Goal: Task Accomplishment & Management: Manage account settings

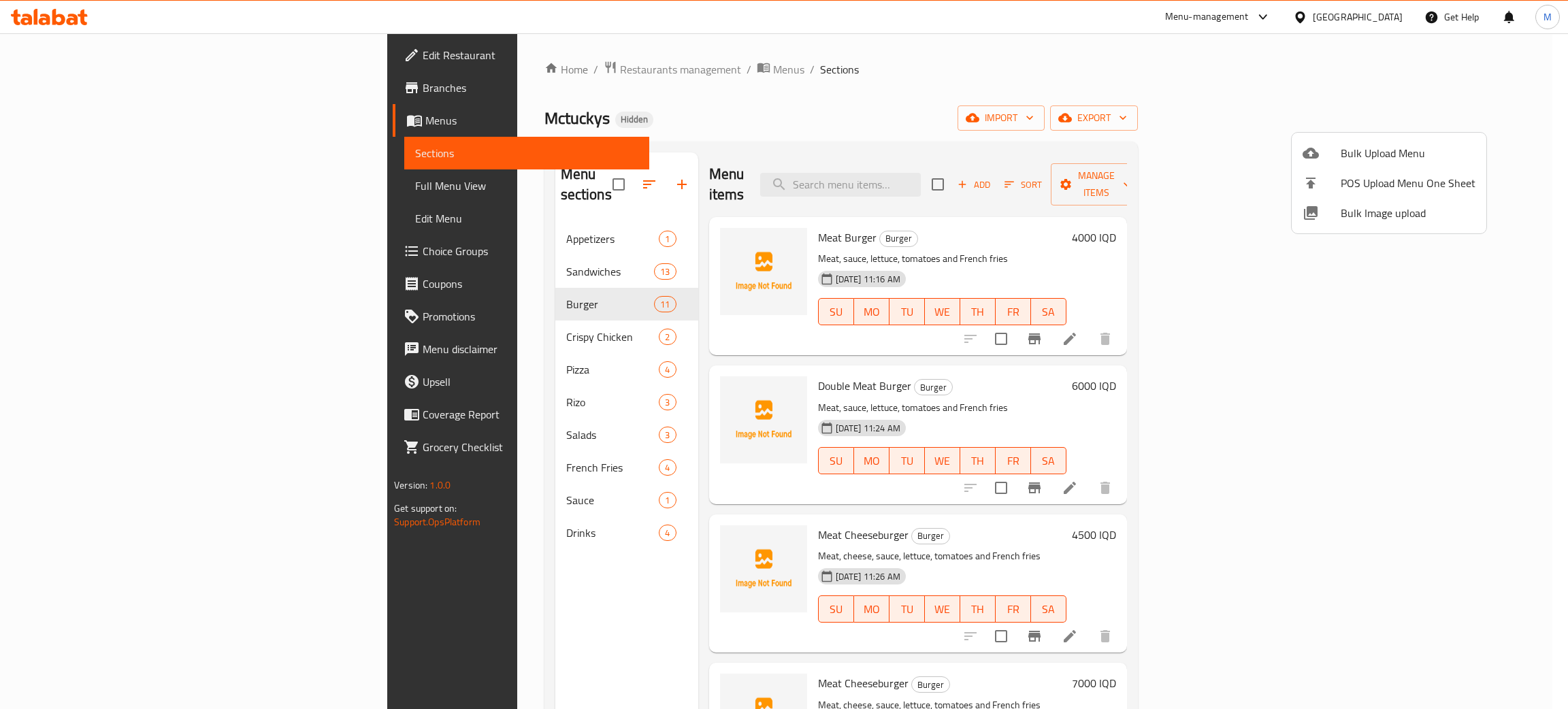
click at [377, 71] on div at bounding box center [784, 354] width 1568 height 709
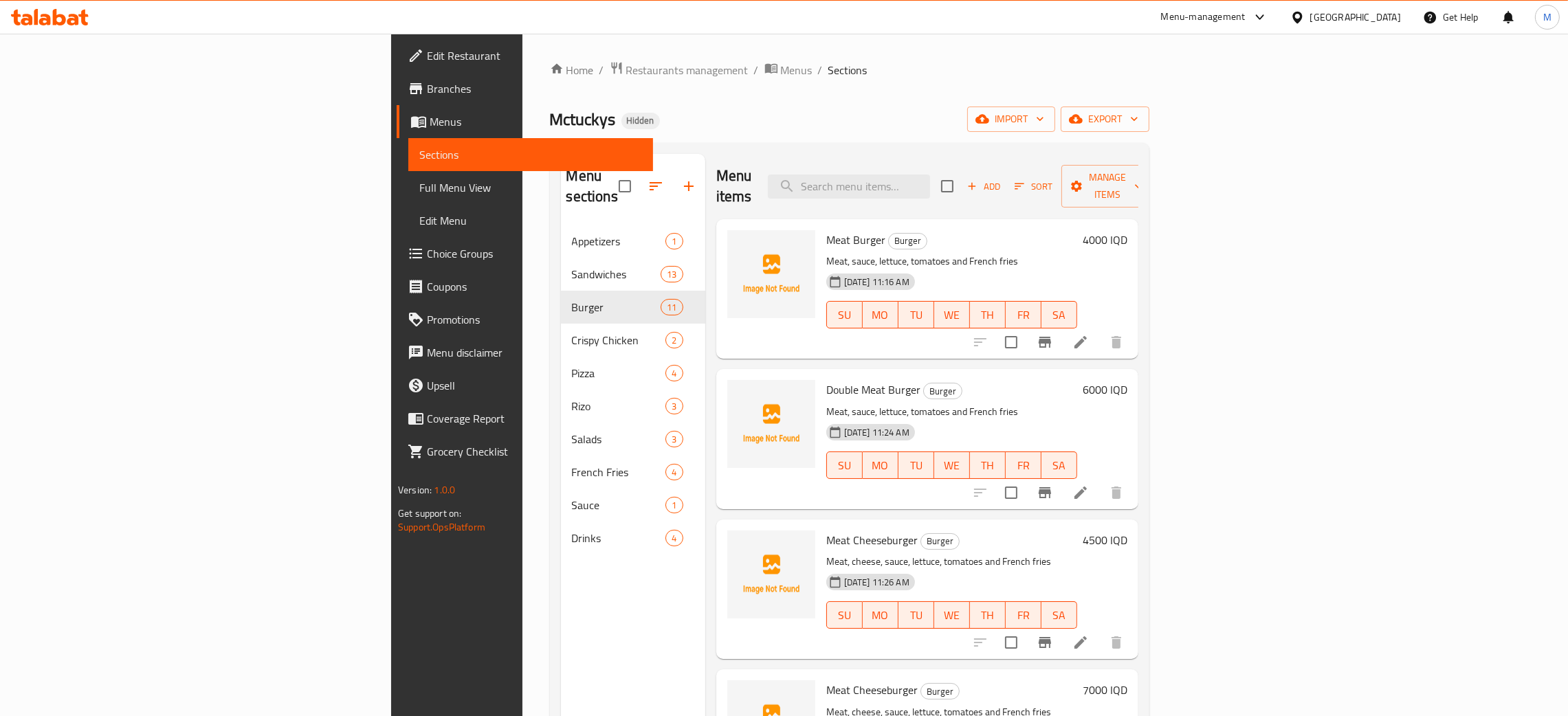
click at [1394, 14] on div "Iraq" at bounding box center [1355, 17] width 91 height 15
click at [1207, 360] on div "[GEOGRAPHIC_DATA]" at bounding box center [1252, 361] width 91 height 15
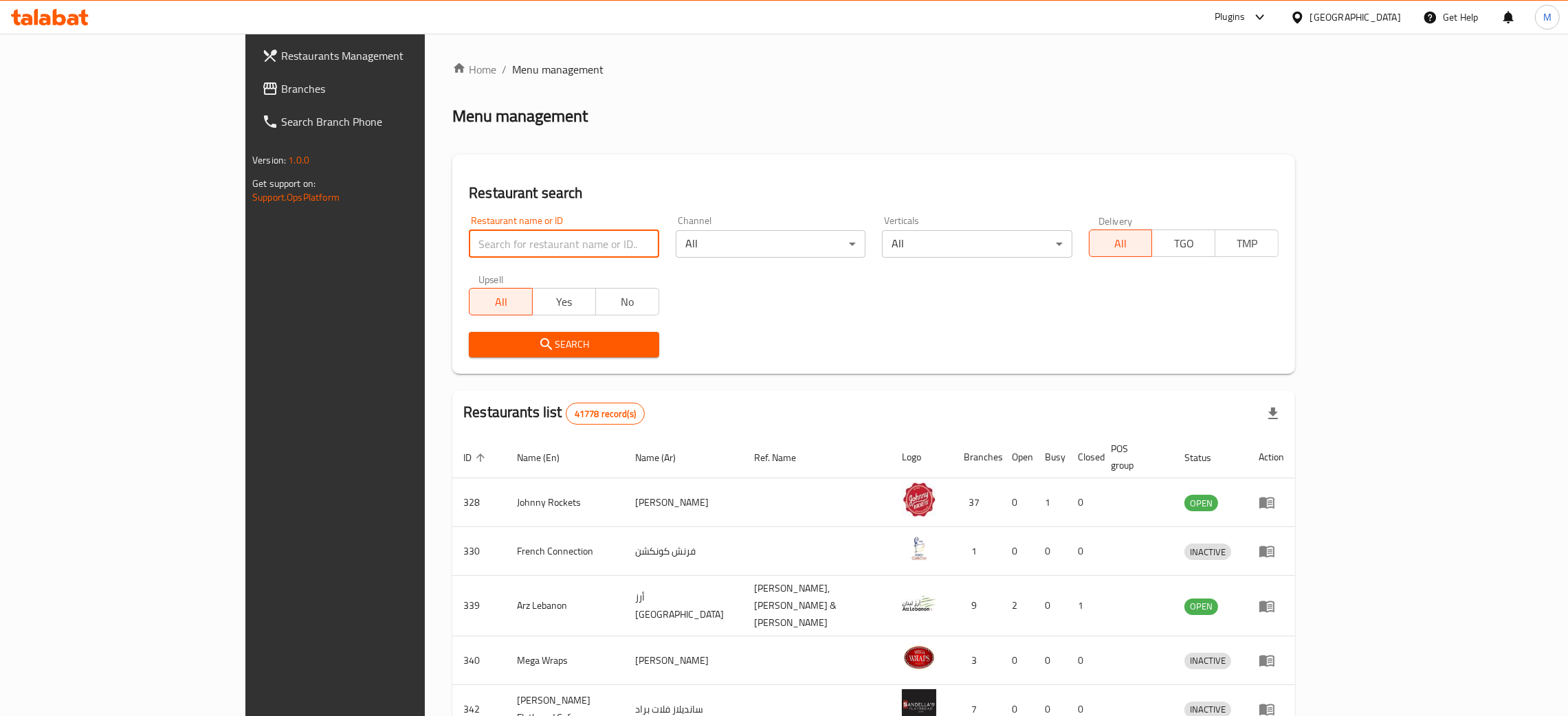
click at [469, 238] on input "search" at bounding box center [563, 244] width 190 height 28
paste input "703901"
type input "703901"
click button "Search" at bounding box center [563, 345] width 190 height 25
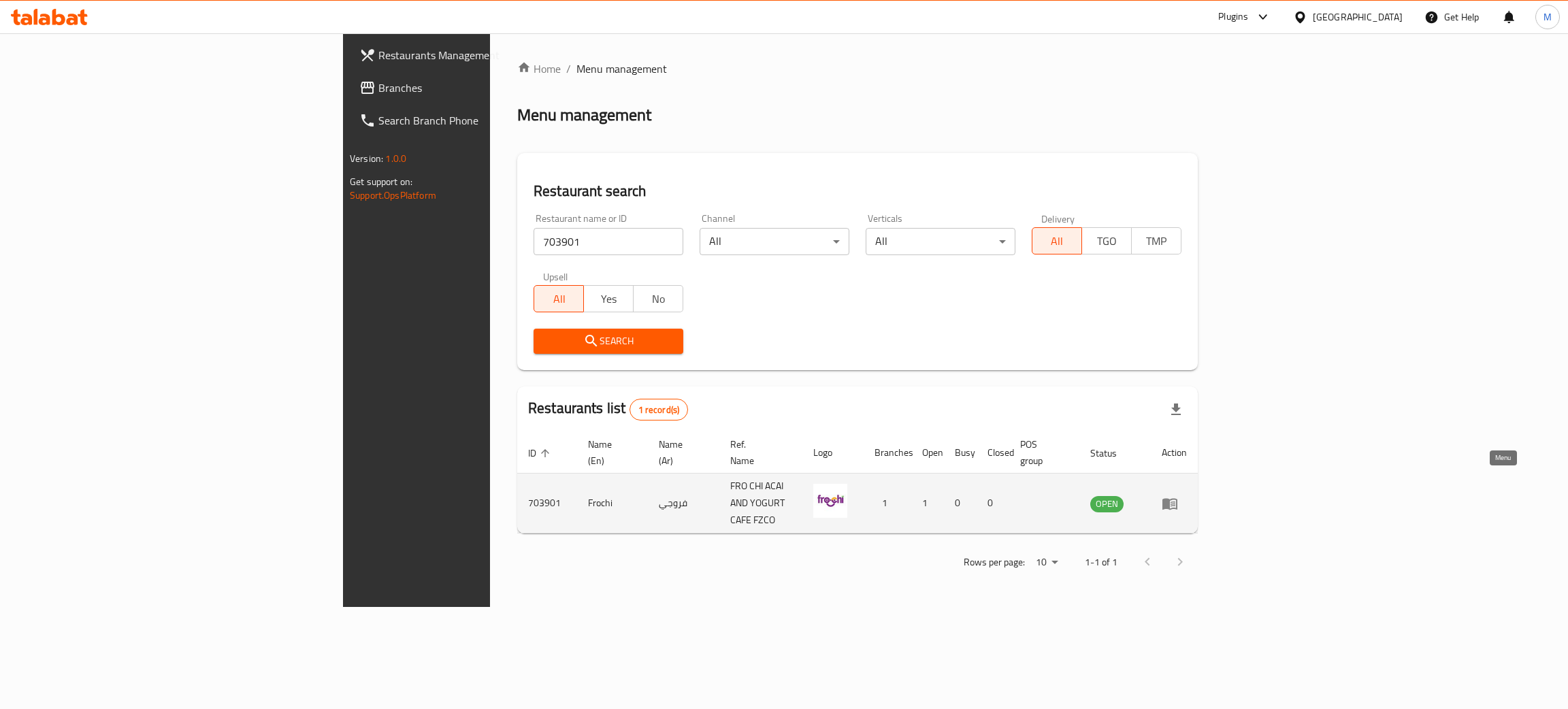
click at [1177, 498] on icon "enhanced table" at bounding box center [1169, 504] width 15 height 12
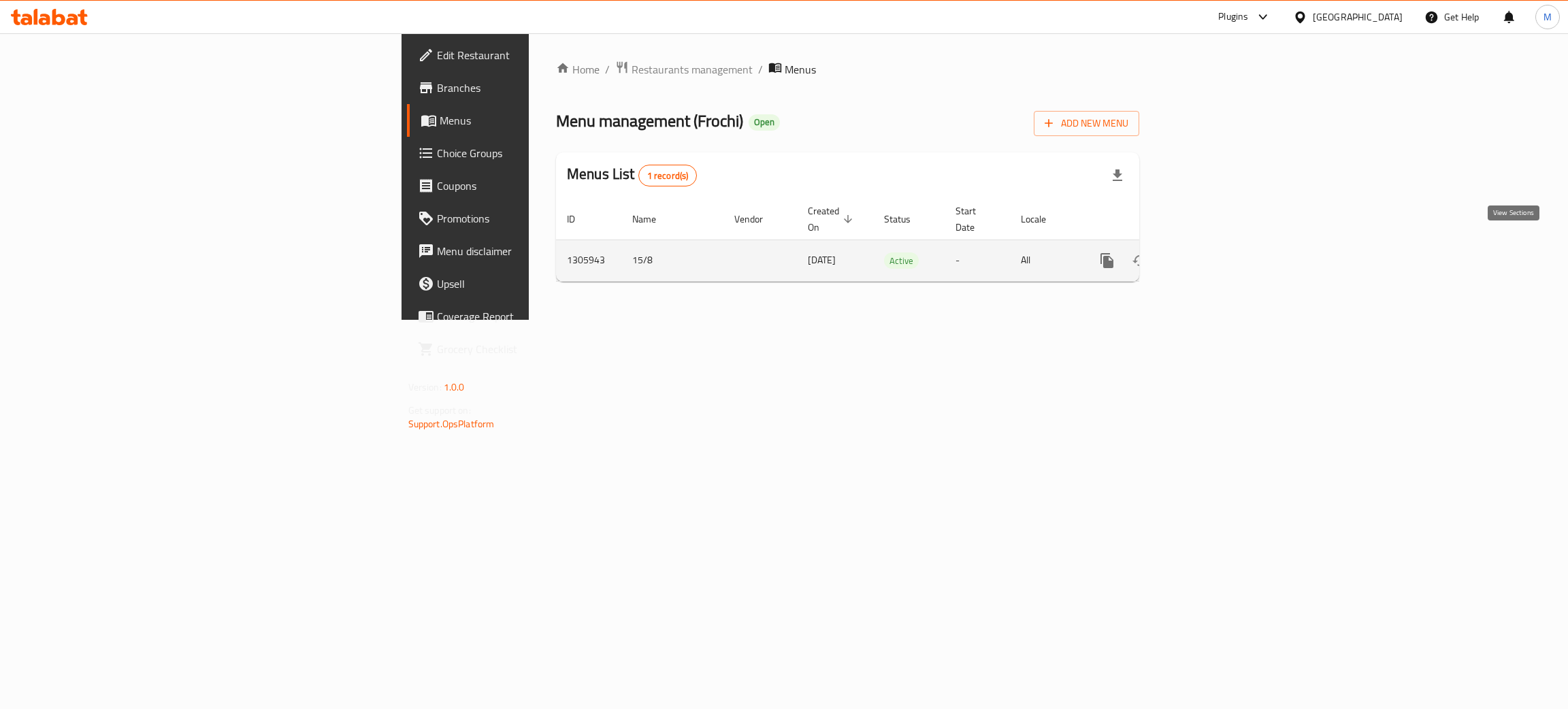
click at [1221, 244] on link "enhanced table" at bounding box center [1205, 260] width 32 height 32
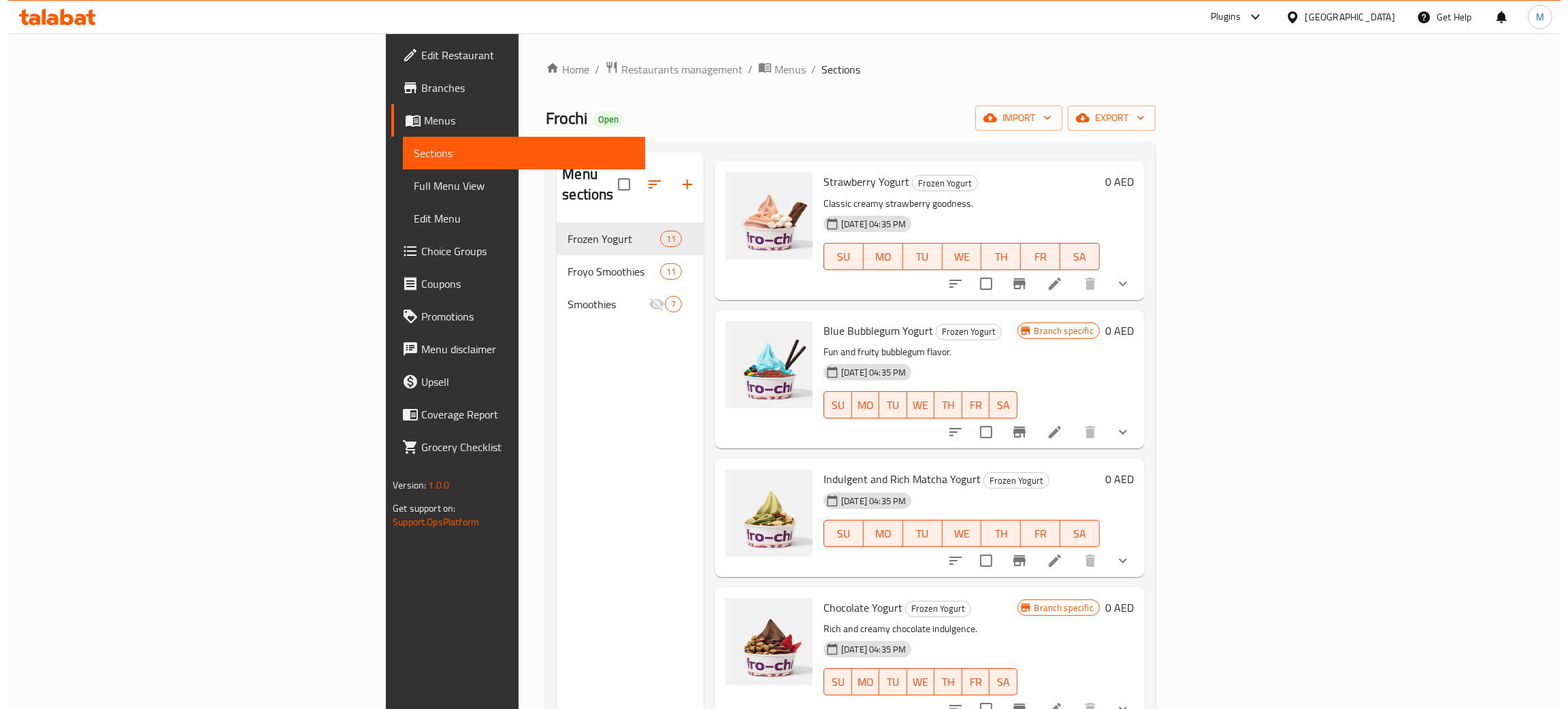
scroll to position [306, 0]
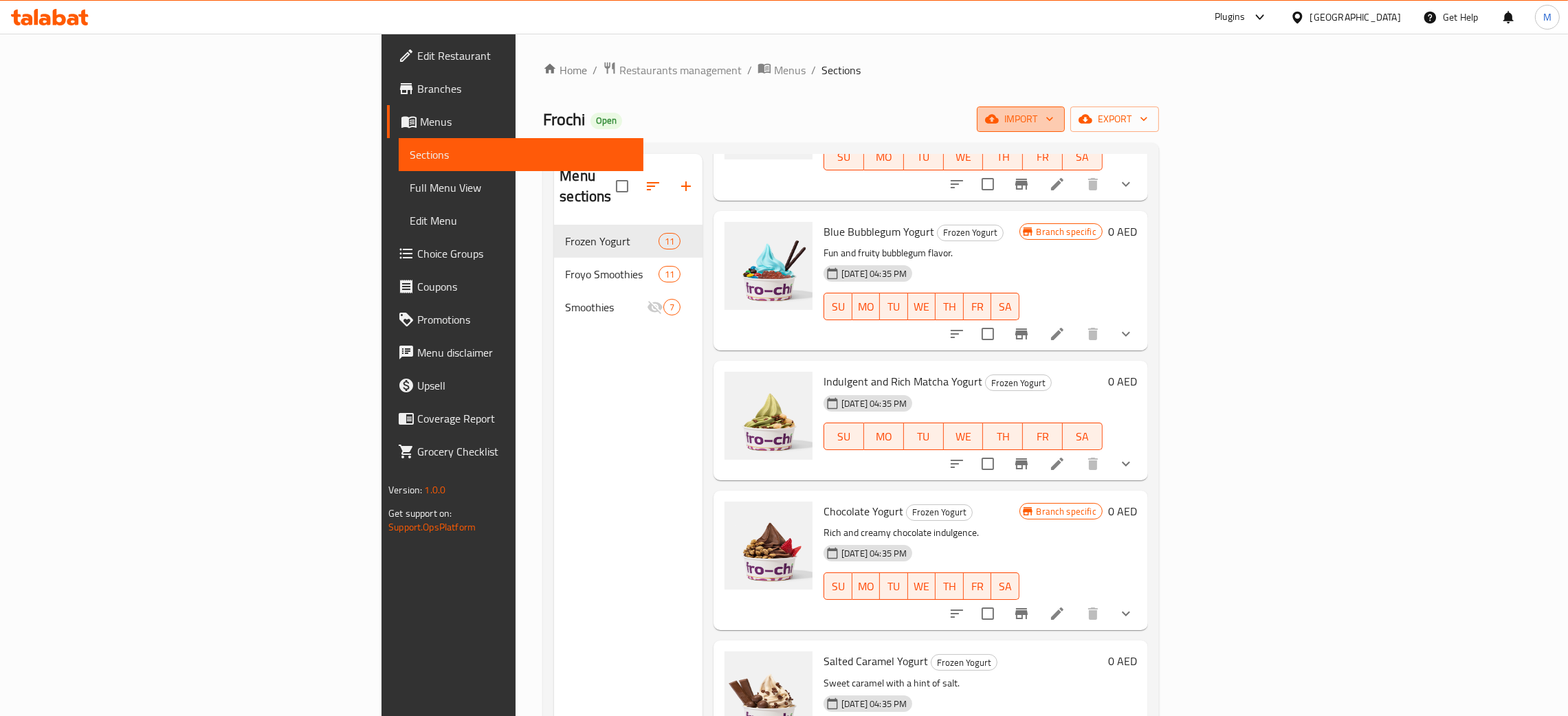
click at [1054, 116] on span "import" at bounding box center [1021, 119] width 66 height 17
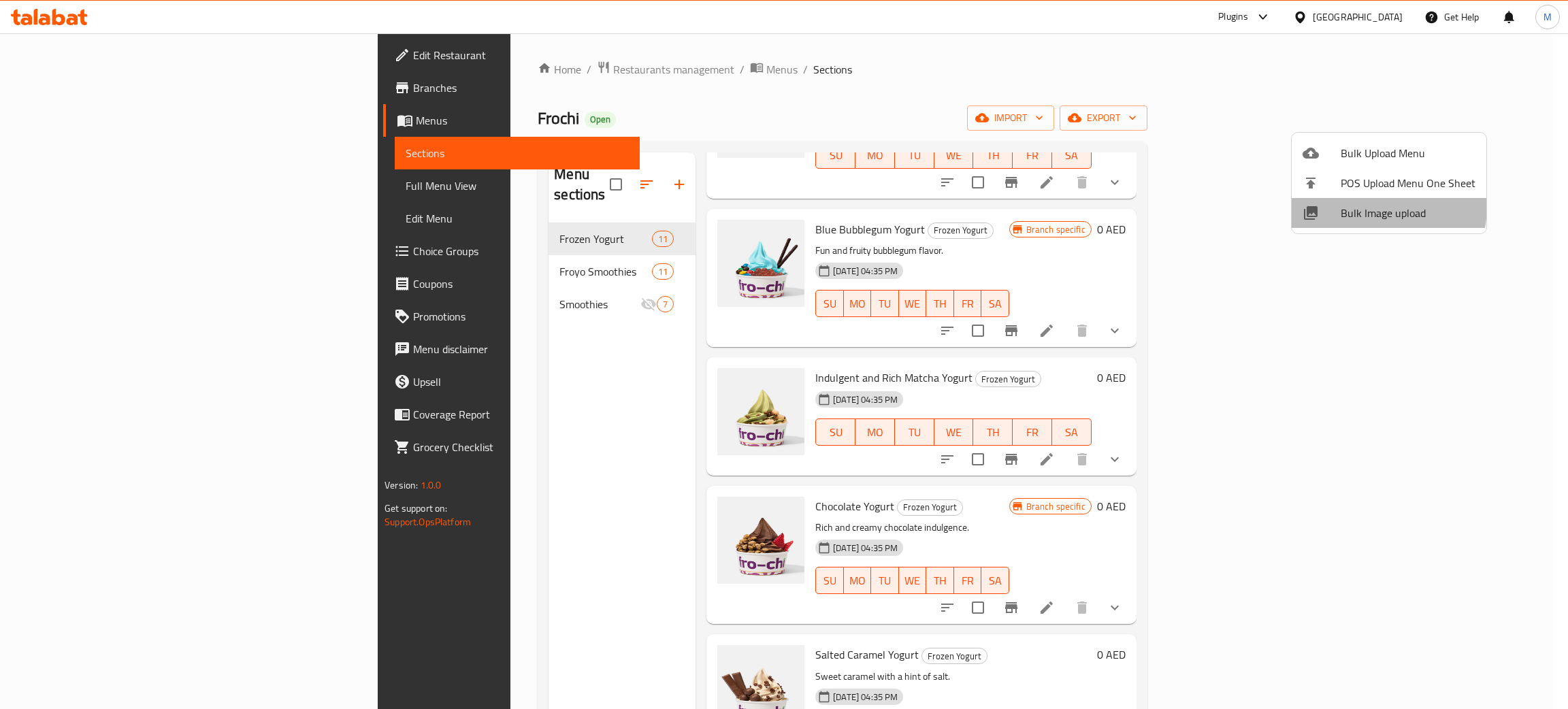
click at [1369, 206] on span "Bulk Image upload" at bounding box center [1408, 213] width 135 height 17
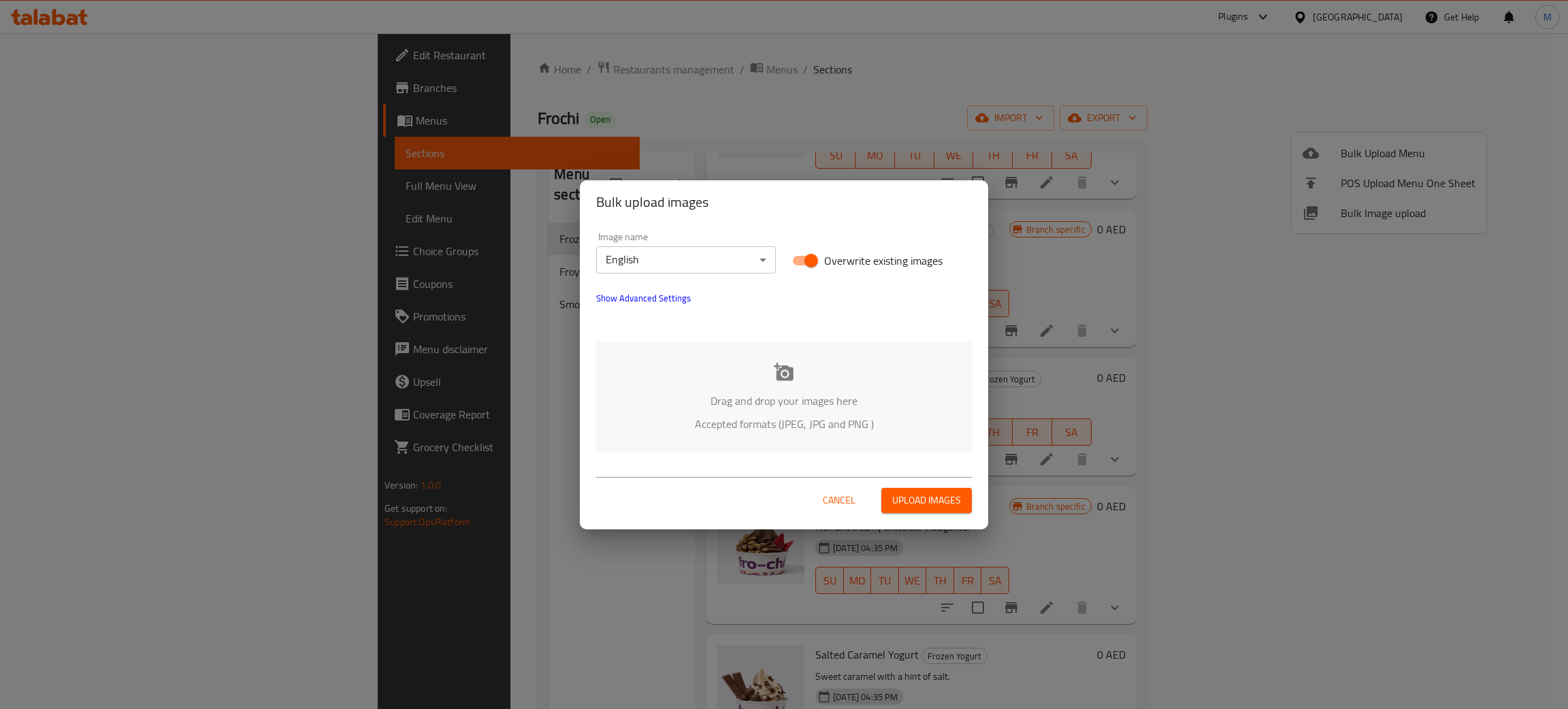
click at [691, 371] on div "Drag and drop your images here Accepted formats (JPEG, JPG and PNG )" at bounding box center [784, 397] width 376 height 111
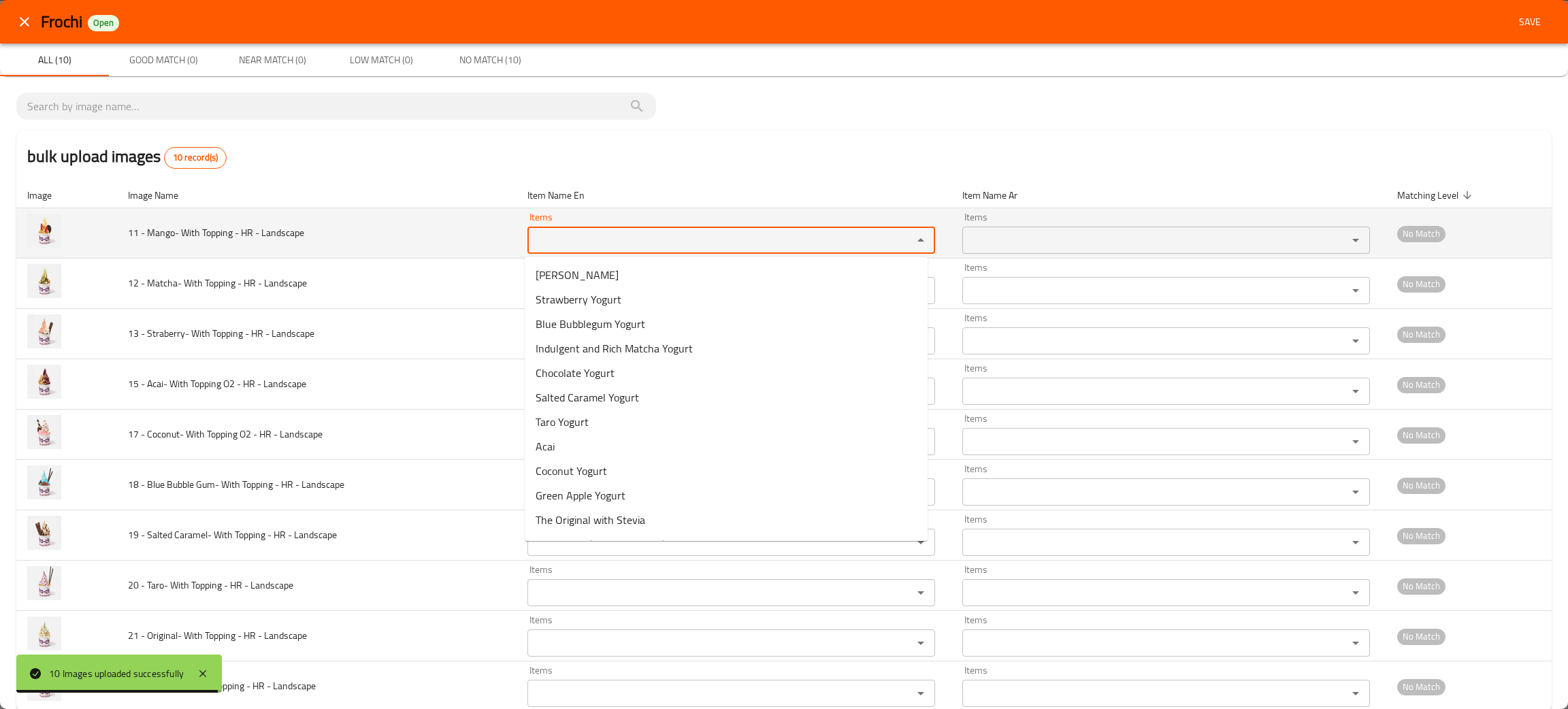
click at [552, 239] on Landscape "Items" at bounding box center [711, 240] width 359 height 19
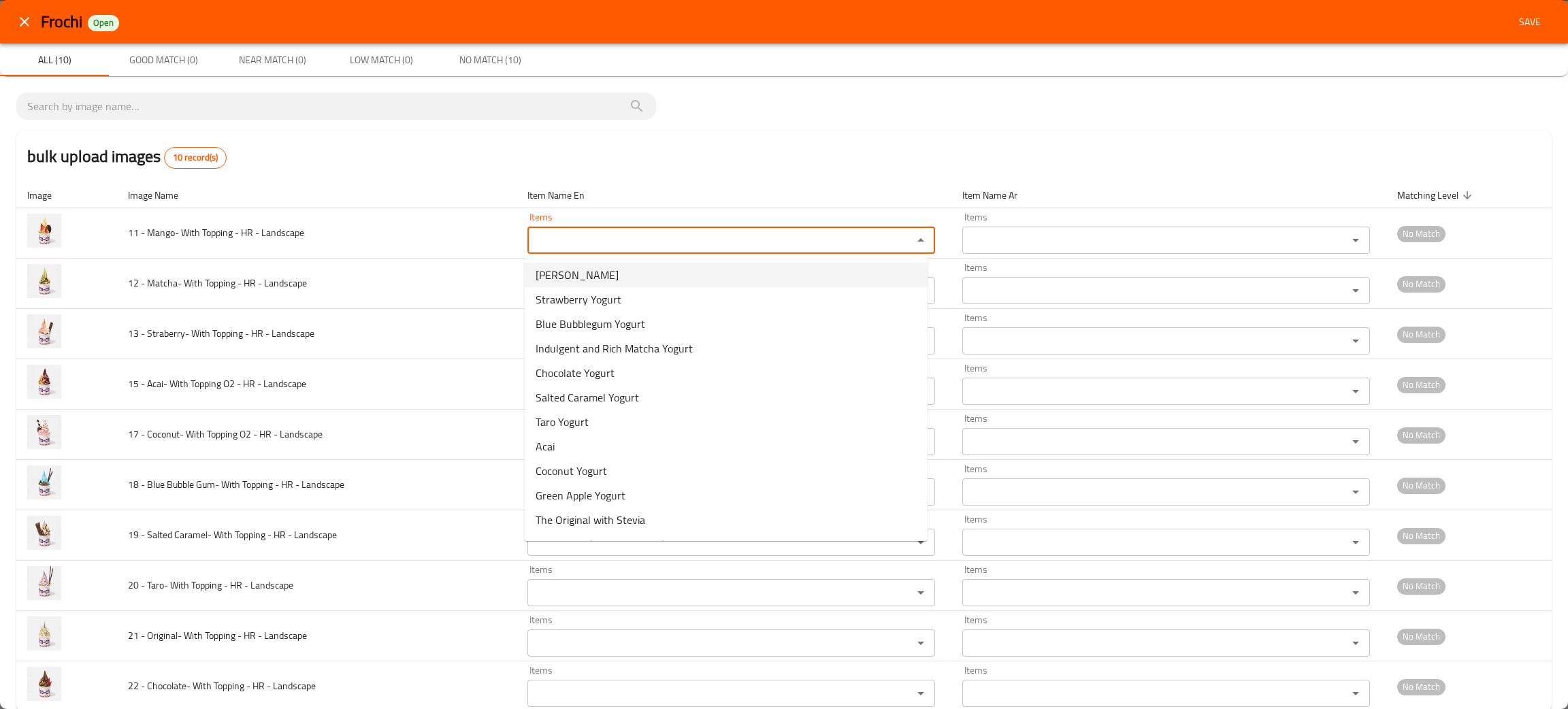
click at [579, 271] on span "Mango Alphoso Yogurt" at bounding box center [576, 275] width 83 height 17
type Landscape "Mango Alphoso Yogurt"
type Landscape-ar "زبادي مانجو ألفوسو"
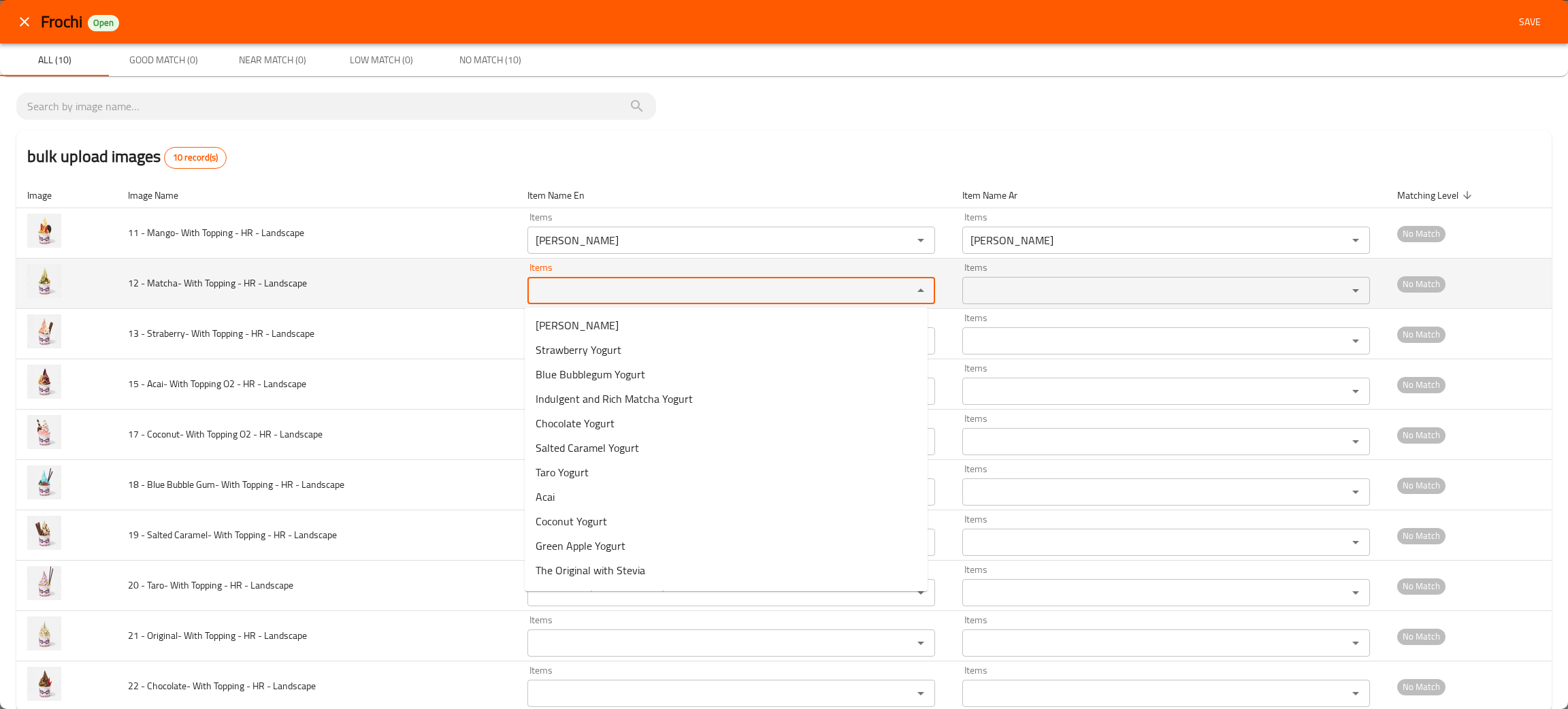
click at [567, 297] on Landscape "Items" at bounding box center [711, 291] width 359 height 19
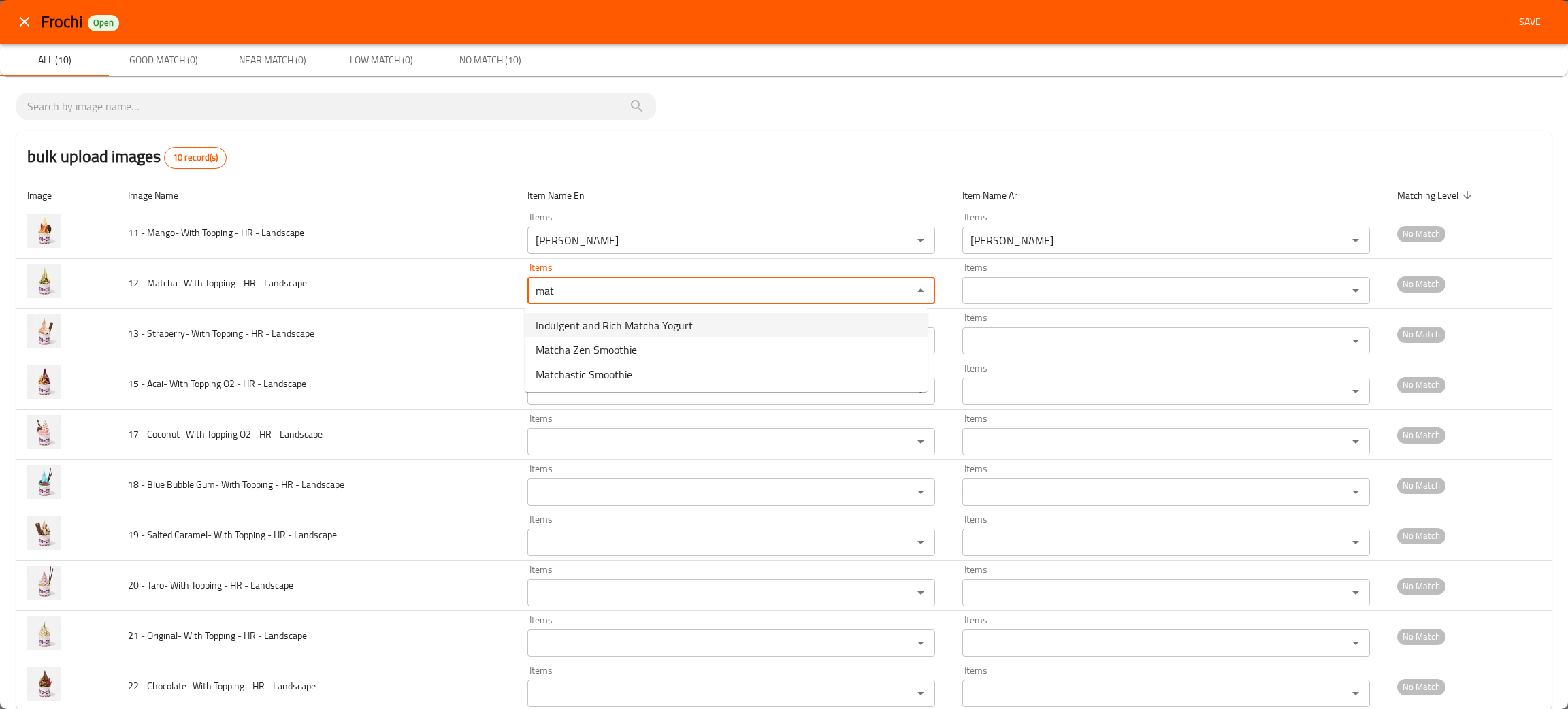
click at [619, 320] on span "Indulgent and Rich Matcha Yogurt" at bounding box center [614, 325] width 157 height 17
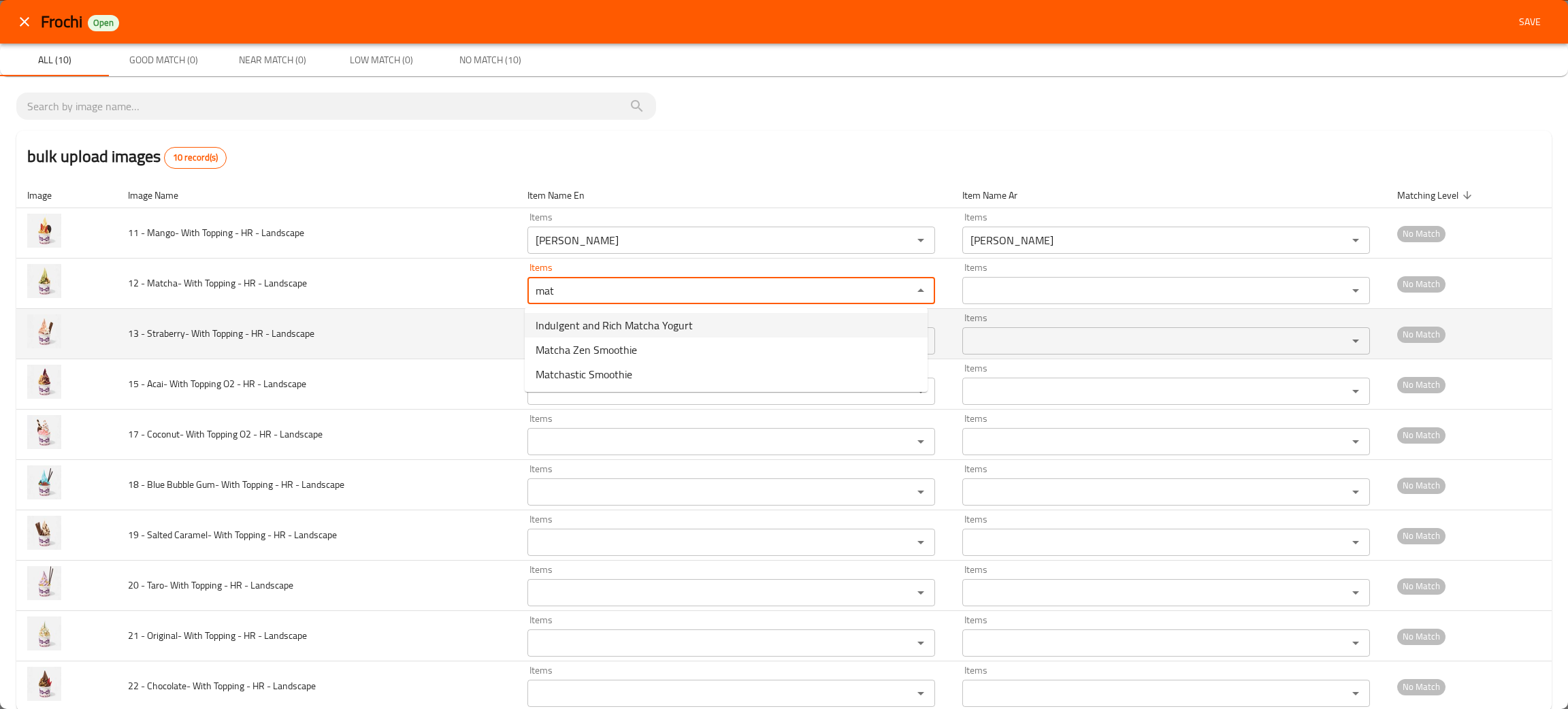
type Landscape "Indulgent and Rich Matcha Yogurt"
type Landscape-ar "زبادي ماتشا اللذيذ والغني"
type Landscape "Indulgent and Rich Matcha Yogurt"
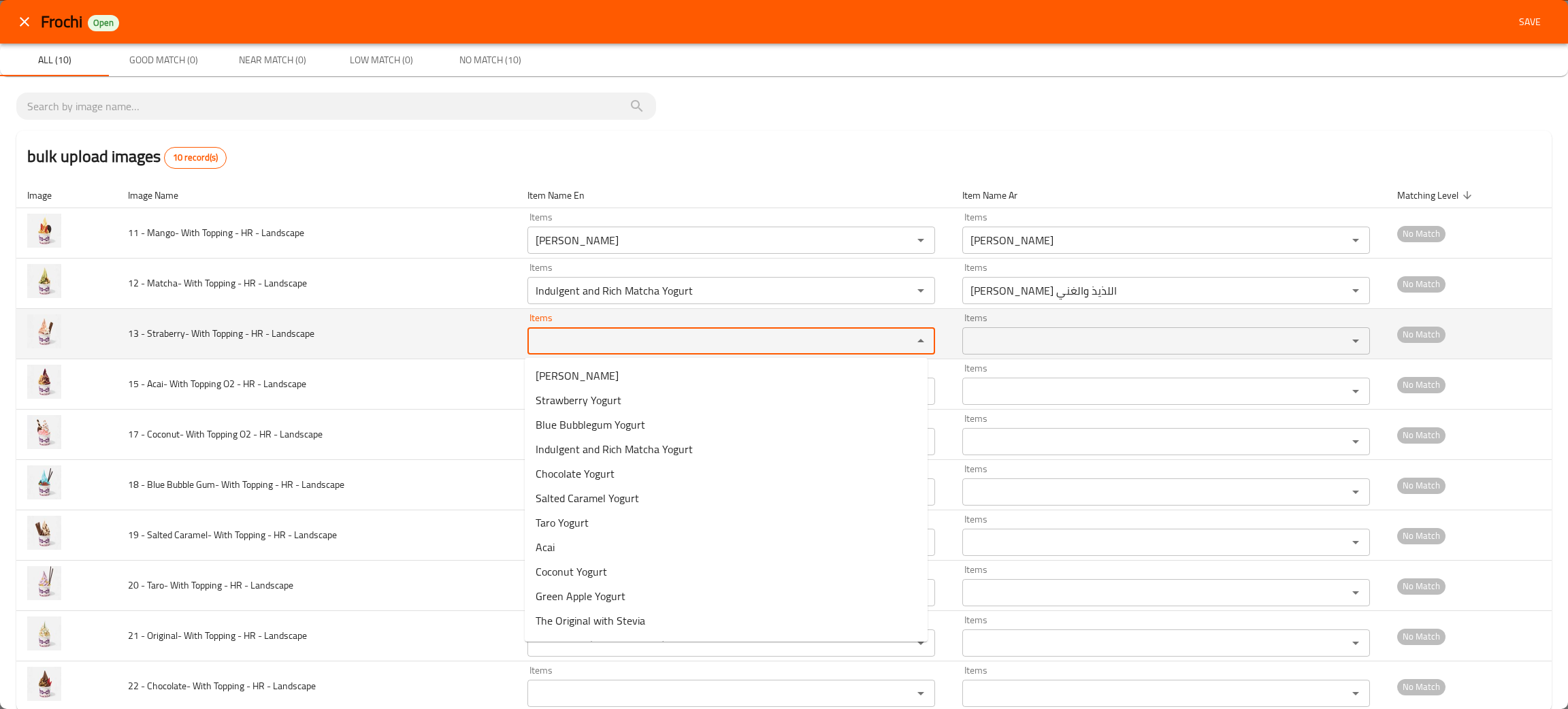
click at [622, 346] on Landscape "Items" at bounding box center [711, 341] width 359 height 19
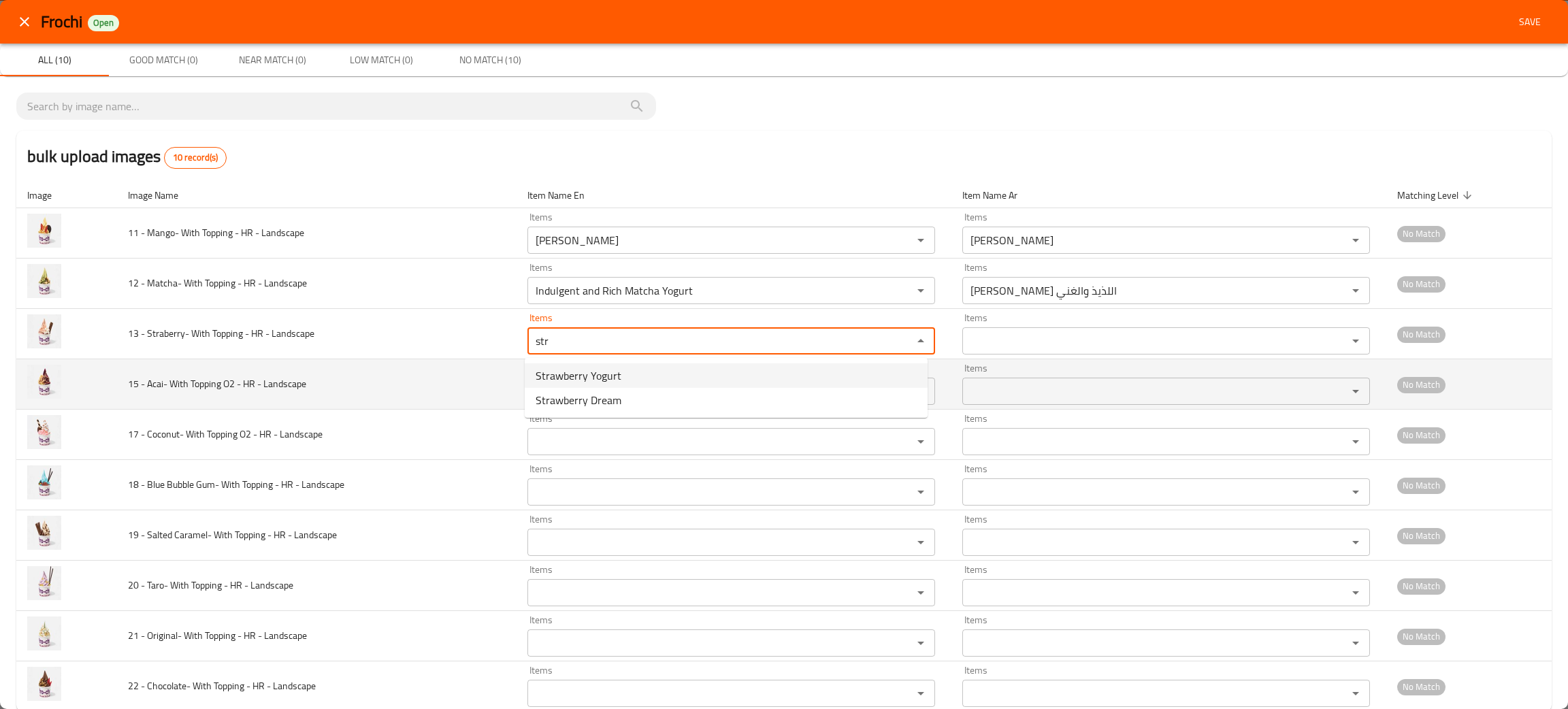
click at [647, 369] on Landscape-option-0 "Strawberry Yogurt" at bounding box center [726, 376] width 403 height 24
type Landscape "Strawberry Yogurt"
type Landscape-ar "زبادي فراولة"
type Landscape "Strawberry Yogurt"
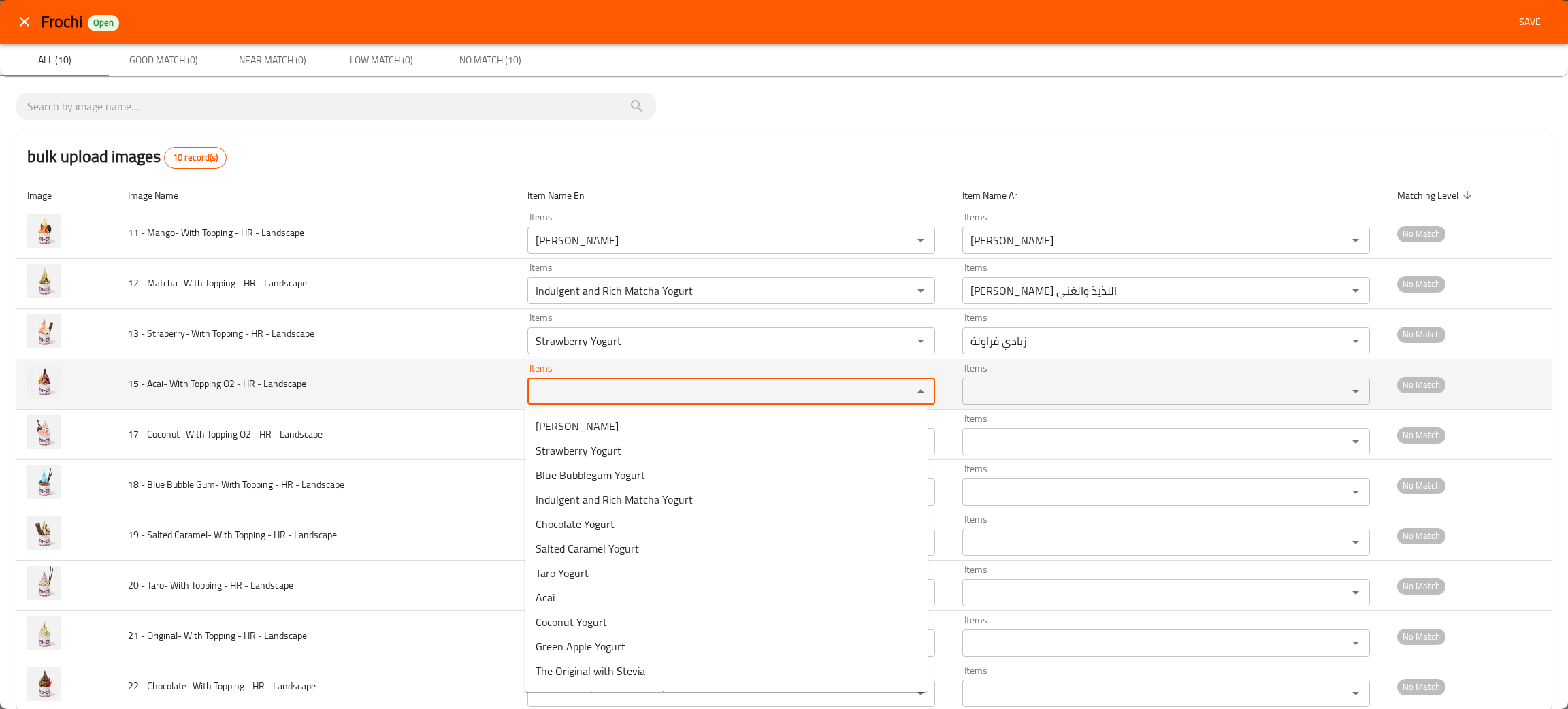
click at [610, 387] on Landscape "Items" at bounding box center [711, 391] width 359 height 19
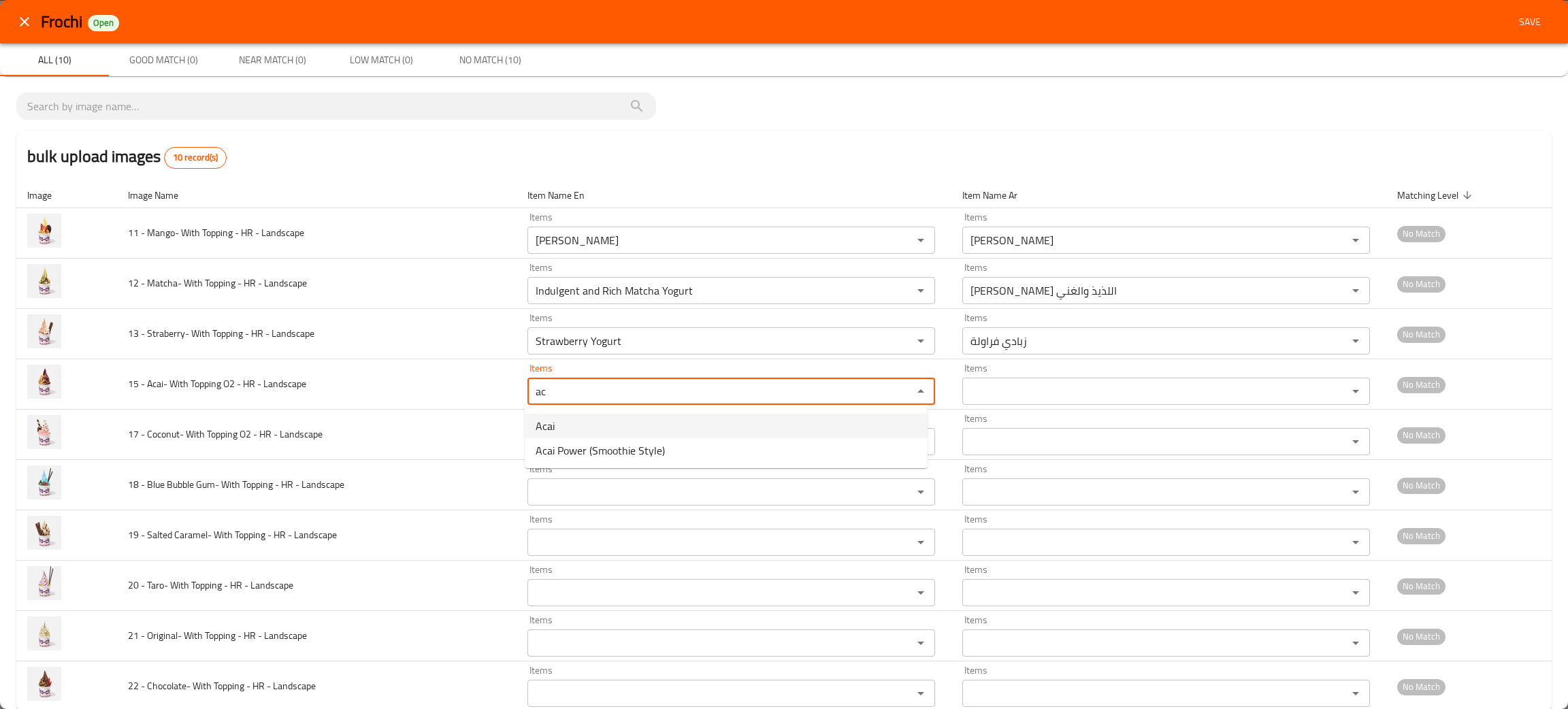
click at [587, 418] on Landscape-option-0 "Acai" at bounding box center [726, 426] width 403 height 24
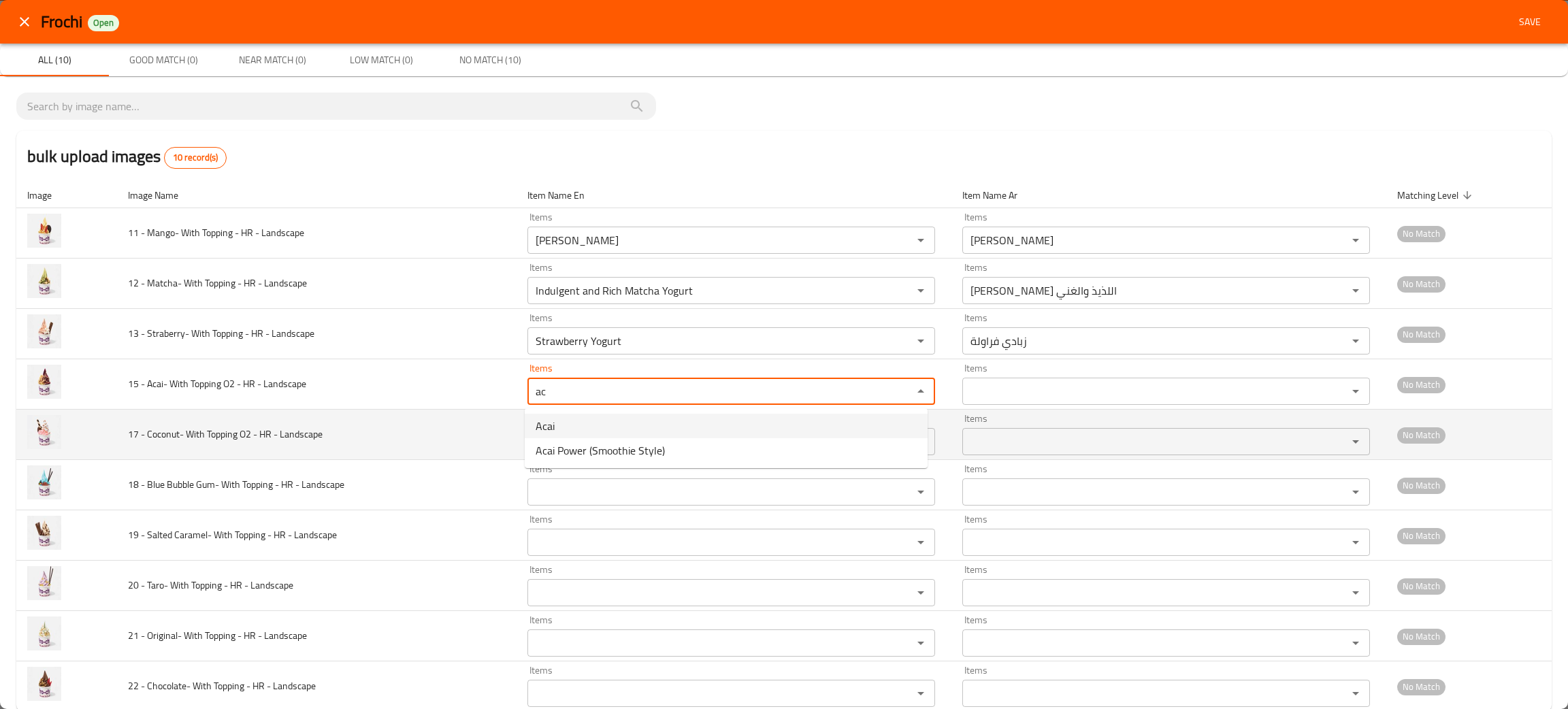
type Landscape "Acai"
type Landscape-ar "أكاي"
type Landscape "Acai"
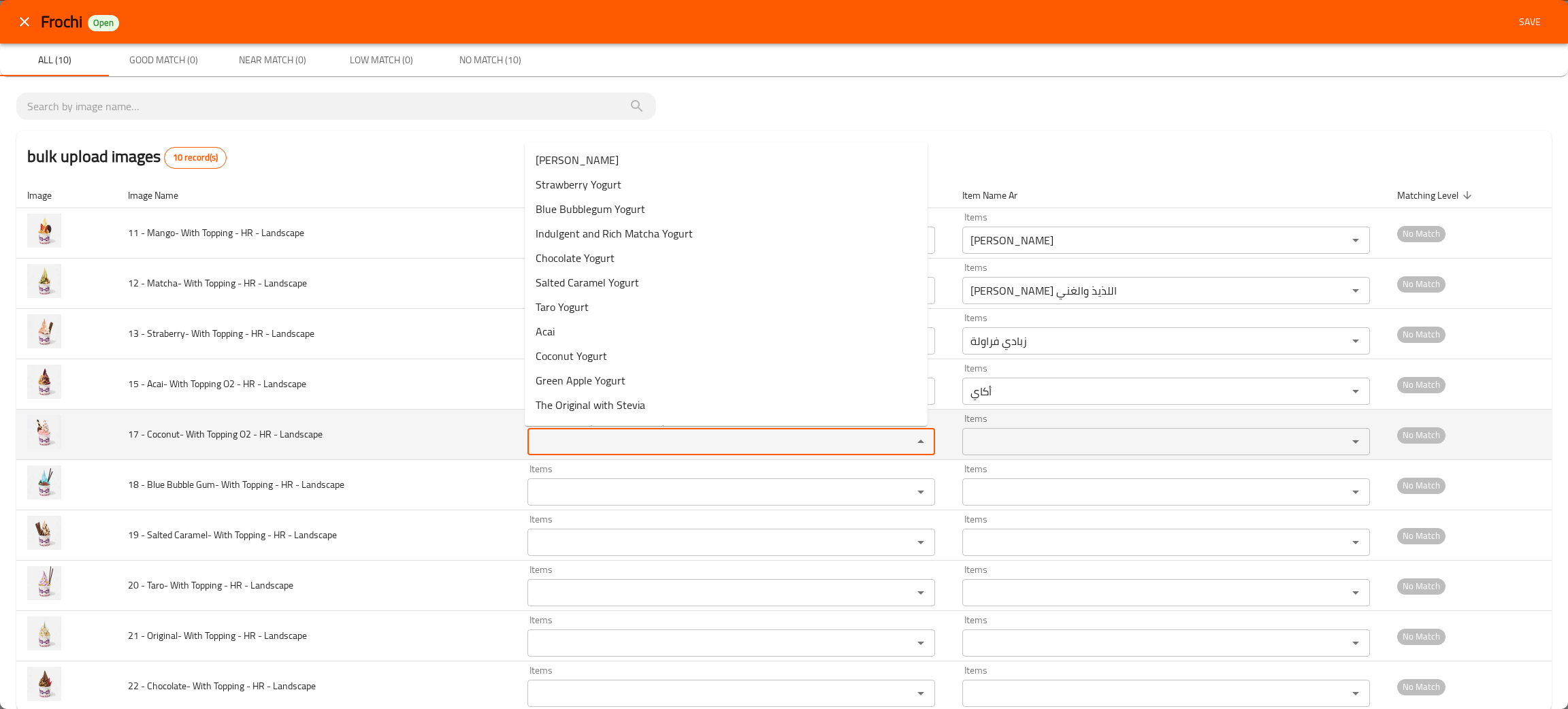
click at [592, 432] on div "Items" at bounding box center [731, 442] width 407 height 27
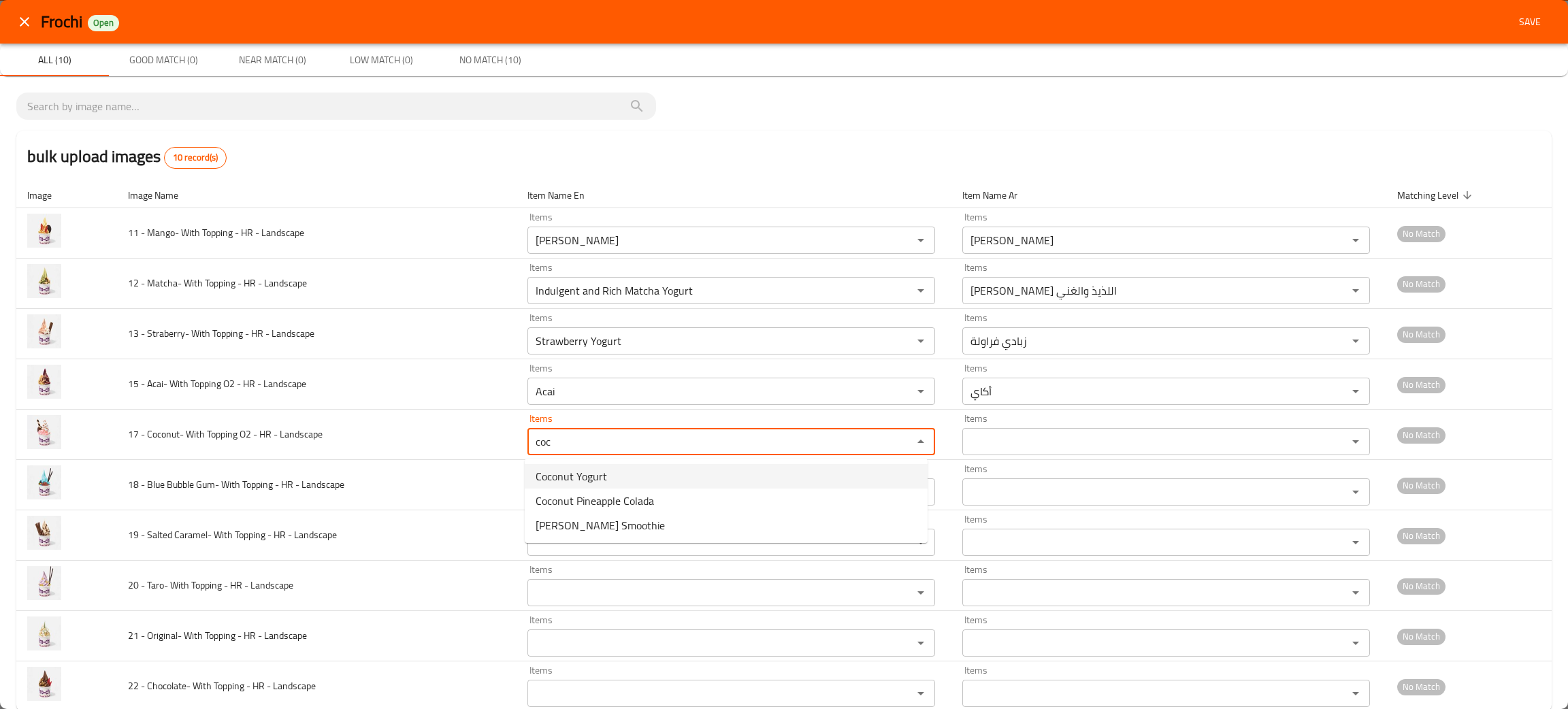
click at [581, 473] on span "Coconut Yogurt" at bounding box center [571, 477] width 71 height 17
type Landscape "Coconut Yogurt"
type Landscape-ar "زبادي جوز الهند"
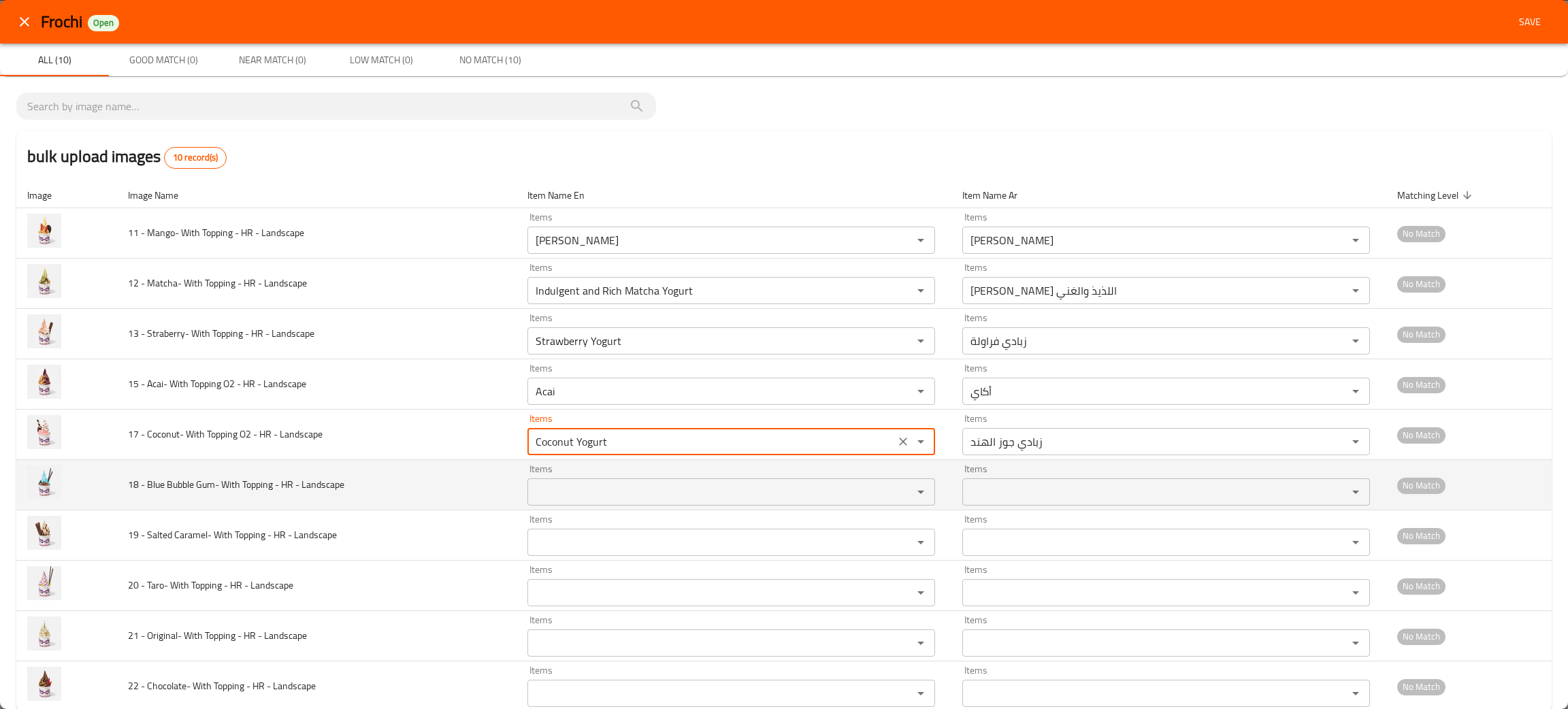
click at [583, 476] on div "Items Items" at bounding box center [731, 485] width 407 height 42
type Landscape "Coconut Yogurt"
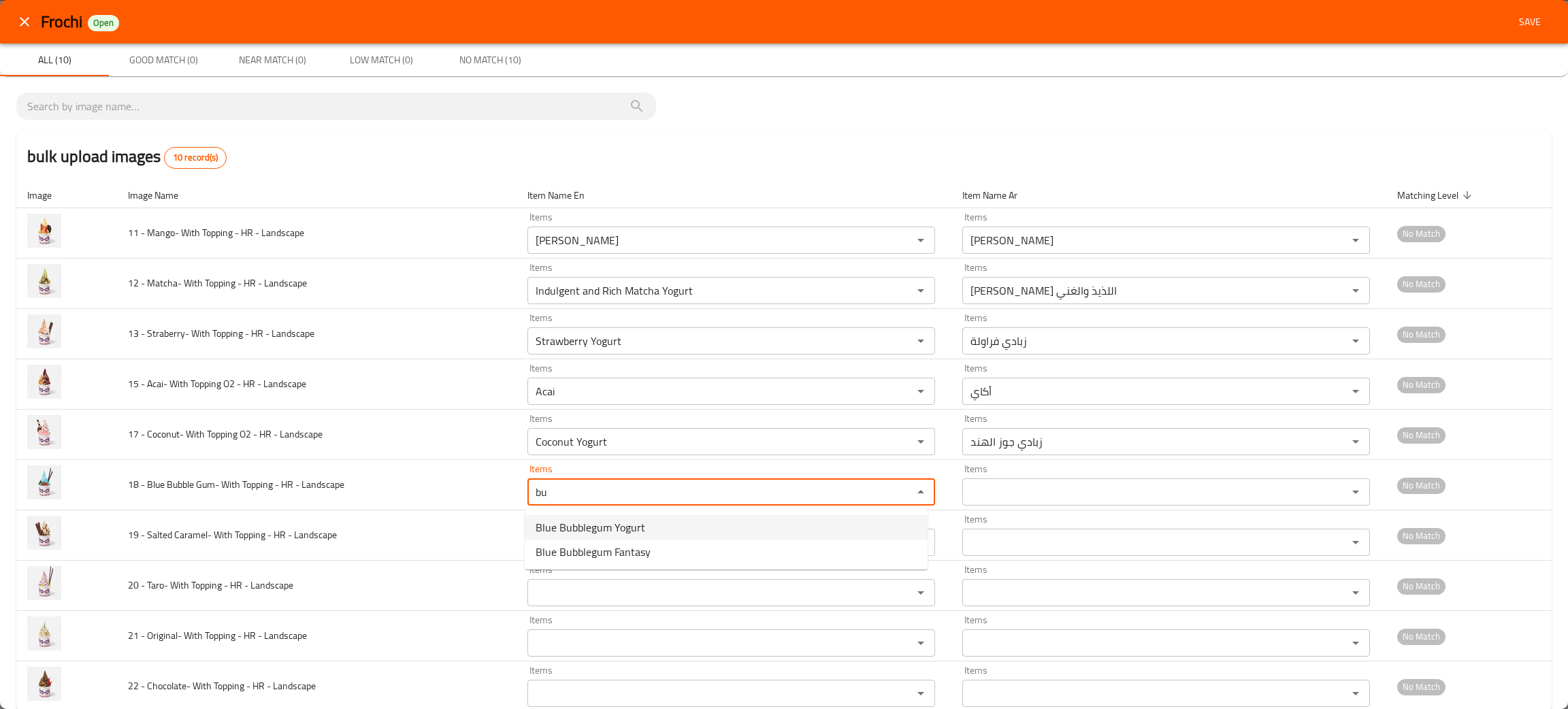
click at [599, 519] on span "Blue Bubblegum Yogurt" at bounding box center [590, 527] width 109 height 17
type Landscape "Blue Bubblegum Yogurt"
type Landscape-ar "زبادي بابلجام أزرق"
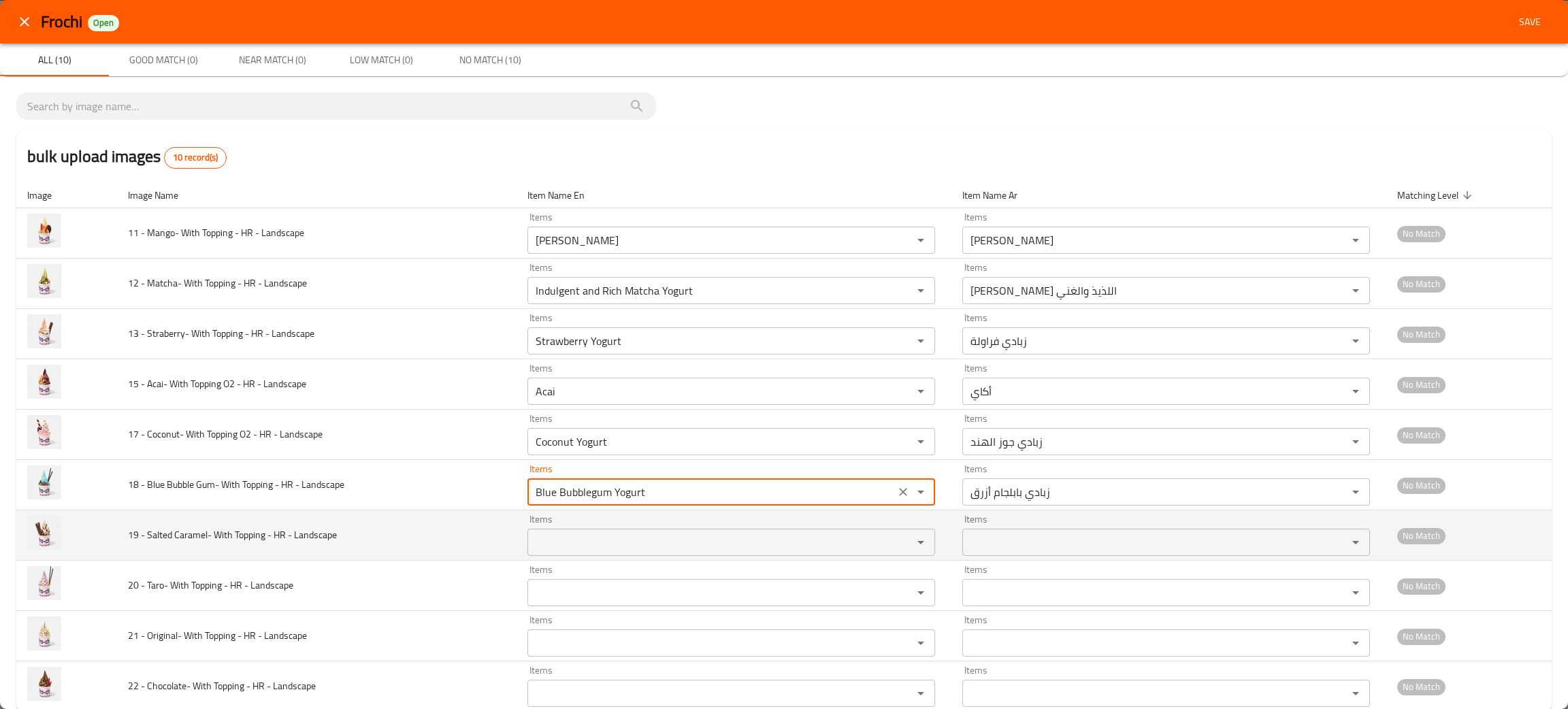
type Landscape "Blue Bubblegum Yogurt"
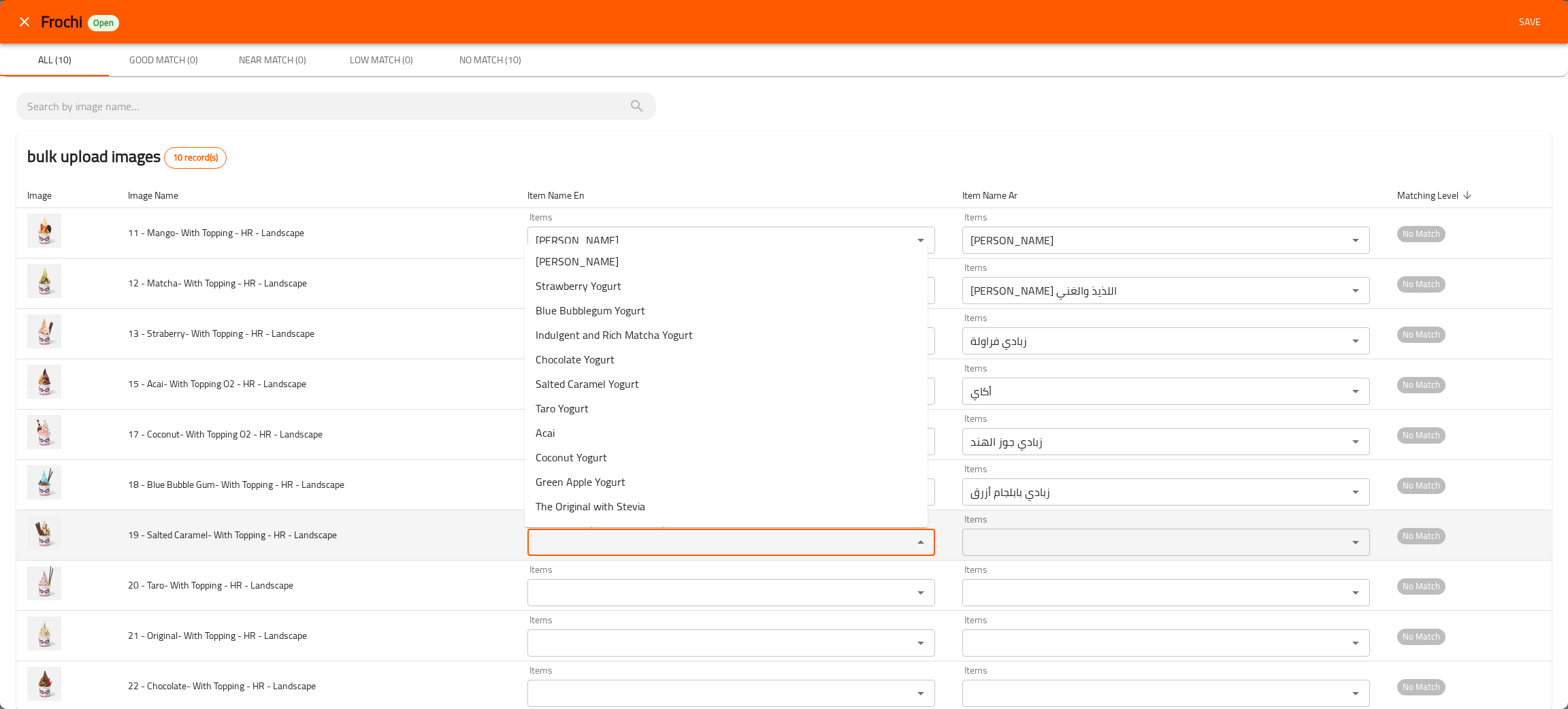
click at [605, 545] on Landscape "Items" at bounding box center [711, 542] width 359 height 19
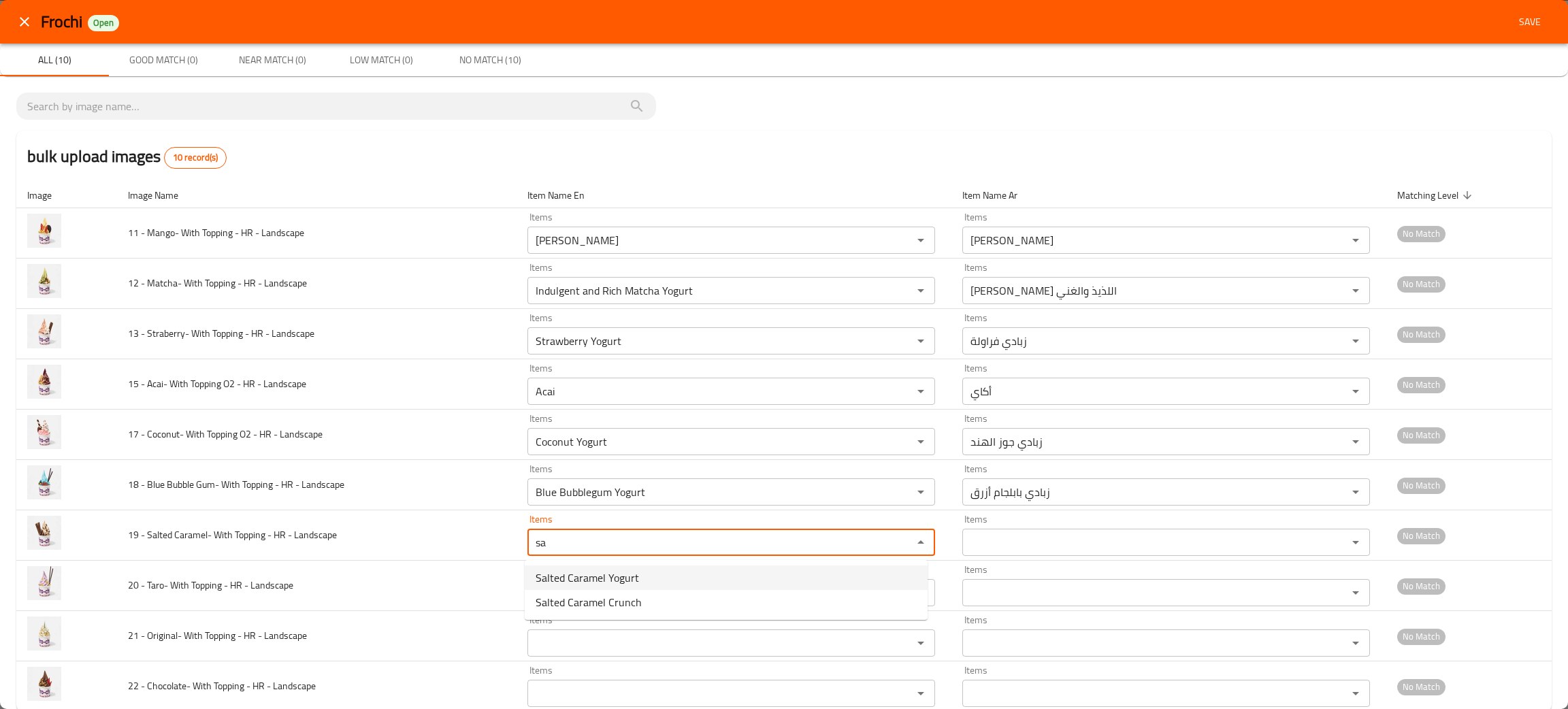
click at [604, 583] on span "Salted Caramel Yogurt" at bounding box center [587, 577] width 104 height 17
type Landscape "Salted Caramel Yogurt"
type Landscape-ar "زبادي الكراميل المملح"
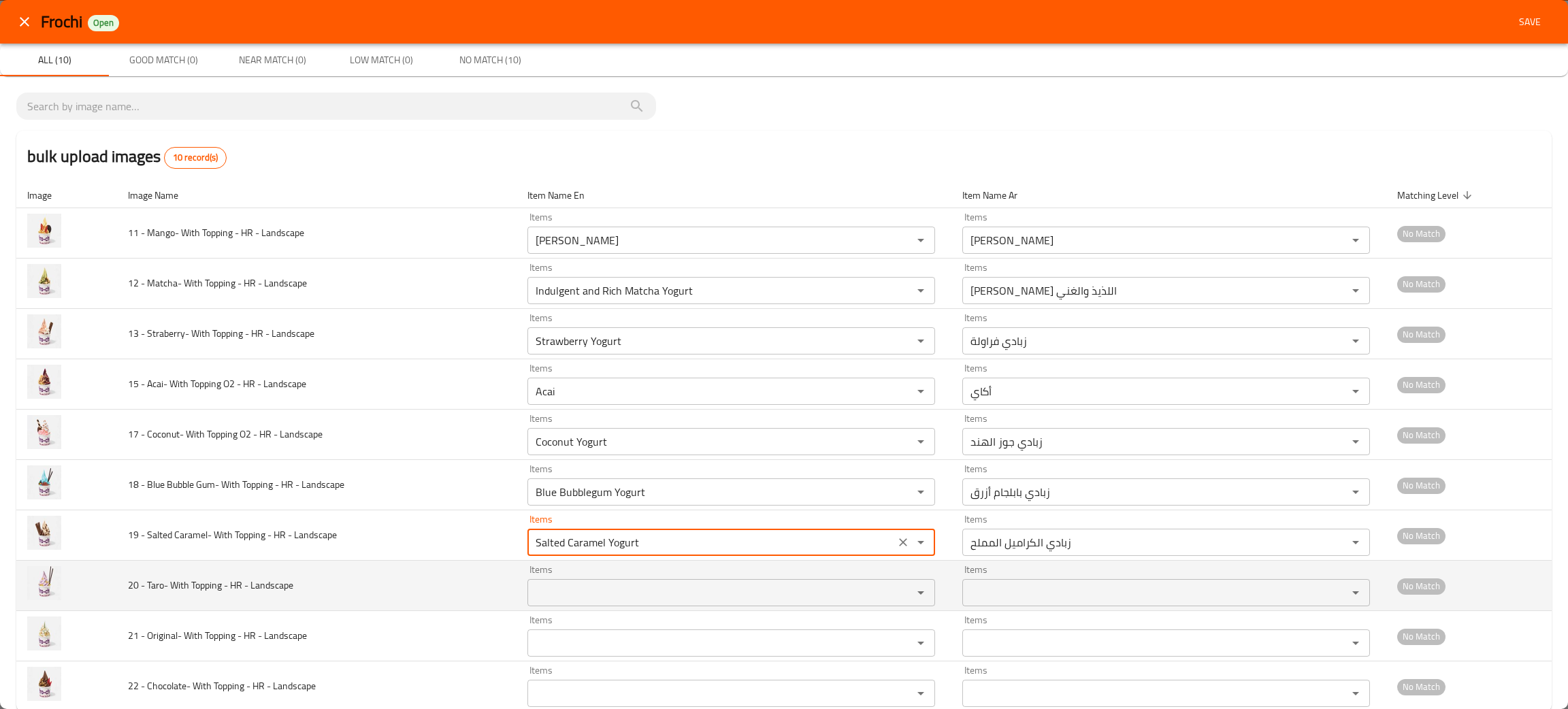
type Landscape "Salted Caramel Yogurt"
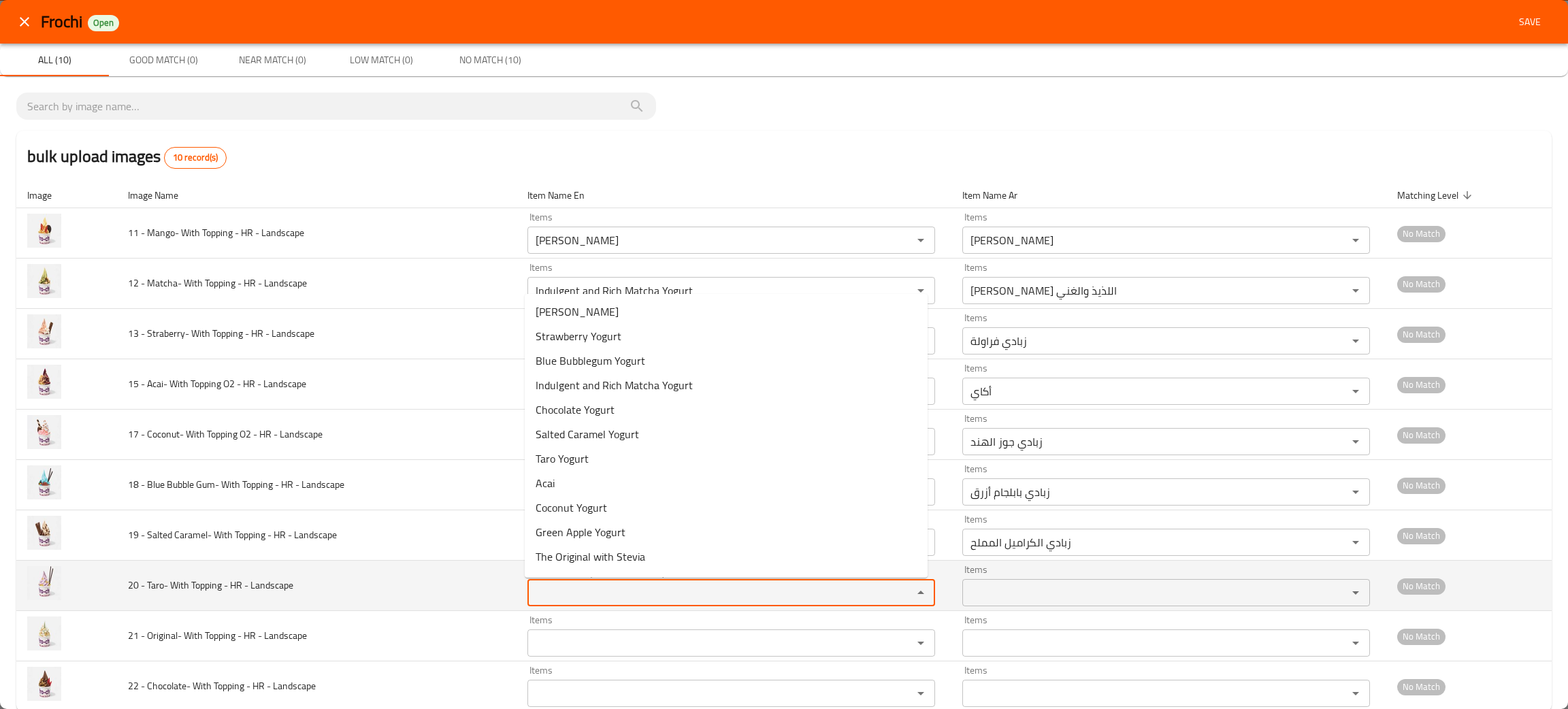
click at [603, 590] on Landscape "Items" at bounding box center [711, 592] width 359 height 19
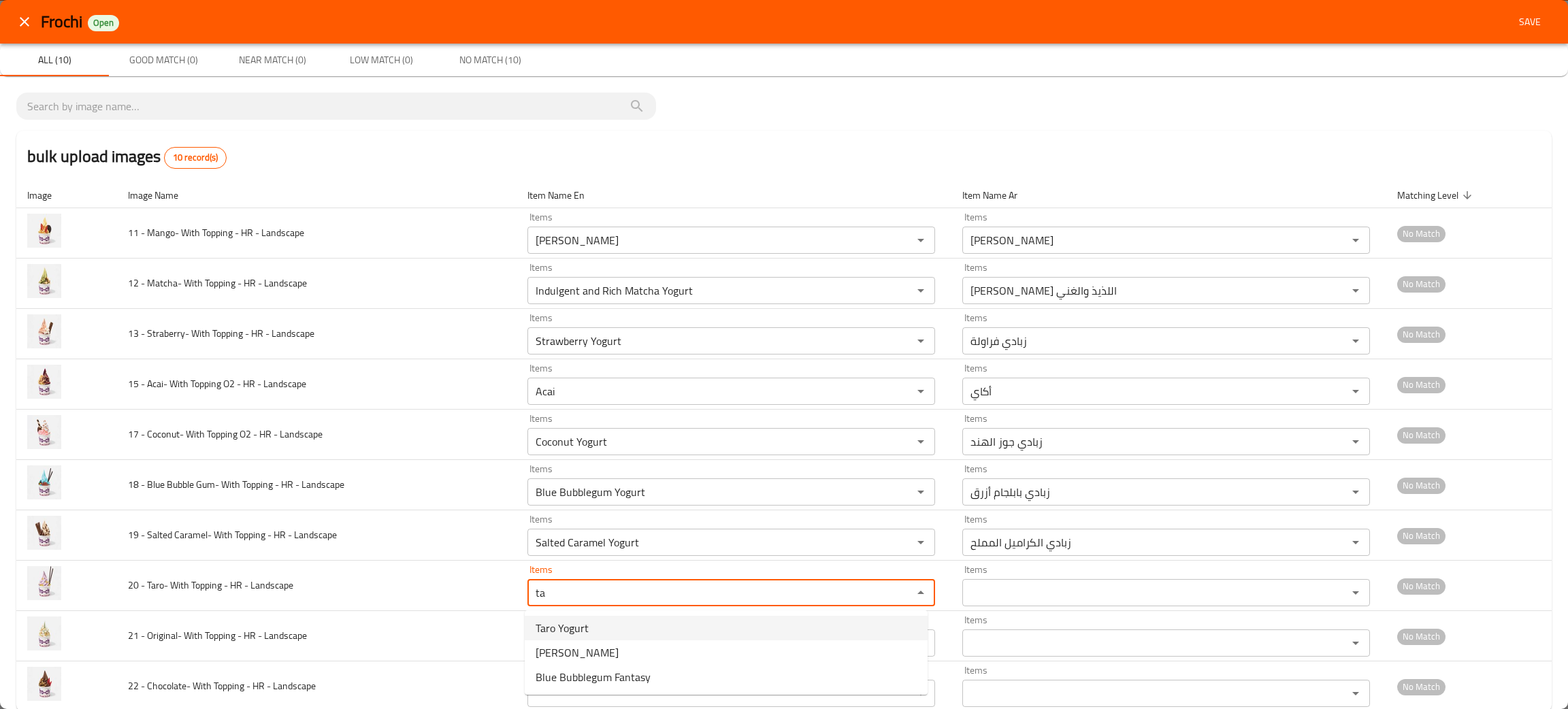
click at [555, 620] on span "Taro Yogurt" at bounding box center [562, 628] width 53 height 17
type Landscape "Taro Yogurt"
type Landscape-ar "زبادي تارو"
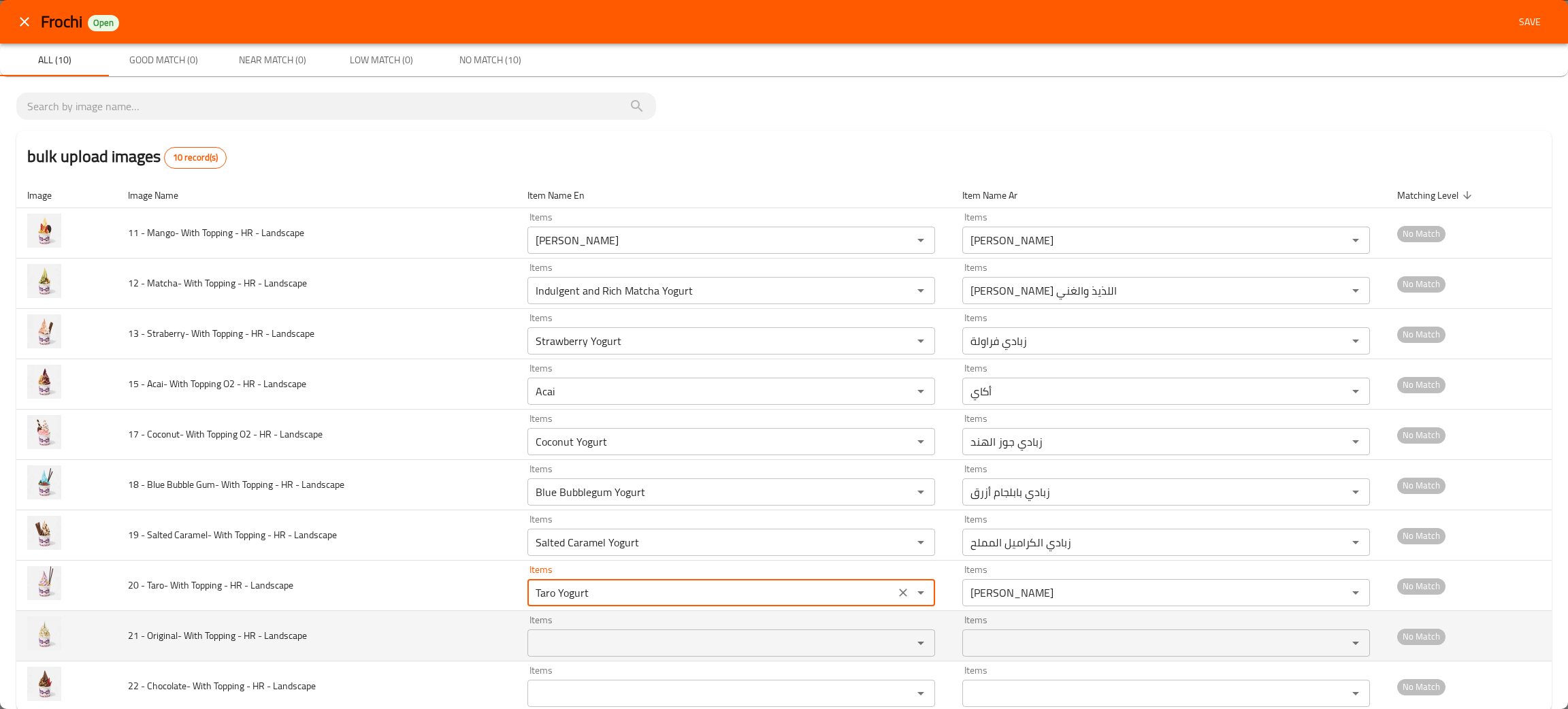
type Landscape "Taro Yogurt"
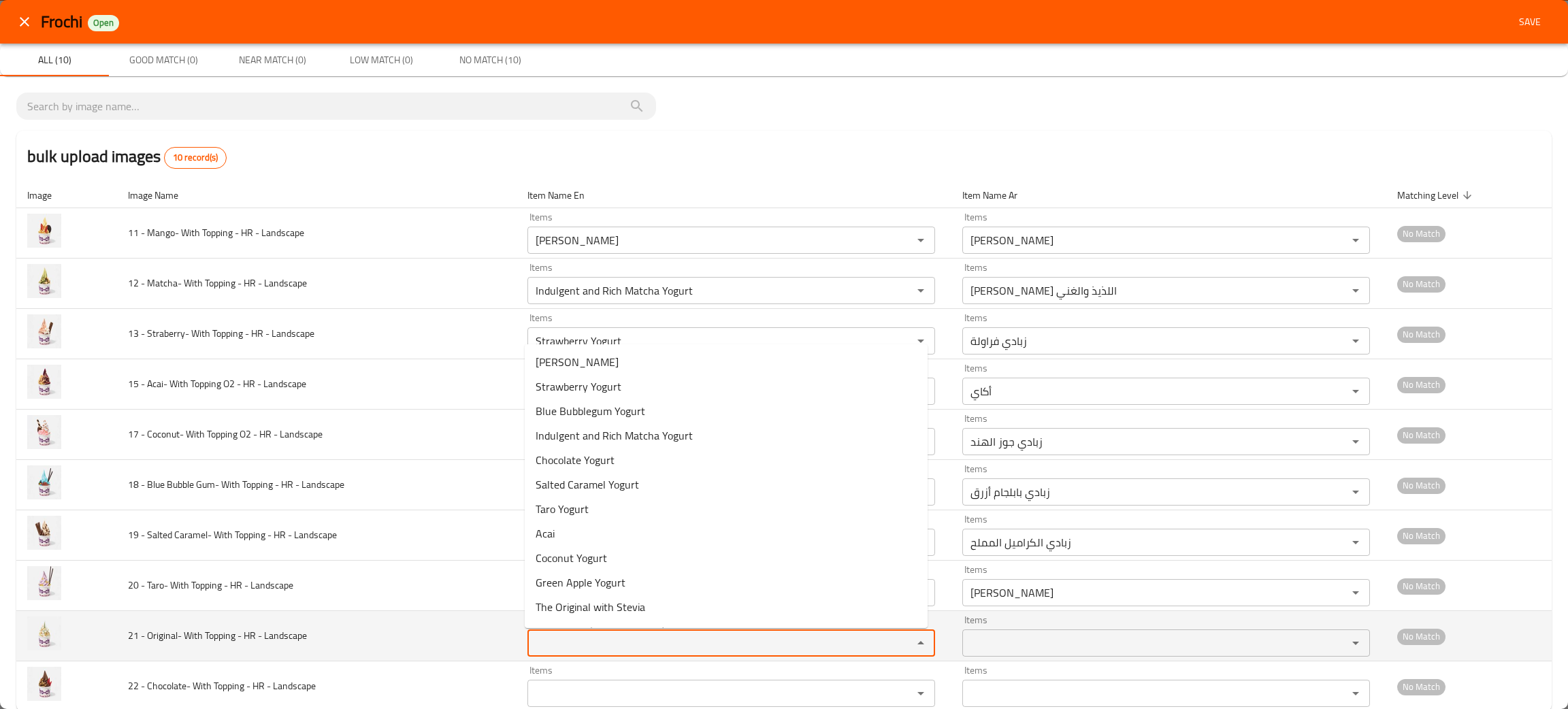
click at [558, 644] on Landscape "Items" at bounding box center [711, 643] width 359 height 19
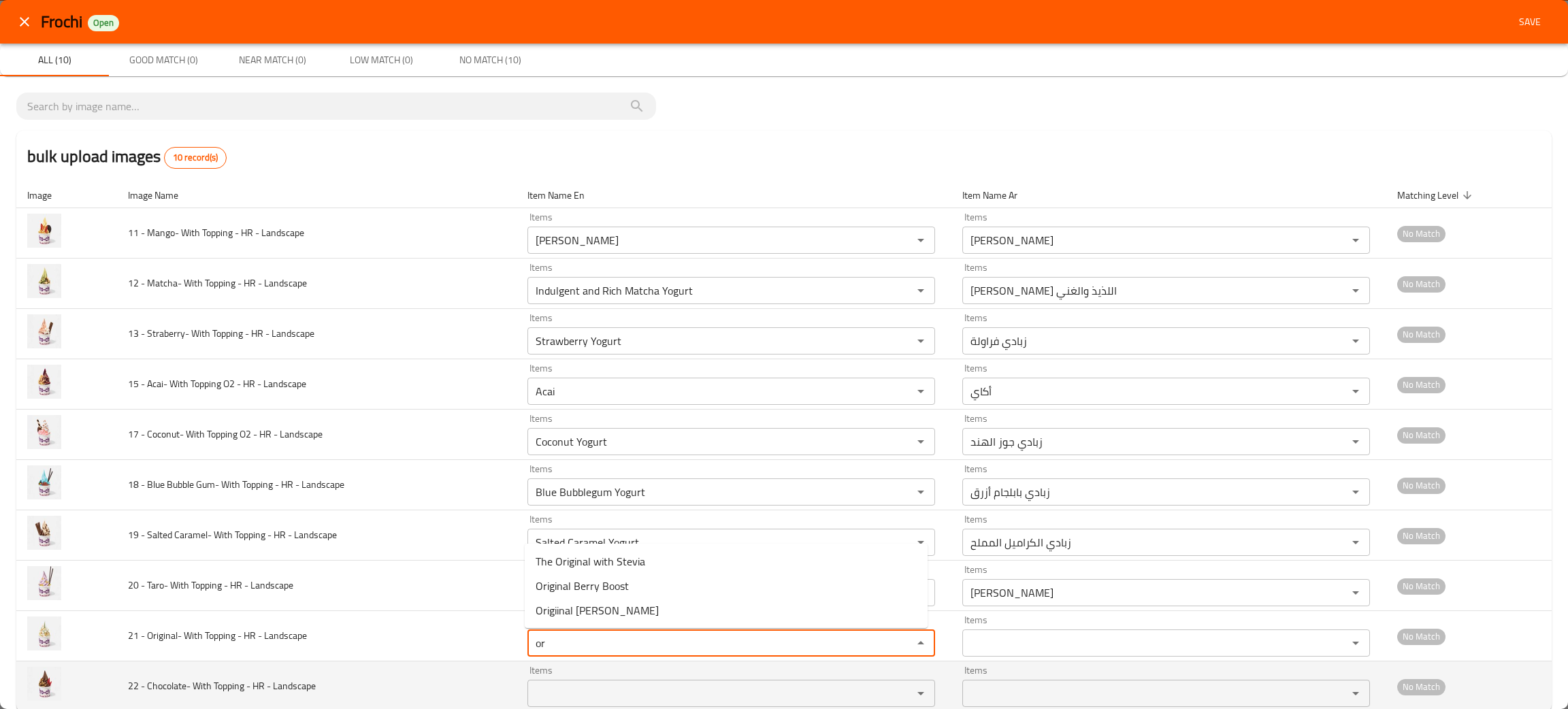
type Landscape "or"
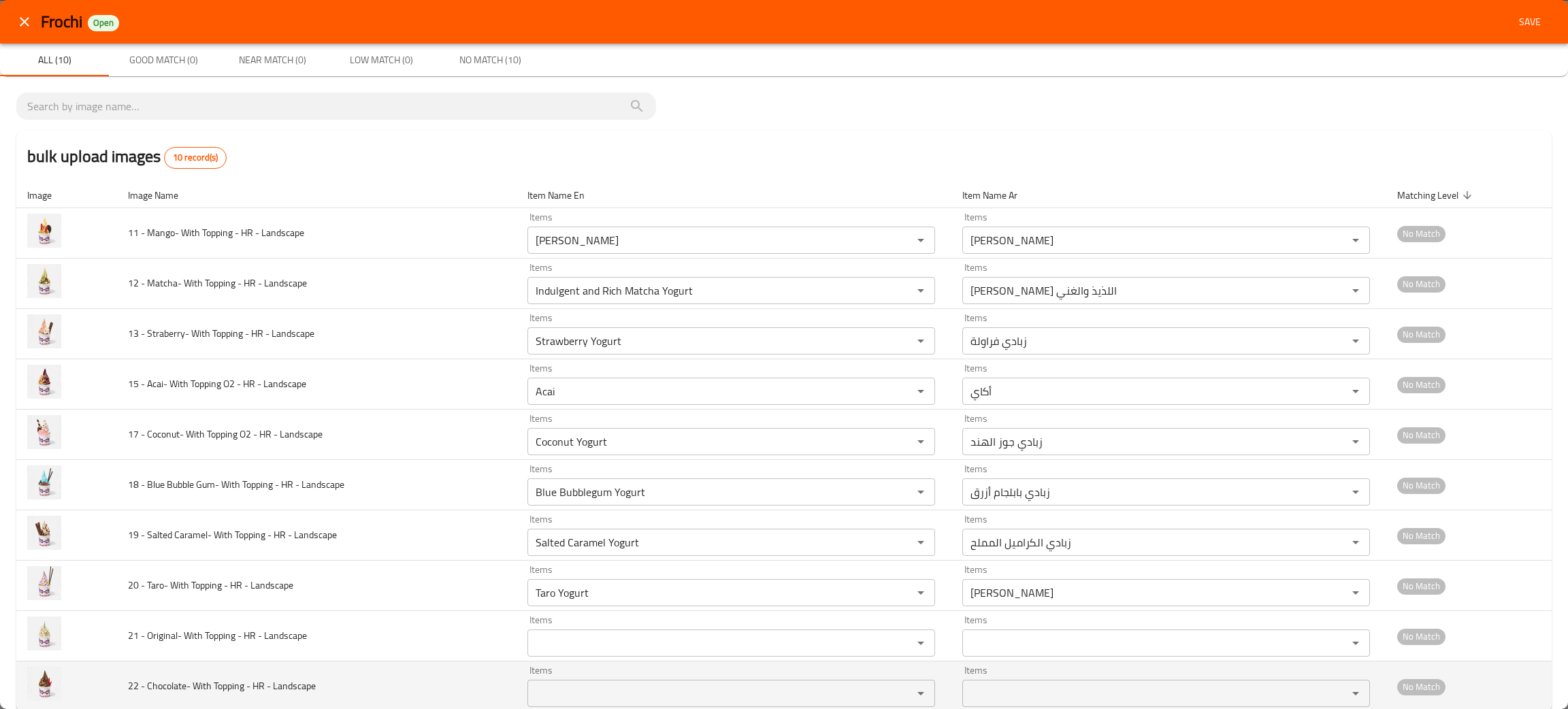
click at [445, 685] on td "22 - Chocolate- With Topping - HR - Landscape" at bounding box center [317, 687] width 399 height 50
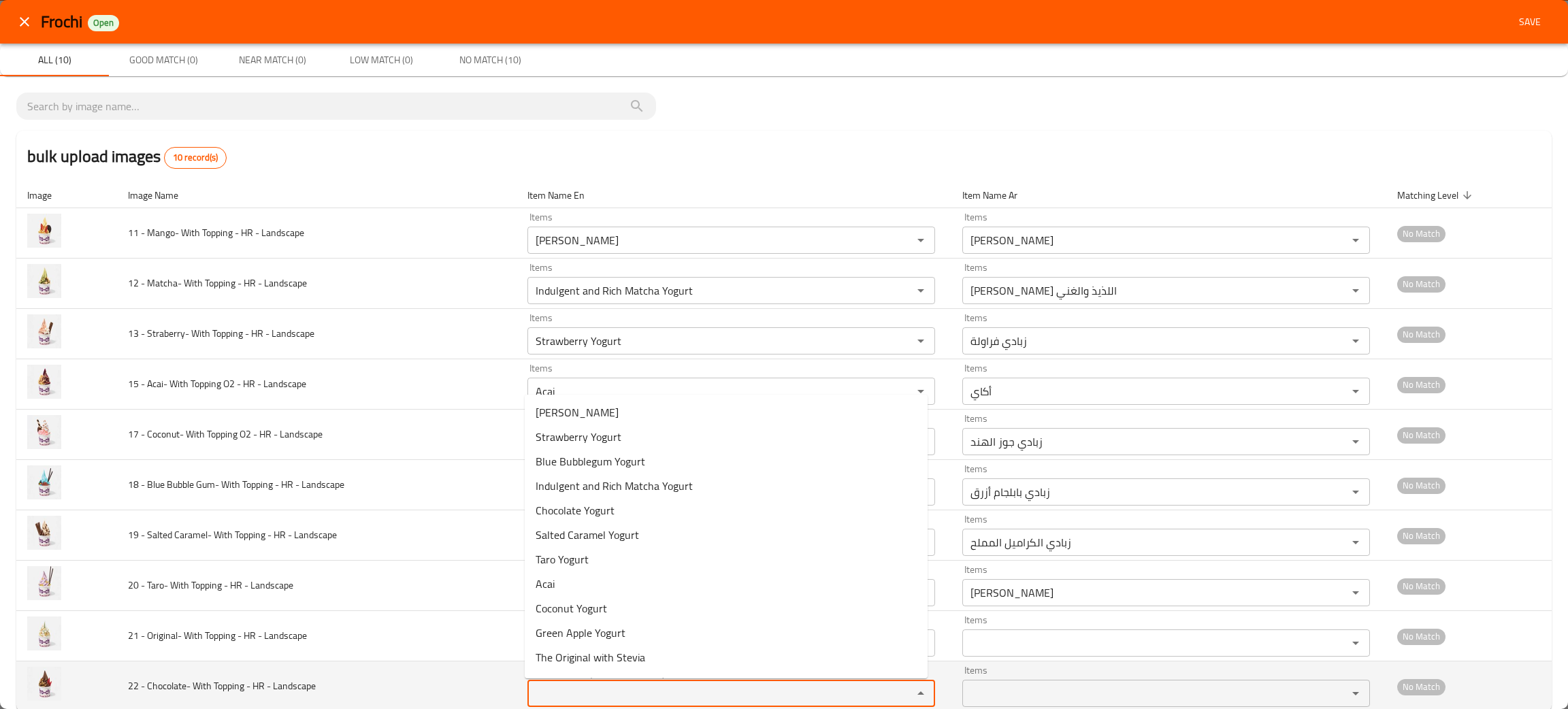
click at [553, 685] on Landscape "Items" at bounding box center [711, 693] width 359 height 19
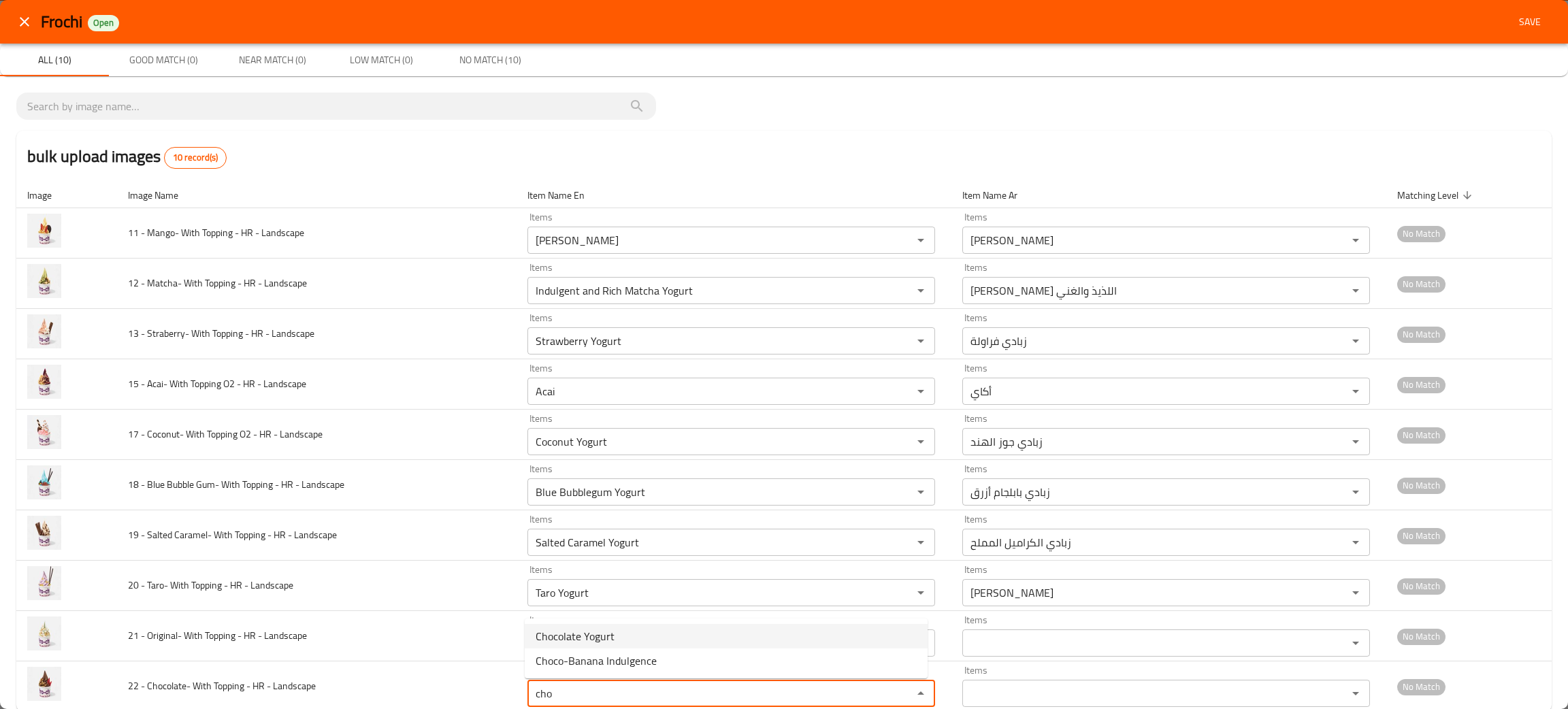
click at [556, 629] on span "Chocolate Yogurt" at bounding box center [575, 636] width 79 height 17
type Landscape "Chocolate Yogurt"
type Landscape-ar "زبادي شوكولاتة"
type Landscape "Chocolate Yogurt"
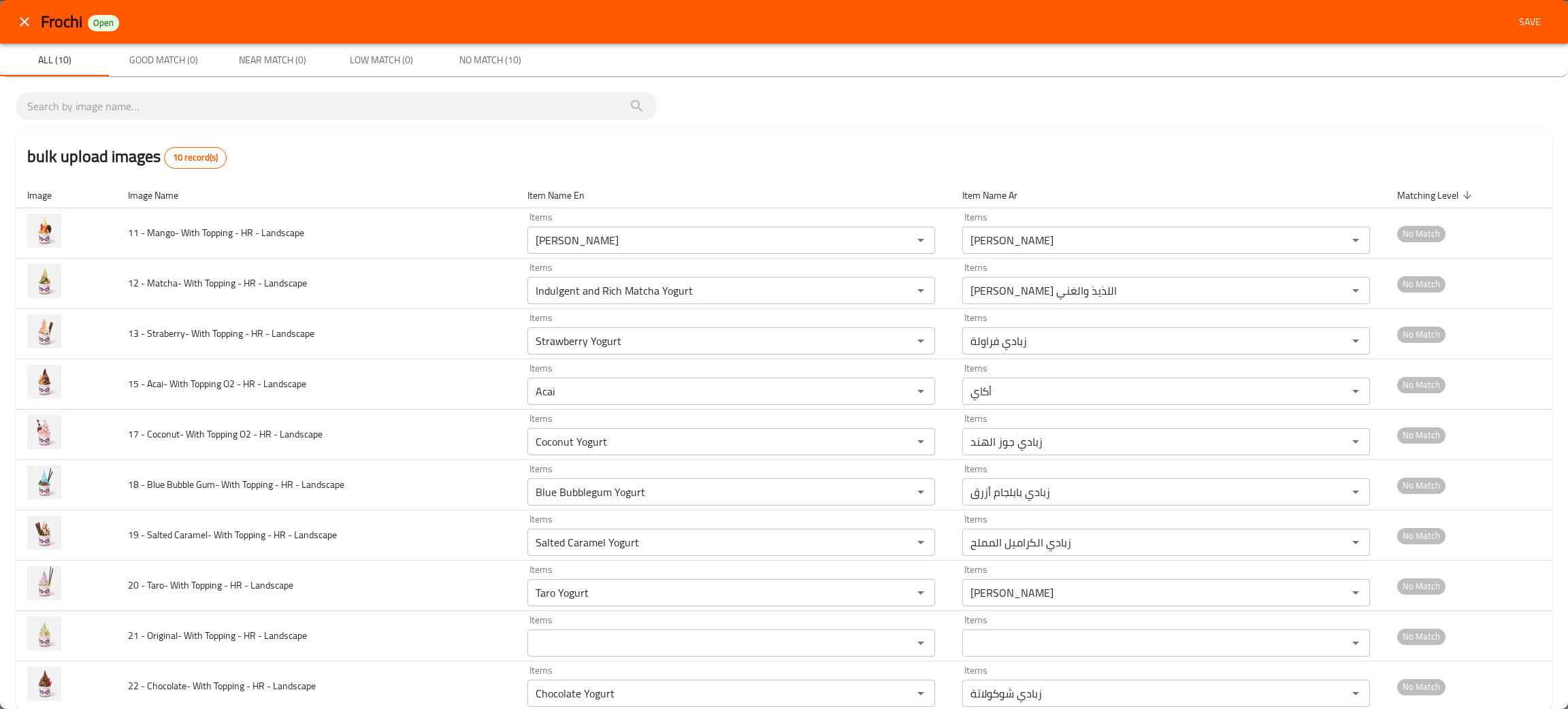
drag, startPoint x: 1551, startPoint y: 520, endPoint x: 1563, endPoint y: 598, distance: 78.9
click at [1563, 598] on div "Frochi Open Save All (10) Good Match (0) Near Match (0) Low Match (0) No Match …" at bounding box center [784, 354] width 1568 height 709
click at [1514, 24] on span "Save" at bounding box center [1529, 22] width 32 height 17
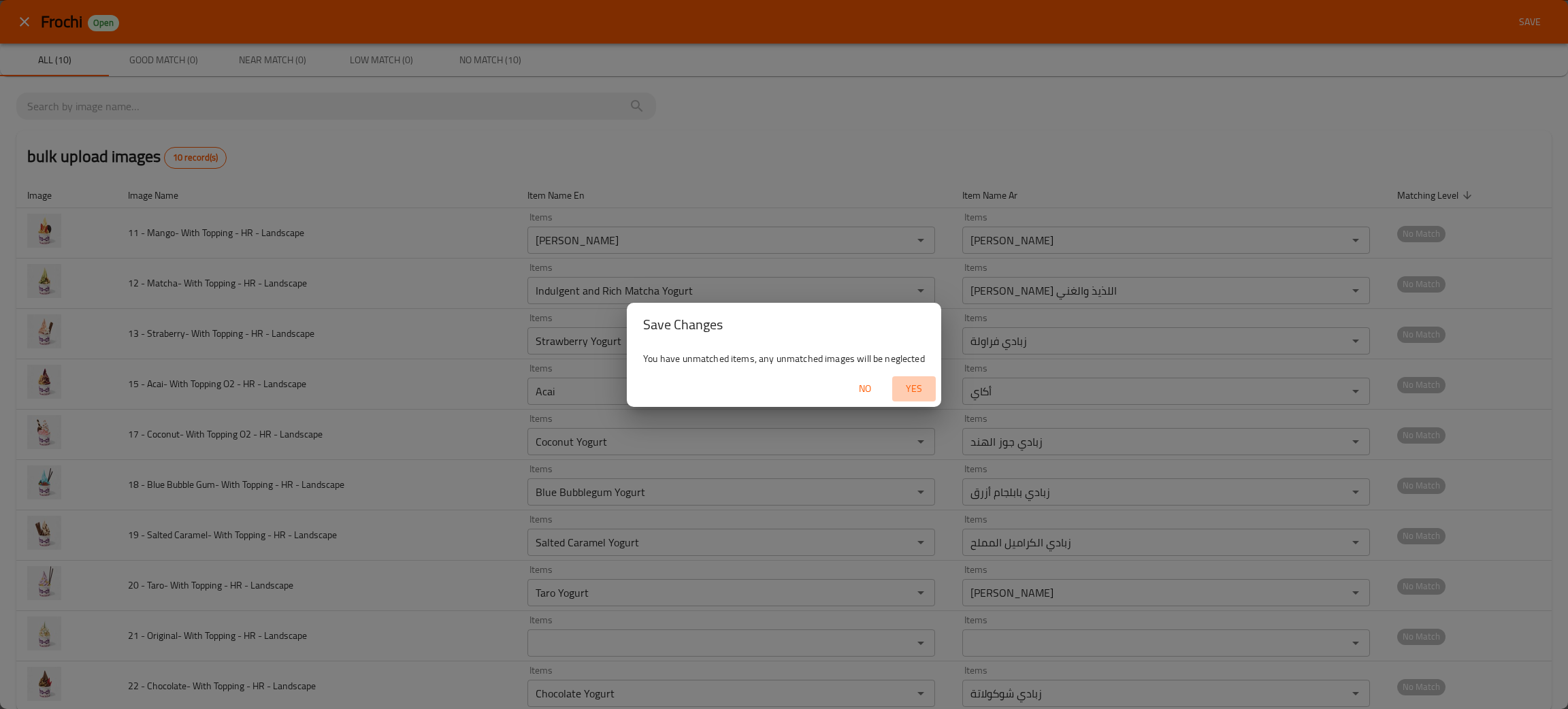
click at [912, 381] on span "Yes" at bounding box center [913, 389] width 32 height 17
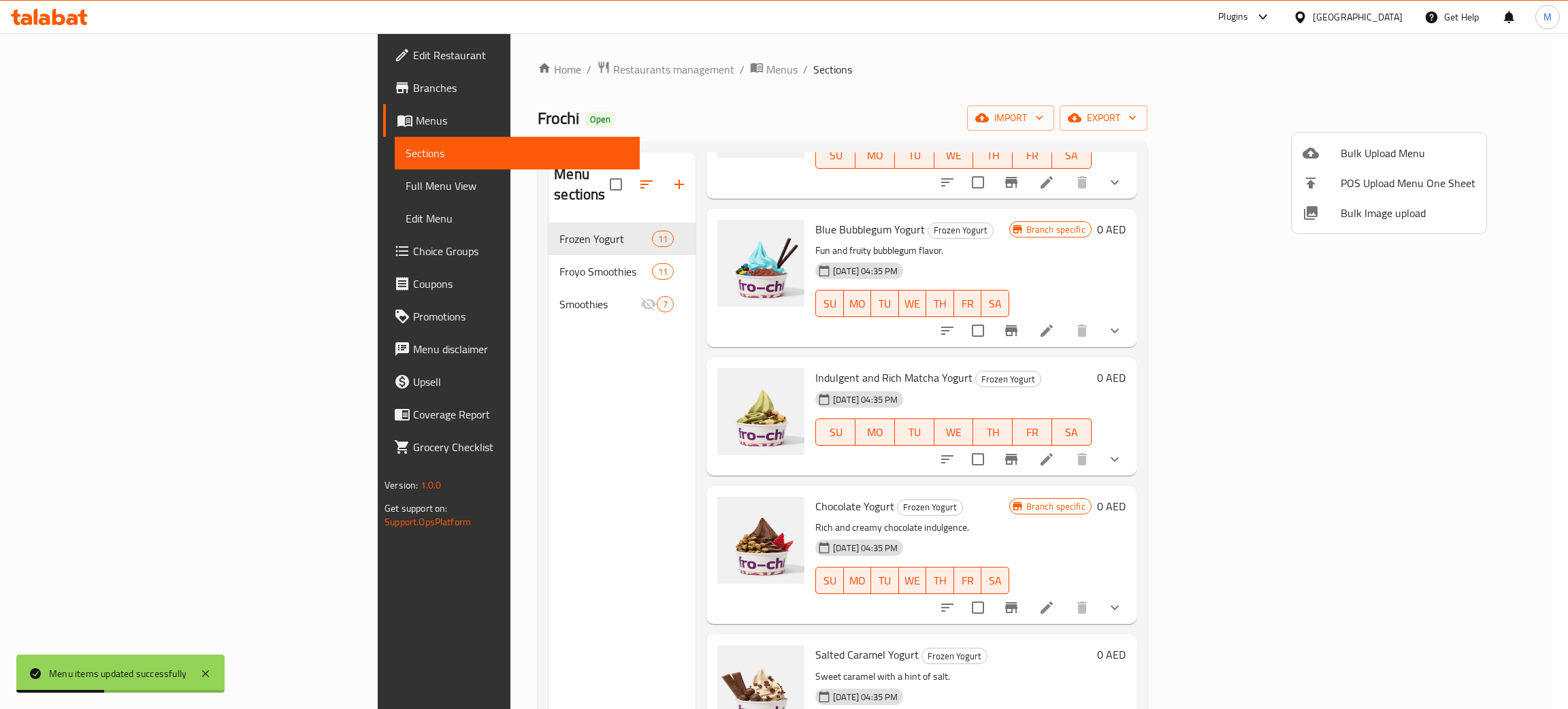
click at [496, 514] on div at bounding box center [784, 354] width 1568 height 709
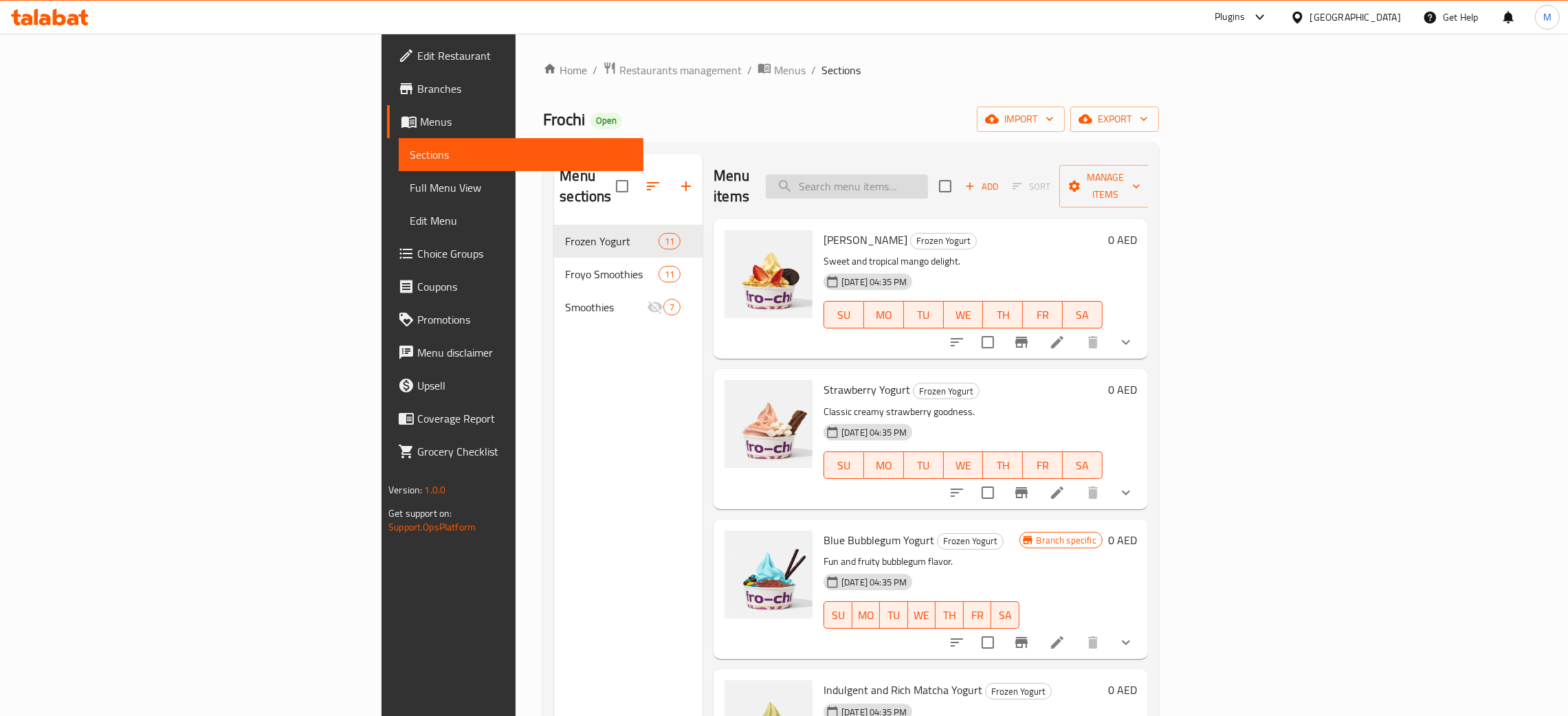
click at [928, 174] on input "search" at bounding box center [846, 186] width 162 height 24
drag, startPoint x: 965, startPoint y: 201, endPoint x: 987, endPoint y: 172, distance: 36.4
drag, startPoint x: 987, startPoint y: 172, endPoint x: 456, endPoint y: 502, distance: 625.2
click at [554, 502] on div "Menu sections Frozen Yogurt 11 Froyo Smoothies 11 Smoothies 7" at bounding box center [628, 512] width 148 height 716
click at [805, 124] on div "Frochi Open import export" at bounding box center [851, 119] width 616 height 25
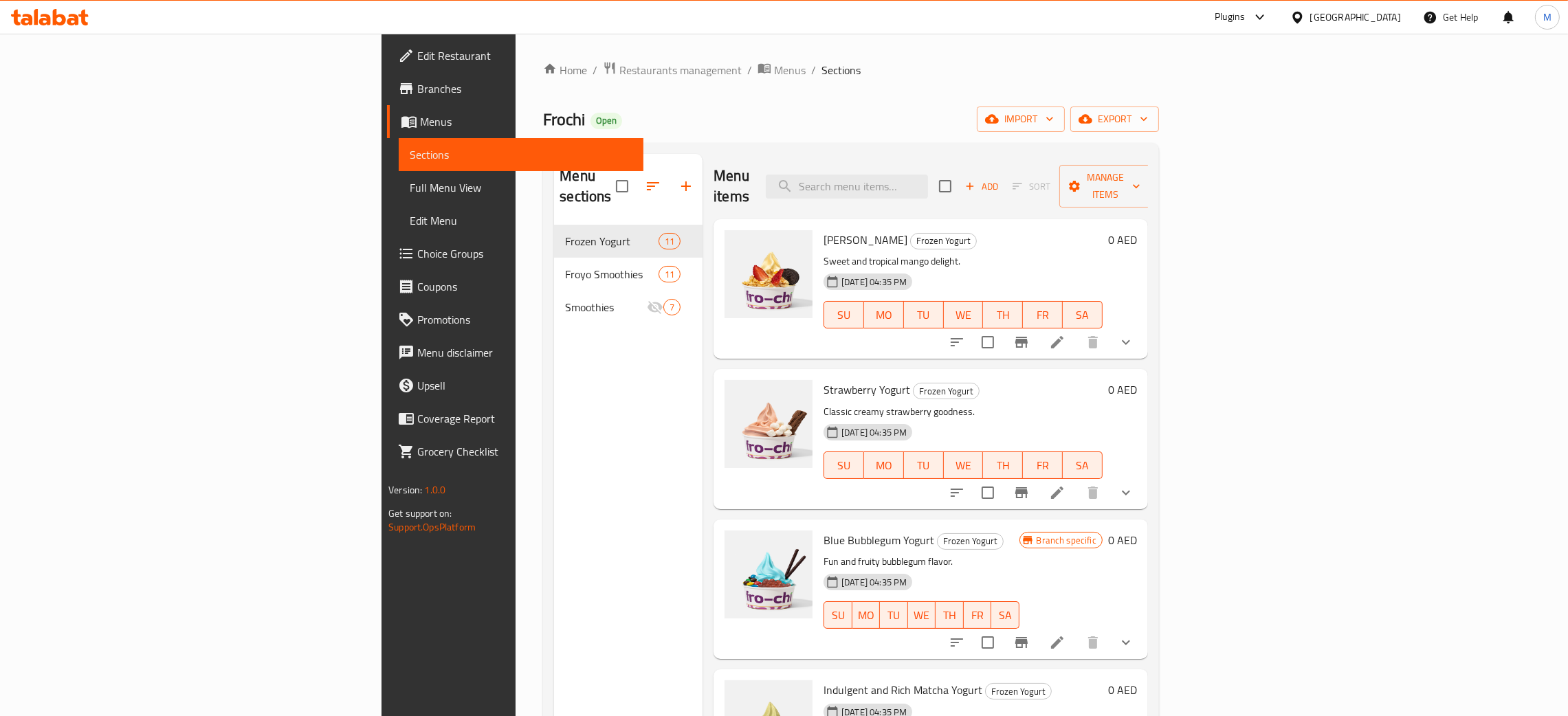
click at [810, 126] on div "Frochi Open import export" at bounding box center [851, 119] width 616 height 25
drag, startPoint x: 815, startPoint y: 131, endPoint x: 822, endPoint y: 142, distance: 13.0
click at [818, 134] on div "Home / Restaurants management / Menus / Sections Frochi Open import export Menu…" at bounding box center [851, 471] width 616 height 820
click at [928, 174] on input "search" at bounding box center [846, 186] width 162 height 24
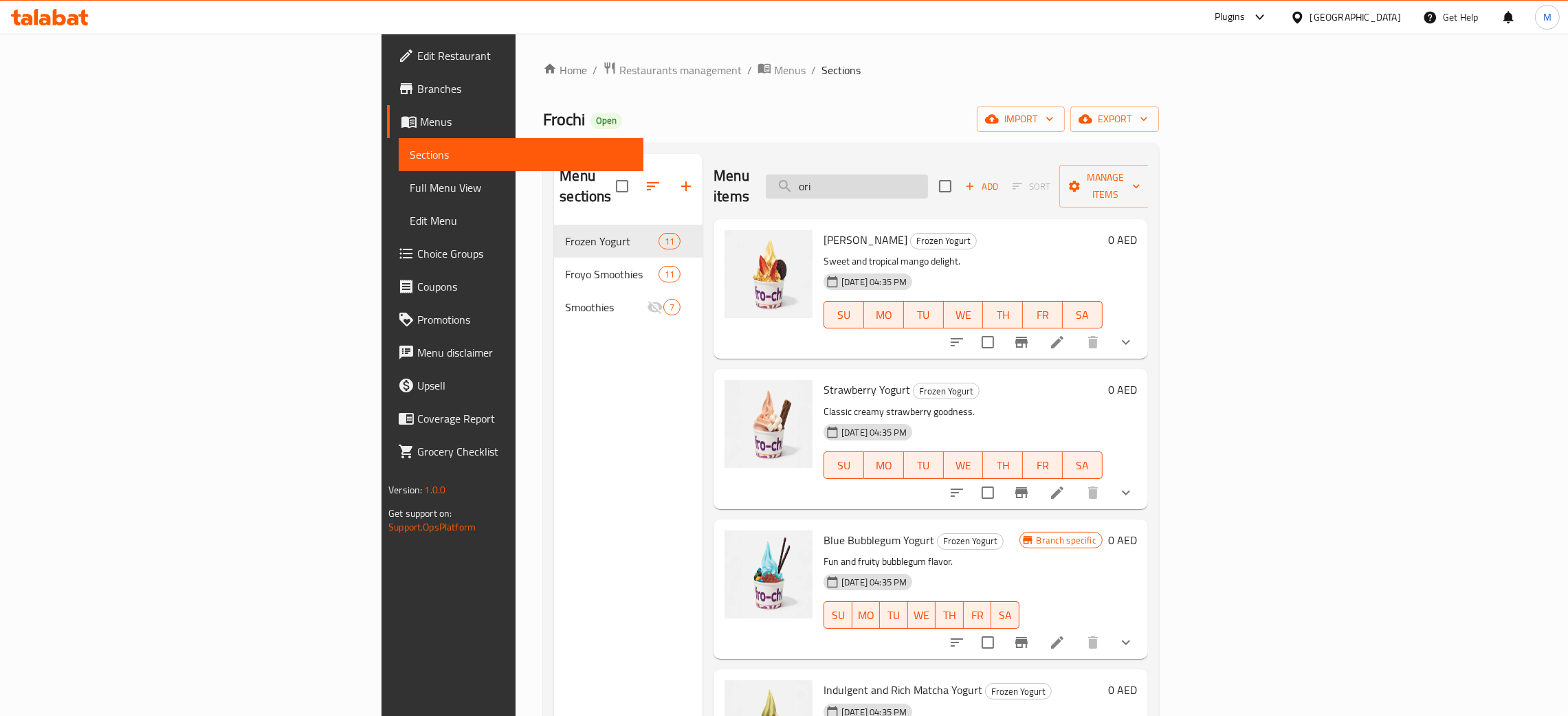
drag, startPoint x: 1029, startPoint y: 202, endPoint x: 989, endPoint y: 177, distance: 47.2
click at [928, 177] on input "ori" at bounding box center [846, 186] width 162 height 24
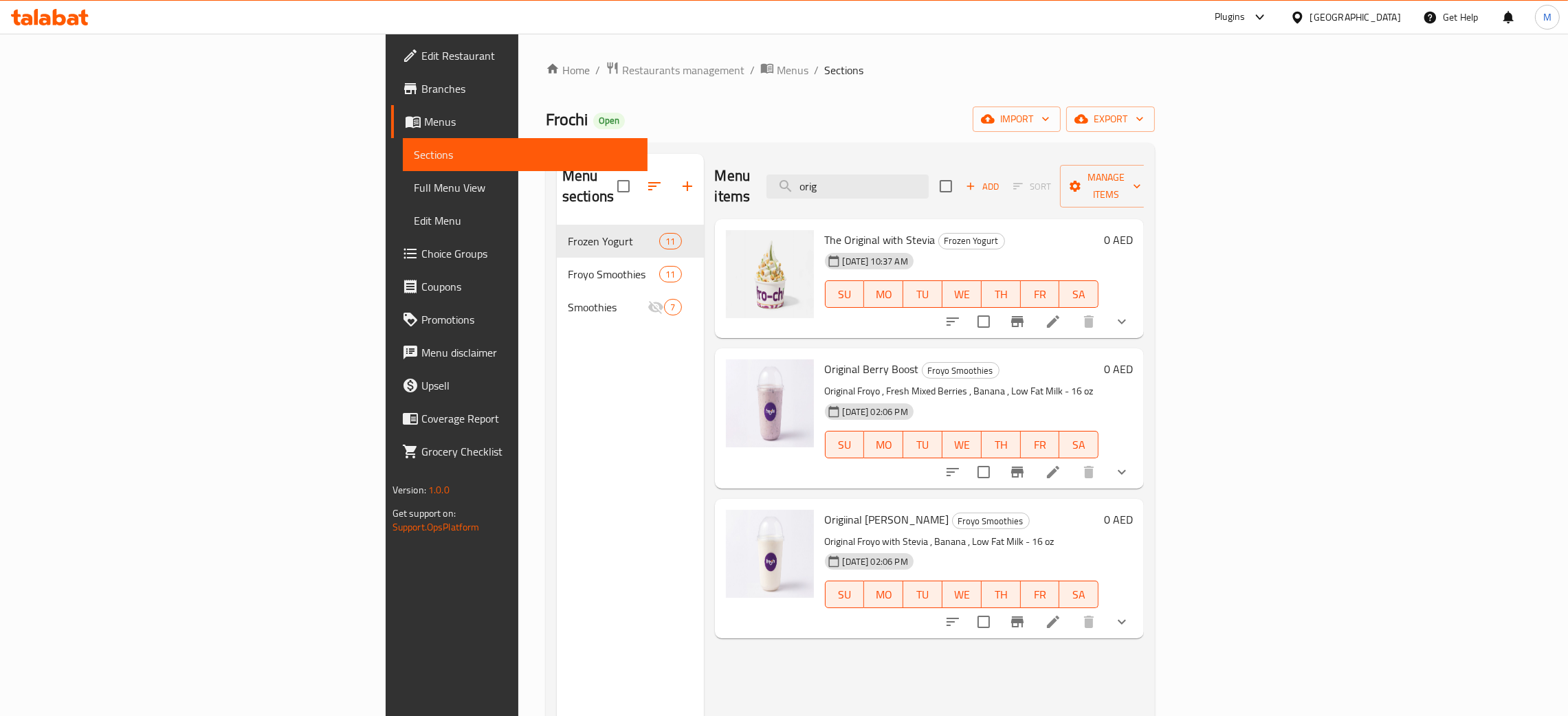
type input "orig"
click at [414, 185] on span "Full Menu View" at bounding box center [525, 188] width 222 height 17
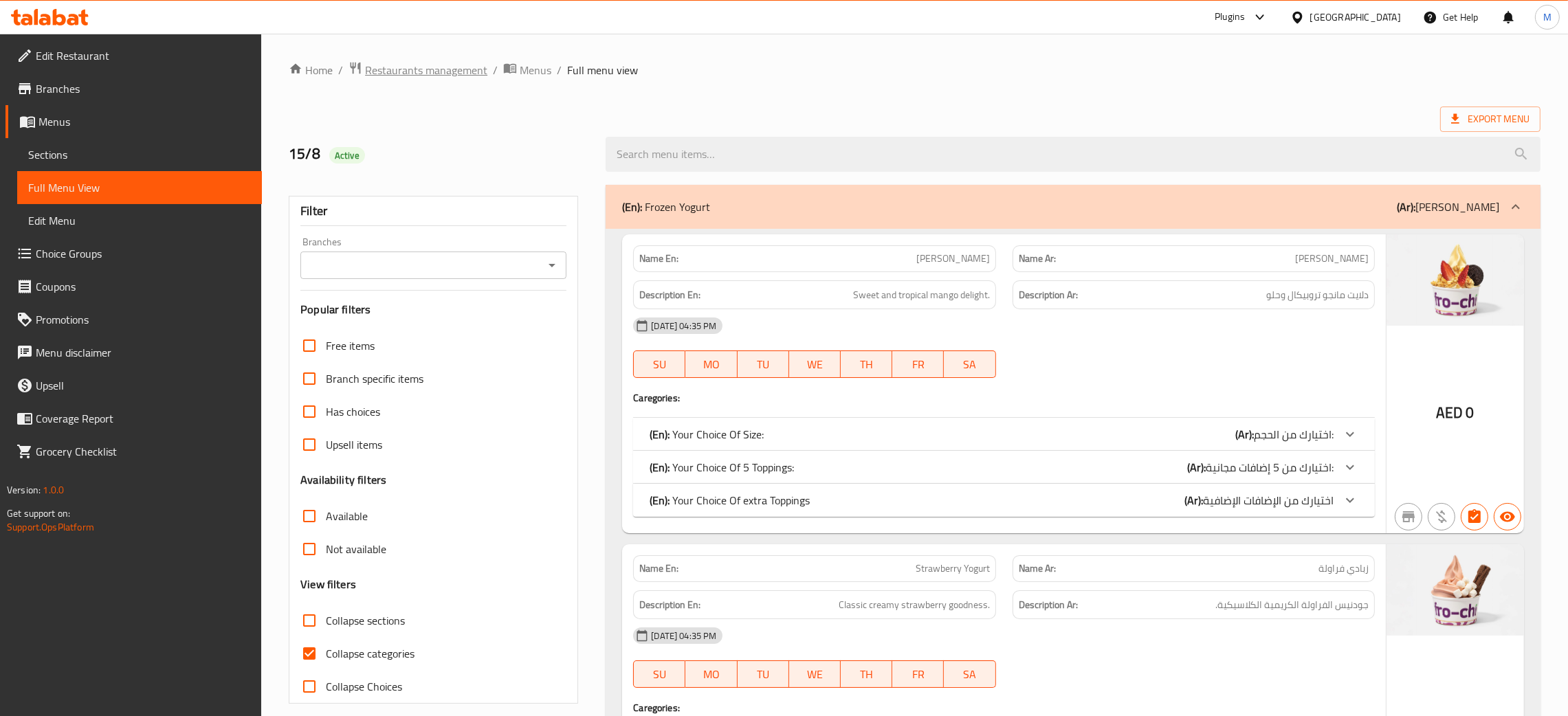
click at [406, 65] on span "Restaurants management" at bounding box center [426, 70] width 122 height 17
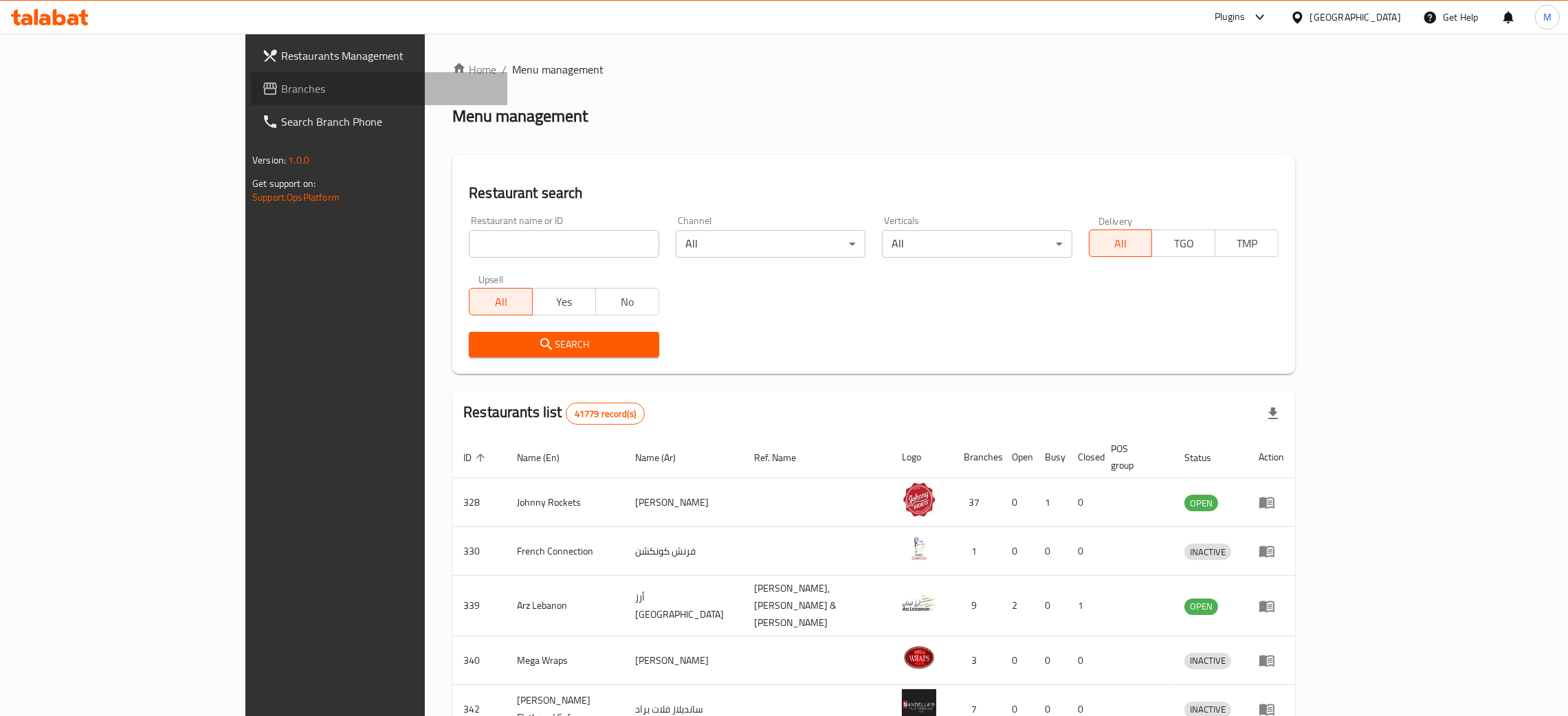
click at [281, 86] on span "Branches" at bounding box center [389, 89] width 215 height 17
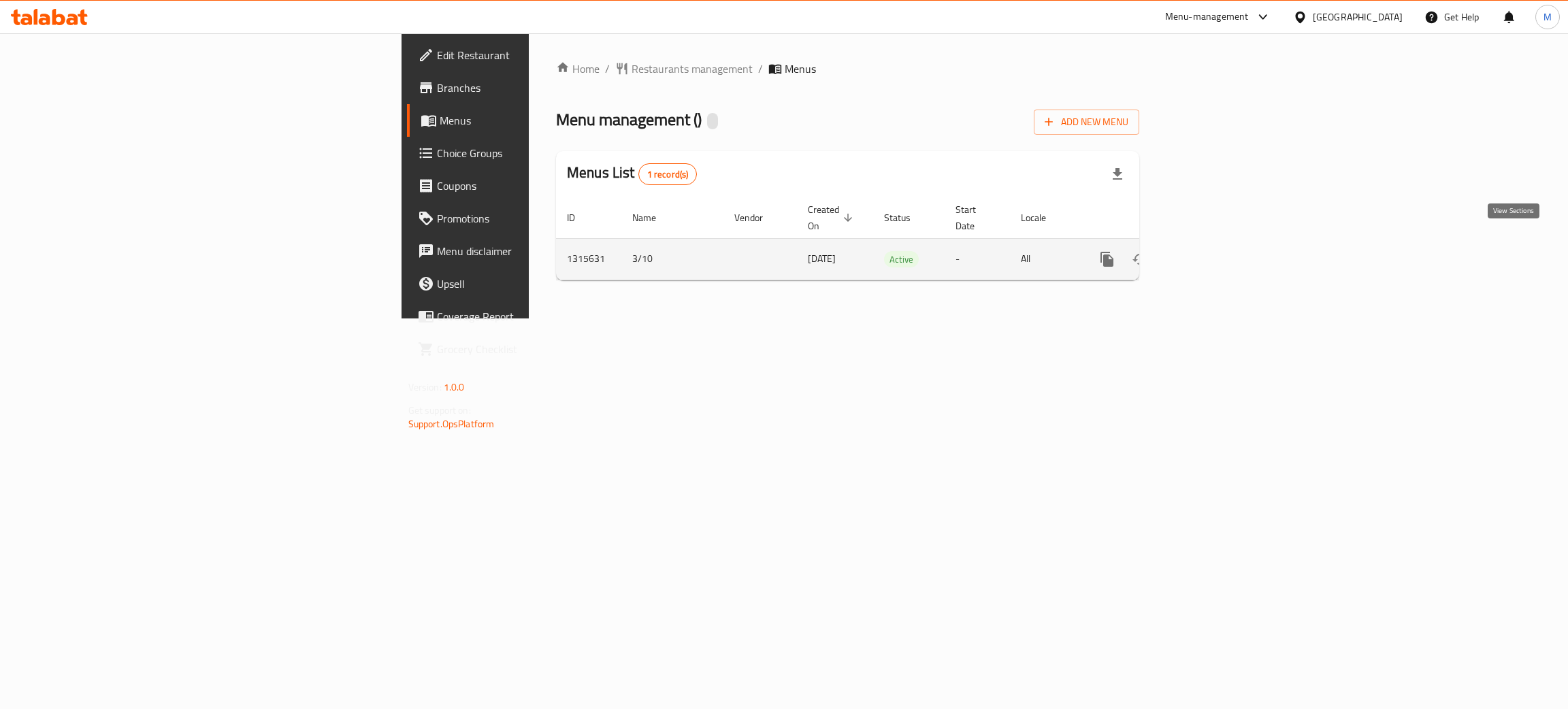
click at [1213, 251] on icon "enhanced table" at bounding box center [1205, 259] width 17 height 17
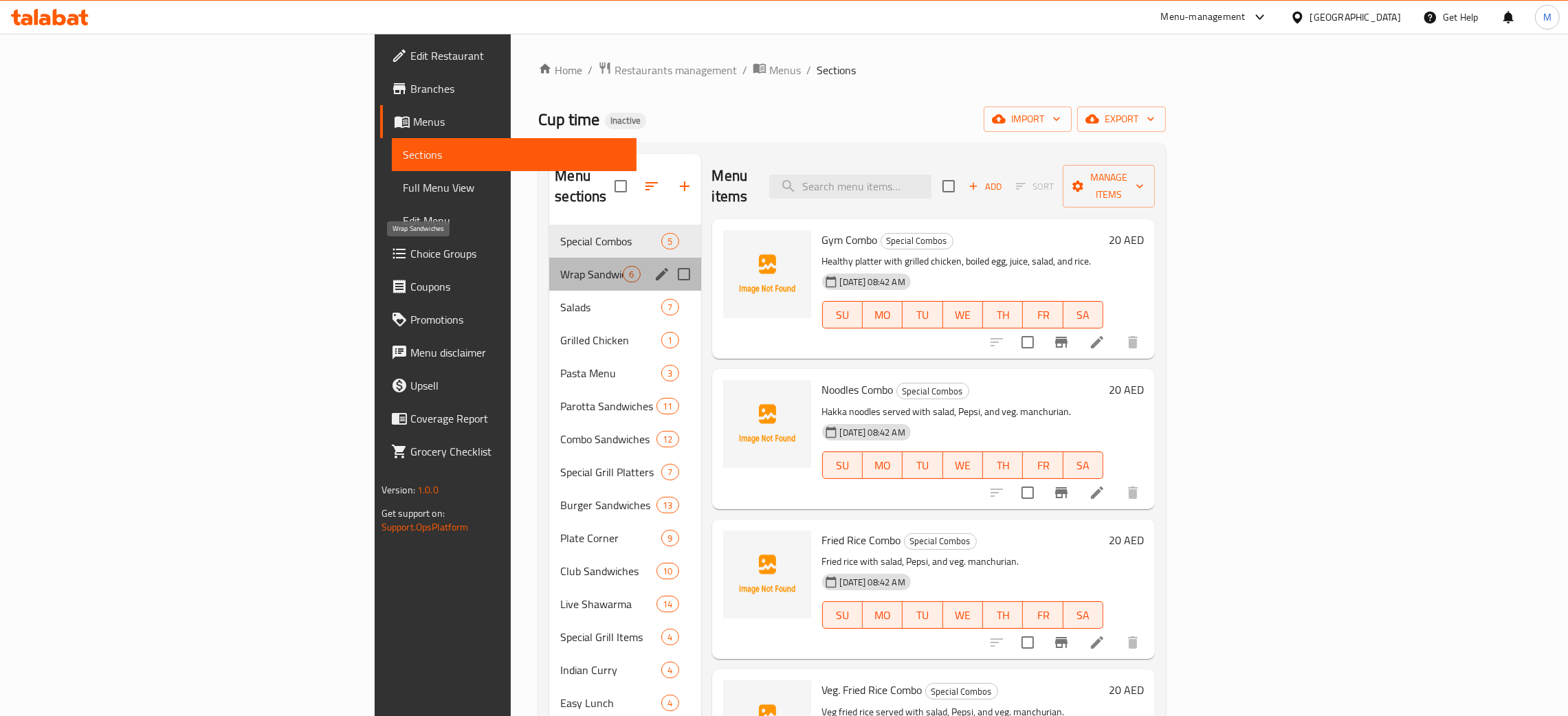
click at [560, 266] on span "Wrap Sandwiches" at bounding box center [592, 274] width 63 height 17
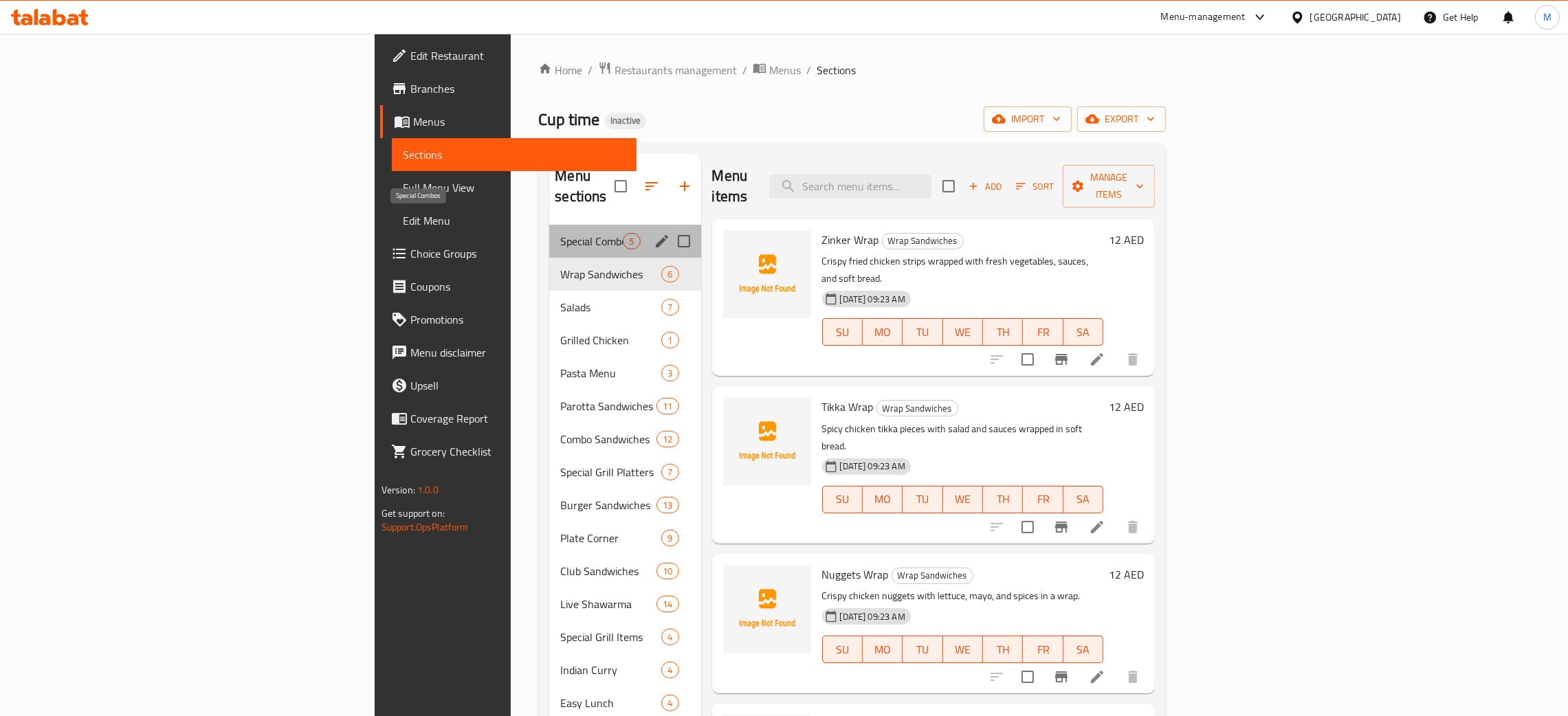
click at [560, 233] on span "Special Combos" at bounding box center [592, 241] width 63 height 17
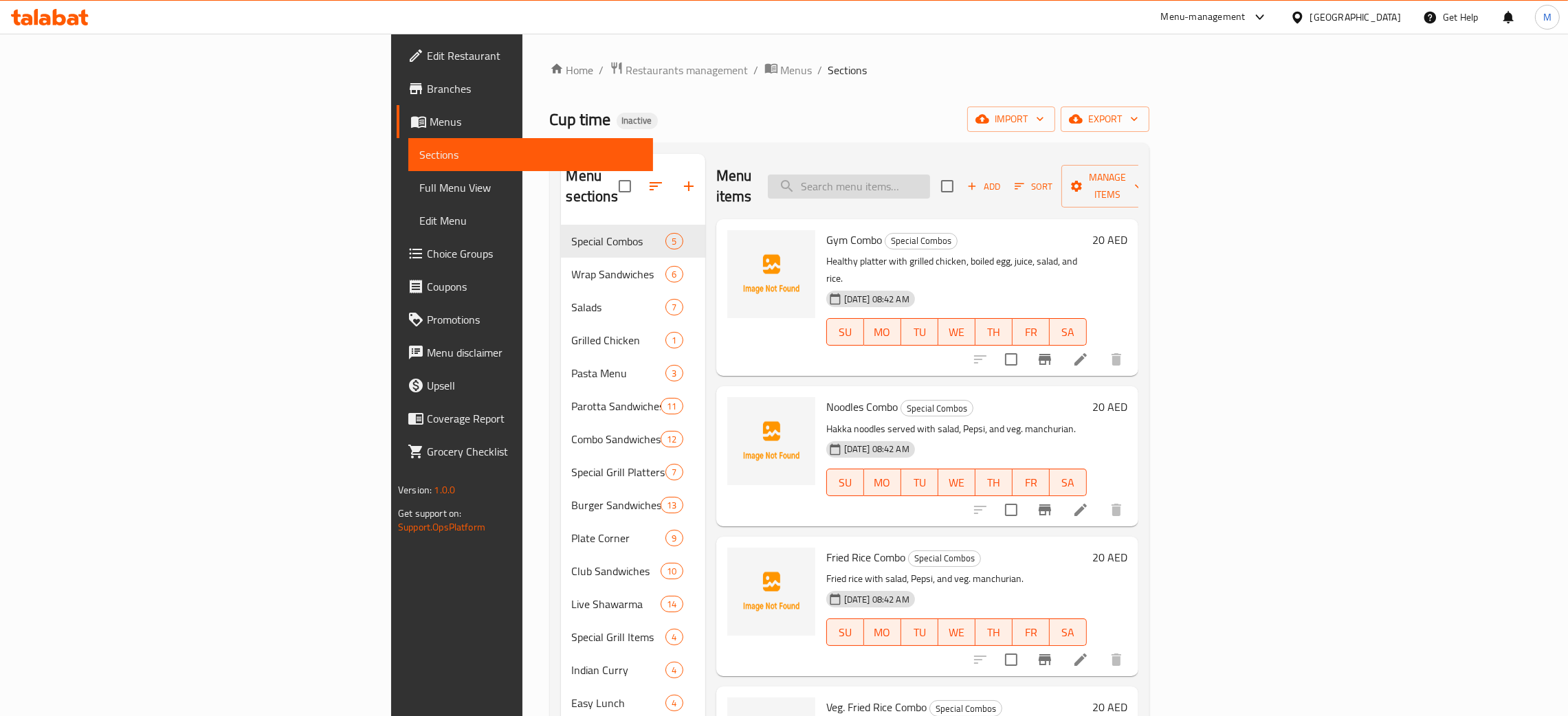
click at [930, 181] on input "search" at bounding box center [848, 186] width 162 height 24
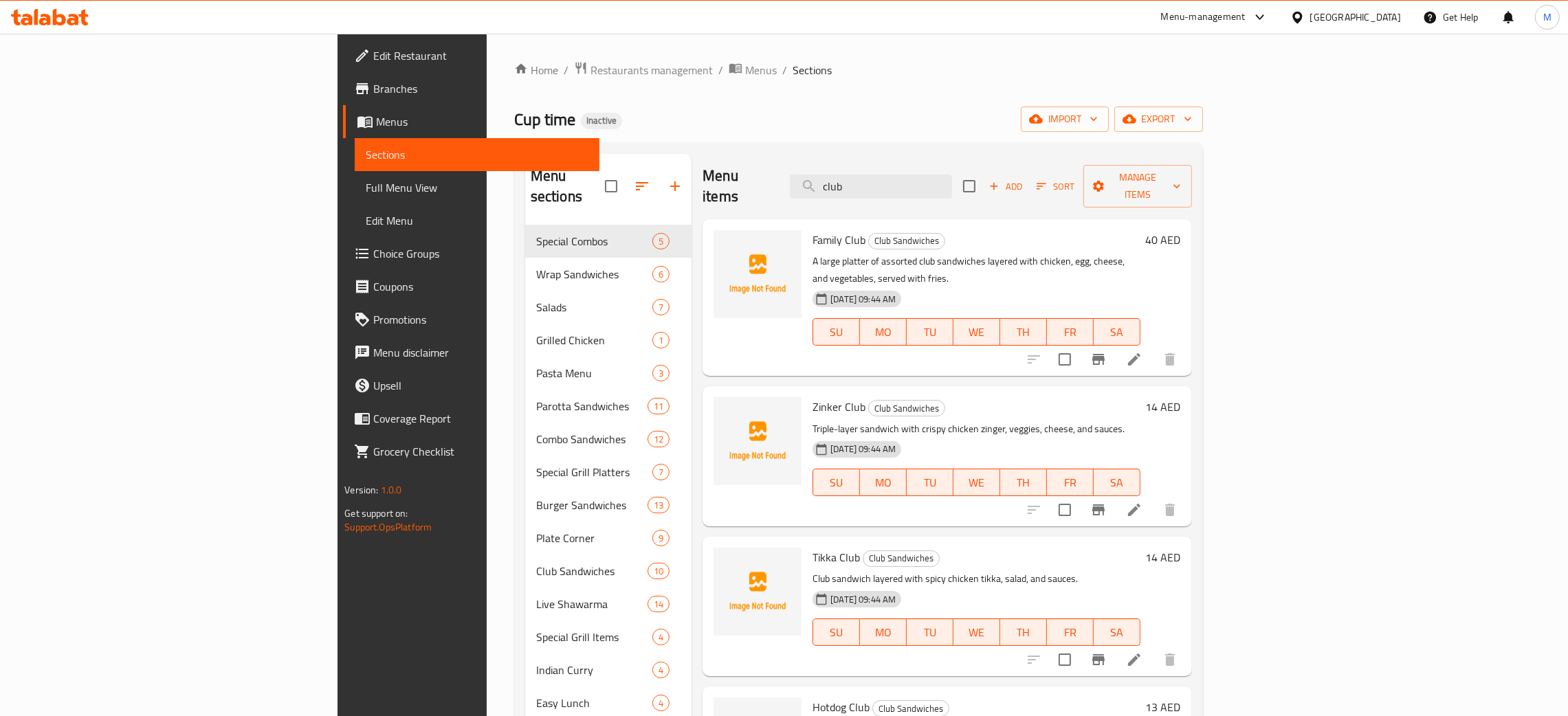
type input "club"
drag, startPoint x: 882, startPoint y: 168, endPoint x: 851, endPoint y: 161, distance: 31.8
click at [851, 161] on div "Menu items club Add Sort Manage items" at bounding box center [946, 187] width 489 height 65
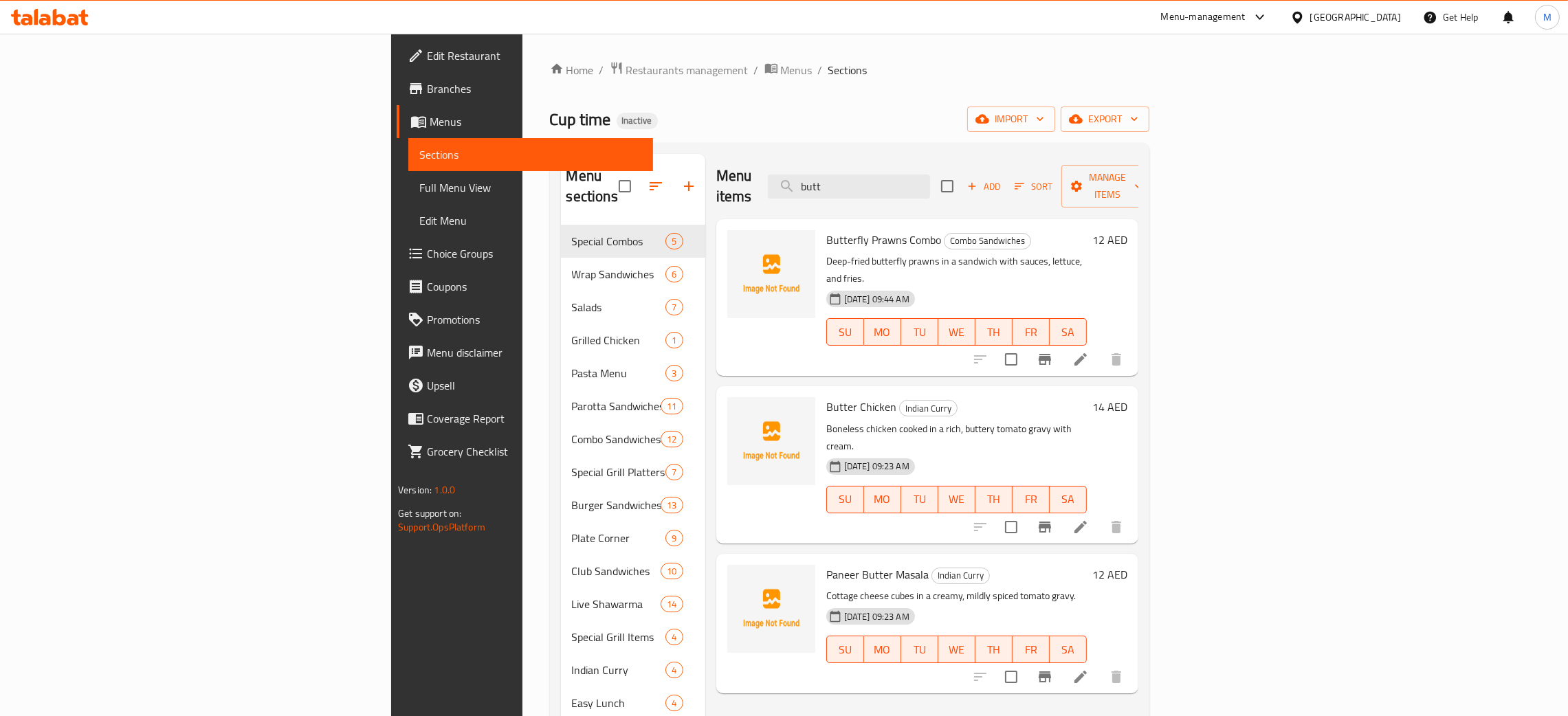
type input "butt"
drag, startPoint x: 983, startPoint y: 173, endPoint x: 885, endPoint y: 182, distance: 98.4
click at [885, 182] on div "Menu items butt Add Sort Manage items" at bounding box center [927, 187] width 422 height 65
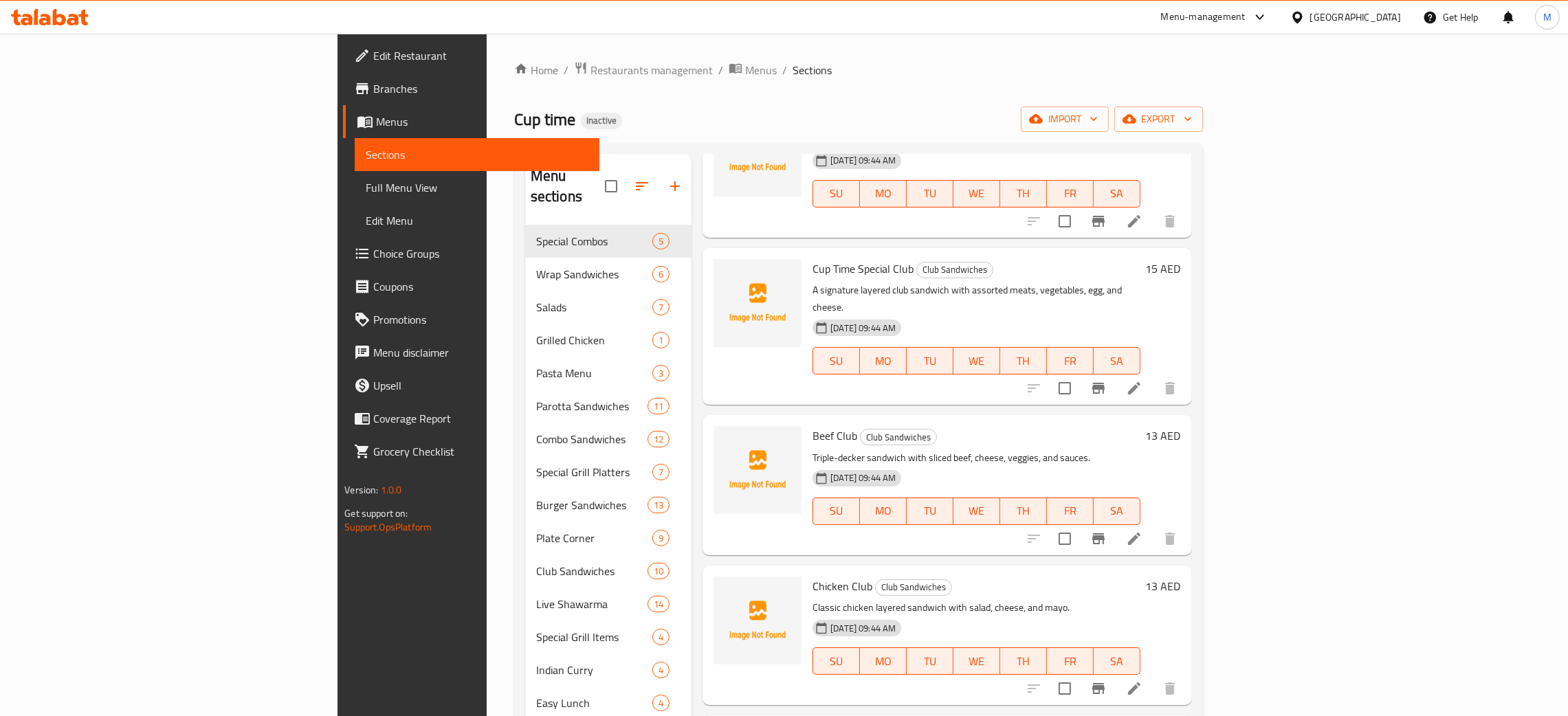
scroll to position [722, 0]
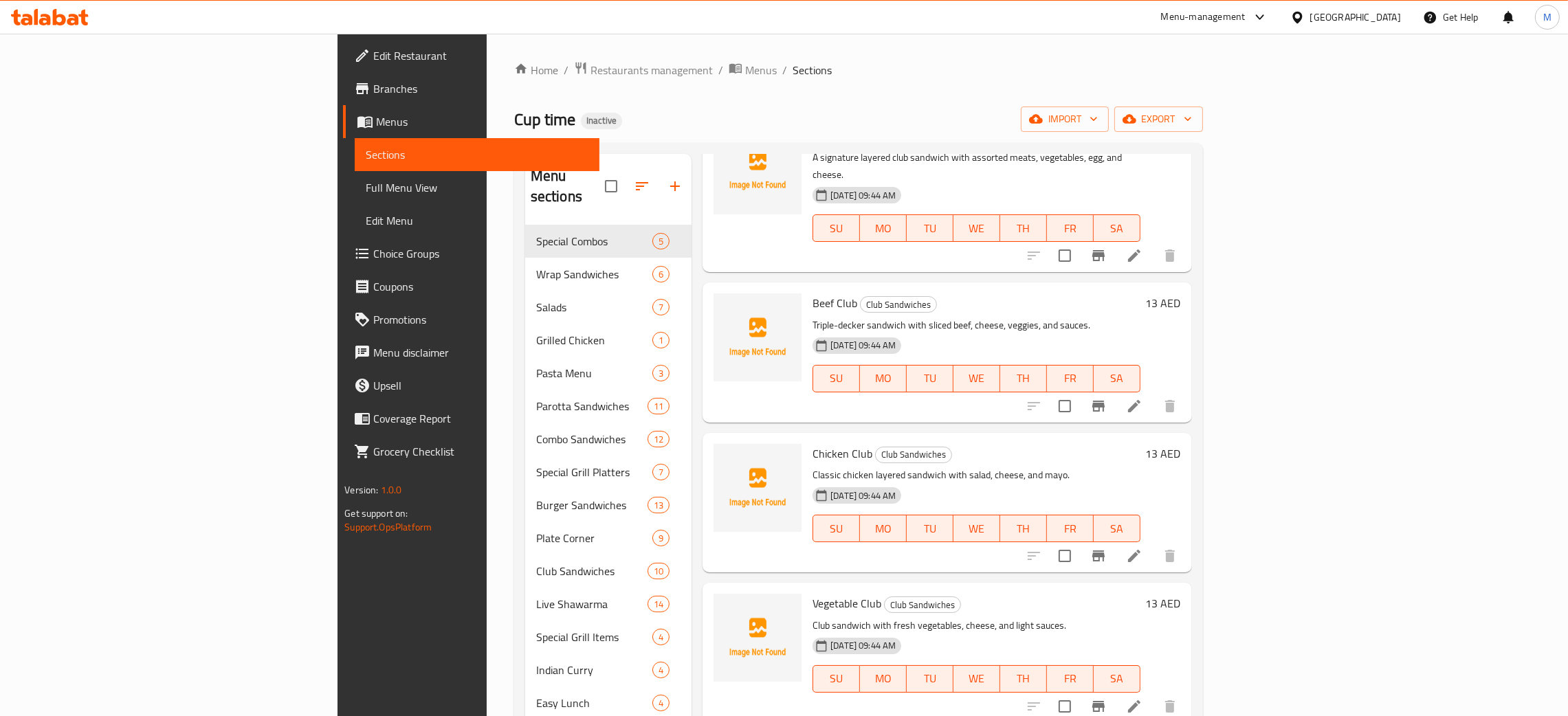
type input "club"
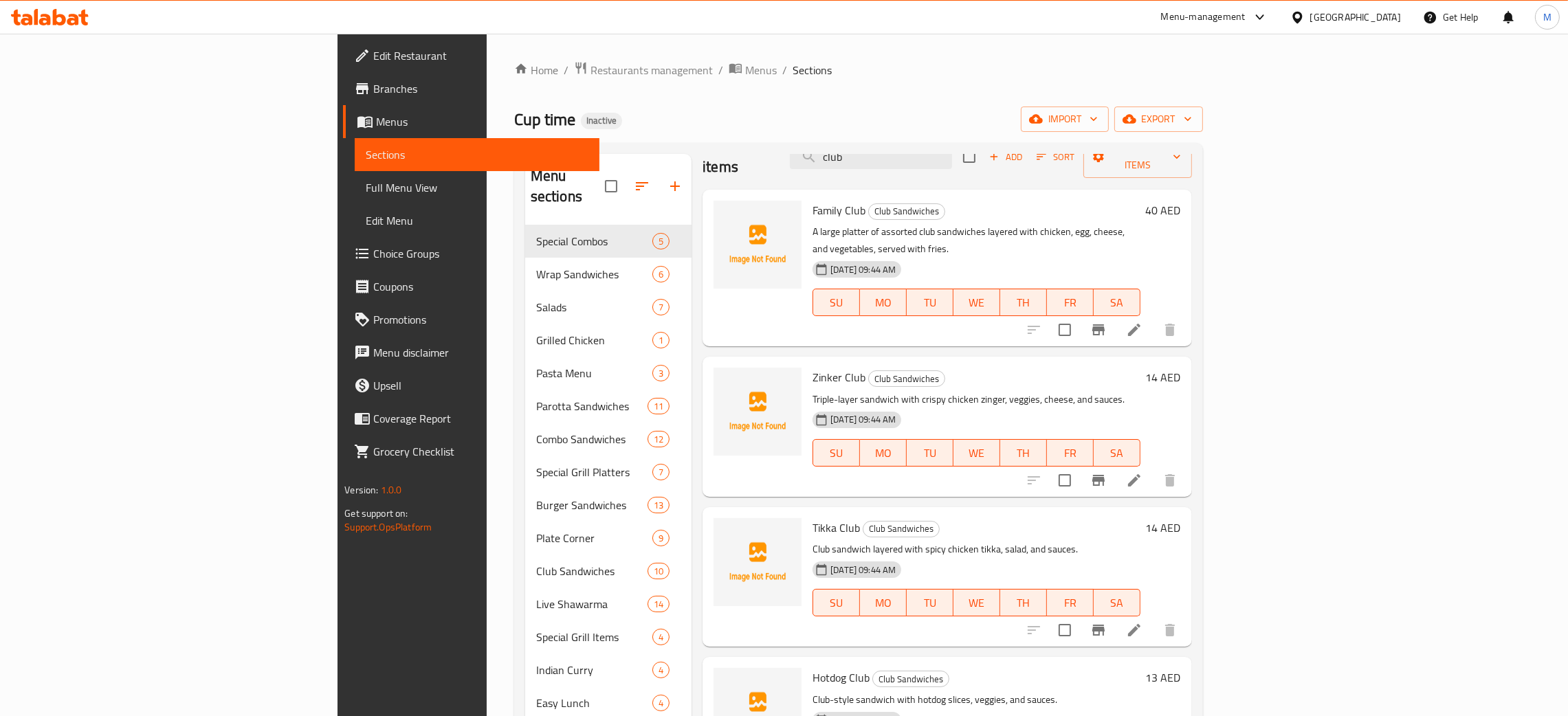
scroll to position [0, 0]
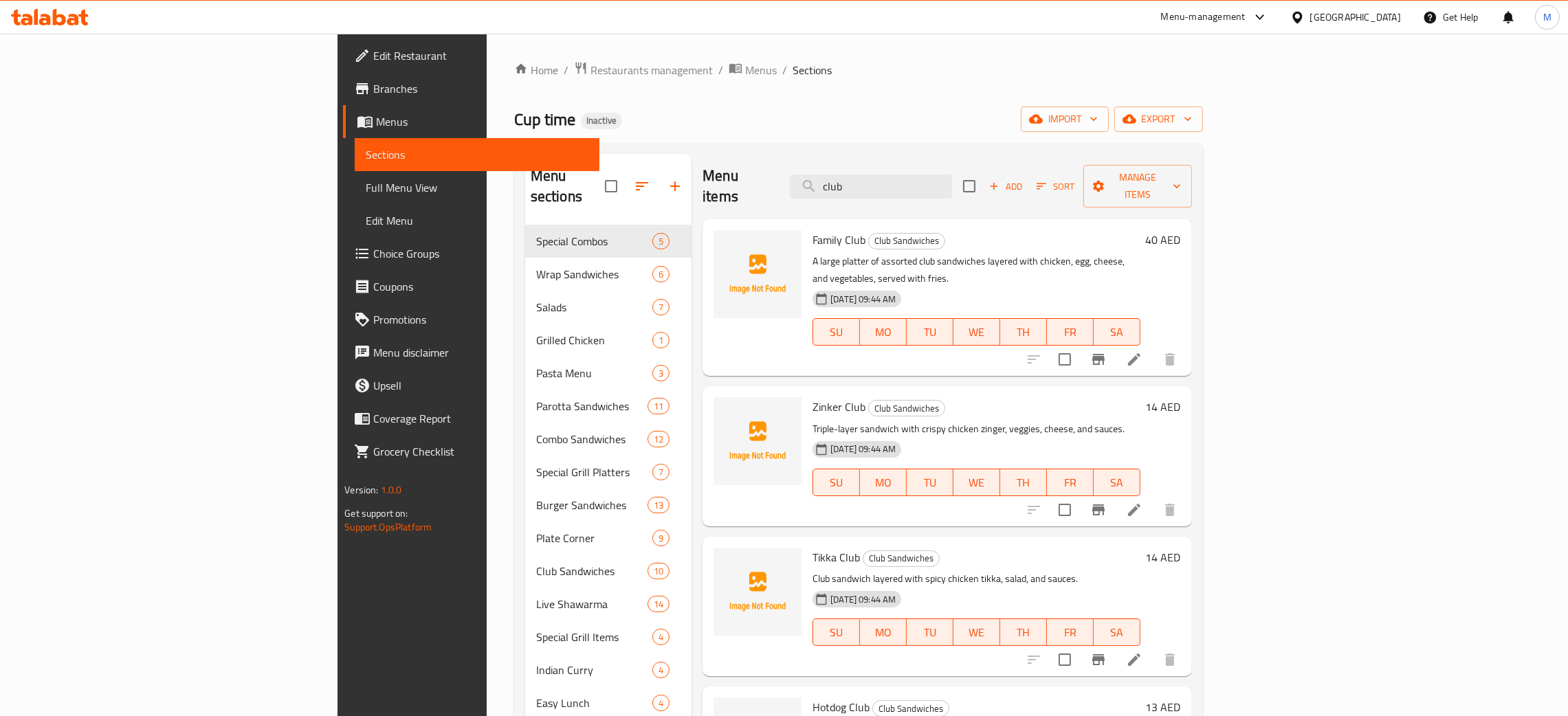
drag, startPoint x: 981, startPoint y: 173, endPoint x: 840, endPoint y: 172, distance: 141.0
click at [840, 172] on div "Menu items club Add Sort Manage items" at bounding box center [946, 187] width 489 height 65
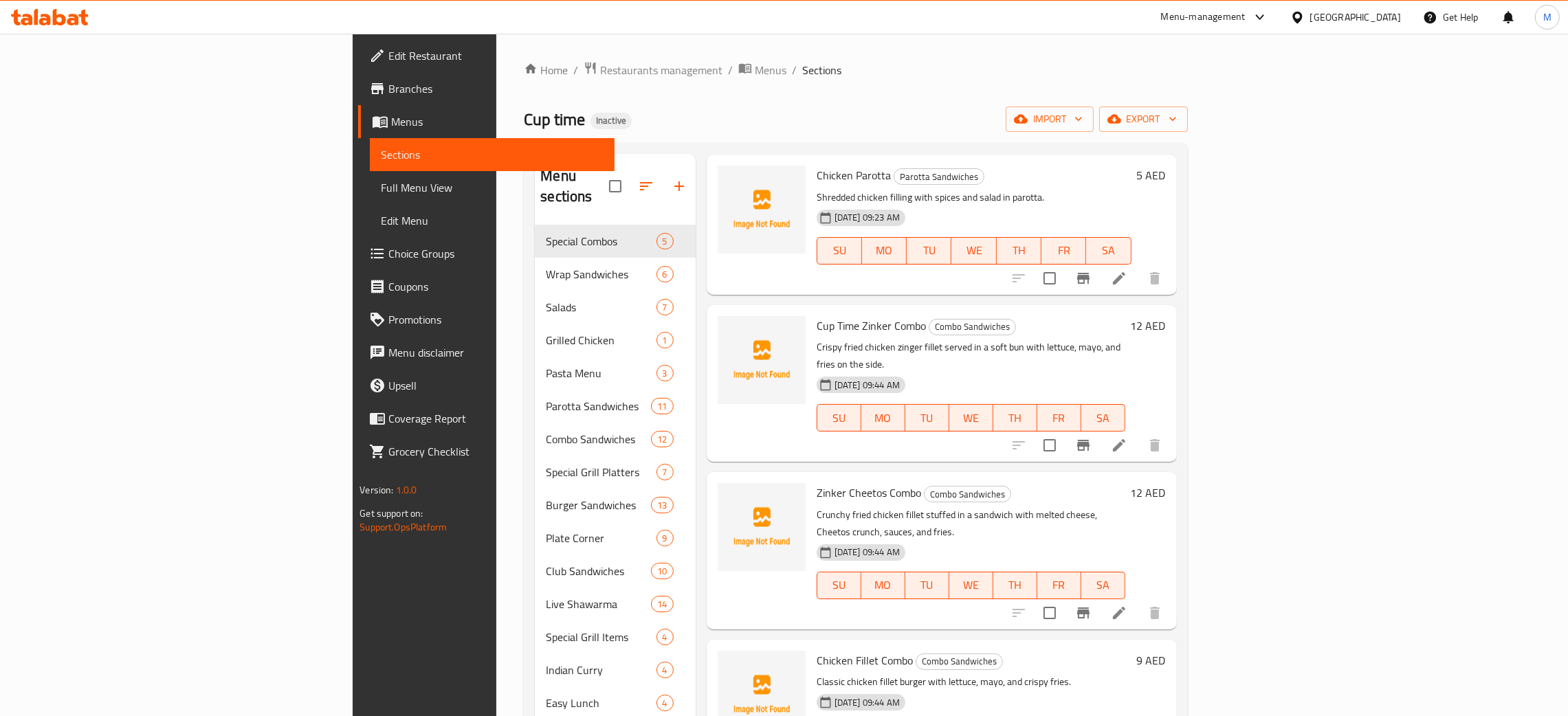
scroll to position [618, 0]
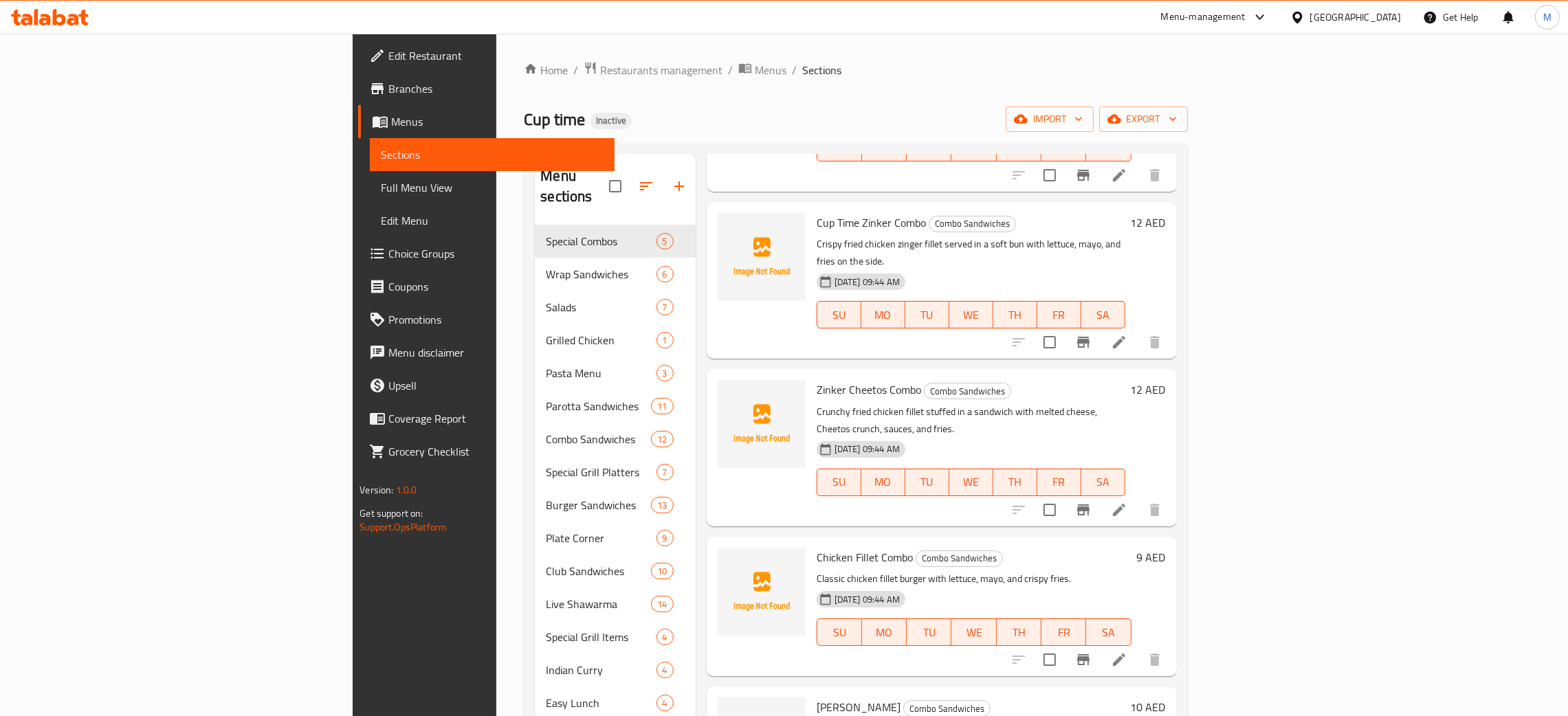
type input "fill"
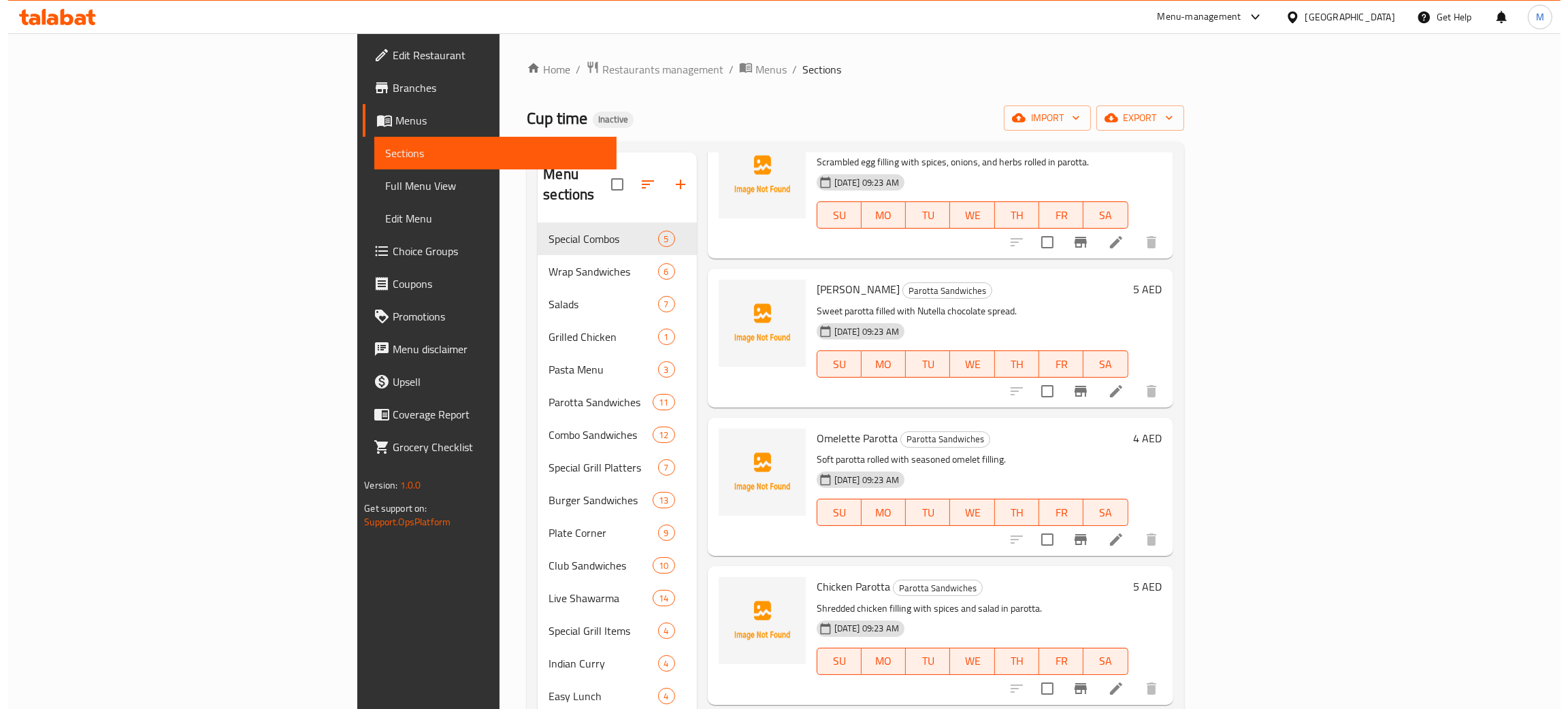
scroll to position [0, 0]
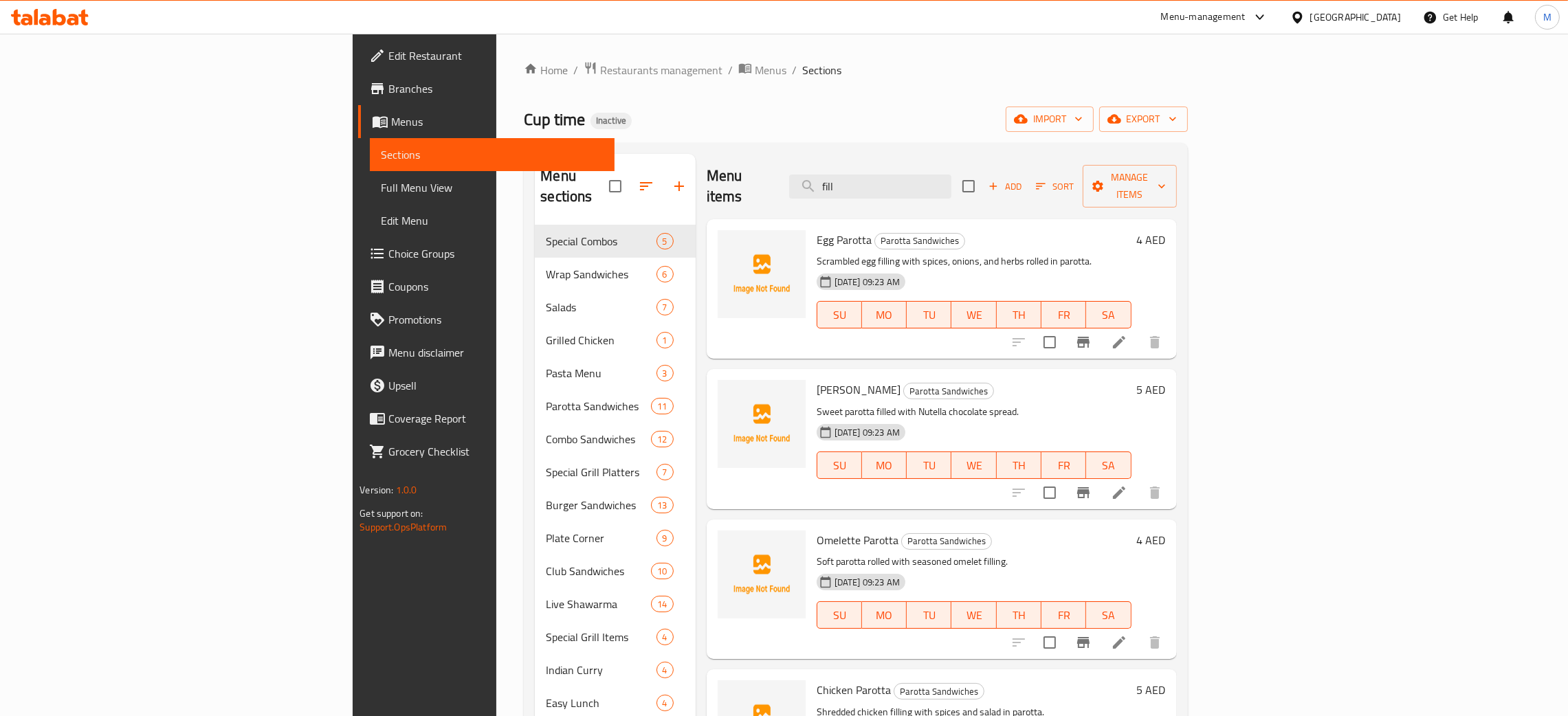
drag, startPoint x: 968, startPoint y: 174, endPoint x: 869, endPoint y: 169, distance: 99.1
click at [872, 171] on div "Menu items fill Add Sort Manage items" at bounding box center [941, 187] width 470 height 65
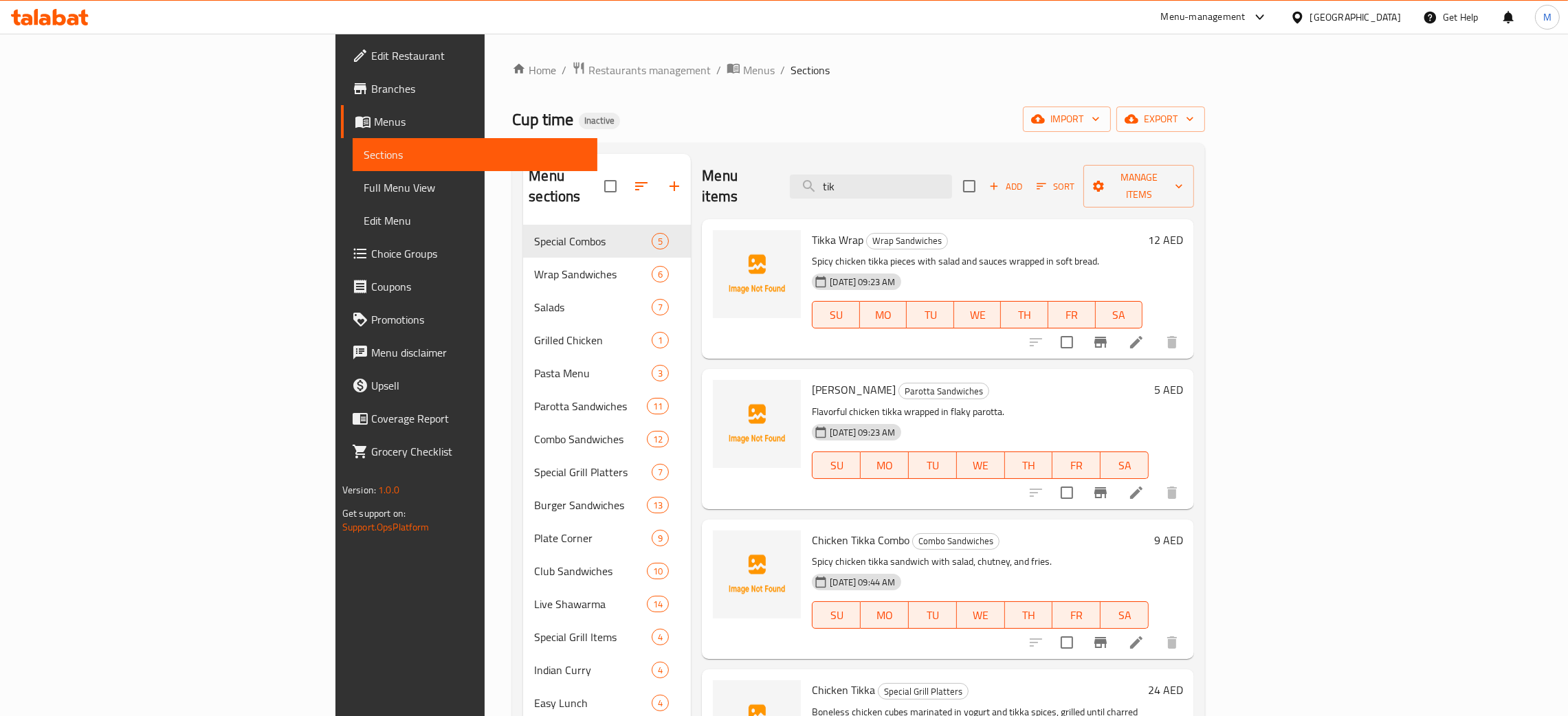
type input "tik"
drag, startPoint x: 1005, startPoint y: 184, endPoint x: 874, endPoint y: 158, distance: 133.6
click at [874, 158] on div "Menu items tik Add Sort Manage items" at bounding box center [947, 187] width 492 height 65
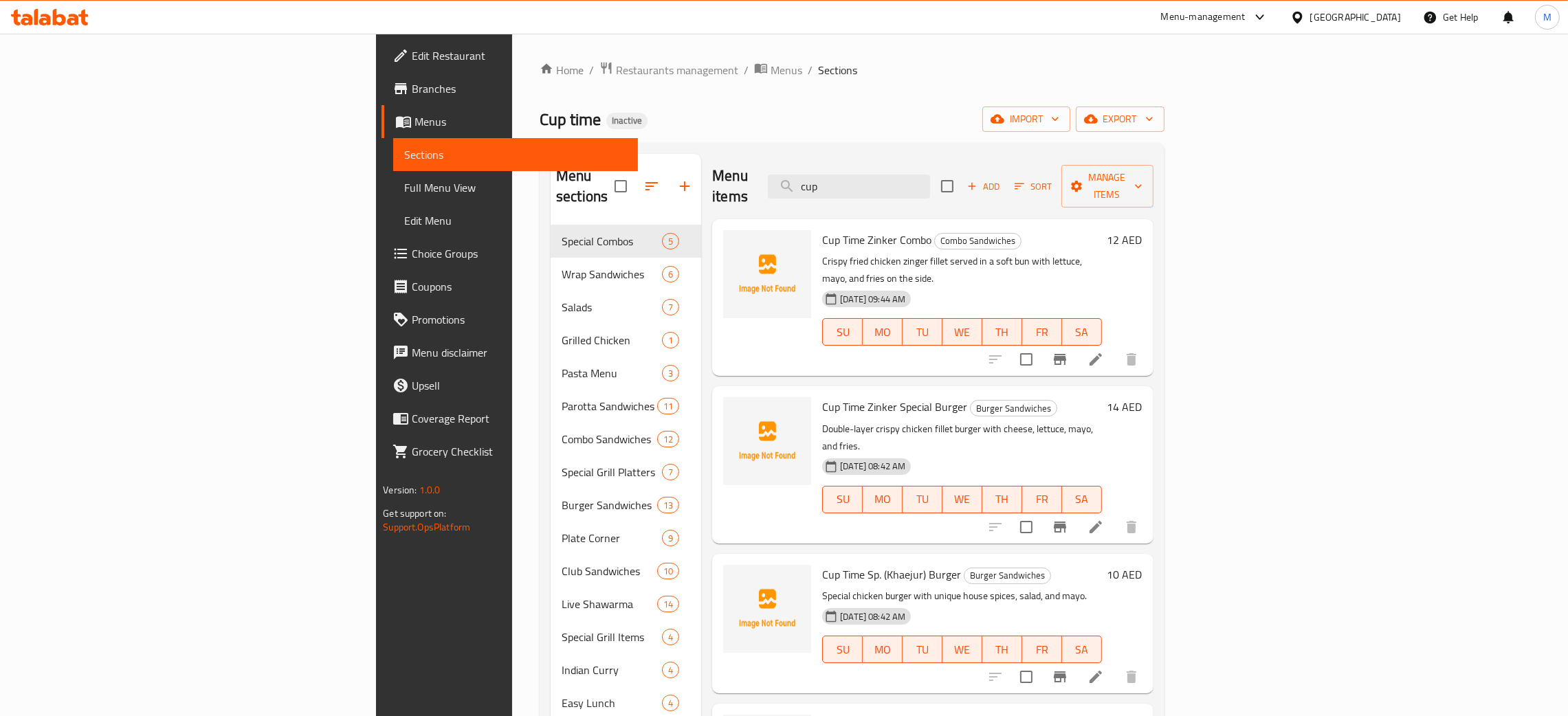
type input "cup"
drag, startPoint x: 963, startPoint y: 176, endPoint x: 936, endPoint y: 184, distance: 28.2
click at [930, 184] on input "cup" at bounding box center [848, 186] width 162 height 24
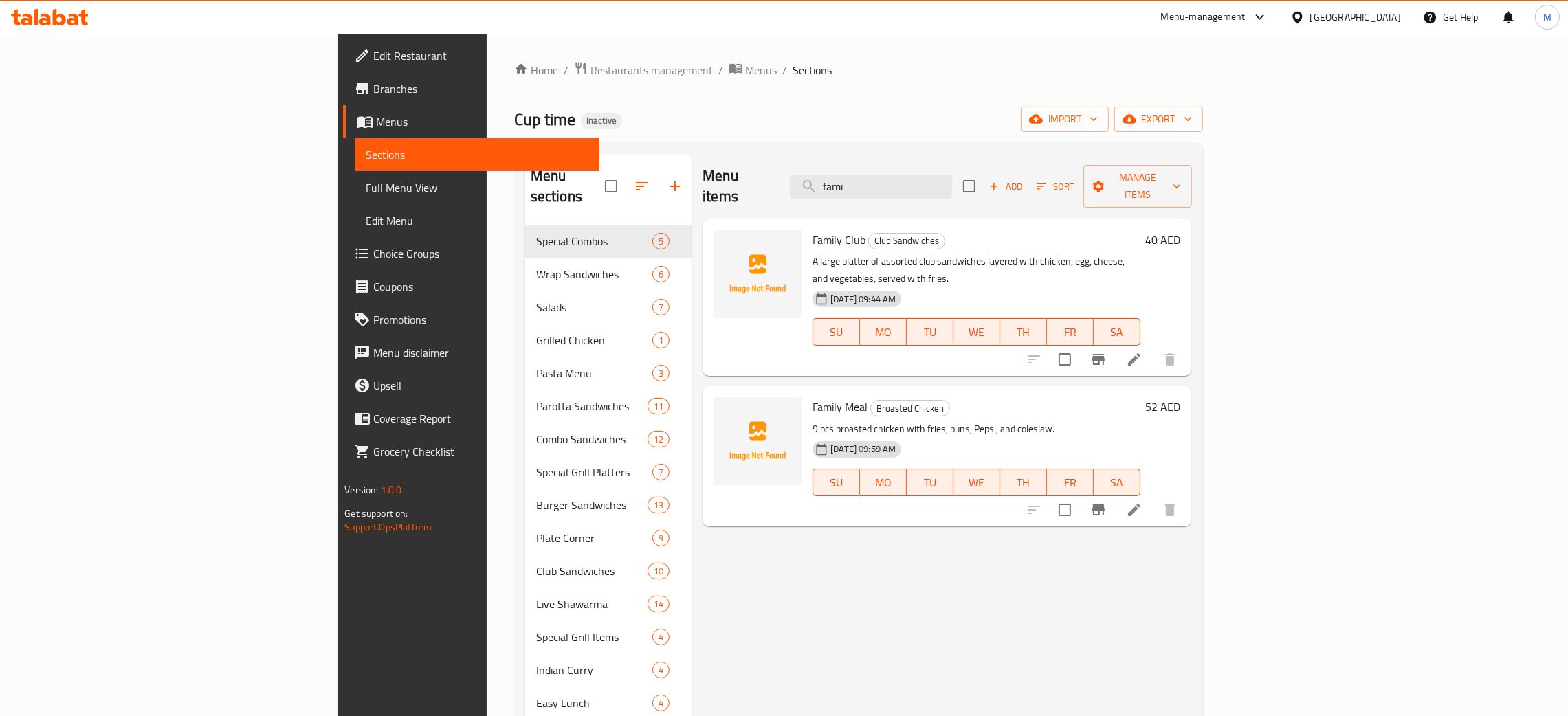
type input "fami"
drag, startPoint x: 985, startPoint y: 174, endPoint x: 867, endPoint y: 129, distance: 126.3
click at [867, 129] on div "Home / Restaurants management / Menus / Sections Cup time Inactive import expor…" at bounding box center [858, 471] width 688 height 820
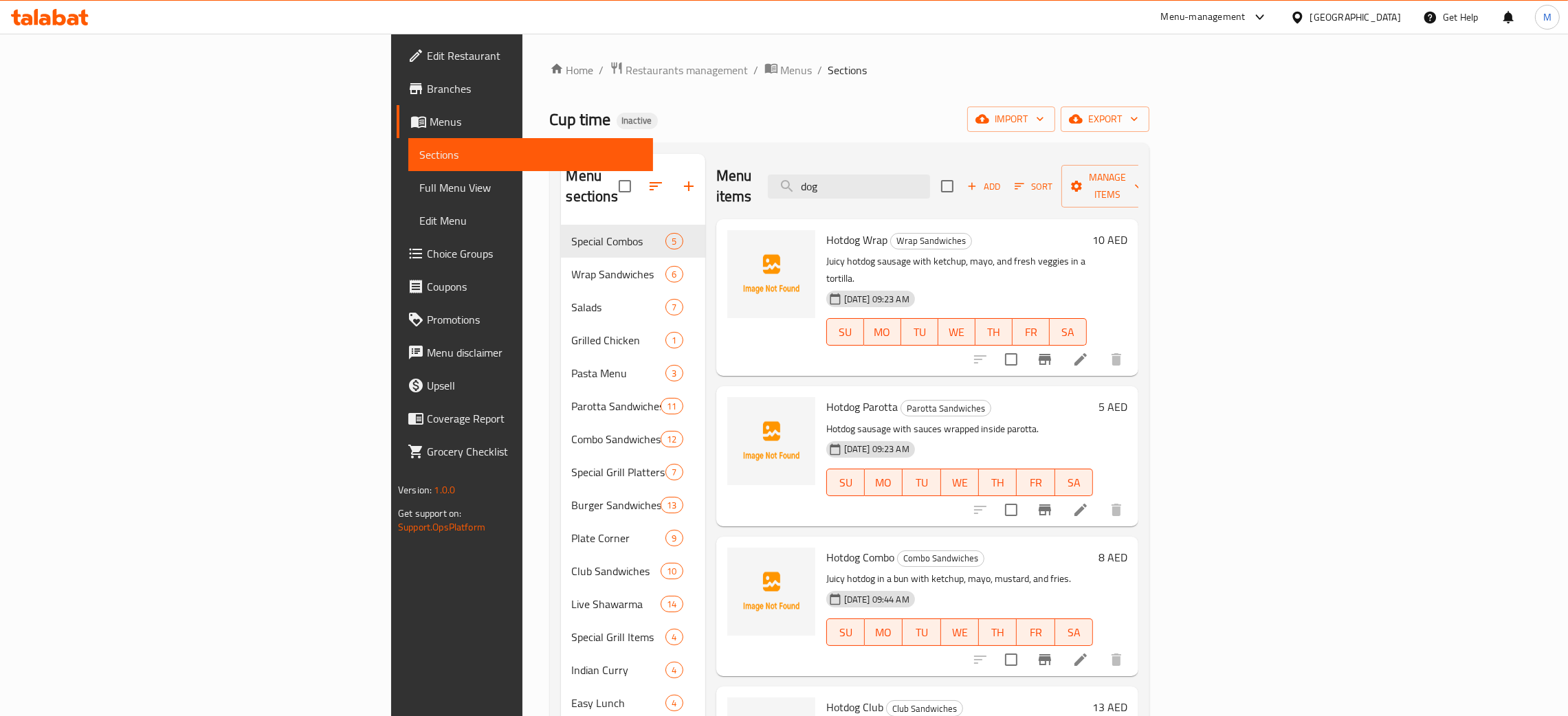
type input "dog"
click at [989, 113] on icon "button" at bounding box center [982, 118] width 14 height 14
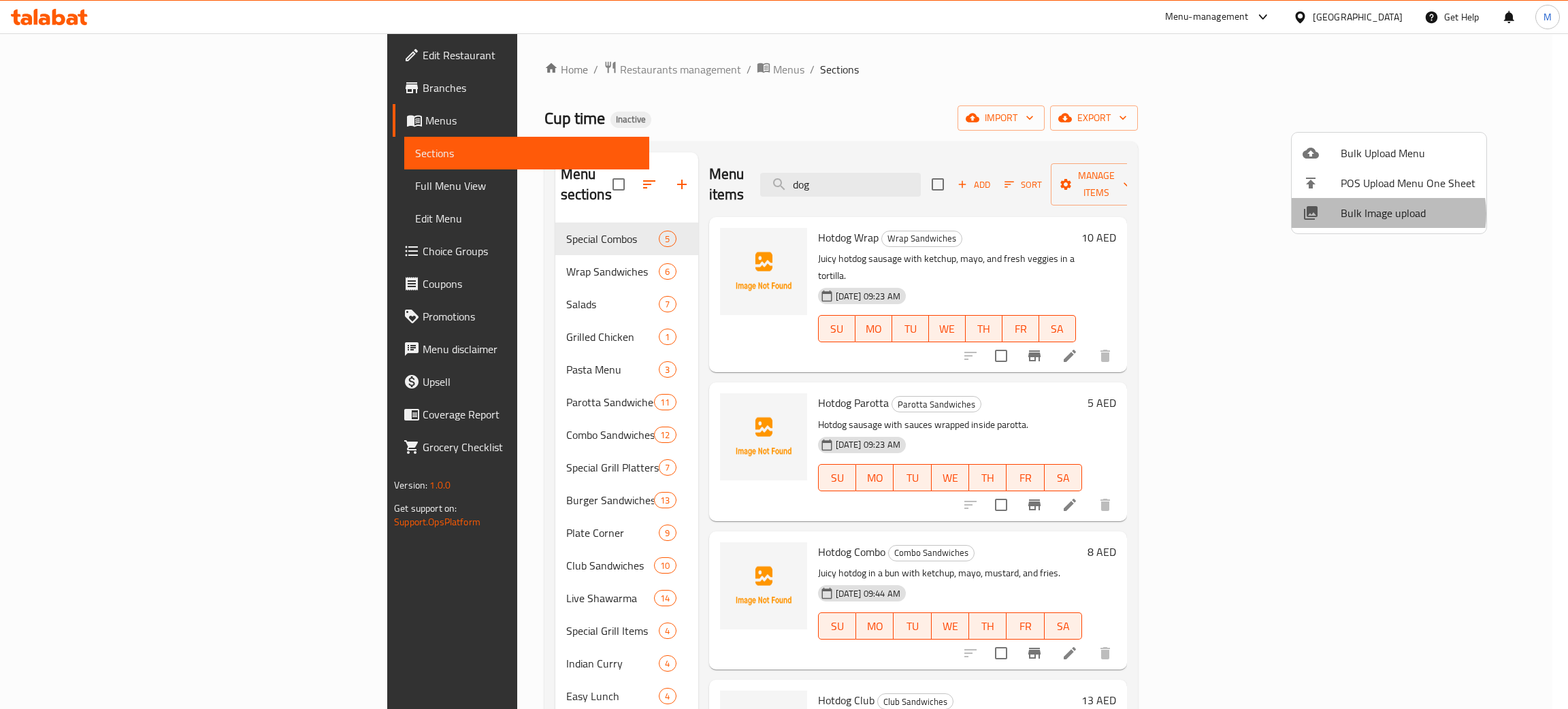
click at [1385, 214] on span "Bulk Image upload" at bounding box center [1408, 213] width 135 height 17
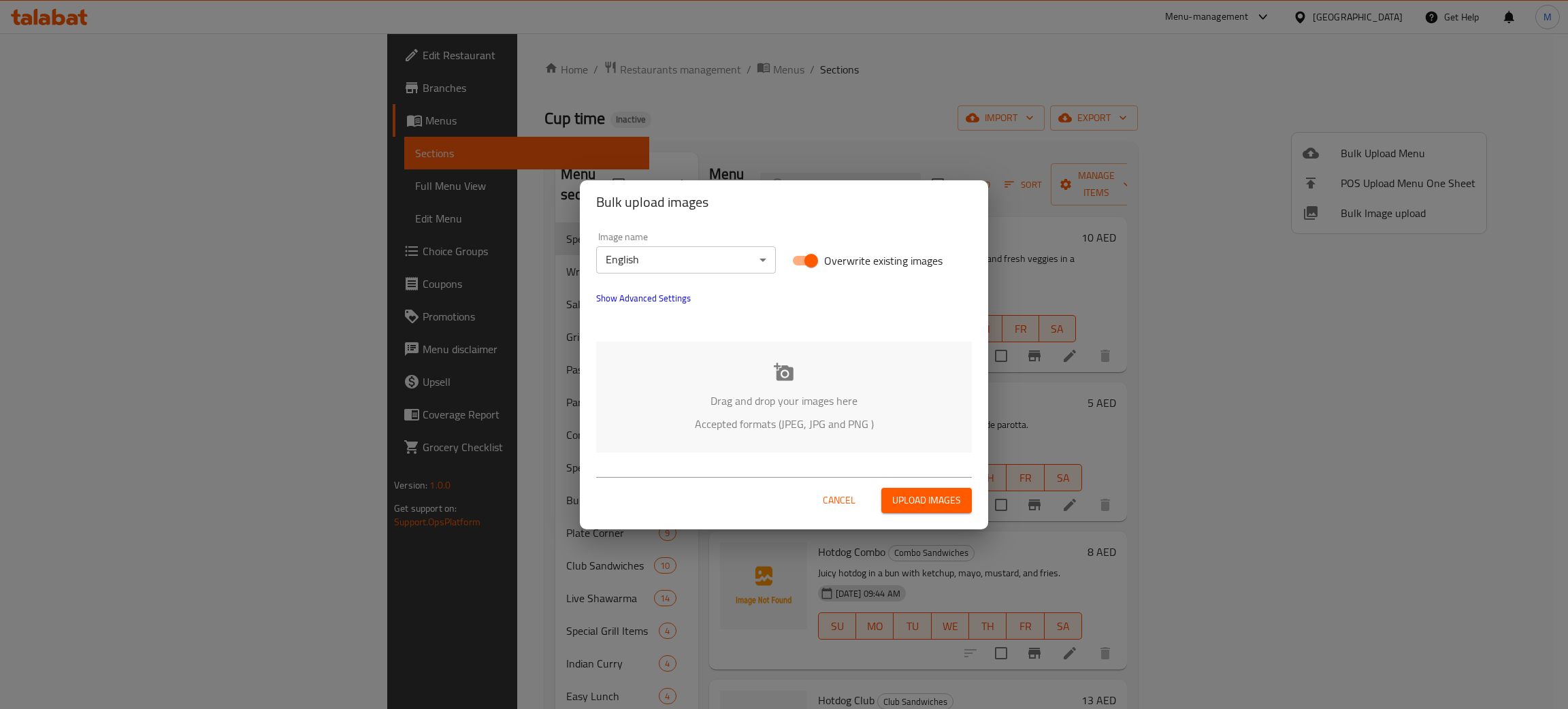
click at [794, 419] on p "Accepted formats (JPEG, JPG and PNG )" at bounding box center [784, 424] width 335 height 17
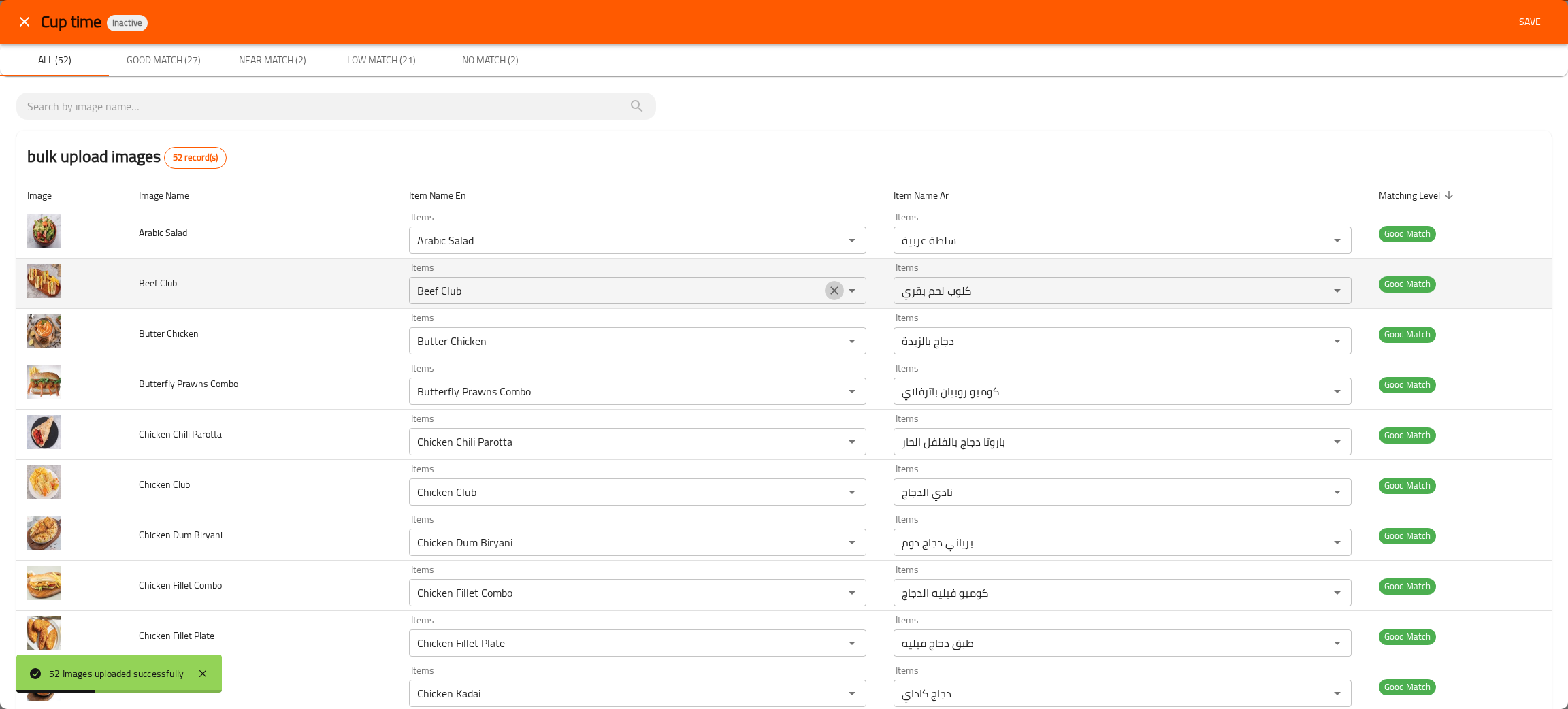
click at [828, 292] on icon "Clear" at bounding box center [834, 290] width 14 height 14
drag, startPoint x: 256, startPoint y: 289, endPoint x: 113, endPoint y: 302, distance: 143.6
click at [113, 302] on tr "Beef Club Items Items Items Items Good Match" at bounding box center [784, 284] width 1535 height 50
copy tr "Beef Club"
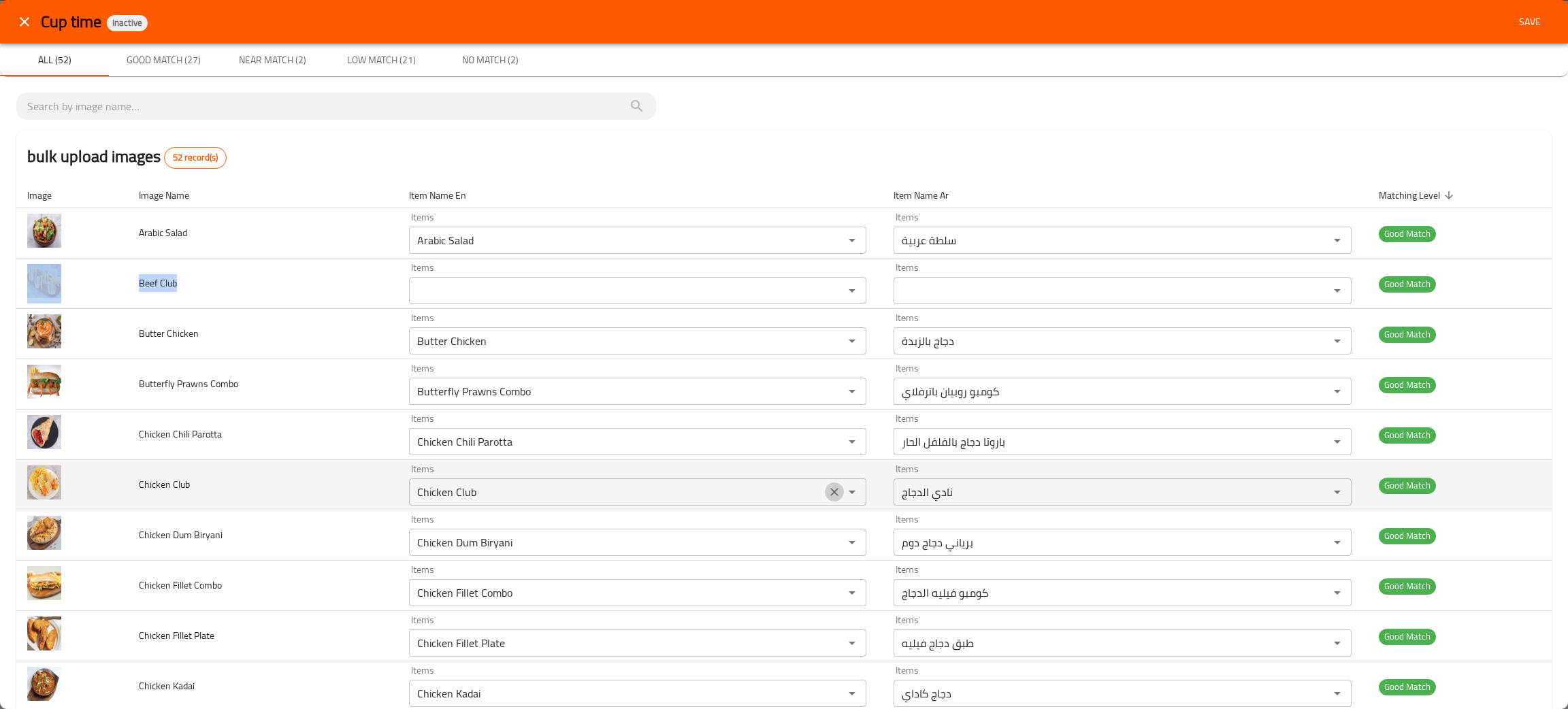
click at [830, 489] on icon "Clear" at bounding box center [834, 492] width 8 height 8
drag, startPoint x: 250, startPoint y: 484, endPoint x: 153, endPoint y: 489, distance: 97.1
click at [145, 492] on td "Chicken Club" at bounding box center [263, 485] width 269 height 50
click at [224, 484] on td "Chicken Club" at bounding box center [263, 485] width 269 height 50
drag, startPoint x: 222, startPoint y: 484, endPoint x: 107, endPoint y: 477, distance: 115.2
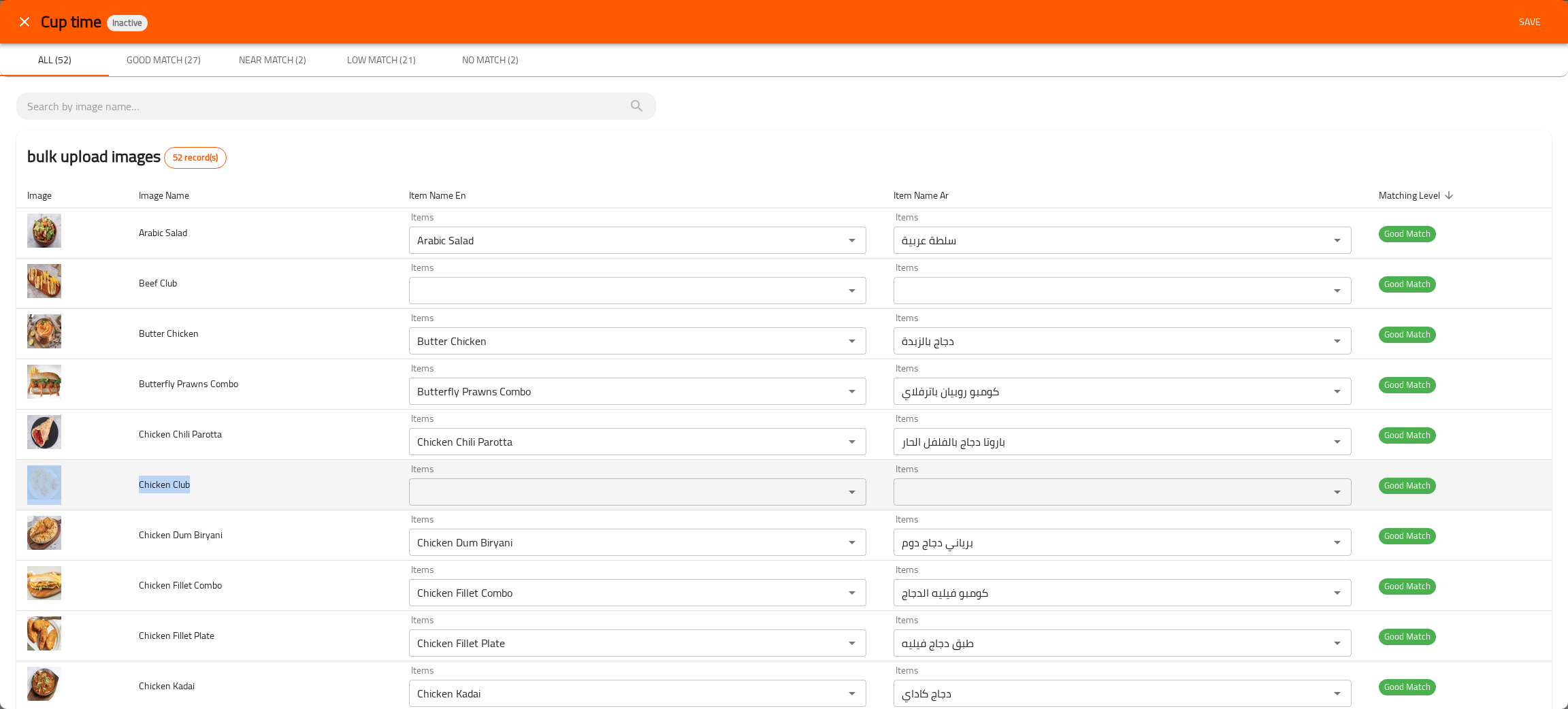
click at [107, 477] on tr "Chicken Club Items Items Items Items Good Match" at bounding box center [784, 485] width 1535 height 50
copy tr "Chicken Club"
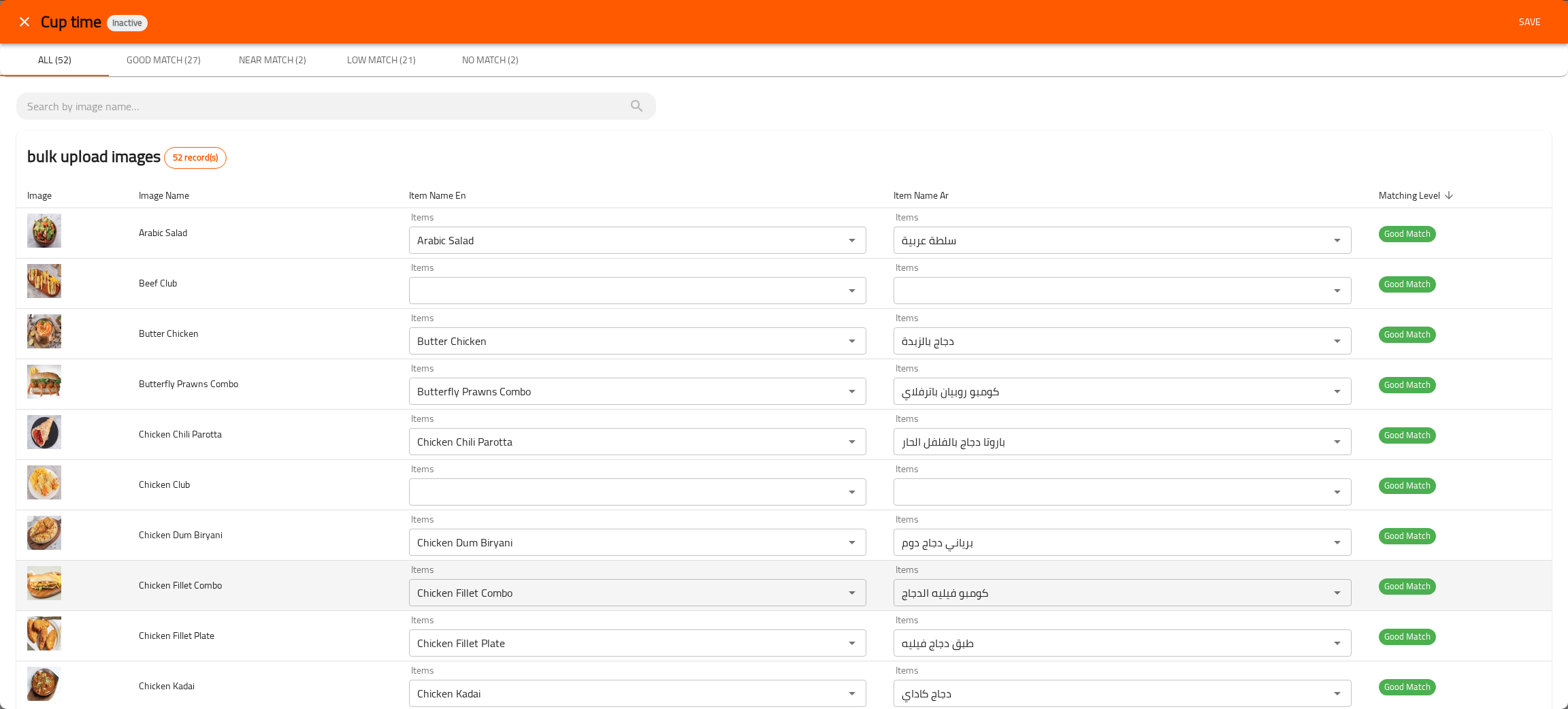
click at [282, 590] on td "Chicken Fillet Combo" at bounding box center [263, 586] width 269 height 50
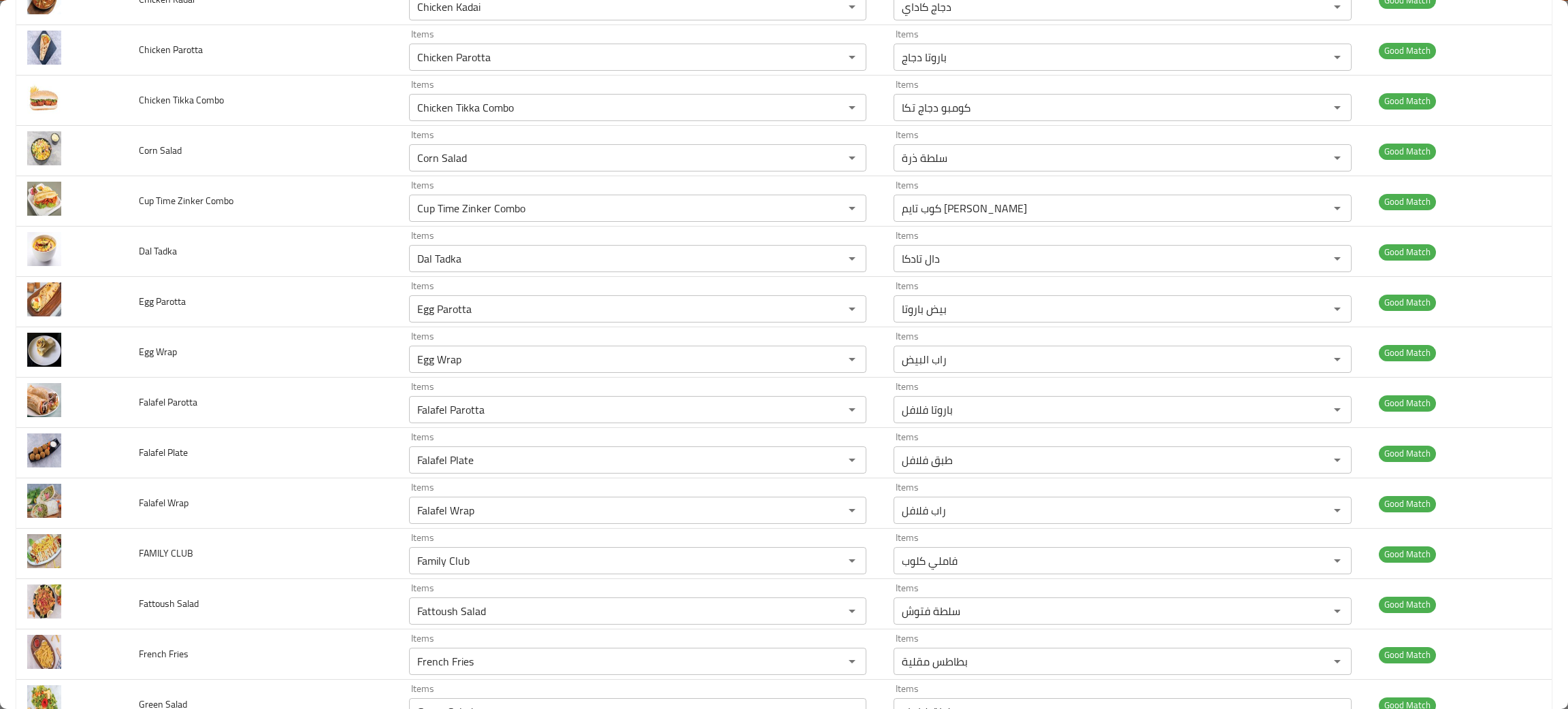
scroll to position [817, 0]
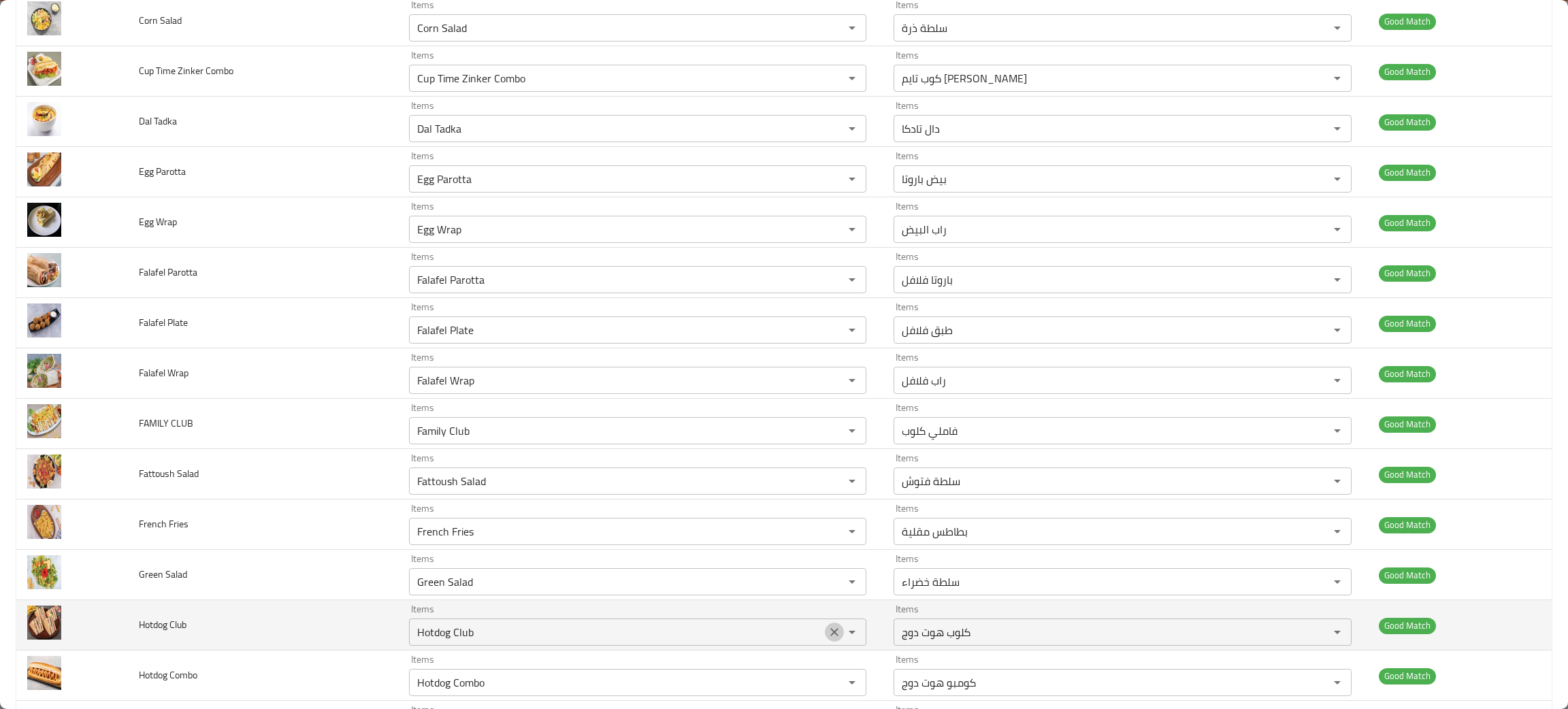
click at [828, 631] on icon "Clear" at bounding box center [834, 632] width 14 height 14
drag, startPoint x: 222, startPoint y: 636, endPoint x: 119, endPoint y: 632, distance: 103.1
click at [119, 632] on tr "Hotdog Club Items Items Items Items Good Match" at bounding box center [784, 626] width 1535 height 50
copy tr "Hotdog Club"
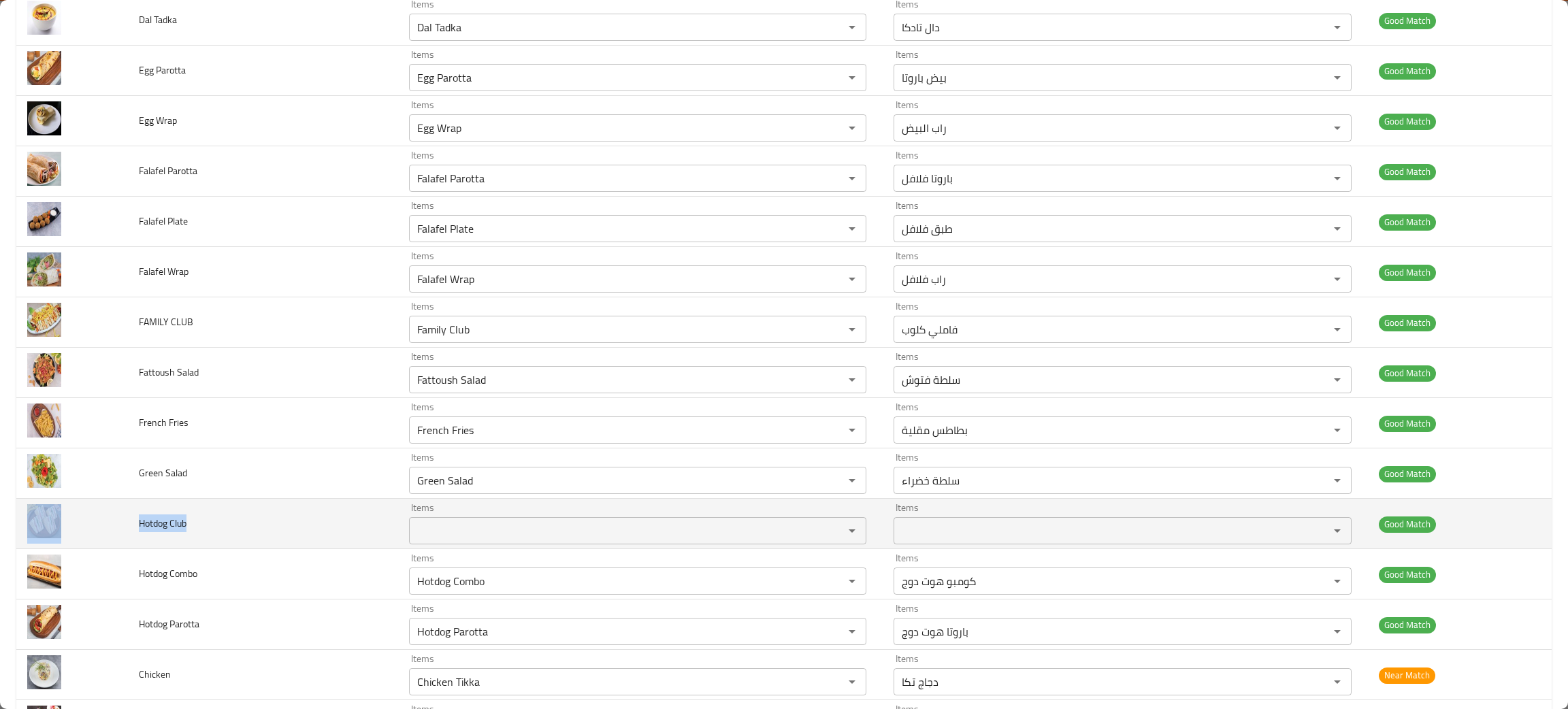
scroll to position [1020, 0]
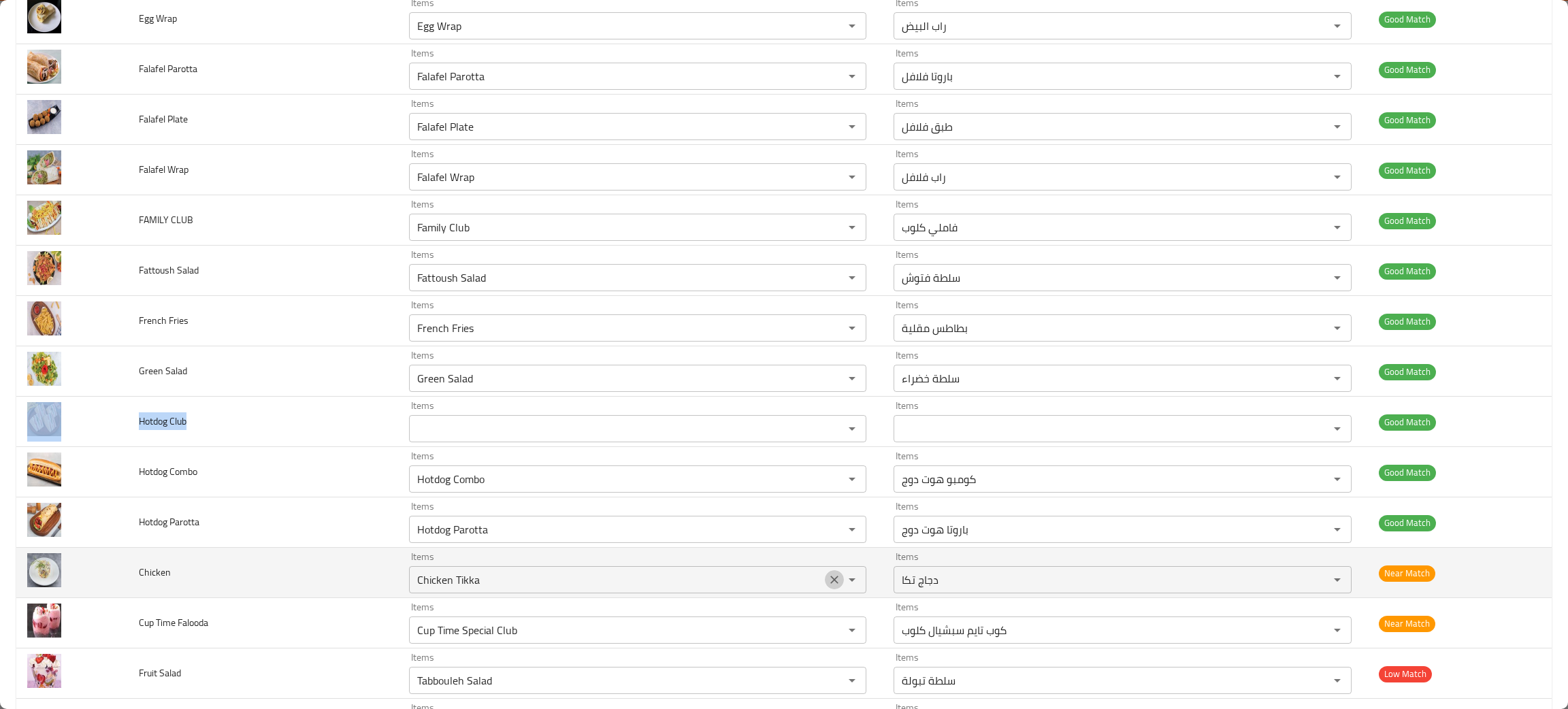
click at [828, 582] on icon "Clear" at bounding box center [834, 579] width 14 height 14
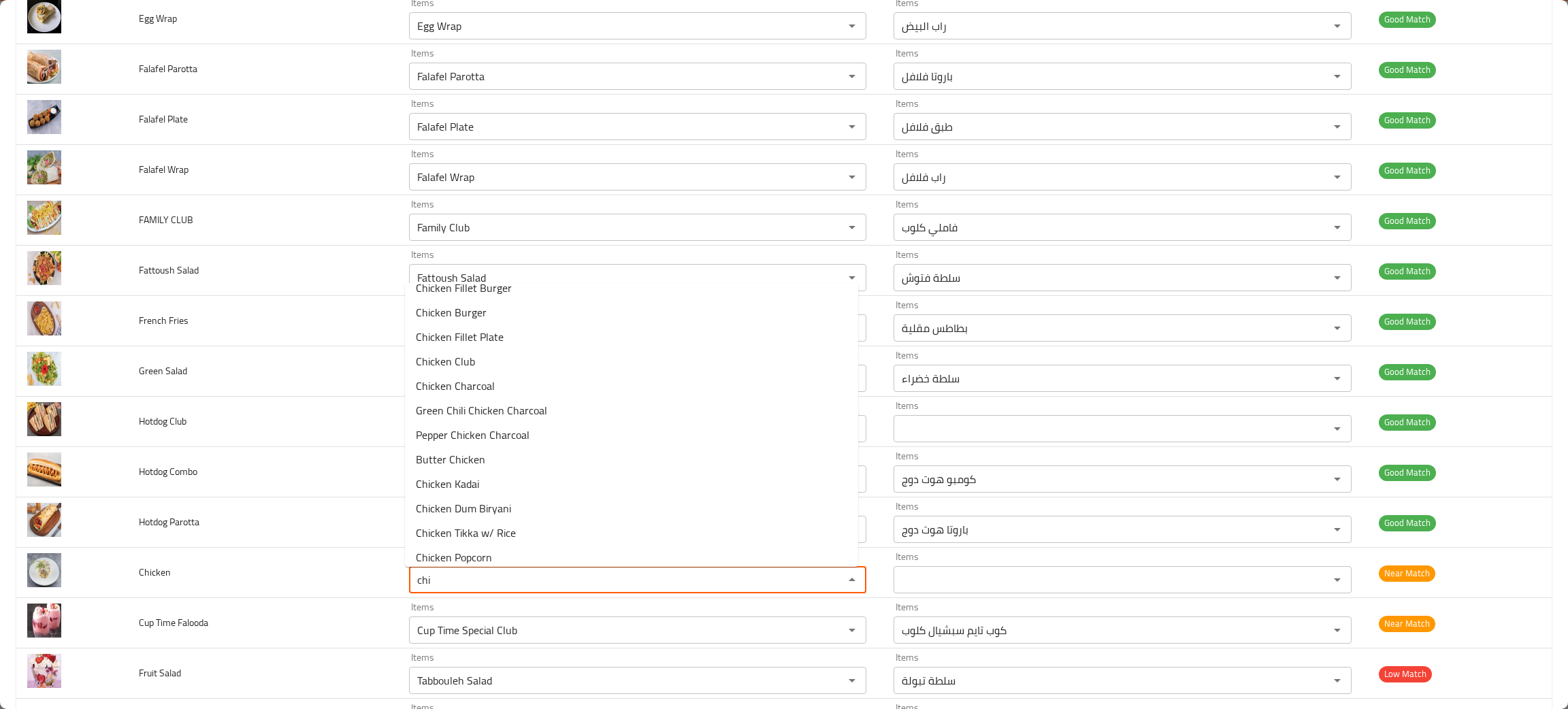
scroll to position [314, 0]
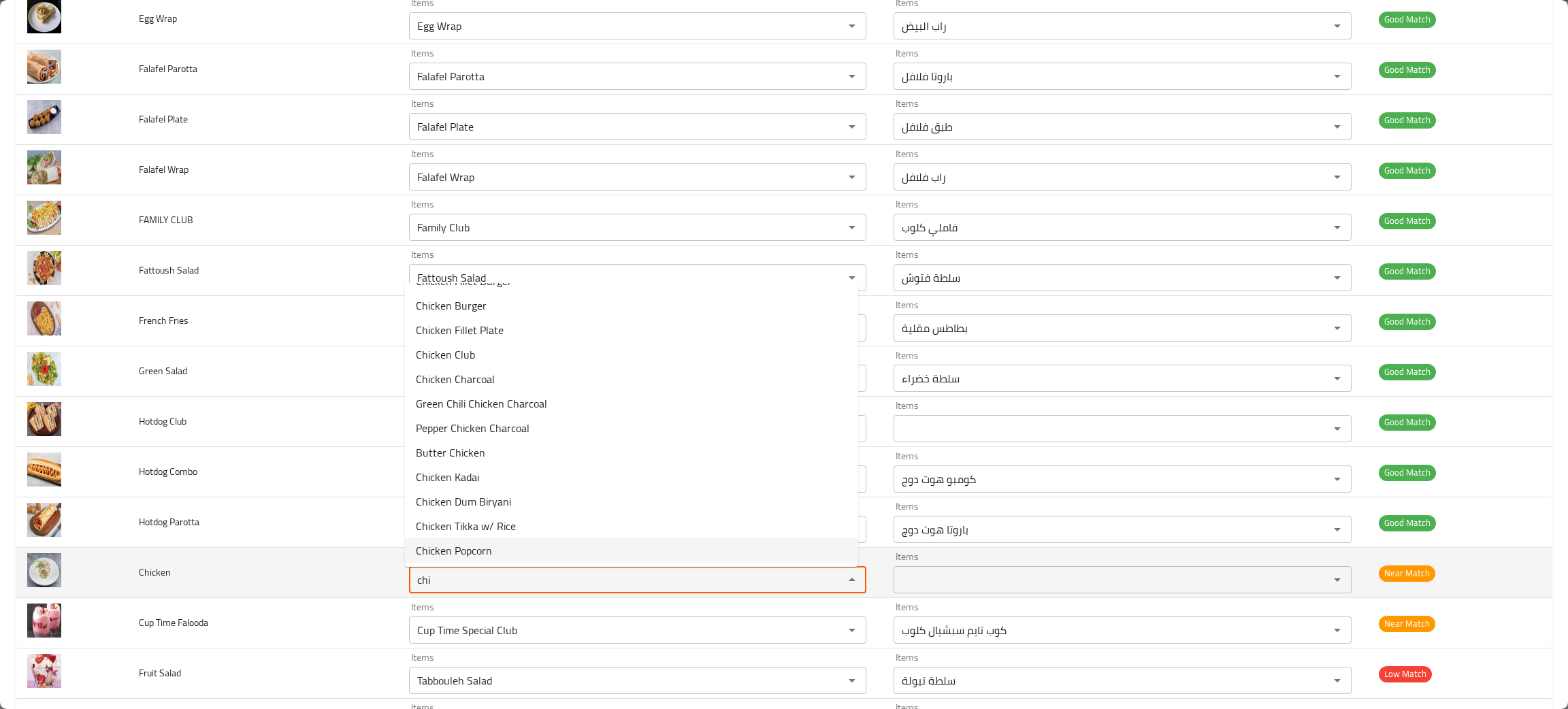
type Chicken "chi"
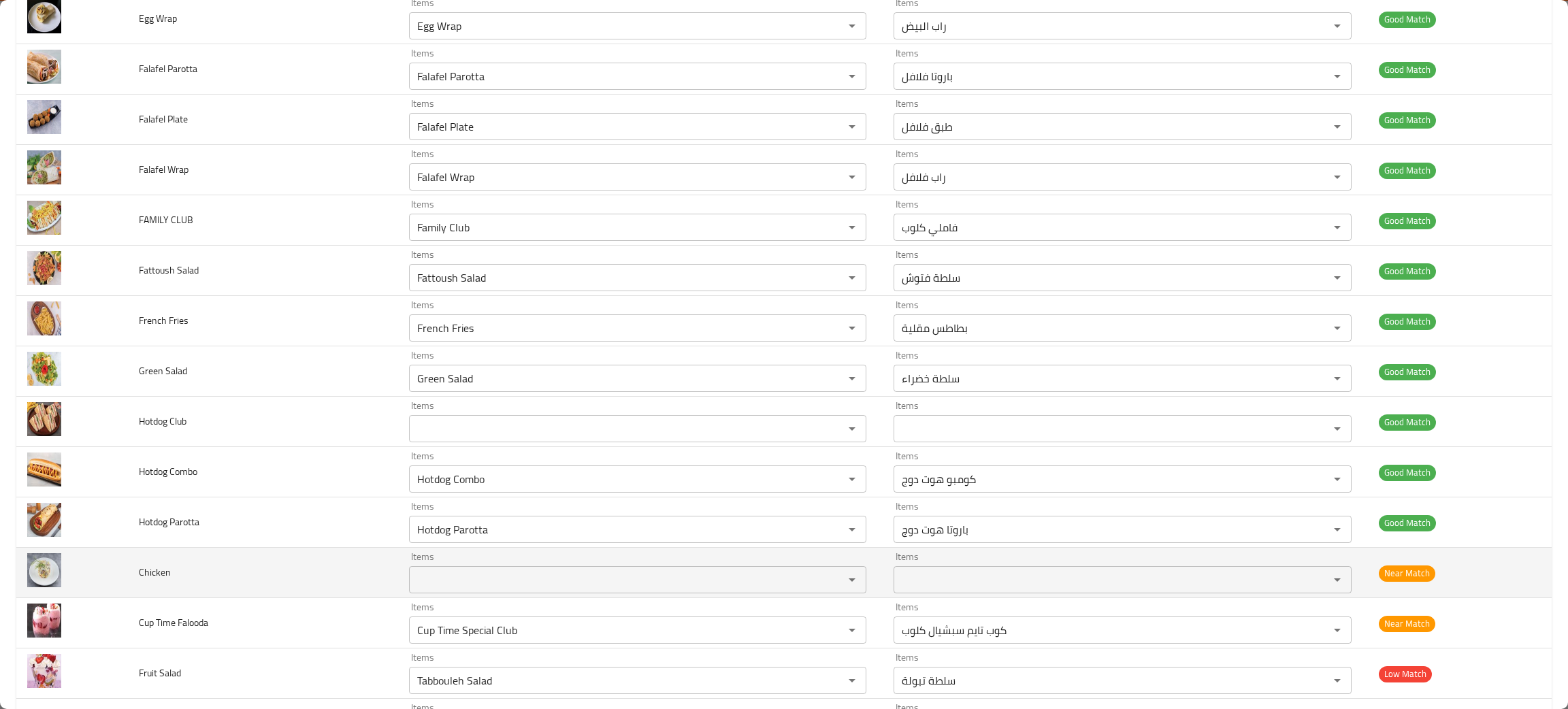
drag, startPoint x: 181, startPoint y: 573, endPoint x: 142, endPoint y: 578, distance: 39.3
click at [130, 582] on td "Chicken" at bounding box center [263, 573] width 269 height 50
copy span "Chicken"
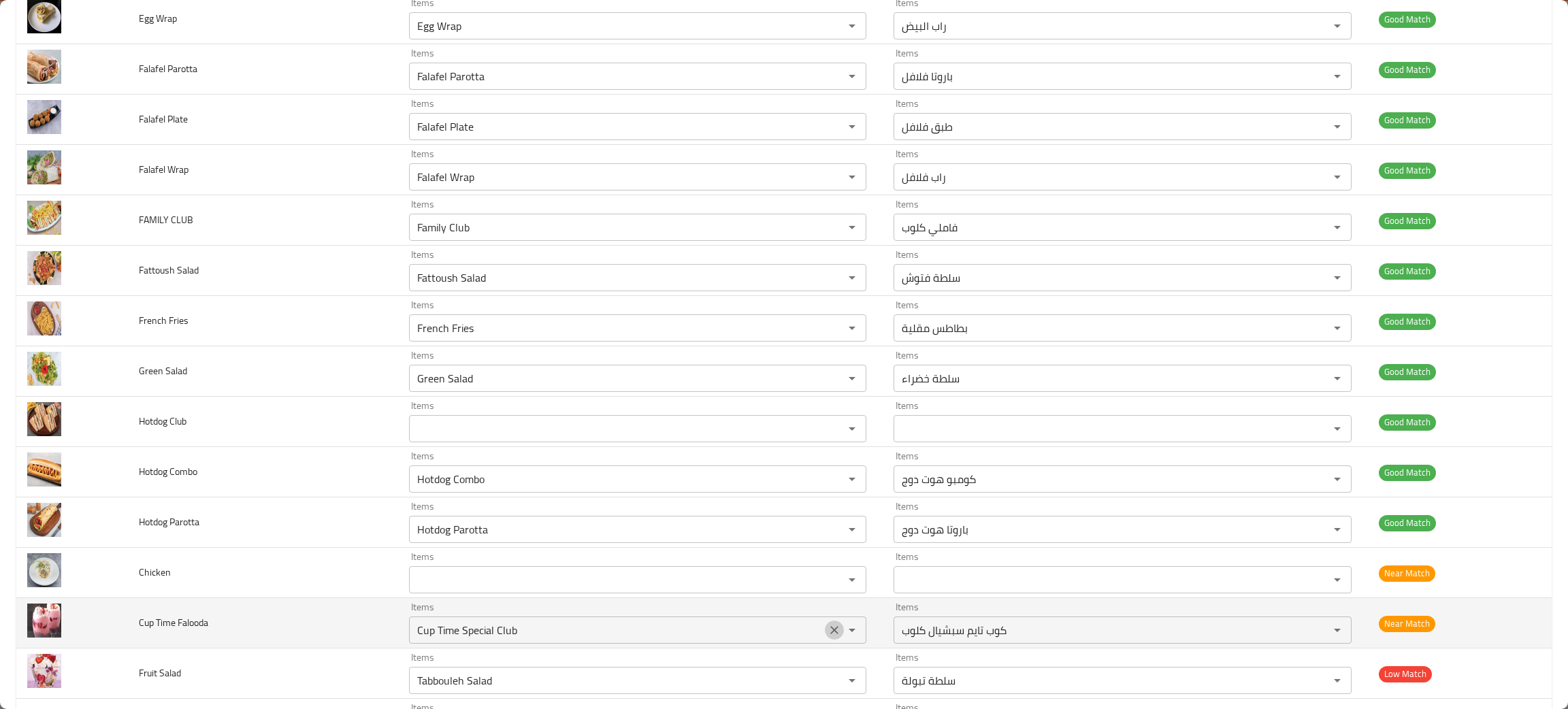
click at [831, 632] on icon "Clear" at bounding box center [834, 630] width 14 height 14
type Falooda "fal"
drag, startPoint x: 222, startPoint y: 631, endPoint x: 112, endPoint y: 624, distance: 110.2
click at [112, 624] on tr "Cup Time Falooda Items Items Items Items Near Match" at bounding box center [784, 623] width 1535 height 50
copy tr "Cup Time Falooda"
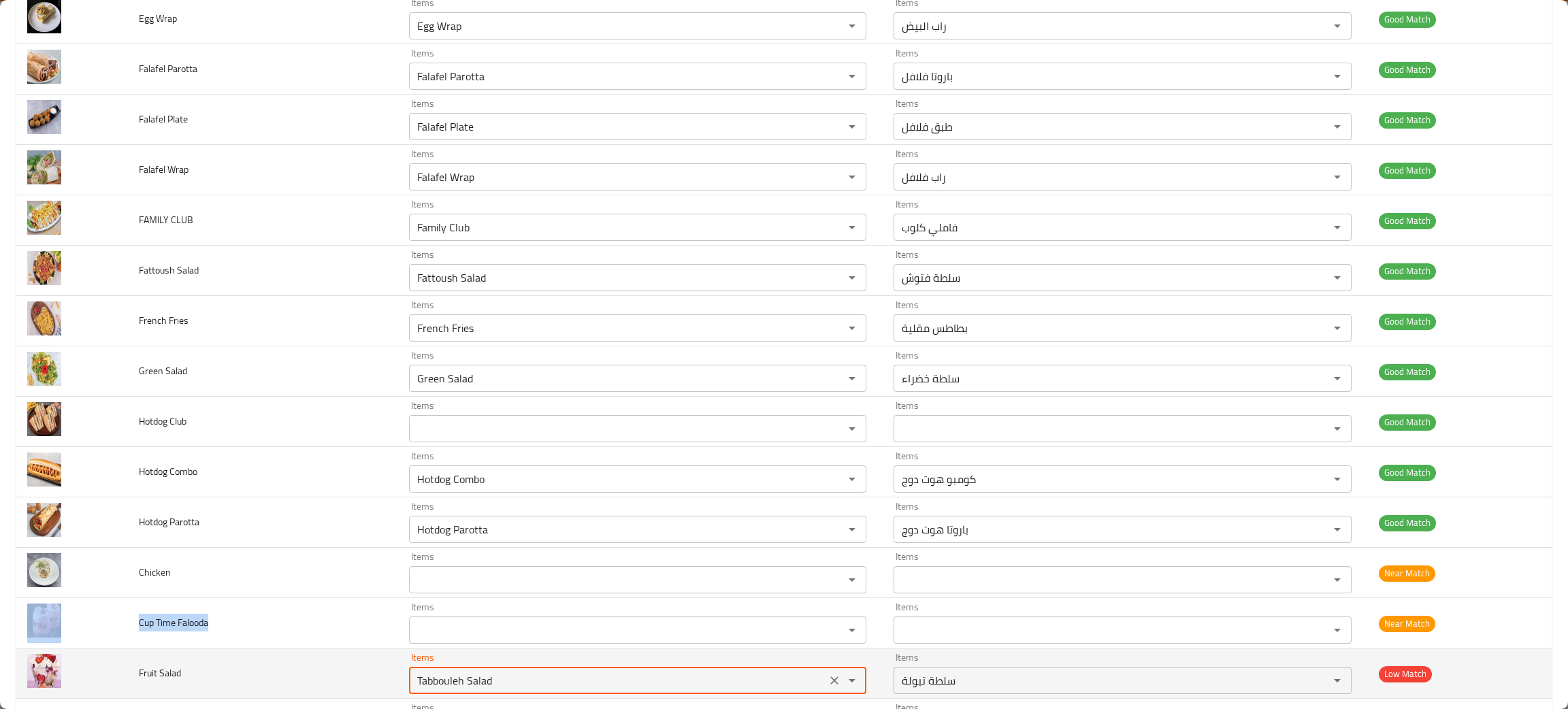
click at [468, 682] on Salad "Tabbouleh Salad" at bounding box center [617, 680] width 409 height 19
click at [828, 678] on icon "Clear" at bounding box center [834, 680] width 14 height 14
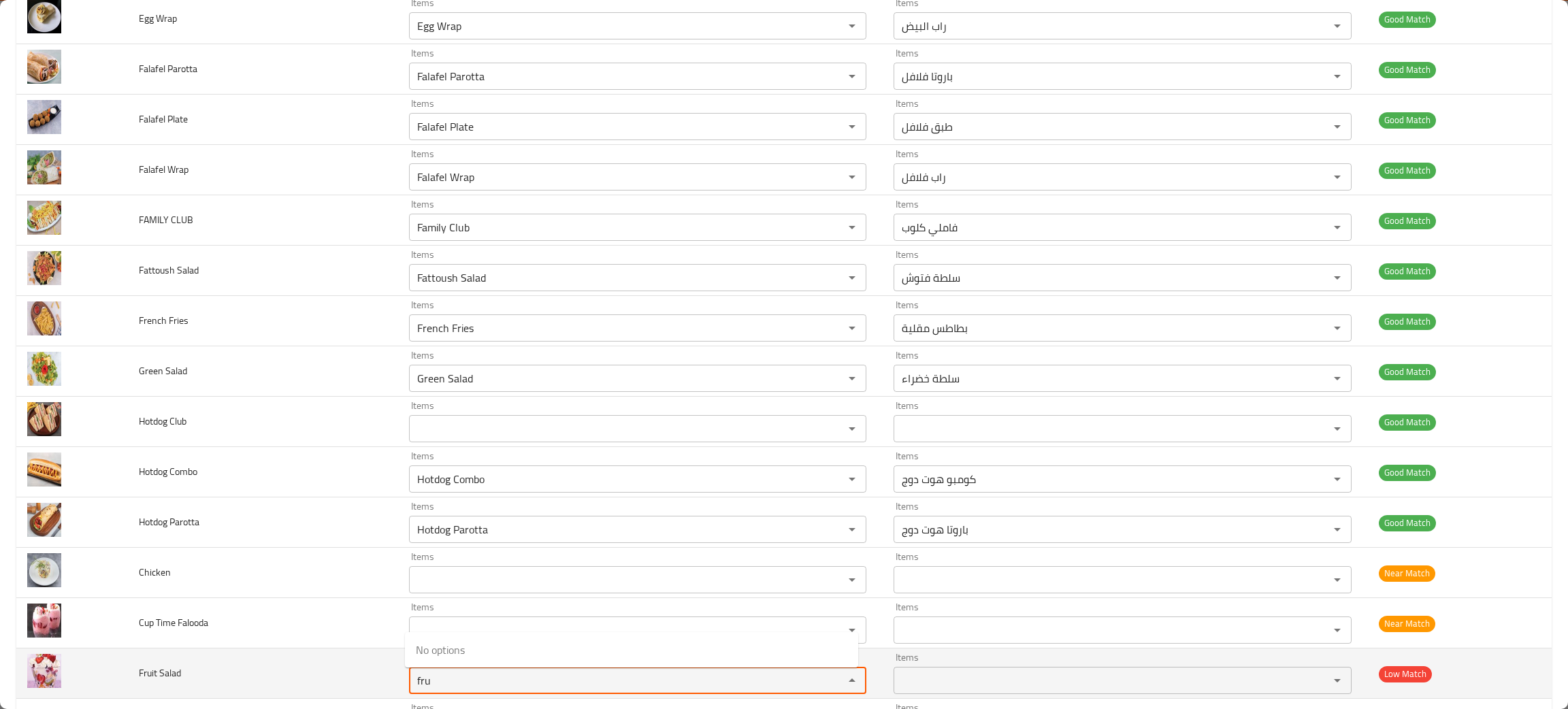
type Salad "fru"
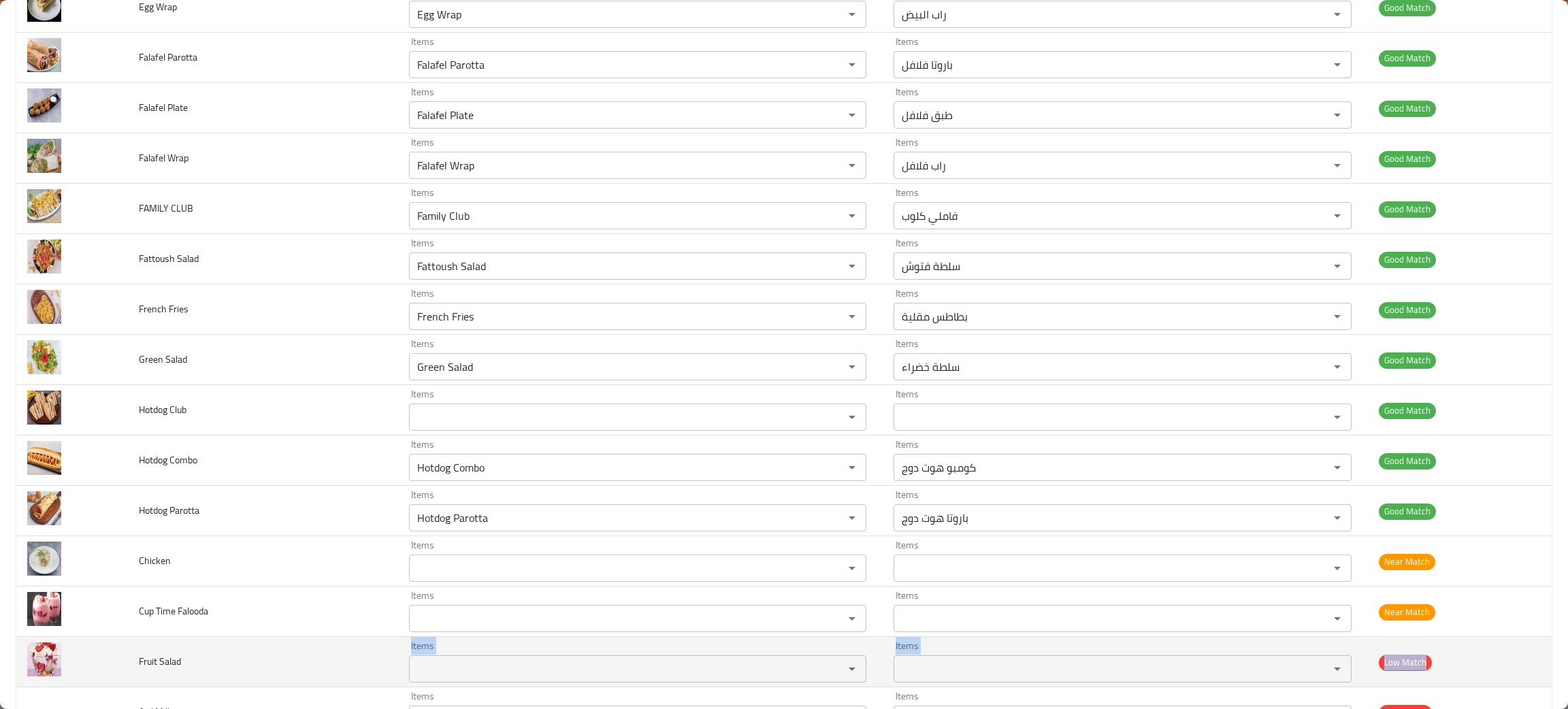
drag, startPoint x: 215, startPoint y: 687, endPoint x: 112, endPoint y: 694, distance: 103.2
click at [112, 694] on tbody "Arabic Salad Items Arabic Salad Items Items سلطة عربية Items Good Match Beef Cl…" at bounding box center [784, 486] width 1535 height 2619
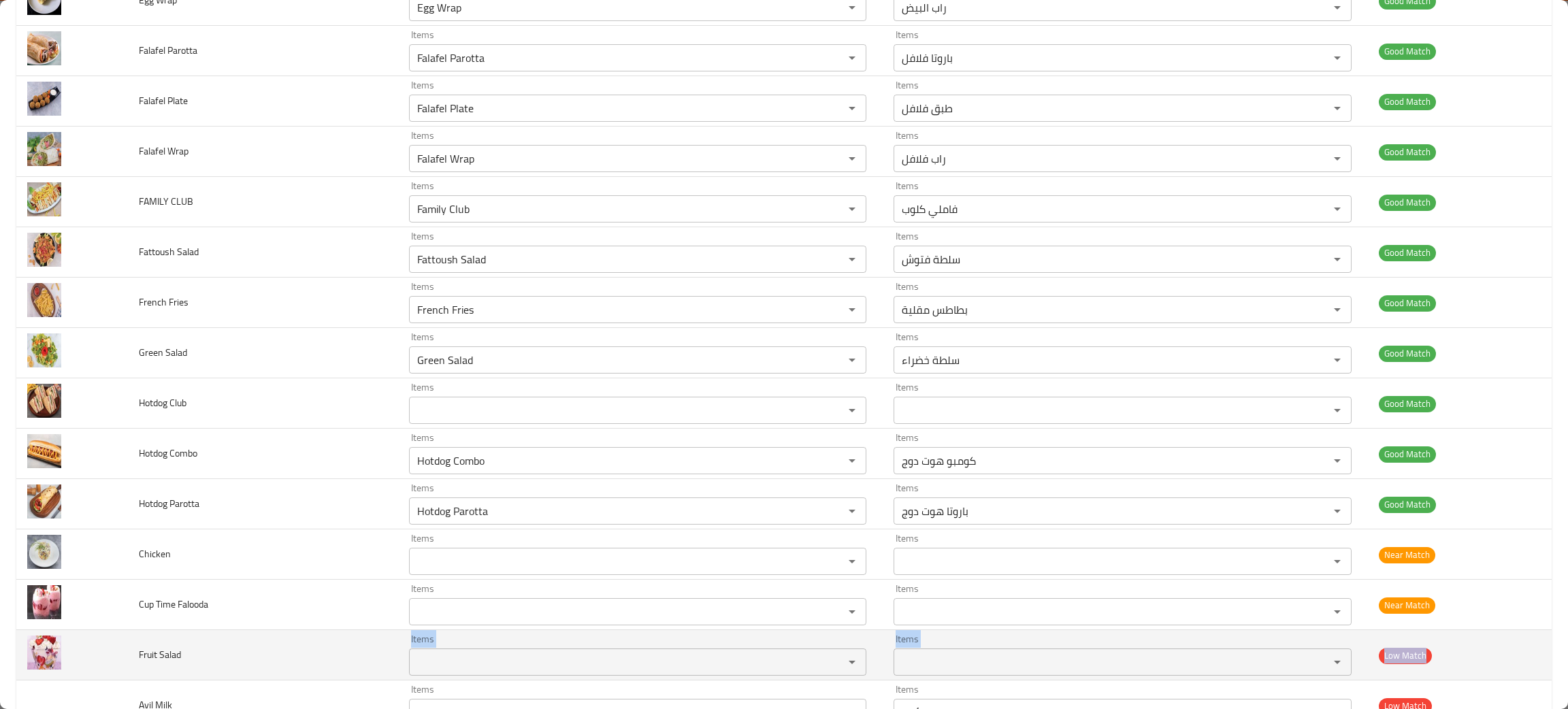
click at [182, 654] on td "Fruit Salad" at bounding box center [263, 656] width 269 height 50
click at [185, 660] on td "Fruit Salad" at bounding box center [263, 656] width 269 height 50
drag, startPoint x: 189, startPoint y: 660, endPoint x: 133, endPoint y: 674, distance: 57.7
click at [133, 674] on td "Fruit Salad" at bounding box center [263, 656] width 269 height 50
copy span "Fruit Salad"
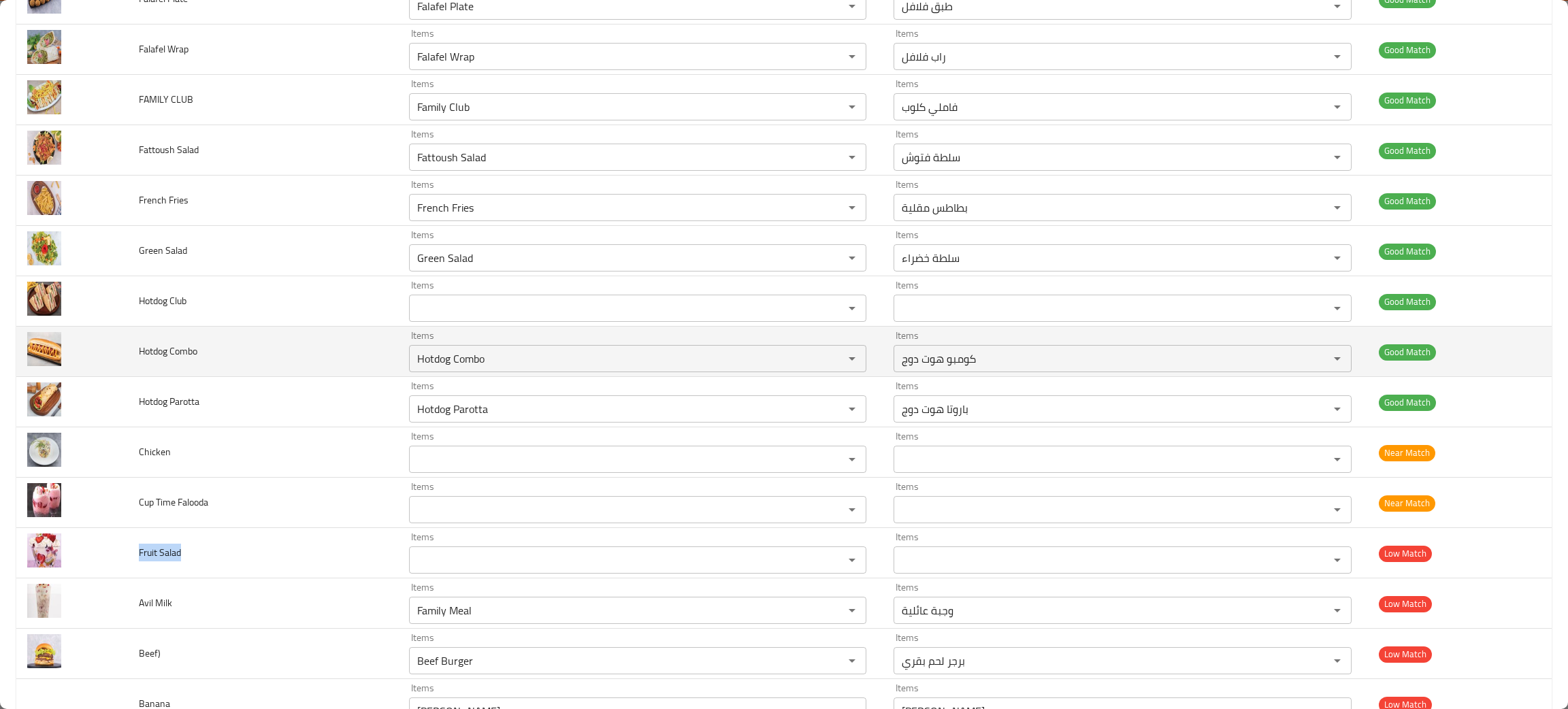
scroll to position [1243, 0]
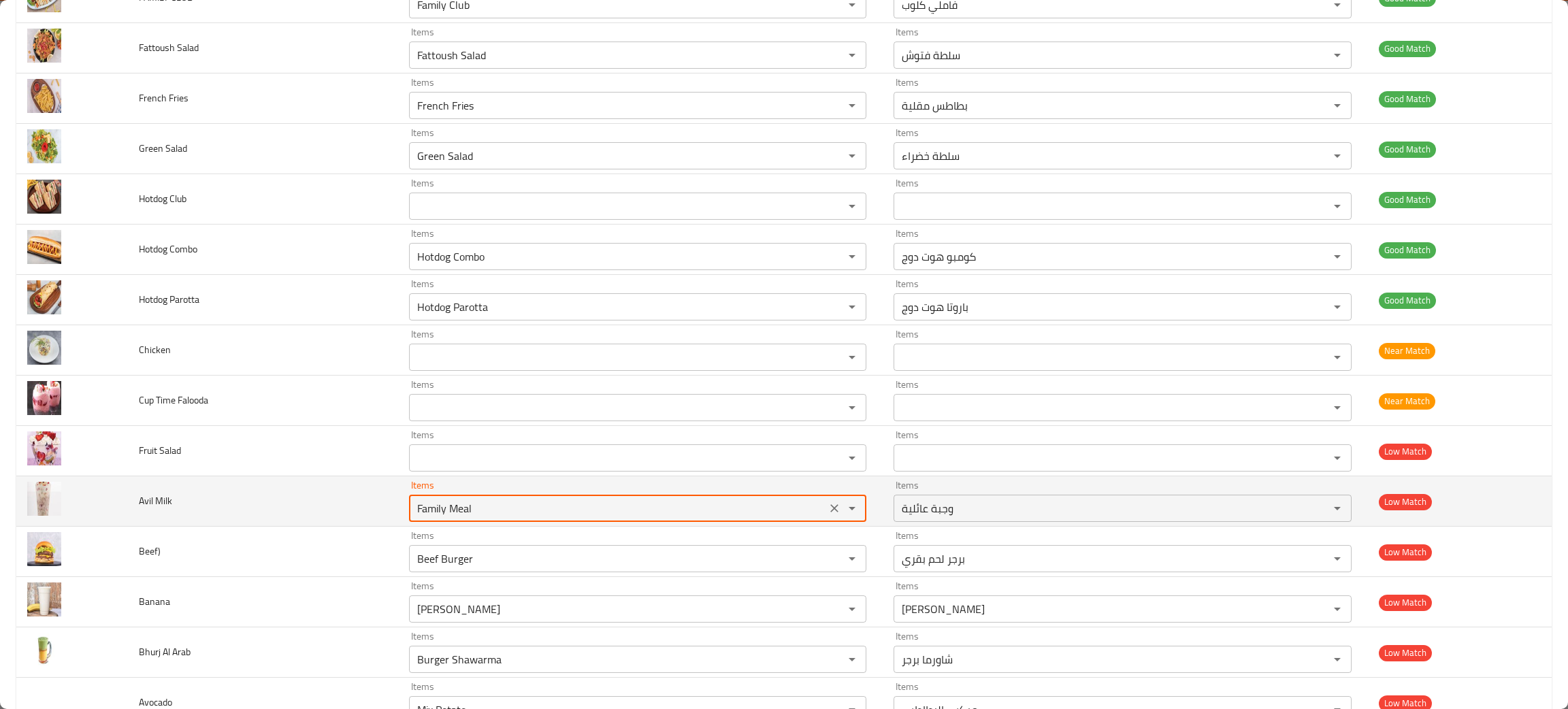
drag, startPoint x: 611, startPoint y: 516, endPoint x: 630, endPoint y: 513, distance: 19.2
click at [614, 516] on Milk "Family Meal" at bounding box center [617, 508] width 409 height 19
click at [830, 507] on icon "Clear" at bounding box center [834, 508] width 14 height 14
type Milk "milk"
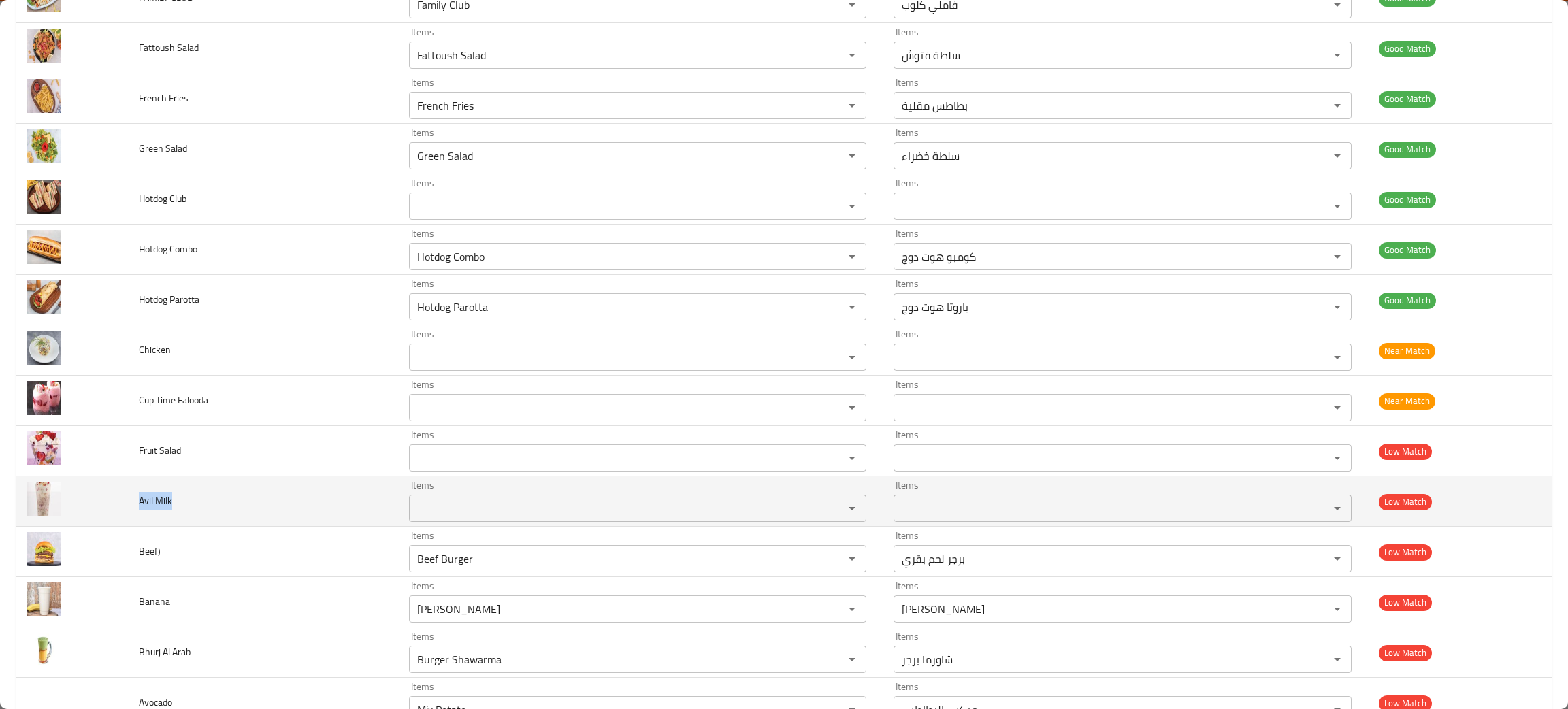
drag, startPoint x: 173, startPoint y: 504, endPoint x: 134, endPoint y: 510, distance: 39.5
click at [134, 510] on td "Avil Milk" at bounding box center [263, 502] width 269 height 50
copy span "Avil Milk"
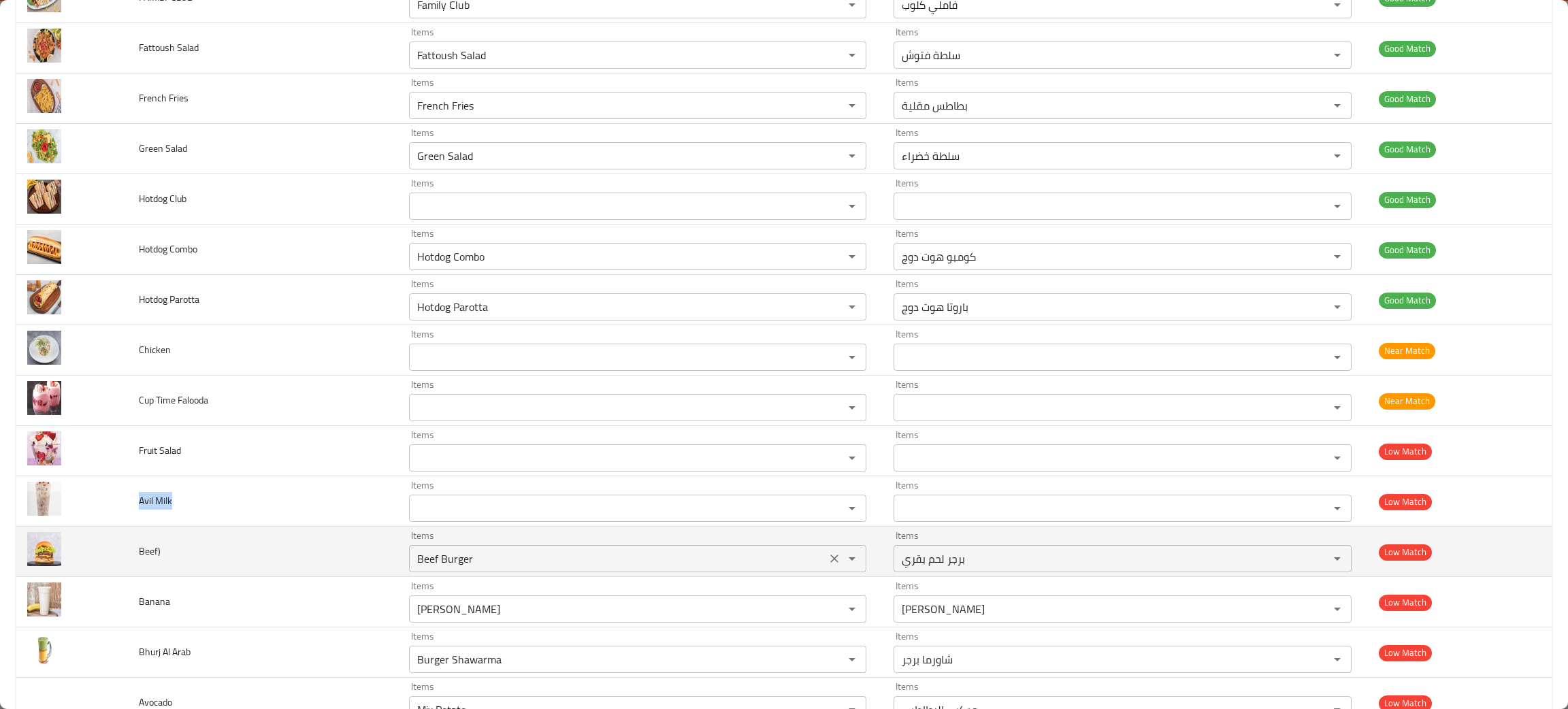
click at [828, 559] on icon "Clear" at bounding box center [834, 559] width 14 height 14
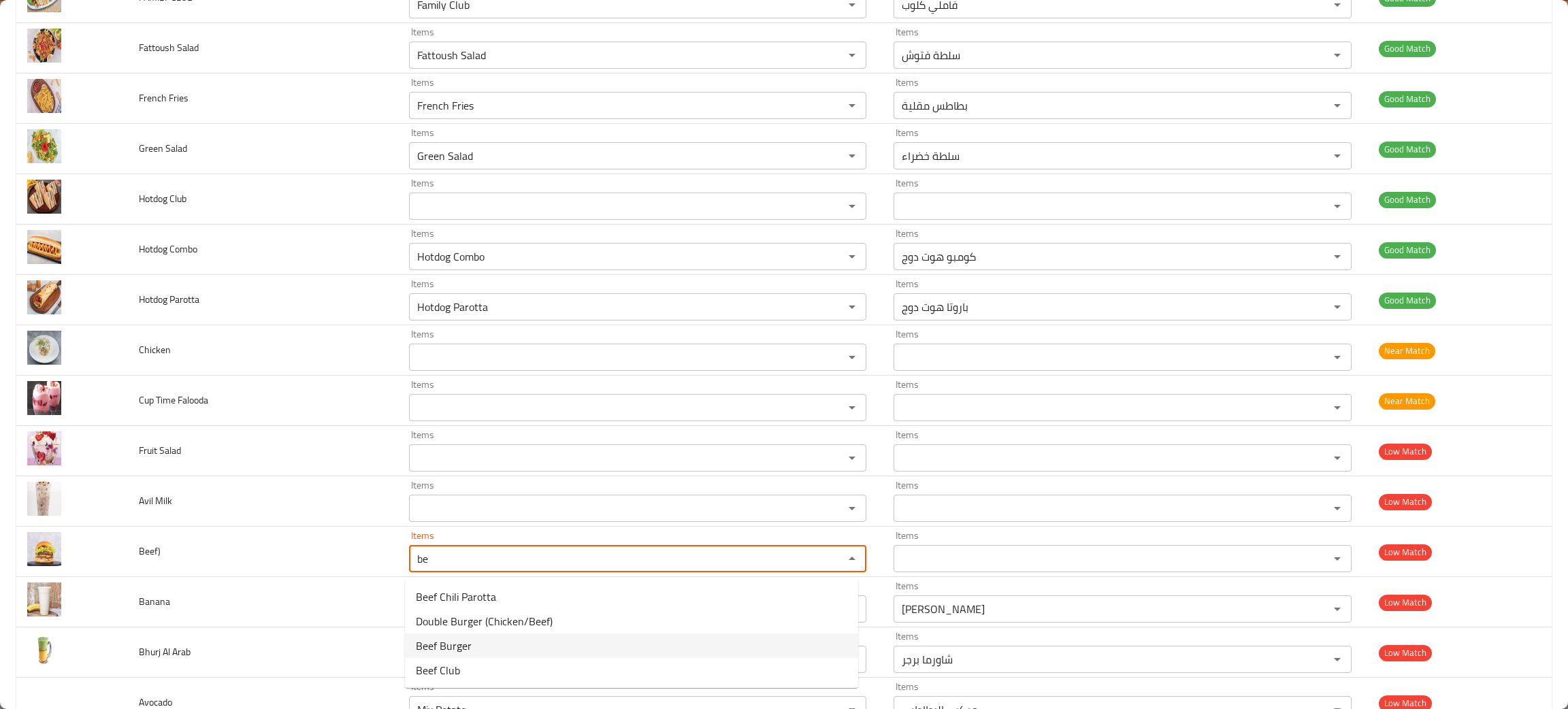
click at [445, 640] on span "Beef Burger" at bounding box center [444, 646] width 56 height 17
type input "Beef Burger"
type input "برجر لحم بقري"
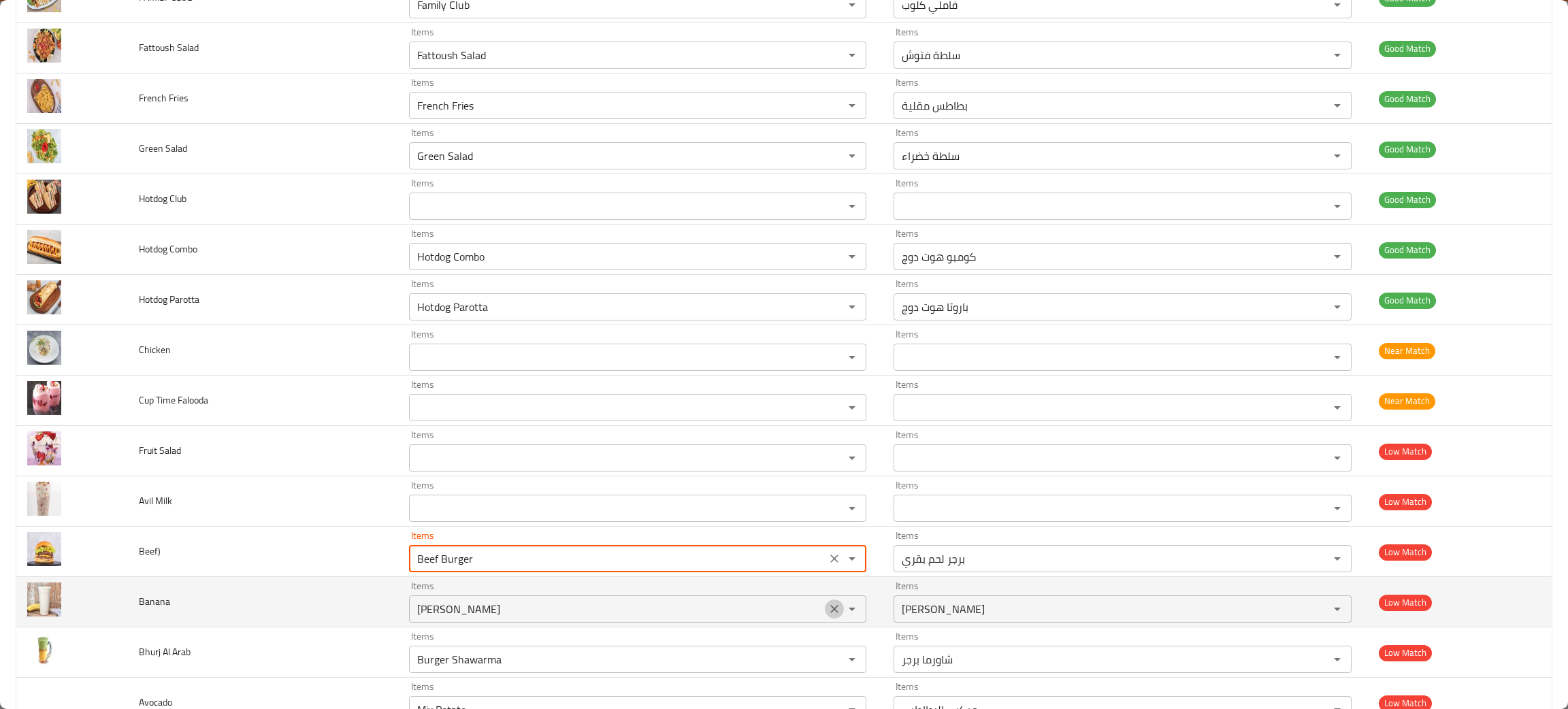
click at [831, 611] on icon "Clear" at bounding box center [834, 609] width 14 height 14
type input "Beef Burger"
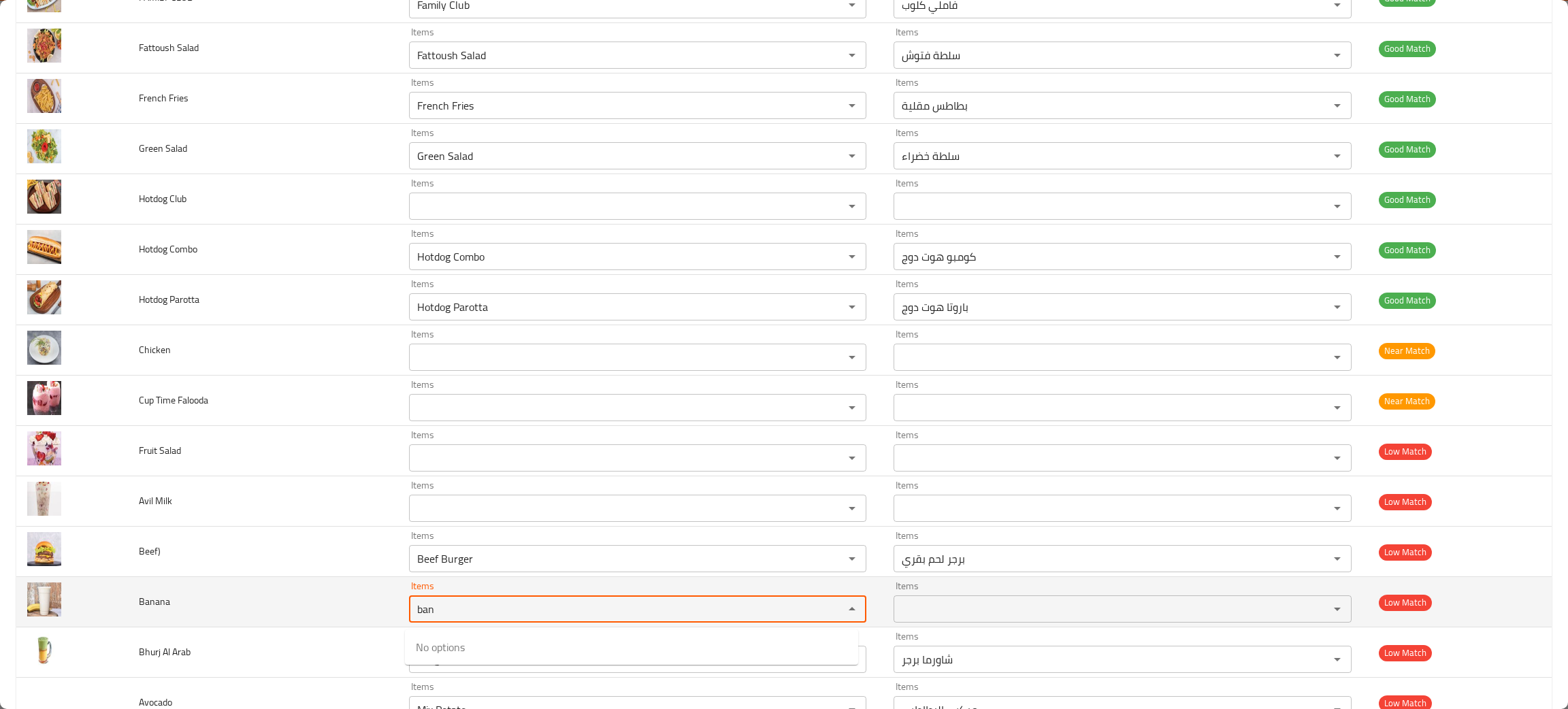
type input "ban"
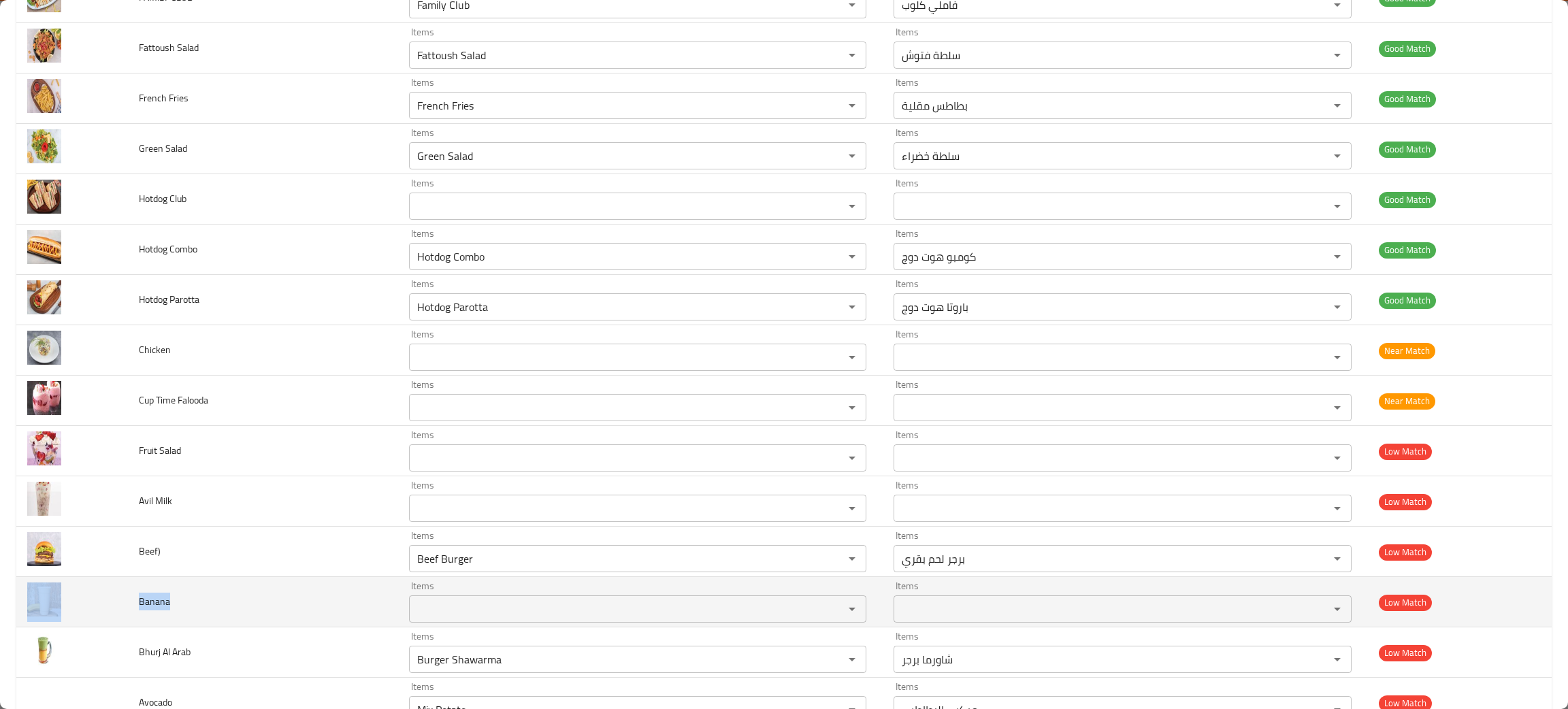
drag, startPoint x: 181, startPoint y: 602, endPoint x: 122, endPoint y: 614, distance: 60.2
click at [122, 614] on tr "Banana Items Items Items Items Low Match" at bounding box center [784, 602] width 1535 height 50
copy tr "Banana"
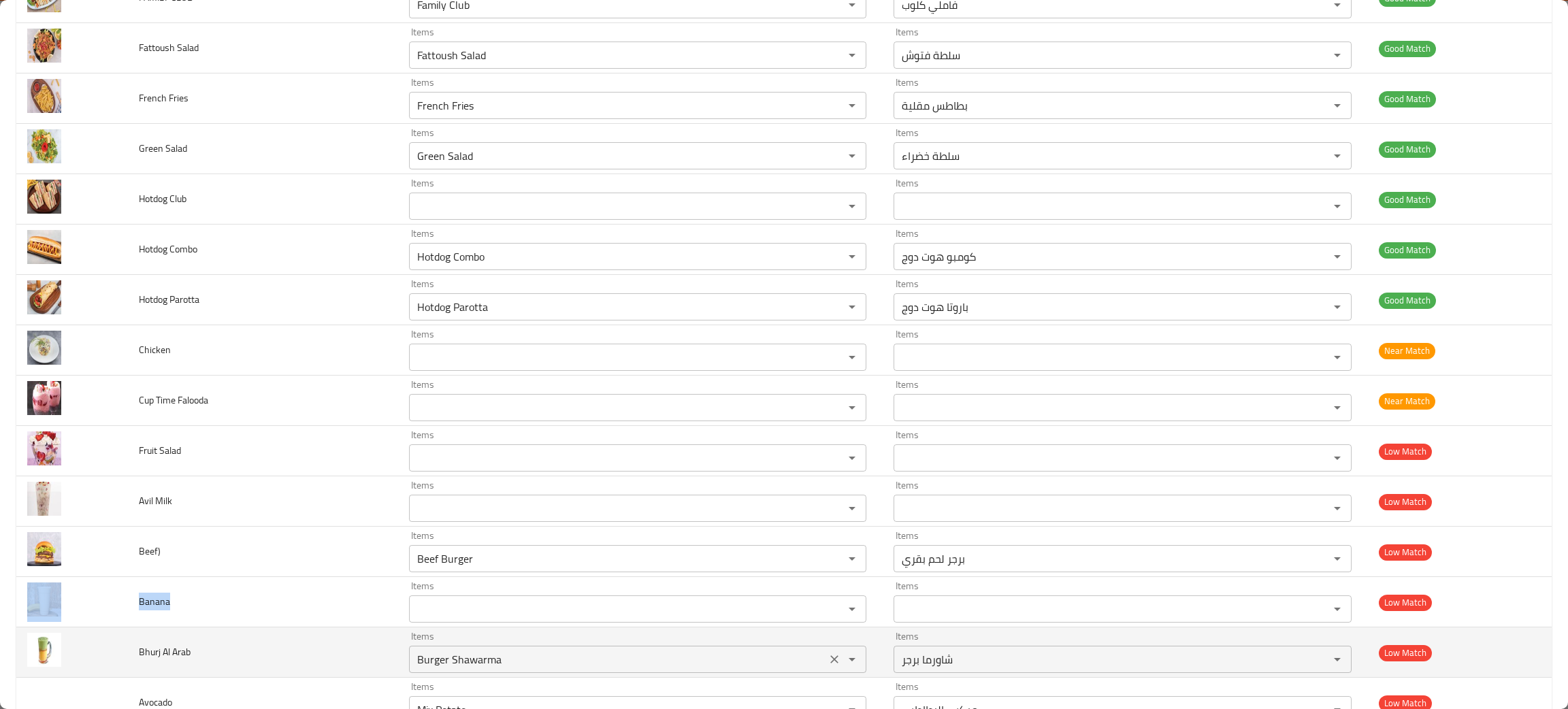
click at [828, 660] on icon "Clear" at bounding box center [834, 659] width 14 height 14
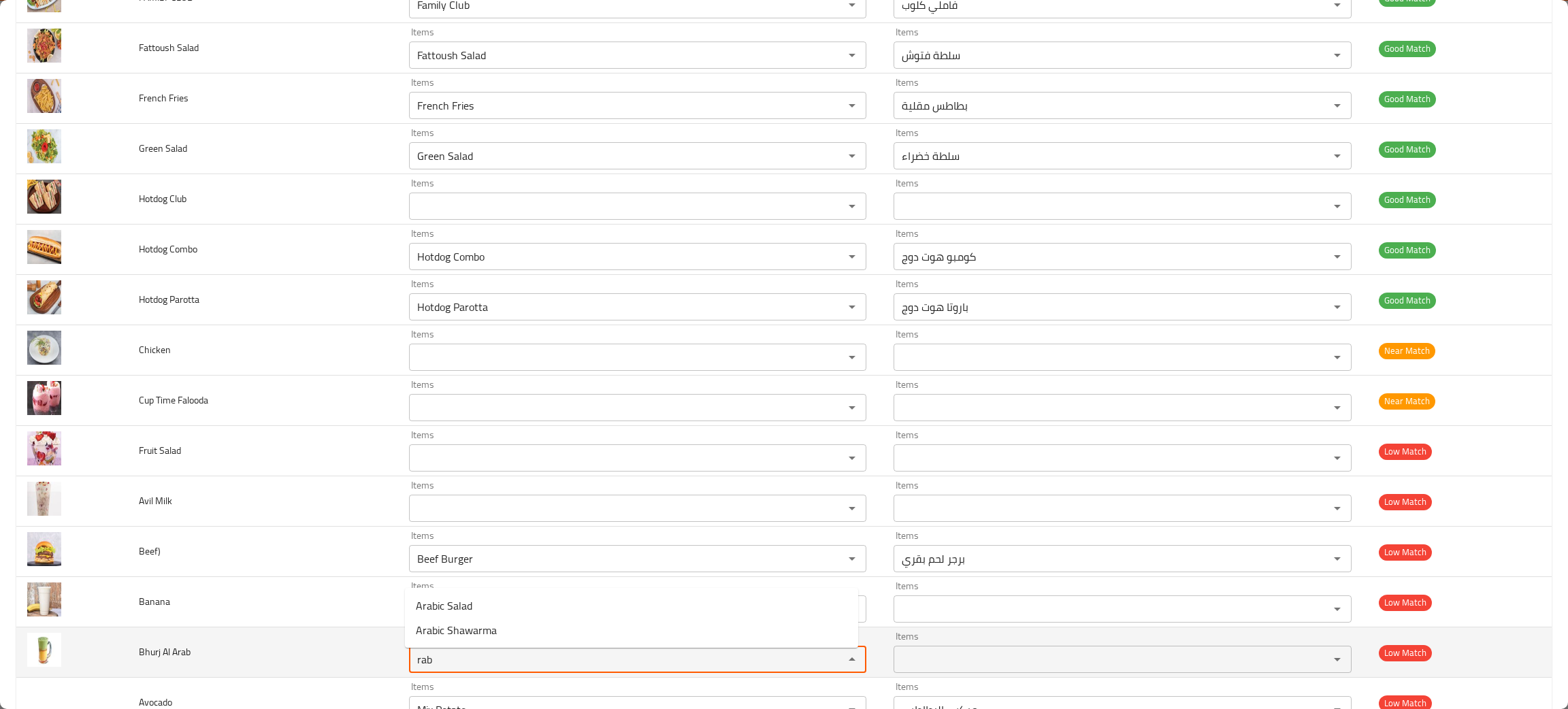
type Arab "rab"
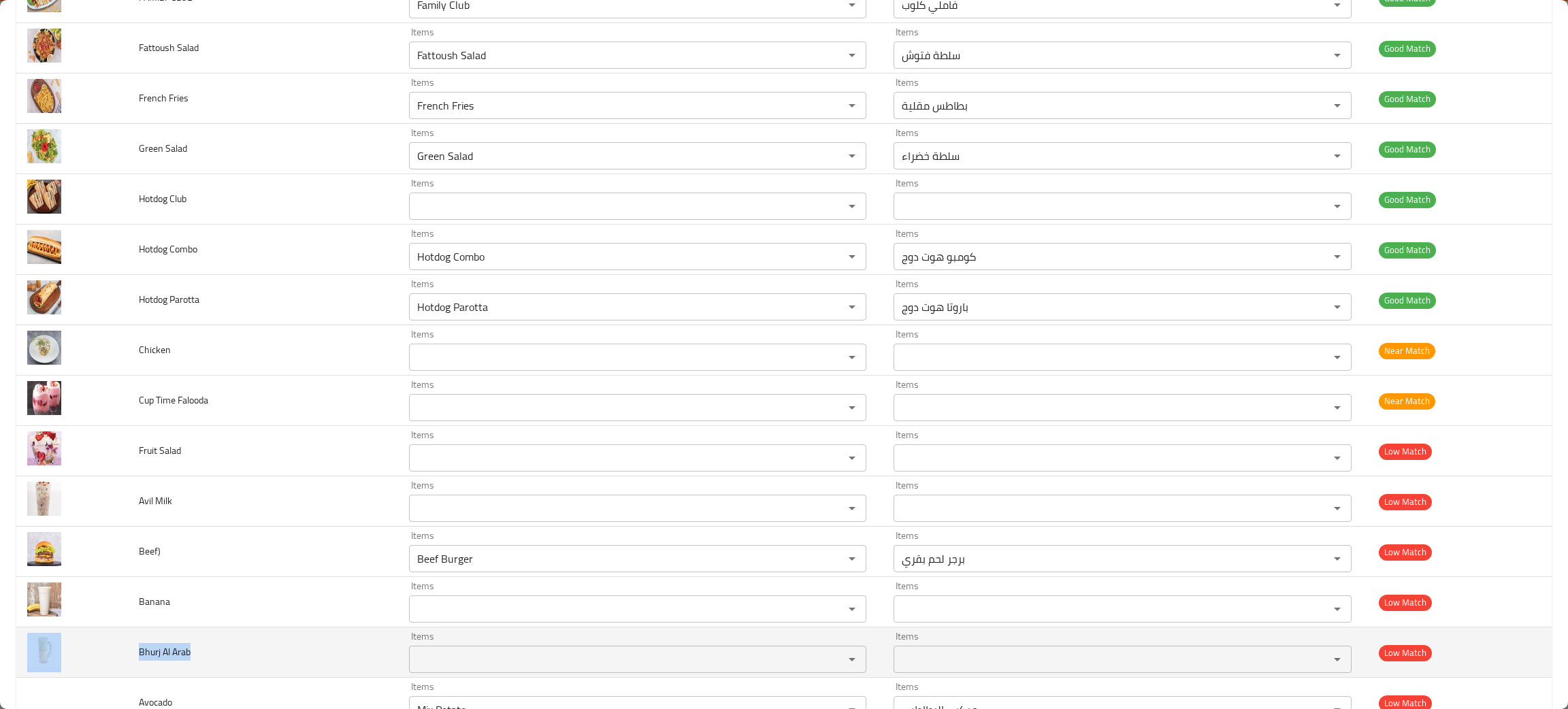
drag, startPoint x: 199, startPoint y: 664, endPoint x: 116, endPoint y: 653, distance: 83.7
click at [116, 653] on tr "Bhurj Al Arab Items Items Items Items Low Match" at bounding box center [784, 653] width 1535 height 50
copy tr "Bhurj Al Arab"
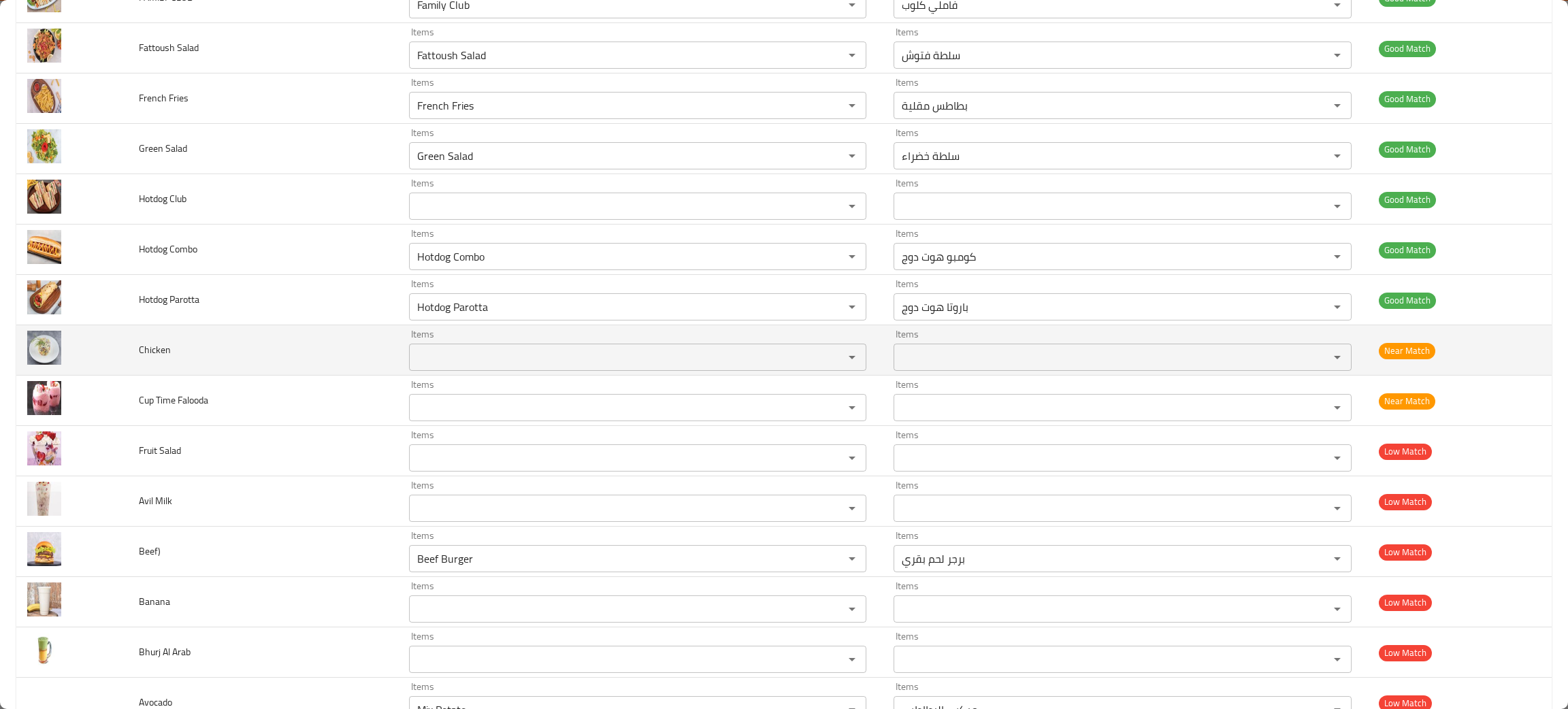
click at [306, 331] on td "Chicken" at bounding box center [263, 351] width 269 height 50
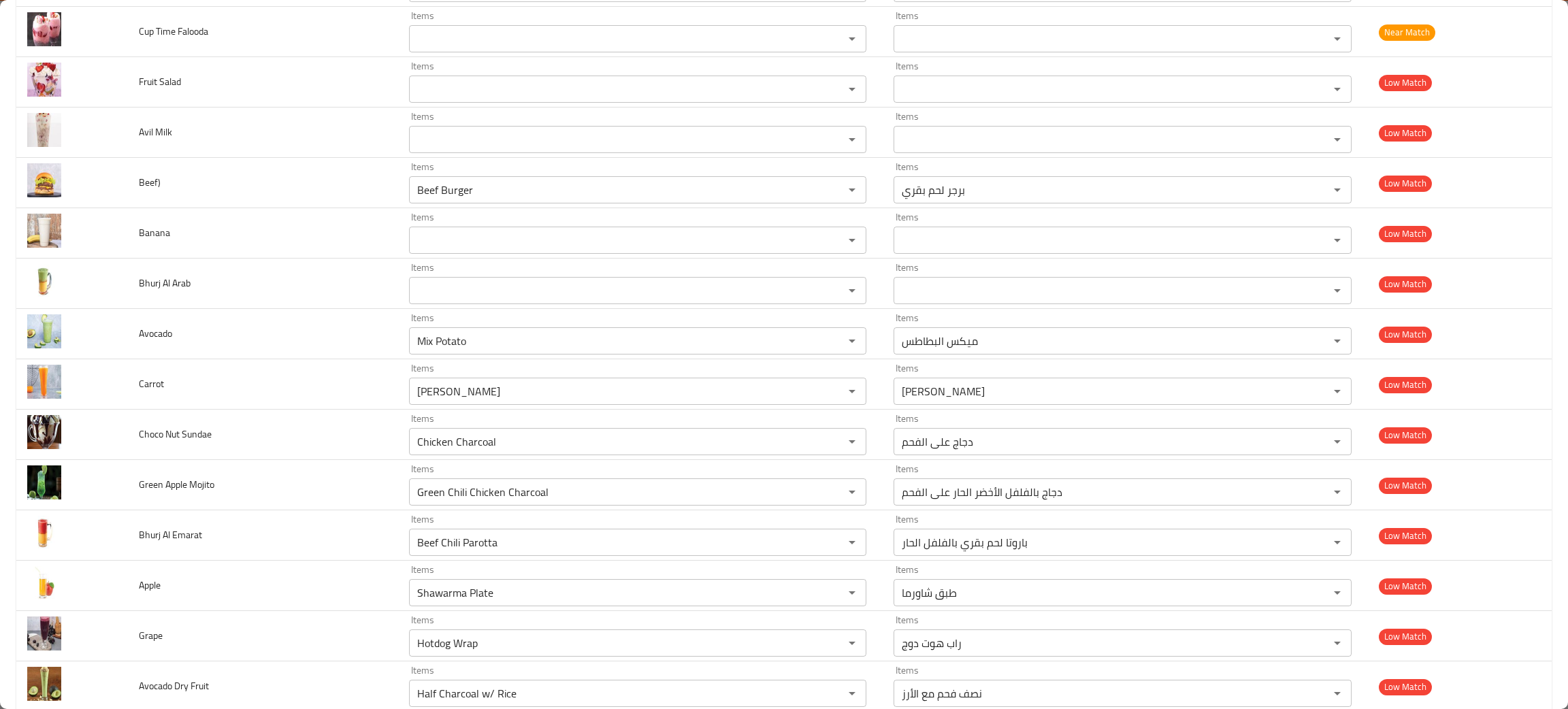
scroll to position [1609, 0]
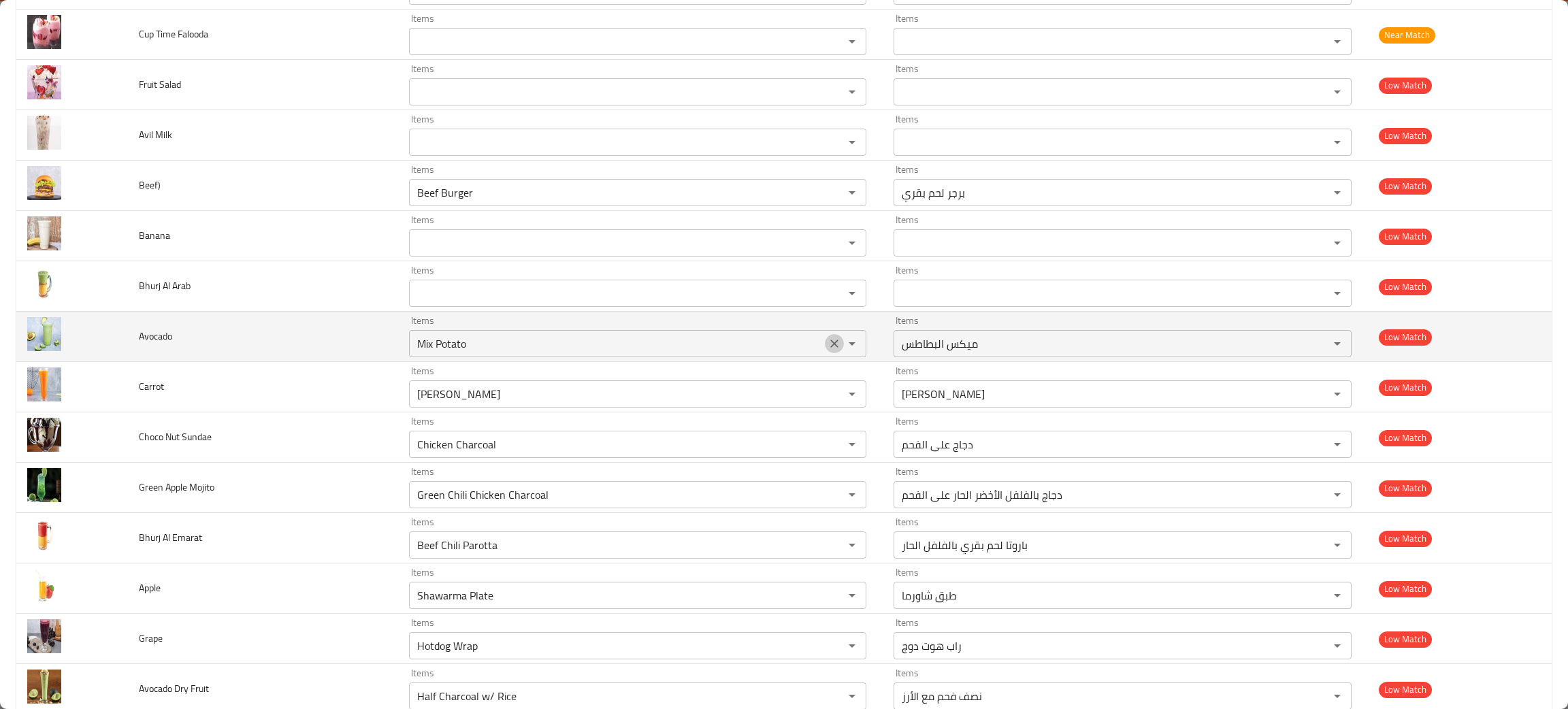
click at [828, 353] on button "Clear" at bounding box center [834, 343] width 19 height 19
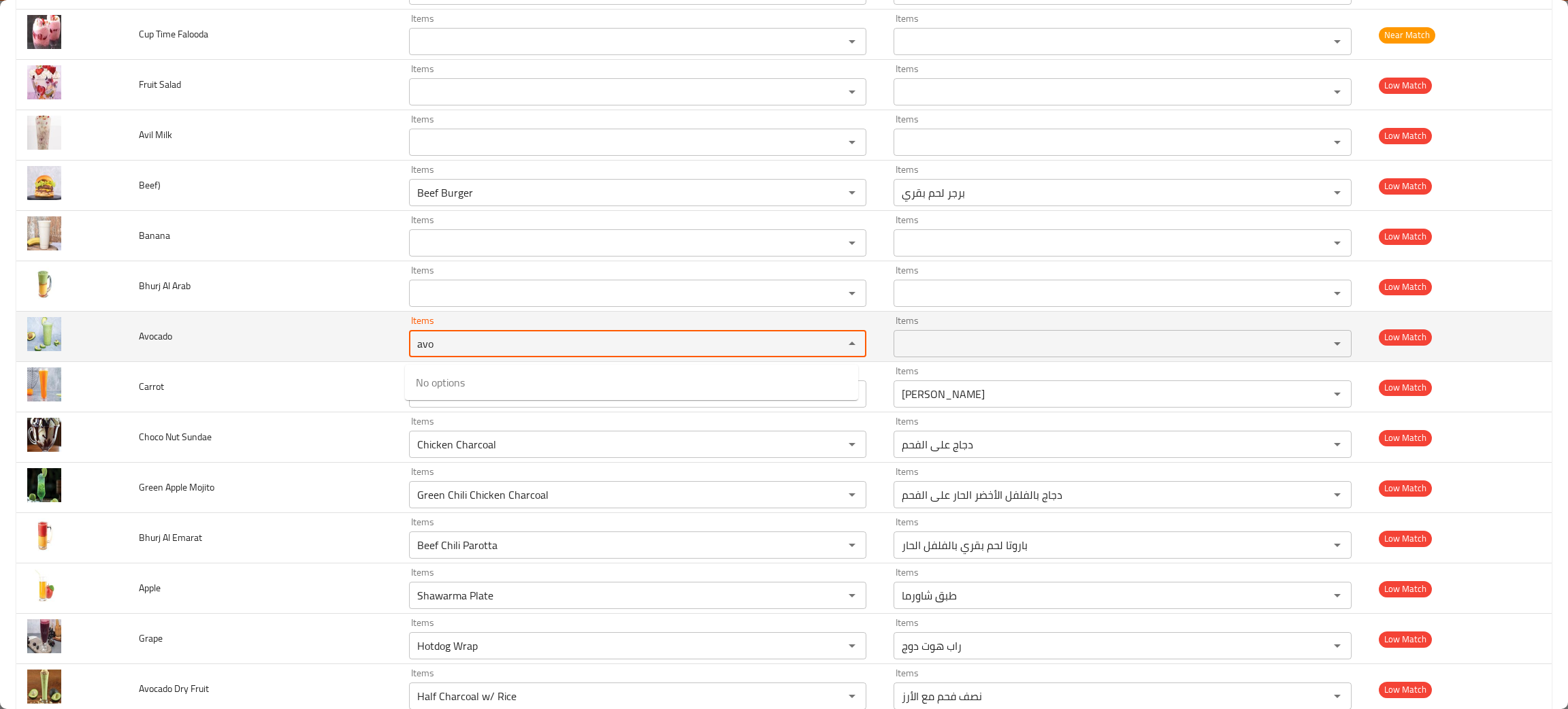
type input "avo"
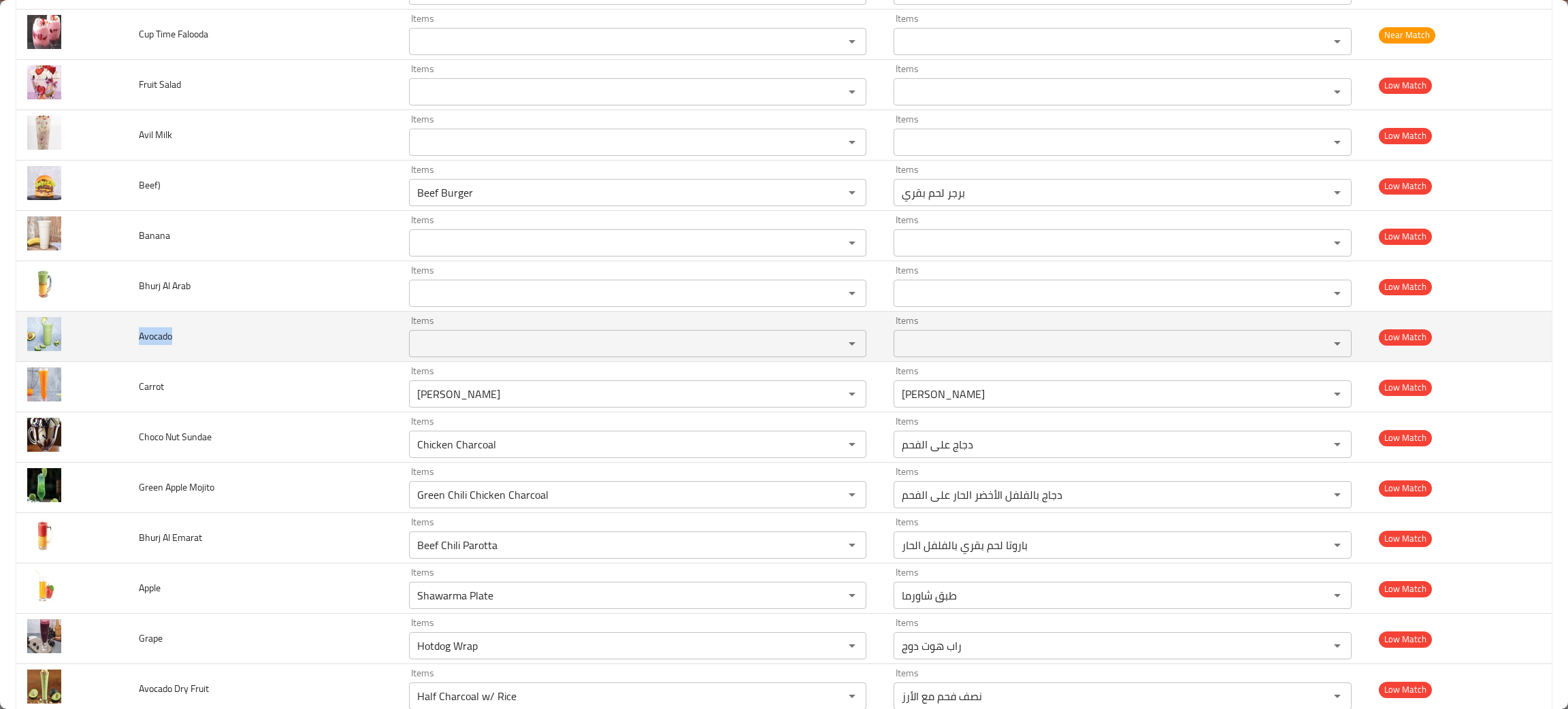
drag, startPoint x: 183, startPoint y: 343, endPoint x: 127, endPoint y: 338, distance: 56.2
click at [128, 338] on td "Avocado" at bounding box center [263, 337] width 269 height 50
copy span "Avocado"
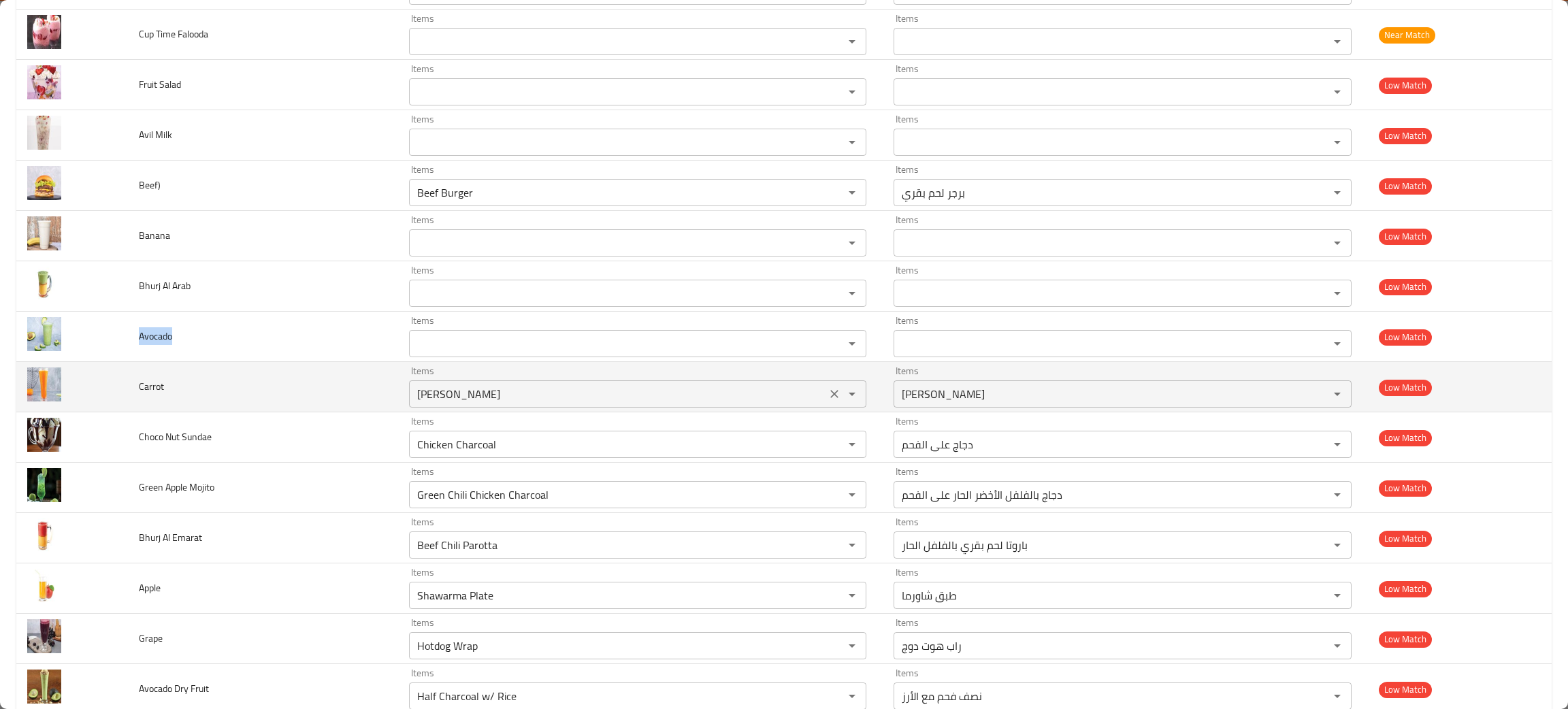
click at [828, 398] on icon "Clear" at bounding box center [834, 394] width 14 height 14
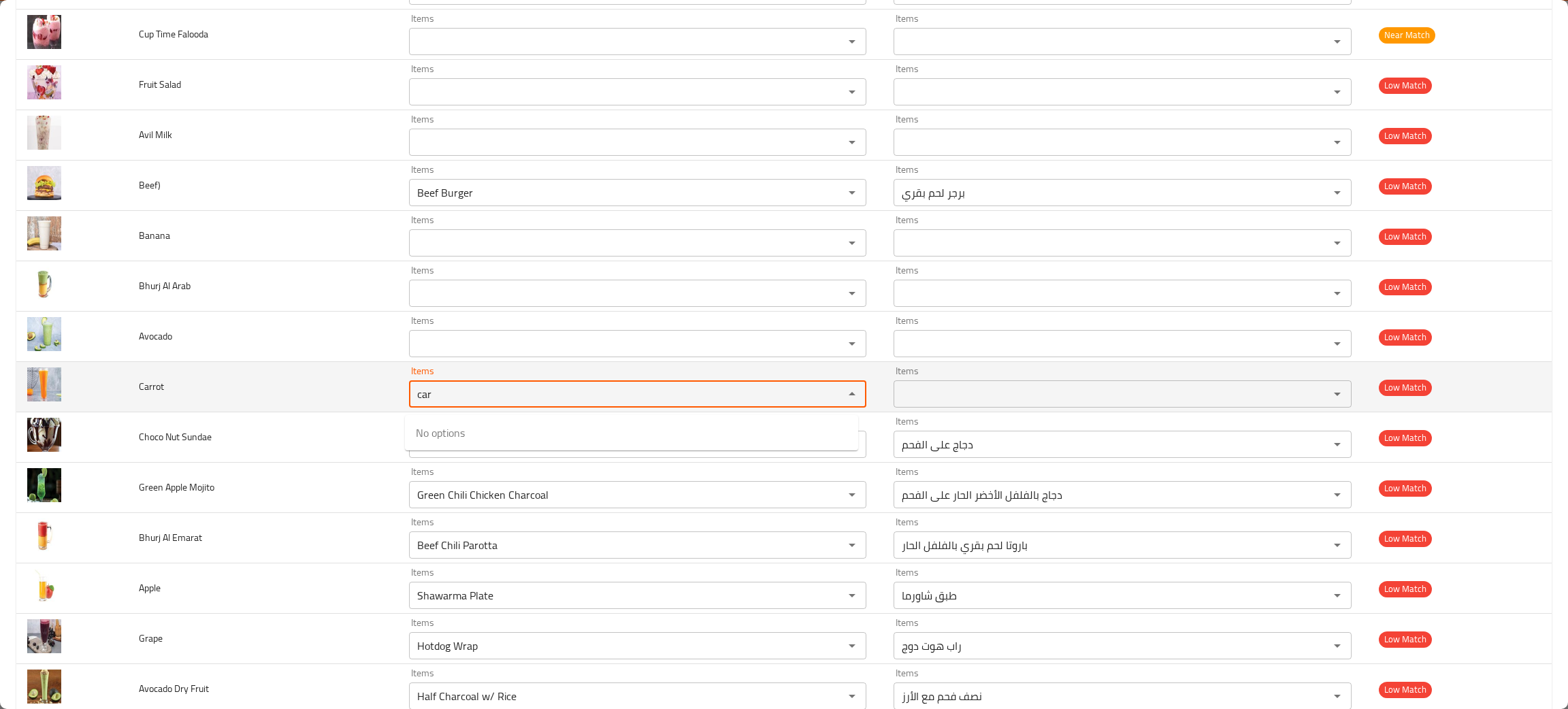
type input "car"
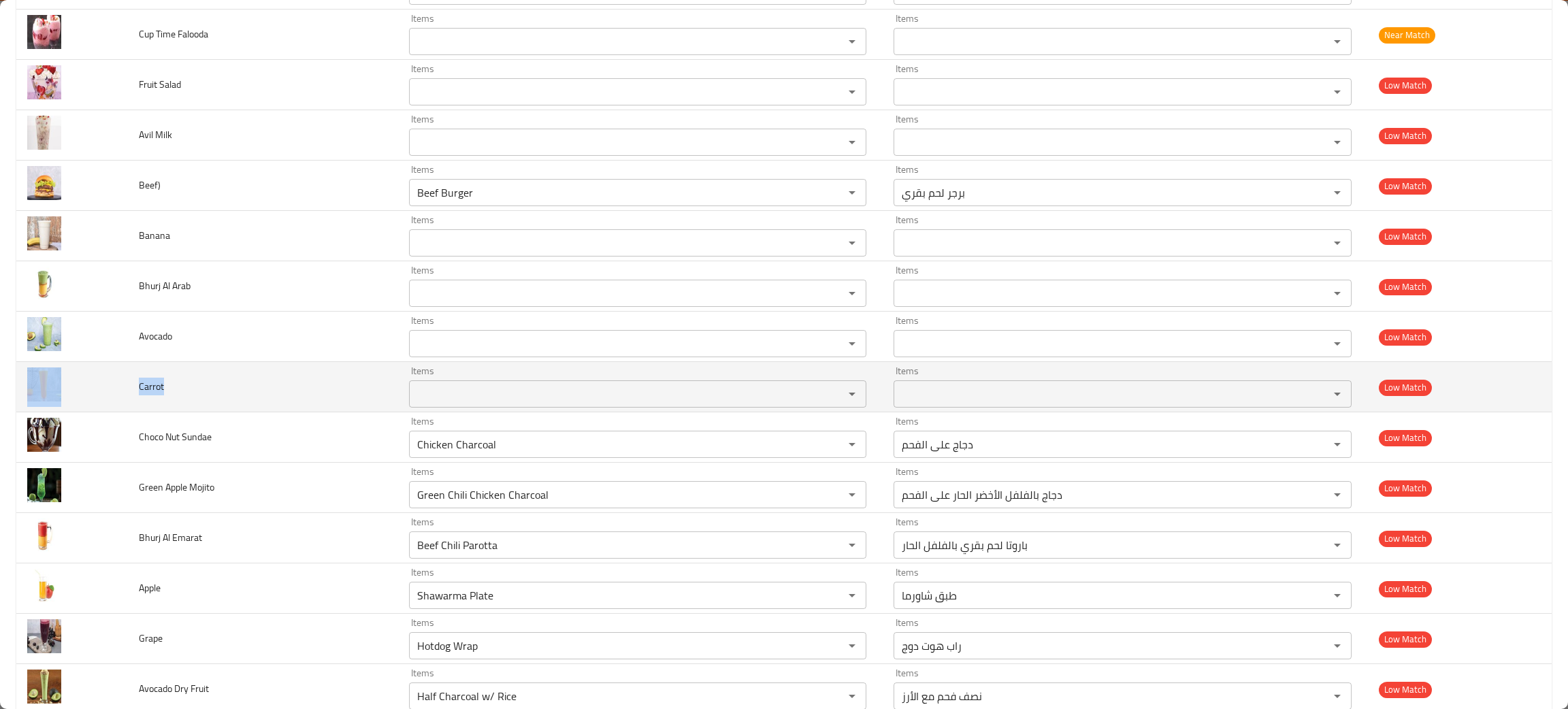
drag, startPoint x: 174, startPoint y: 394, endPoint x: 120, endPoint y: 386, distance: 54.6
click at [120, 386] on tr "Carrot Items Items Items Items Low Match" at bounding box center [784, 387] width 1535 height 50
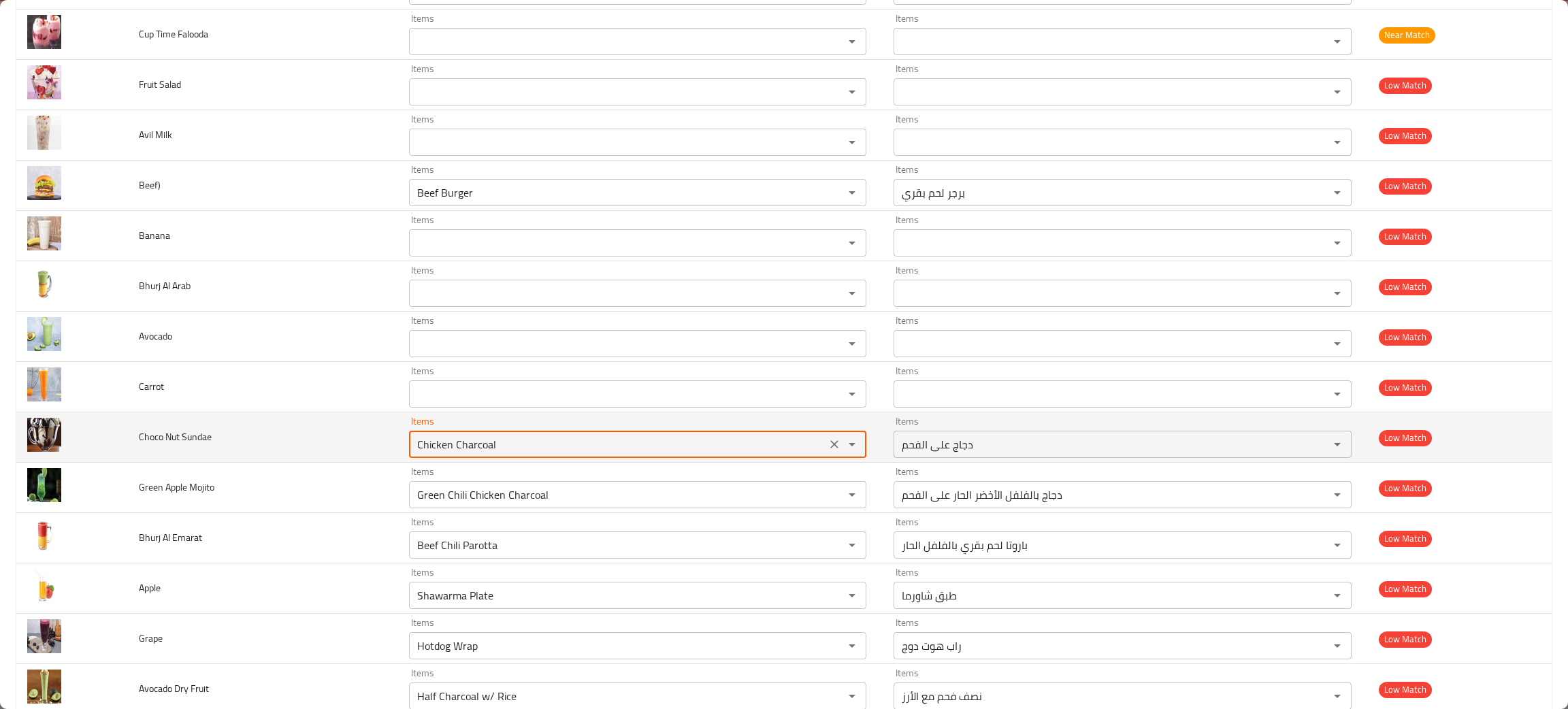
click at [586, 453] on Sundae "Chicken Charcoal" at bounding box center [617, 444] width 409 height 19
click at [828, 451] on icon "Clear" at bounding box center [834, 444] width 14 height 14
type Sundae "nut"
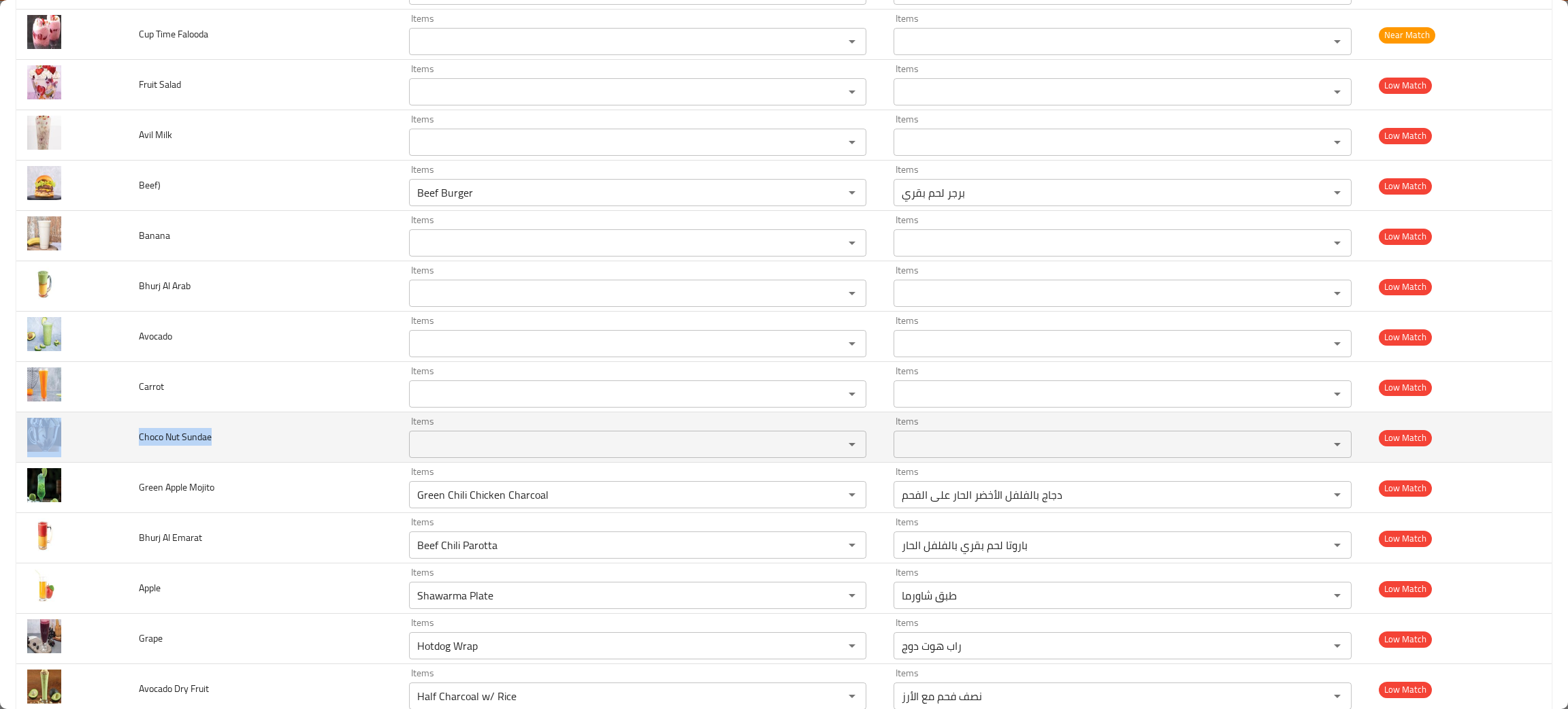
drag, startPoint x: 238, startPoint y: 443, endPoint x: 119, endPoint y: 436, distance: 119.2
click at [119, 436] on tr "Choco Nut Sundae Items Items Items Items Low Match" at bounding box center [784, 438] width 1535 height 50
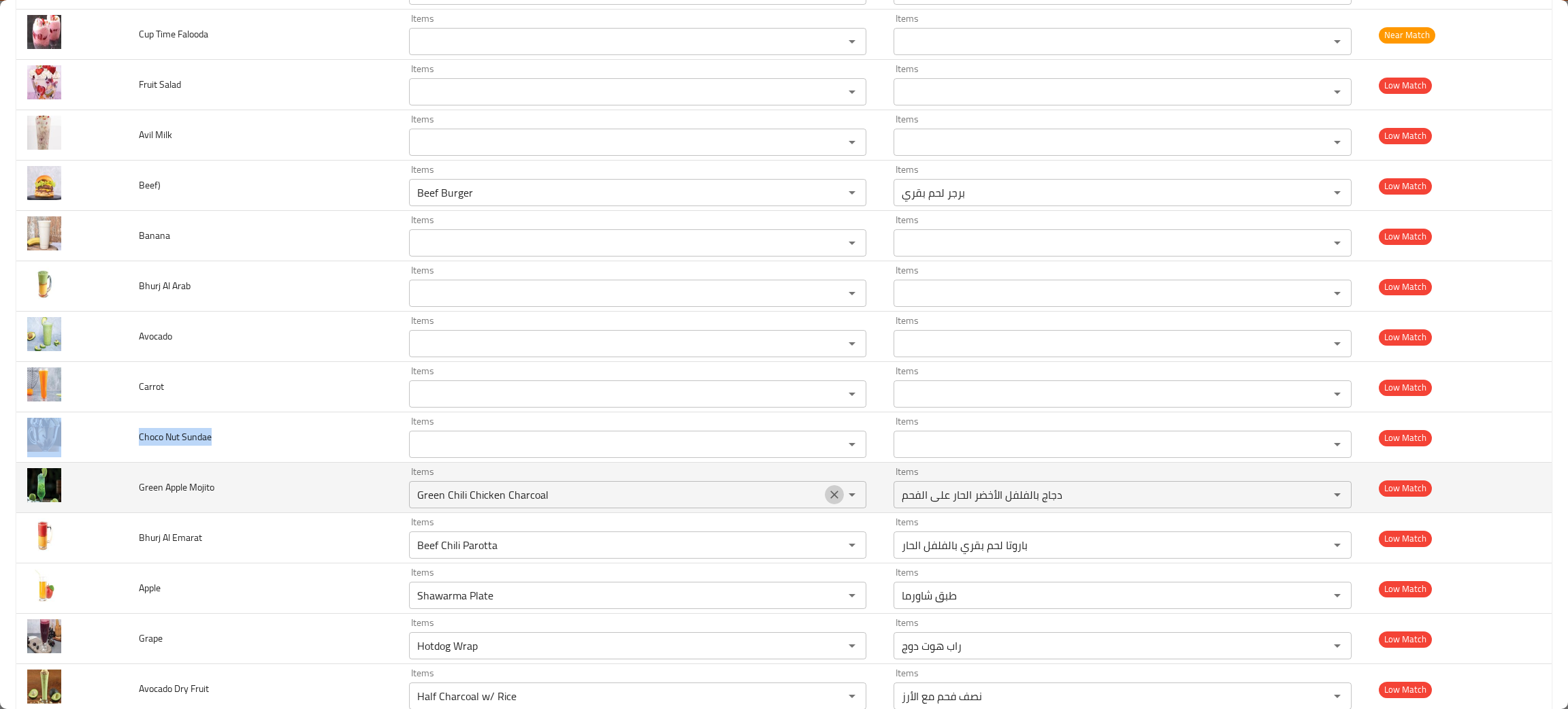
click at [830, 497] on icon "Clear" at bounding box center [834, 495] width 8 height 8
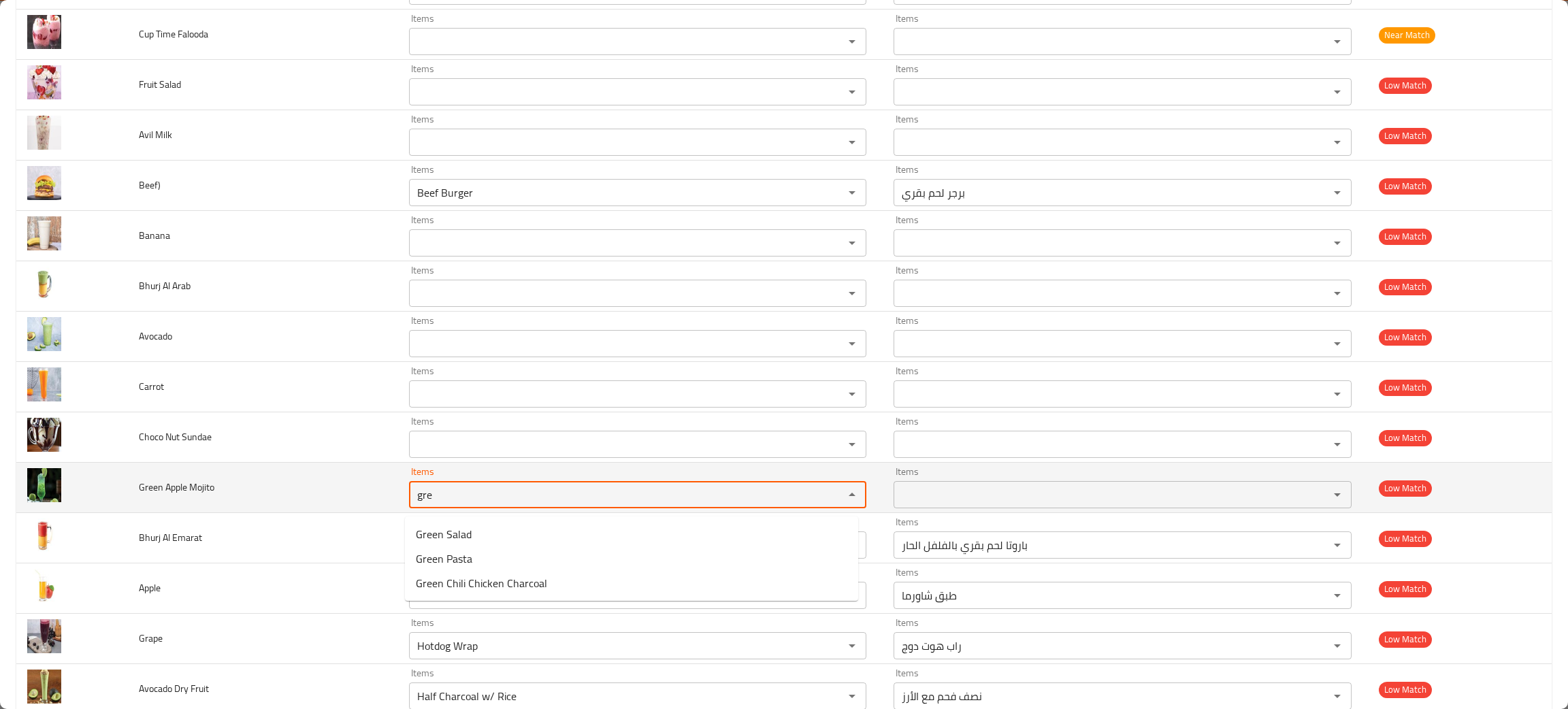
type Mojito "gre"
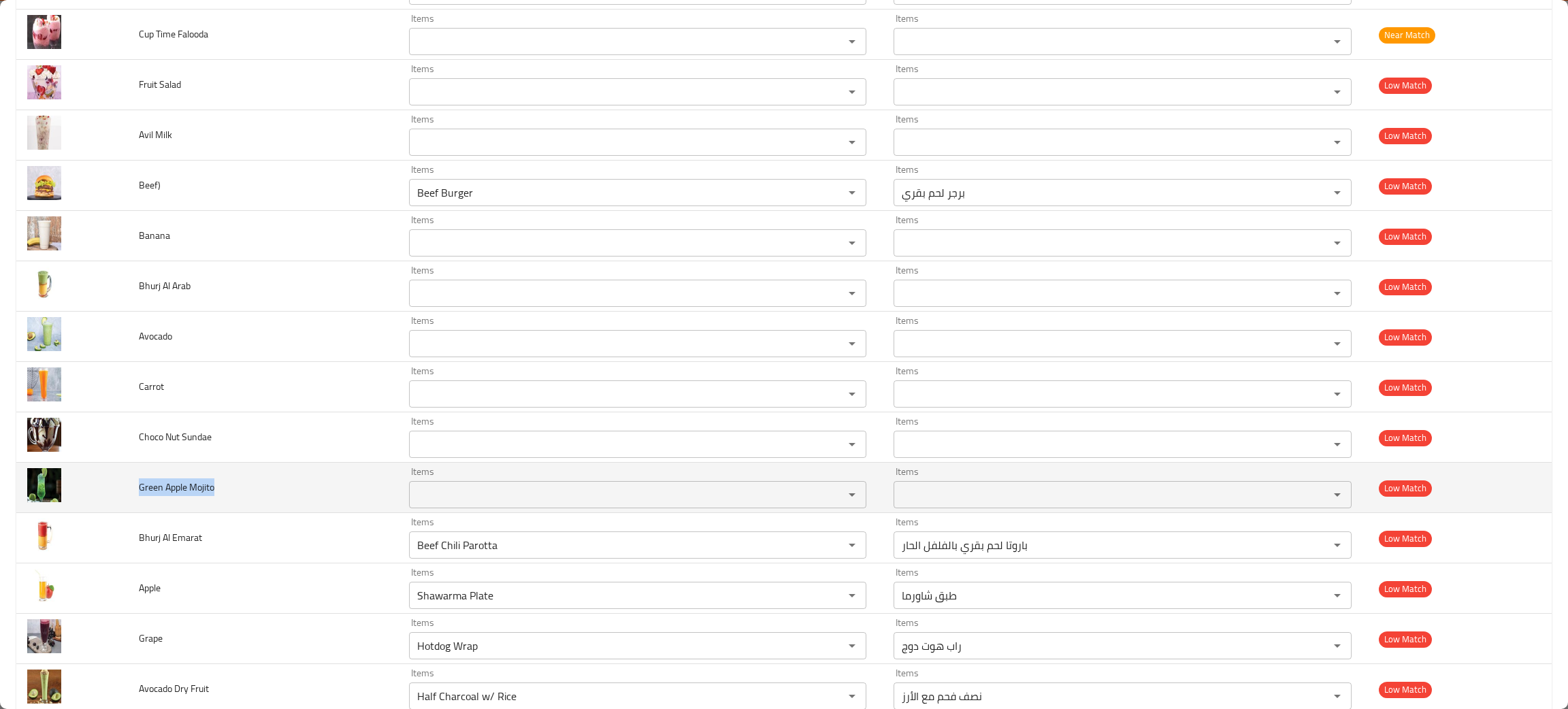
drag, startPoint x: 256, startPoint y: 497, endPoint x: 132, endPoint y: 476, distance: 125.8
click at [132, 476] on td "Green Apple Mojito" at bounding box center [263, 488] width 269 height 50
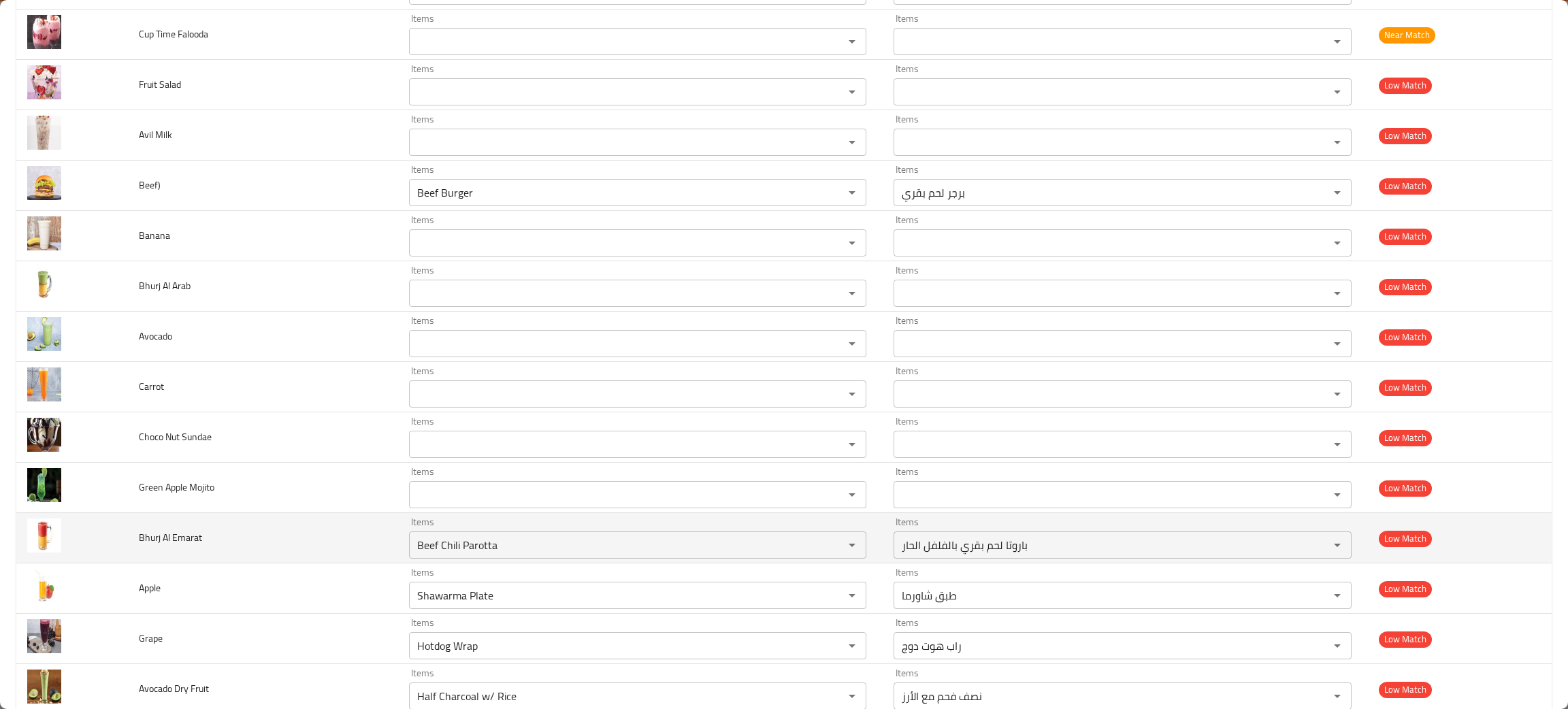
click at [235, 546] on td "Bhurj Al Emarat" at bounding box center [263, 538] width 269 height 50
click at [834, 545] on button "Clear" at bounding box center [834, 545] width 19 height 19
drag, startPoint x: 211, startPoint y: 542, endPoint x: 116, endPoint y: 537, distance: 95.1
click at [116, 537] on tr "Bhurj Al Emarat Items Items Items Items Low Match" at bounding box center [784, 538] width 1535 height 50
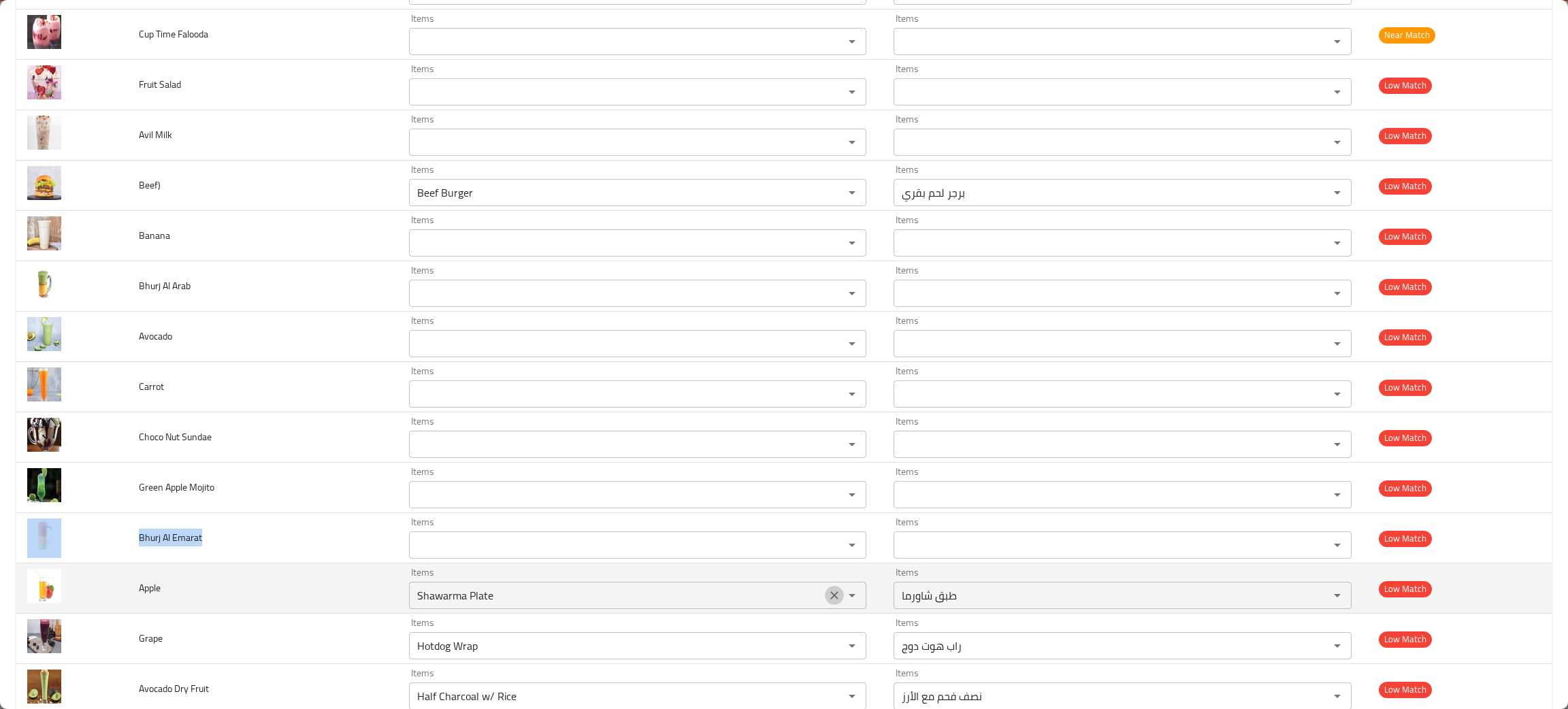
click at [828, 597] on icon "Clear" at bounding box center [834, 595] width 14 height 14
drag, startPoint x: 181, startPoint y: 600, endPoint x: 129, endPoint y: 599, distance: 52.0
click at [129, 599] on td "Apple" at bounding box center [263, 589] width 269 height 50
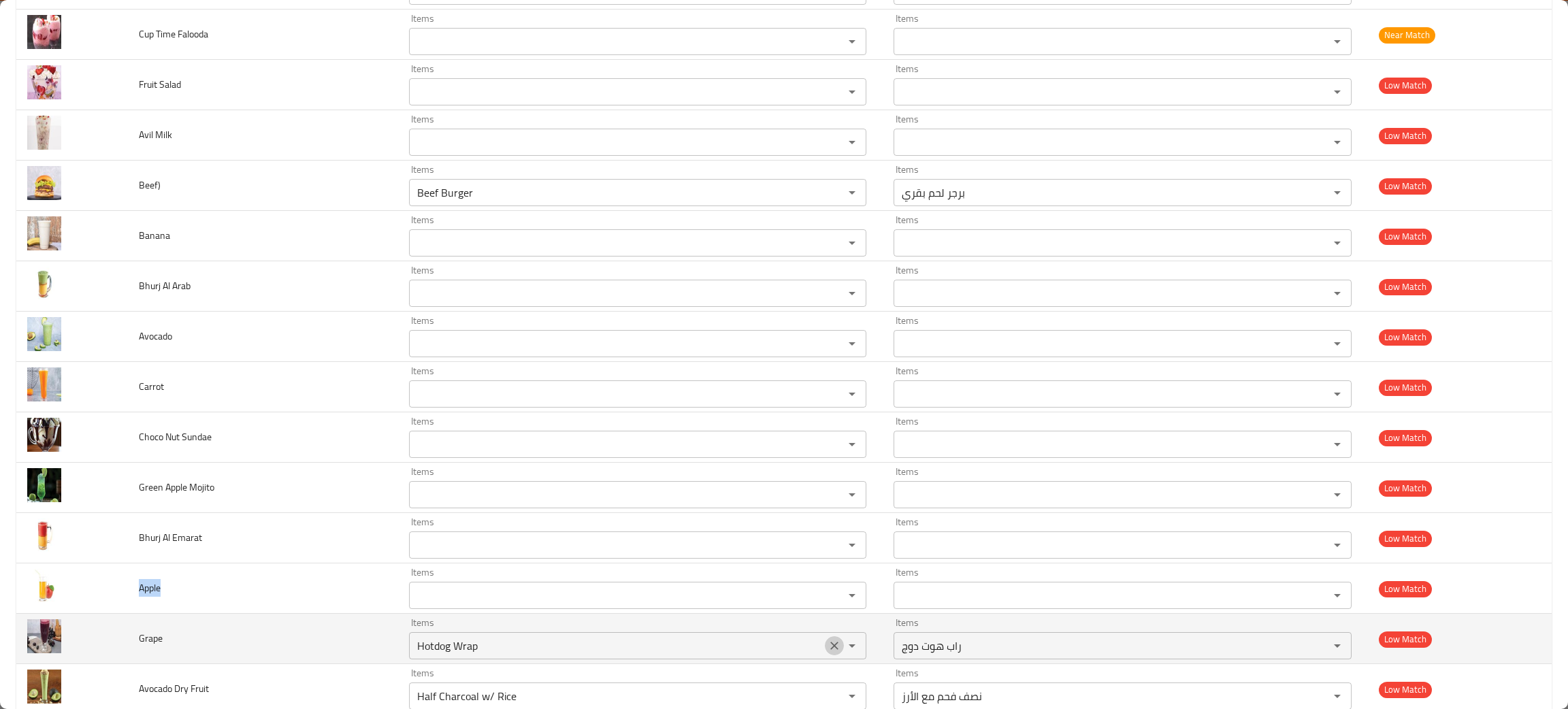
click at [828, 651] on icon "Clear" at bounding box center [834, 646] width 14 height 14
drag, startPoint x: 176, startPoint y: 644, endPoint x: 124, endPoint y: 644, distance: 52.0
click at [124, 644] on tr "Grape Items Items Items Items Low Match" at bounding box center [784, 639] width 1535 height 50
click at [232, 652] on td "Grape" at bounding box center [263, 639] width 269 height 50
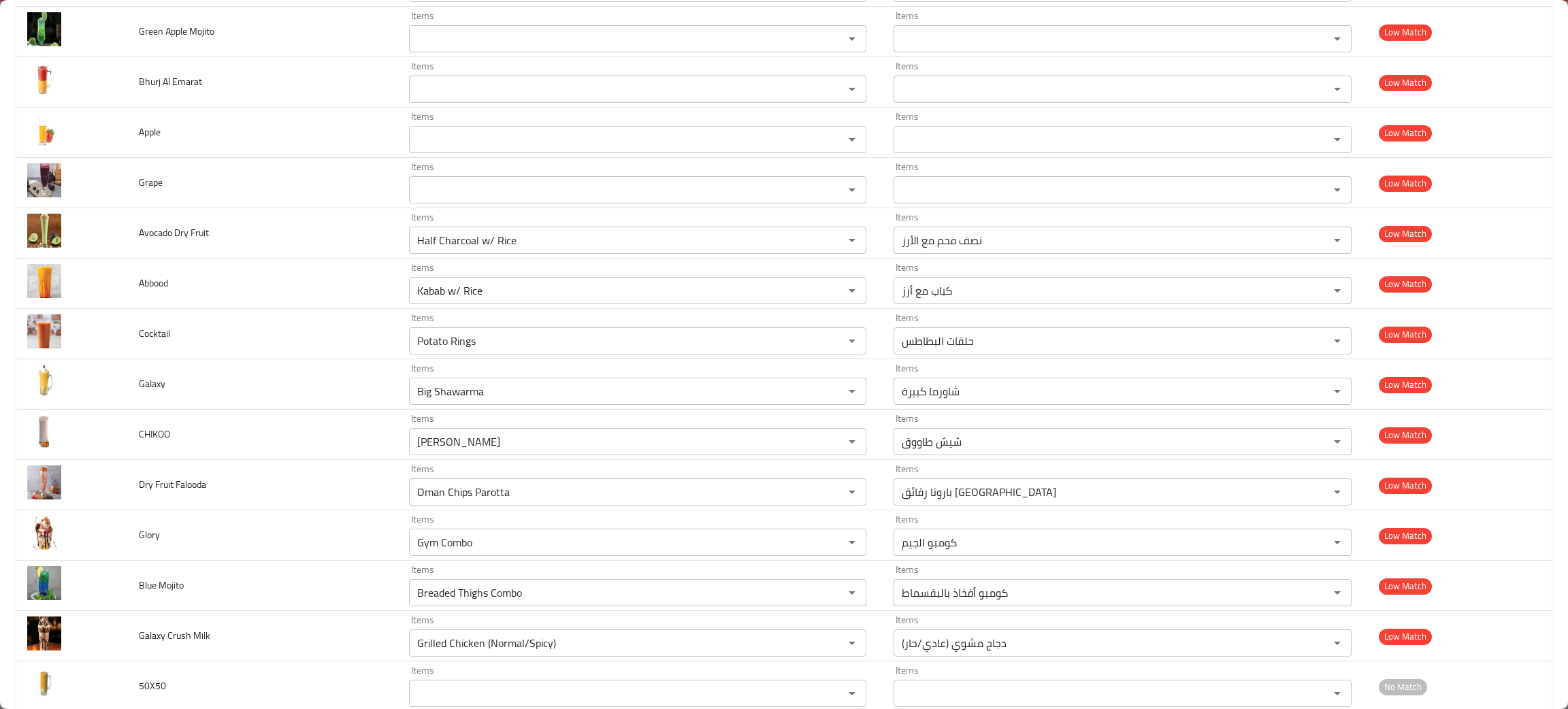
scroll to position [2082, 0]
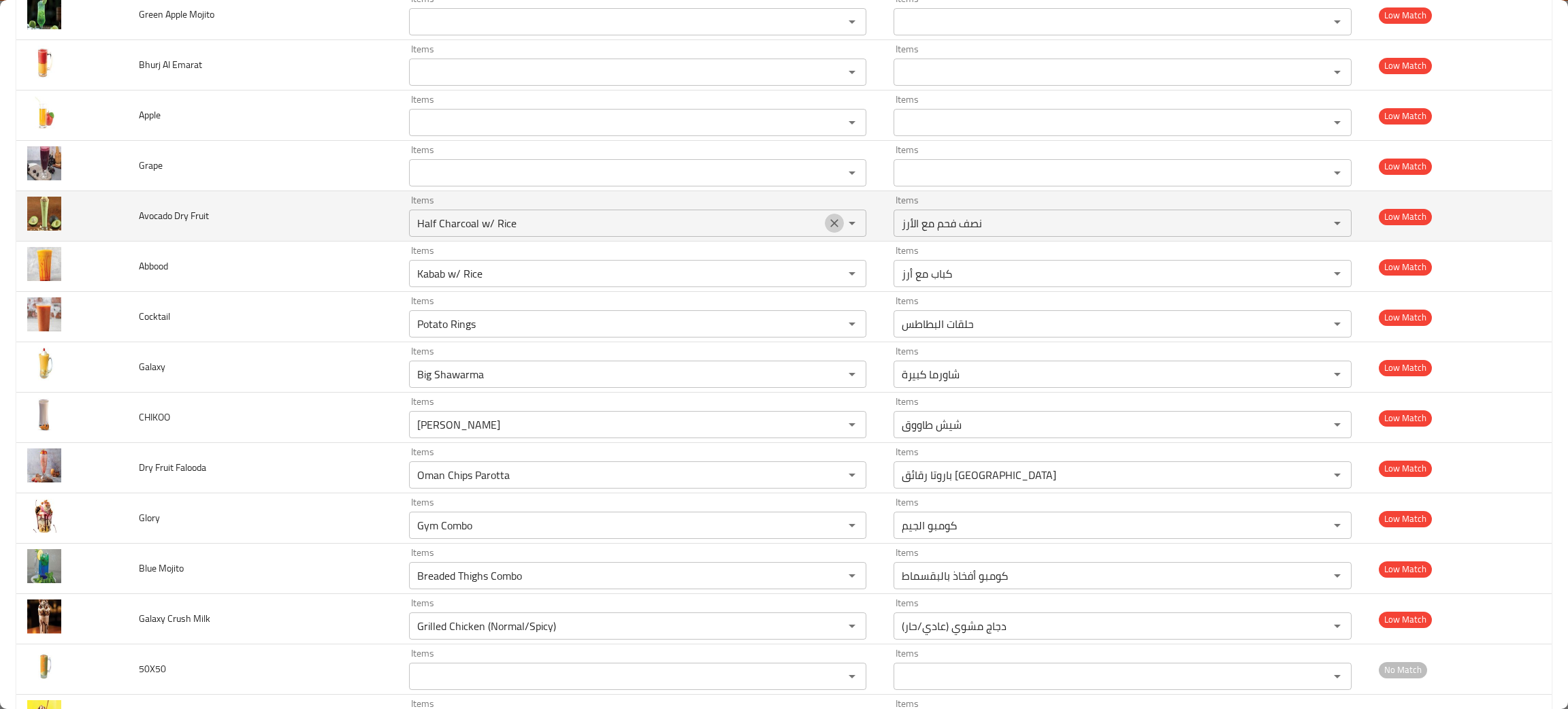
click at [828, 229] on icon "Clear" at bounding box center [834, 223] width 14 height 14
drag, startPoint x: 219, startPoint y: 224, endPoint x: 124, endPoint y: 223, distance: 95.0
click at [124, 223] on tr "Avocado Dry Fruit Items Items Items Items Low Match" at bounding box center [784, 217] width 1535 height 50
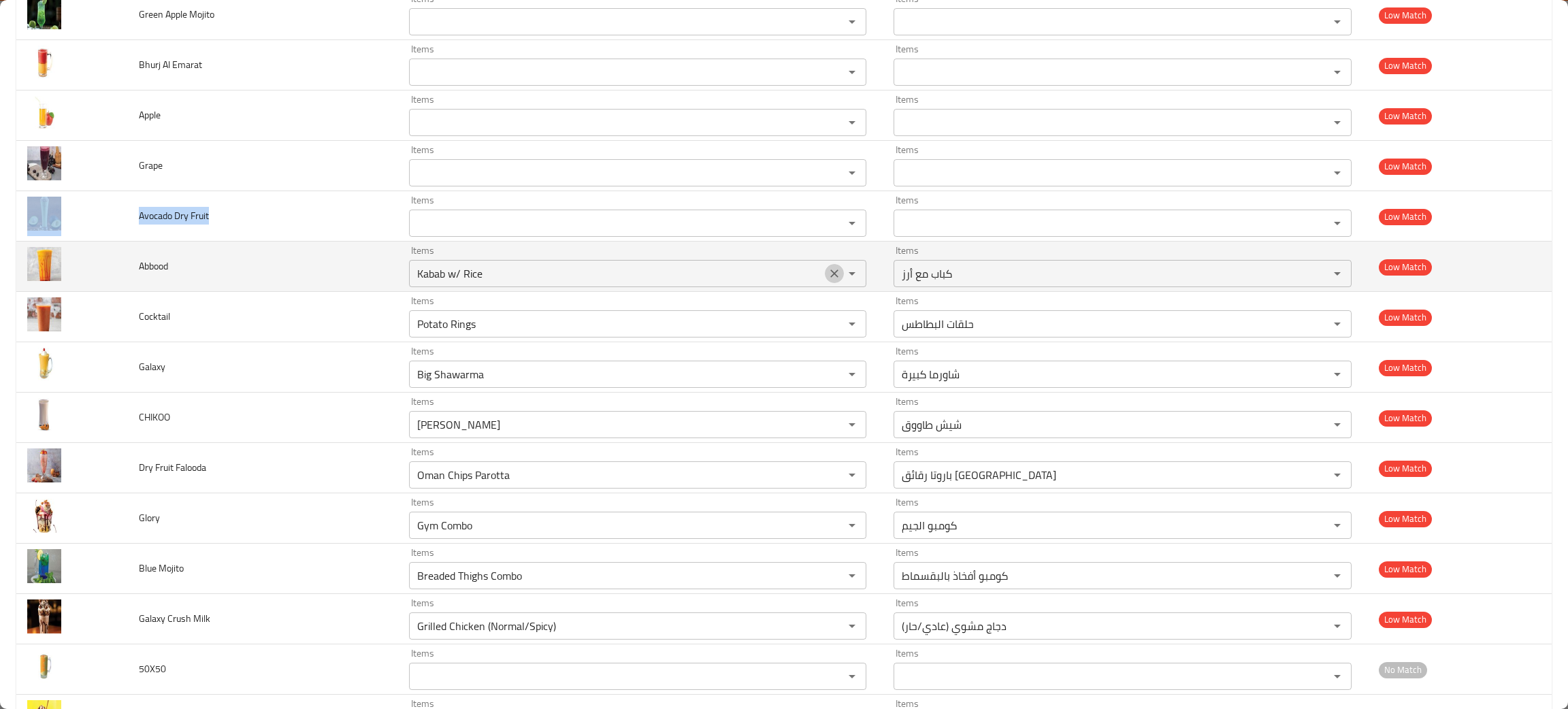
click at [828, 276] on icon "Clear" at bounding box center [834, 274] width 14 height 14
drag, startPoint x: 195, startPoint y: 271, endPoint x: 137, endPoint y: 263, distance: 58.5
click at [137, 263] on td "Abbood" at bounding box center [263, 267] width 269 height 50
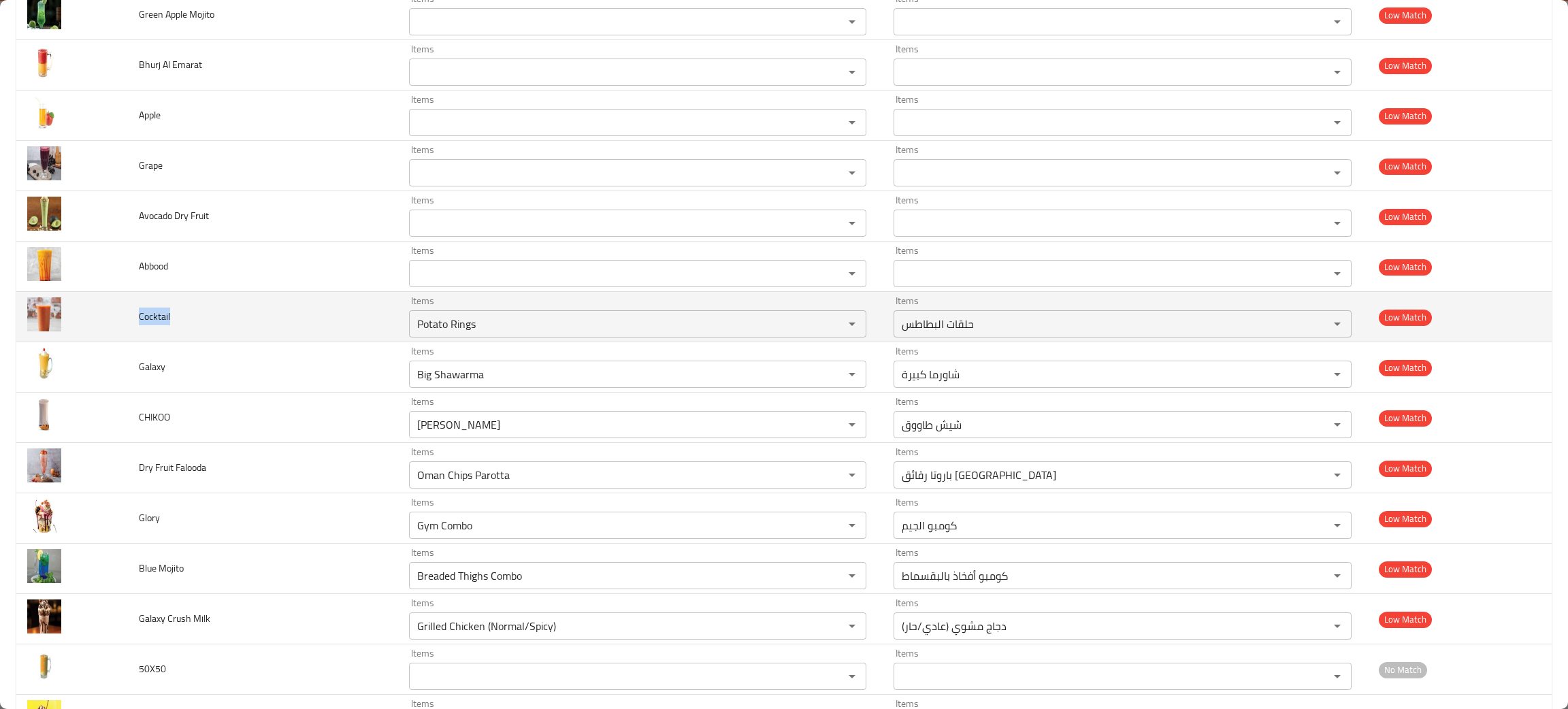
drag, startPoint x: 186, startPoint y: 313, endPoint x: 144, endPoint y: 322, distance: 43.0
click at [131, 322] on td "Cocktail" at bounding box center [263, 317] width 269 height 50
click at [828, 320] on button "Clear" at bounding box center [834, 324] width 19 height 19
drag, startPoint x: 214, startPoint y: 322, endPoint x: 119, endPoint y: 310, distance: 95.8
click at [80, 322] on tr "Cocktail Items Items Items Items Low Match" at bounding box center [784, 317] width 1535 height 50
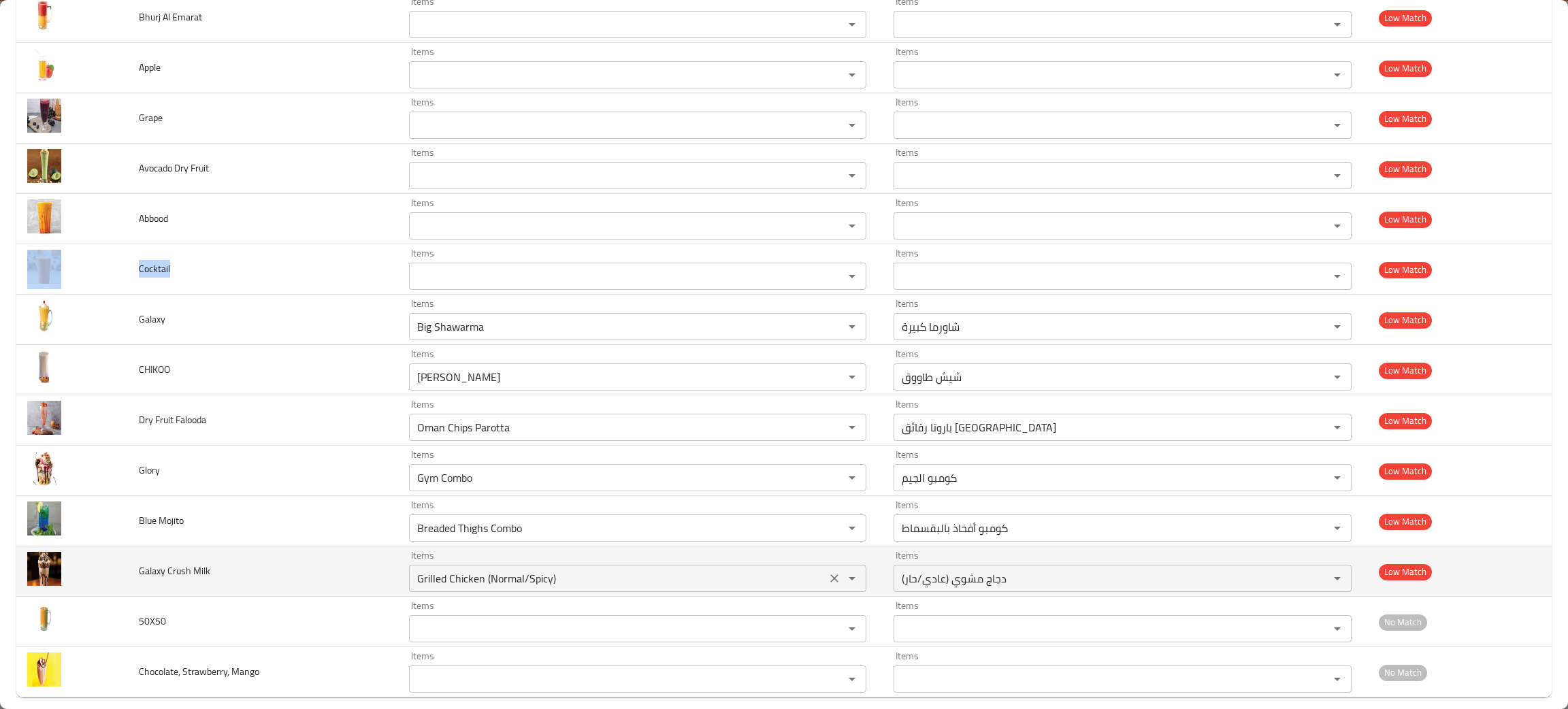
scroll to position [2151, 0]
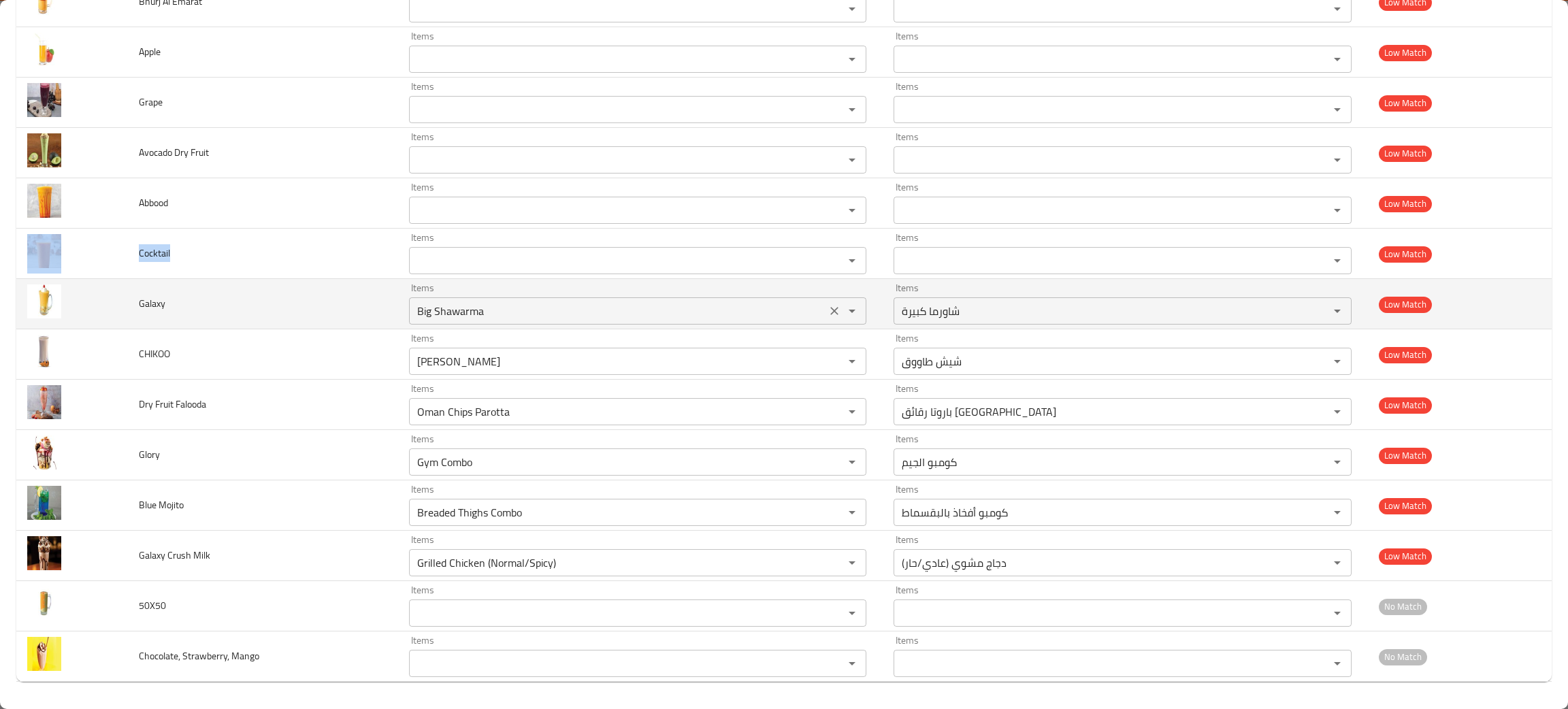
drag, startPoint x: 823, startPoint y: 304, endPoint x: 809, endPoint y: 305, distance: 14.0
click at [828, 304] on icon "Clear" at bounding box center [834, 311] width 14 height 14
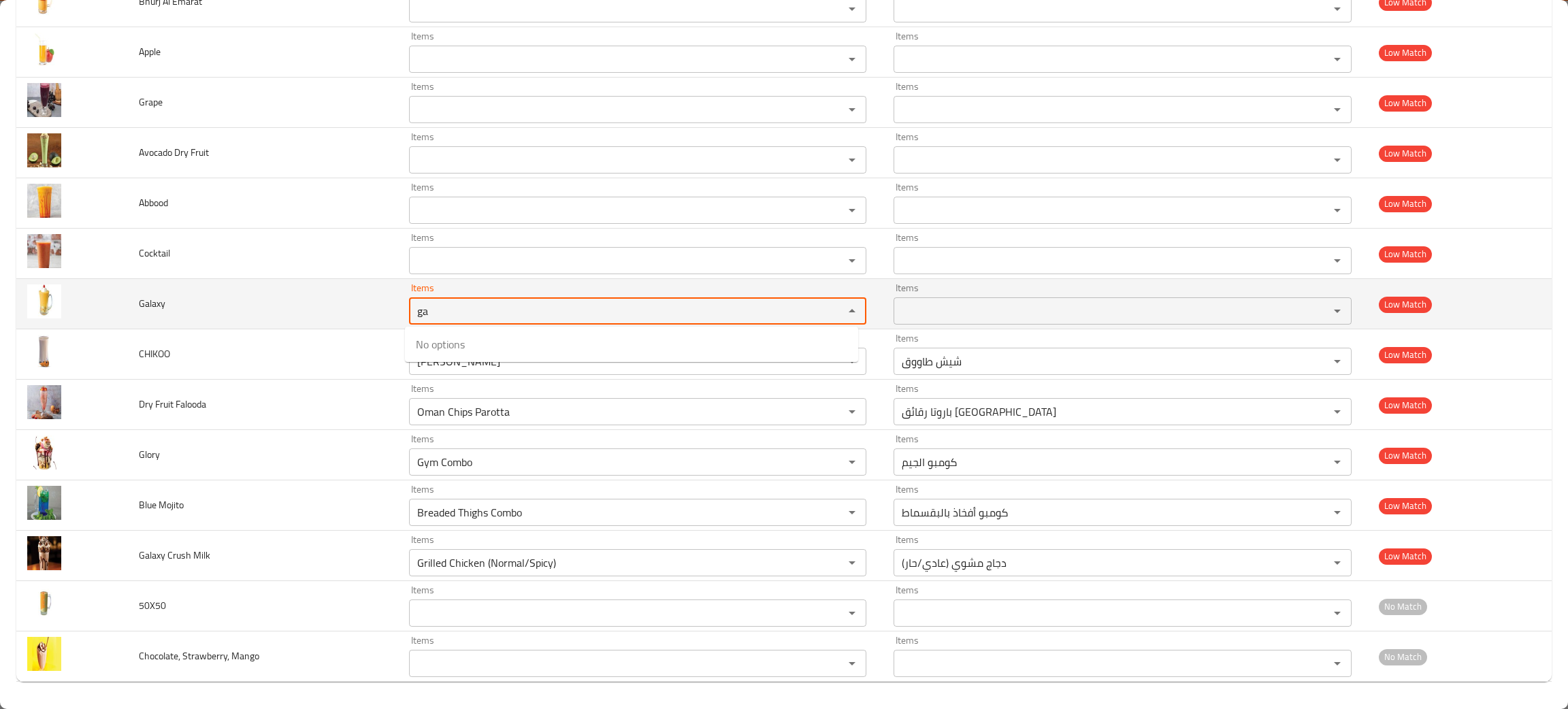
type input "ga"
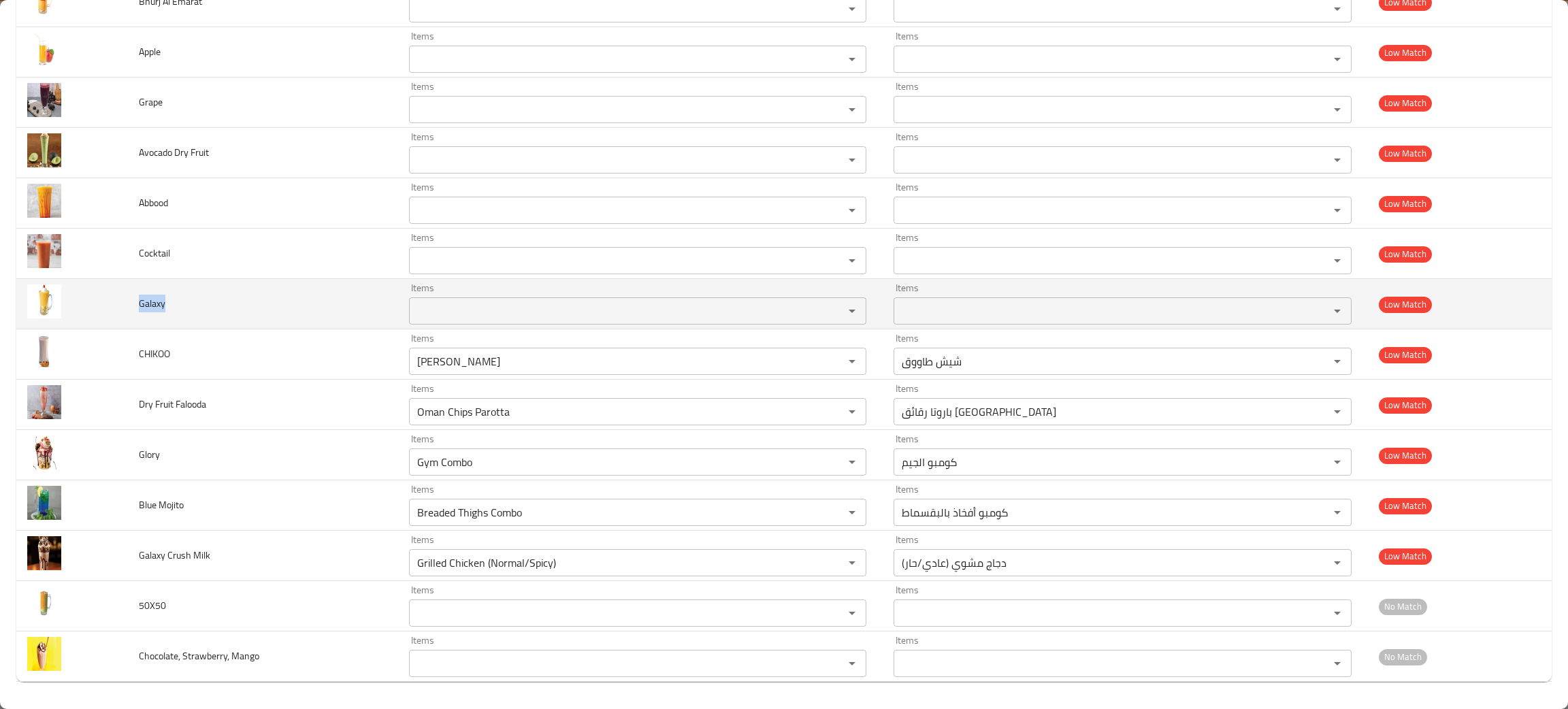
drag, startPoint x: 178, startPoint y: 304, endPoint x: 132, endPoint y: 320, distance: 48.7
click at [132, 320] on td "Galaxy" at bounding box center [263, 304] width 269 height 50
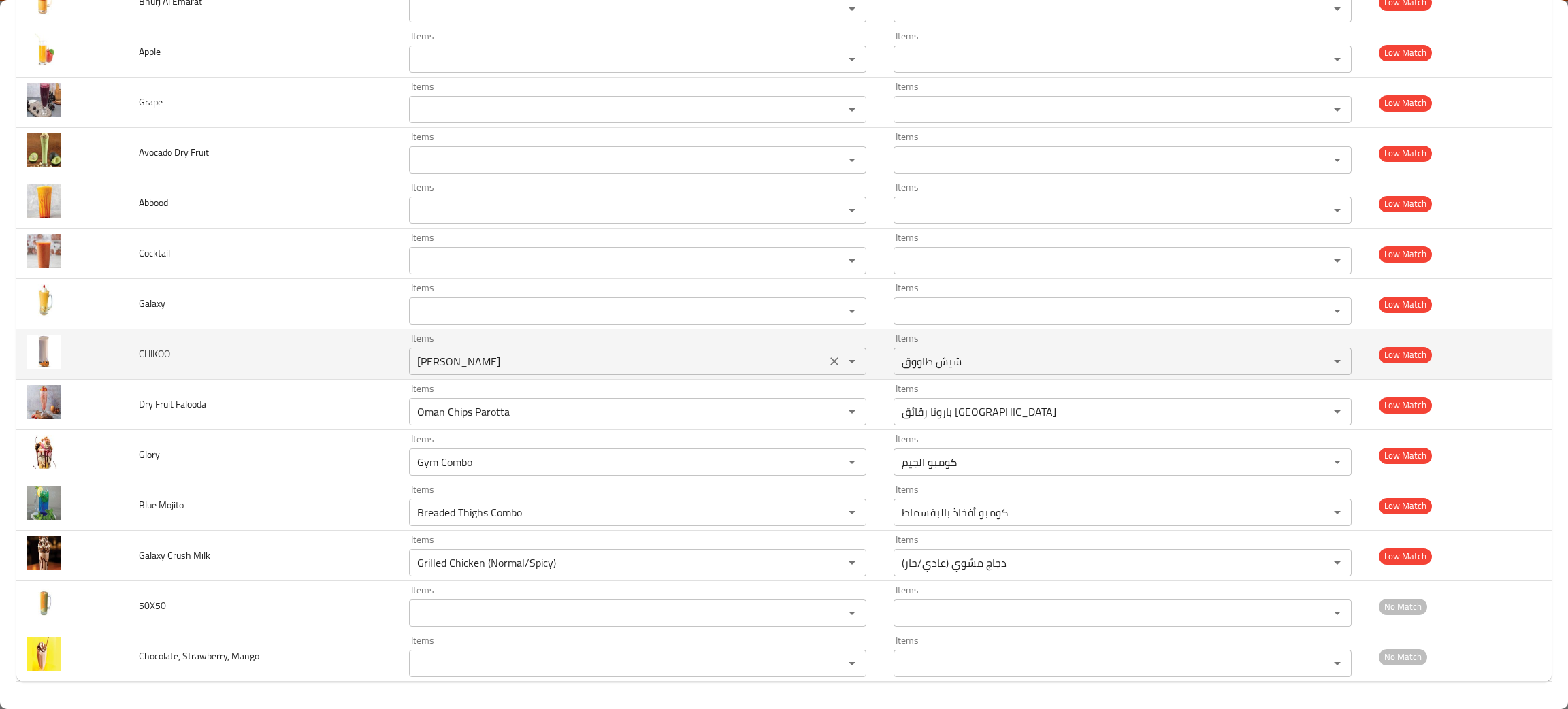
click at [631, 361] on input "Sheesh Tawook" at bounding box center [617, 361] width 409 height 19
click at [828, 355] on icon "Clear" at bounding box center [834, 361] width 14 height 14
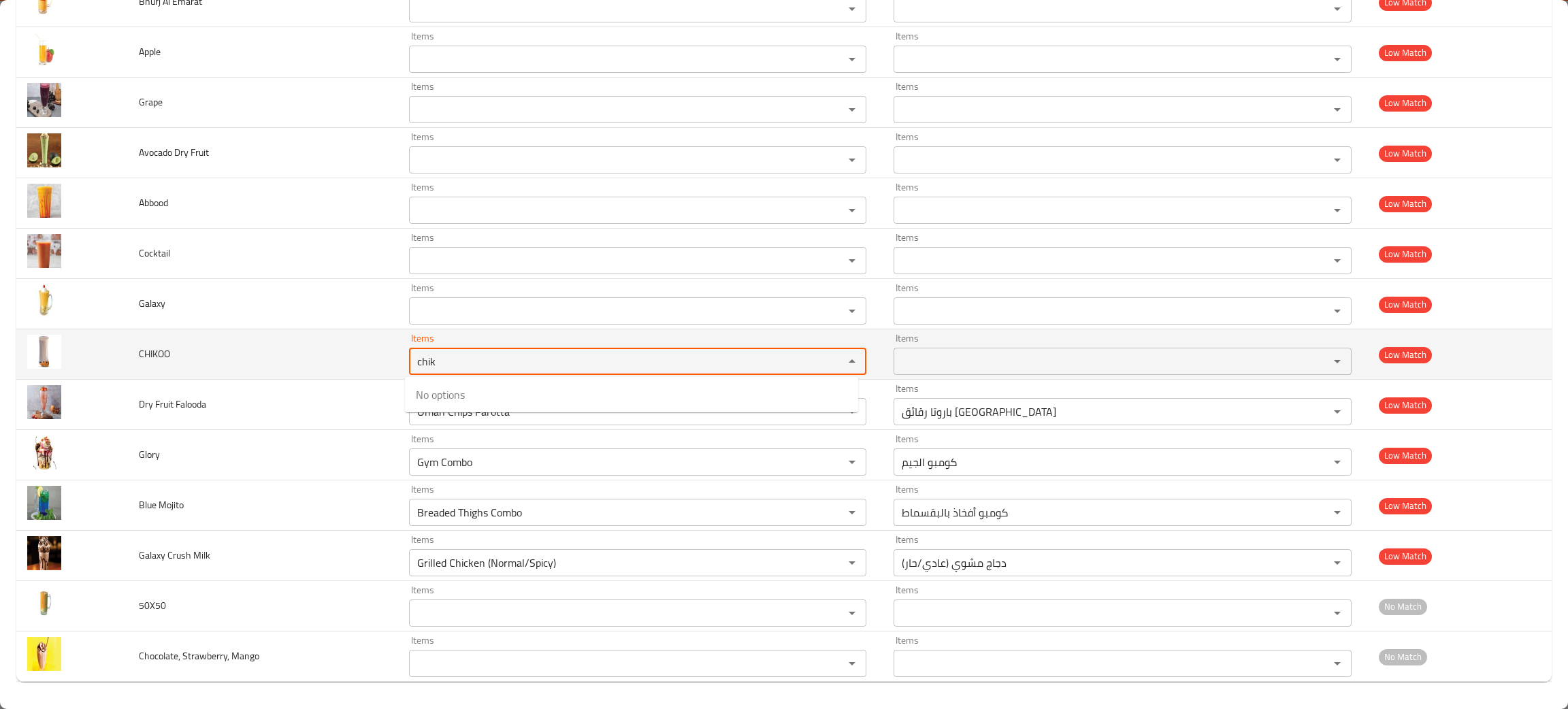
type input "chik"
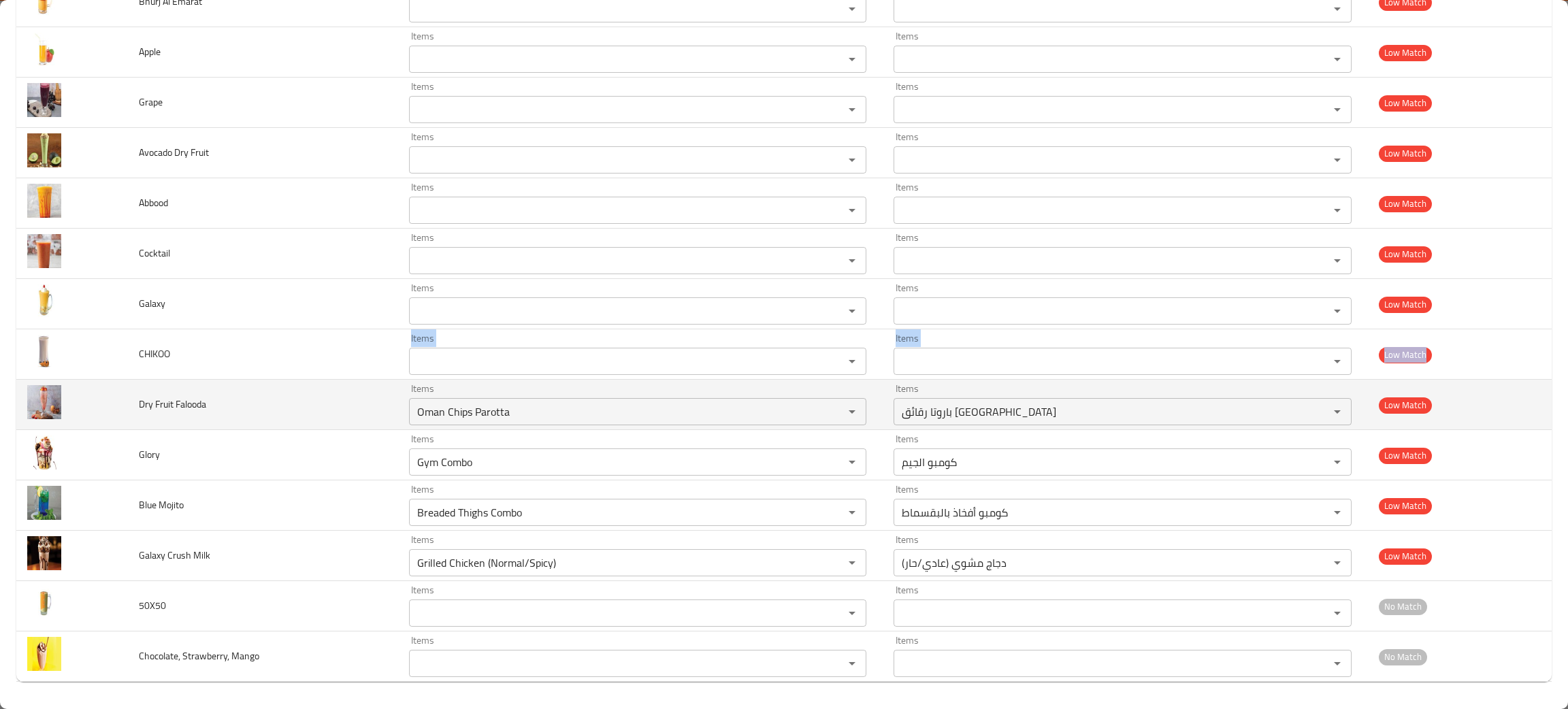
drag, startPoint x: 177, startPoint y: 361, endPoint x: 99, endPoint y: 382, distance: 80.8
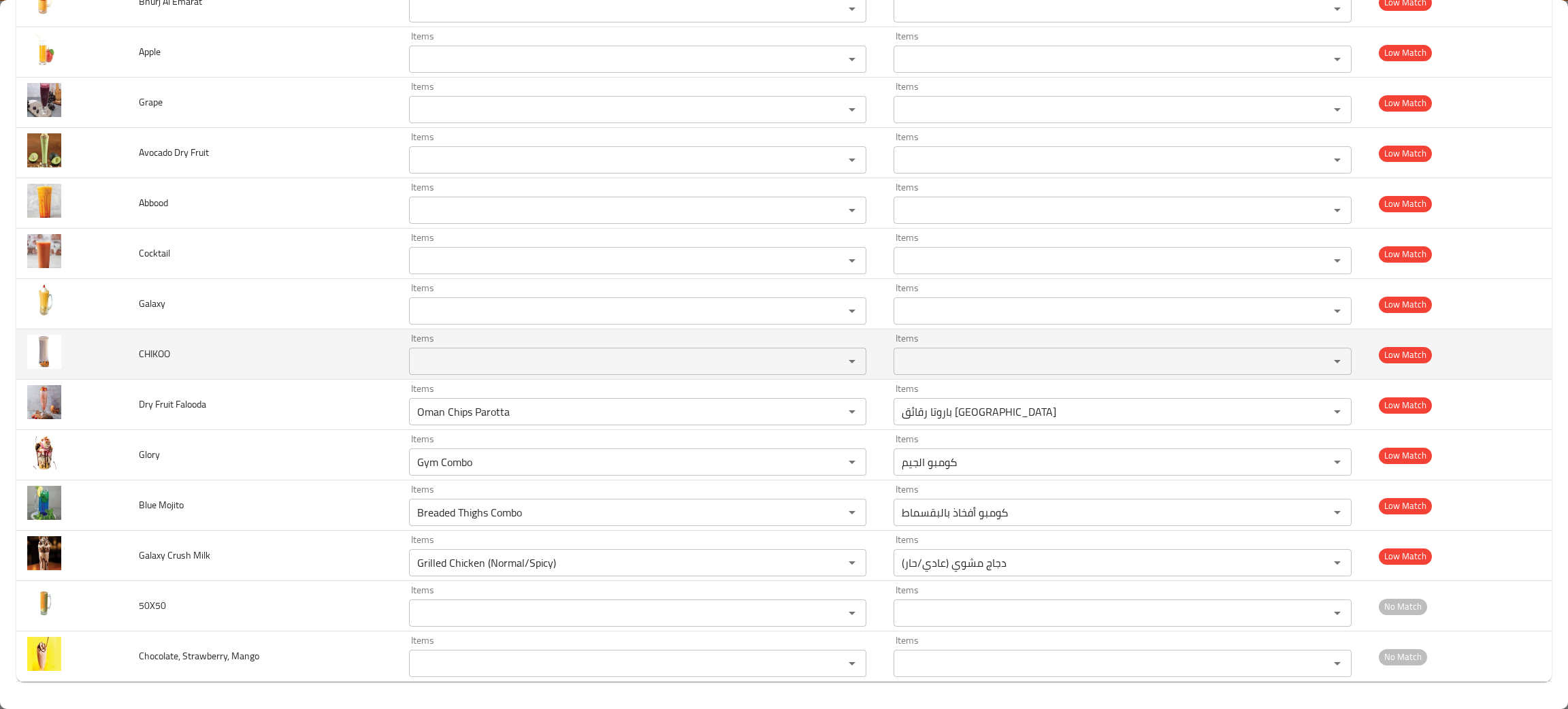
click at [150, 365] on td "CHIKOO" at bounding box center [263, 355] width 269 height 50
drag, startPoint x: 182, startPoint y: 344, endPoint x: 133, endPoint y: 365, distance: 53.3
click at [109, 370] on tr "CHIKOO Items Items Items Items Low Match" at bounding box center [784, 355] width 1535 height 50
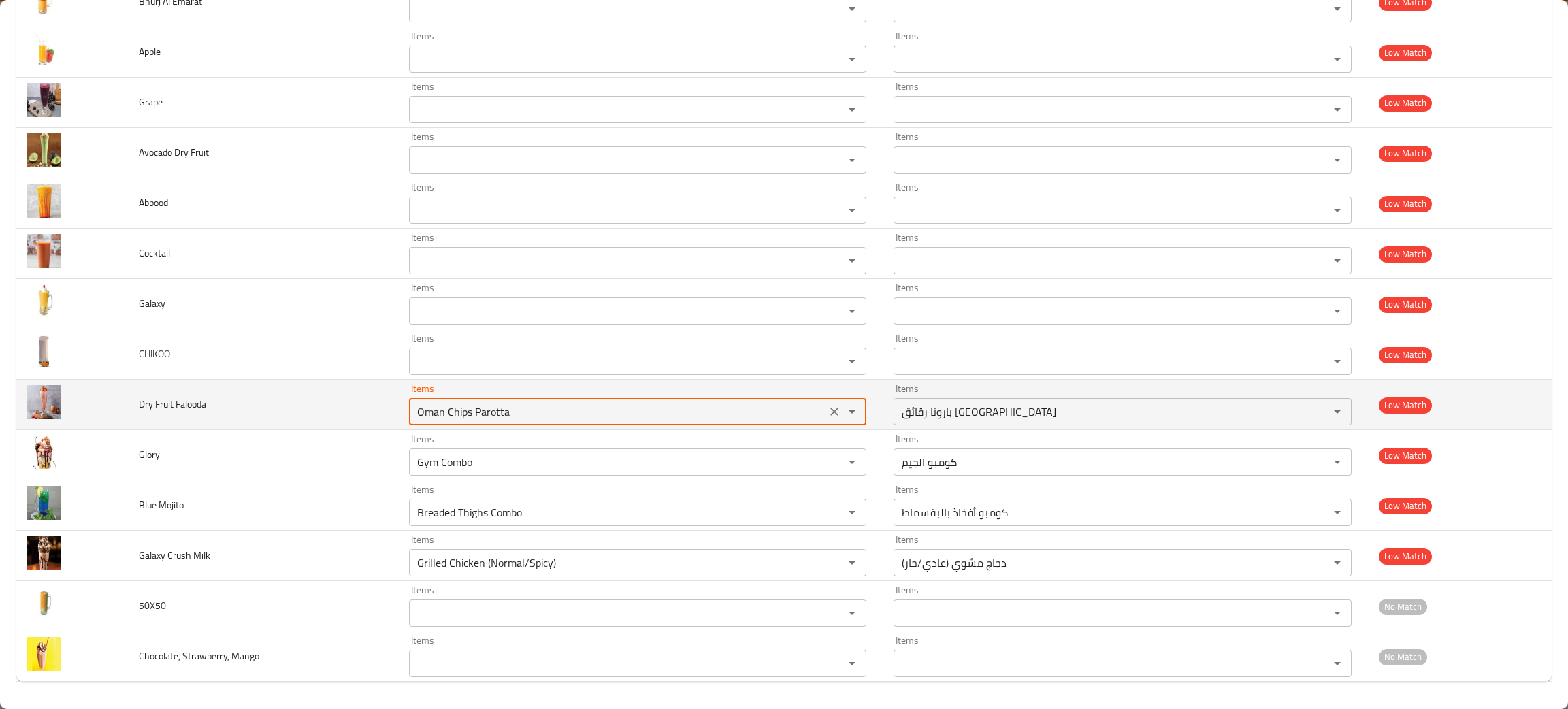
click at [555, 416] on Falooda "Oman Chips Parotta" at bounding box center [617, 412] width 409 height 19
click at [828, 408] on icon "Clear" at bounding box center [834, 412] width 14 height 14
type Falooda "fru"
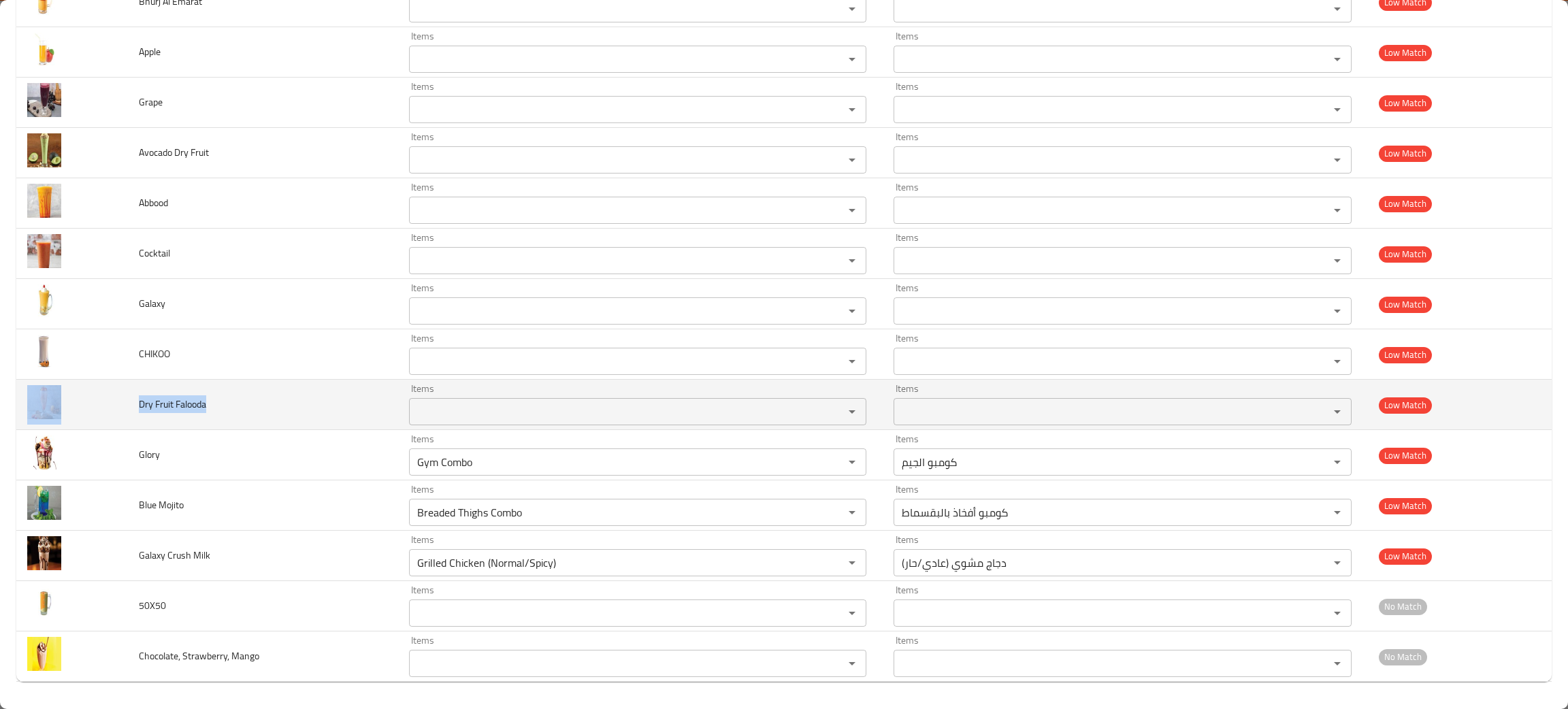
drag, startPoint x: 230, startPoint y: 404, endPoint x: 123, endPoint y: 412, distance: 107.3
click at [80, 419] on tr "Dry Fruit Falooda Items Items Items Items Low Match" at bounding box center [784, 405] width 1535 height 50
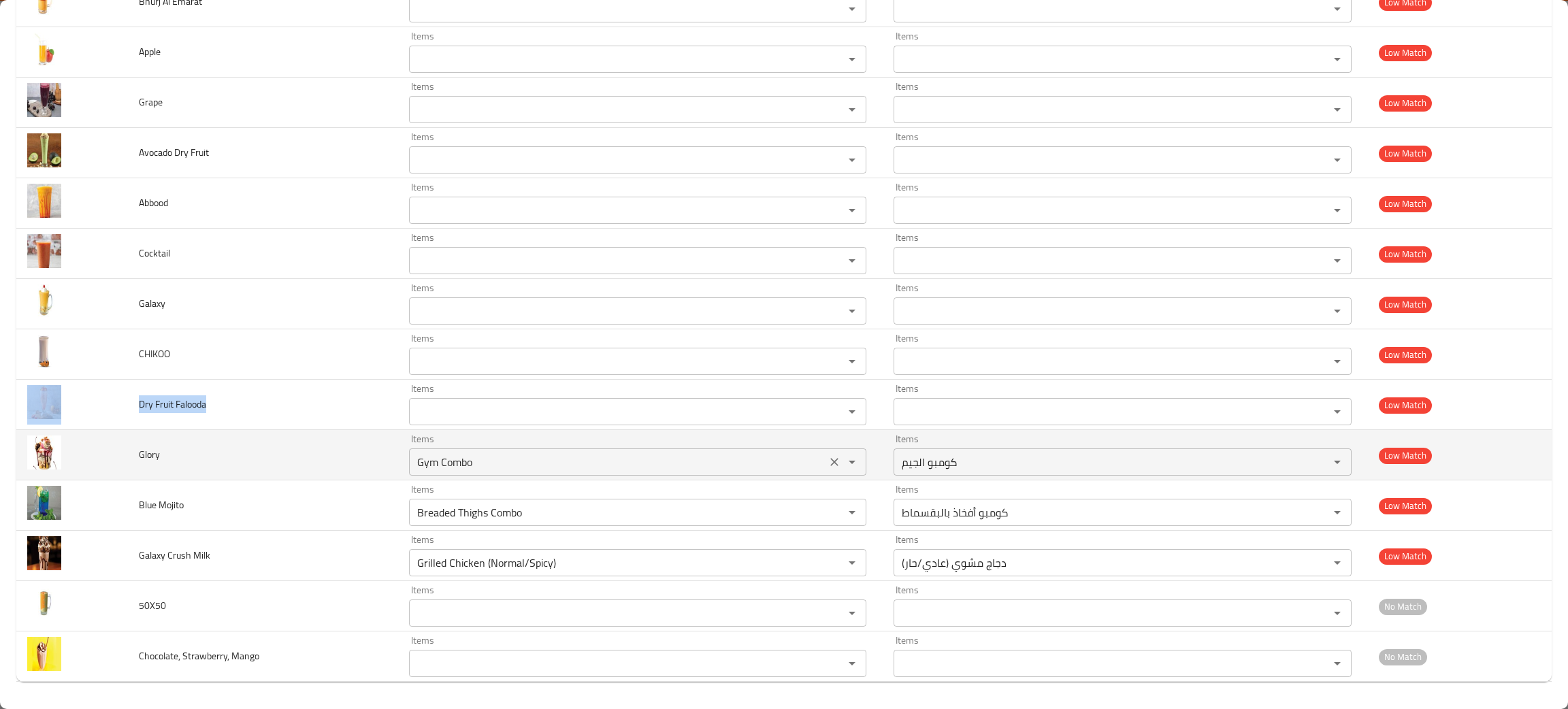
click at [828, 456] on icon "Clear" at bounding box center [834, 462] width 14 height 14
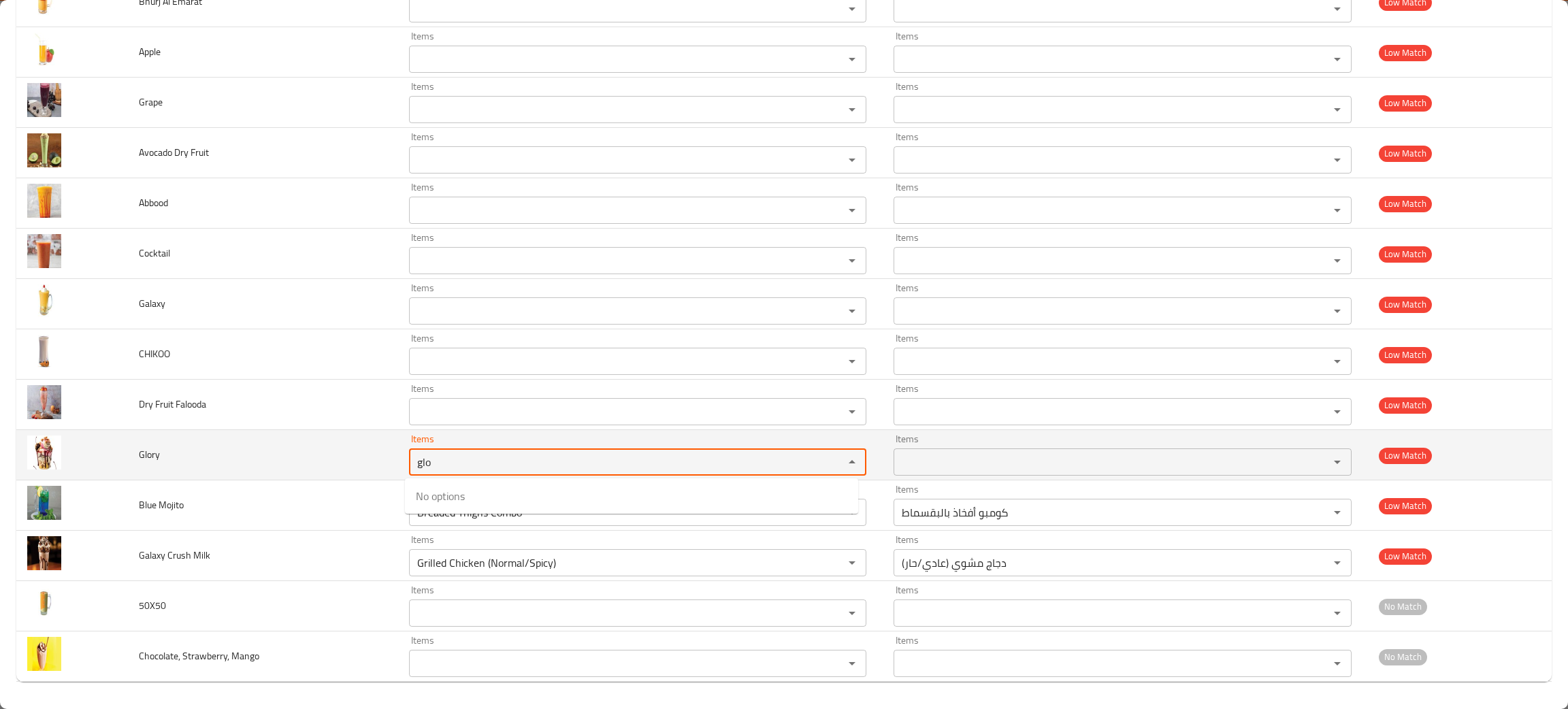
type input "glo"
drag, startPoint x: 175, startPoint y: 461, endPoint x: 131, endPoint y: 464, distance: 44.1
click at [131, 464] on td "Glory" at bounding box center [263, 456] width 269 height 50
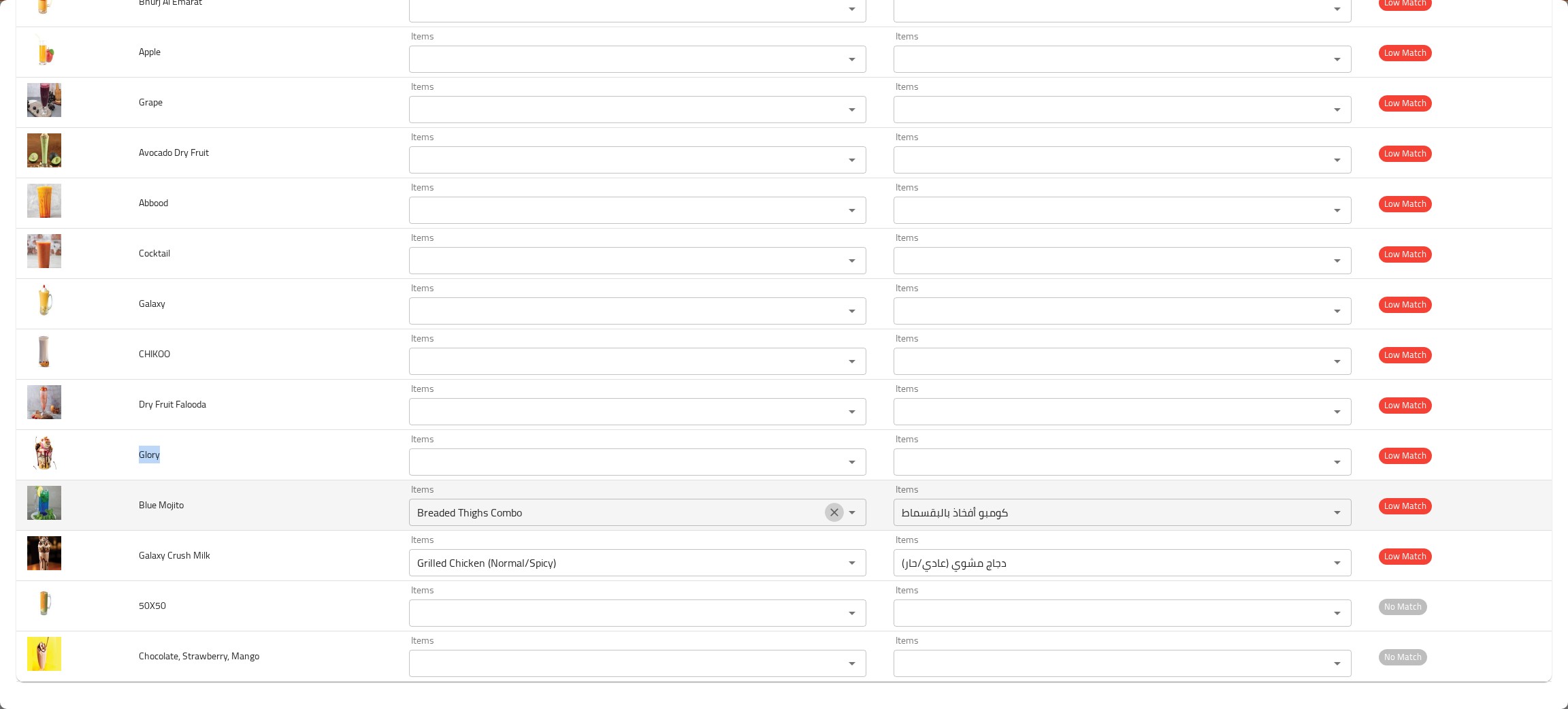
click at [830, 510] on icon "Clear" at bounding box center [834, 512] width 8 height 8
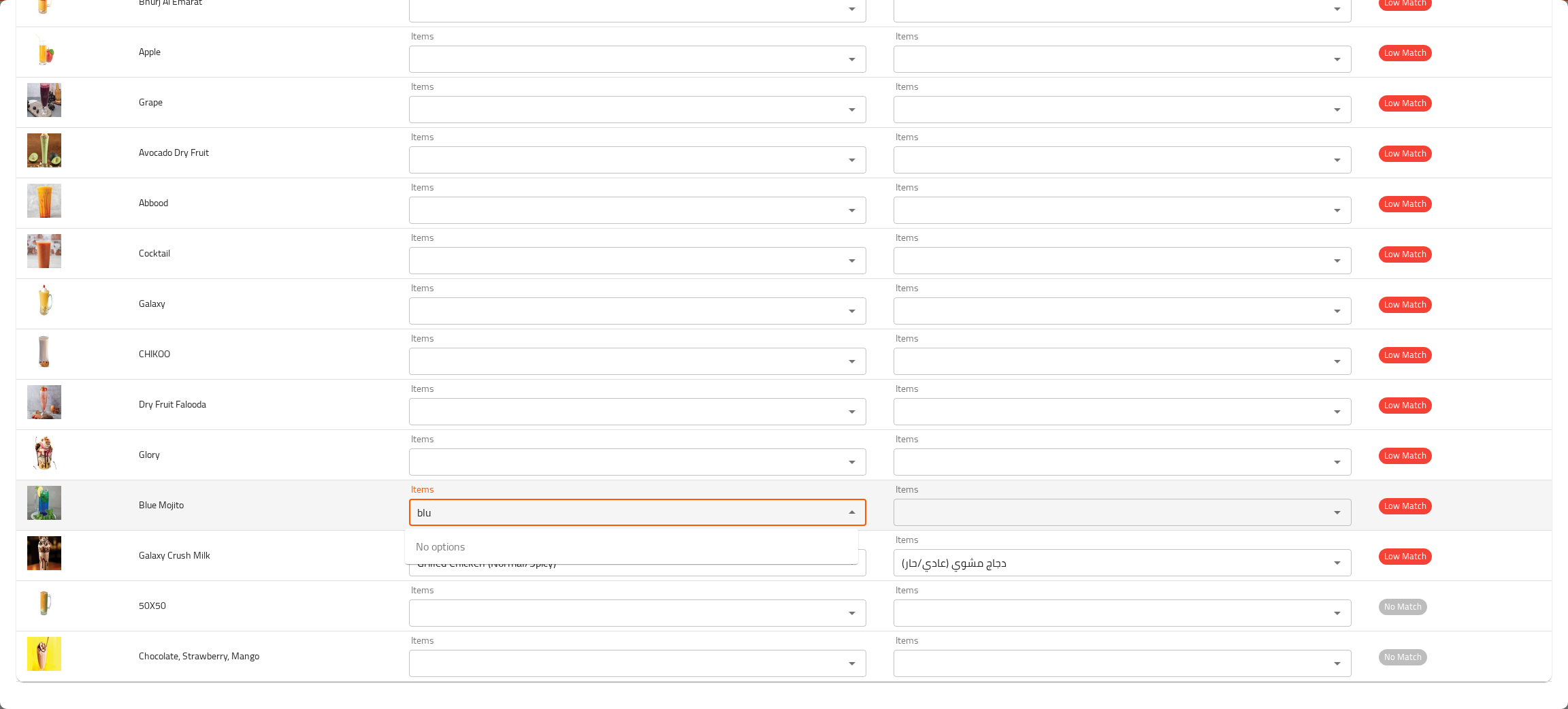
type Mojito "blu"
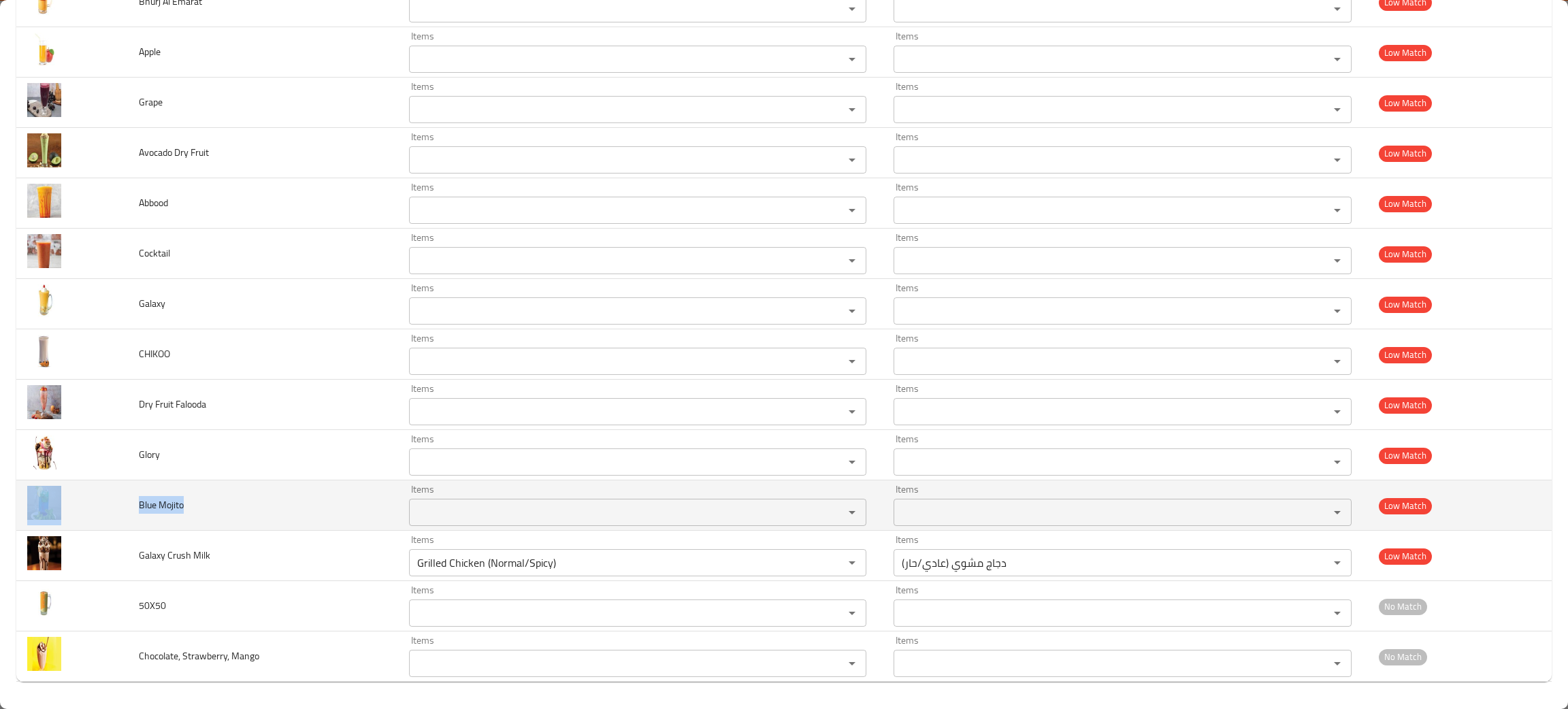
drag, startPoint x: 207, startPoint y: 504, endPoint x: 117, endPoint y: 509, distance: 90.1
click at [117, 509] on tr "Blue Mojito Items Items Items Items Low Match" at bounding box center [784, 506] width 1535 height 50
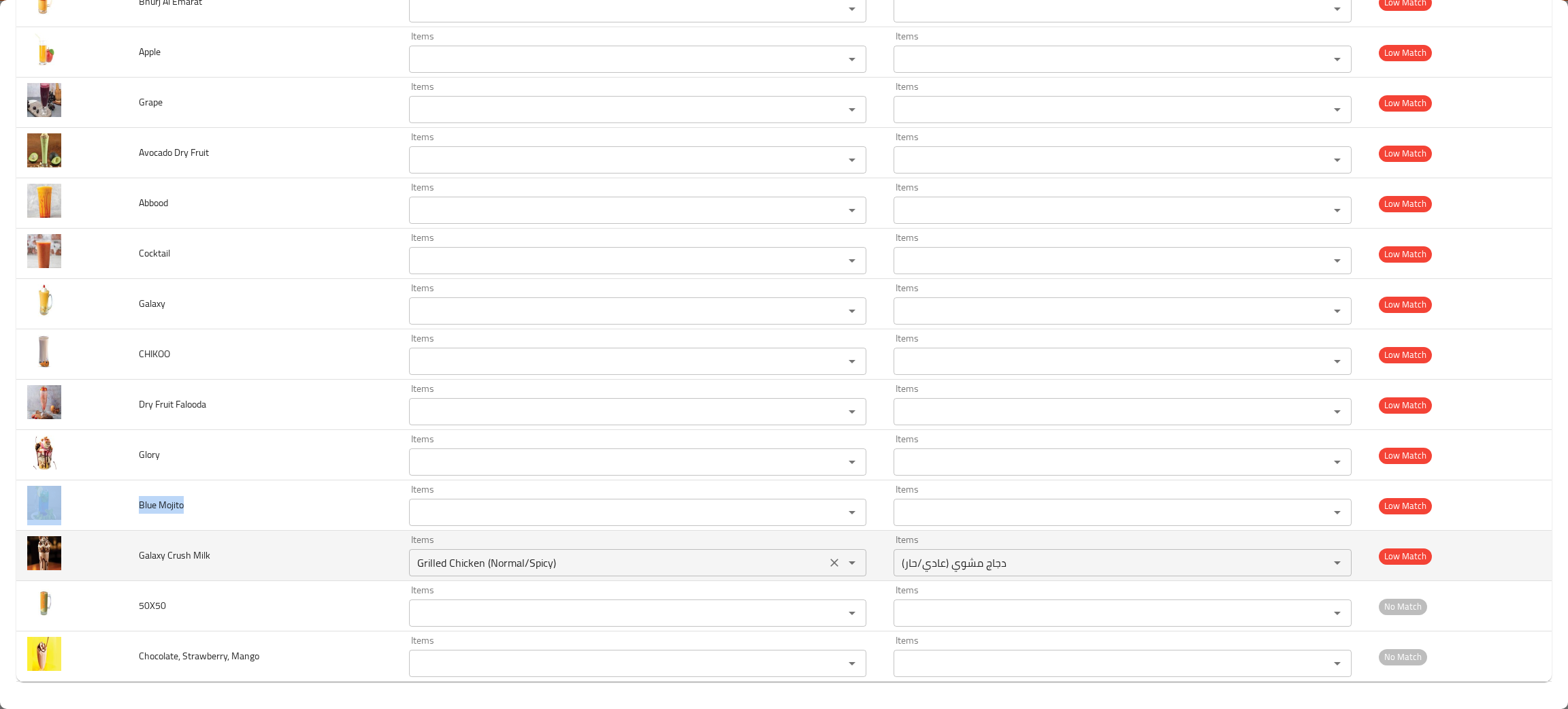
click at [828, 561] on icon "Clear" at bounding box center [834, 563] width 14 height 14
drag, startPoint x: 233, startPoint y: 551, endPoint x: 120, endPoint y: 554, distance: 113.0
click at [120, 554] on tr "Galaxy Crush Milk Items Items Items Items Low Match" at bounding box center [784, 556] width 1535 height 50
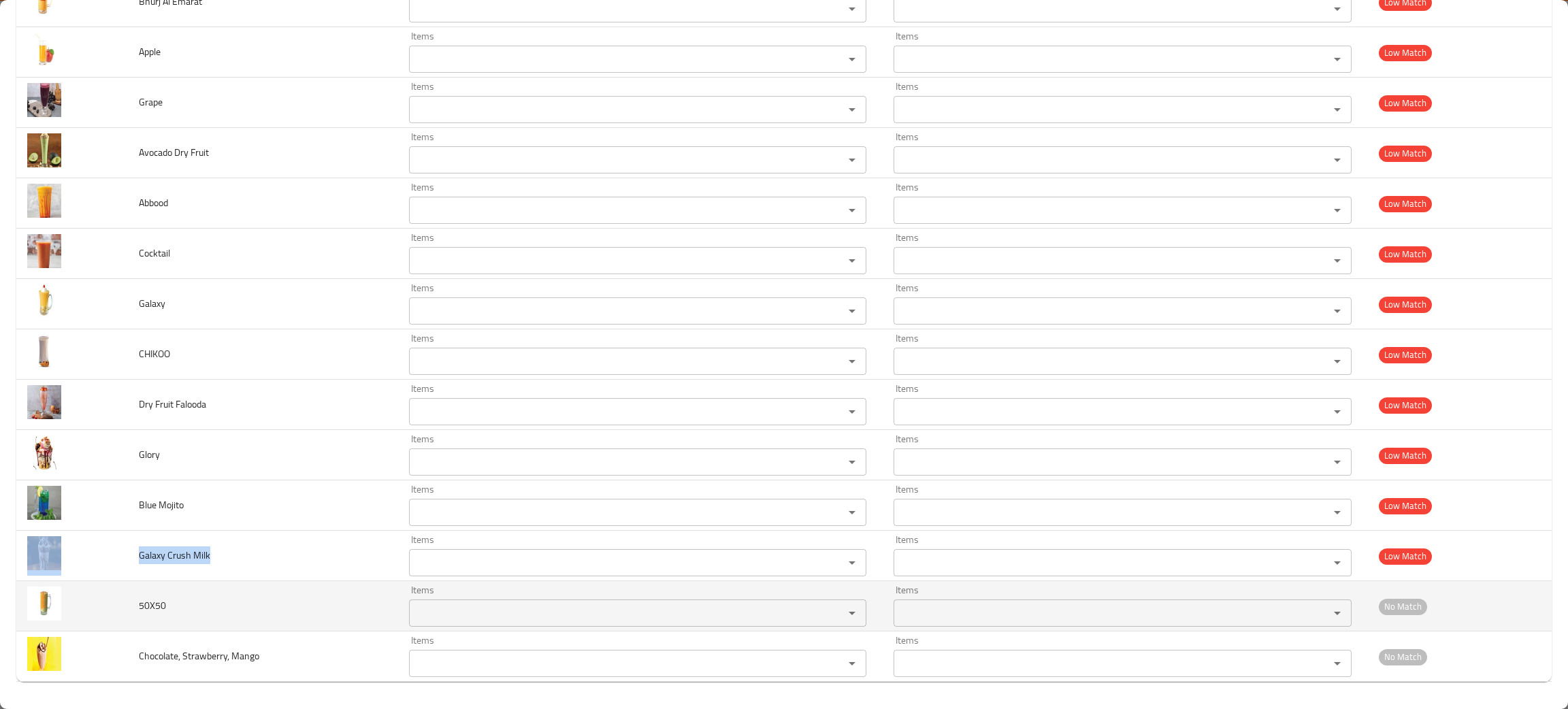
click at [477, 613] on input "Items" at bounding box center [617, 613] width 409 height 19
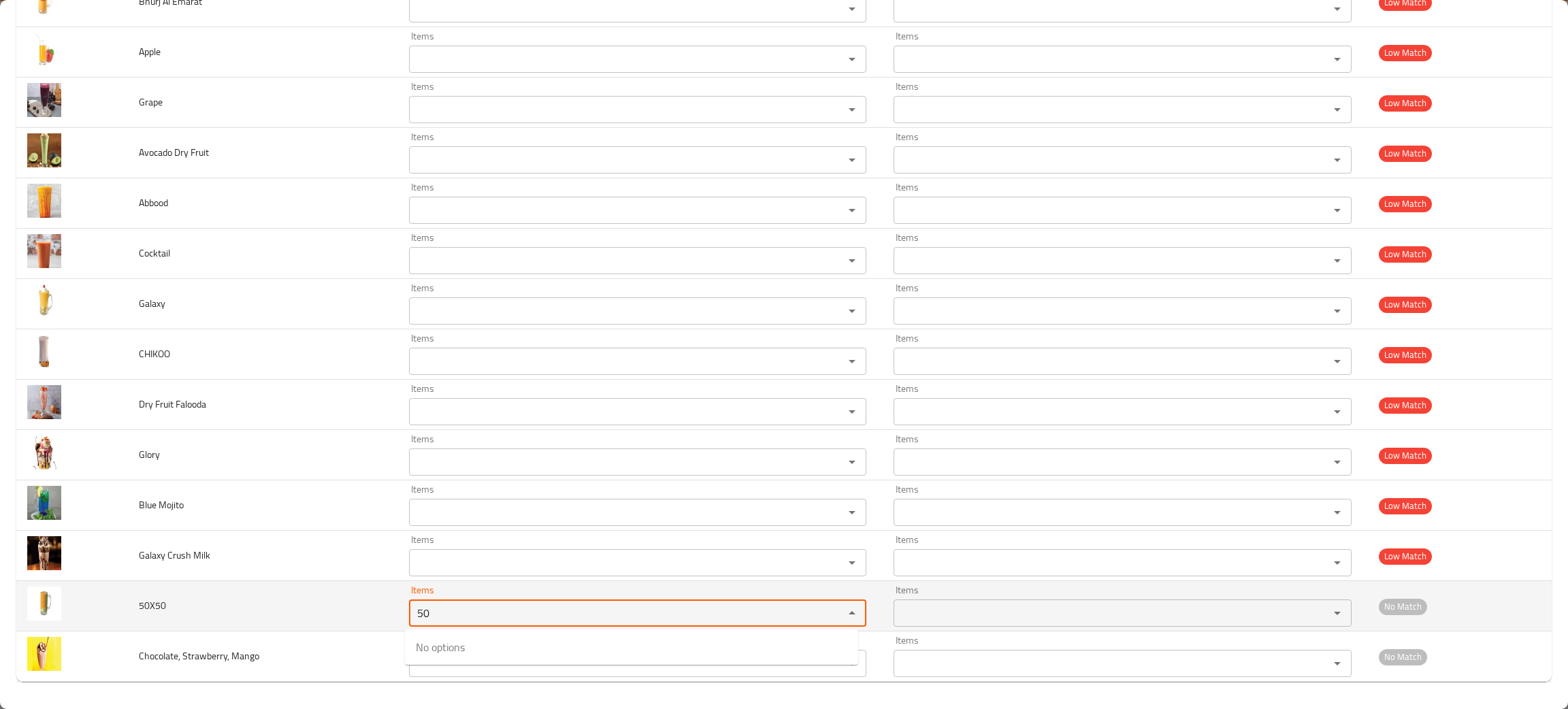
type input "50"
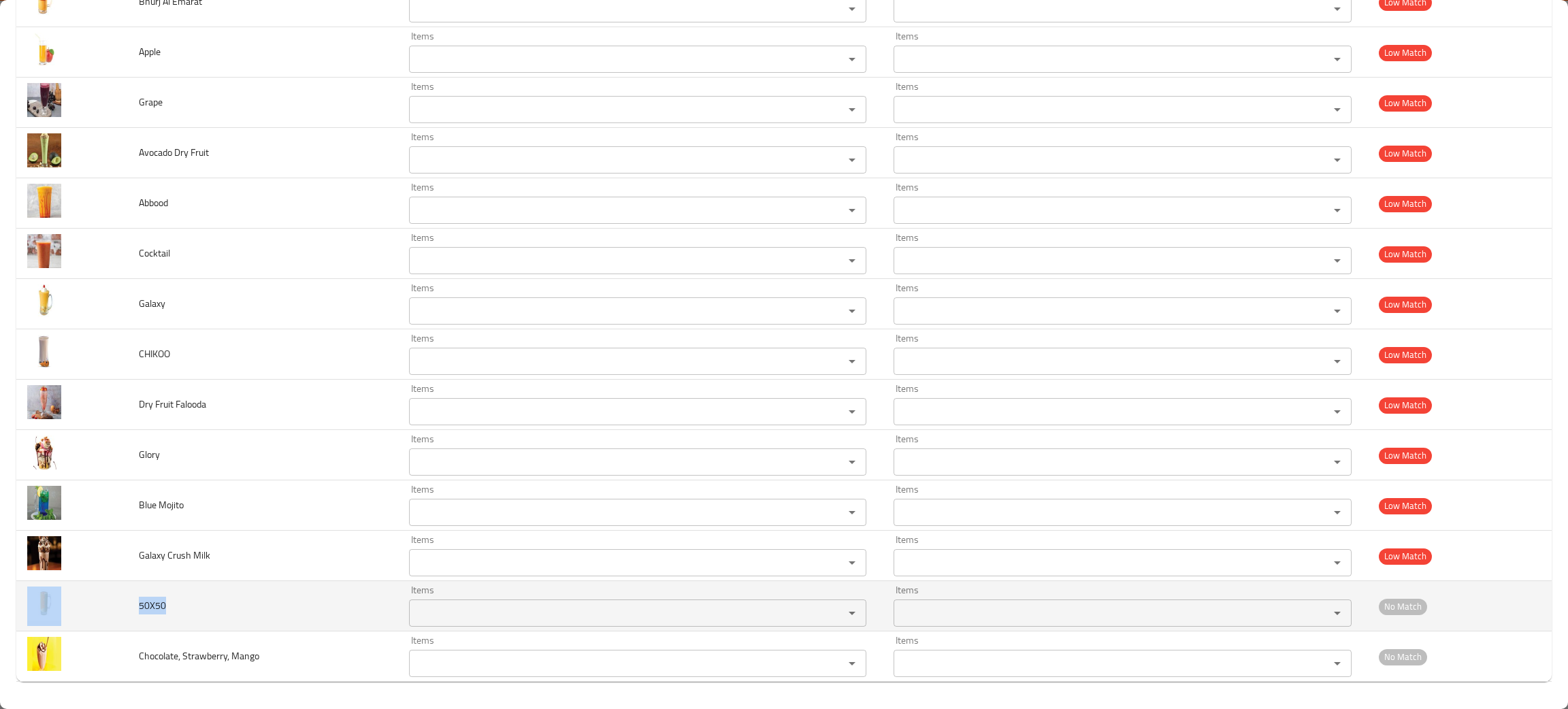
drag, startPoint x: 173, startPoint y: 607, endPoint x: 115, endPoint y: 605, distance: 58.0
click at [115, 605] on tr "50X50 Items Items Items Items No Match" at bounding box center [784, 607] width 1535 height 50
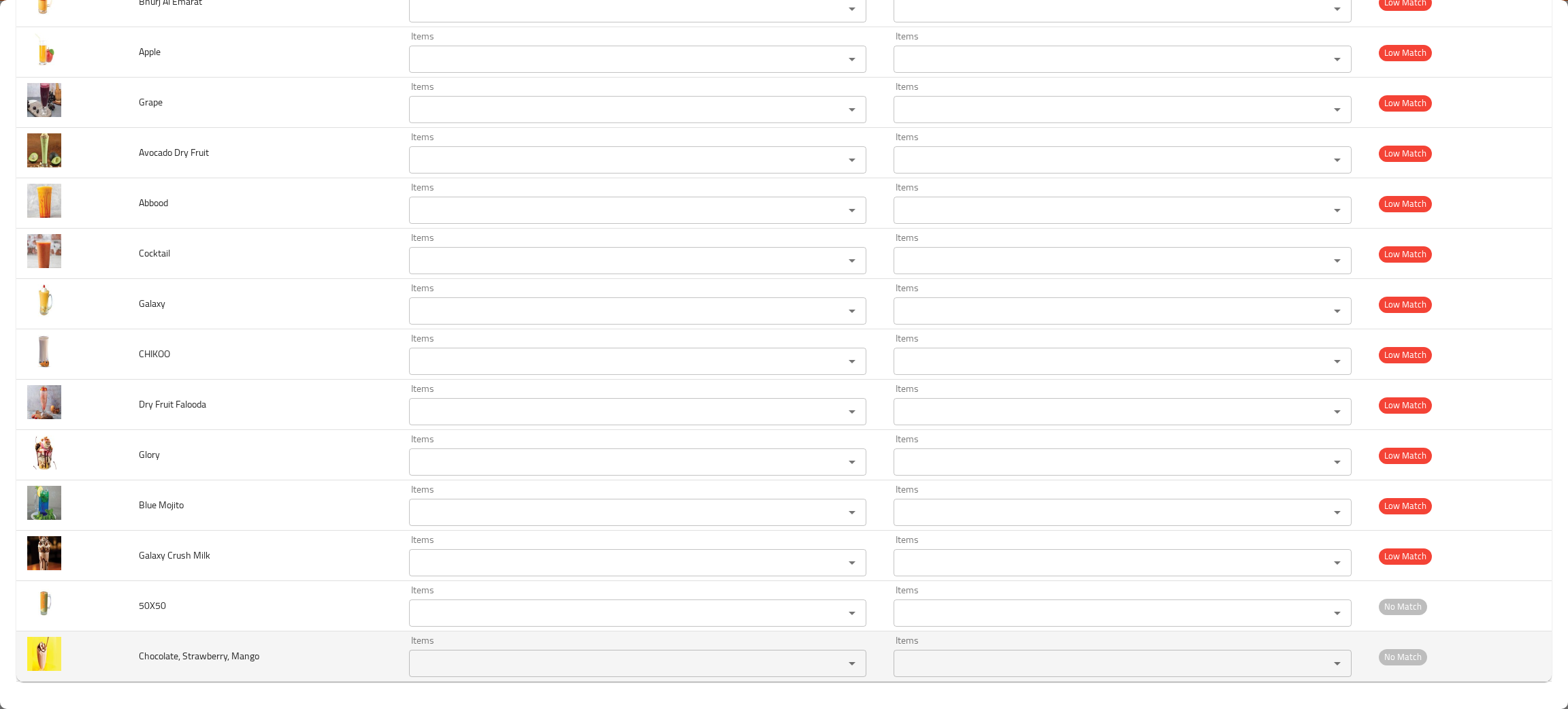
click at [307, 643] on td "Chocolate, Strawberry, Mango" at bounding box center [263, 657] width 269 height 50
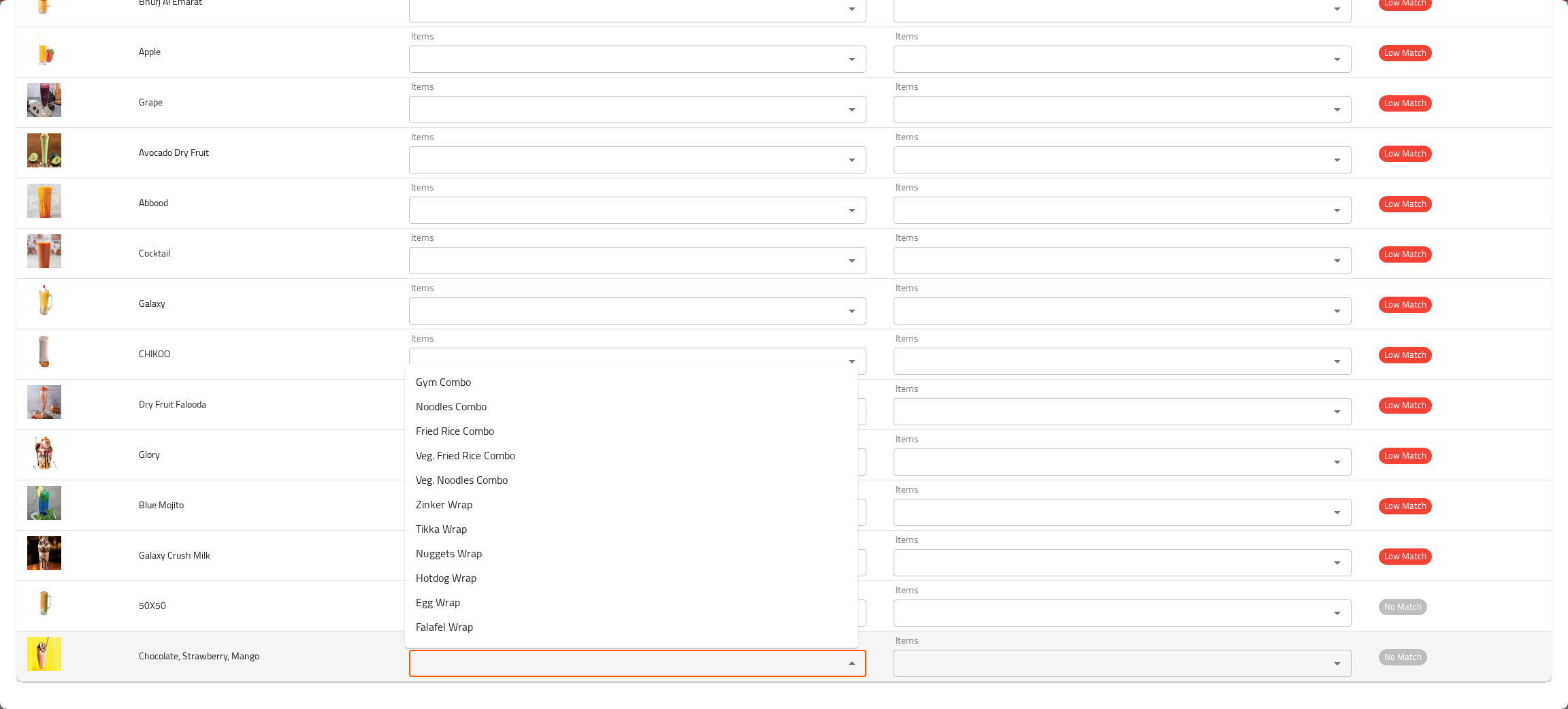
click at [489, 657] on Mango "Items" at bounding box center [617, 664] width 409 height 19
type Mango "choc"
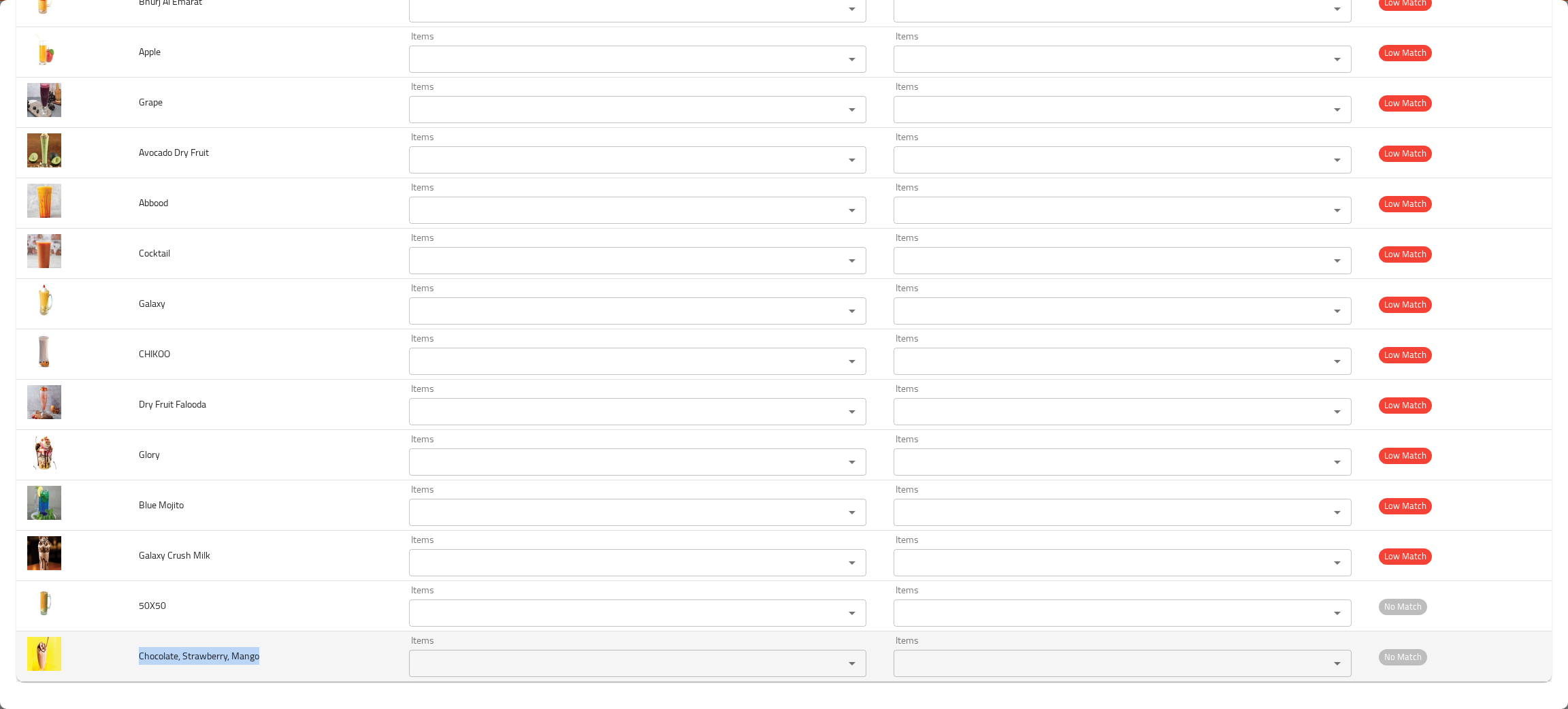
drag, startPoint x: 267, startPoint y: 655, endPoint x: 130, endPoint y: 674, distance: 138.3
click at [130, 674] on td "Chocolate, Strawberry, Mango" at bounding box center [263, 657] width 269 height 50
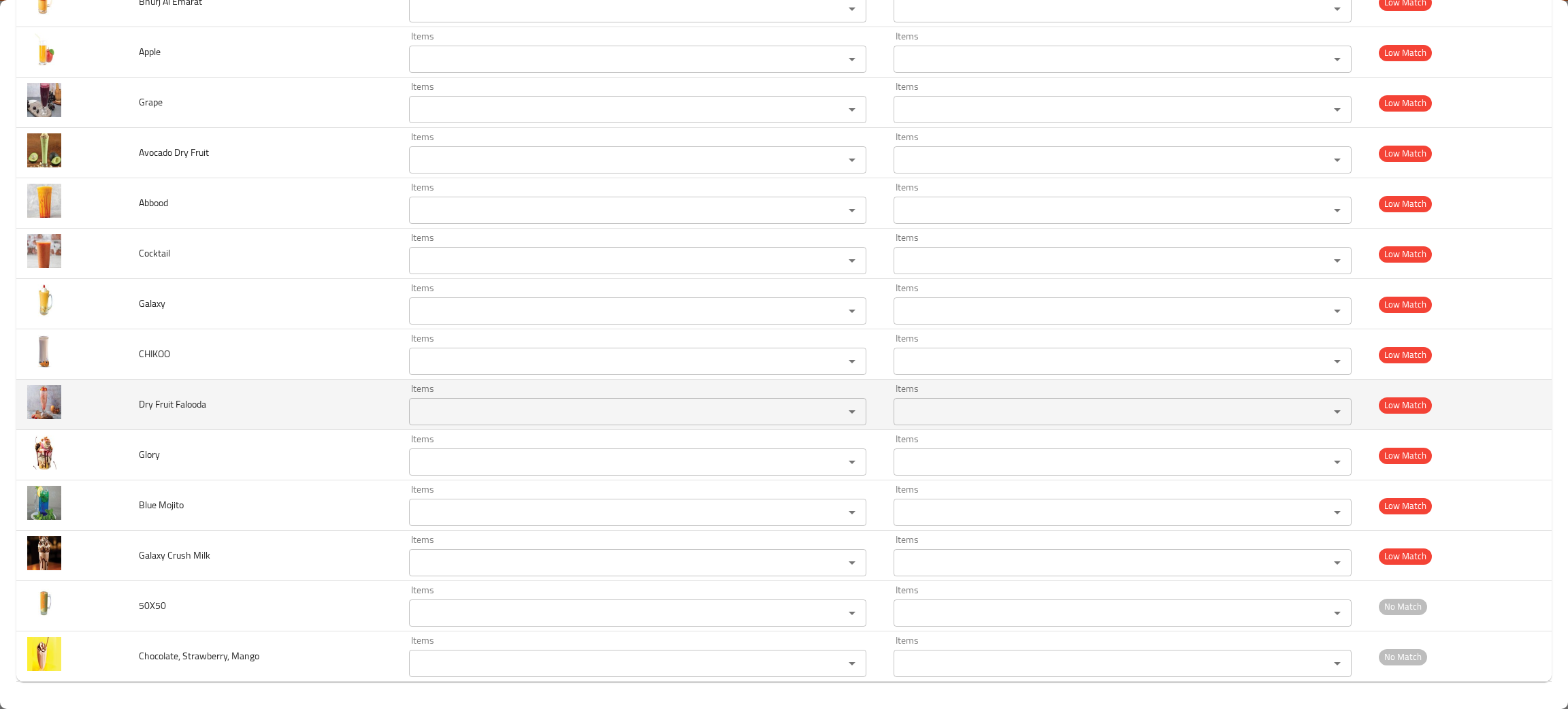
click at [234, 425] on td "Dry Fruit Falooda" at bounding box center [263, 405] width 269 height 50
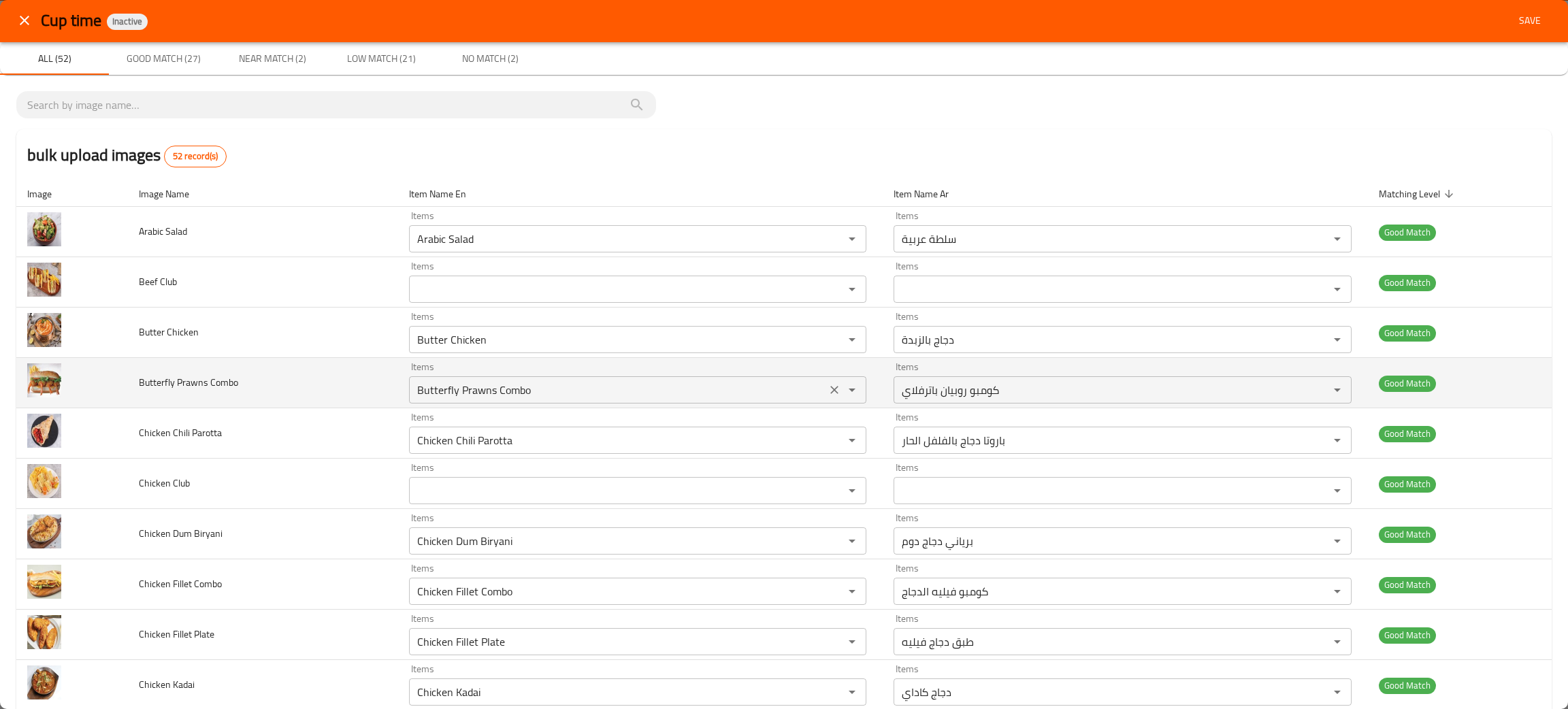
scroll to position [0, 0]
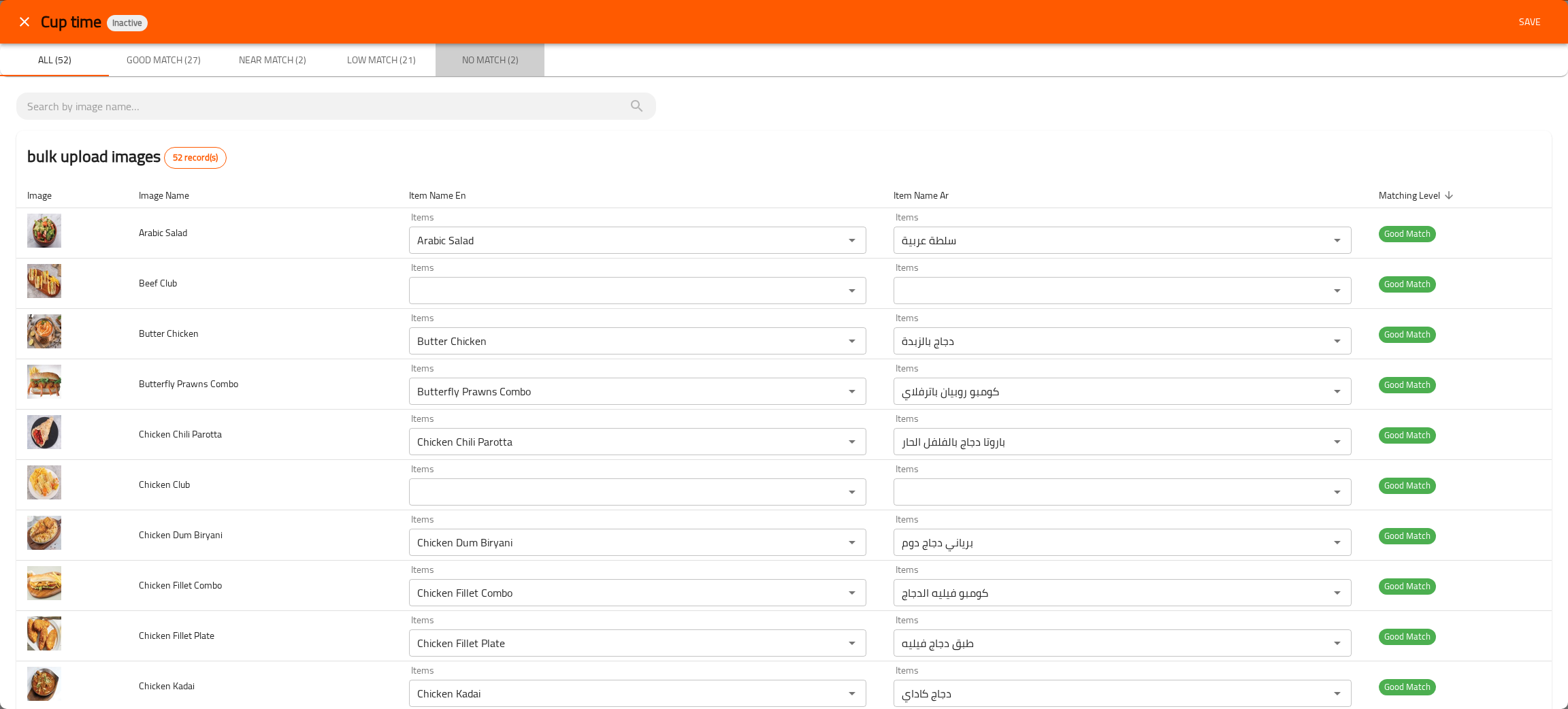
click at [502, 58] on span "No Match (2)" at bounding box center [490, 60] width 93 height 17
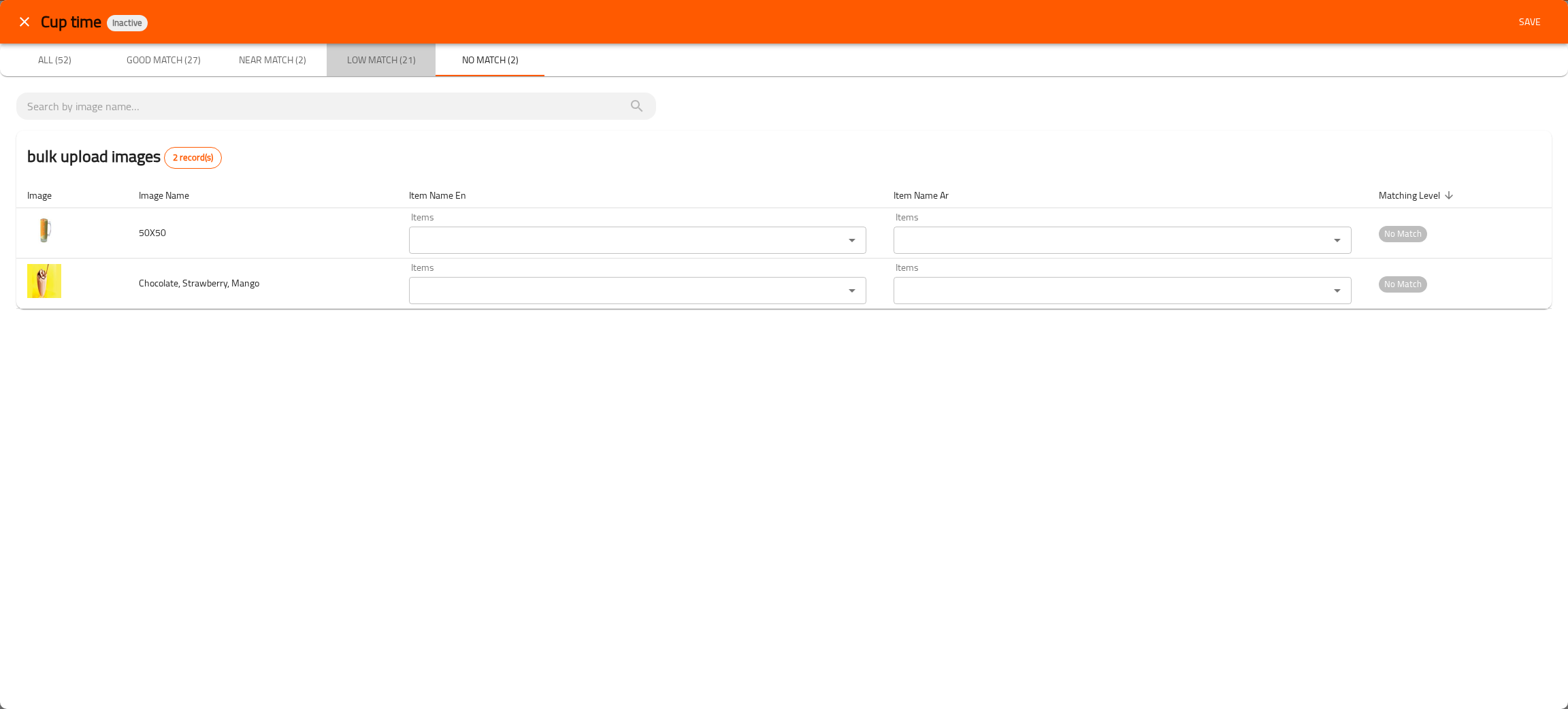
click at [362, 63] on span "Low Match (21)" at bounding box center [381, 60] width 93 height 17
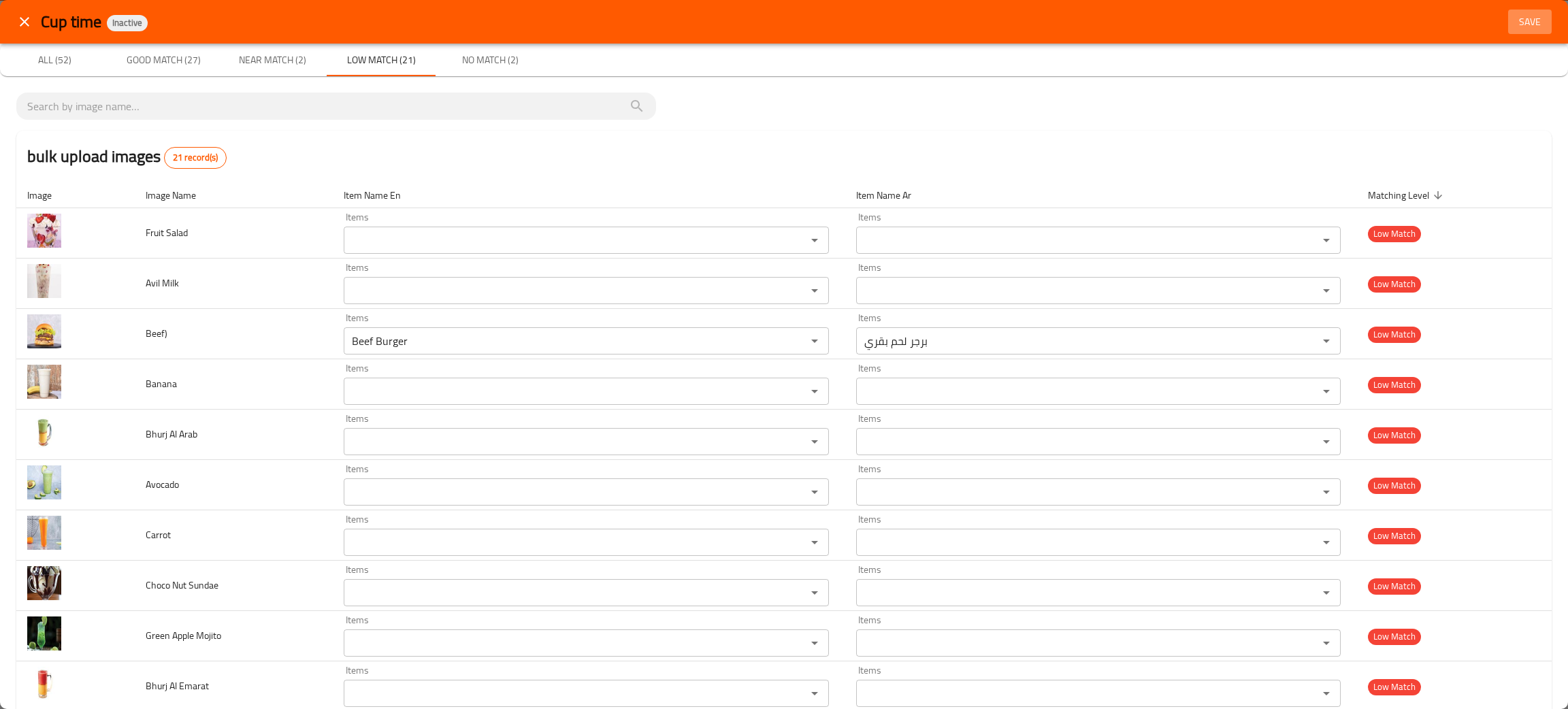
click at [1526, 14] on span "Save" at bounding box center [1529, 22] width 32 height 17
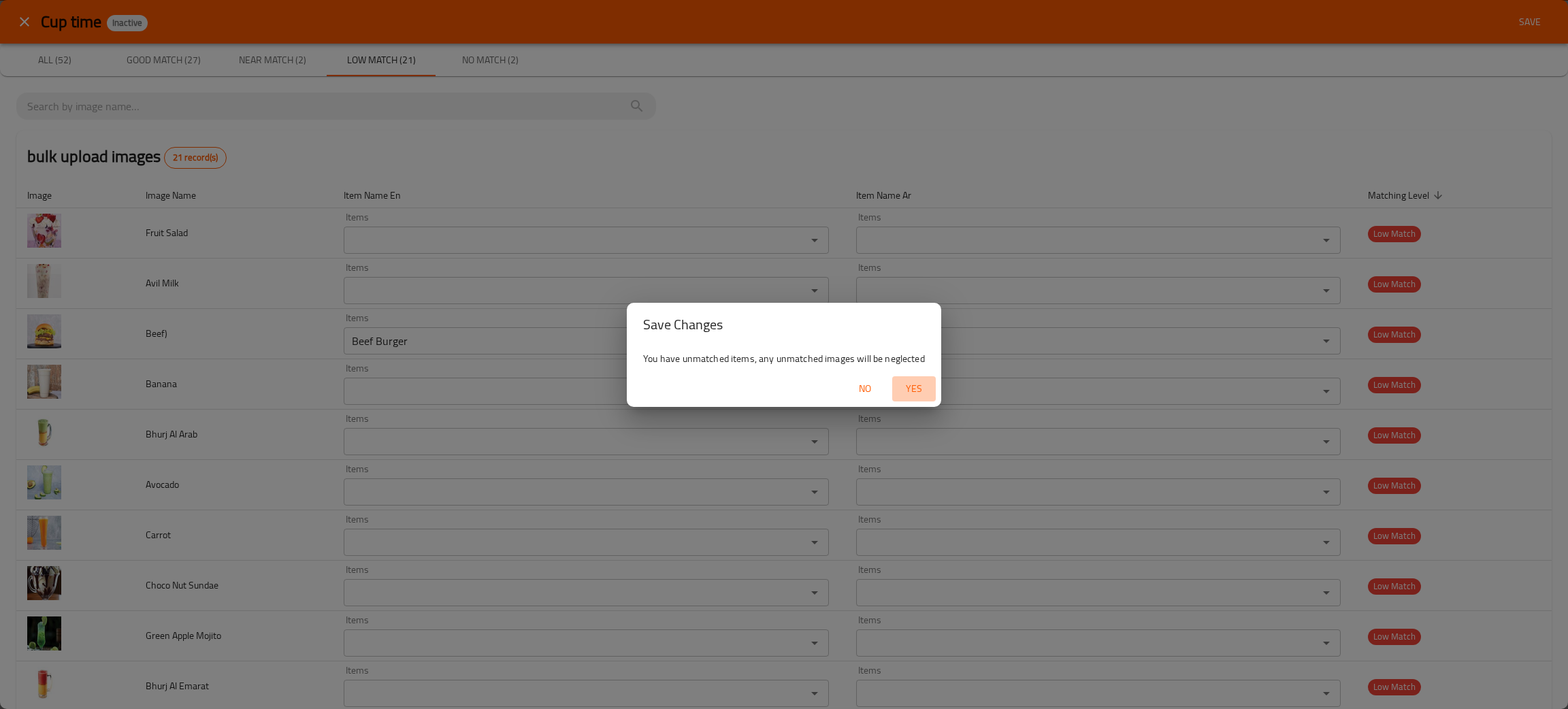
click at [919, 386] on span "Yes" at bounding box center [913, 389] width 32 height 17
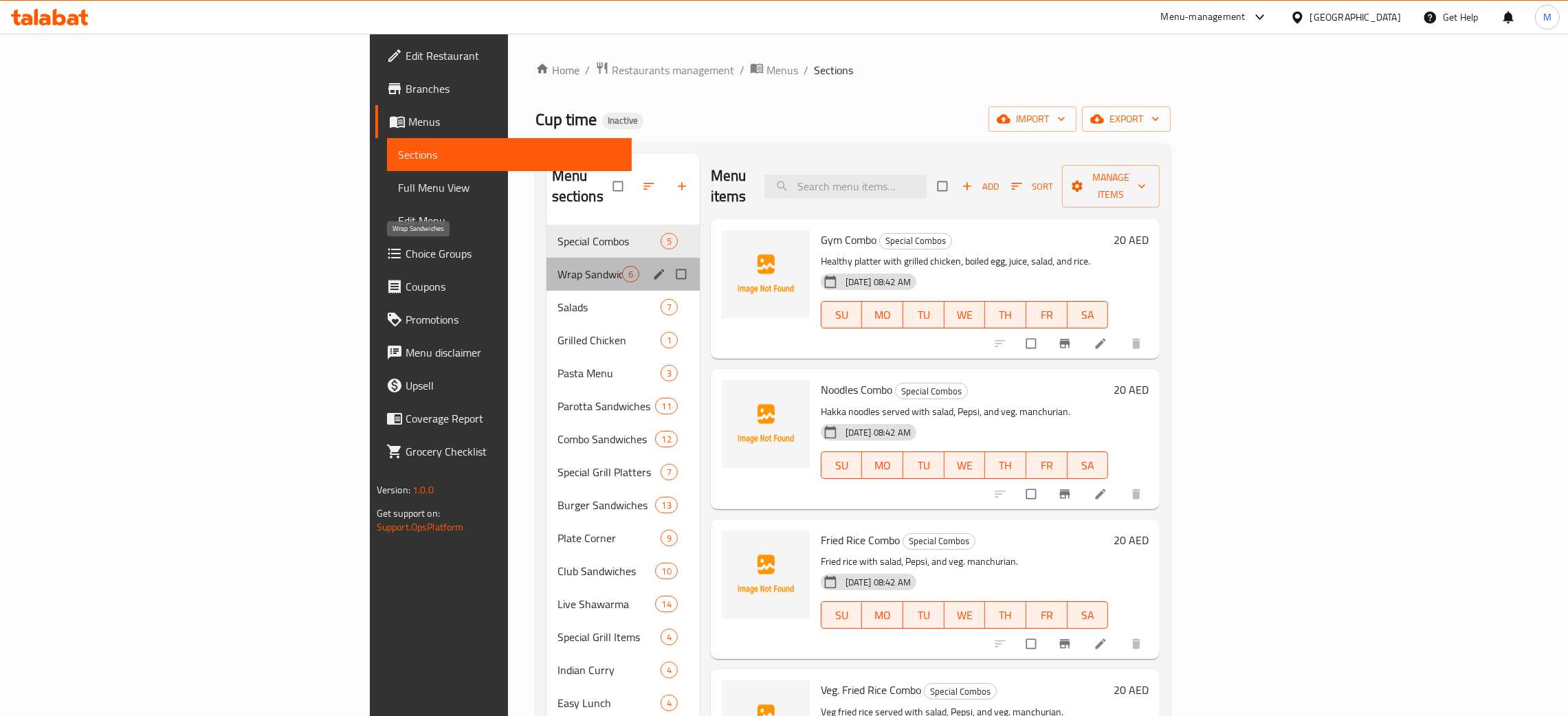
click at [558, 266] on span "Wrap Sandwiches" at bounding box center [590, 274] width 65 height 17
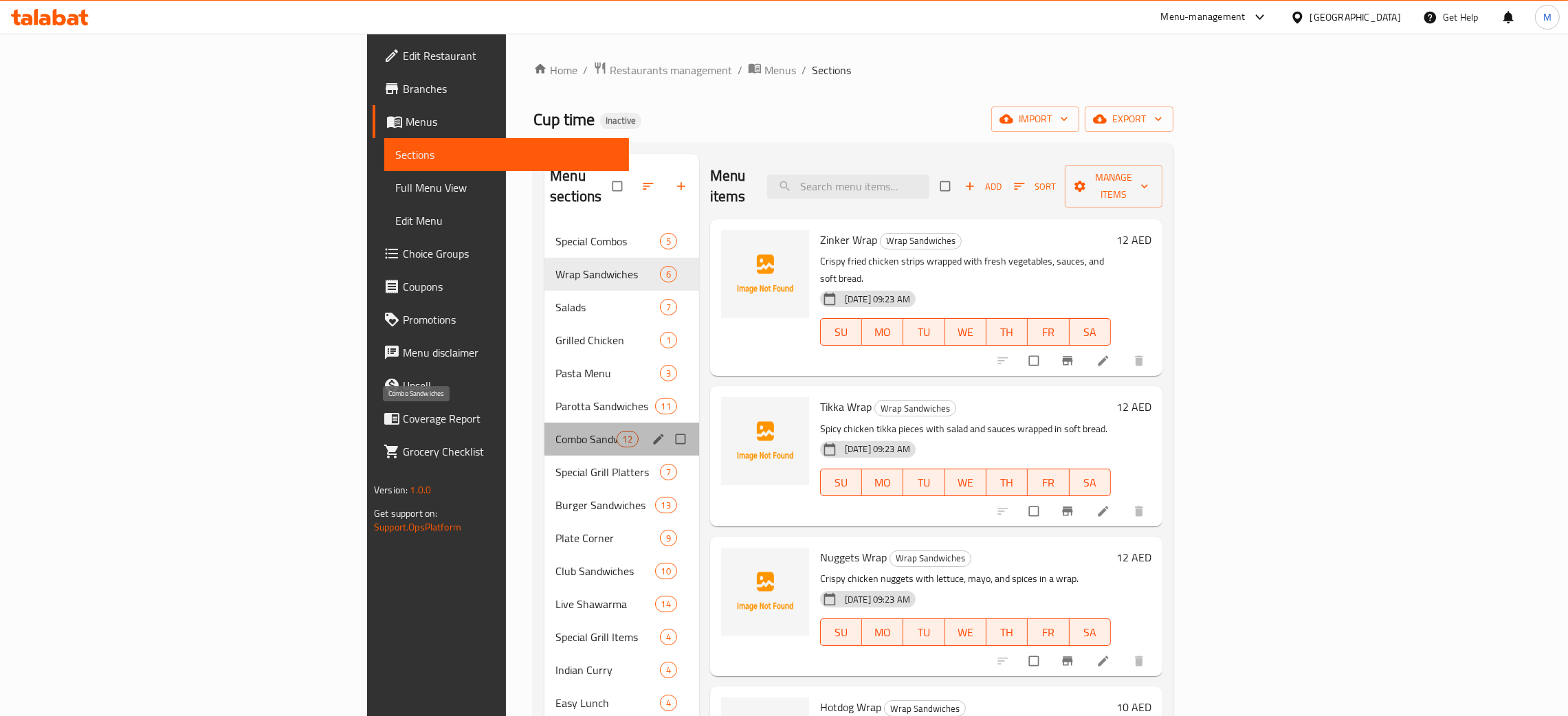
click at [555, 431] on span "Combo Sandwiches" at bounding box center [585, 439] width 60 height 17
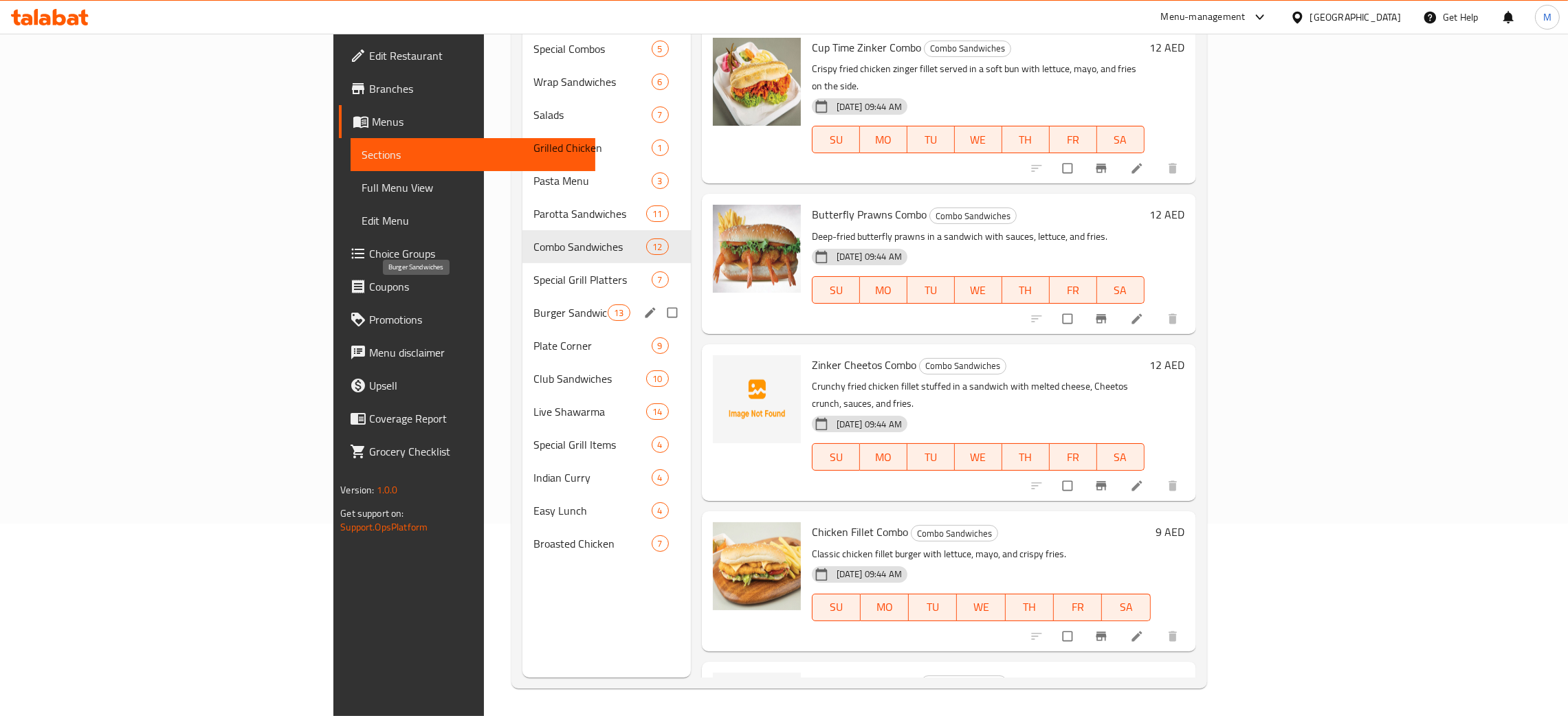
click at [534, 305] on span "Burger Sandwiches" at bounding box center [571, 313] width 75 height 17
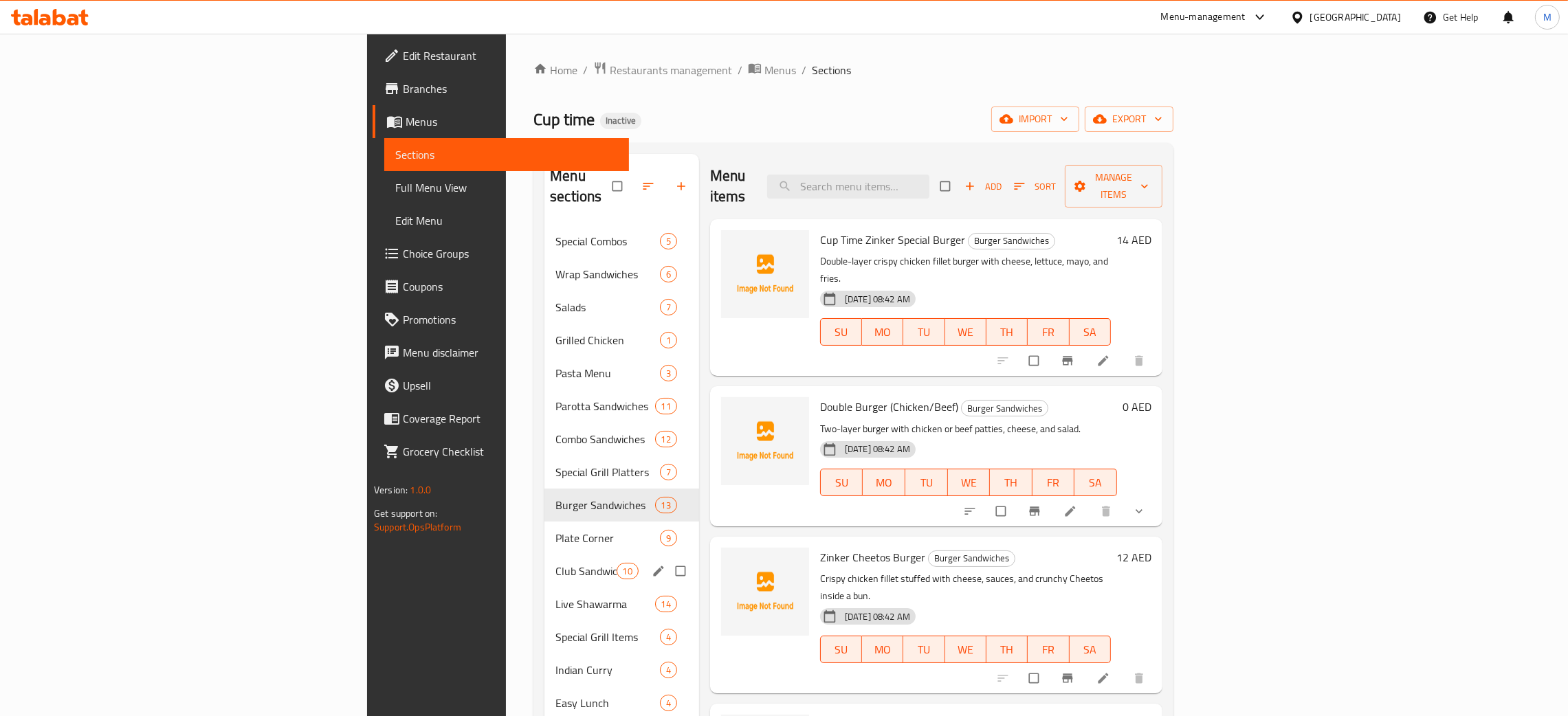
click at [544, 555] on div "Club Sandwiches 10" at bounding box center [622, 571] width 155 height 33
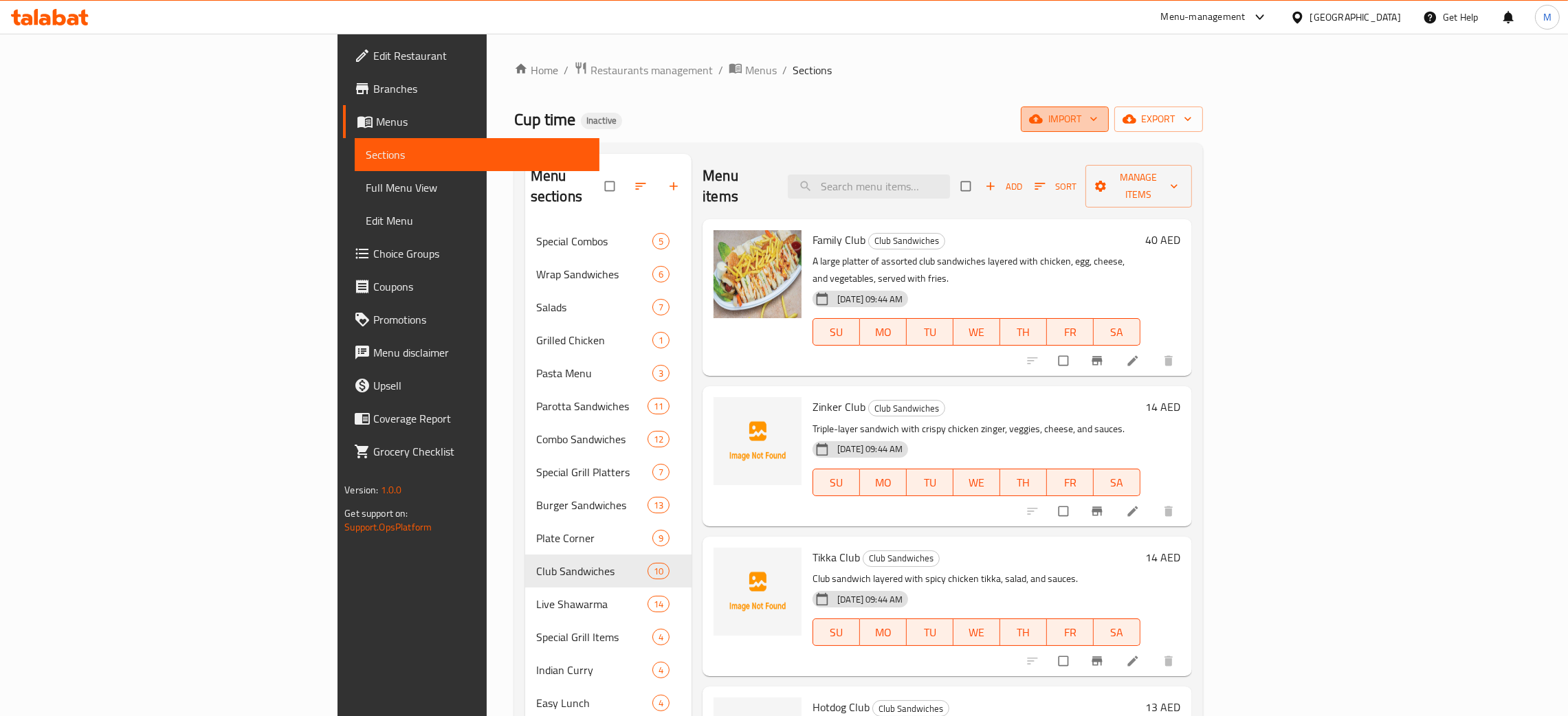
click at [1098, 120] on span "import" at bounding box center [1064, 119] width 66 height 17
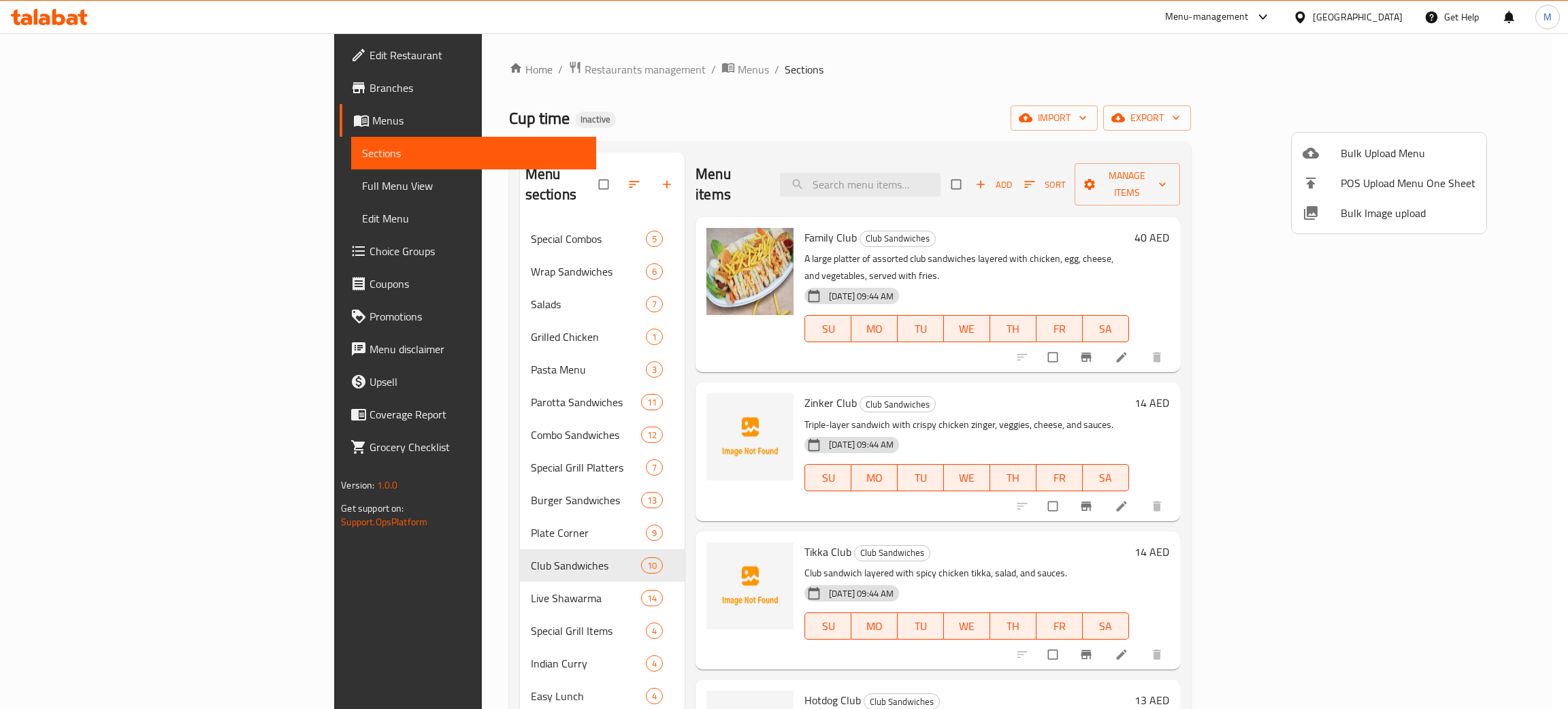
click at [1372, 215] on span "Bulk Image upload" at bounding box center [1408, 213] width 135 height 17
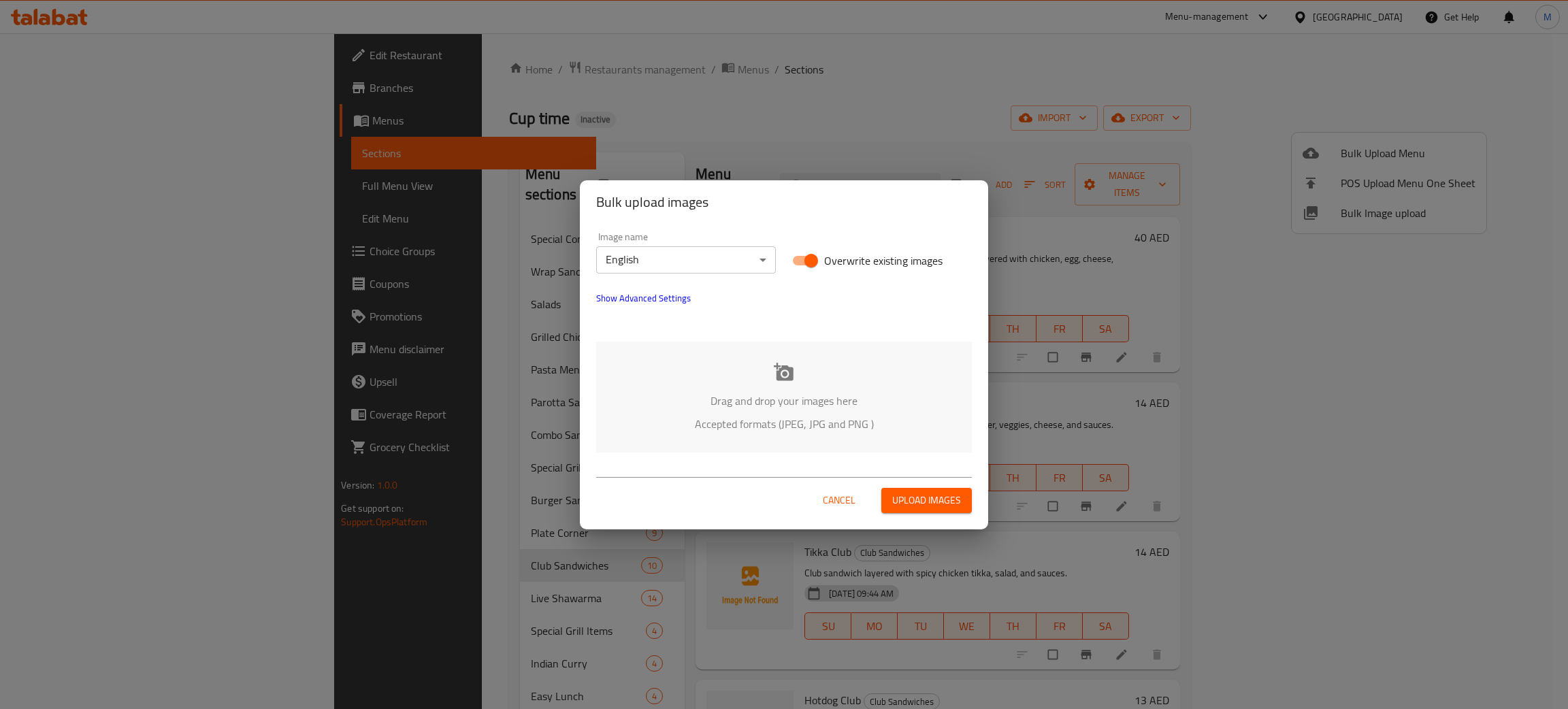
click at [753, 393] on p "Drag and drop your images here" at bounding box center [784, 401] width 335 height 17
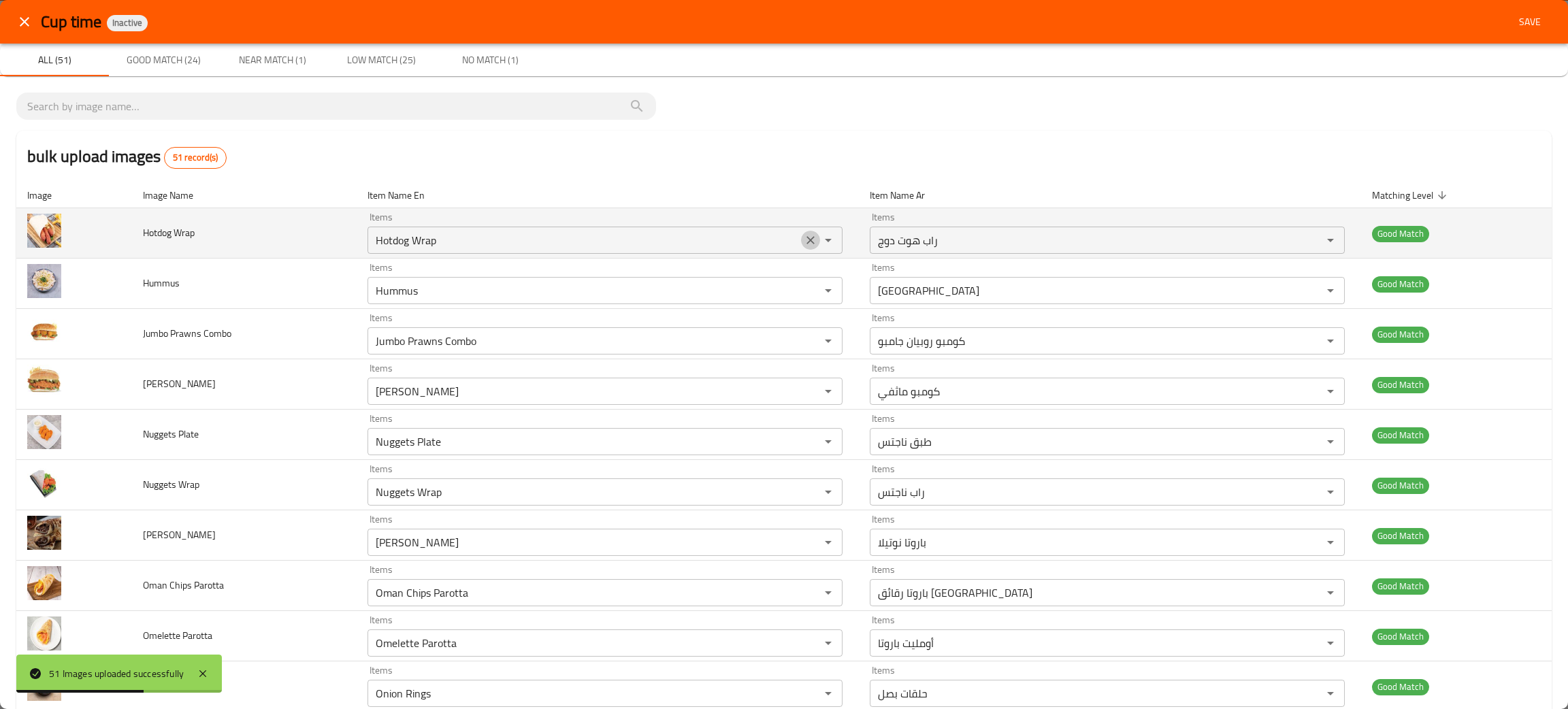
click at [804, 235] on icon "Clear" at bounding box center [810, 240] width 14 height 14
drag, startPoint x: 254, startPoint y: 248, endPoint x: 124, endPoint y: 232, distance: 131.0
click at [124, 232] on tr "Hotdog Wrap Items Items Items Items Good Match" at bounding box center [784, 233] width 1535 height 50
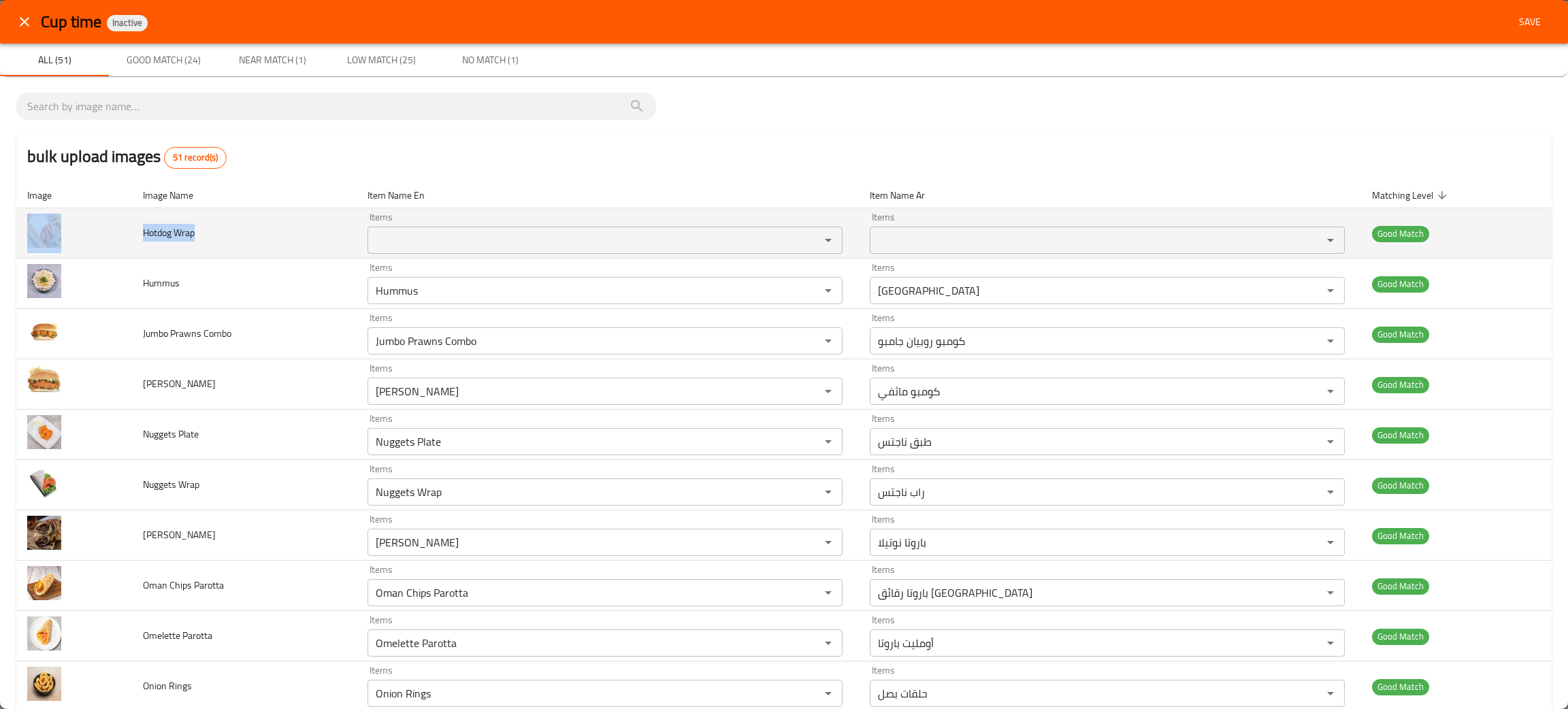
copy tr "Hotdog Wrap"
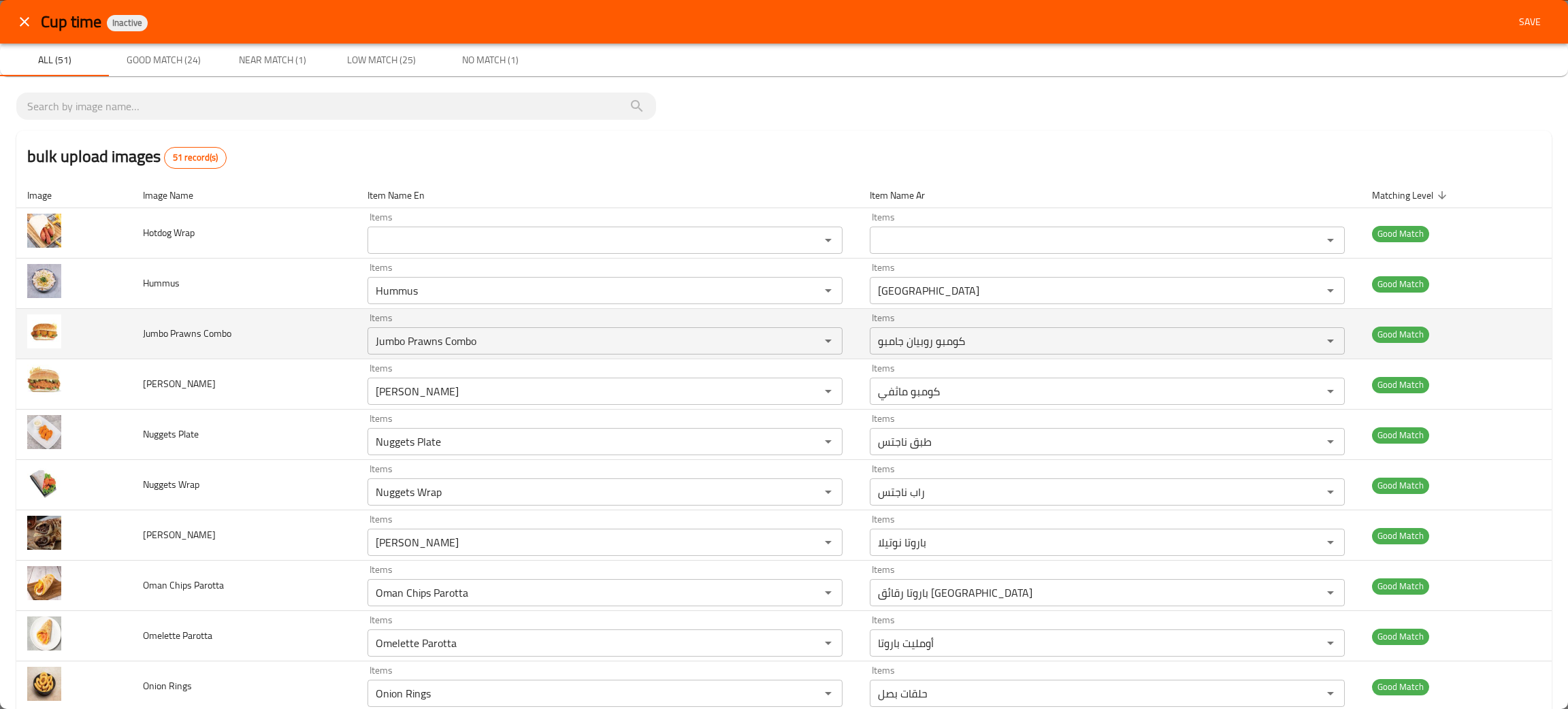
click at [259, 342] on td "Jumbo Prawns Combo" at bounding box center [243, 334] width 224 height 50
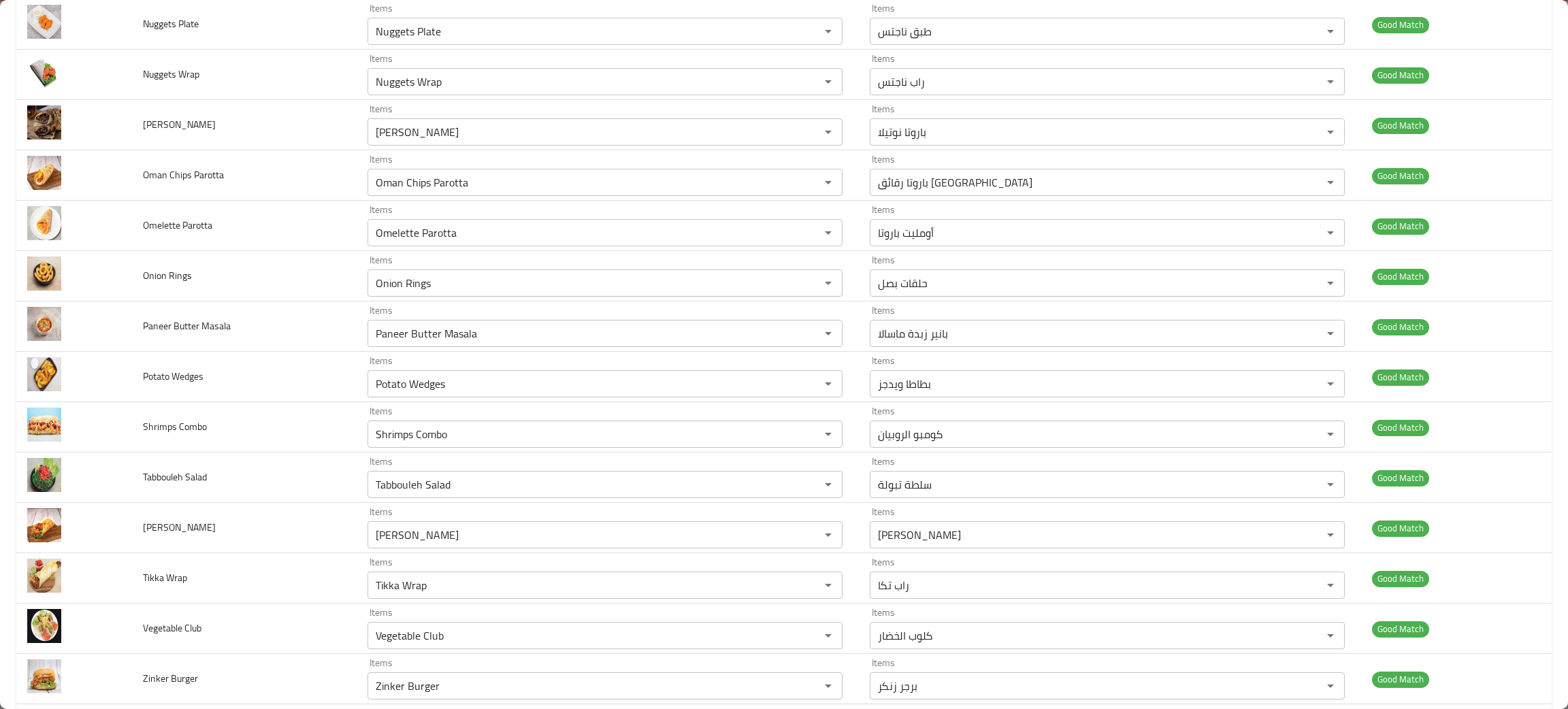
scroll to position [431, 0]
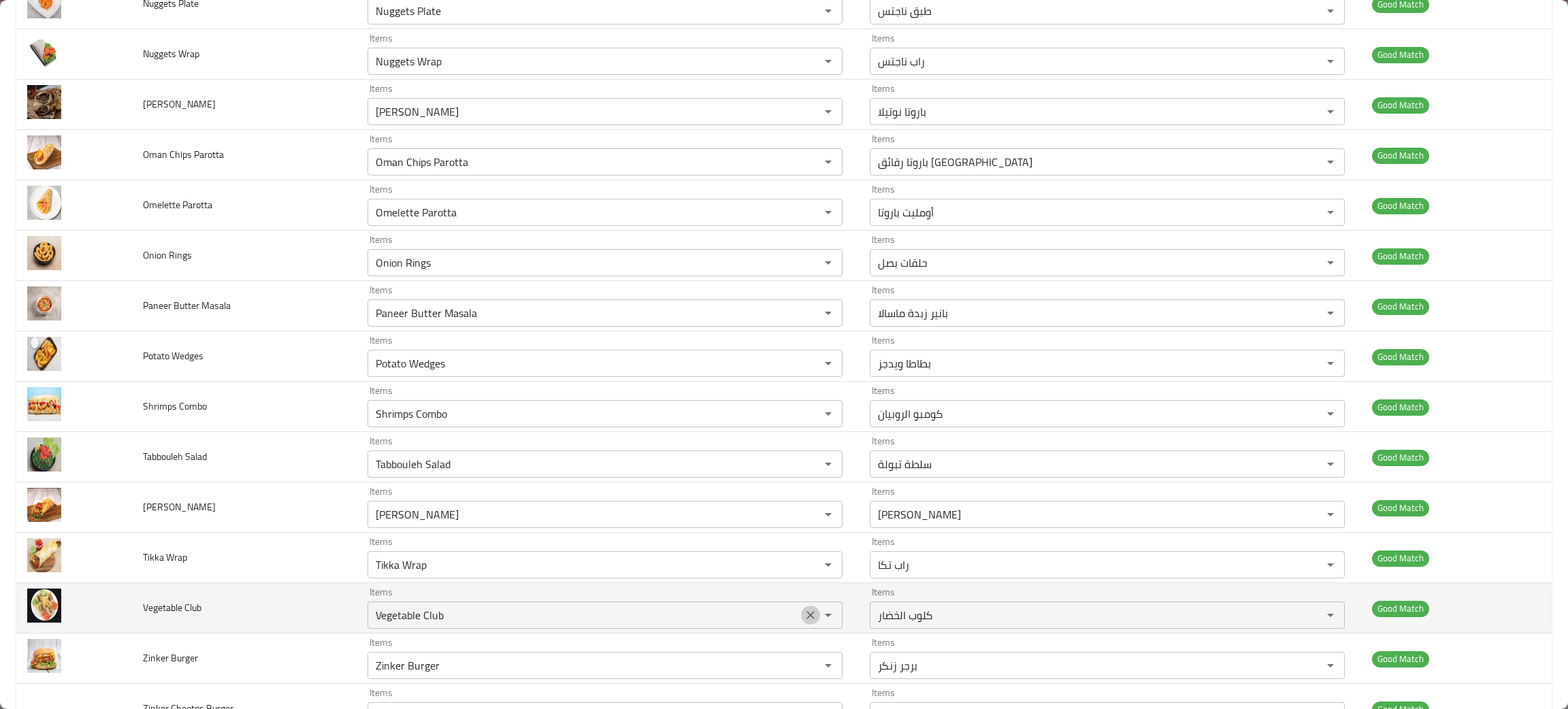
click at [807, 615] on icon "Clear" at bounding box center [810, 615] width 8 height 8
drag, startPoint x: 219, startPoint y: 612, endPoint x: 132, endPoint y: 626, distance: 88.1
click at [132, 626] on td "Vegetable Club" at bounding box center [243, 608] width 224 height 50
copy span "Vegetable Club"
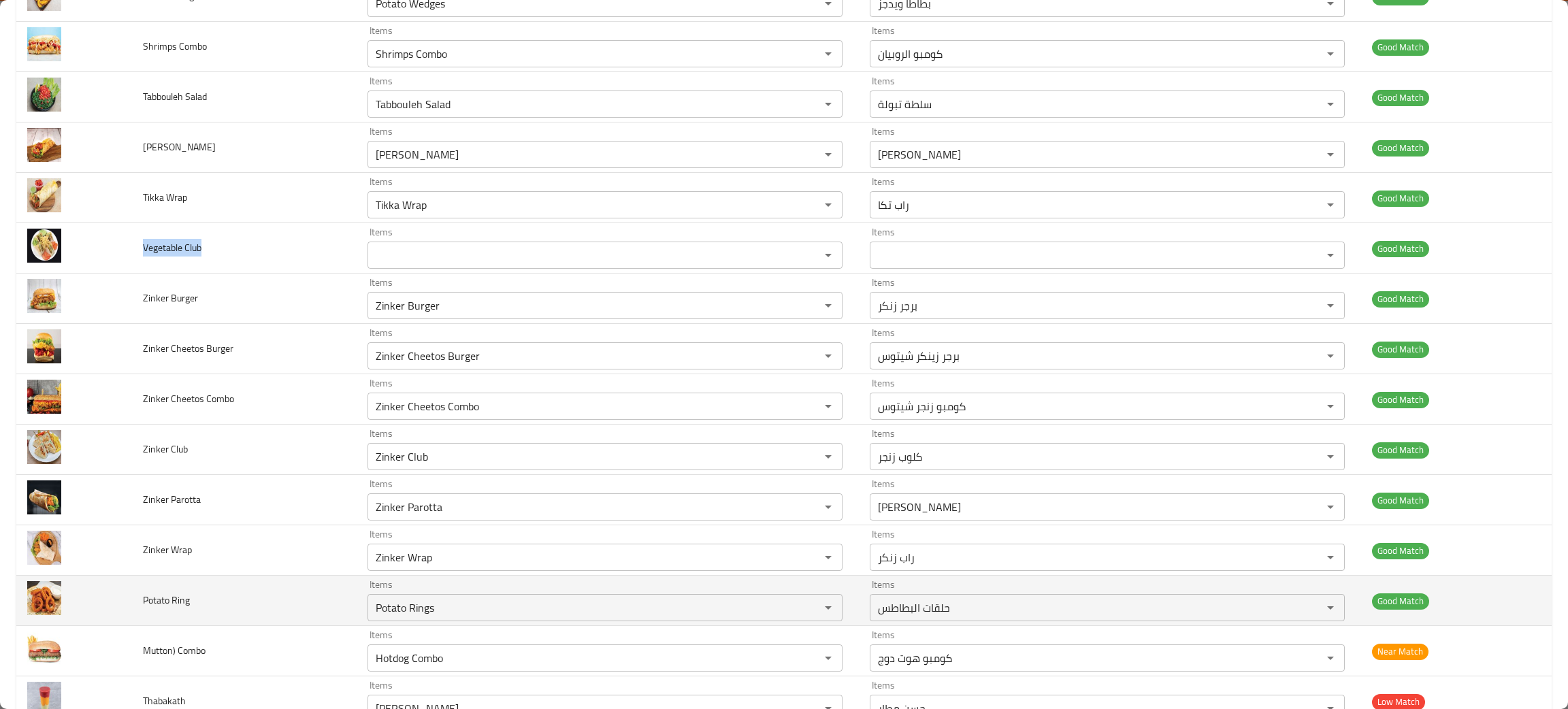
scroll to position [839, 0]
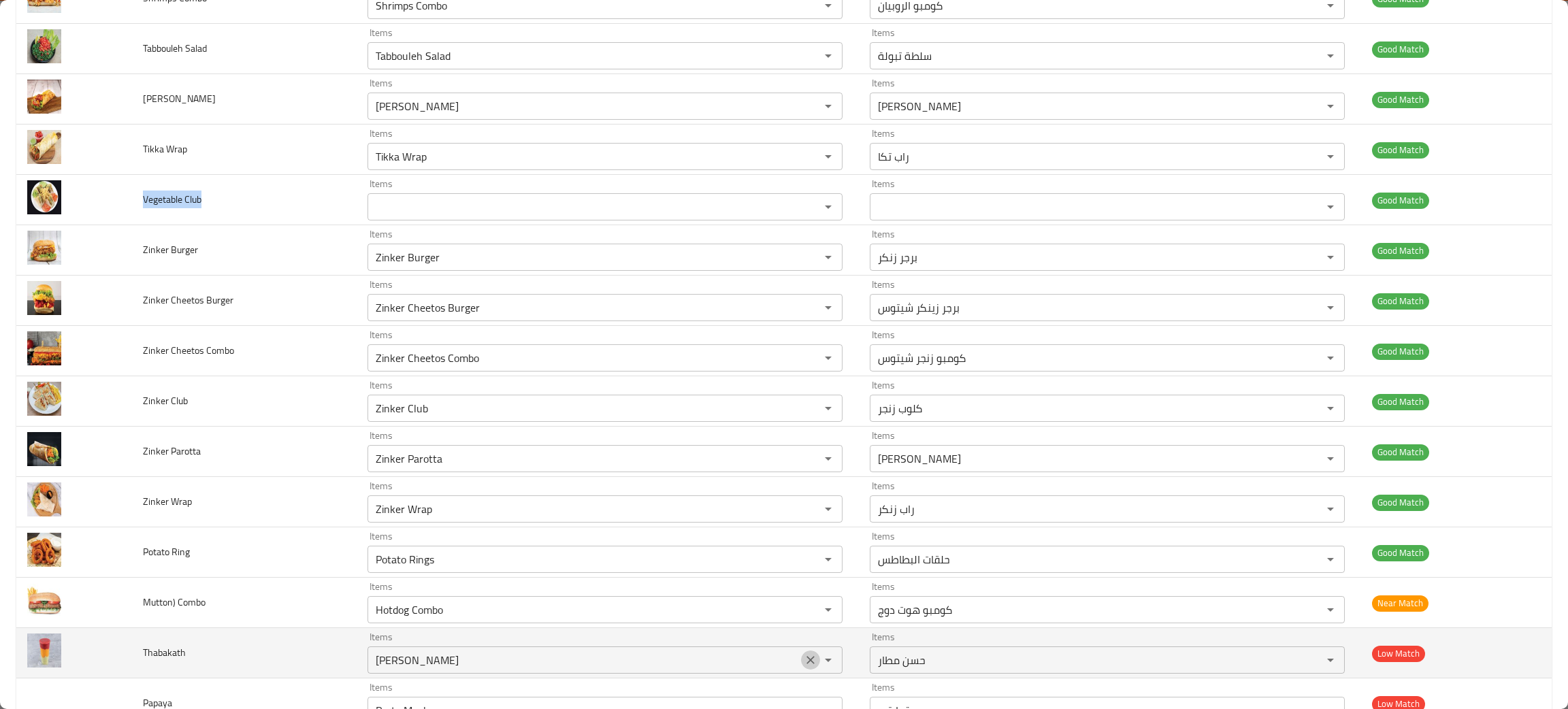
click at [807, 659] on icon "Clear" at bounding box center [810, 660] width 14 height 14
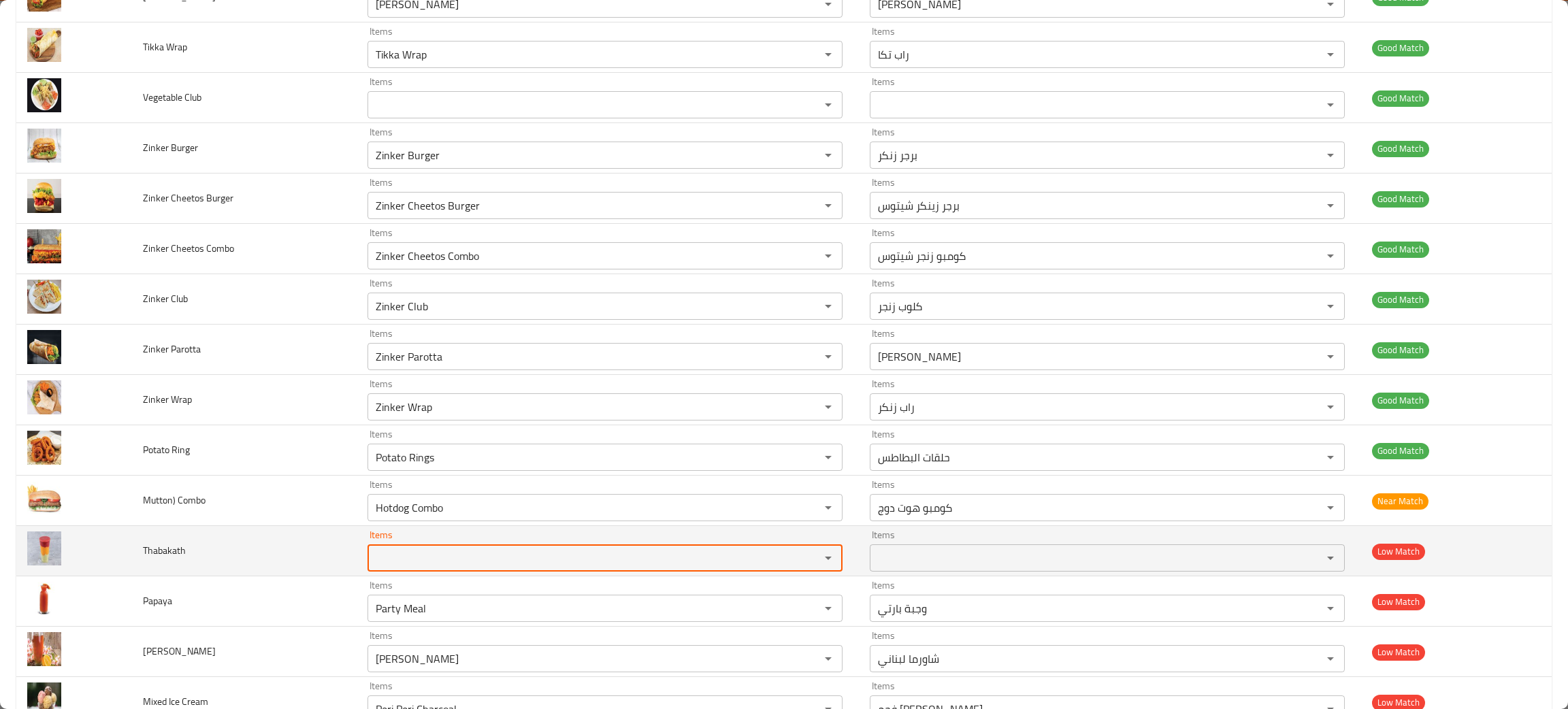
scroll to position [1044, 0]
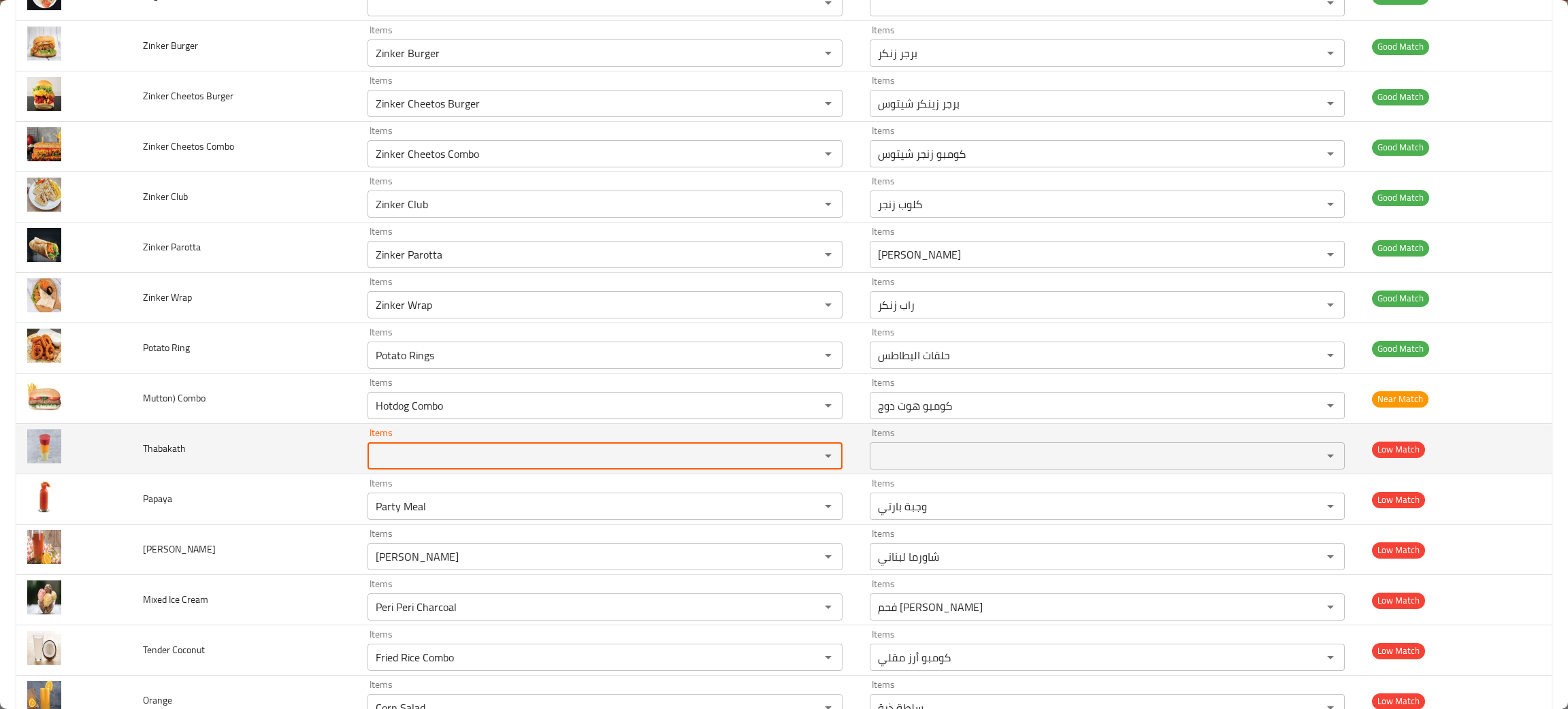
click at [433, 464] on input "Items" at bounding box center [584, 456] width 427 height 19
type input "aba"
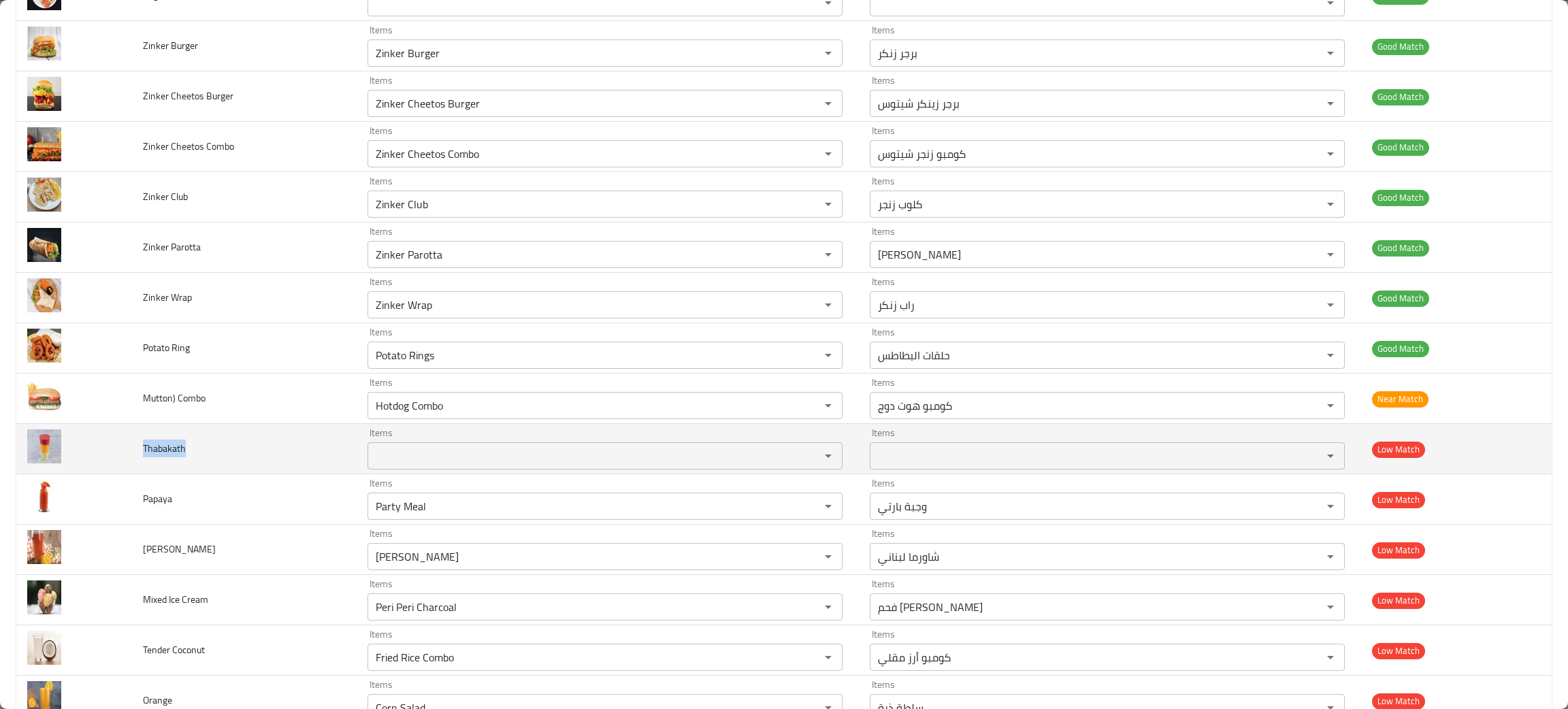
drag, startPoint x: 202, startPoint y: 451, endPoint x: 130, endPoint y: 464, distance: 73.2
click at [132, 464] on td "Thabakath" at bounding box center [243, 449] width 224 height 50
copy span "Thabakath"
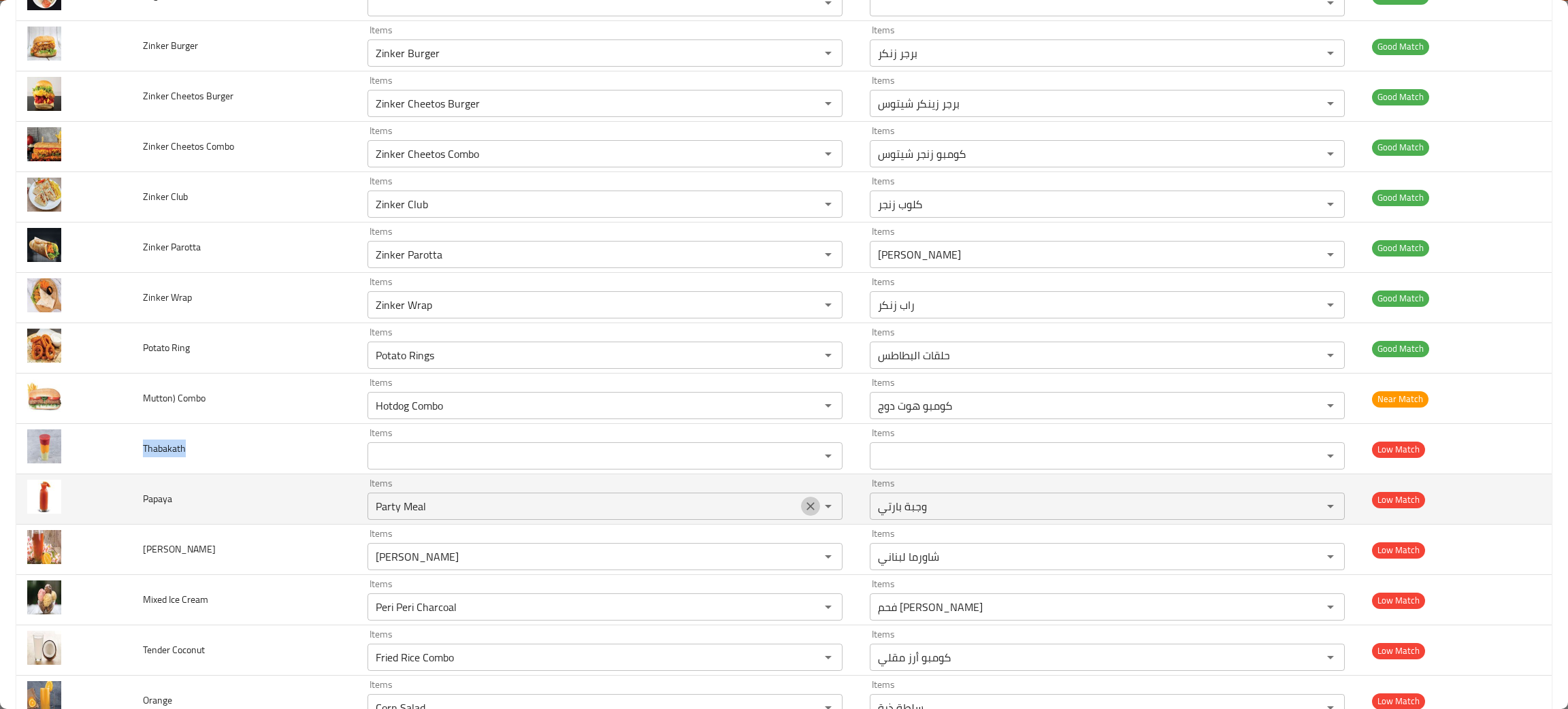
click at [801, 512] on button "Clear" at bounding box center [810, 506] width 19 height 19
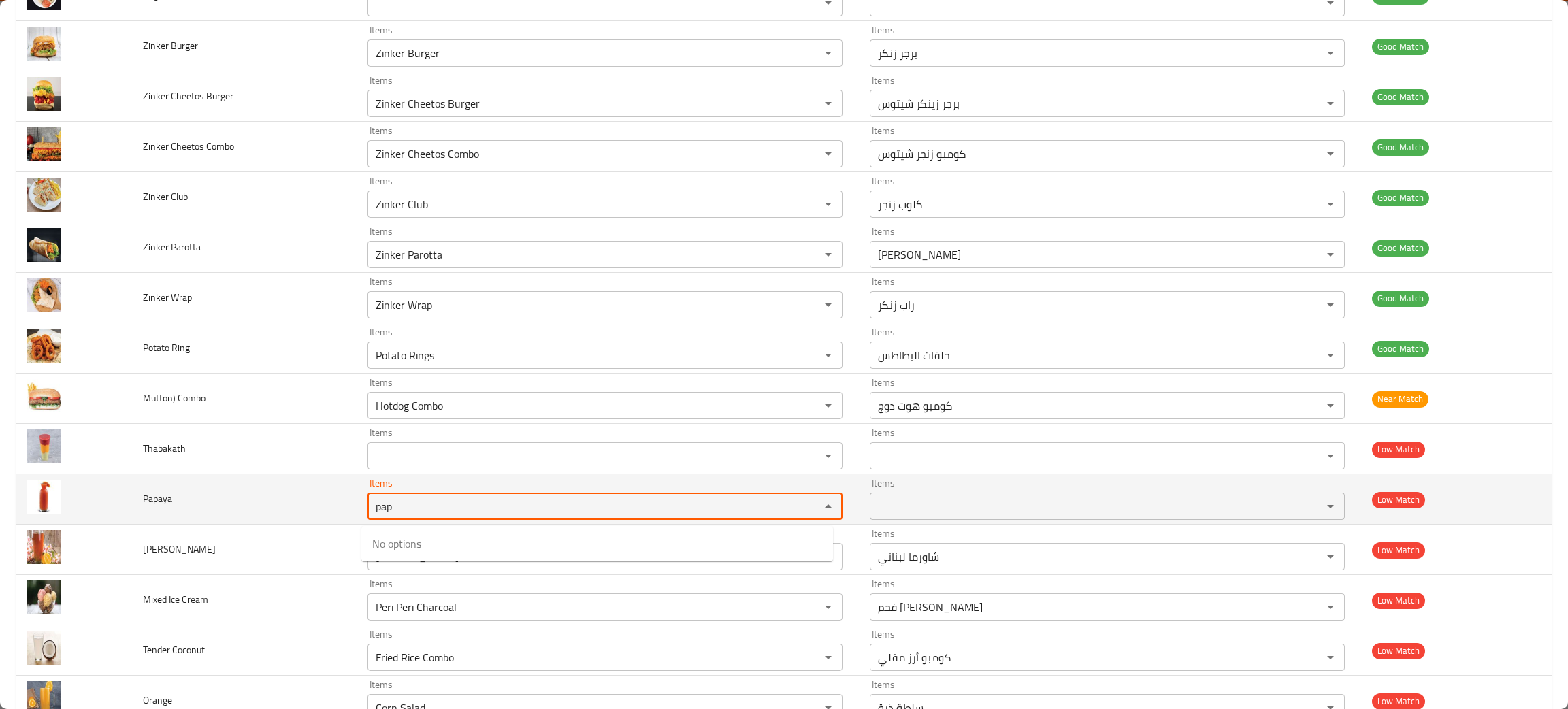
type input "pap"
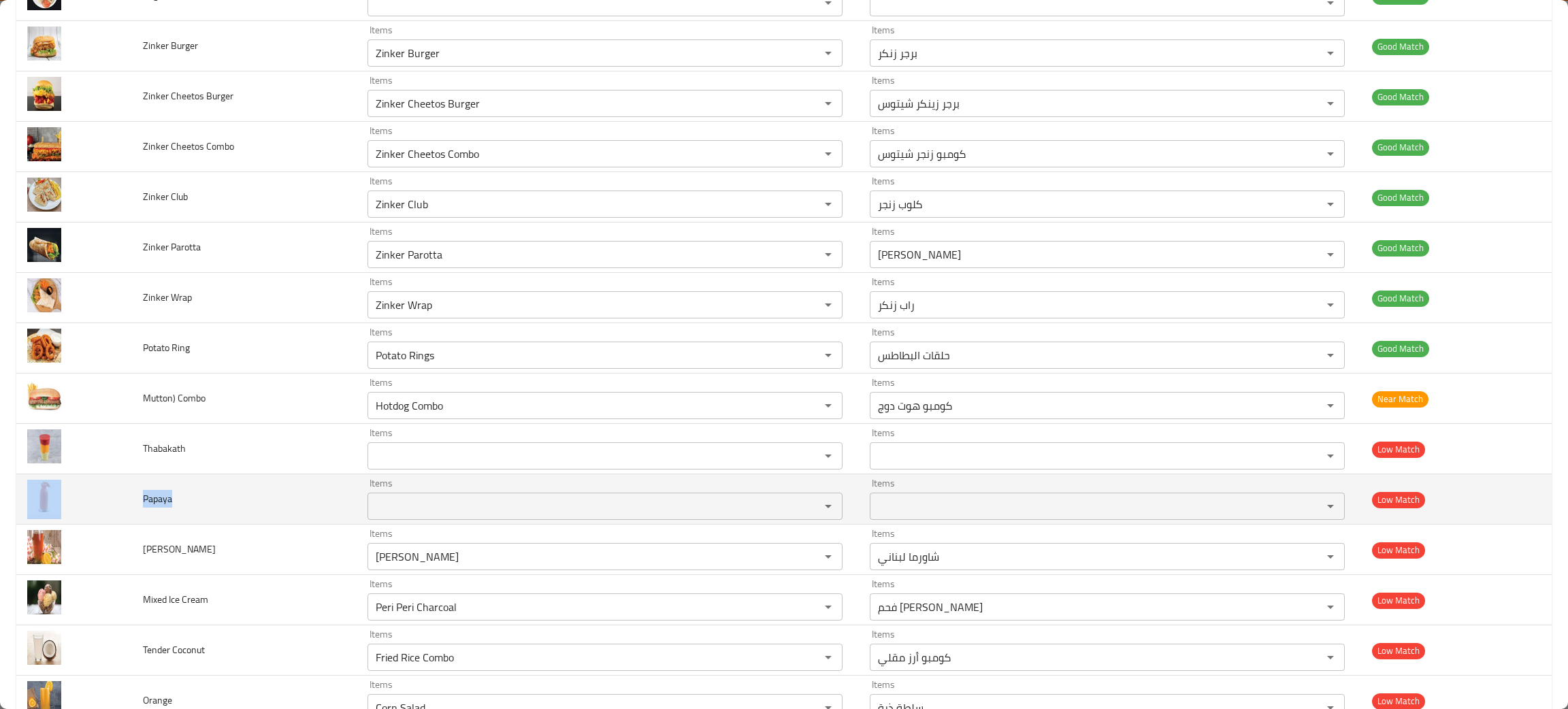
drag, startPoint x: 199, startPoint y: 510, endPoint x: 130, endPoint y: 518, distance: 69.5
click at [130, 518] on tr "Papaya Items Items Items Items Low Match" at bounding box center [784, 500] width 1535 height 50
copy tr "Papaya"
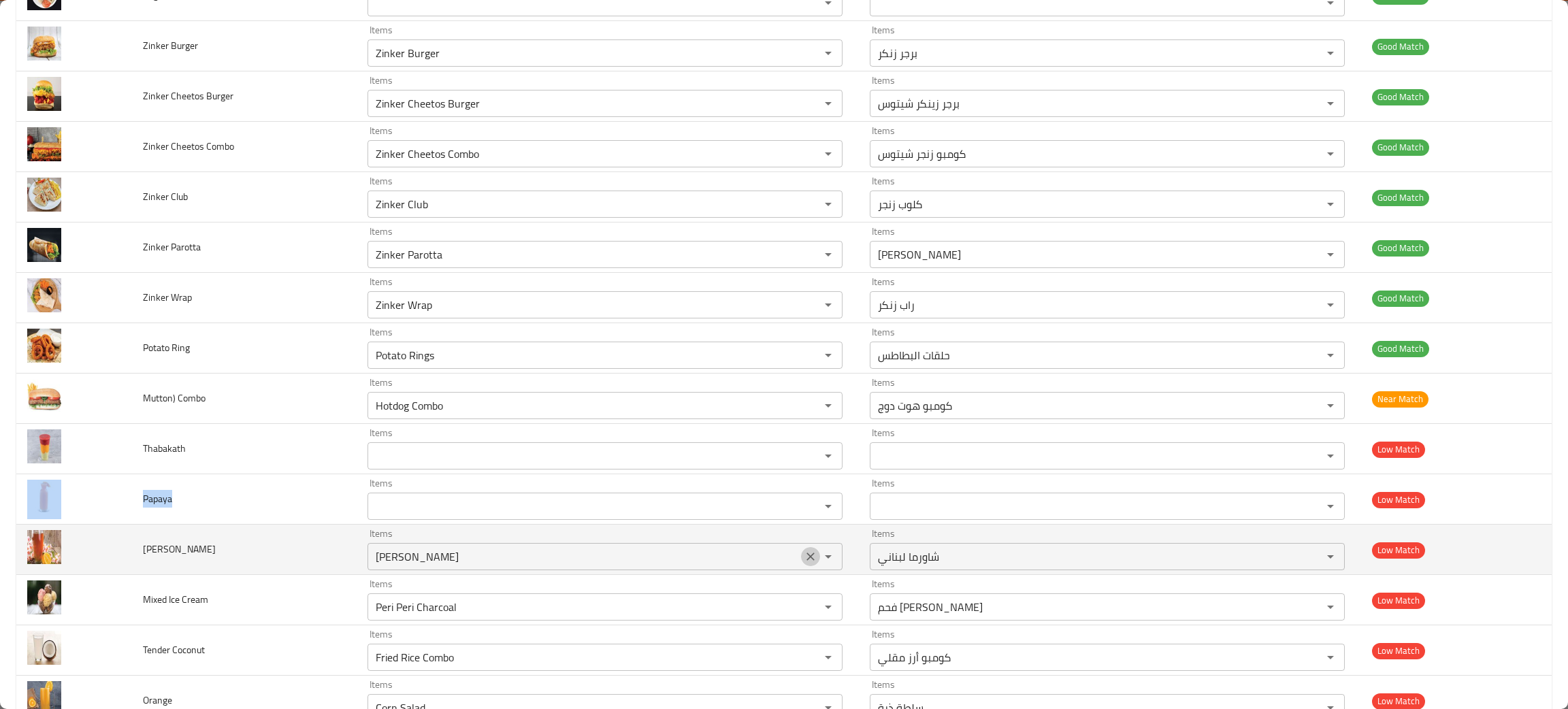
click at [804, 564] on icon "Clear" at bounding box center [810, 556] width 14 height 14
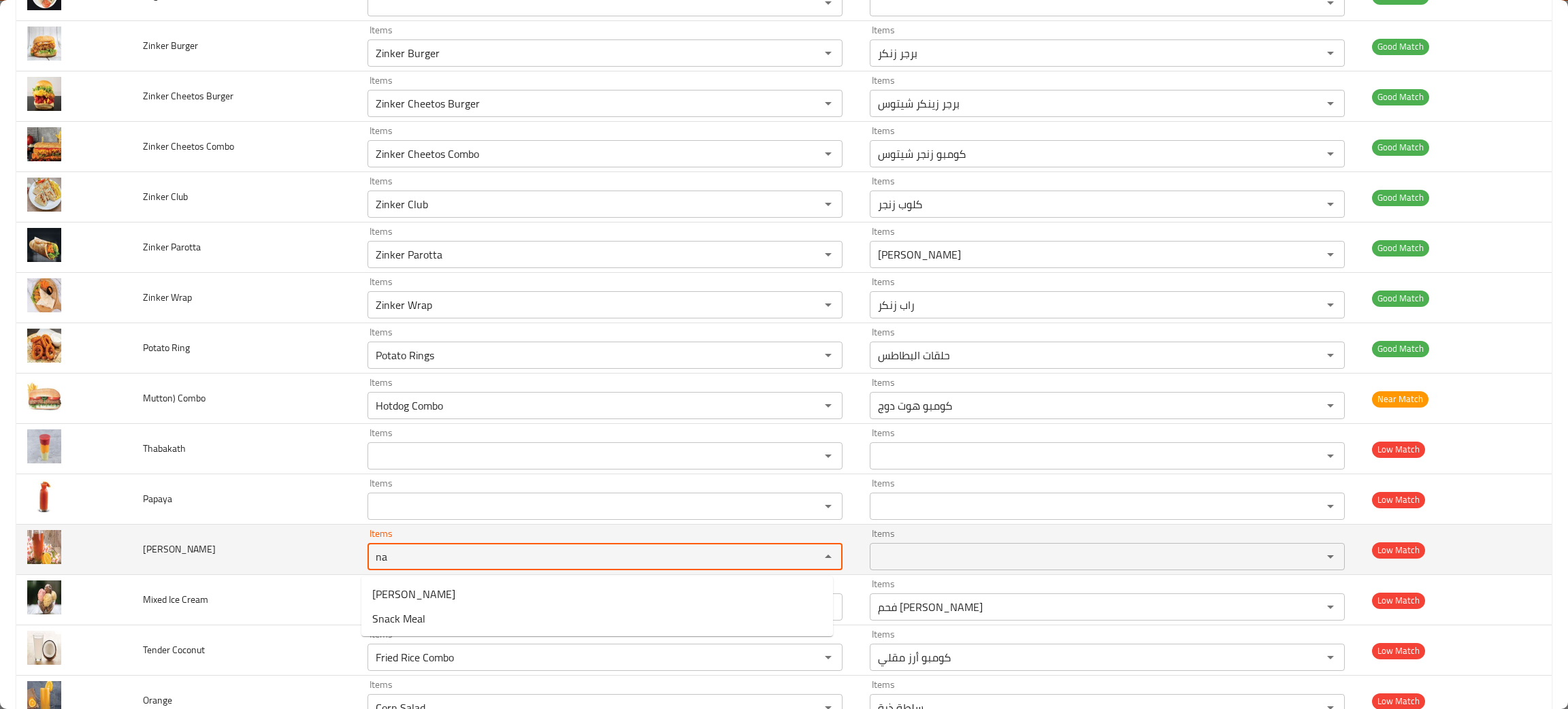
type Sarbath "na"
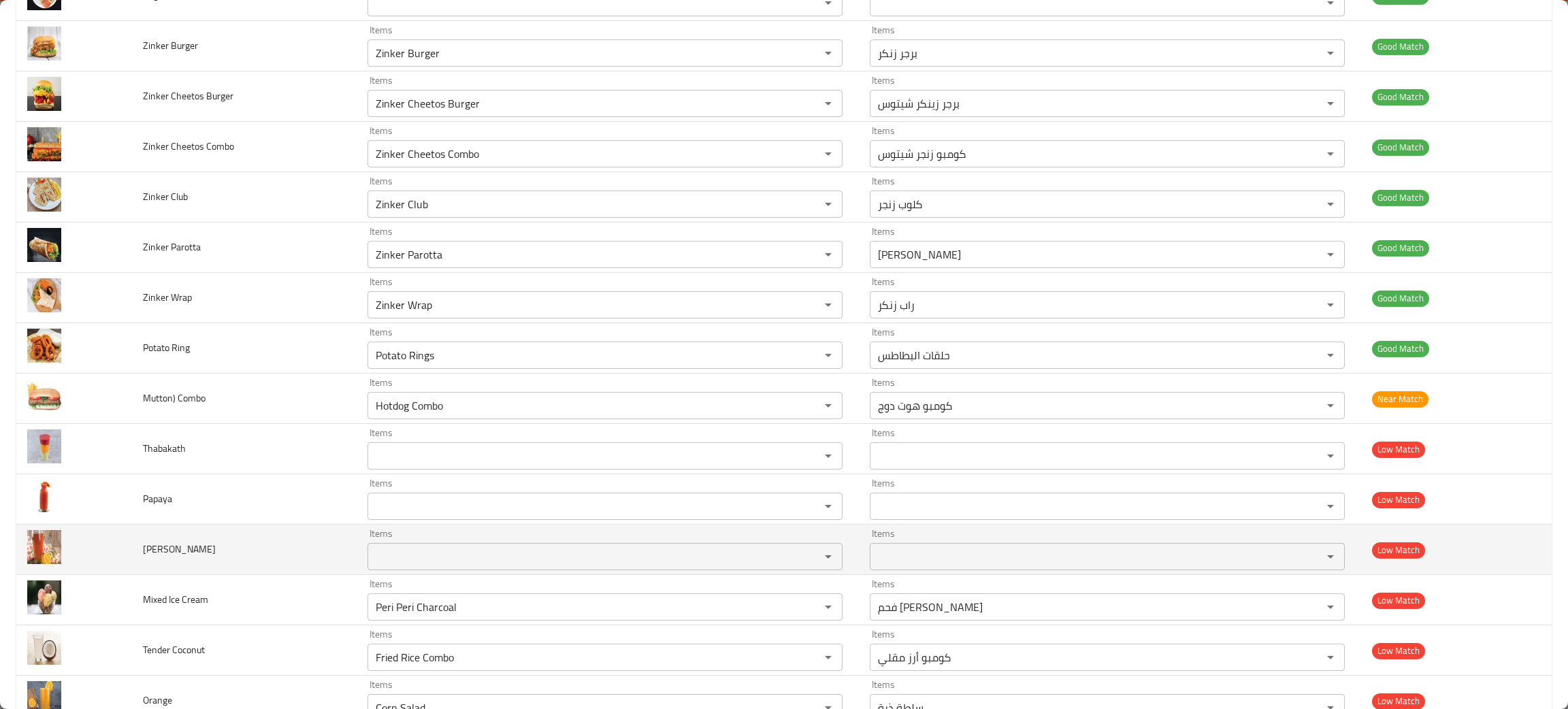
drag, startPoint x: 218, startPoint y: 554, endPoint x: 123, endPoint y: 547, distance: 95.3
click at [123, 547] on tr "Nanari Sarbath Items Items Items Items Low Match" at bounding box center [784, 550] width 1535 height 50
copy tr "Nanari Sarbath"
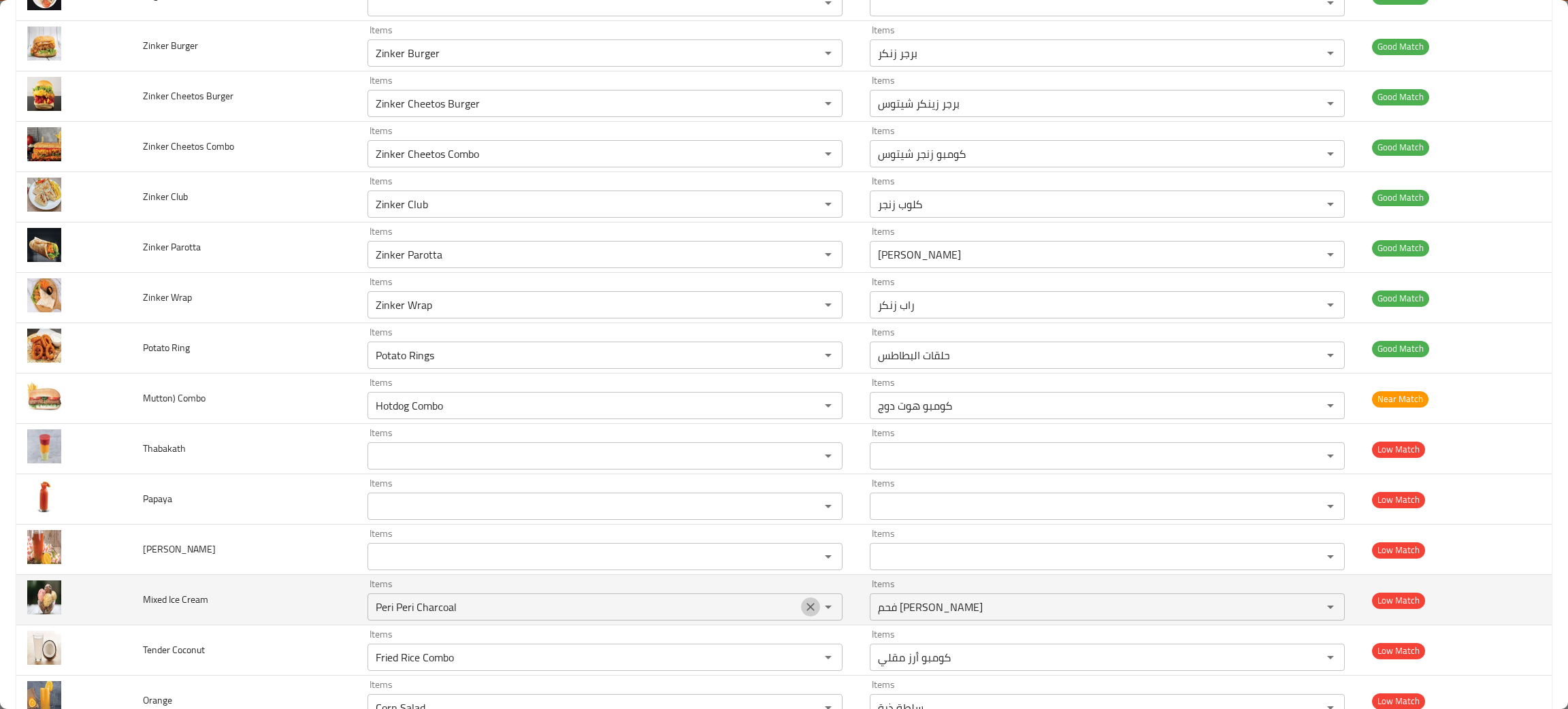
click at [804, 611] on icon "Clear" at bounding box center [810, 607] width 14 height 14
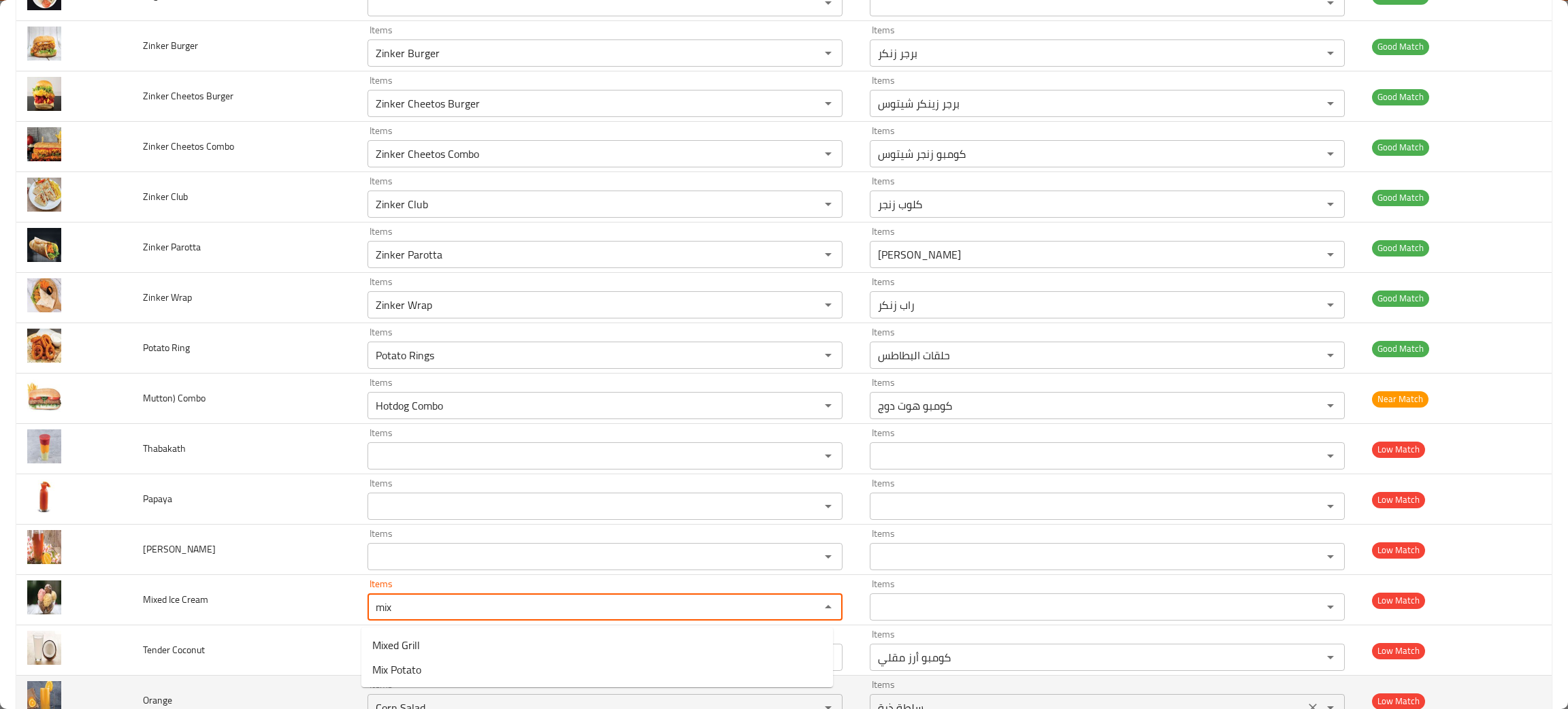
type Cream "mix"
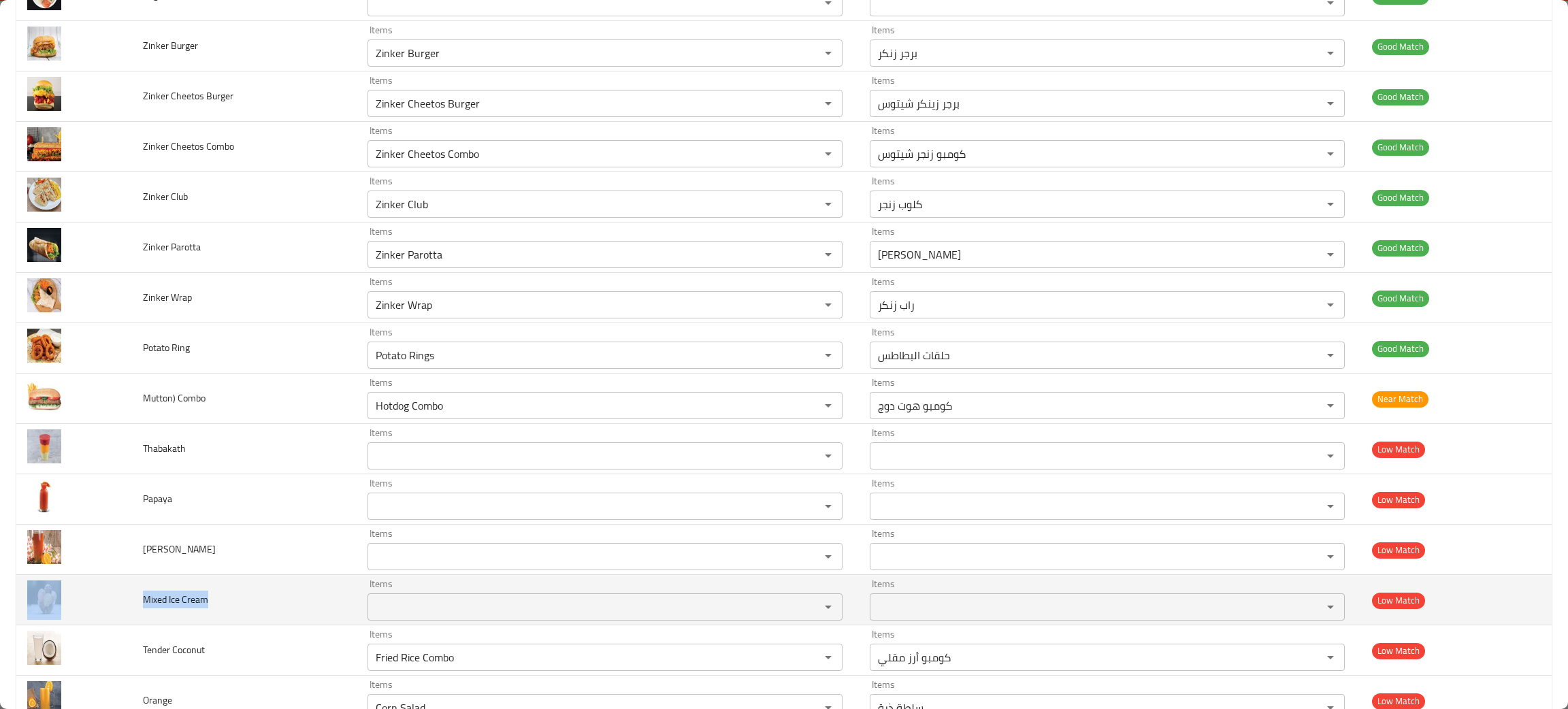
drag, startPoint x: 250, startPoint y: 597, endPoint x: 112, endPoint y: 600, distance: 138.0
click at [112, 600] on tr "Mixed Ice Cream Items Items Items Items Low Match" at bounding box center [784, 600] width 1535 height 50
copy tr "Mixed Ice Cream"
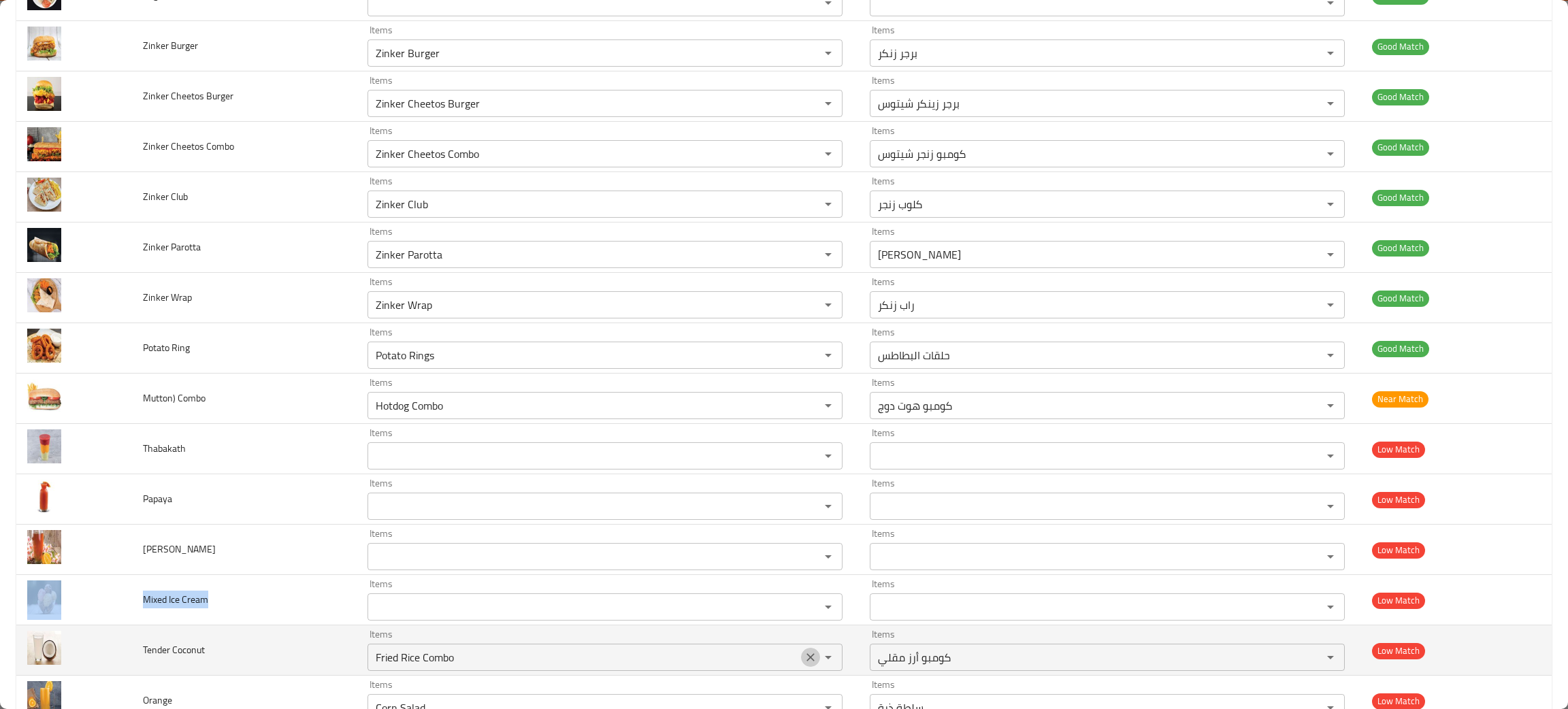
click at [804, 661] on icon "Clear" at bounding box center [810, 657] width 14 height 14
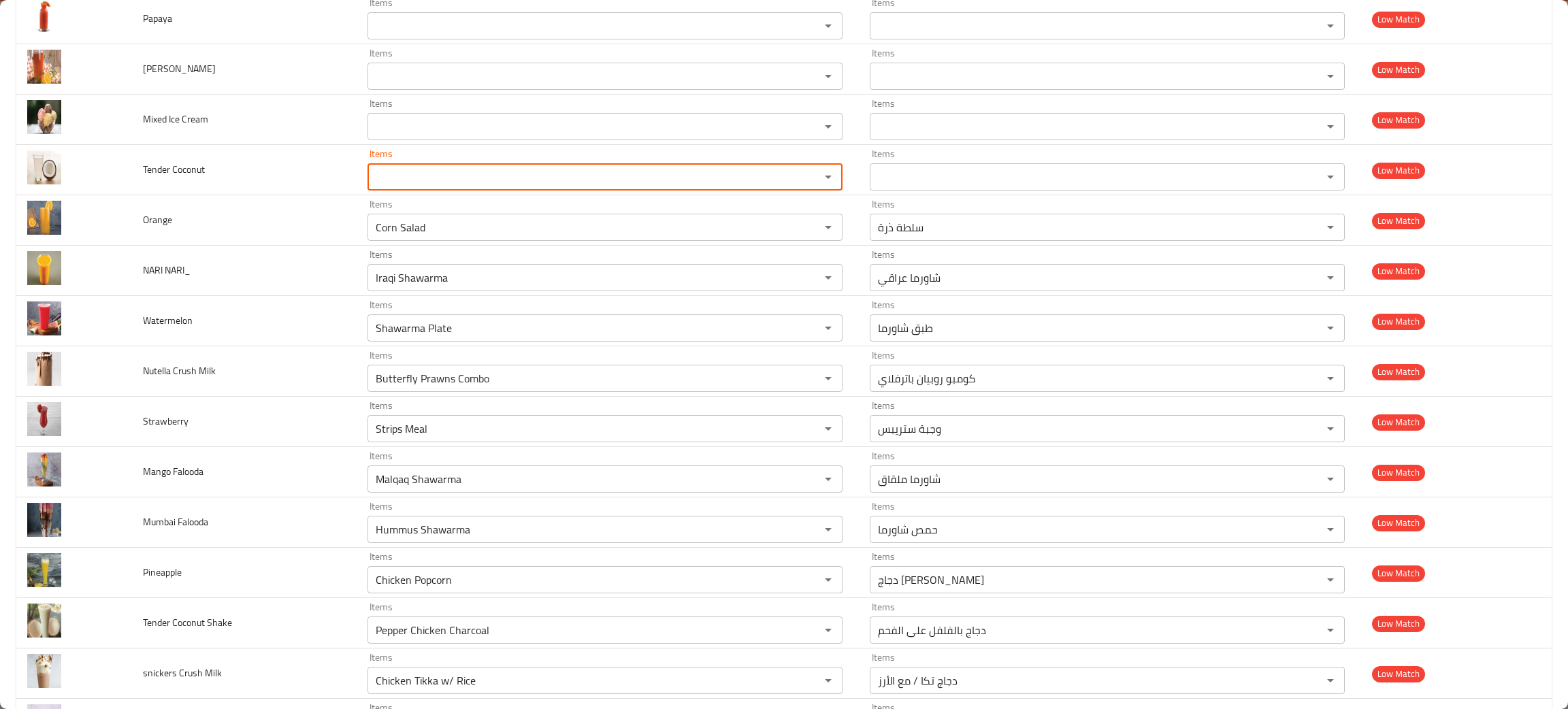
scroll to position [1489, 0]
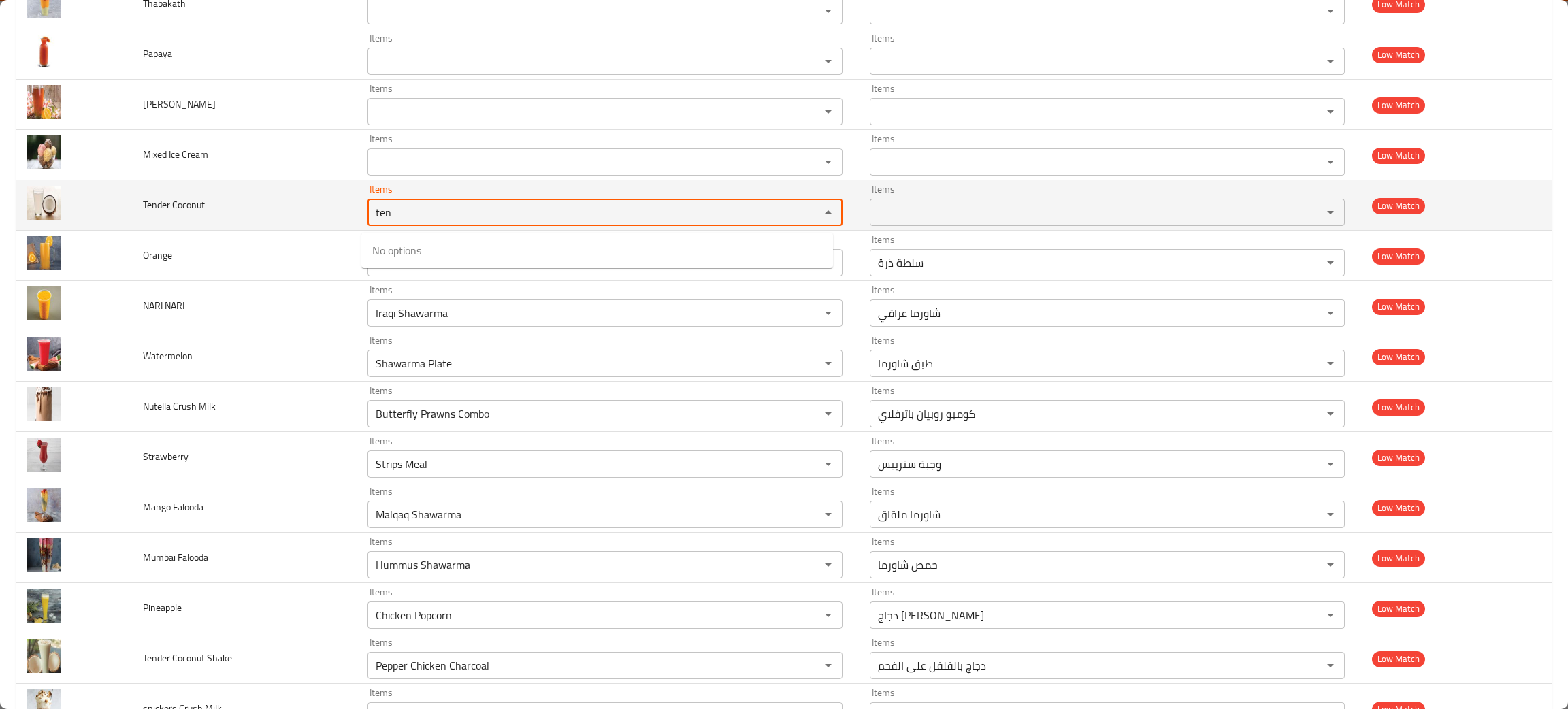
type Coconut "ten"
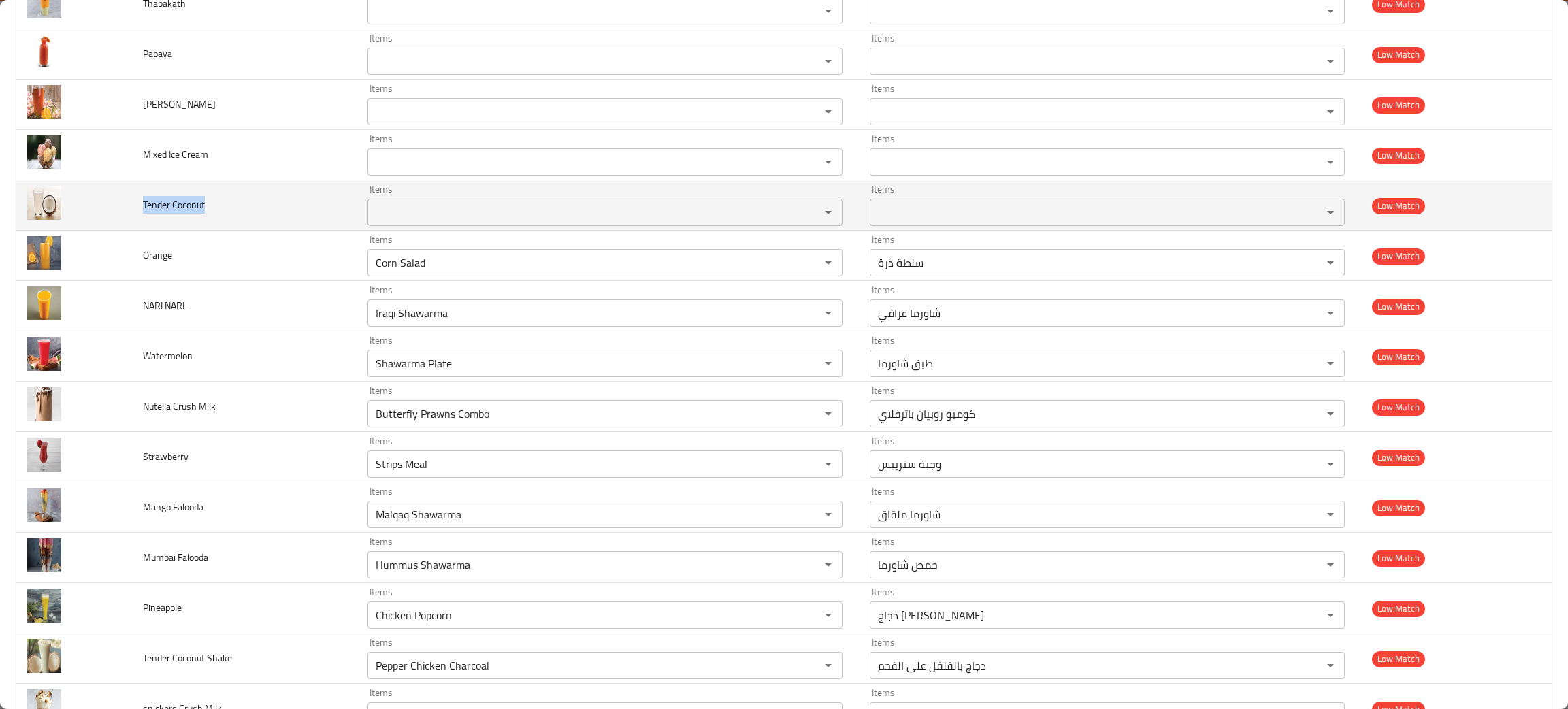
drag, startPoint x: 219, startPoint y: 217, endPoint x: 141, endPoint y: 210, distance: 78.3
click at [141, 210] on td "Tender Coconut" at bounding box center [243, 206] width 224 height 50
copy span "Tender Coconut"
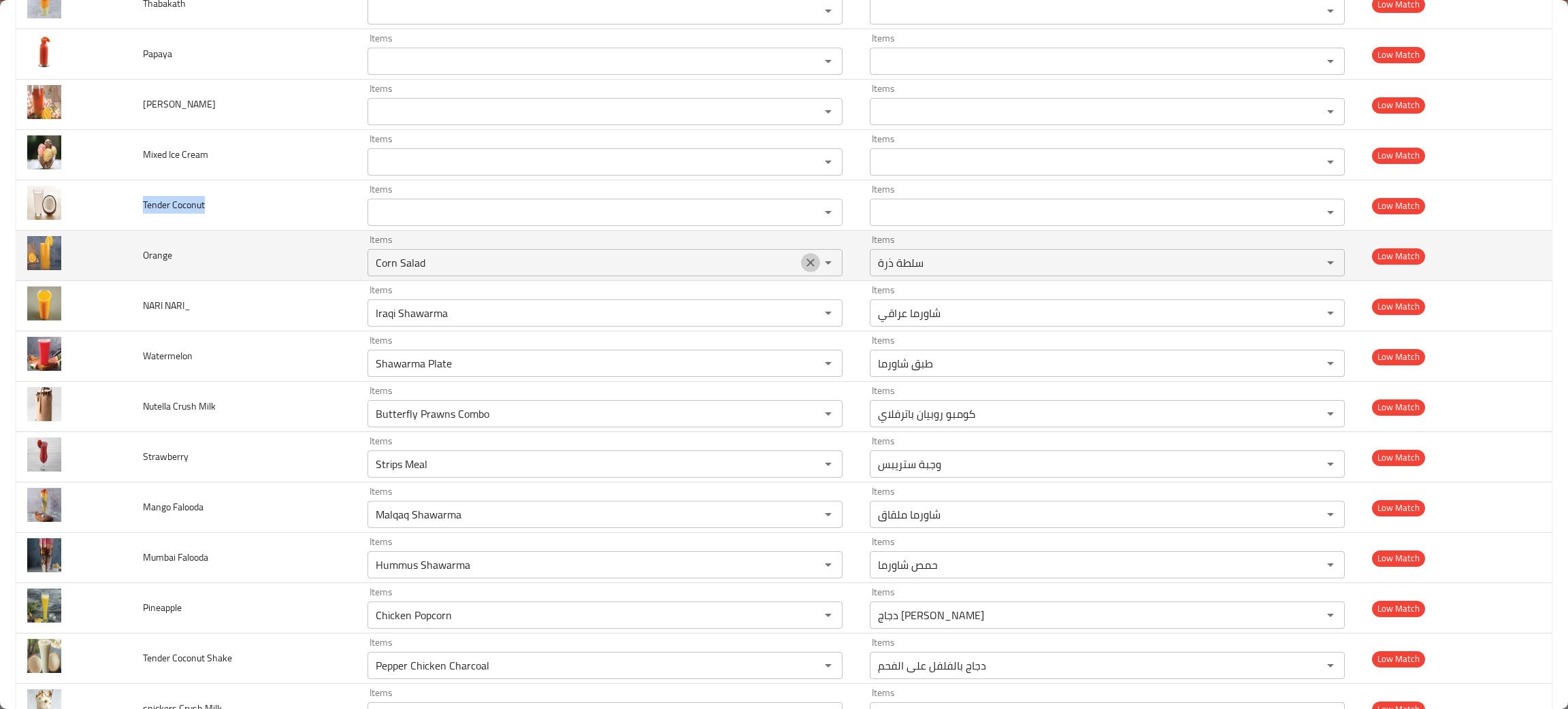
click at [804, 265] on icon "Clear" at bounding box center [810, 263] width 14 height 14
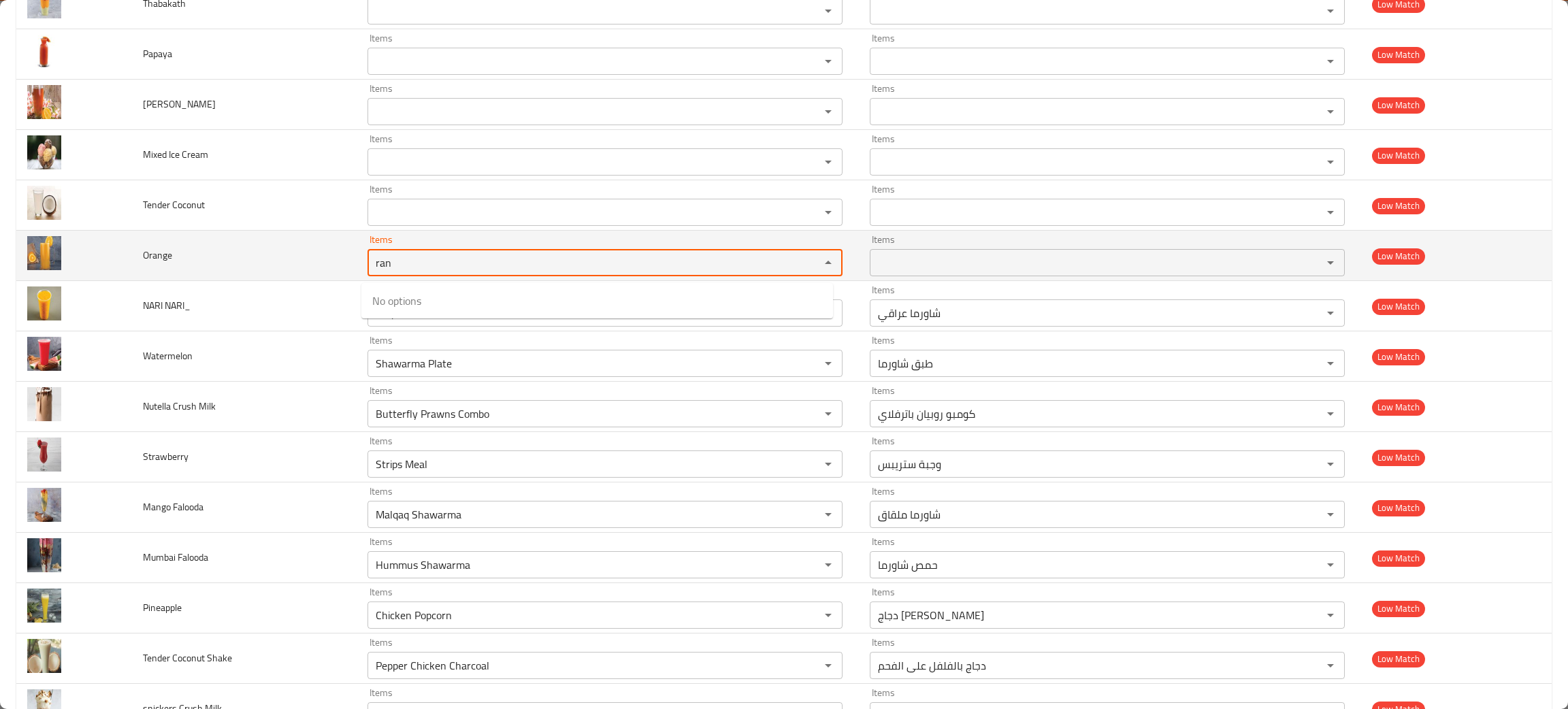
type input "ran"
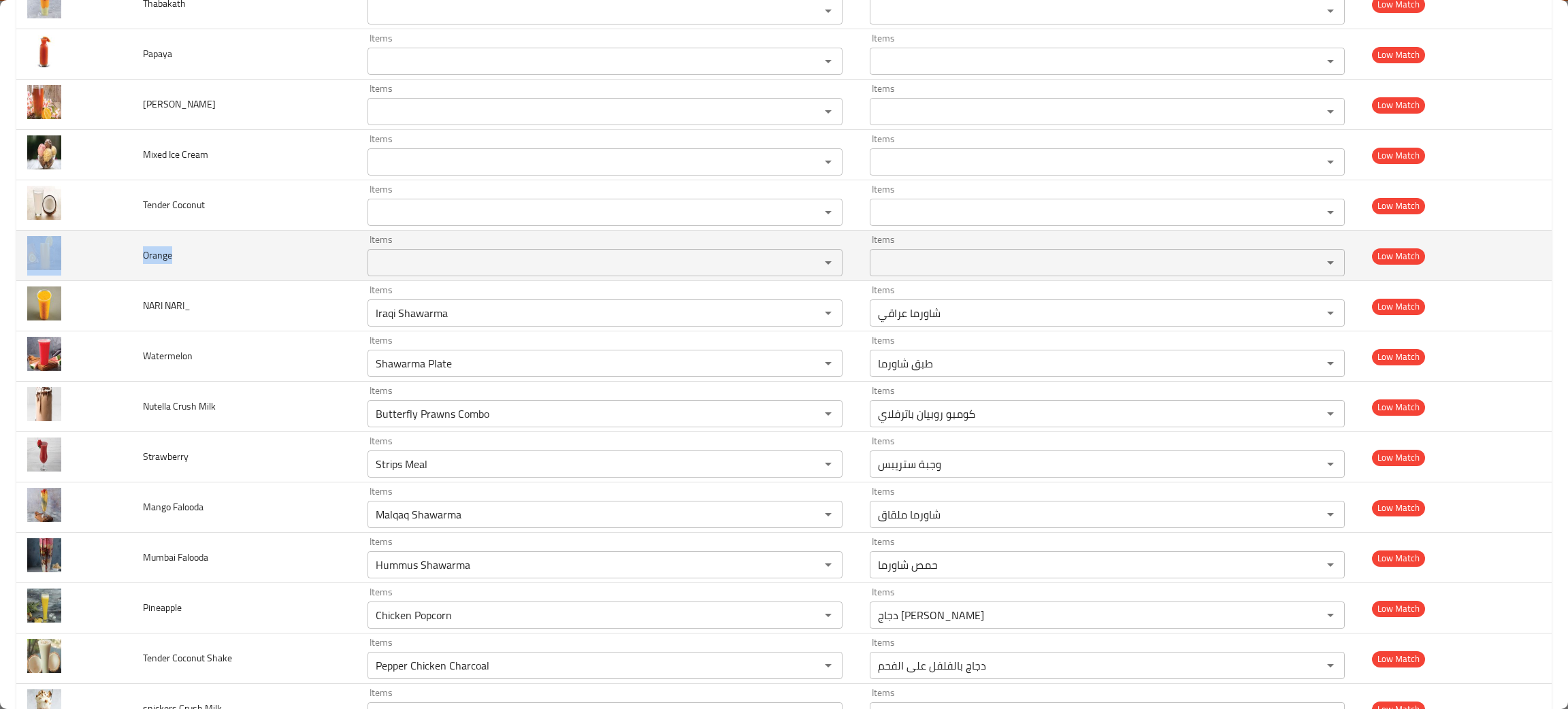
drag, startPoint x: 181, startPoint y: 259, endPoint x: 106, endPoint y: 266, distance: 75.3
click at [106, 266] on tr "Orange Items Items Items Items Low Match" at bounding box center [784, 256] width 1535 height 50
copy tr "Orange"
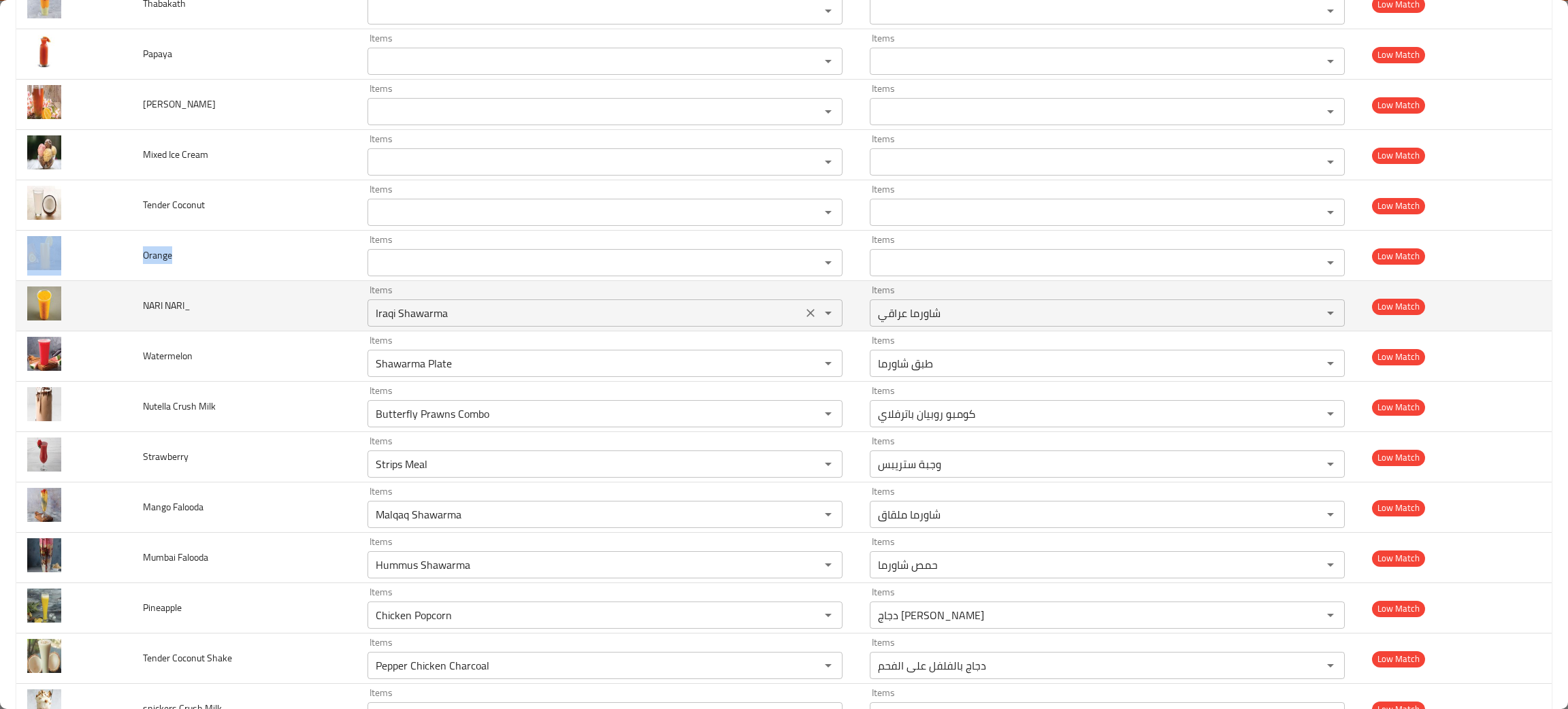
drag, startPoint x: 797, startPoint y: 318, endPoint x: 744, endPoint y: 314, distance: 53.2
click at [804, 317] on icon "Clear" at bounding box center [810, 313] width 14 height 14
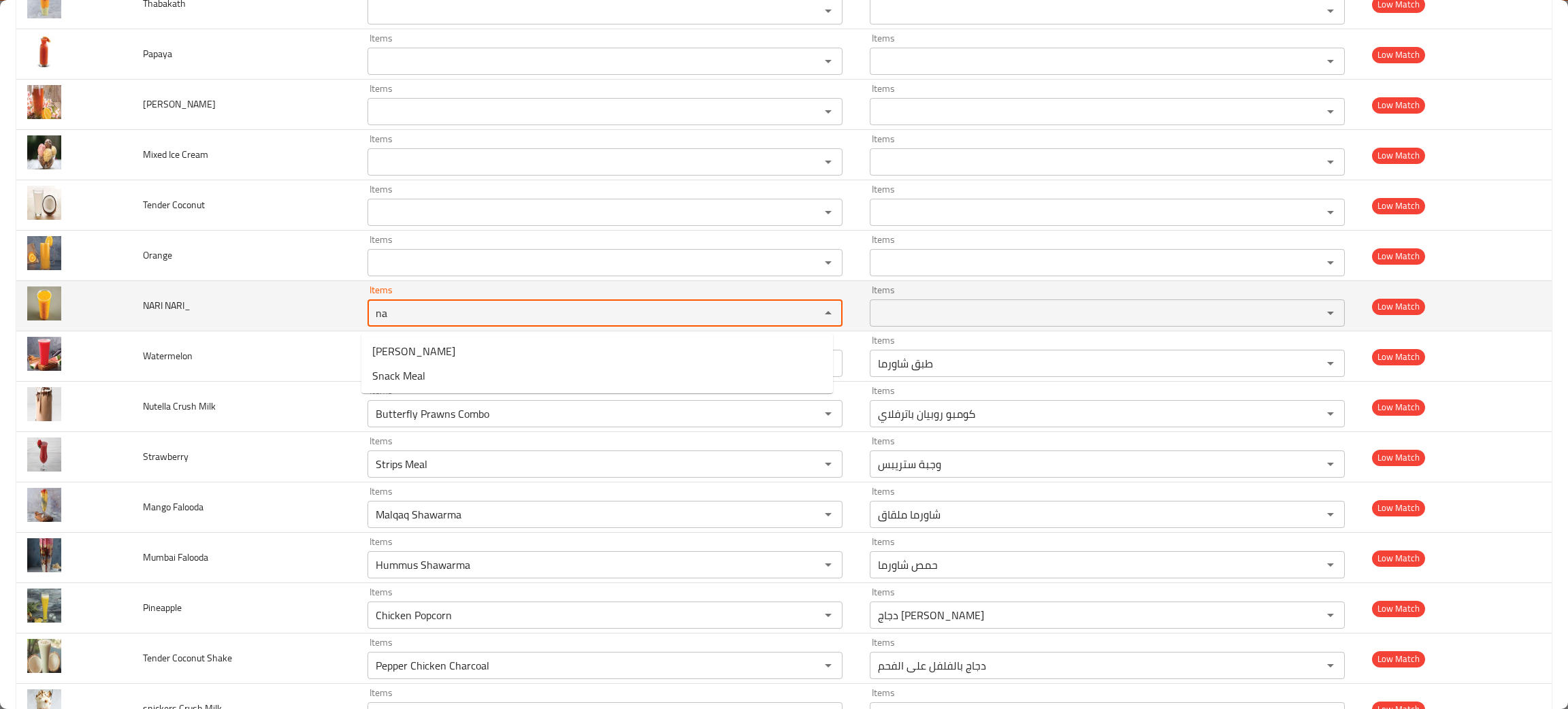
type NARI_ "na"
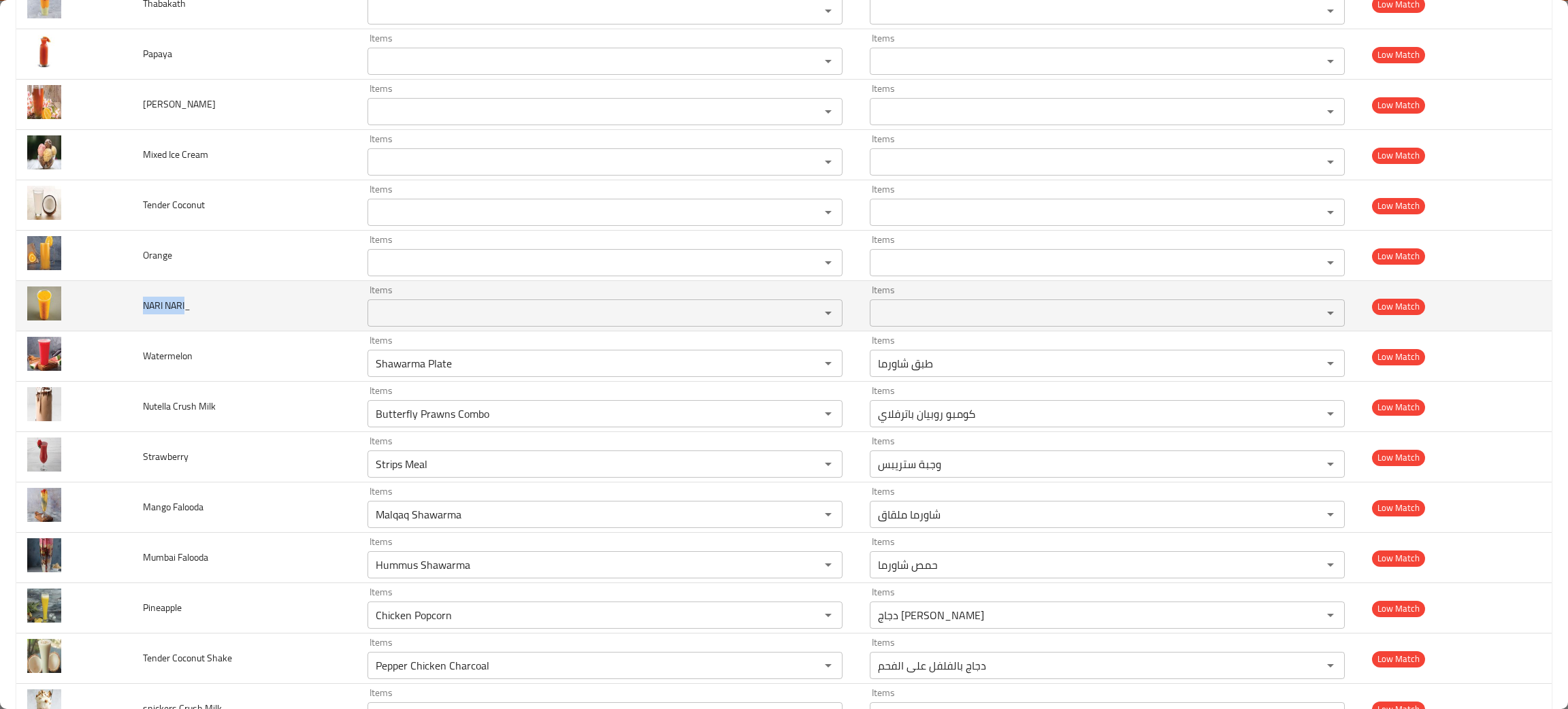
drag, startPoint x: 185, startPoint y: 304, endPoint x: 131, endPoint y: 308, distance: 54.1
click at [132, 308] on td "NARI NARI_" at bounding box center [243, 307] width 224 height 50
copy span "NARI NARI"
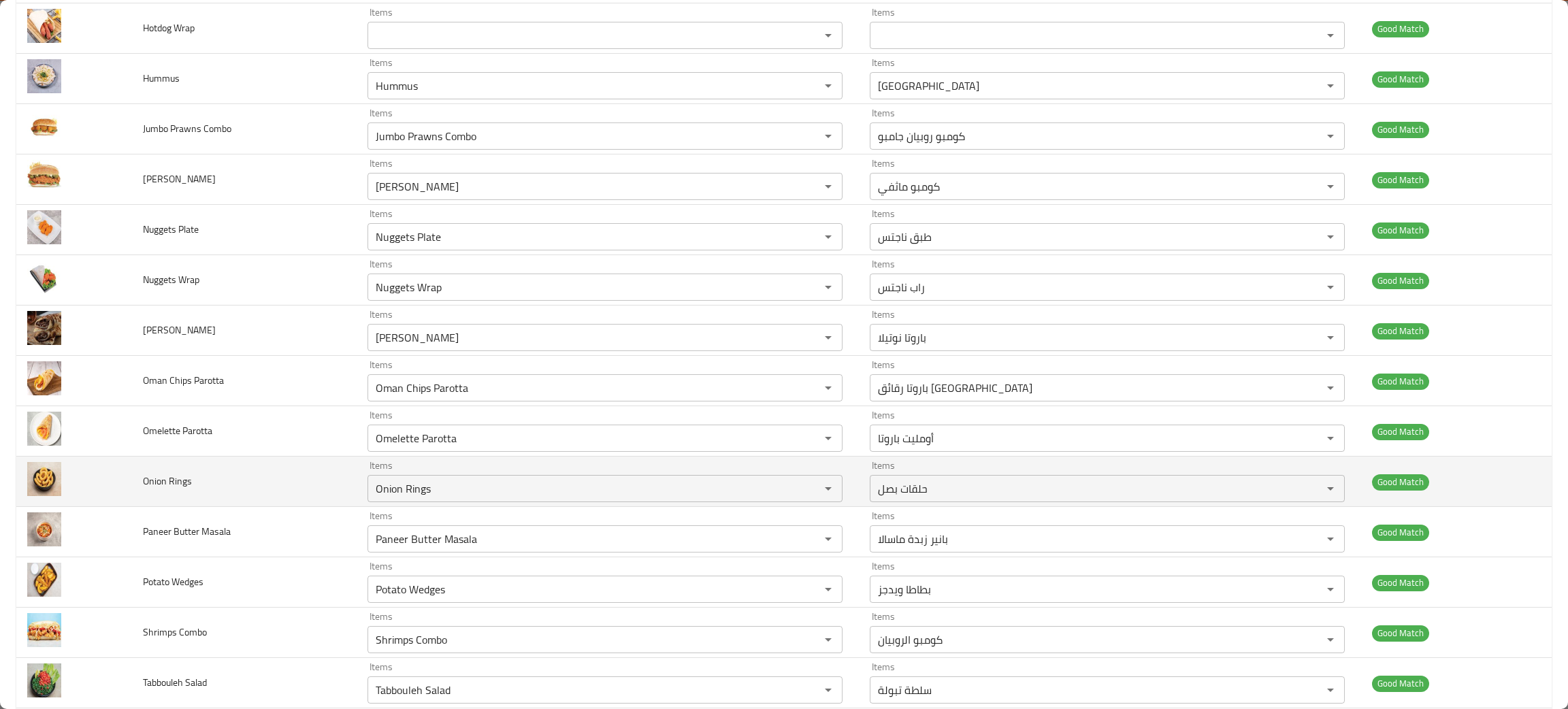
scroll to position [0, 0]
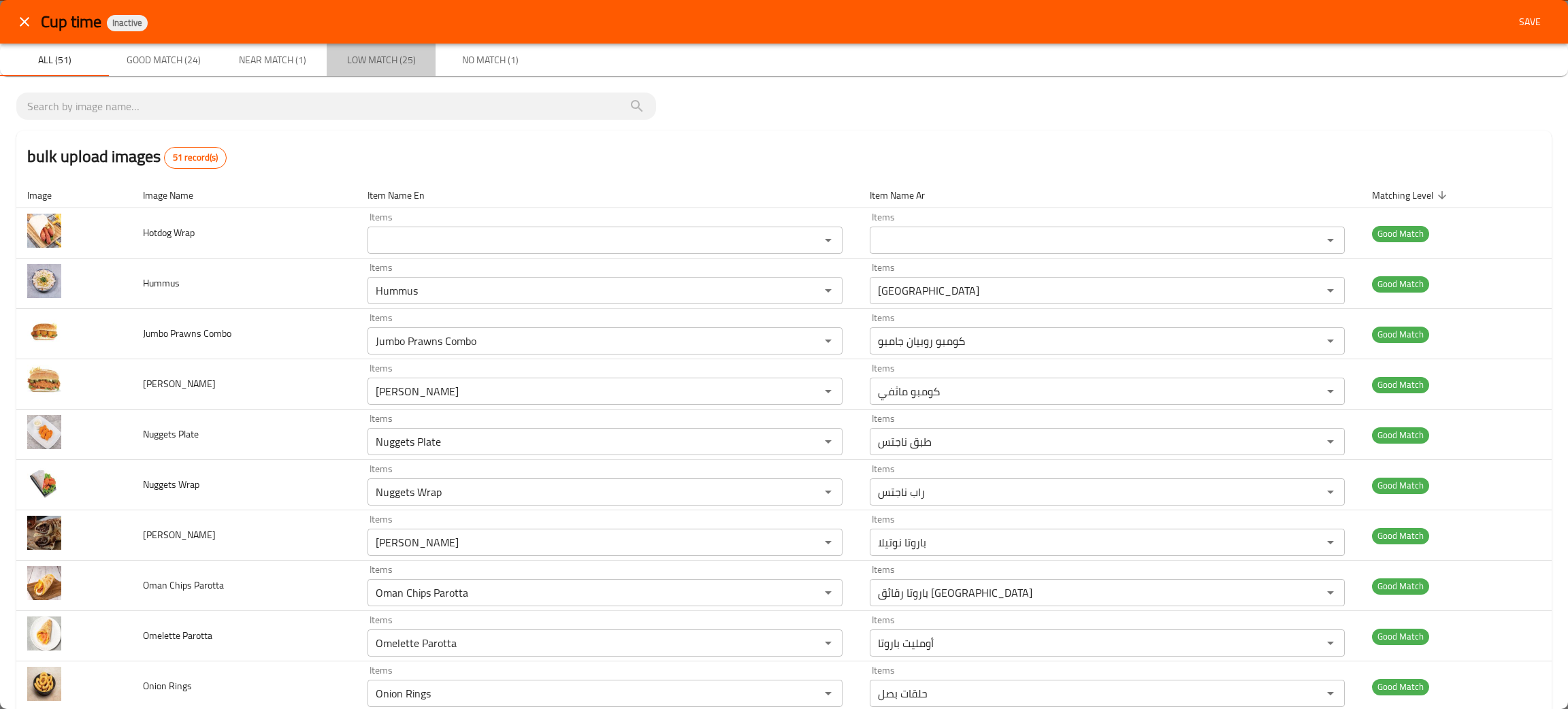
click at [375, 60] on span "Low Match (25)" at bounding box center [381, 60] width 93 height 17
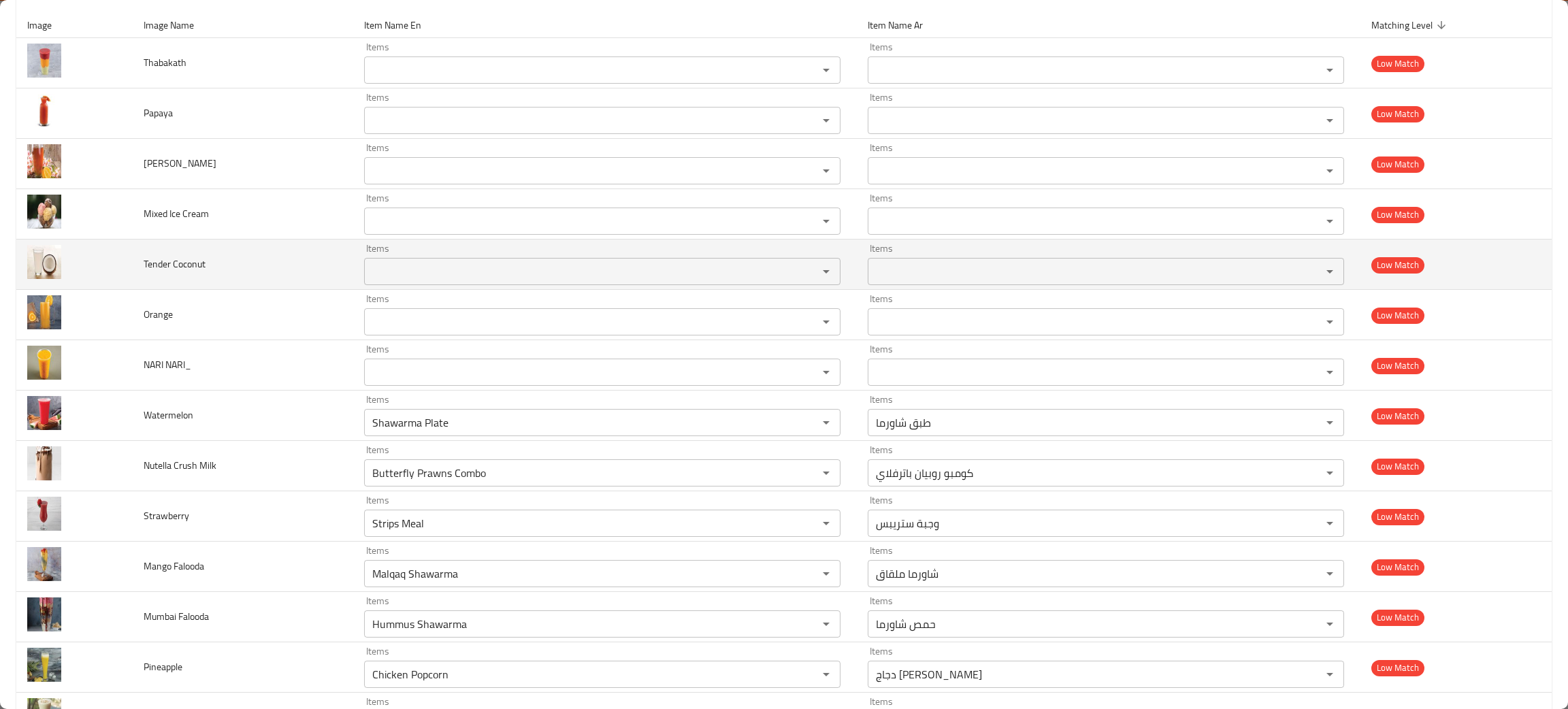
scroll to position [204, 0]
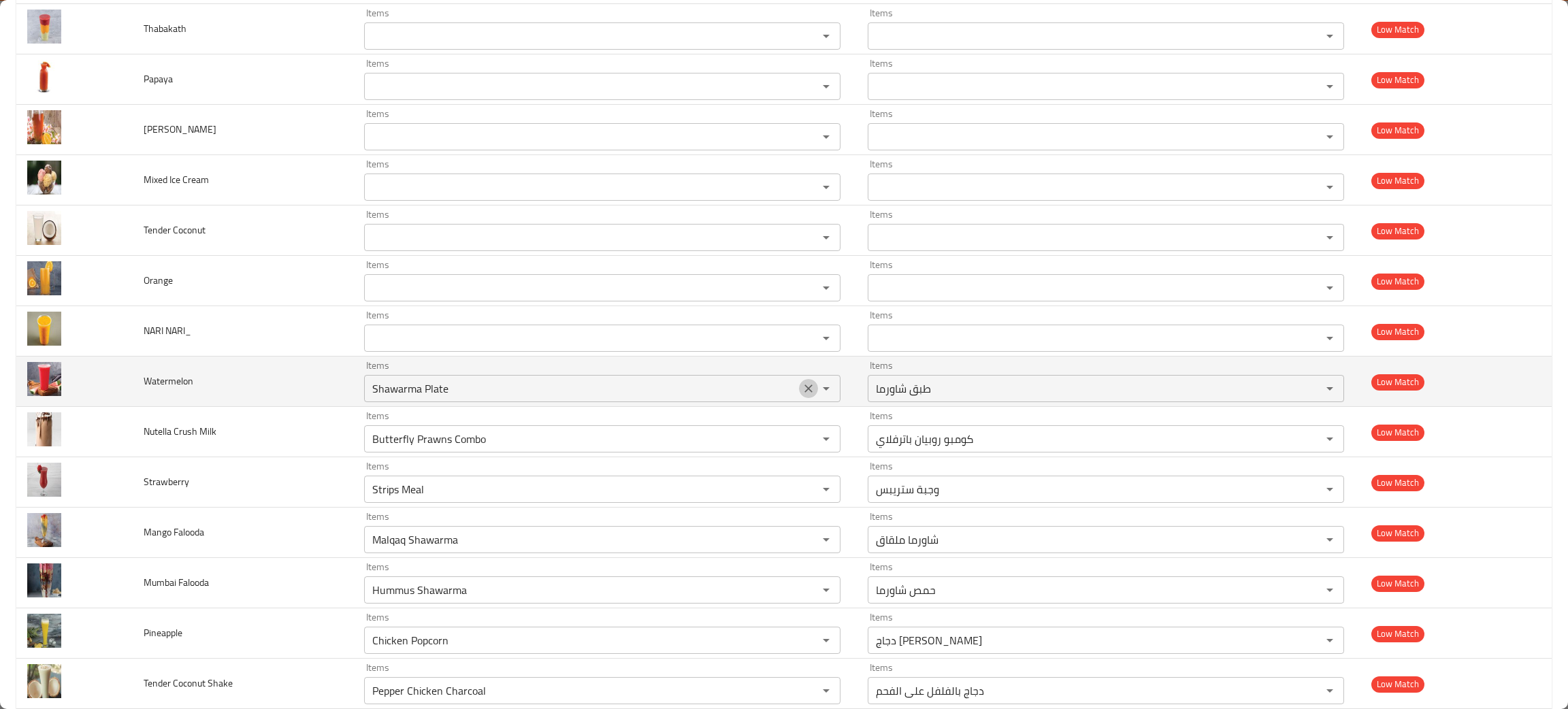
click at [805, 390] on icon "Clear" at bounding box center [808, 388] width 8 height 8
drag, startPoint x: 201, startPoint y: 385, endPoint x: 141, endPoint y: 384, distance: 60.0
click at [141, 384] on td "Watermelon" at bounding box center [243, 381] width 220 height 50
copy span "Watermelon"
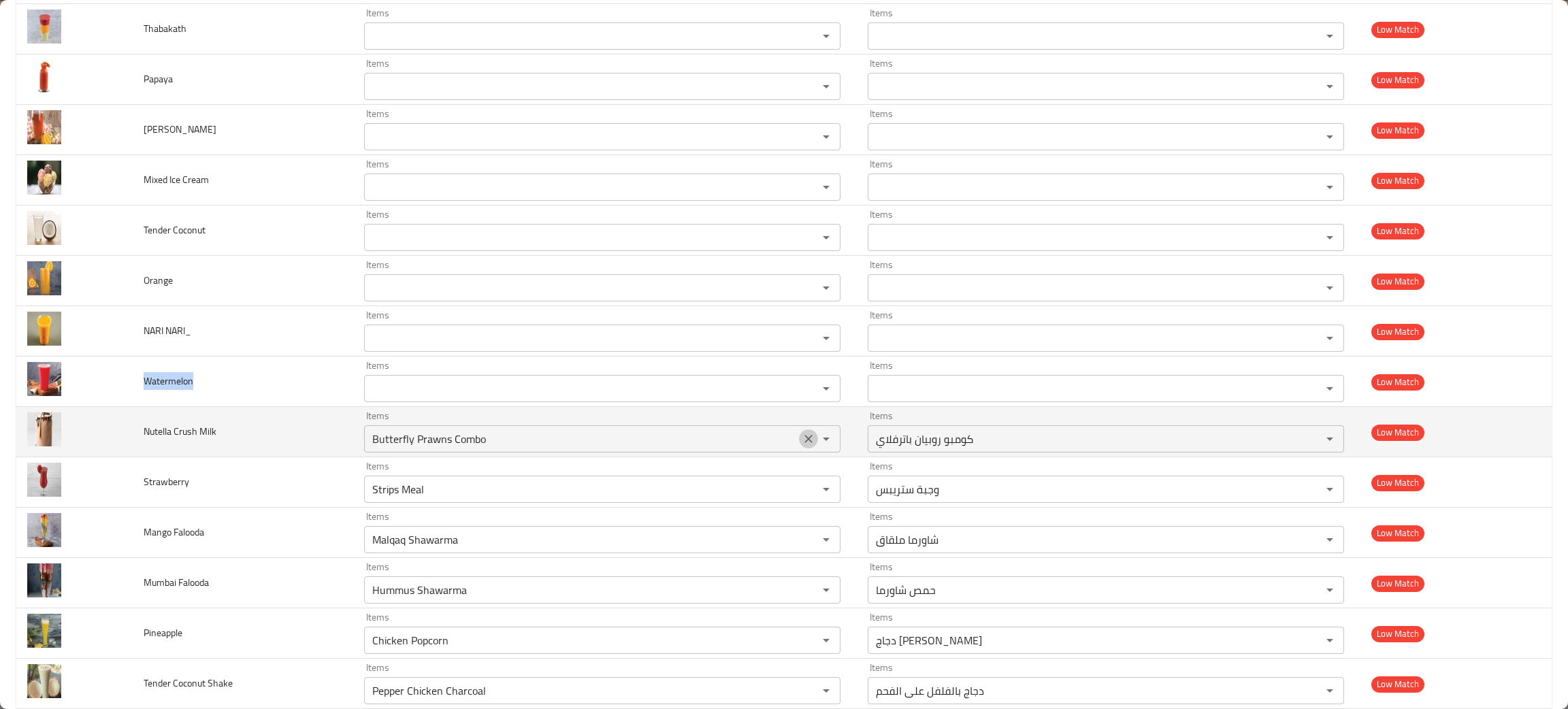
click at [802, 436] on icon "Clear" at bounding box center [808, 438] width 14 height 14
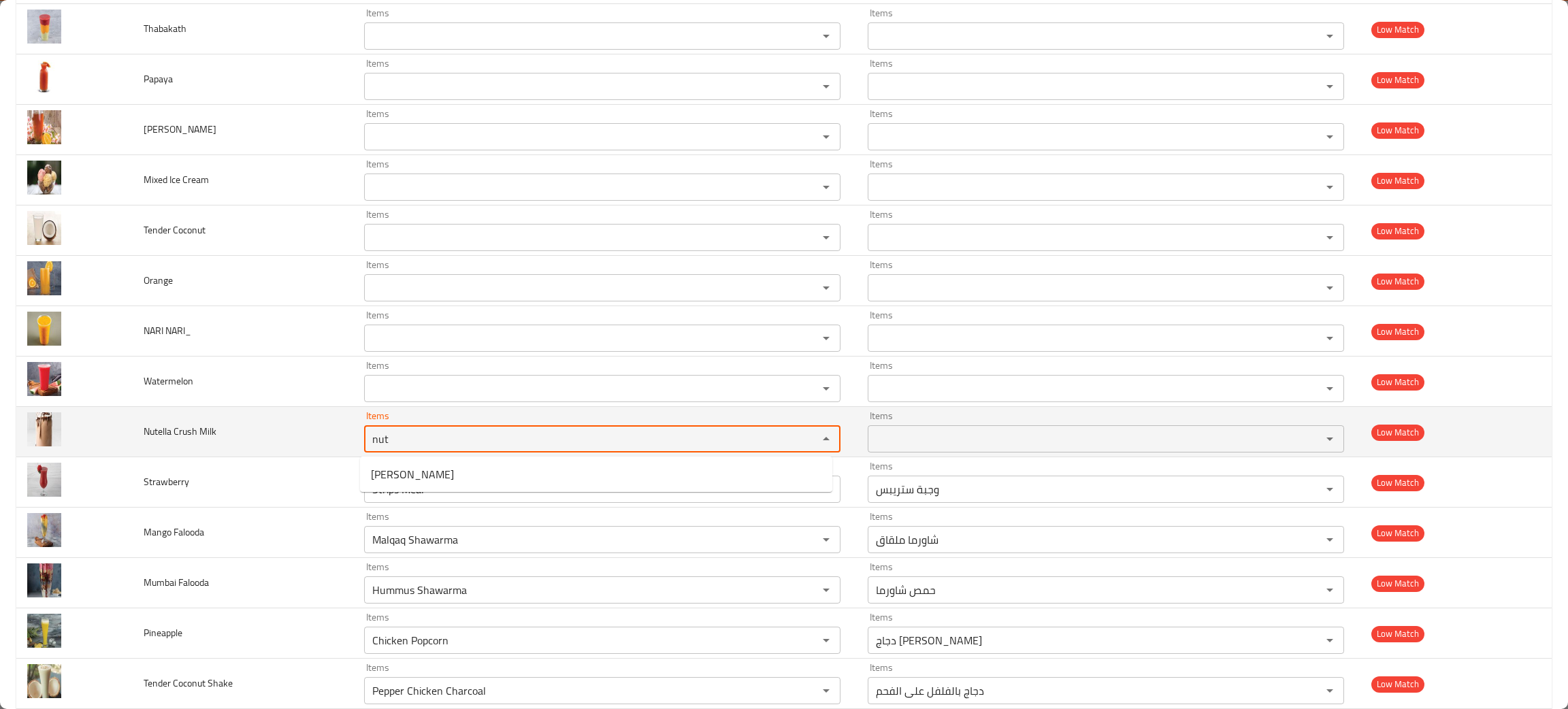
type Milk "nut"
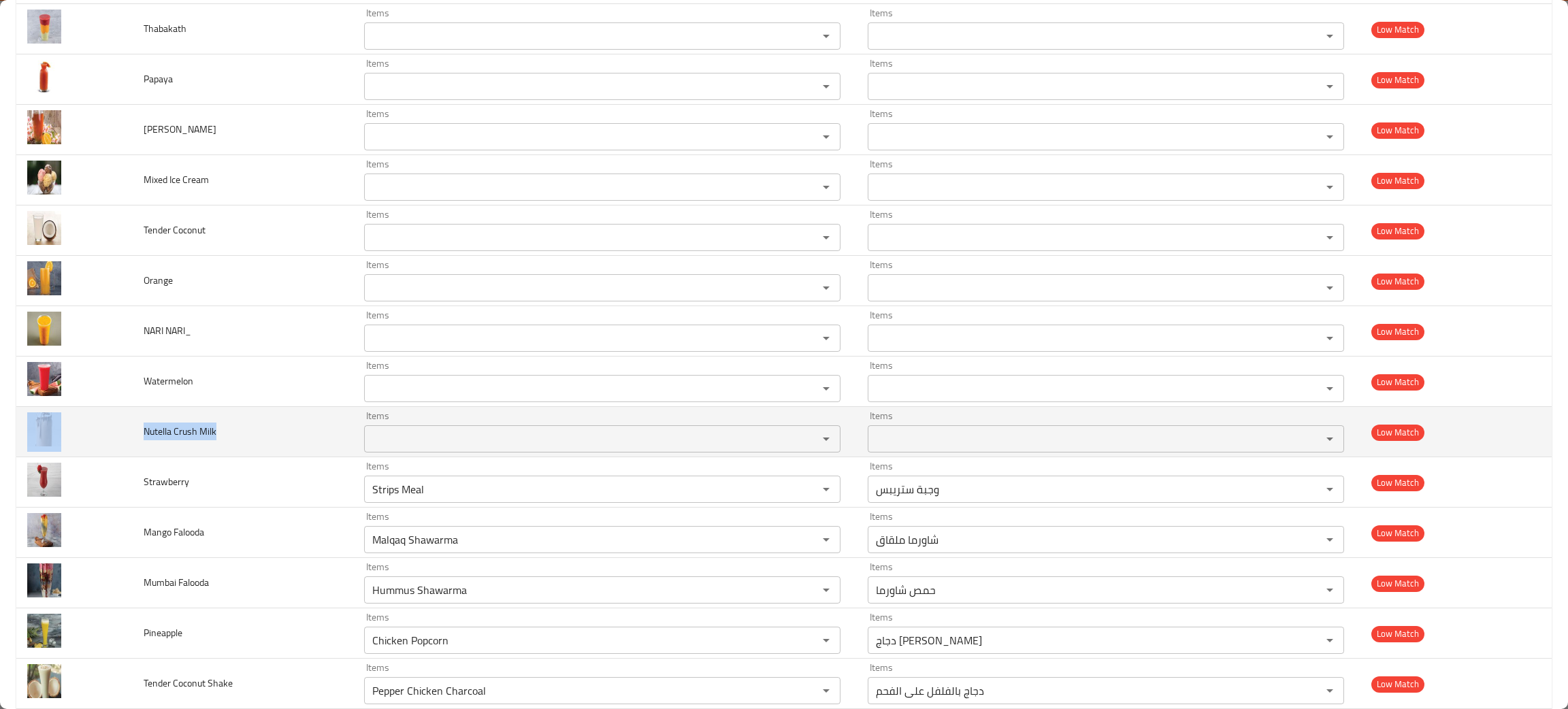
drag, startPoint x: 207, startPoint y: 435, endPoint x: 94, endPoint y: 439, distance: 113.1
click at [94, 439] on tr "Nutella Crush Milk Items Items Items Items Low Match" at bounding box center [784, 432] width 1535 height 50
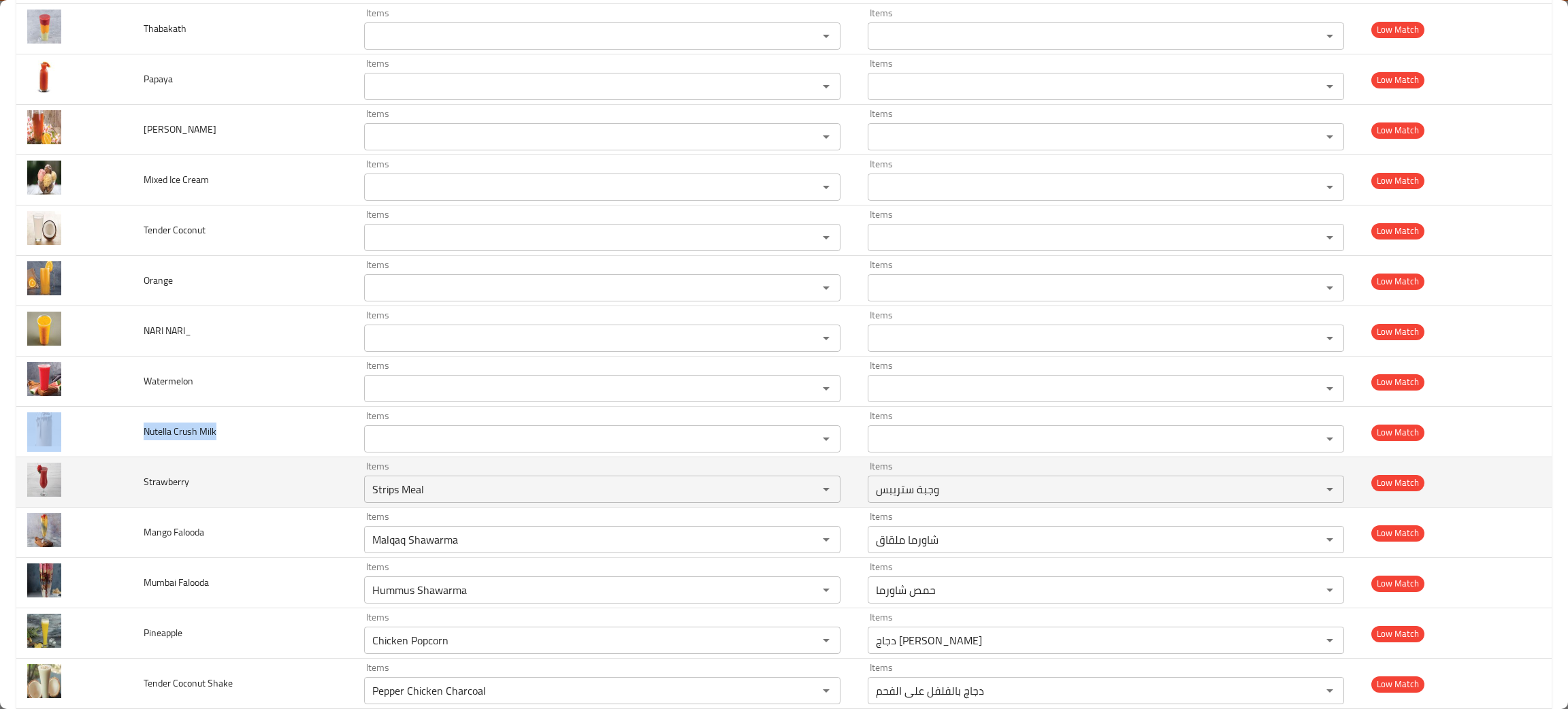
drag, startPoint x: 798, startPoint y: 488, endPoint x: 326, endPoint y: 488, distance: 472.0
click at [802, 488] on icon "Clear" at bounding box center [808, 489] width 14 height 14
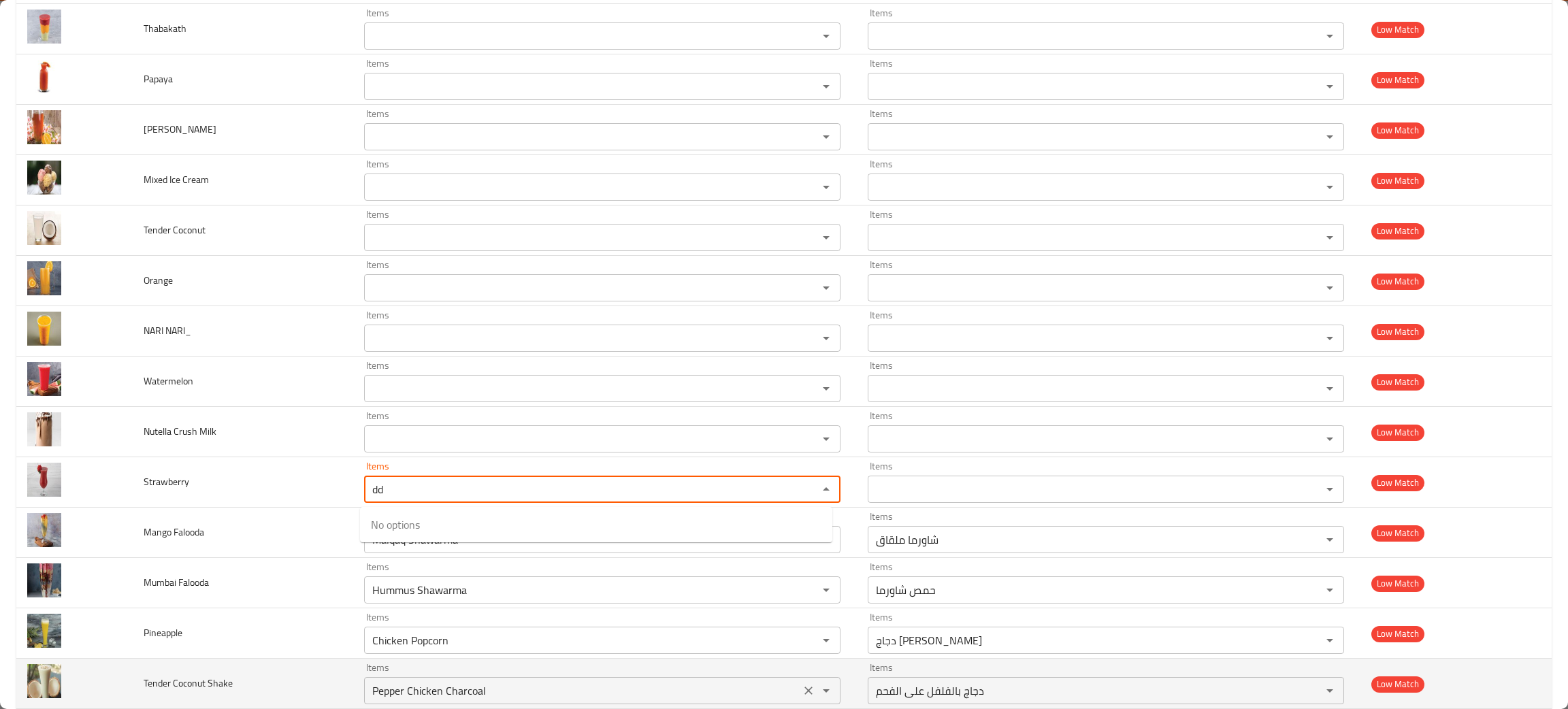
type input "d"
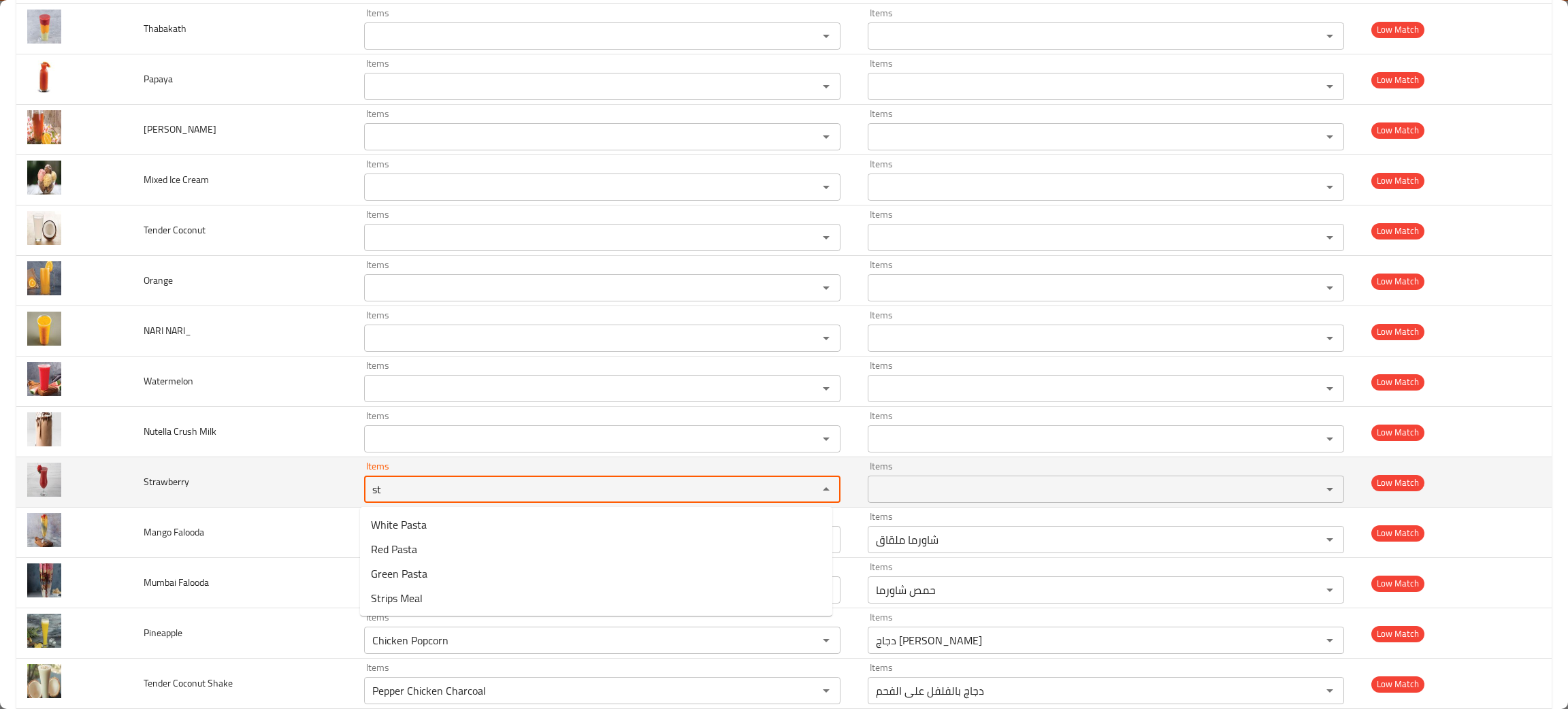
type input "st"
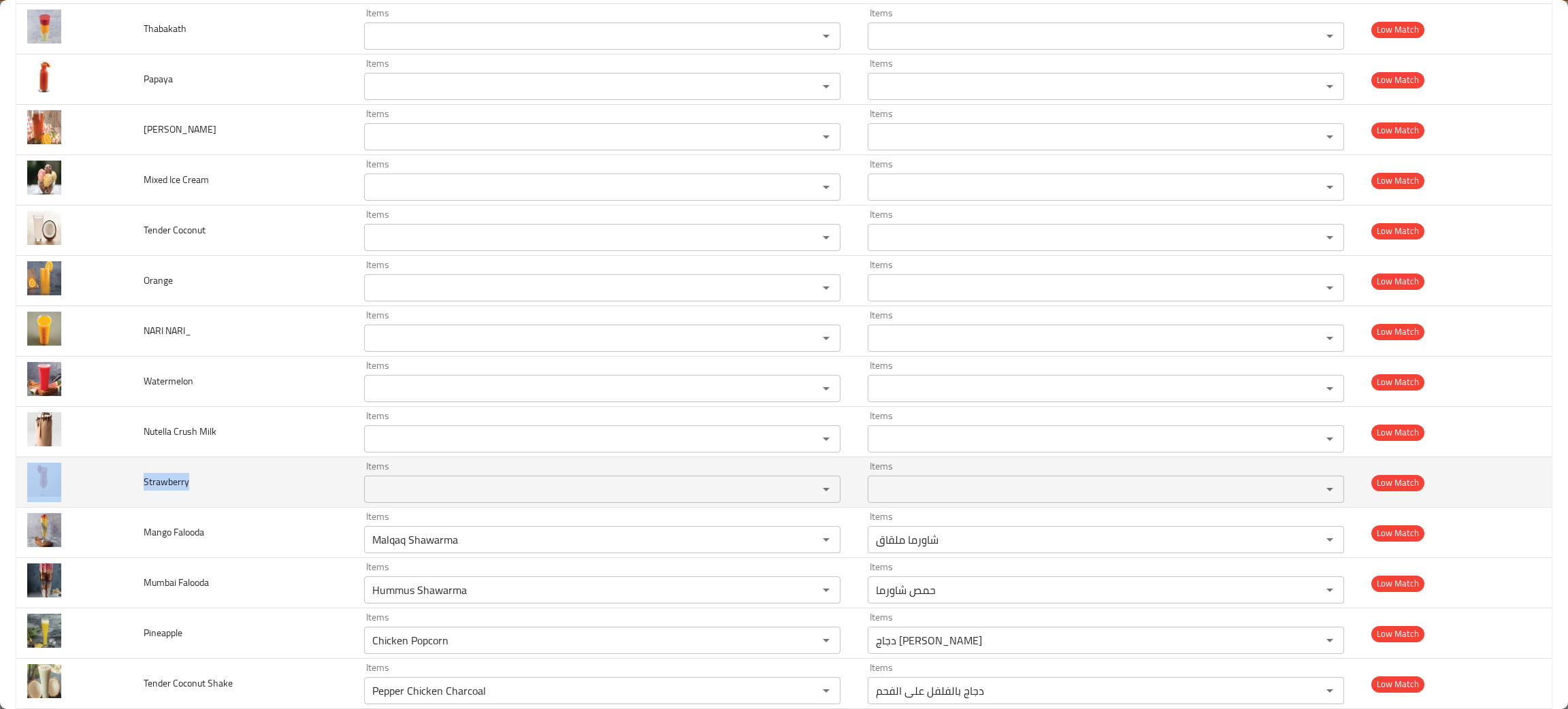
drag, startPoint x: 204, startPoint y: 488, endPoint x: 140, endPoint y: 477, distance: 64.9
click at [104, 477] on tr "Strawberry Items Items Items Items Low Match" at bounding box center [784, 482] width 1535 height 50
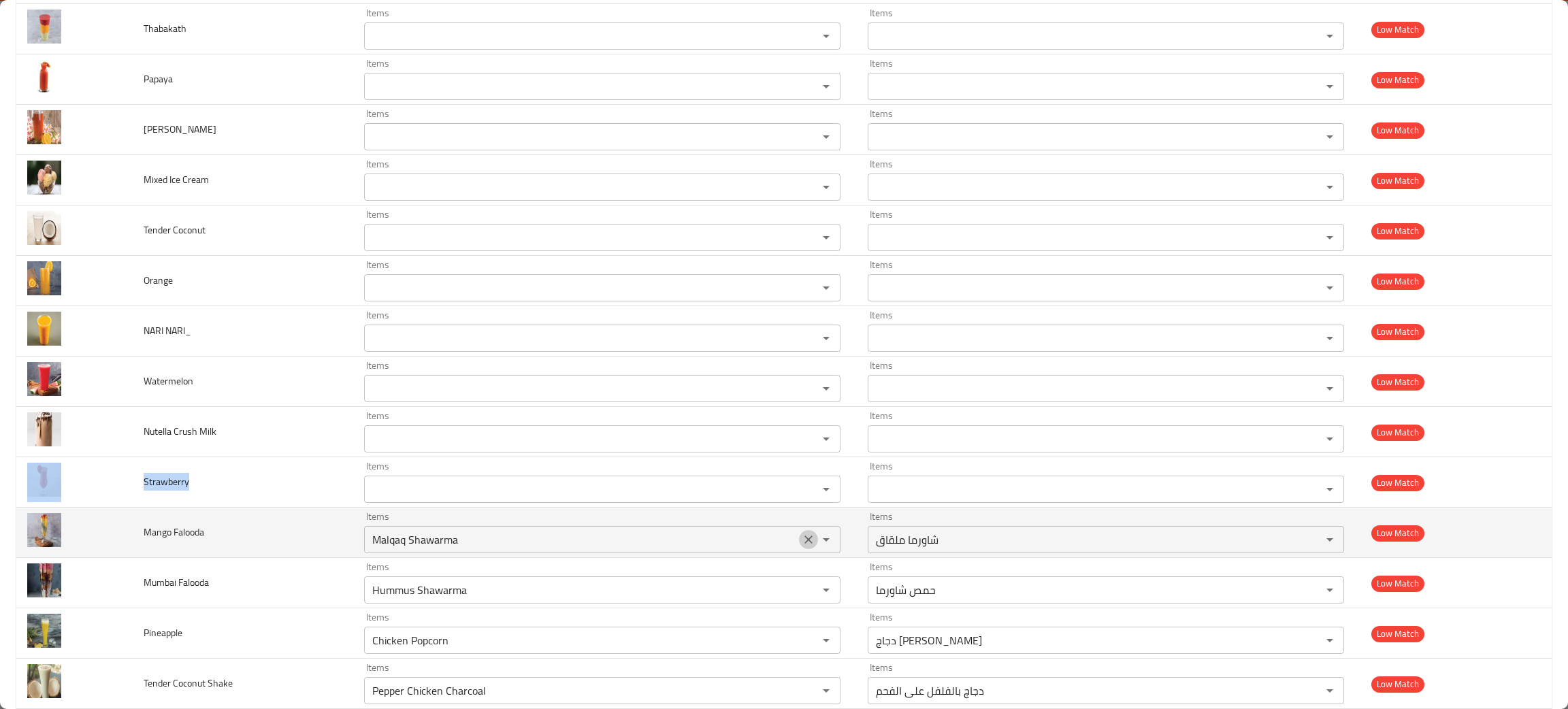
click at [802, 541] on icon "Clear" at bounding box center [808, 539] width 14 height 14
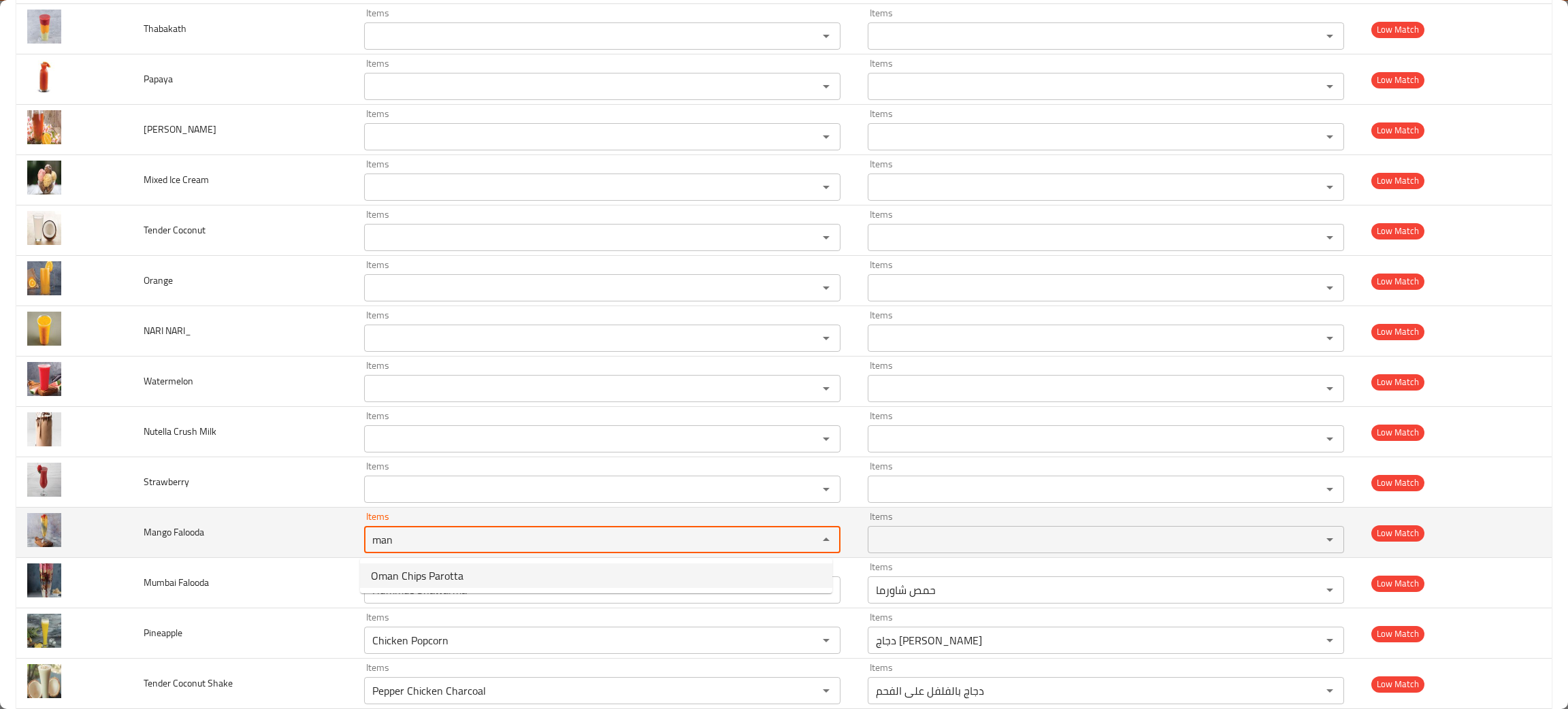
type Falooda "man"
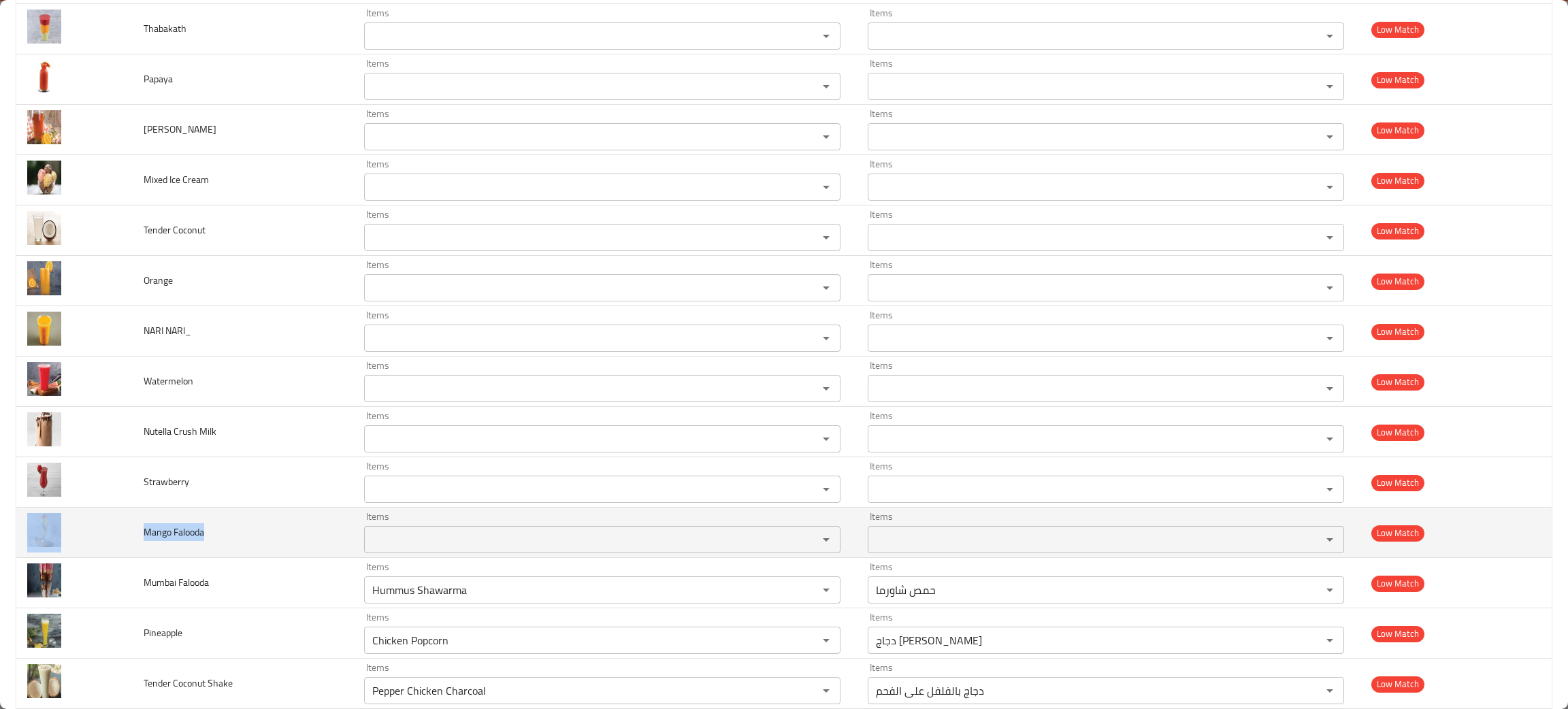
drag, startPoint x: 248, startPoint y: 530, endPoint x: 130, endPoint y: 529, distance: 118.0
click at [123, 529] on tr "Mango Falooda Items Items Items Items Low Match" at bounding box center [784, 533] width 1535 height 50
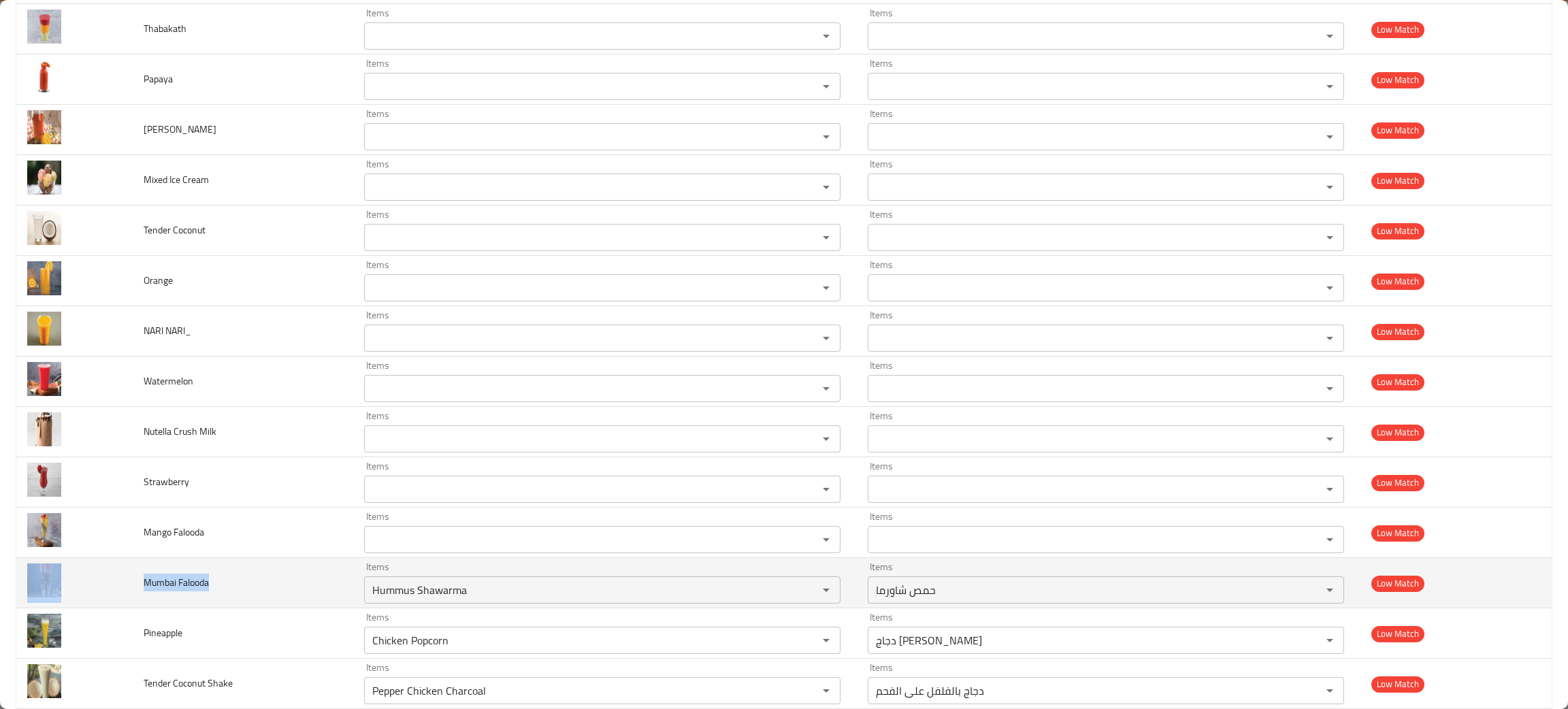
drag, startPoint x: 244, startPoint y: 582, endPoint x: 140, endPoint y: 577, distance: 104.1
click at [112, 586] on tr "Mumbai Falooda Items Hummus Shawarma Items Items حمص شاورما Items Low Match" at bounding box center [784, 583] width 1535 height 50
click at [803, 592] on icon "Clear" at bounding box center [808, 590] width 14 height 14
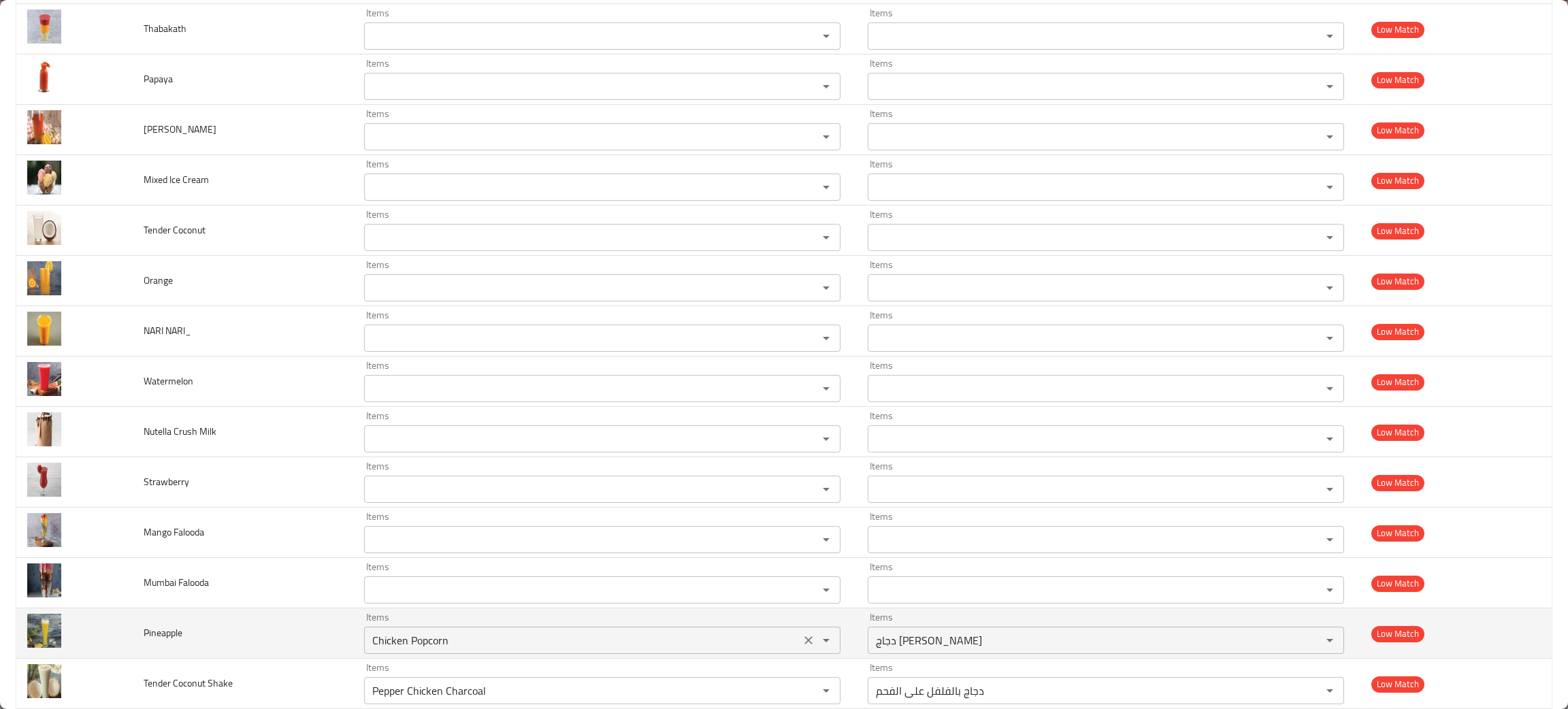
click at [802, 639] on icon "Clear" at bounding box center [808, 640] width 14 height 14
drag, startPoint x: 184, startPoint y: 646, endPoint x: 84, endPoint y: 641, distance: 100.1
click at [84, 641] on tr "Pineapple Items Items Items Items Low Match" at bounding box center [784, 633] width 1535 height 50
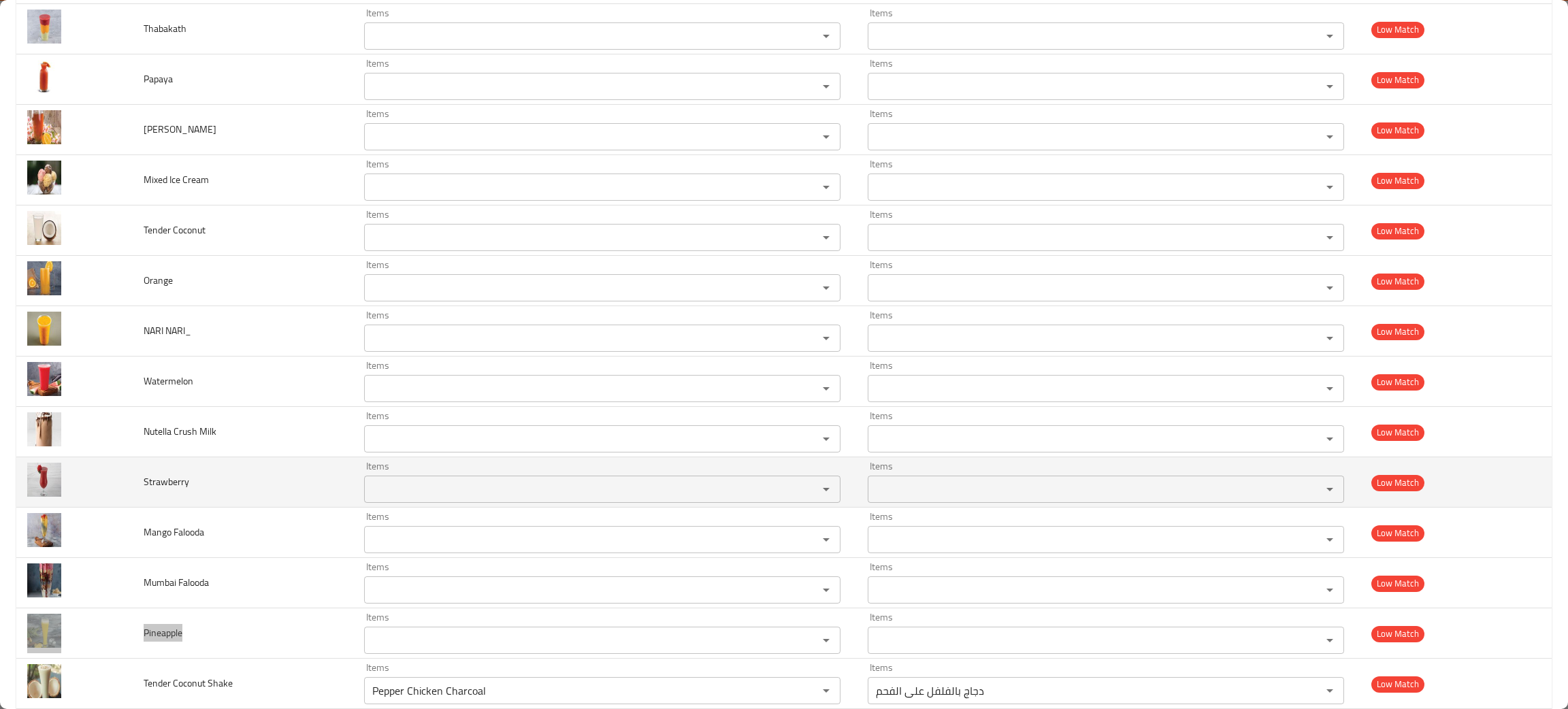
scroll to position [306, 0]
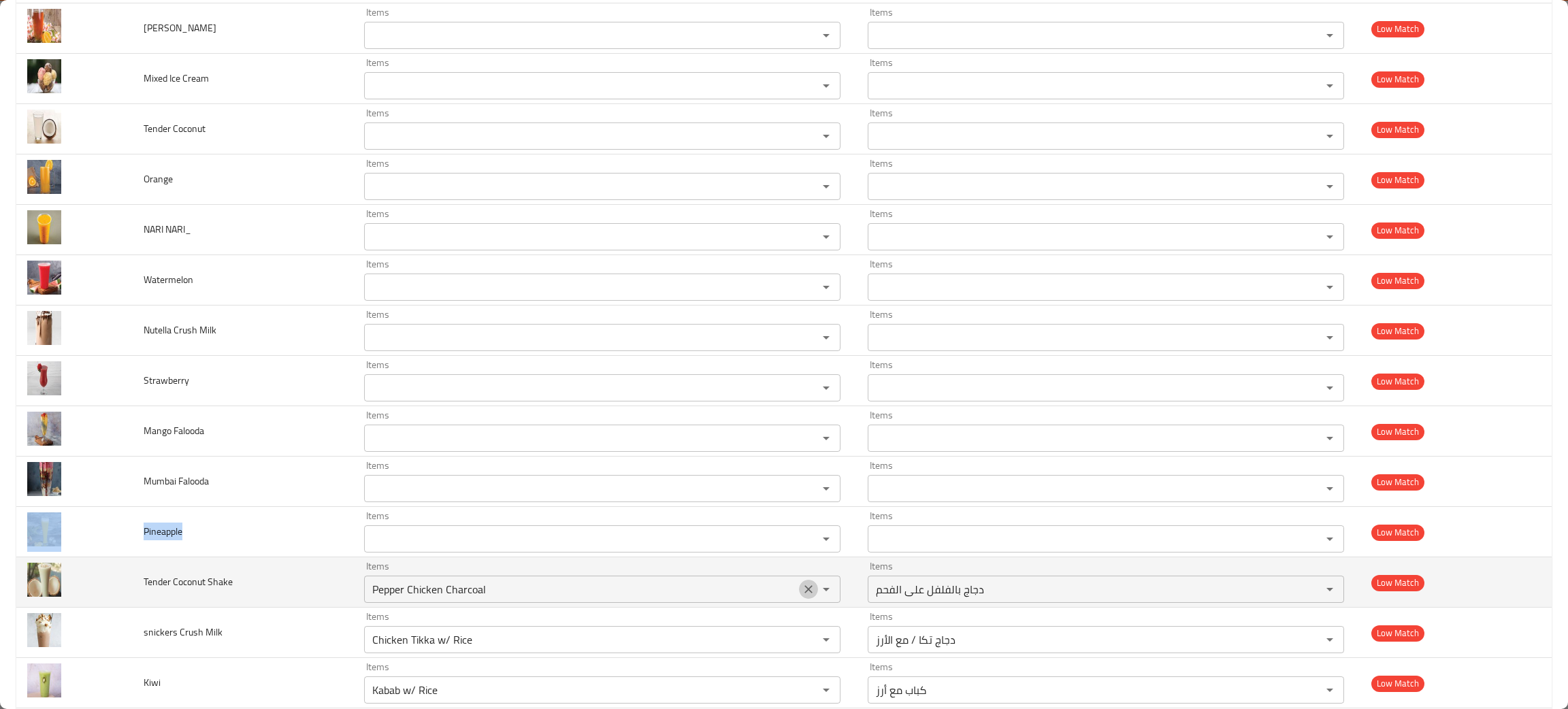
click at [805, 590] on icon "Clear" at bounding box center [808, 589] width 8 height 8
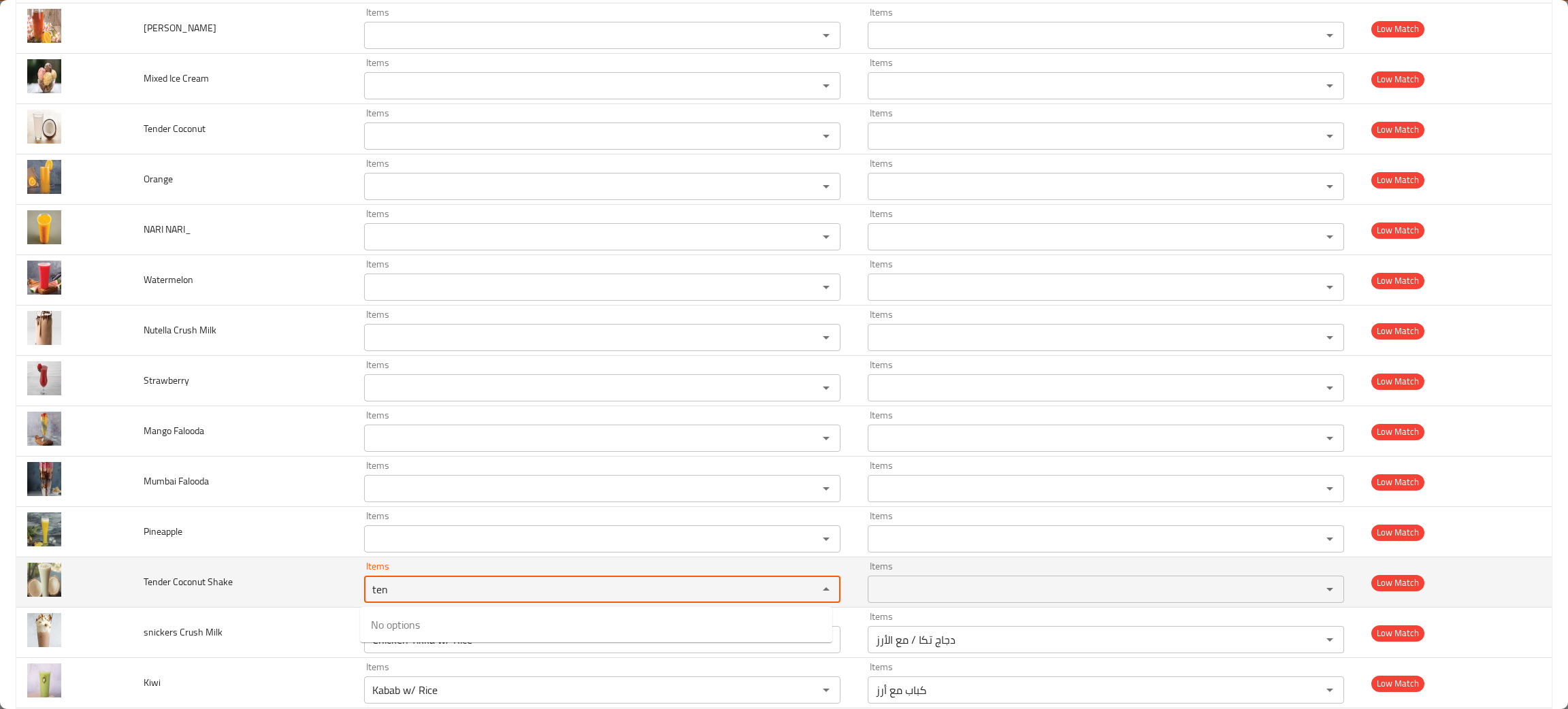
type Shake "ten"
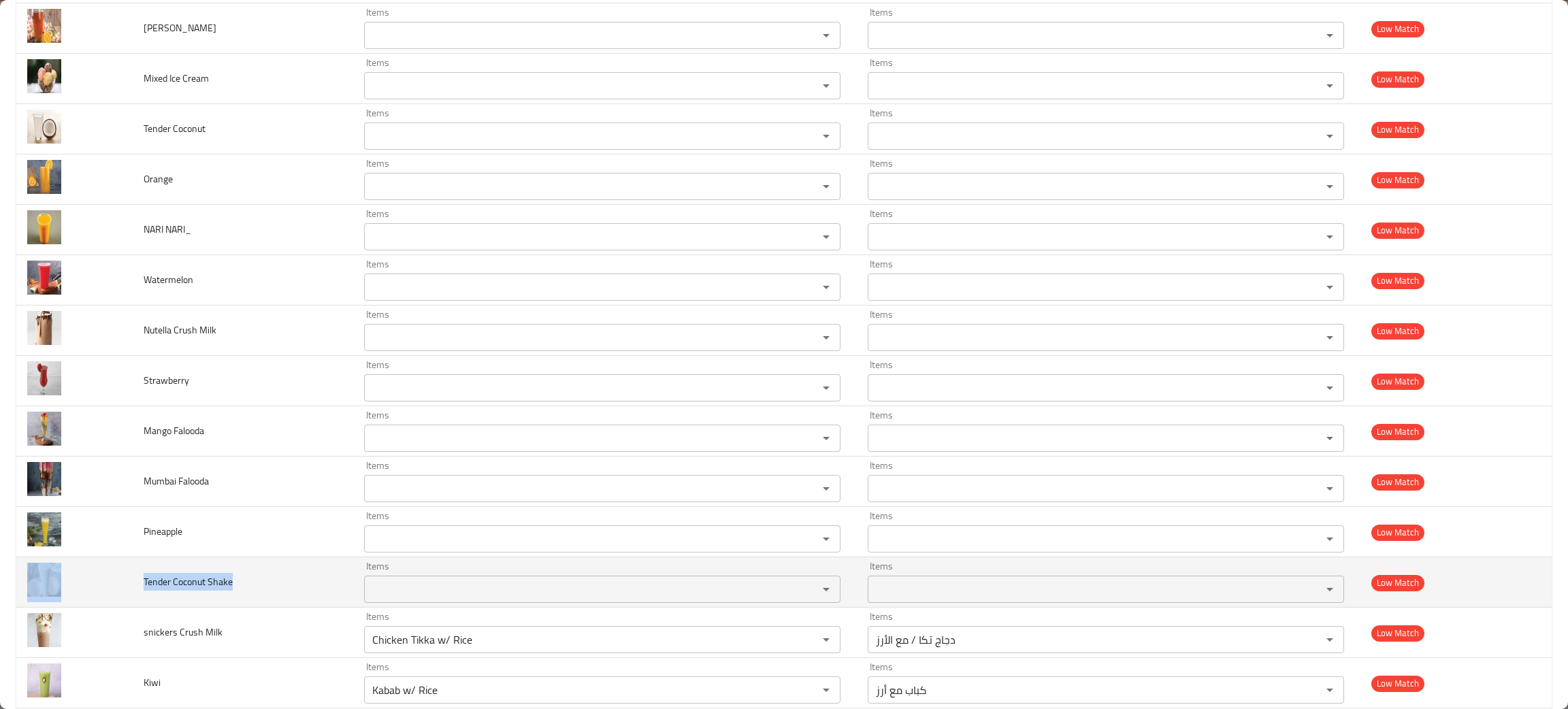
drag, startPoint x: 255, startPoint y: 585, endPoint x: 130, endPoint y: 586, distance: 125.0
click at [128, 587] on tr "Tender Coconut Shake Items Items Items Items Low Match" at bounding box center [784, 582] width 1535 height 50
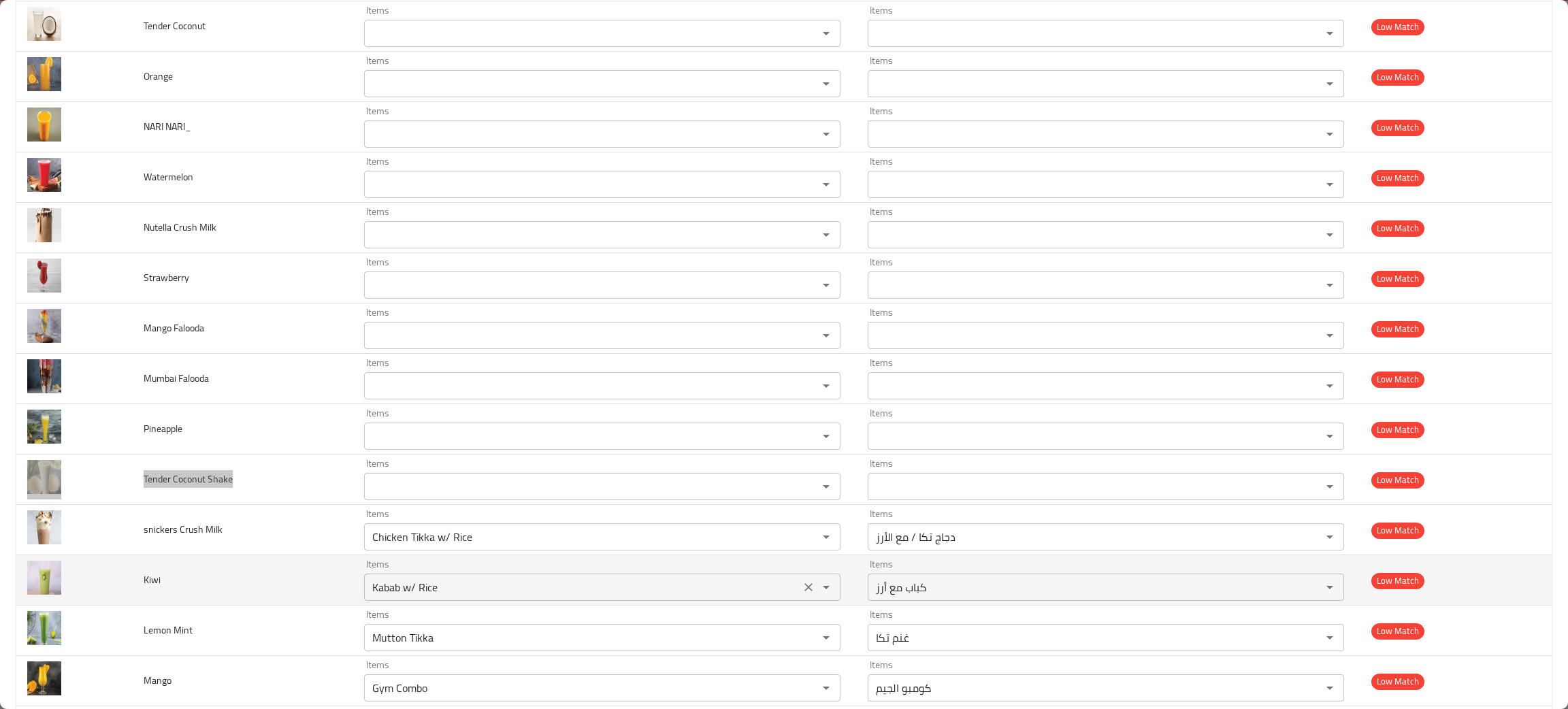
scroll to position [510, 0]
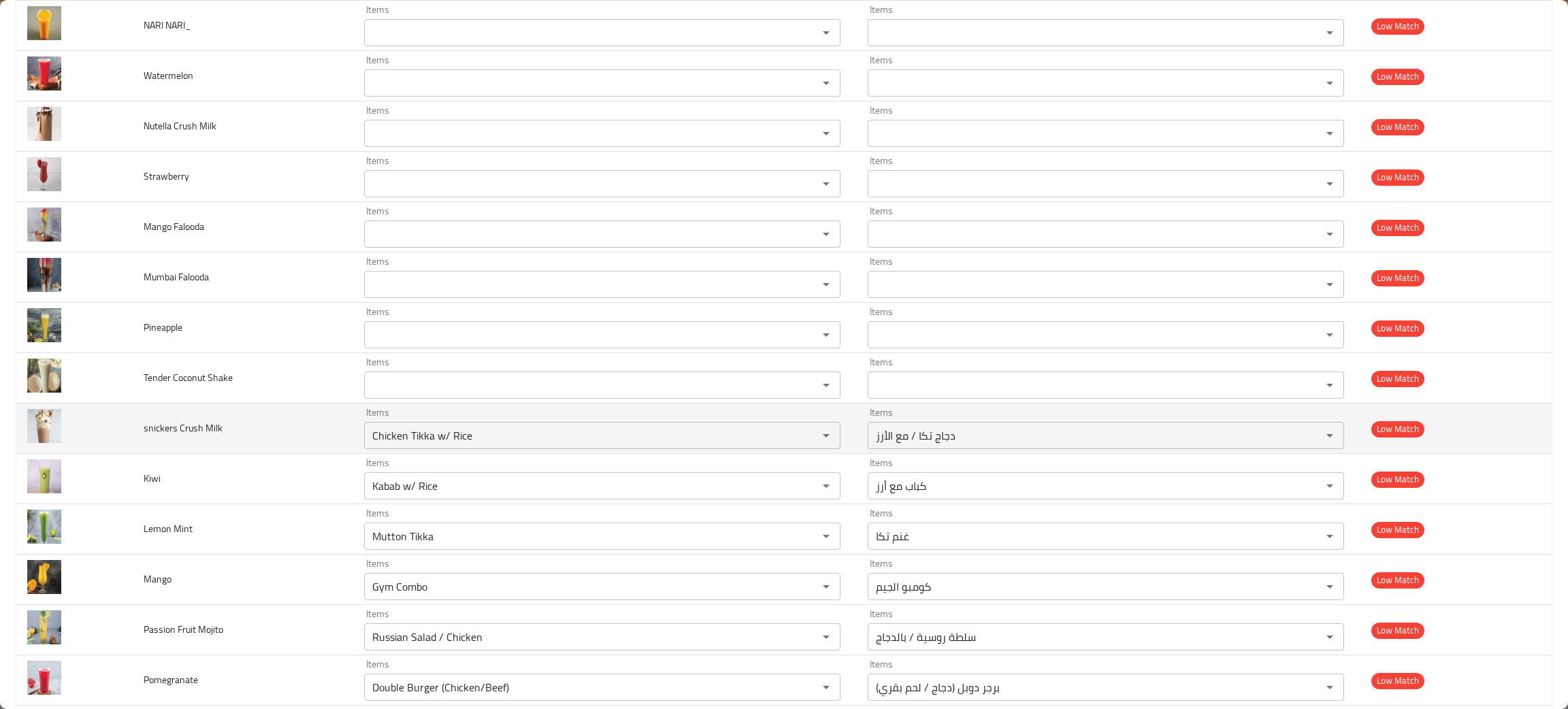
click at [240, 427] on td "snickers Crush Milk" at bounding box center [243, 429] width 220 height 50
click at [802, 441] on icon "Clear" at bounding box center [808, 435] width 14 height 14
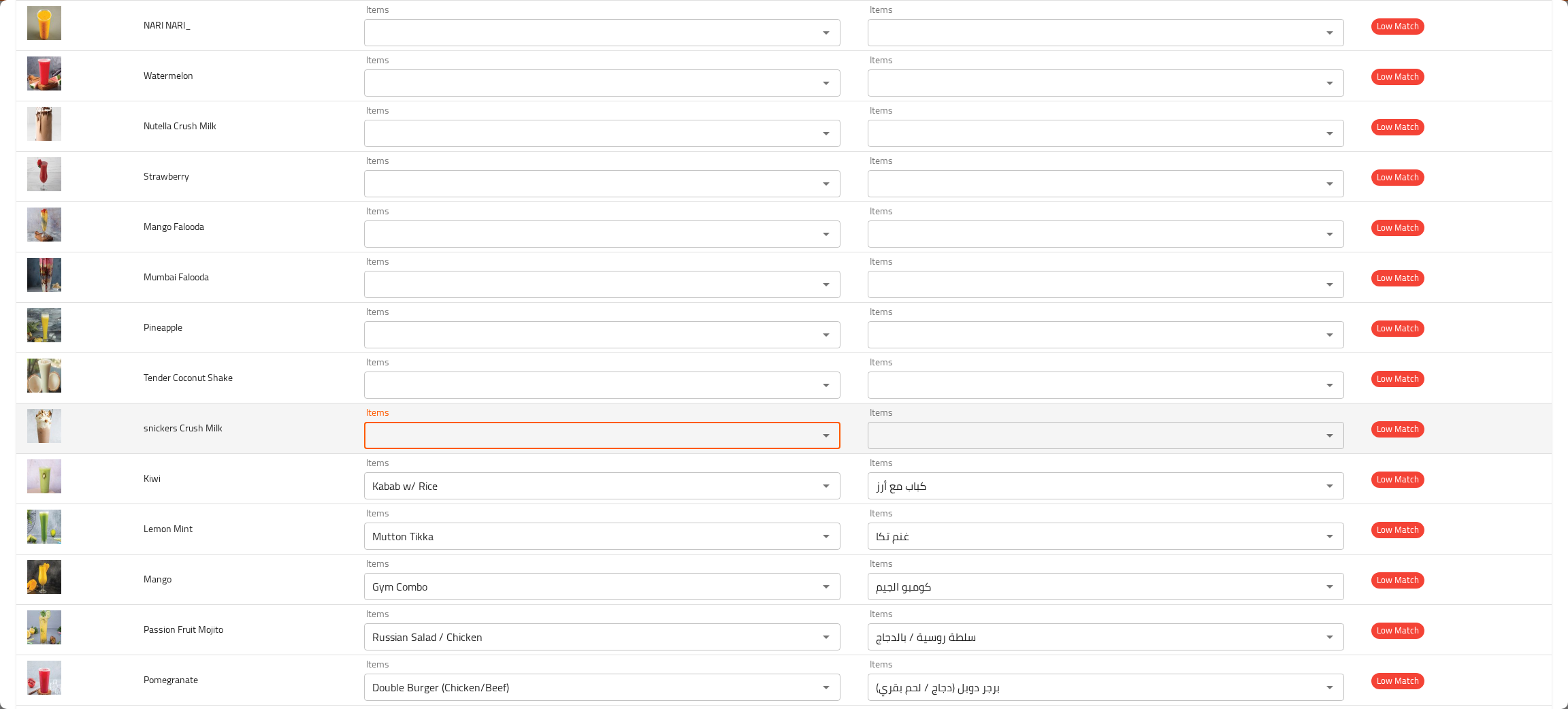
drag, startPoint x: 248, startPoint y: 440, endPoint x: 259, endPoint y: 427, distance: 17.0
click at [256, 427] on td "snickers Crush Milk" at bounding box center [243, 429] width 220 height 50
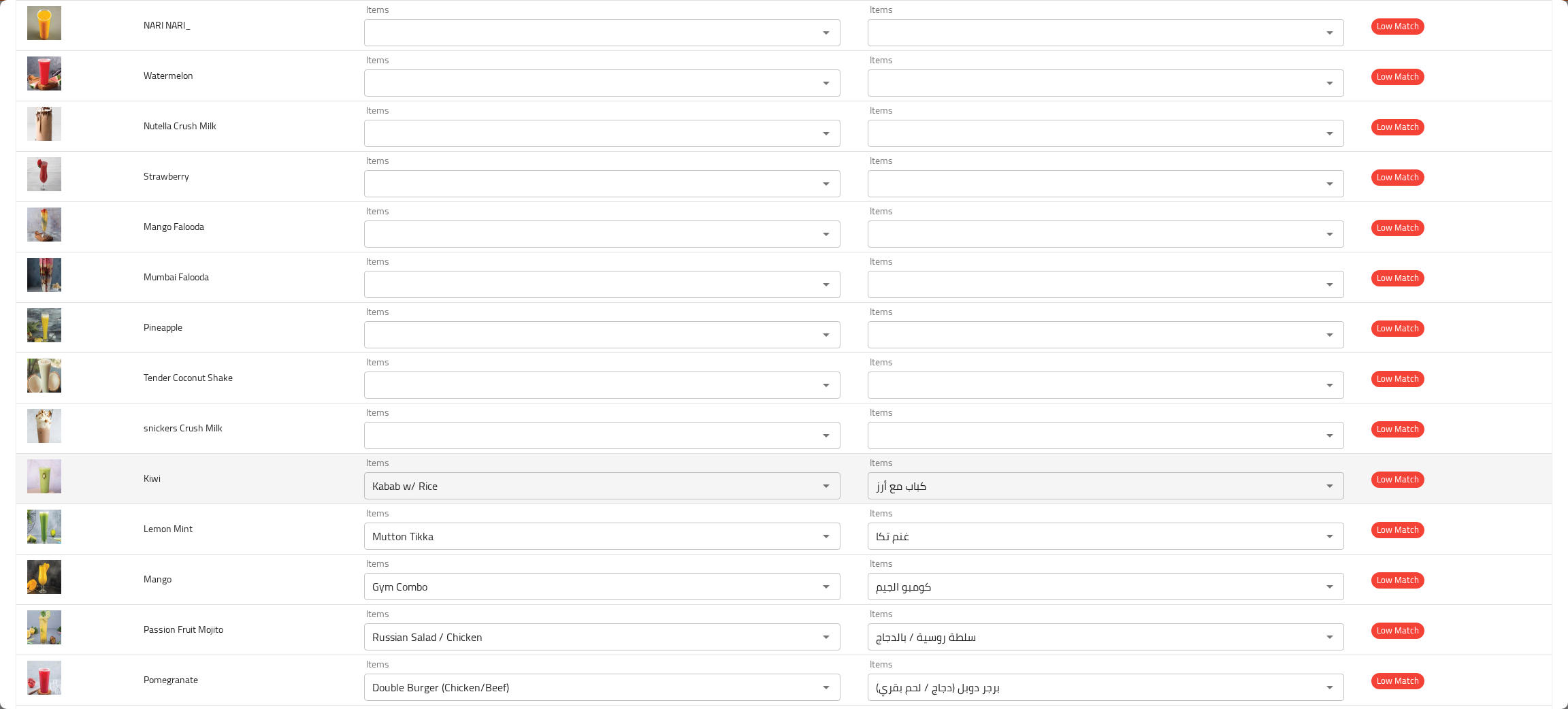
click at [219, 482] on td "Kiwi" at bounding box center [243, 479] width 220 height 50
click at [802, 493] on icon "Clear" at bounding box center [808, 486] width 14 height 14
drag, startPoint x: 178, startPoint y: 477, endPoint x: 101, endPoint y: 477, distance: 77.0
click at [101, 477] on tr "Kiwi Items Items Items Items Low Match" at bounding box center [784, 479] width 1535 height 50
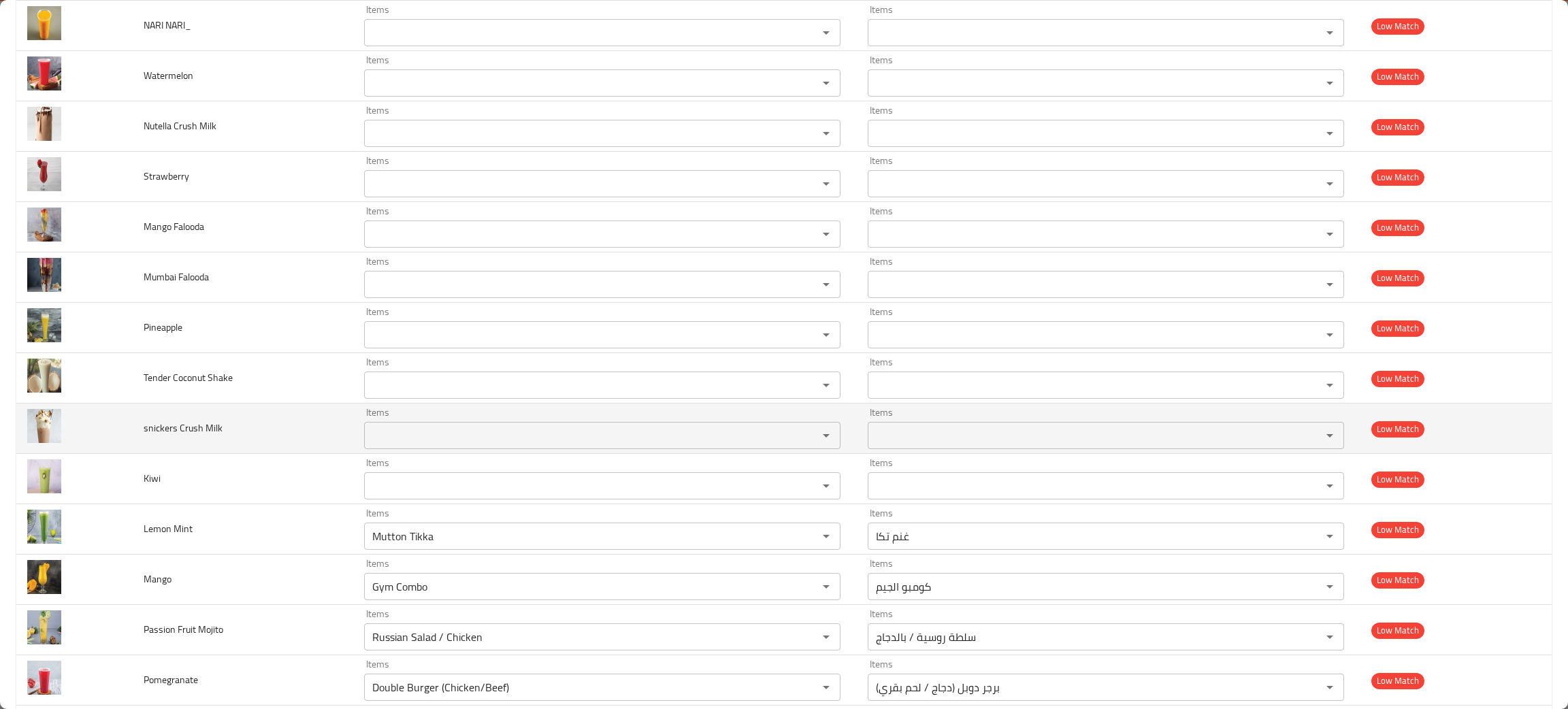
click at [237, 428] on td "snickers Crush Milk" at bounding box center [243, 429] width 220 height 50
drag, startPoint x: 237, startPoint y: 428, endPoint x: 137, endPoint y: 448, distance: 102.0
click at [135, 448] on td "snickers Crush Milk" at bounding box center [243, 429] width 220 height 50
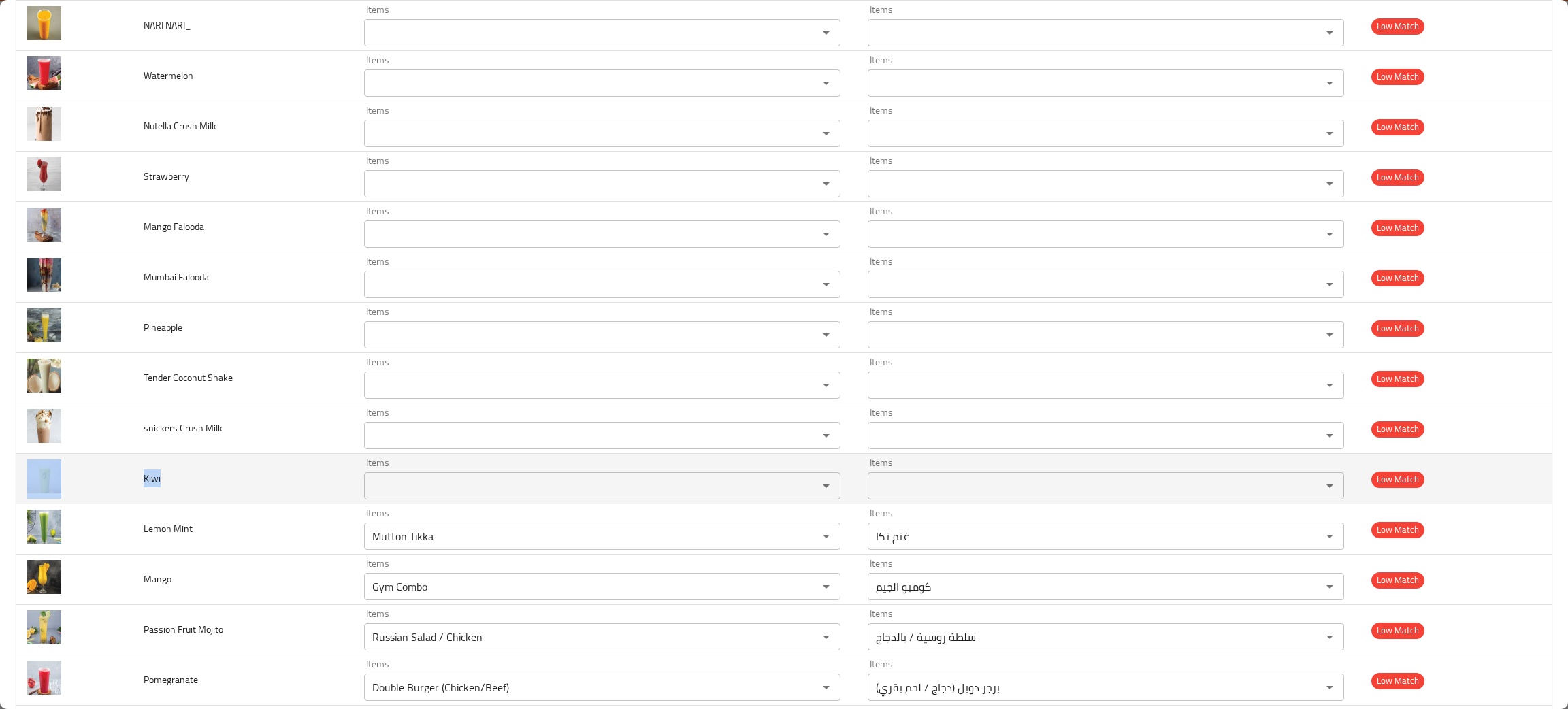
drag, startPoint x: 194, startPoint y: 484, endPoint x: 107, endPoint y: 482, distance: 87.0
click at [107, 482] on tr "Kiwi Items Items Items Items Low Match" at bounding box center [784, 479] width 1535 height 50
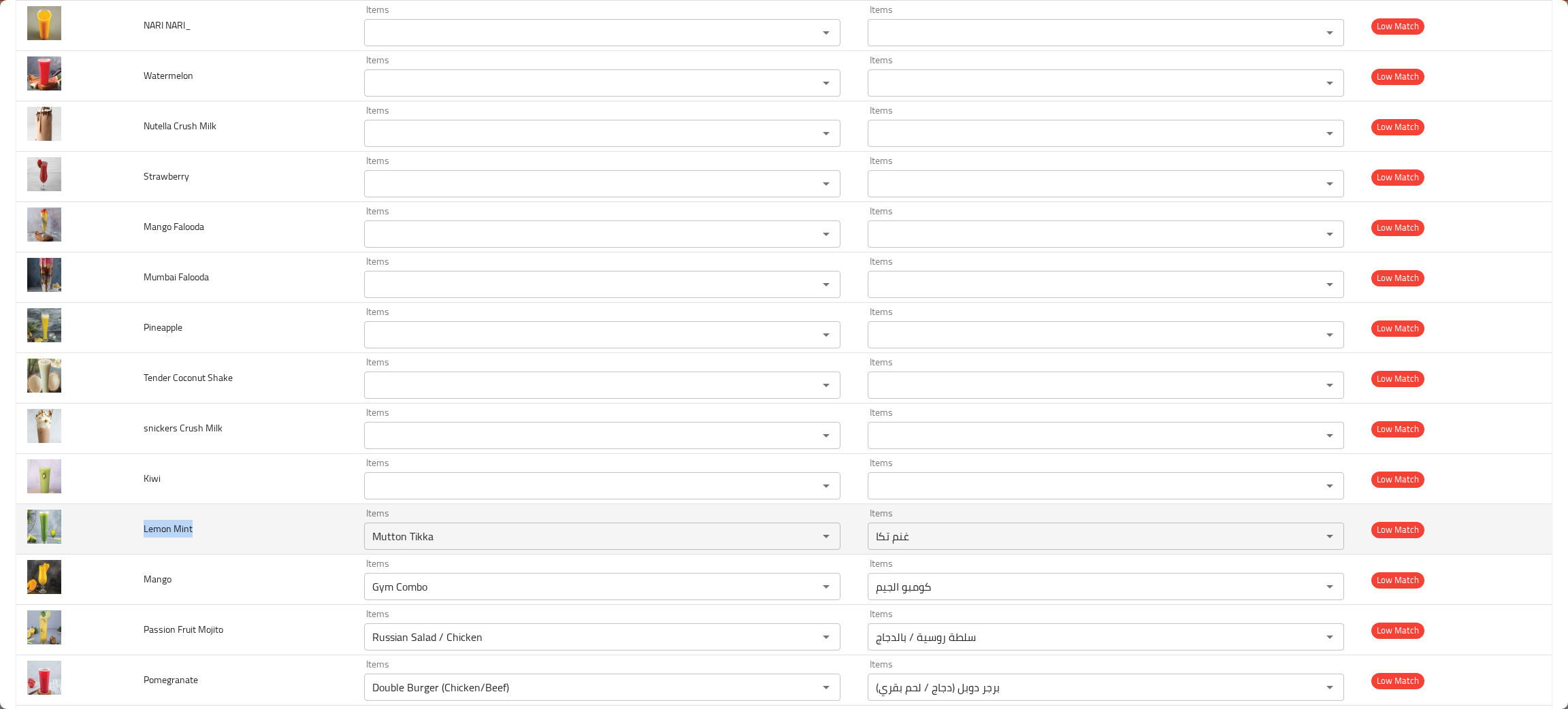
drag, startPoint x: 209, startPoint y: 524, endPoint x: 132, endPoint y: 528, distance: 77.1
click at [132, 528] on td "Lemon Mint" at bounding box center [243, 530] width 220 height 50
click at [802, 538] on icon "Clear" at bounding box center [808, 536] width 14 height 14
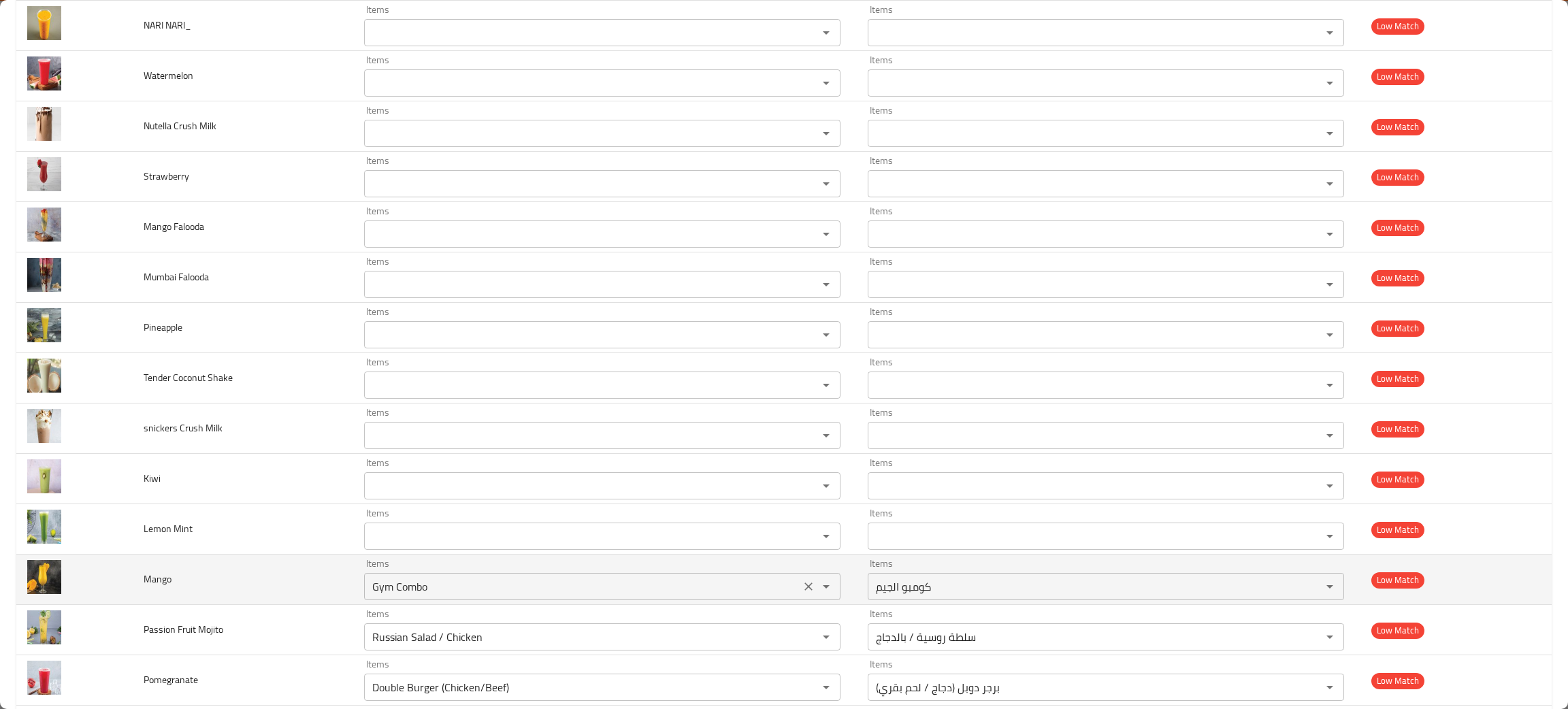
drag, startPoint x: 803, startPoint y: 583, endPoint x: 758, endPoint y: 587, distance: 45.2
click at [803, 584] on icon "Clear" at bounding box center [808, 587] width 14 height 14
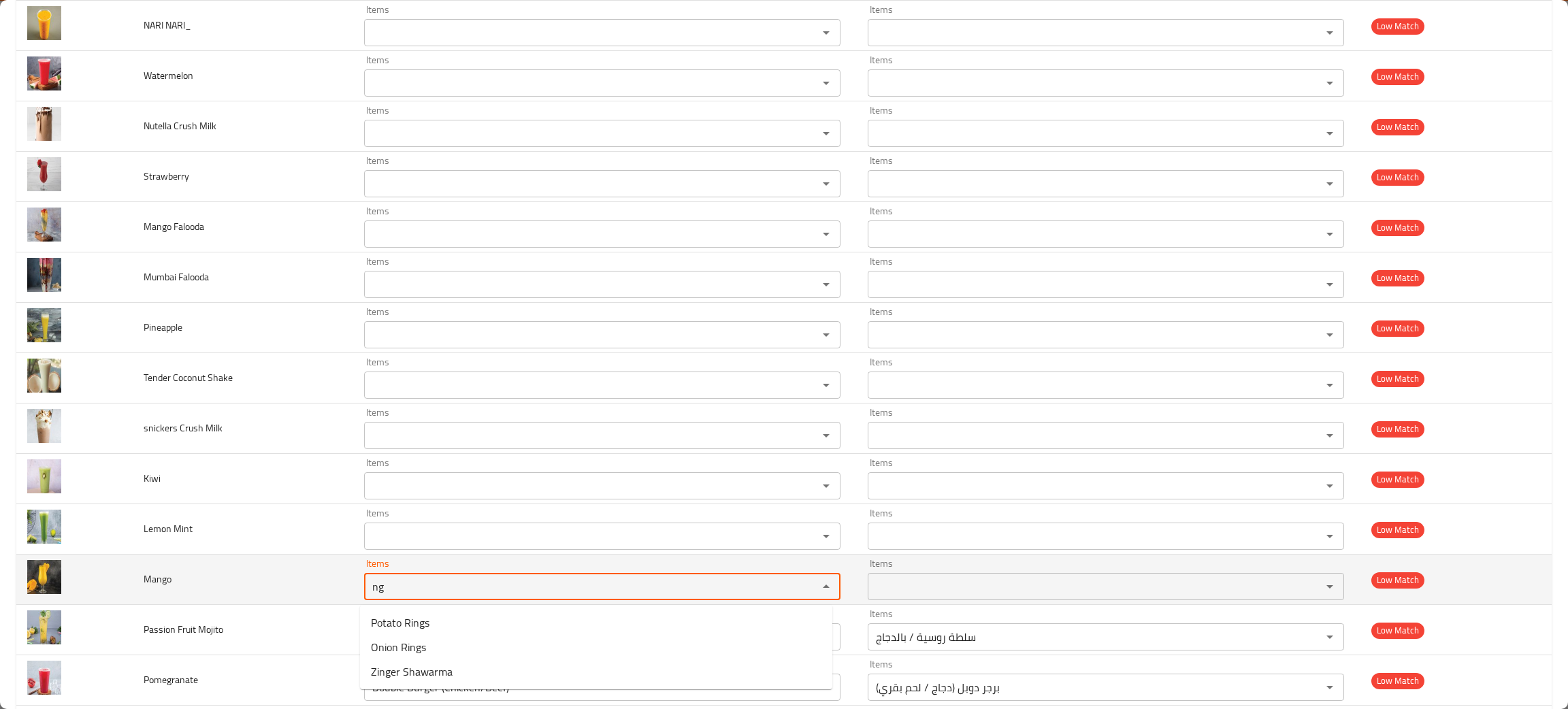
type input "ng"
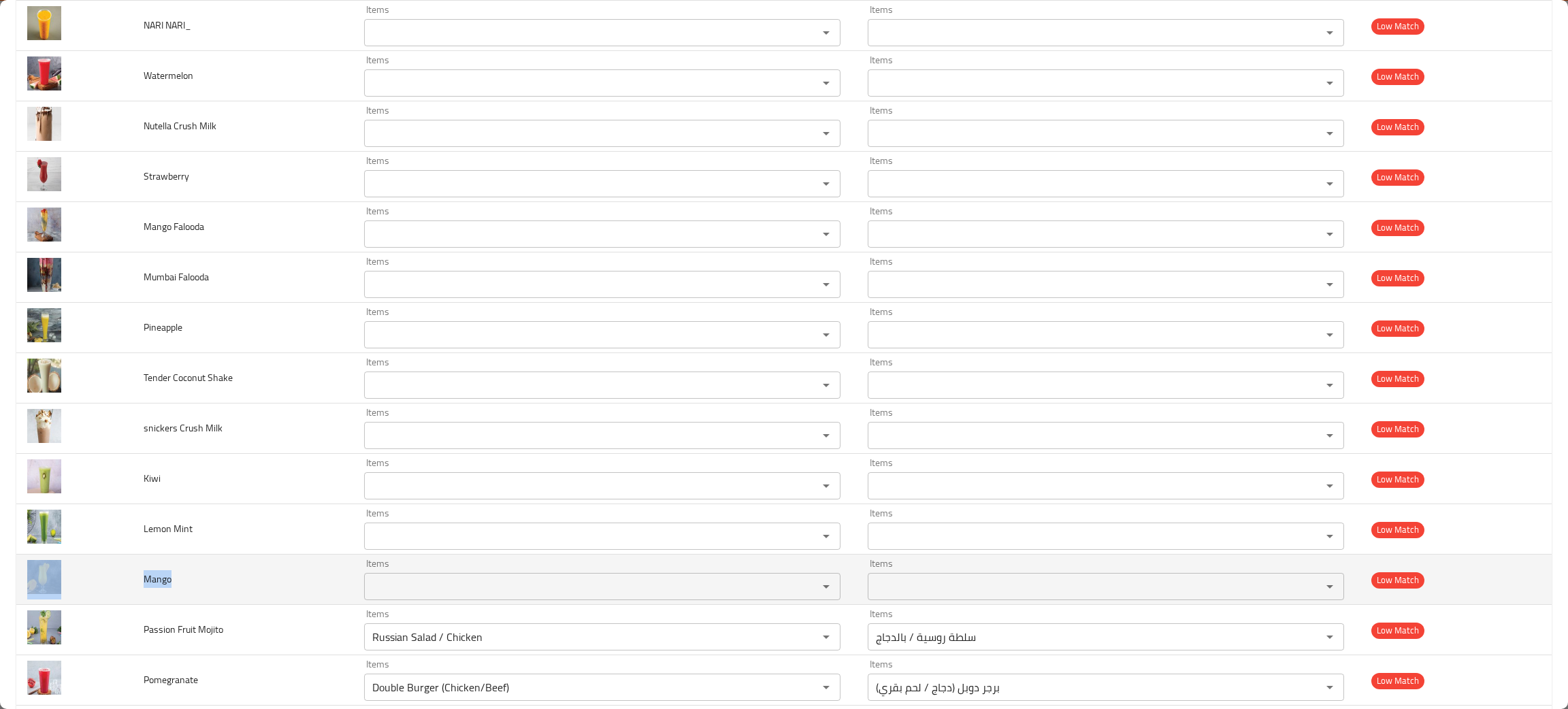
drag, startPoint x: 183, startPoint y: 582, endPoint x: 124, endPoint y: 585, distance: 59.1
click at [124, 585] on tr "Mango Items Items Items Items Low Match" at bounding box center [784, 580] width 1535 height 50
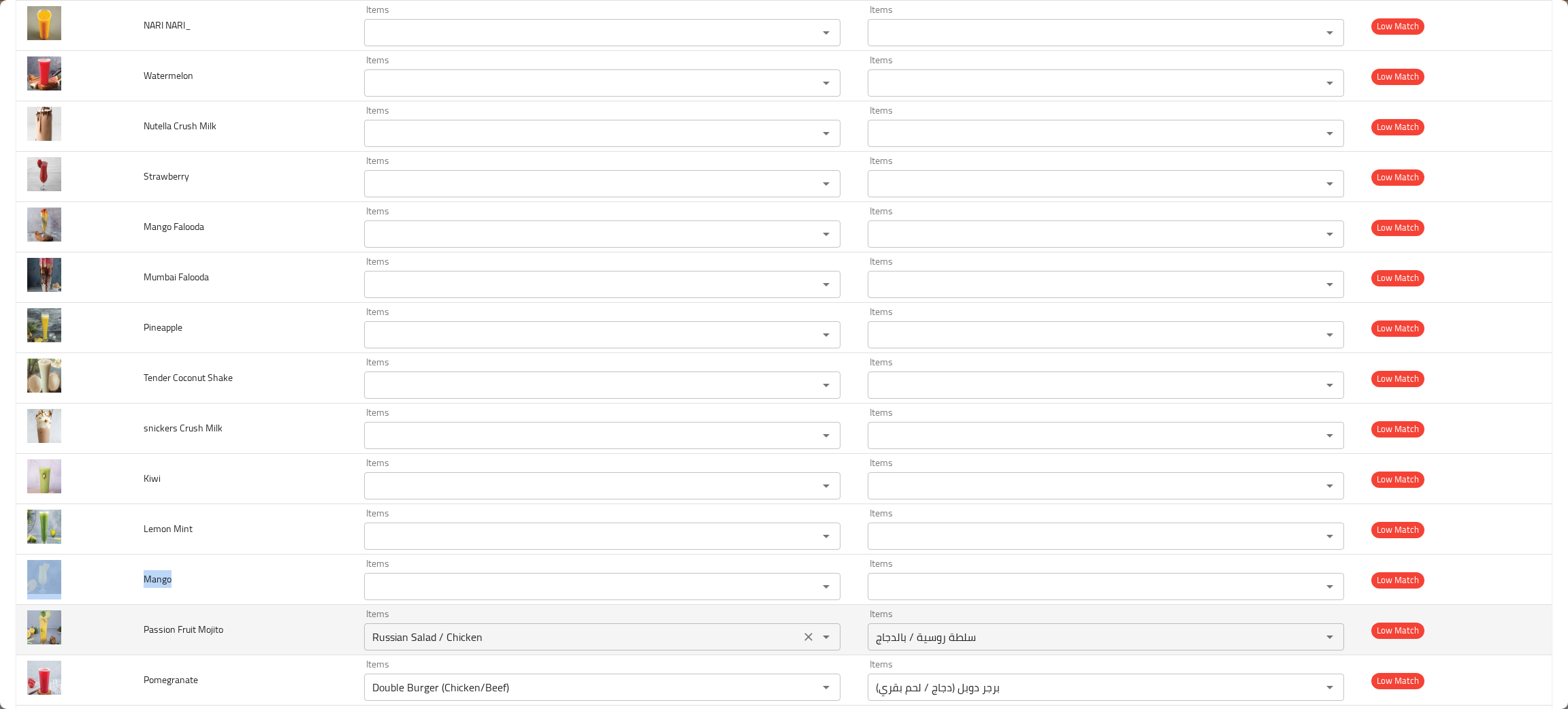
click at [802, 638] on icon "Clear" at bounding box center [808, 637] width 14 height 14
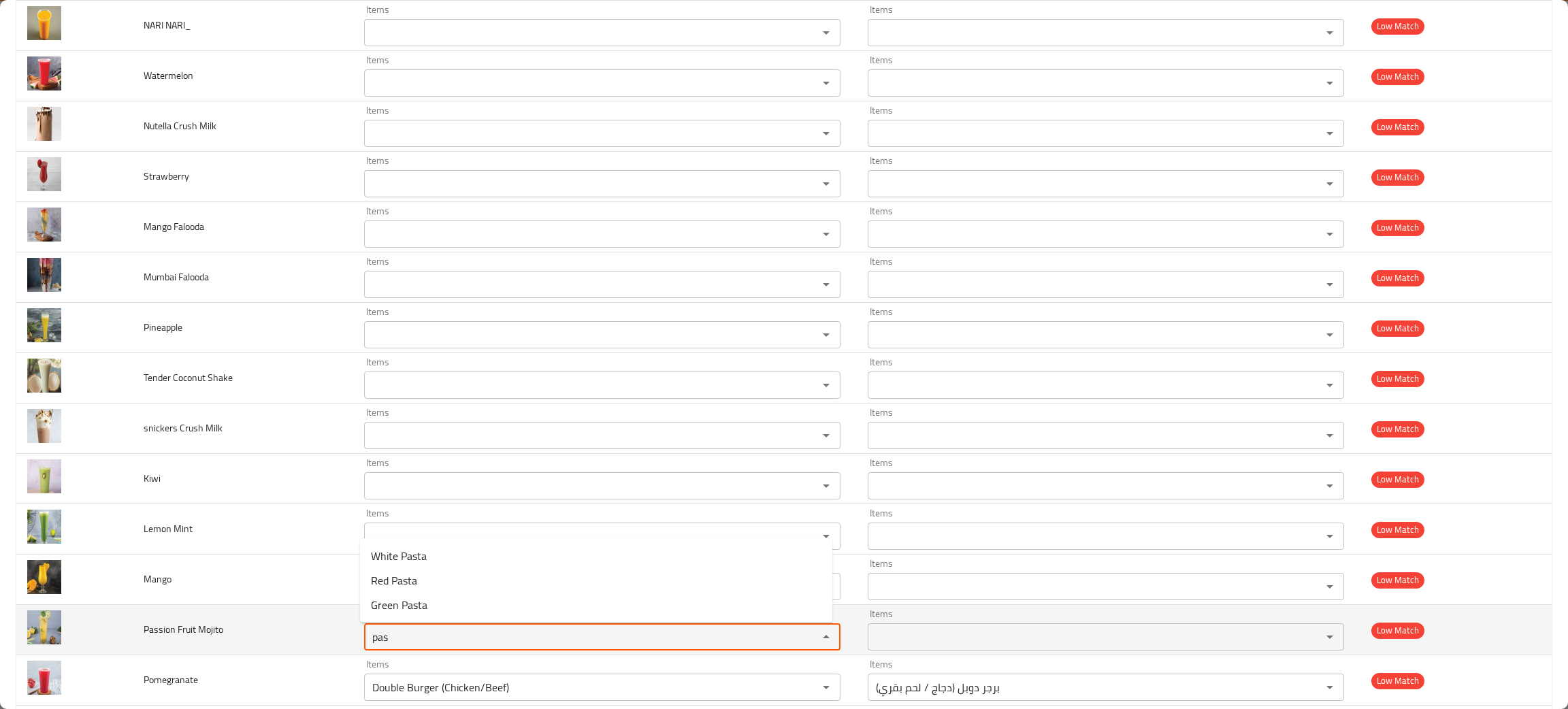
type Mojito "pas"
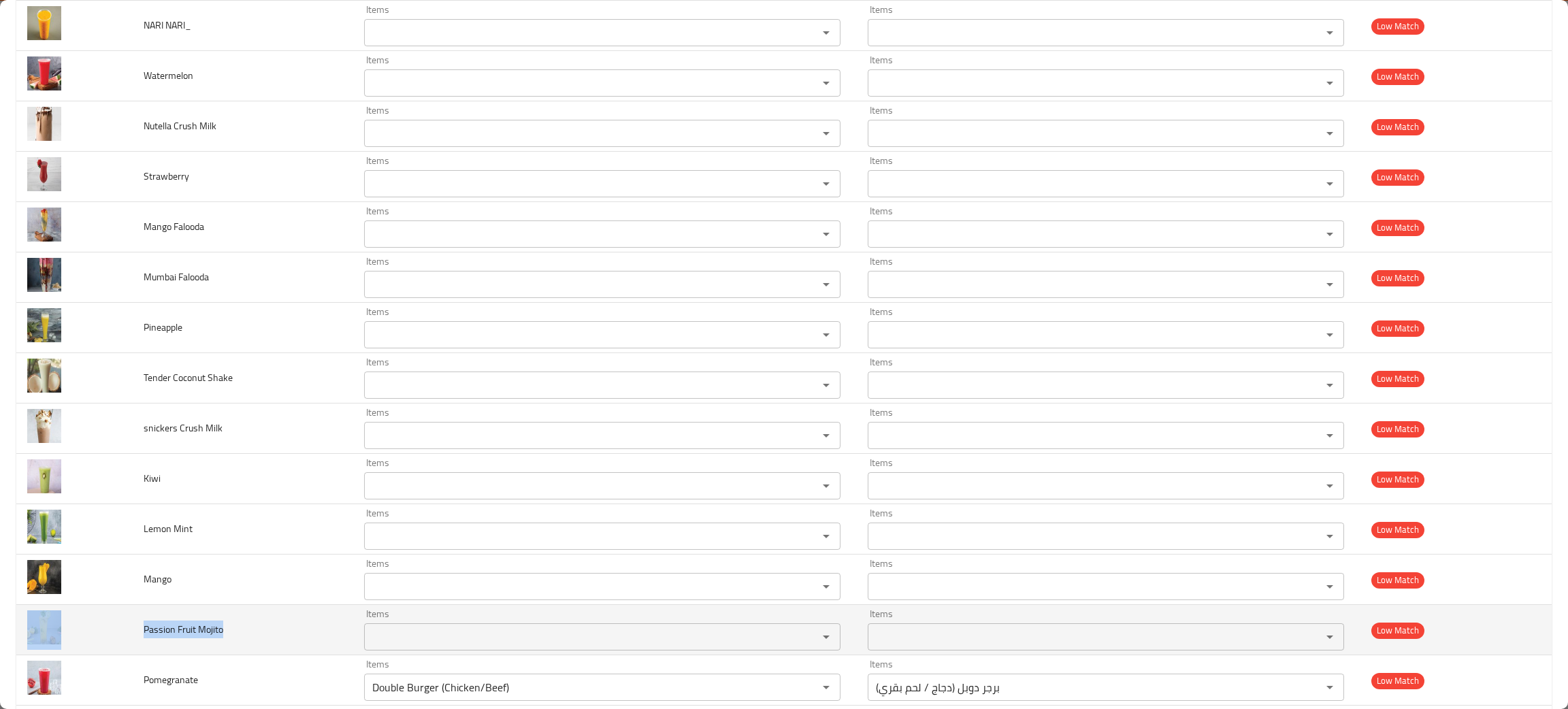
drag, startPoint x: 256, startPoint y: 633, endPoint x: 130, endPoint y: 644, distance: 126.5
click at [130, 644] on tr "Passion Fruit Mojito Items Items Items Items Low Match" at bounding box center [784, 631] width 1535 height 50
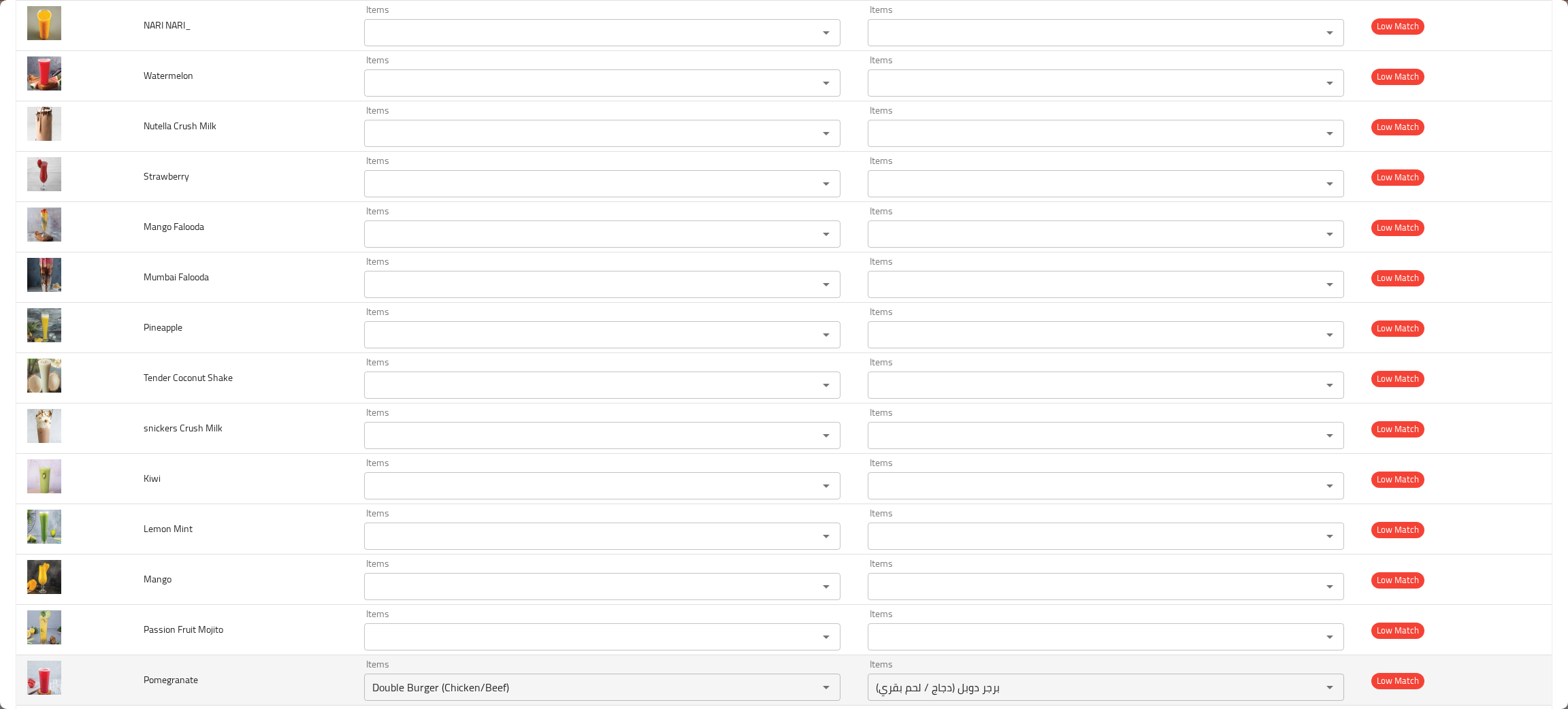
click at [237, 690] on td "Pomegranate" at bounding box center [243, 681] width 220 height 50
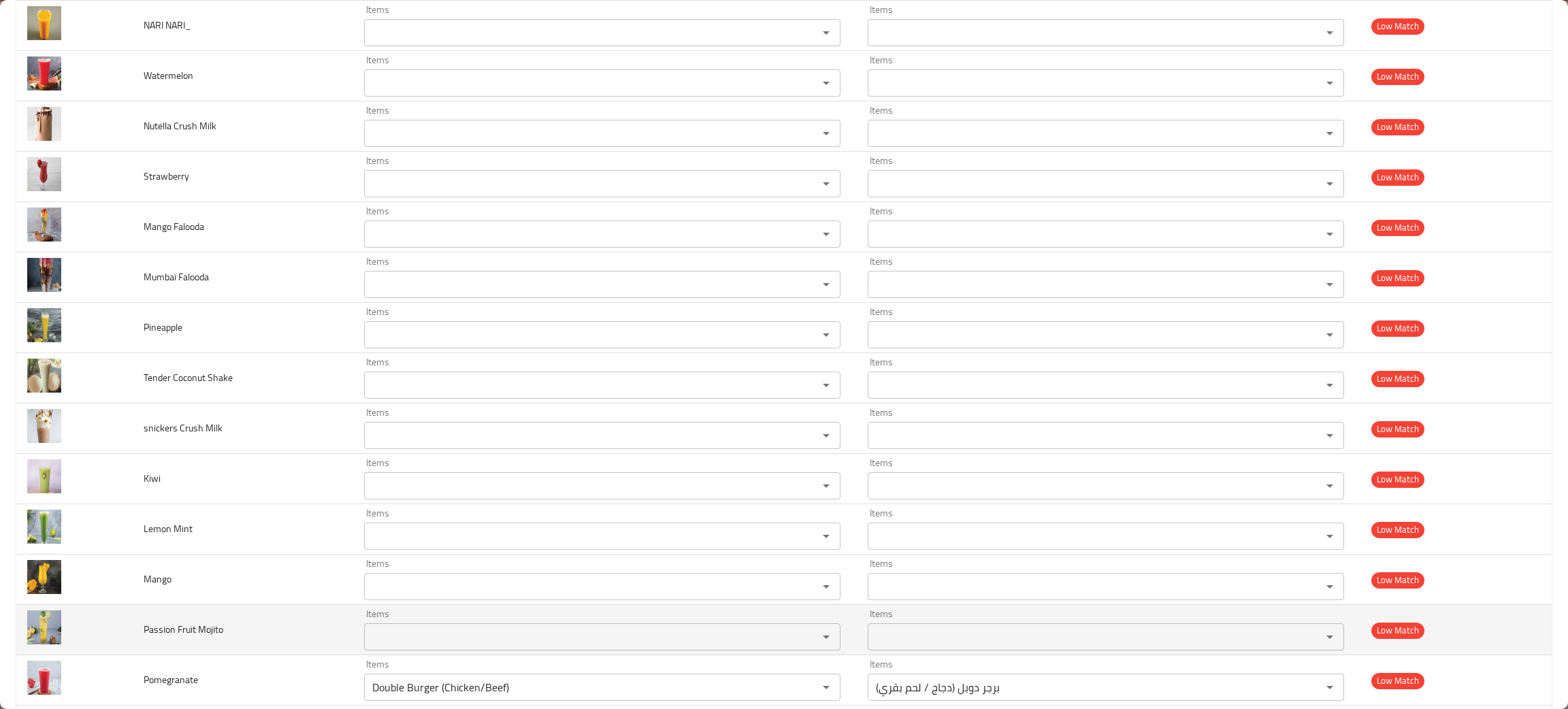
scroll to position [612, 0]
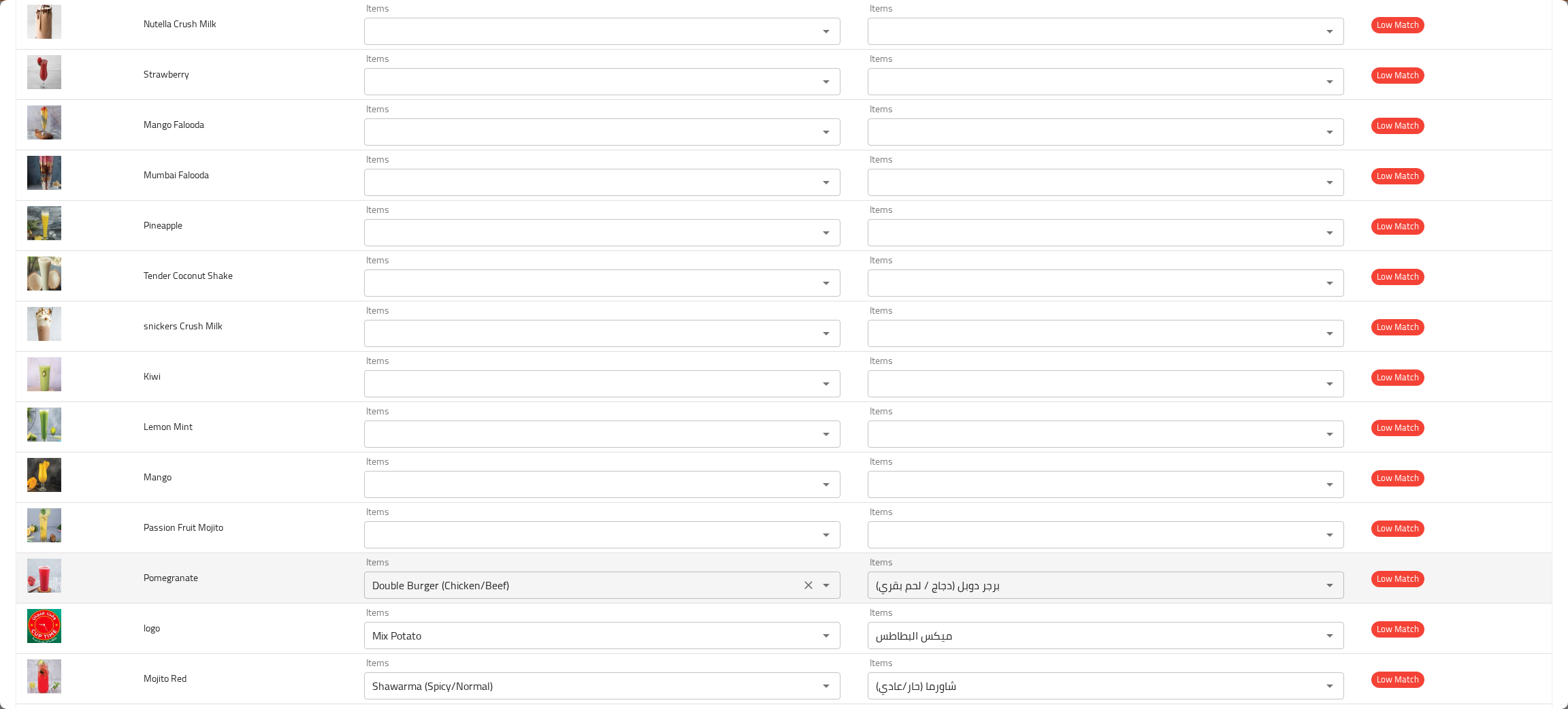
click at [804, 585] on icon "Clear" at bounding box center [808, 585] width 14 height 14
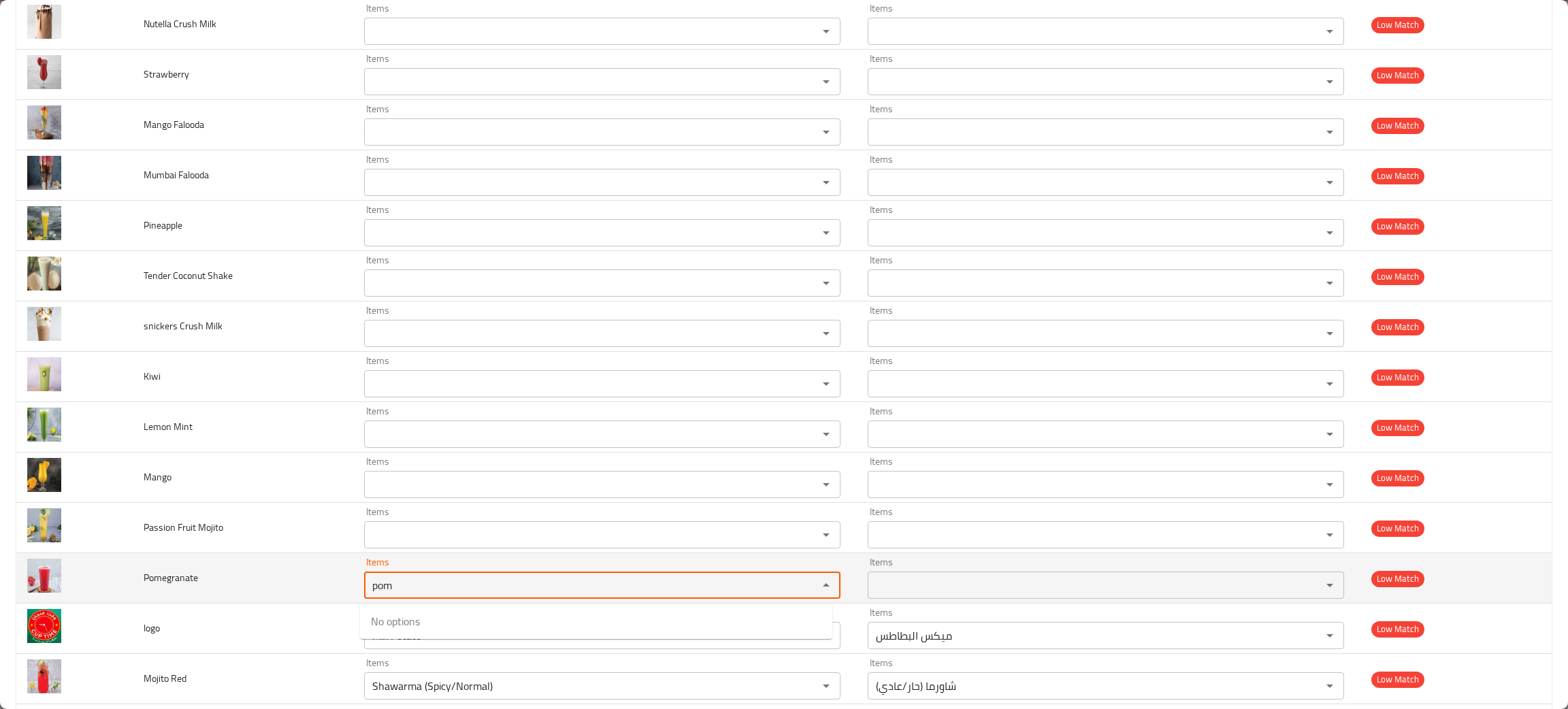
type input "pom"
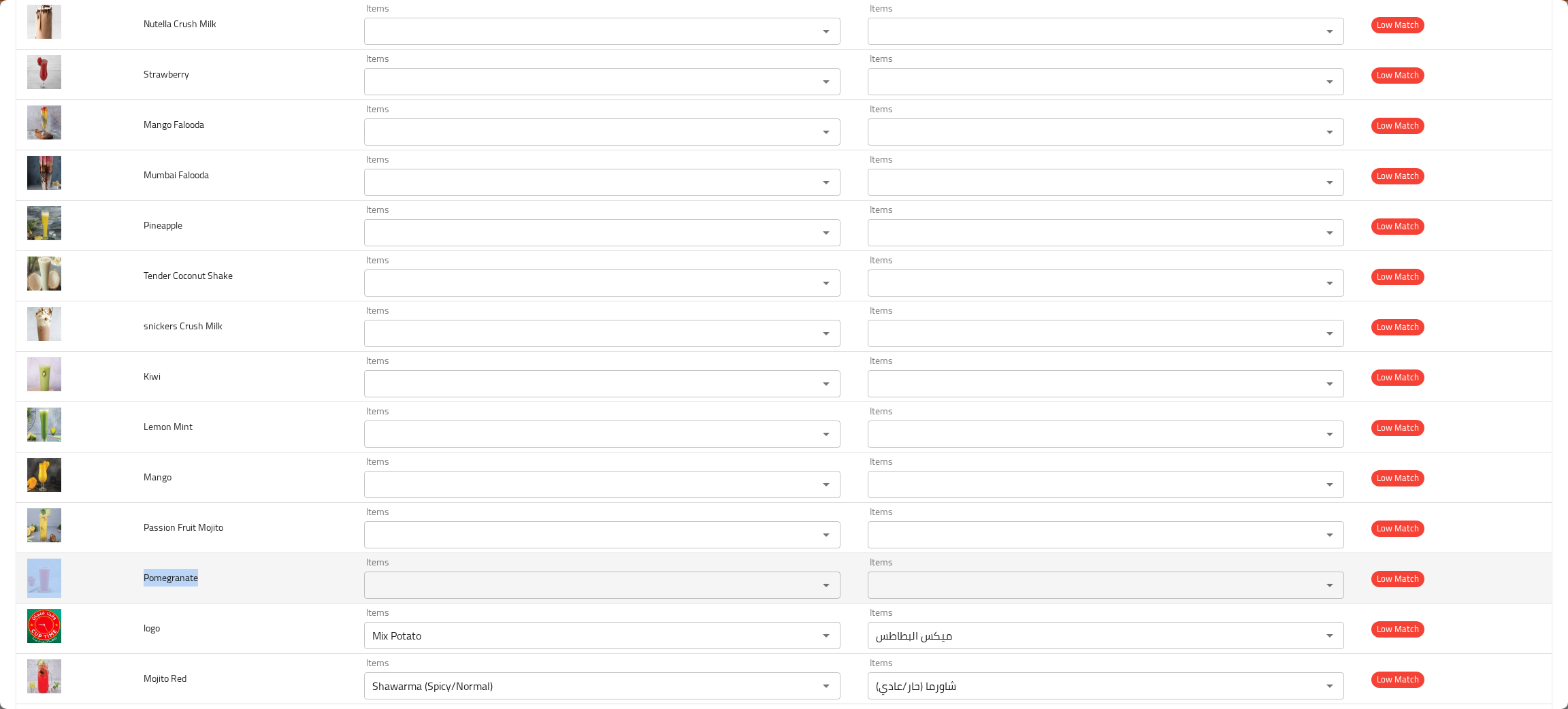
drag, startPoint x: 219, startPoint y: 573, endPoint x: 138, endPoint y: 590, distance: 82.8
click at [129, 592] on tr "Pomegranate Items Items Items Items Low Match" at bounding box center [784, 579] width 1535 height 50
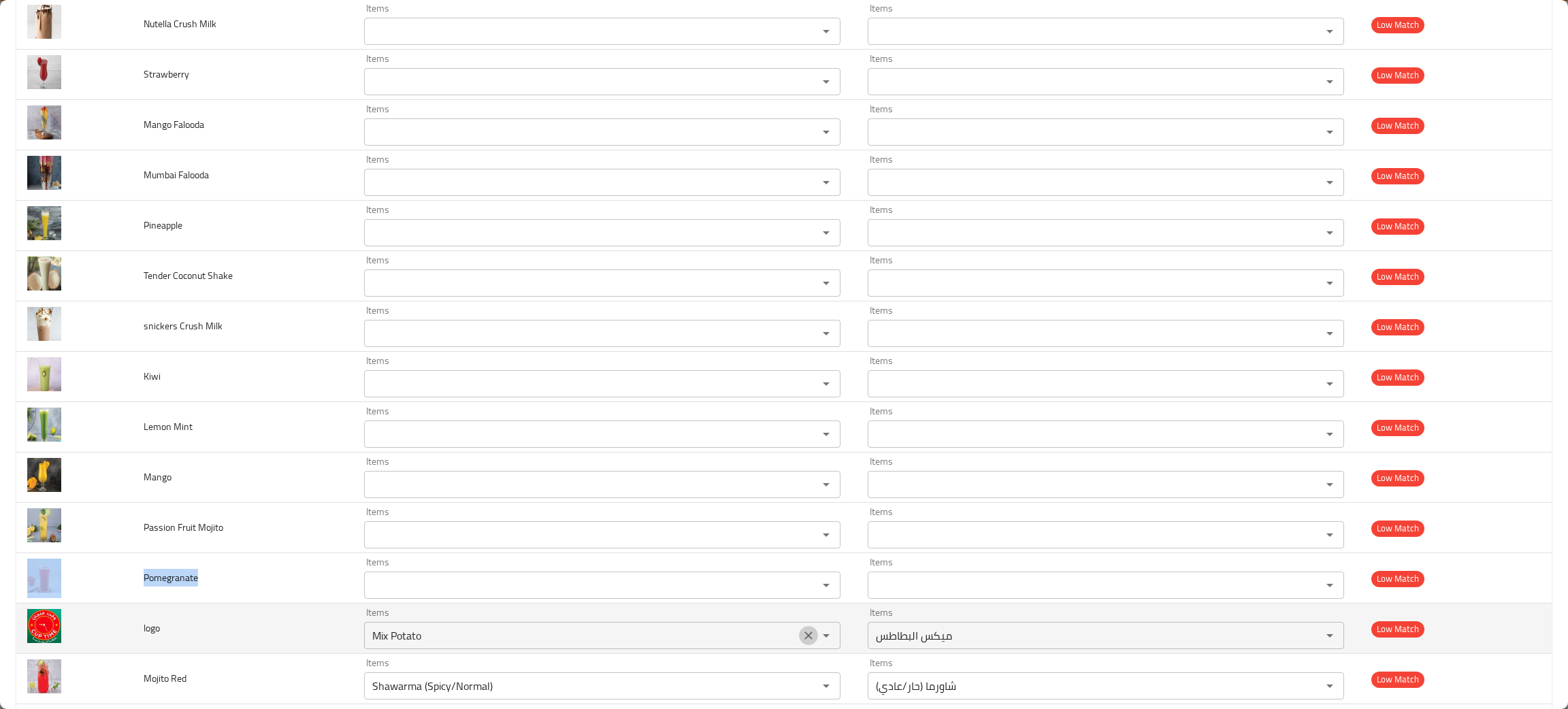
click at [802, 636] on icon "Clear" at bounding box center [808, 636] width 14 height 14
click at [219, 633] on td "logo" at bounding box center [243, 629] width 220 height 50
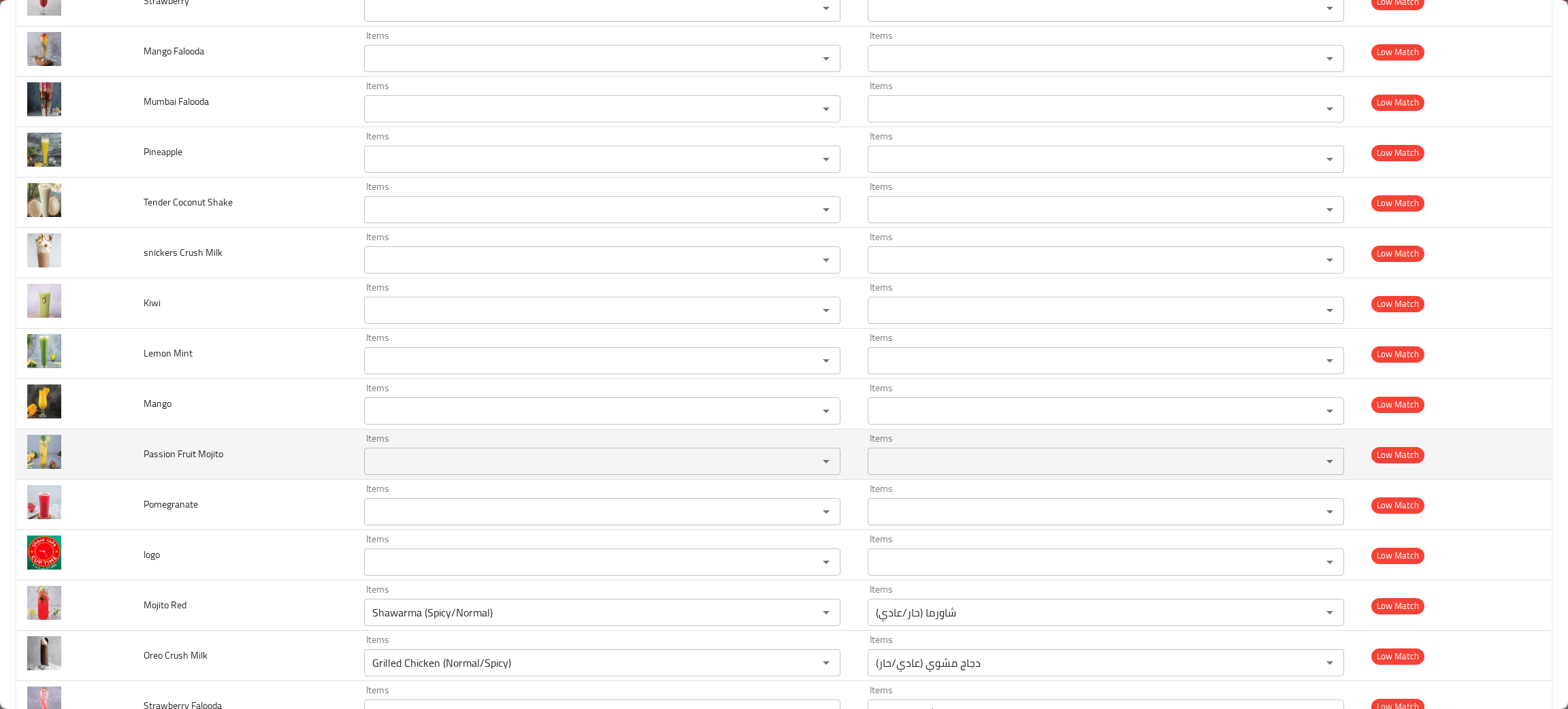
scroll to position [715, 0]
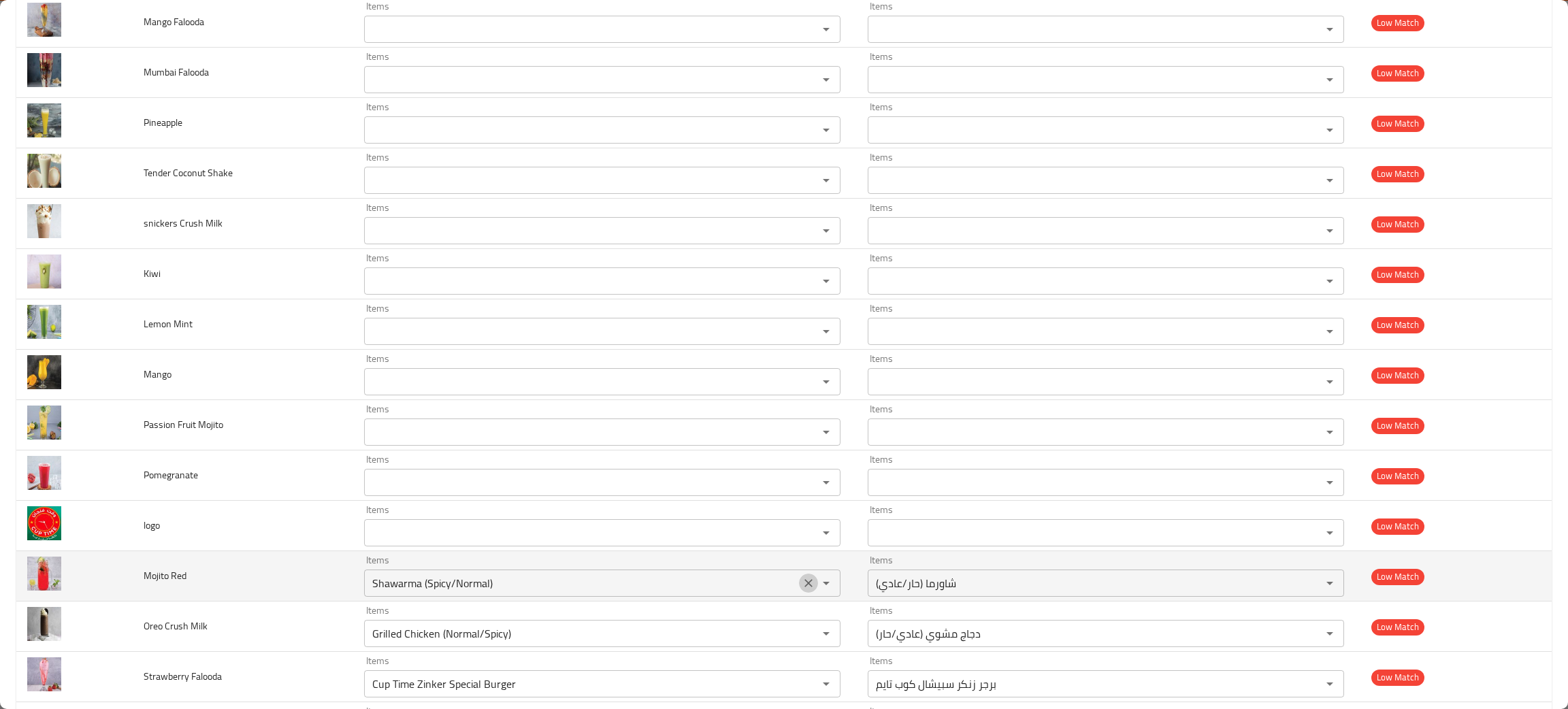
click at [802, 582] on icon "Clear" at bounding box center [808, 583] width 14 height 14
drag, startPoint x: 202, startPoint y: 582, endPoint x: 140, endPoint y: 582, distance: 62.0
click at [140, 582] on td "Mojito Red" at bounding box center [243, 577] width 220 height 50
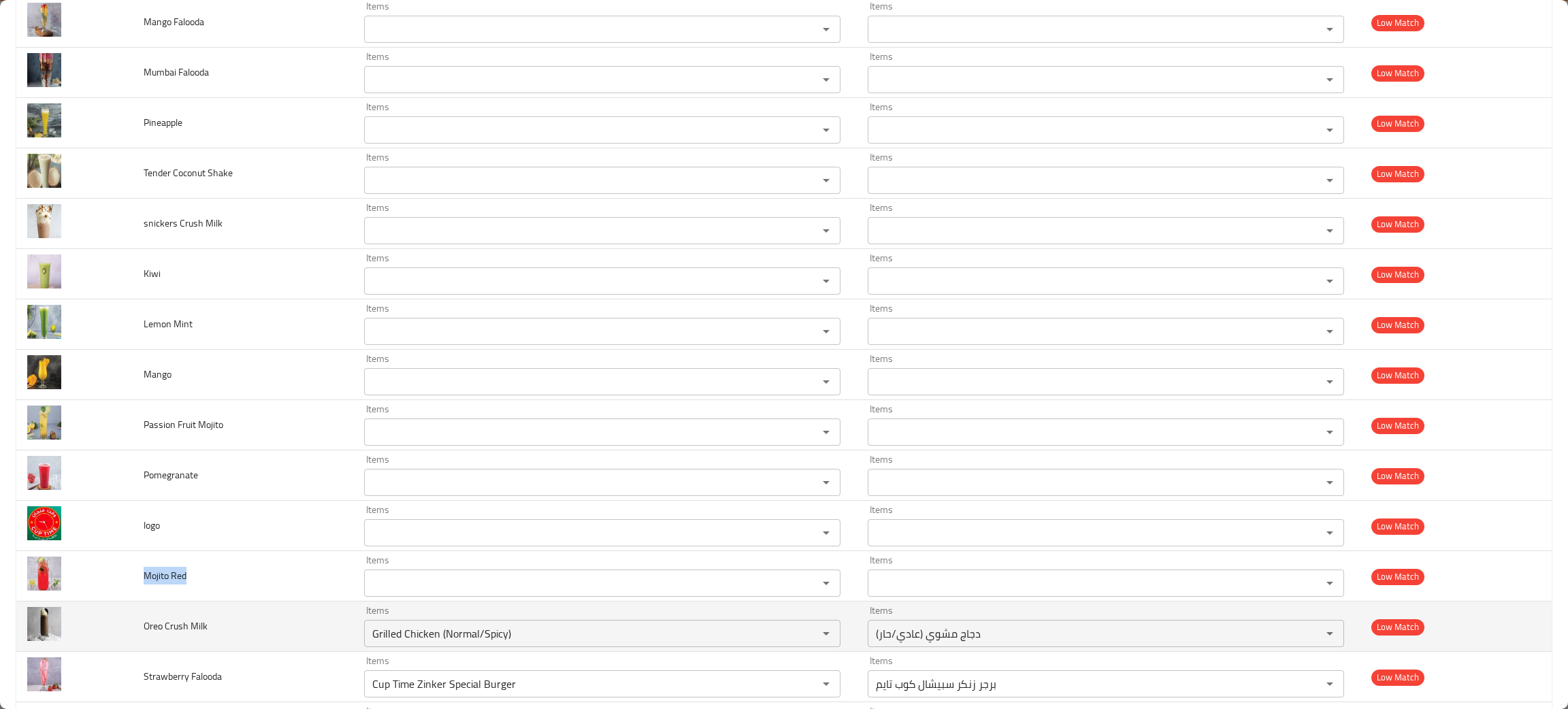
click at [240, 629] on td "Oreo Crush Milk" at bounding box center [243, 627] width 220 height 50
click at [802, 629] on icon "Clear" at bounding box center [808, 633] width 14 height 14
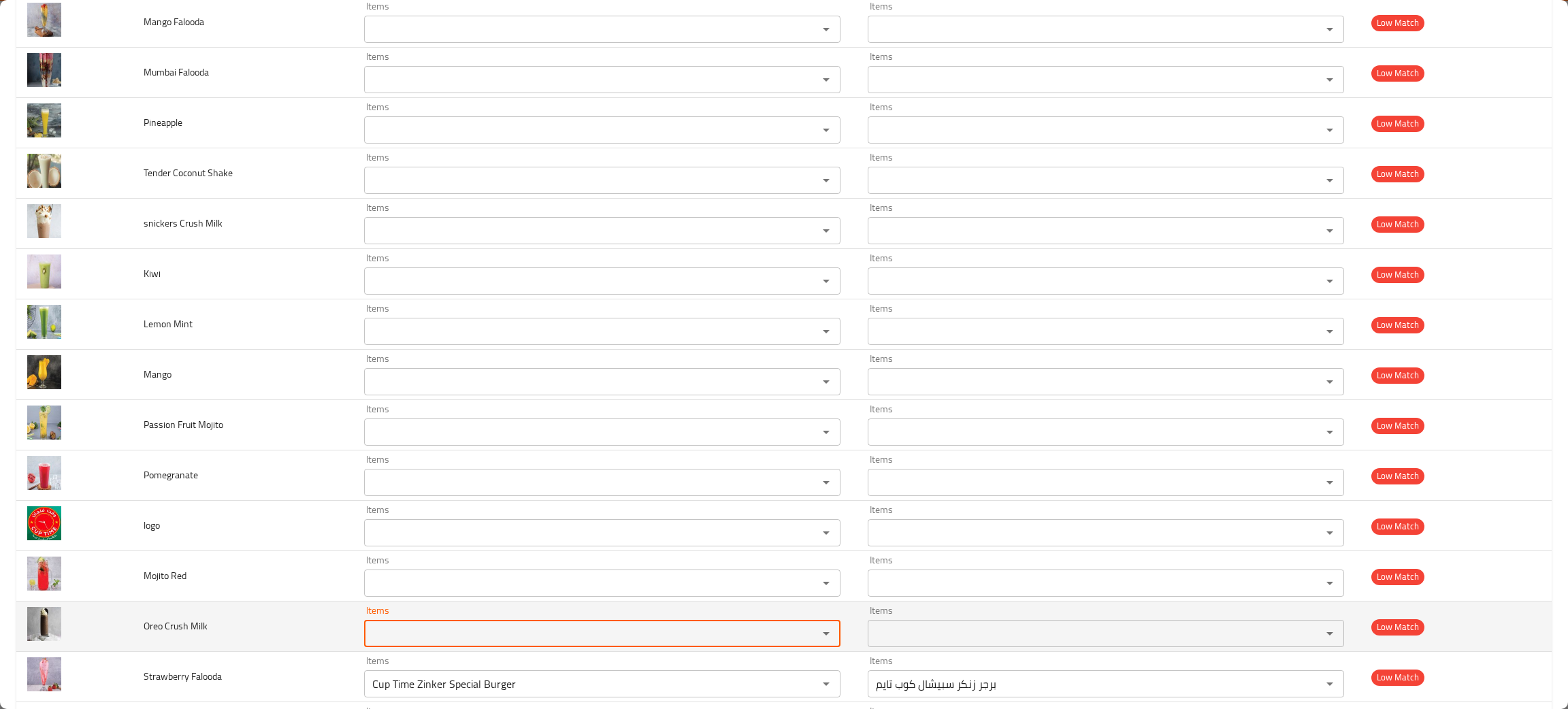
scroll to position [789, 0]
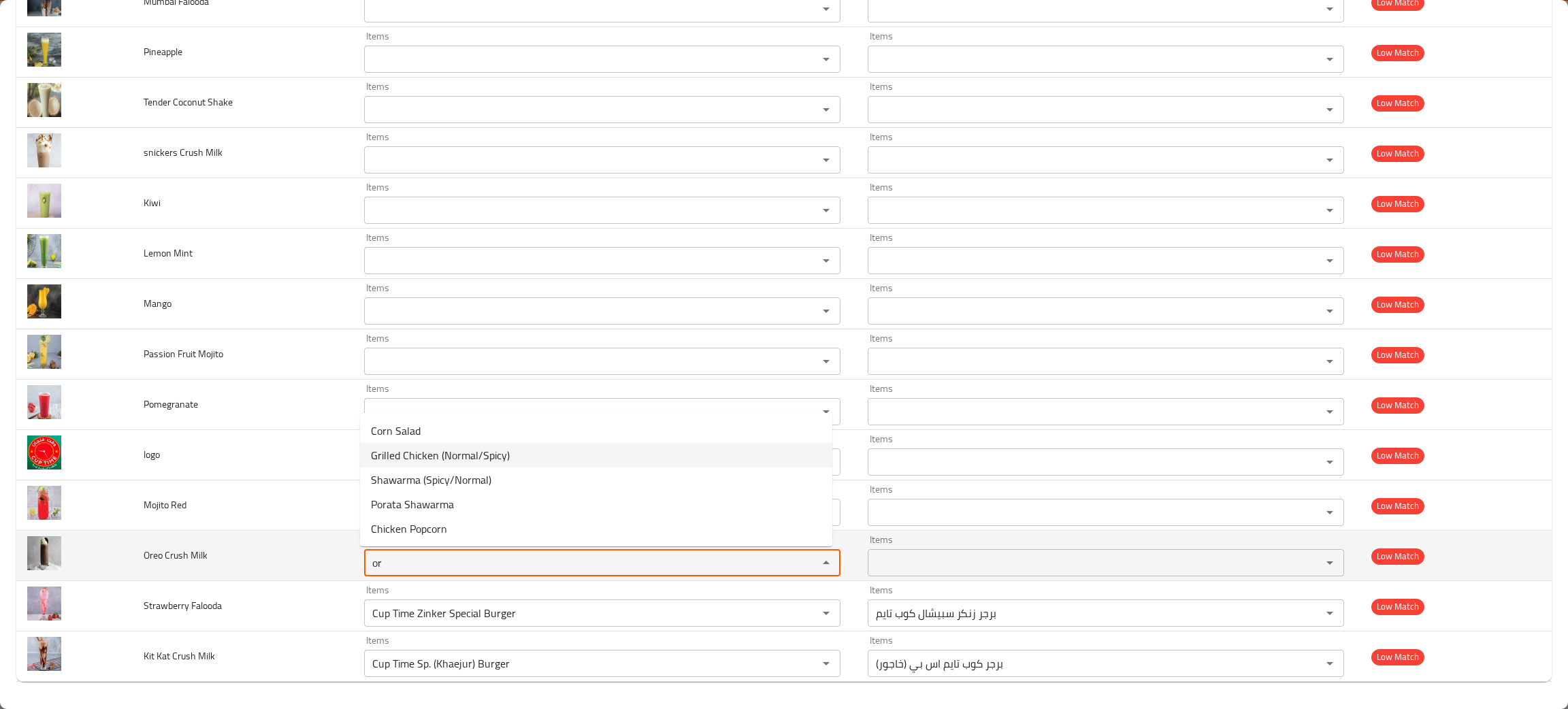
type Milk "or"
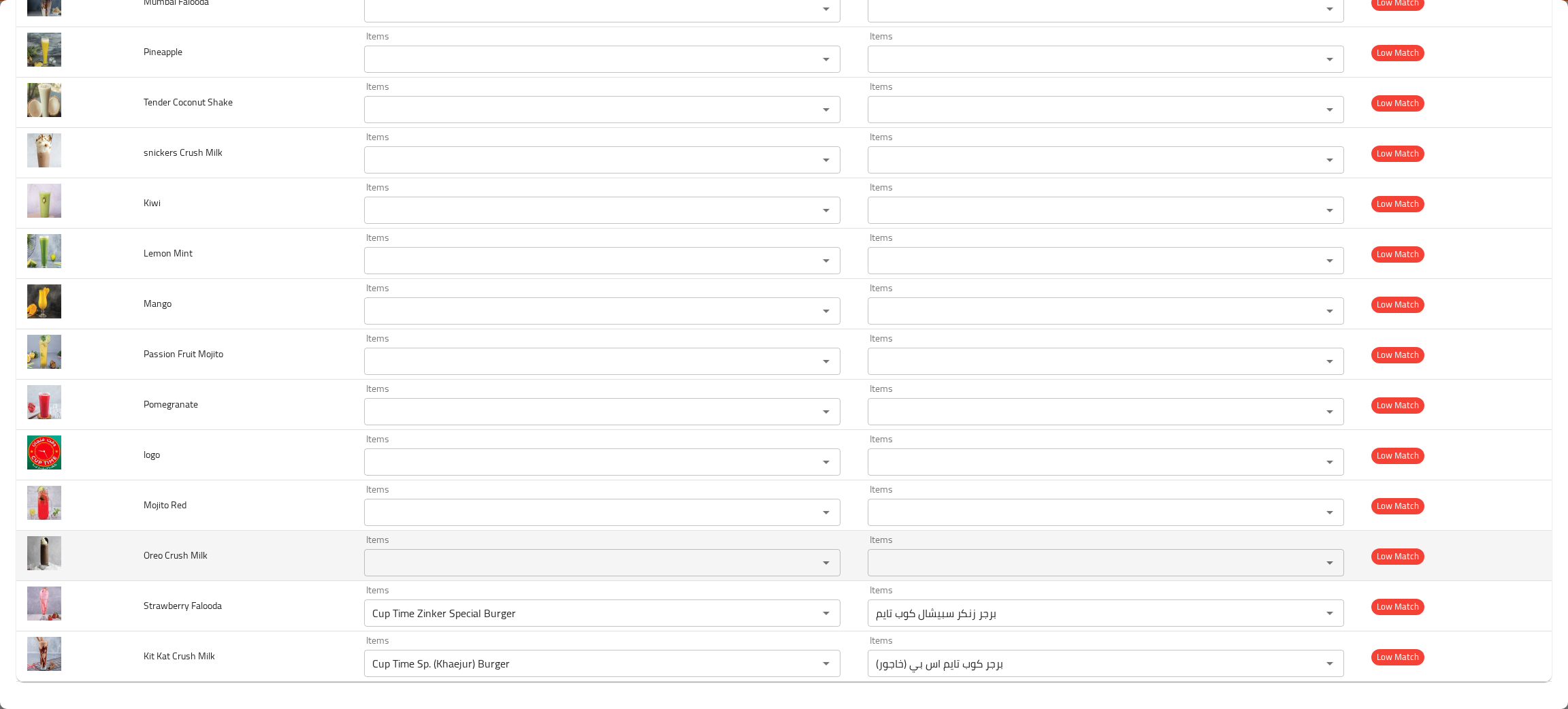
click at [219, 561] on td "Oreo Crush Milk" at bounding box center [243, 556] width 220 height 50
drag, startPoint x: 219, startPoint y: 561, endPoint x: 130, endPoint y: 566, distance: 89.1
click at [130, 566] on tr "Oreo Crush Milk Items Items Items Items Low Match" at bounding box center [784, 556] width 1535 height 50
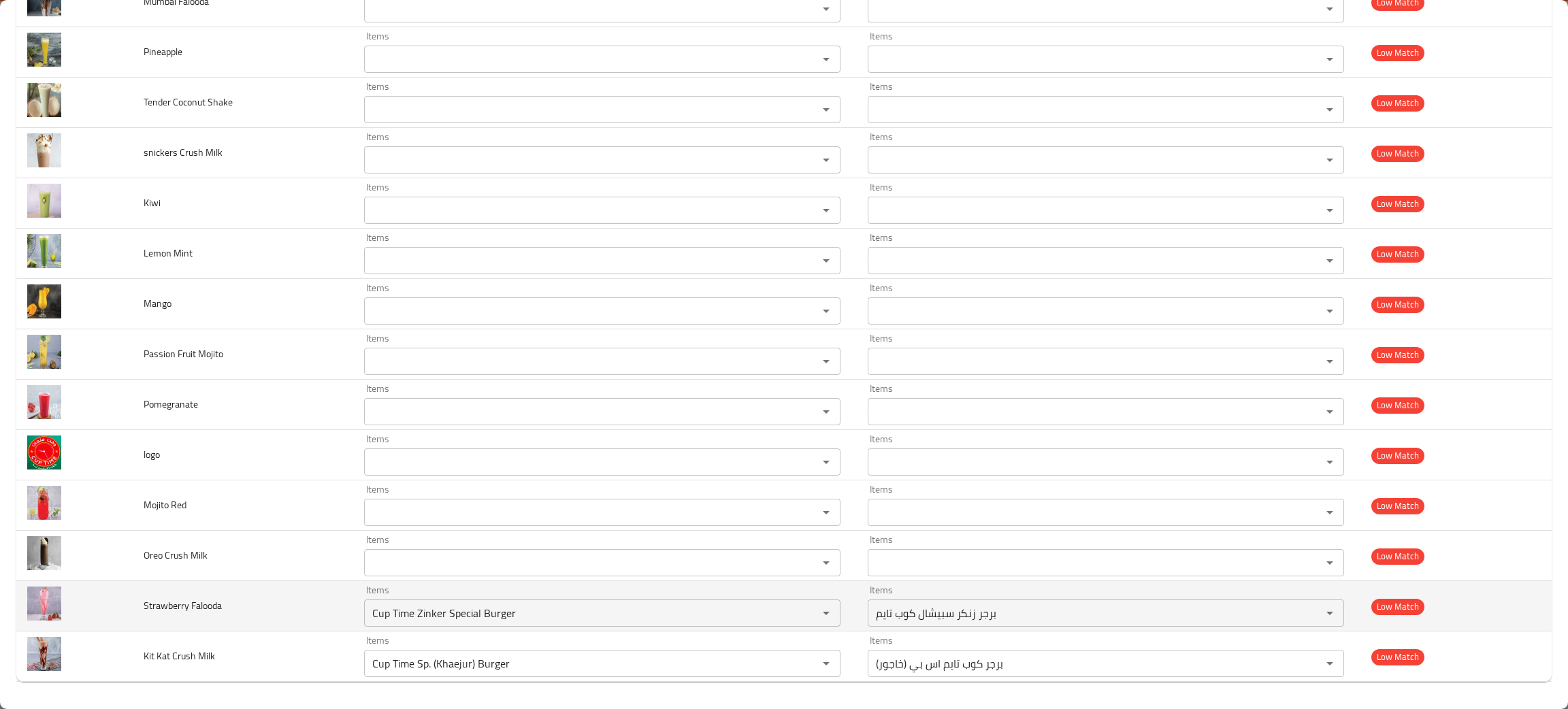
click at [416, 629] on td "Items Cup Time Zinker Special Burger Items" at bounding box center [605, 607] width 504 height 50
click at [802, 610] on icon "Clear" at bounding box center [808, 613] width 14 height 14
drag, startPoint x: 255, startPoint y: 605, endPoint x: 126, endPoint y: 592, distance: 129.7
click at [126, 592] on tr "Strawberry Falooda Items Items Items Items Low Match" at bounding box center [784, 607] width 1535 height 50
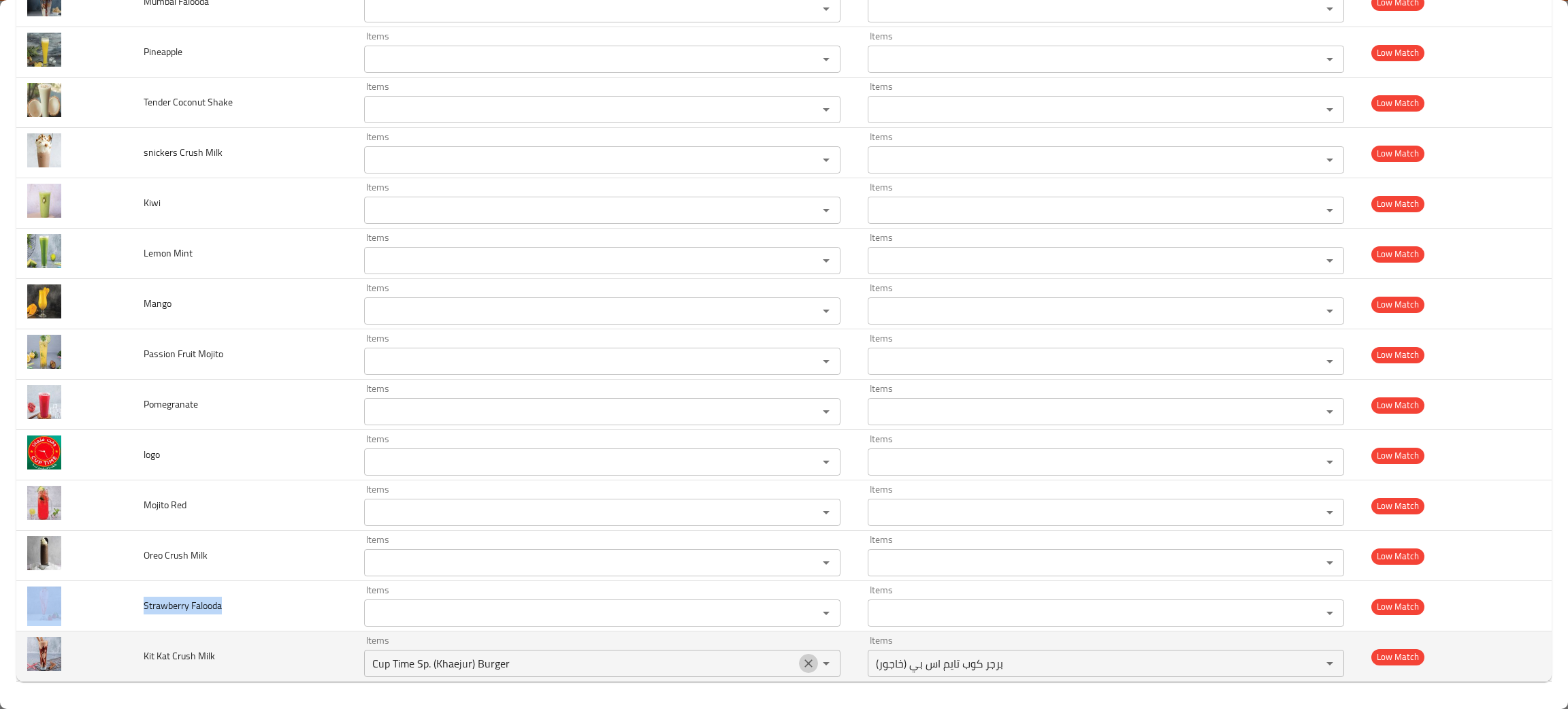
click at [803, 657] on icon "Clear" at bounding box center [808, 663] width 14 height 14
drag, startPoint x: 248, startPoint y: 654, endPoint x: 127, endPoint y: 656, distance: 121.0
click at [127, 656] on tr "Kit Kat Crush Milk Items Items Items Items Low Match" at bounding box center [784, 657] width 1535 height 50
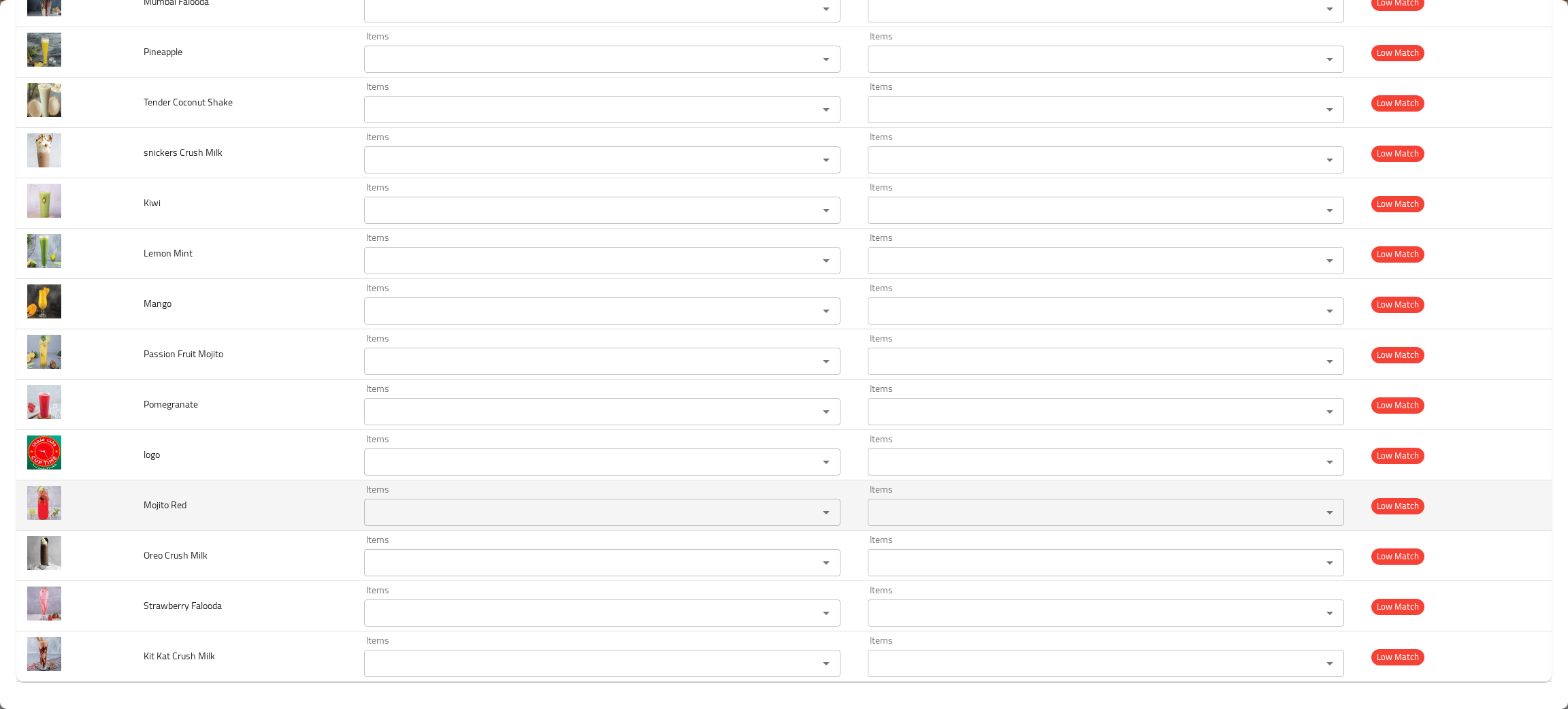
click at [240, 490] on td "Mojito Red" at bounding box center [243, 506] width 220 height 50
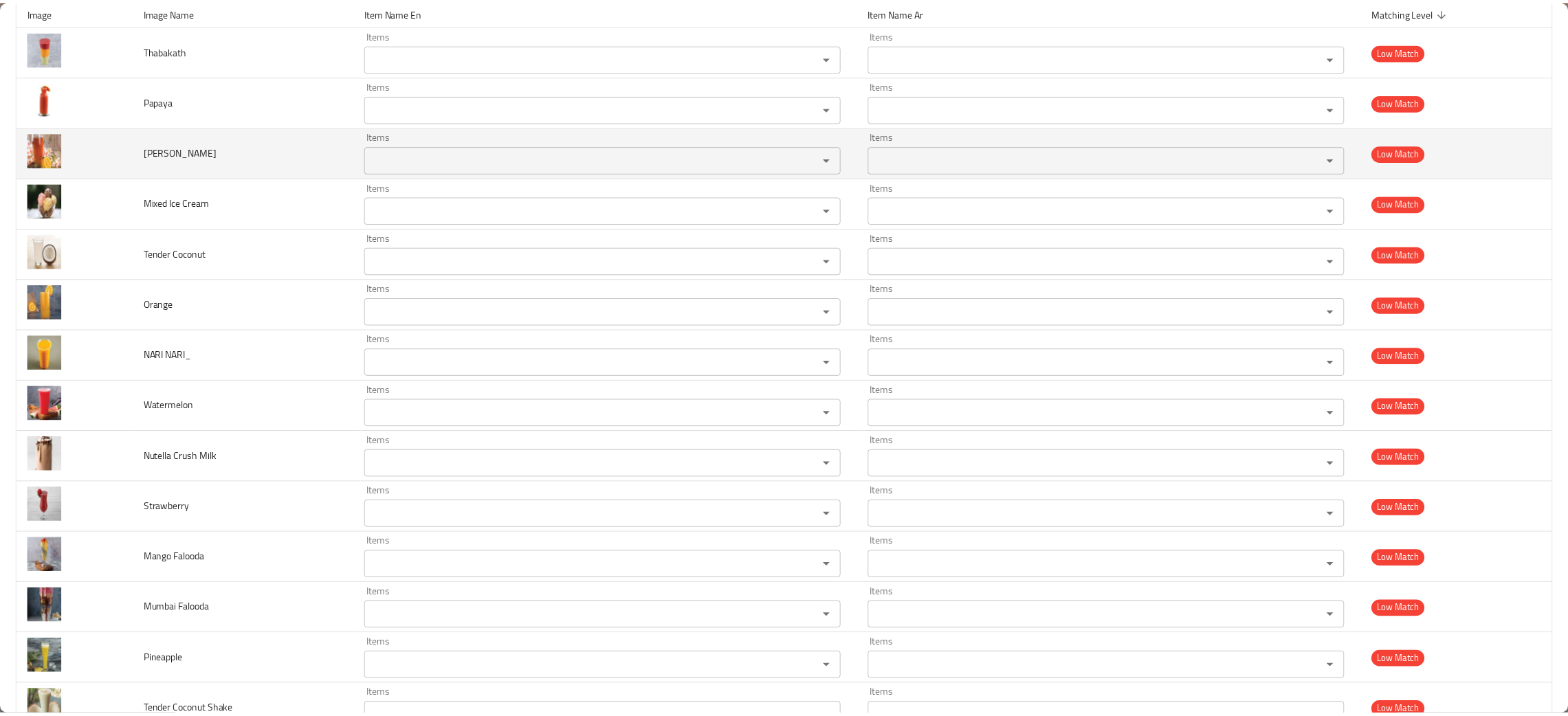
scroll to position [0, 0]
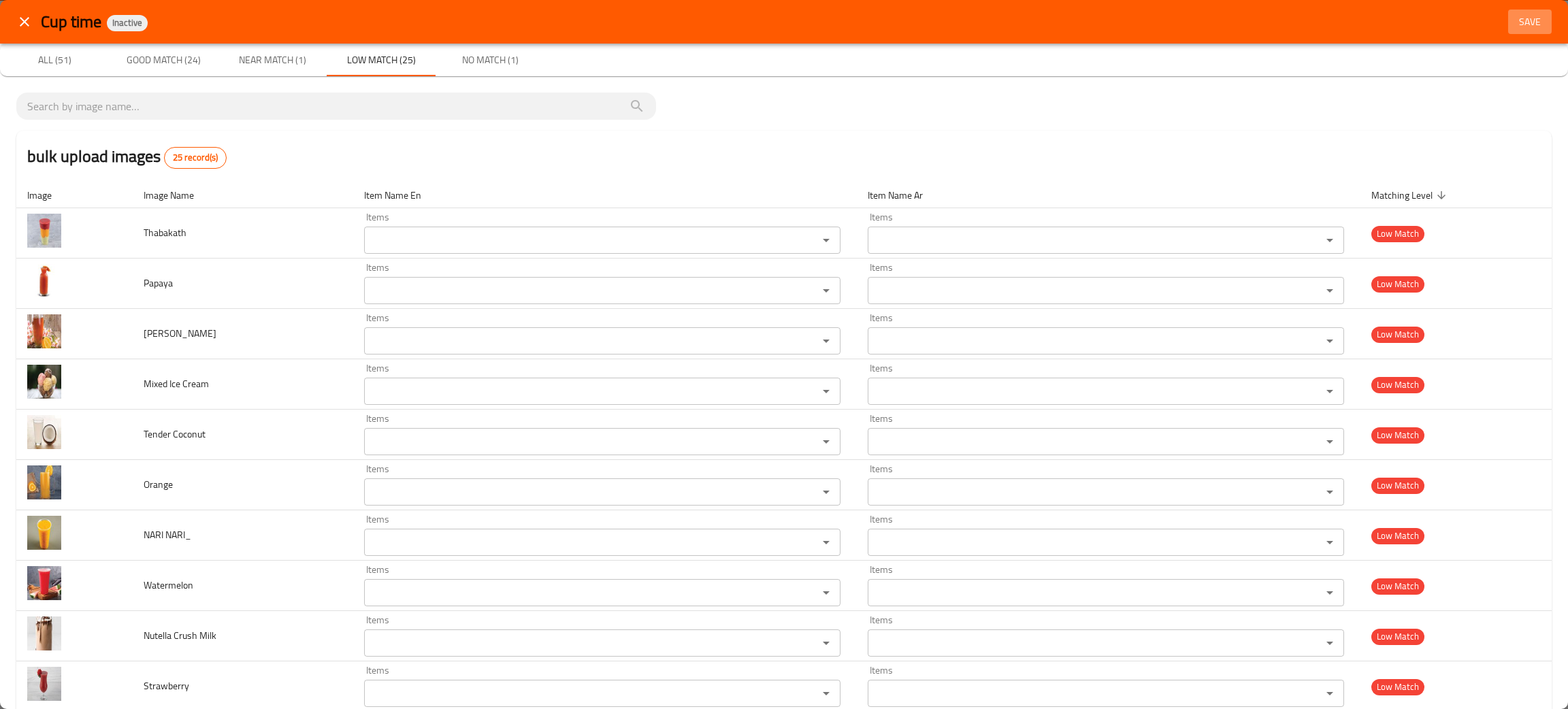
click at [1513, 14] on span "Save" at bounding box center [1529, 22] width 32 height 17
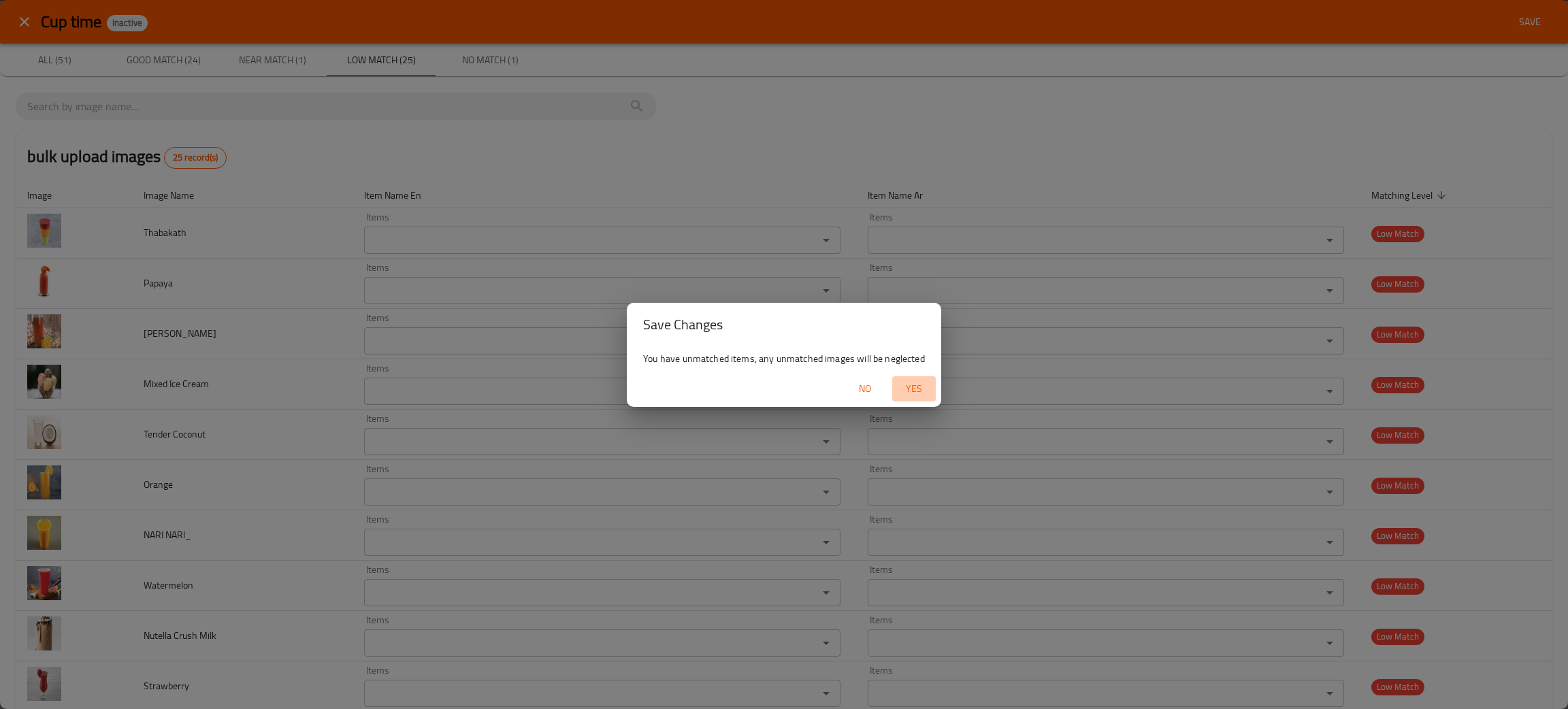
click at [910, 383] on span "Yes" at bounding box center [913, 389] width 32 height 17
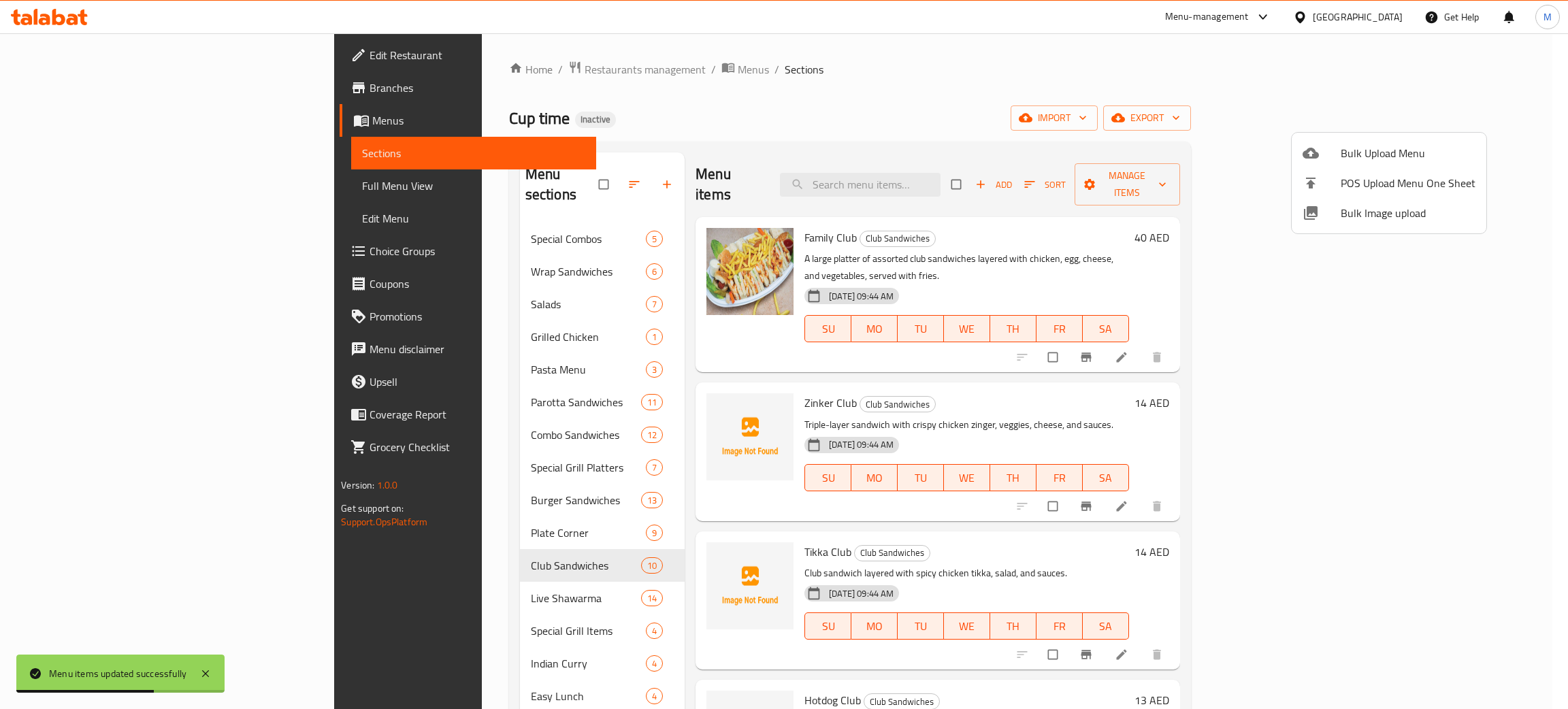
click at [668, 96] on div at bounding box center [784, 354] width 1568 height 709
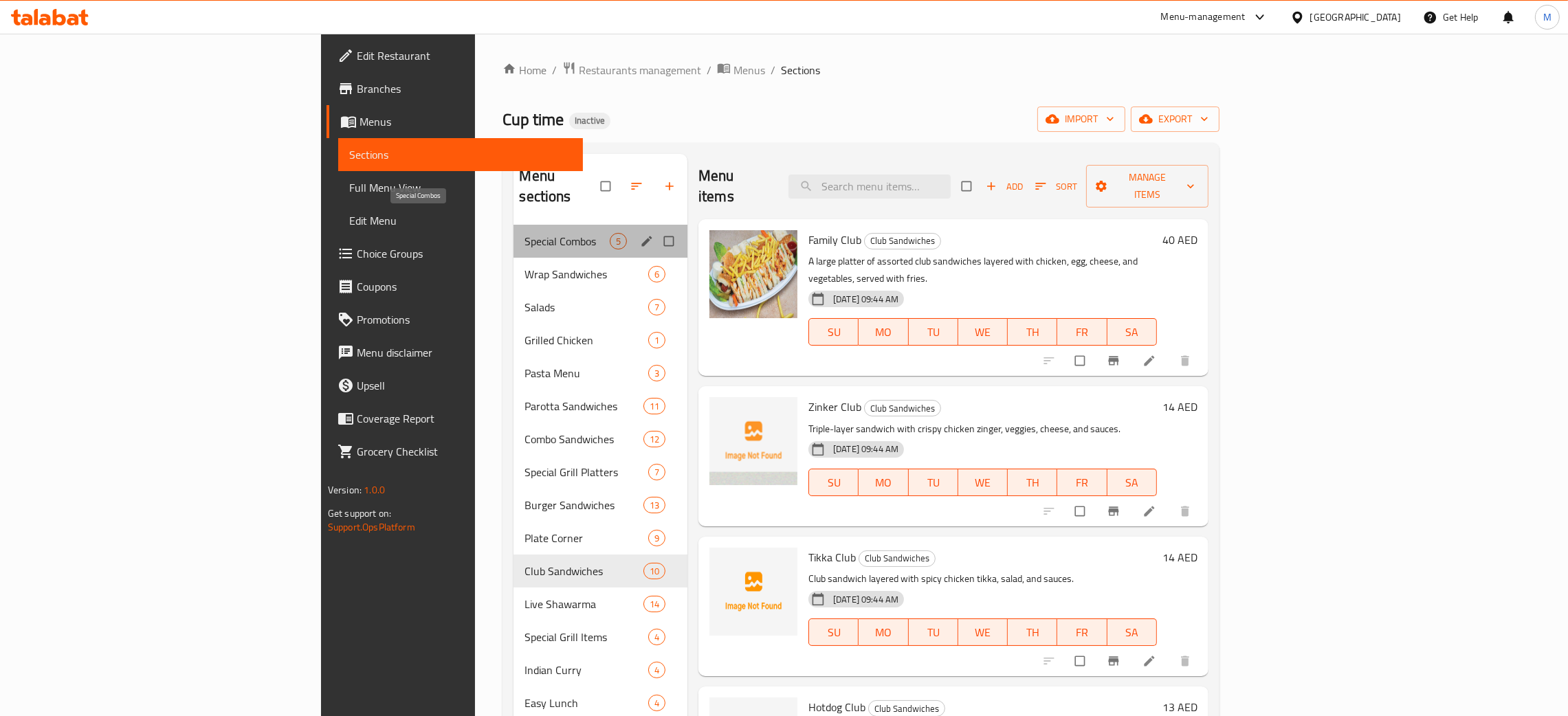
click at [524, 233] on span "Special Combos" at bounding box center [566, 241] width 85 height 17
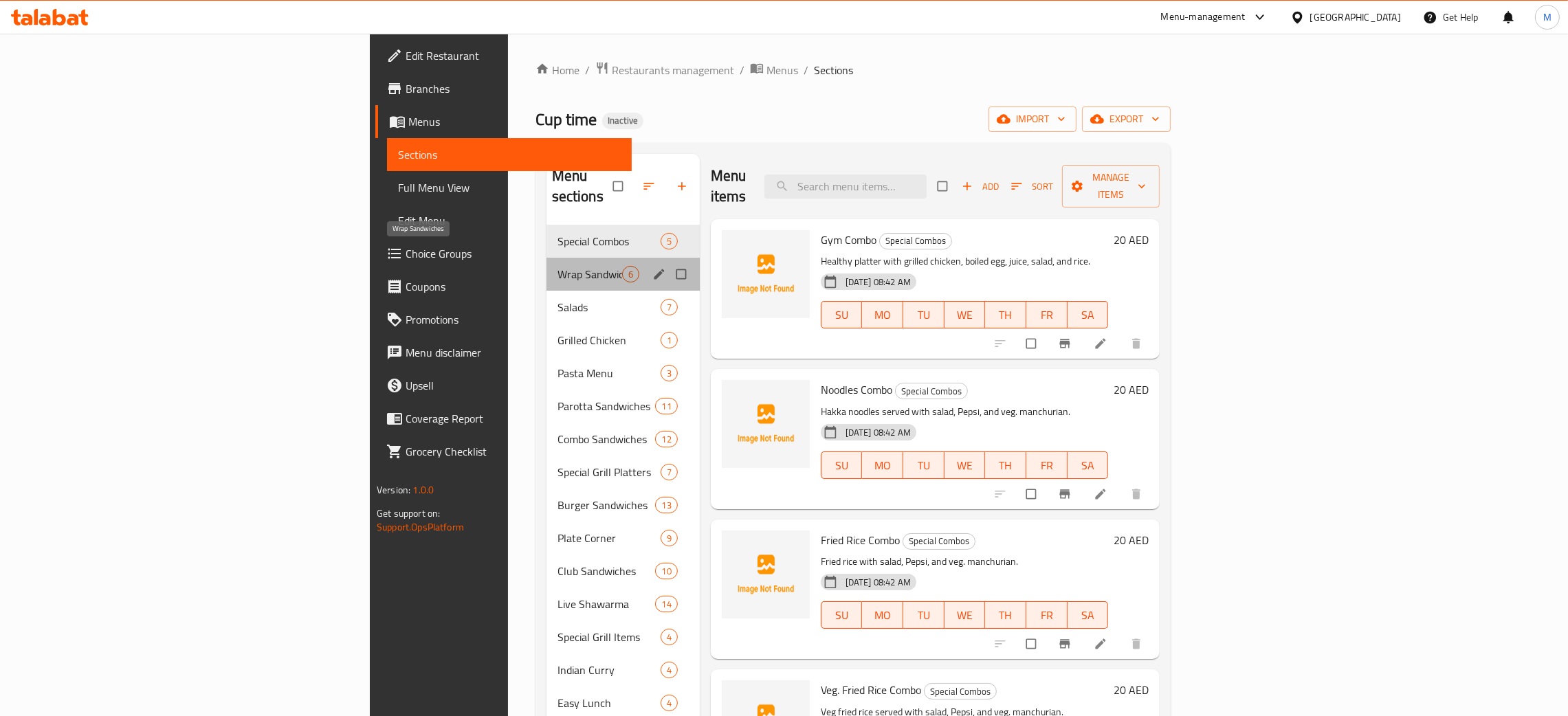
click at [558, 266] on span "Wrap Sandwiches" at bounding box center [590, 274] width 65 height 17
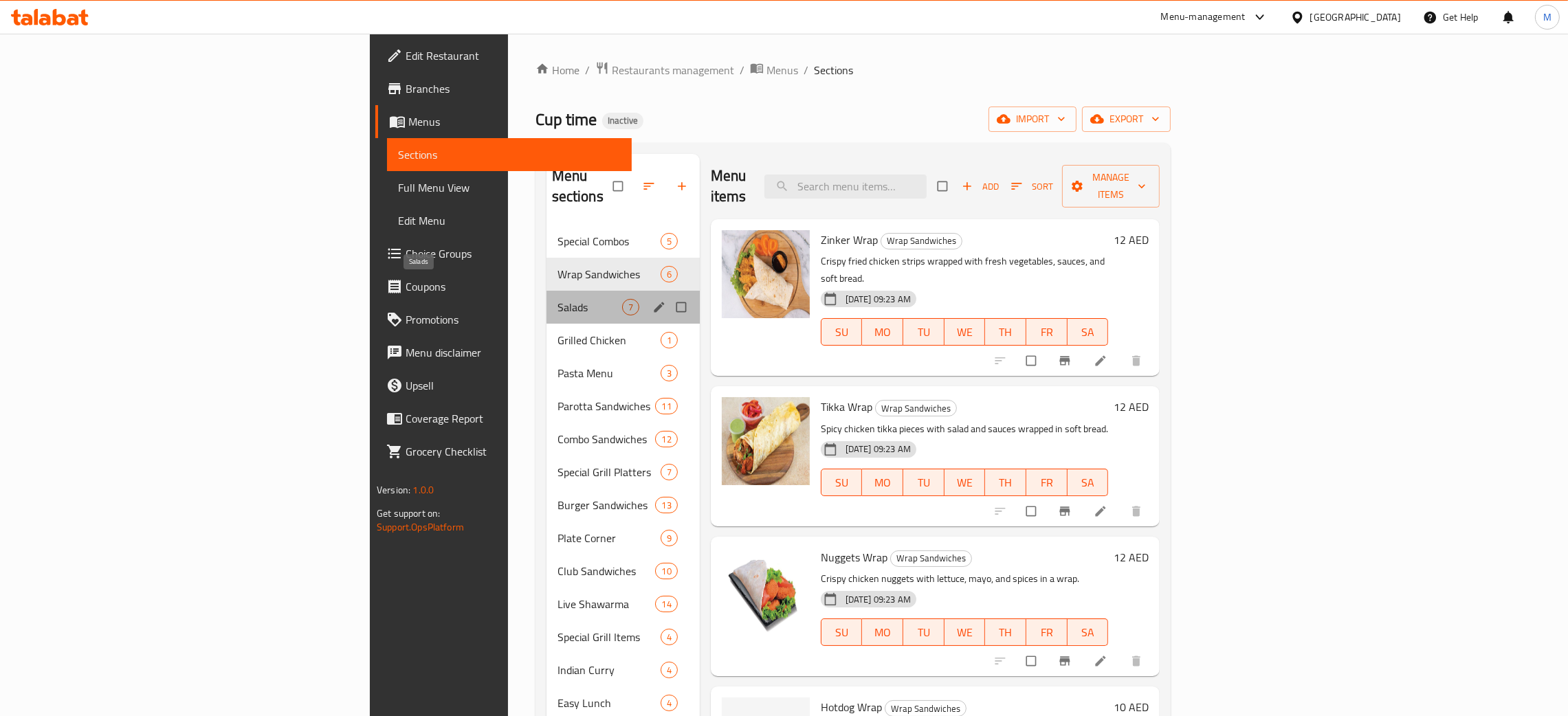
click at [558, 299] on span "Salads" at bounding box center [590, 307] width 65 height 17
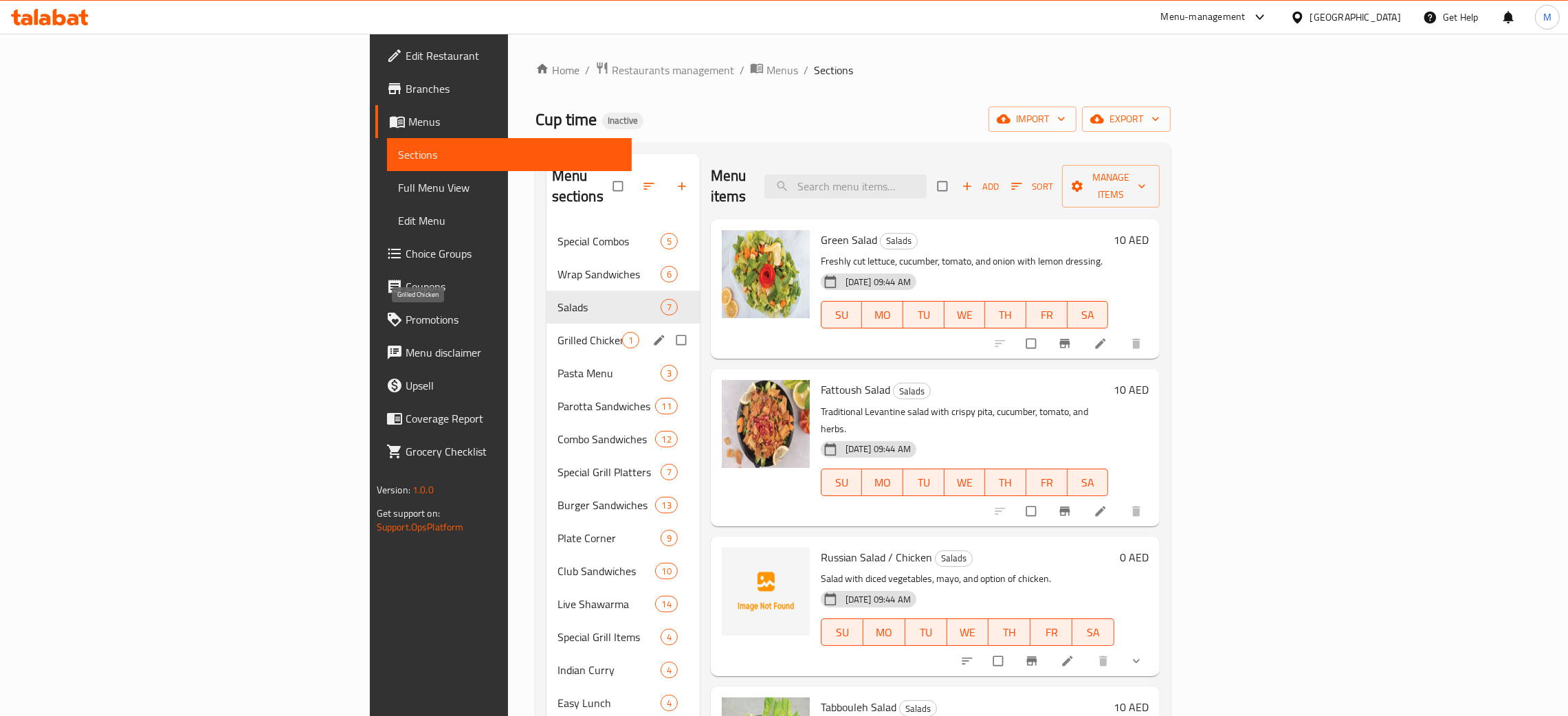
click at [558, 332] on span "Grilled Chicken" at bounding box center [590, 340] width 65 height 17
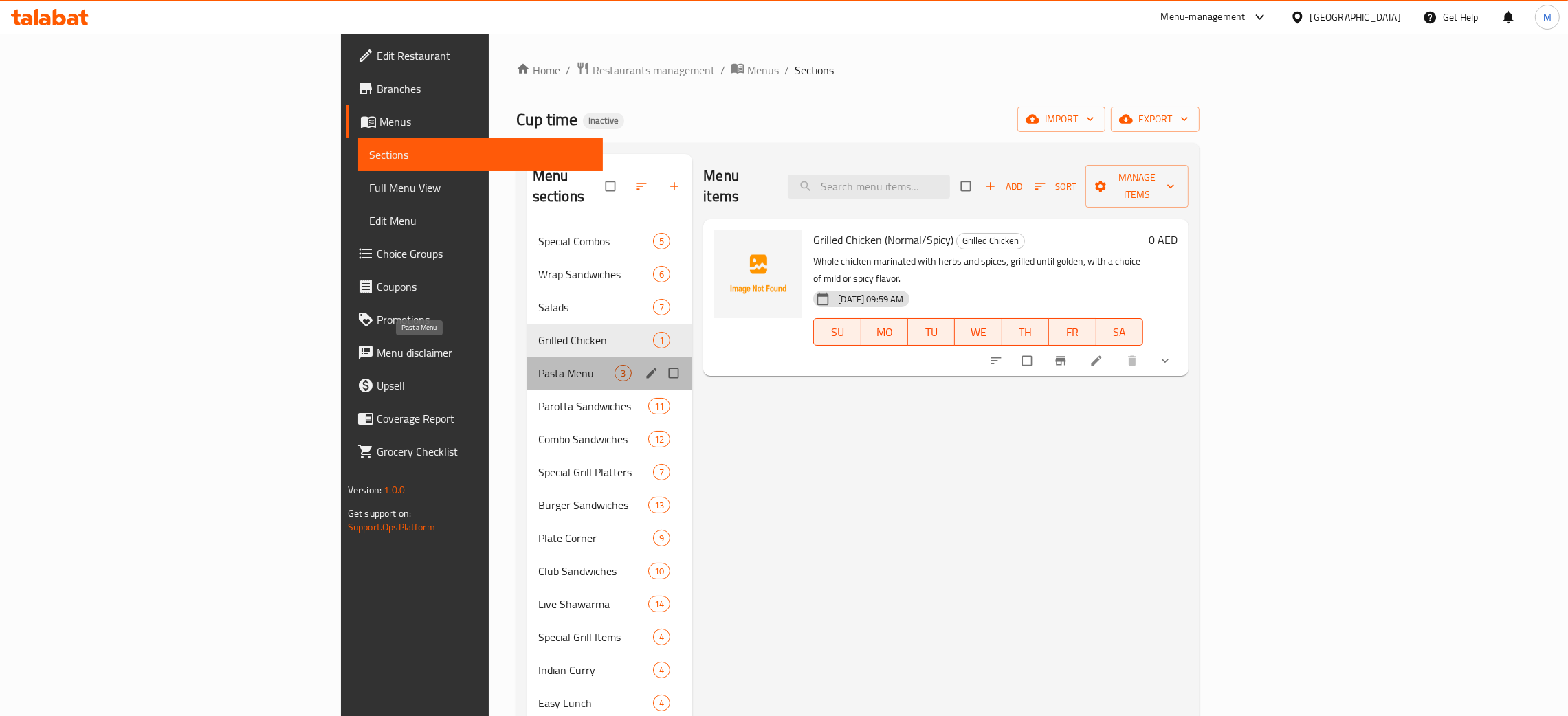
click at [538, 365] on span "Pasta Menu" at bounding box center [576, 373] width 76 height 17
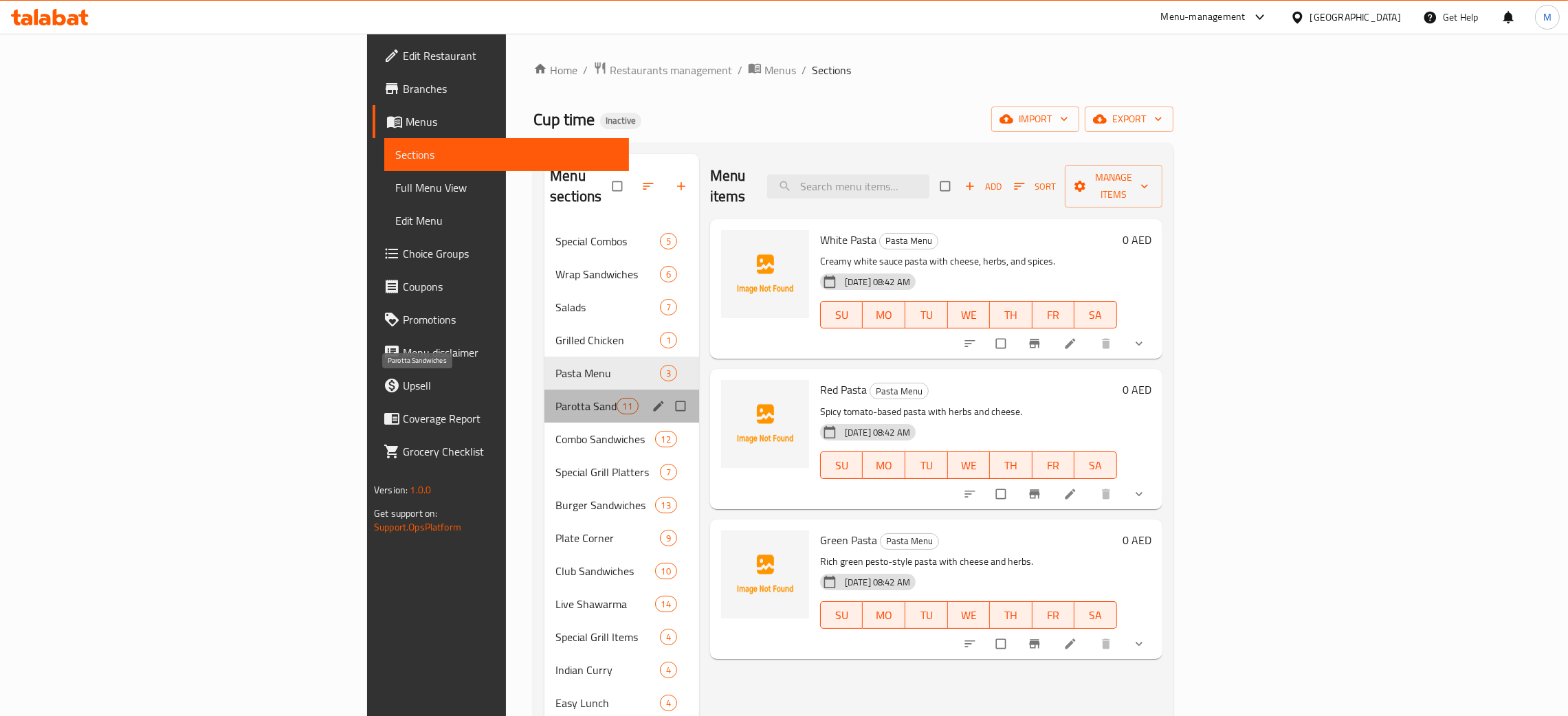
click at [555, 398] on span "Parotta Sandwiches" at bounding box center [585, 406] width 60 height 17
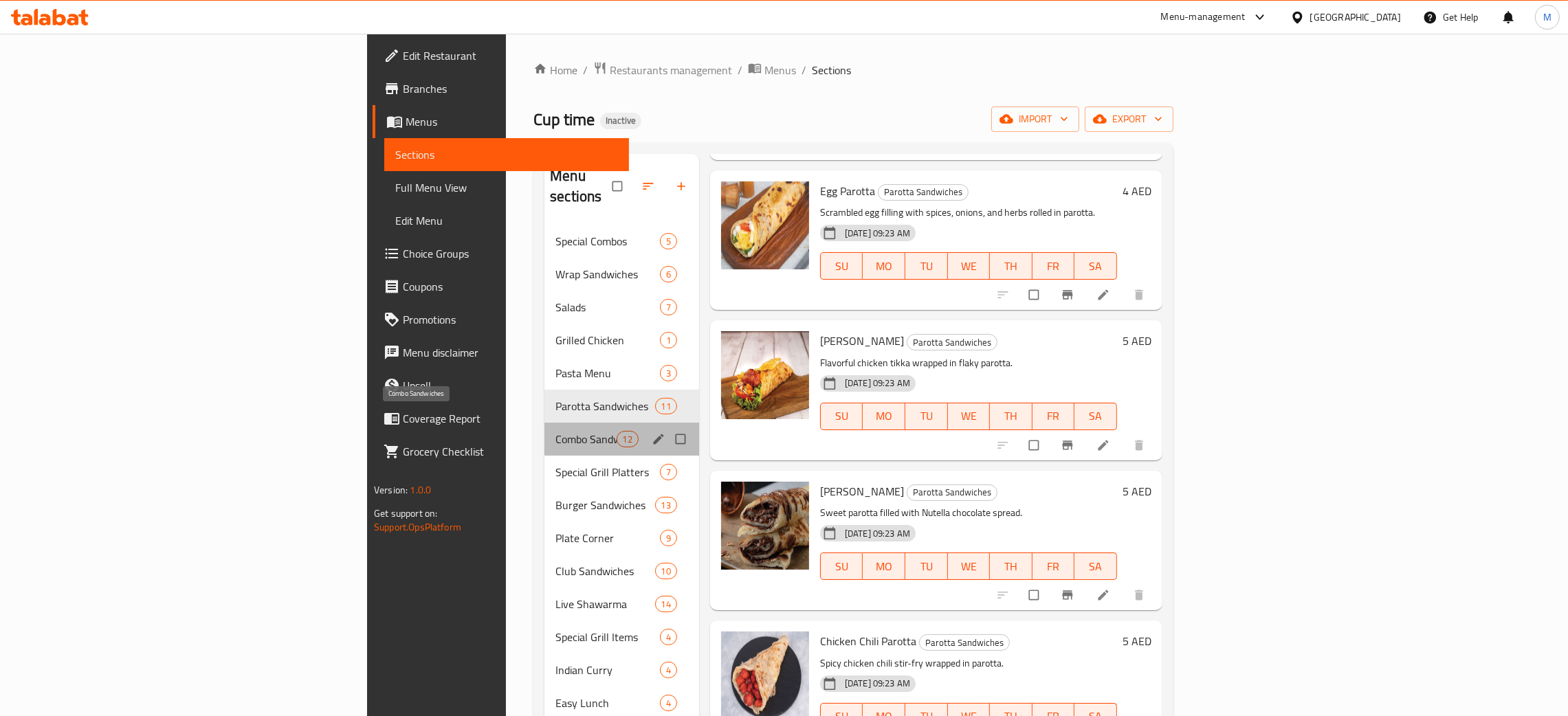
click at [555, 431] on span "Combo Sandwiches" at bounding box center [585, 439] width 60 height 17
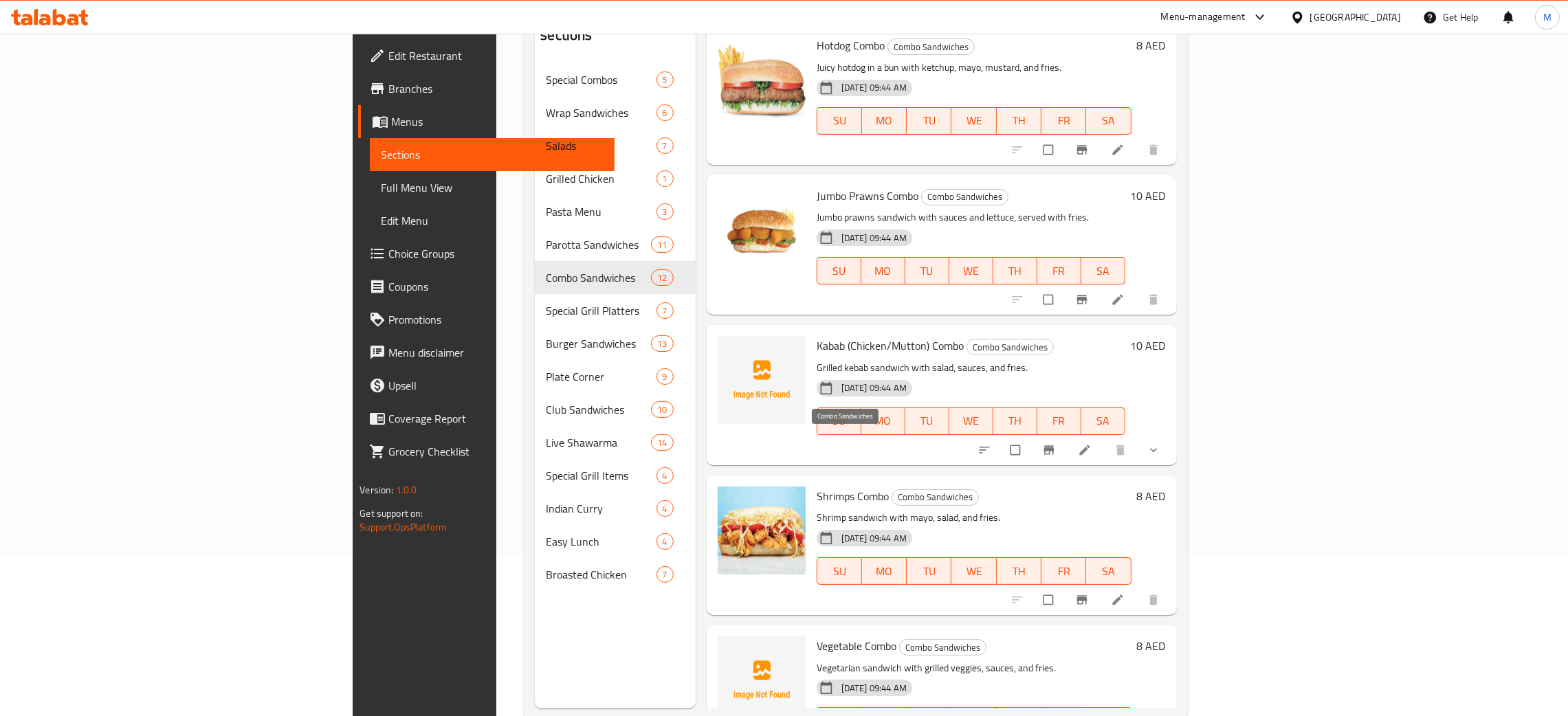
scroll to position [194, 0]
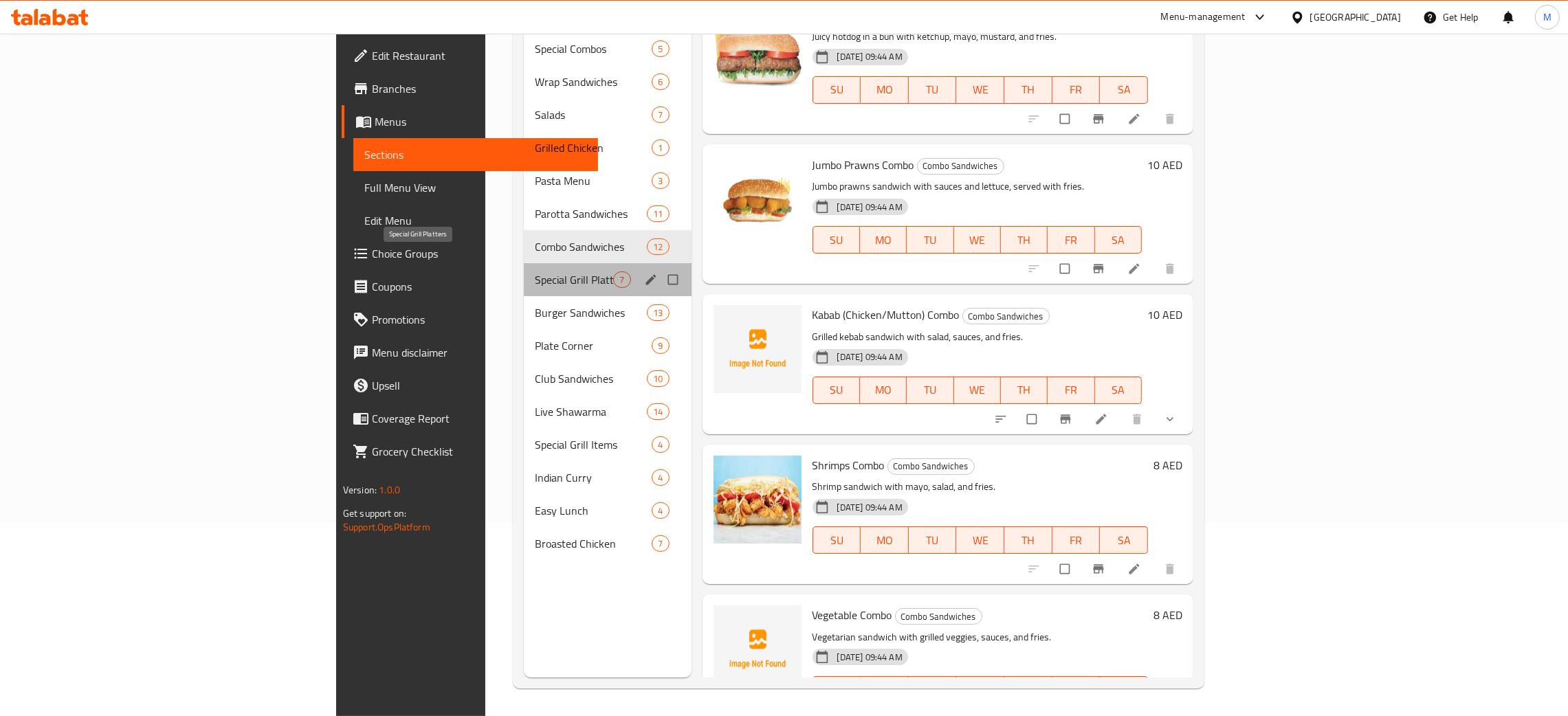
click at [535, 272] on span "Special Grill Platters" at bounding box center [574, 280] width 79 height 17
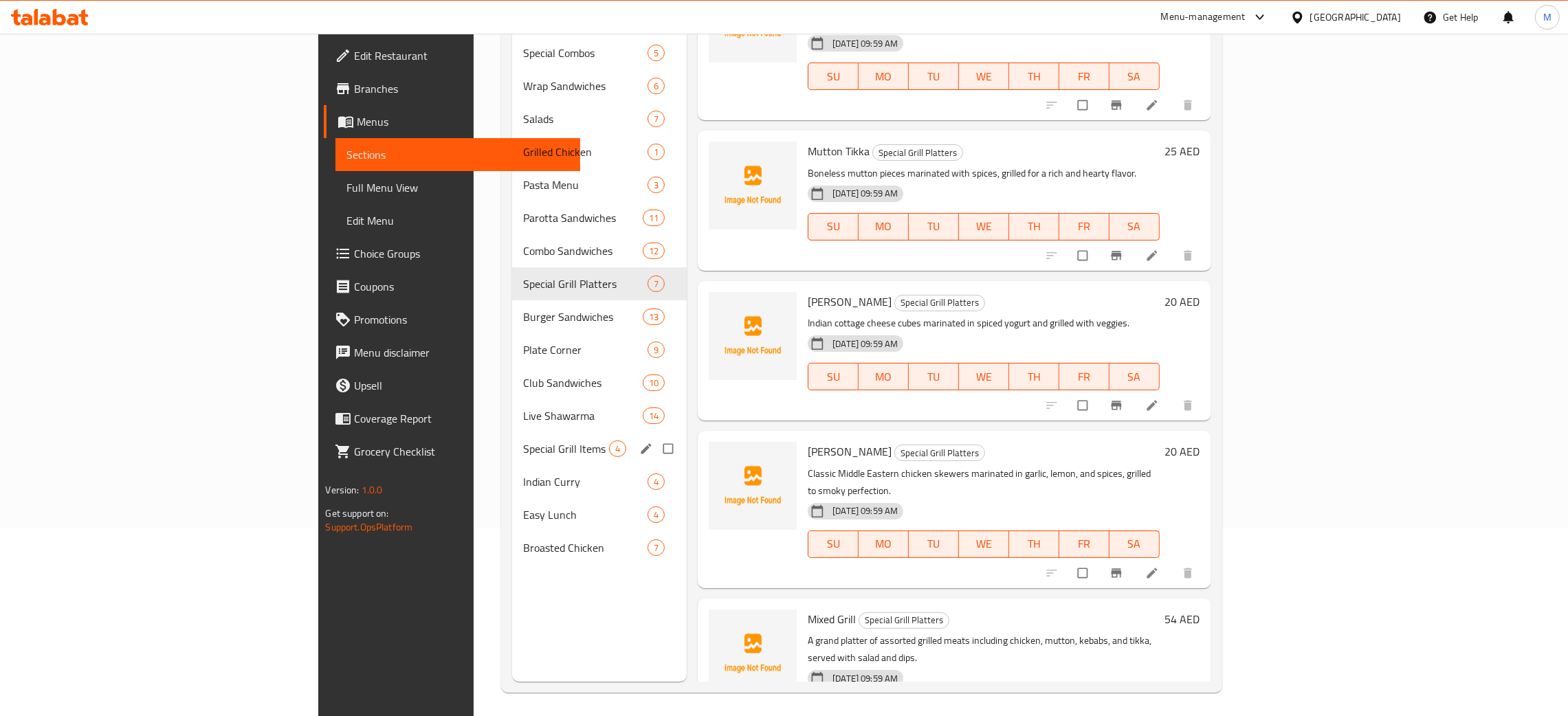
scroll to position [194, 0]
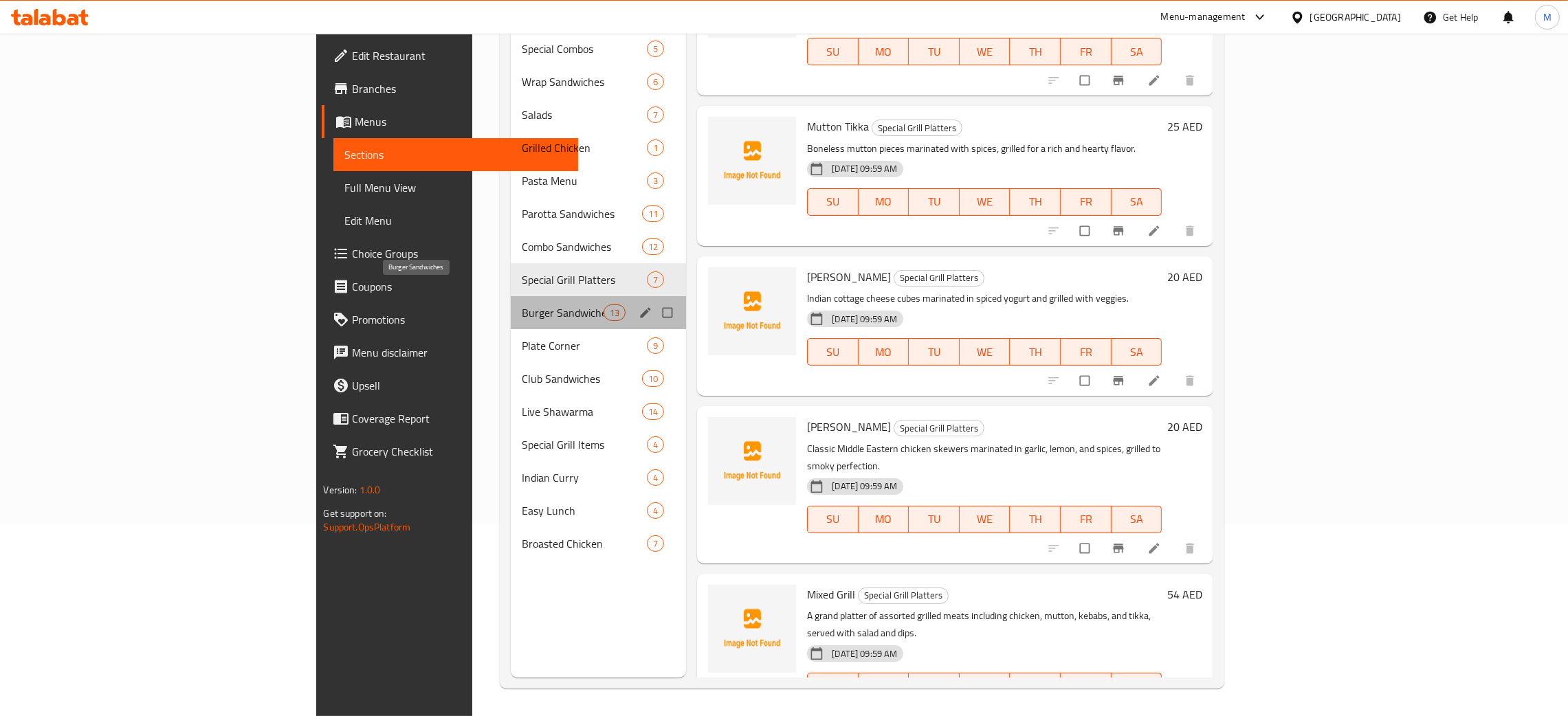
click at [522, 305] on span "Burger Sandwiches" at bounding box center [563, 313] width 82 height 17
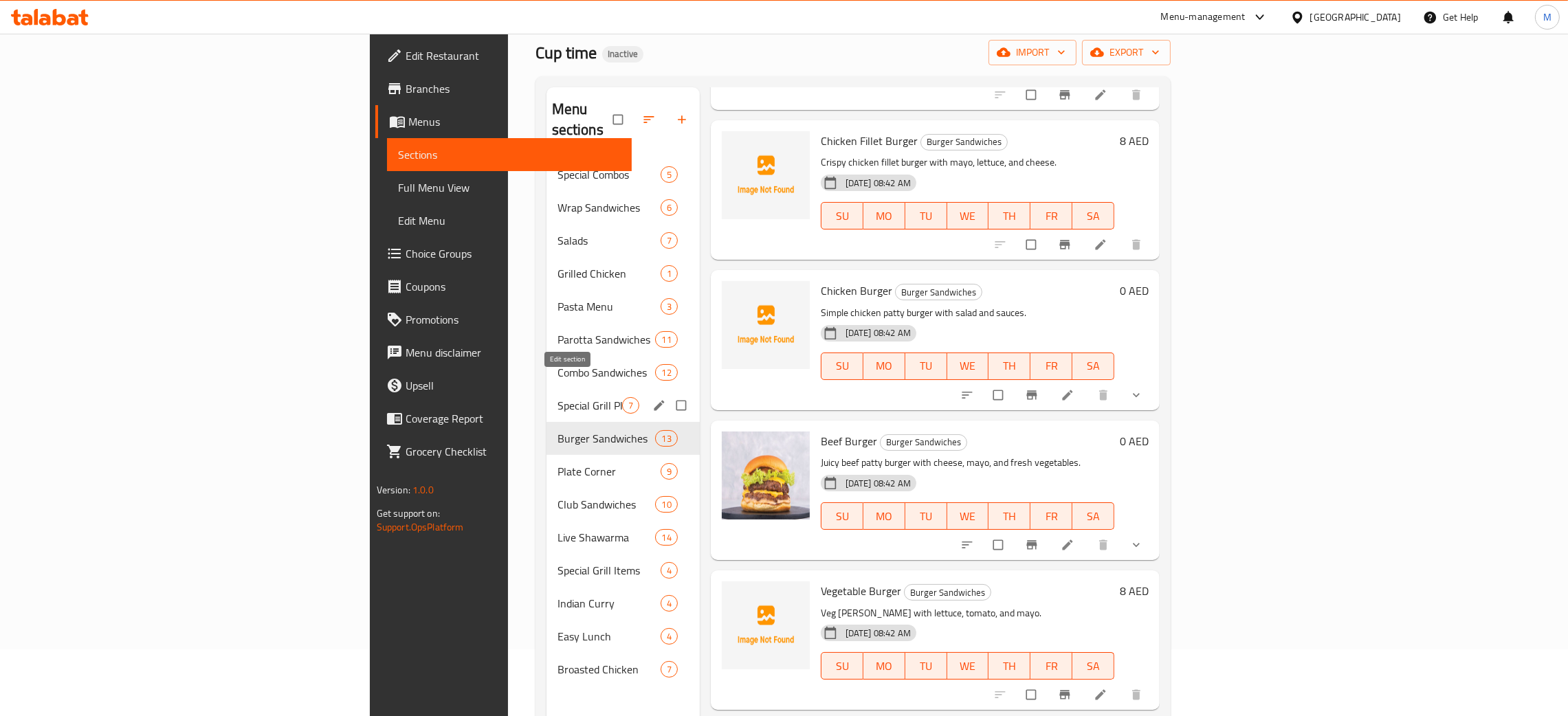
scroll to position [103, 0]
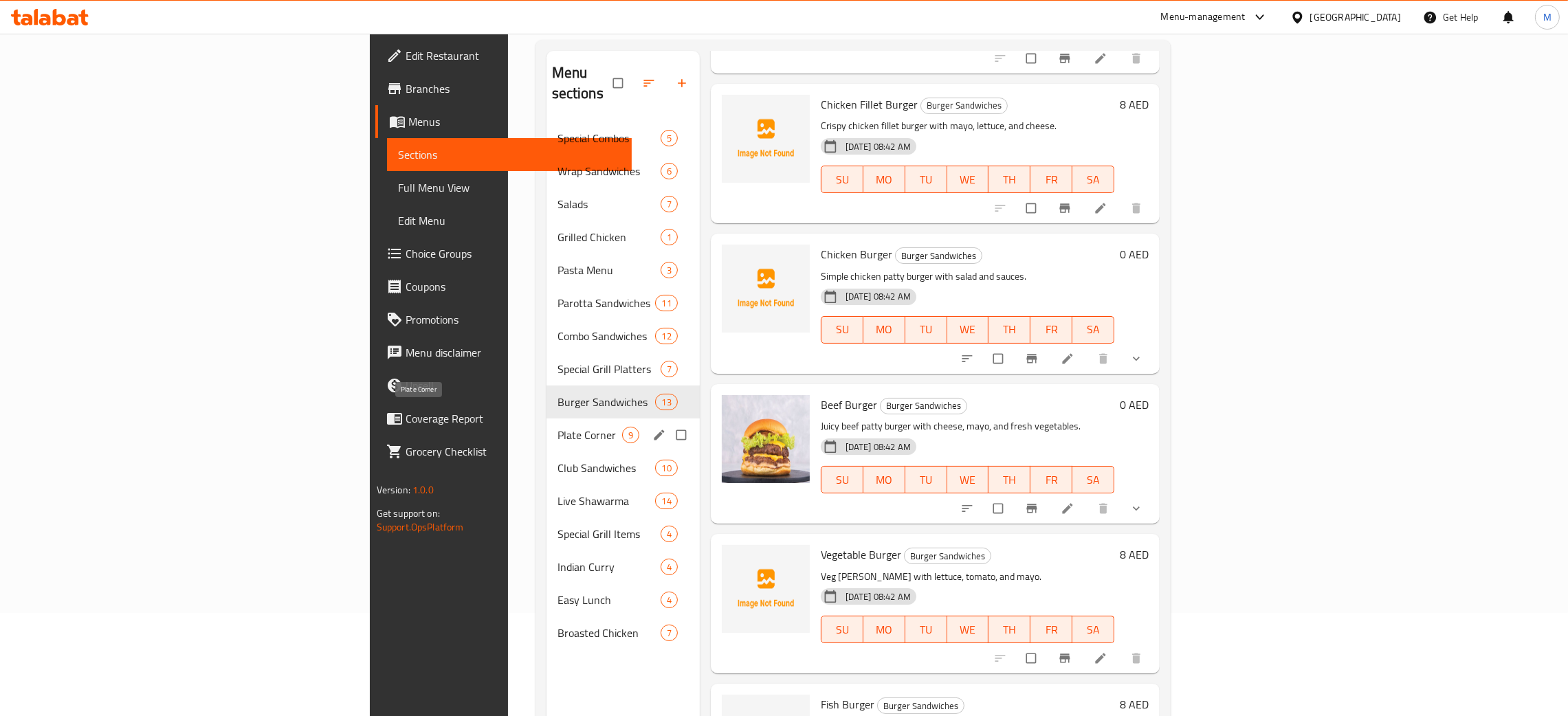
click at [558, 427] on span "Plate Corner" at bounding box center [590, 435] width 65 height 17
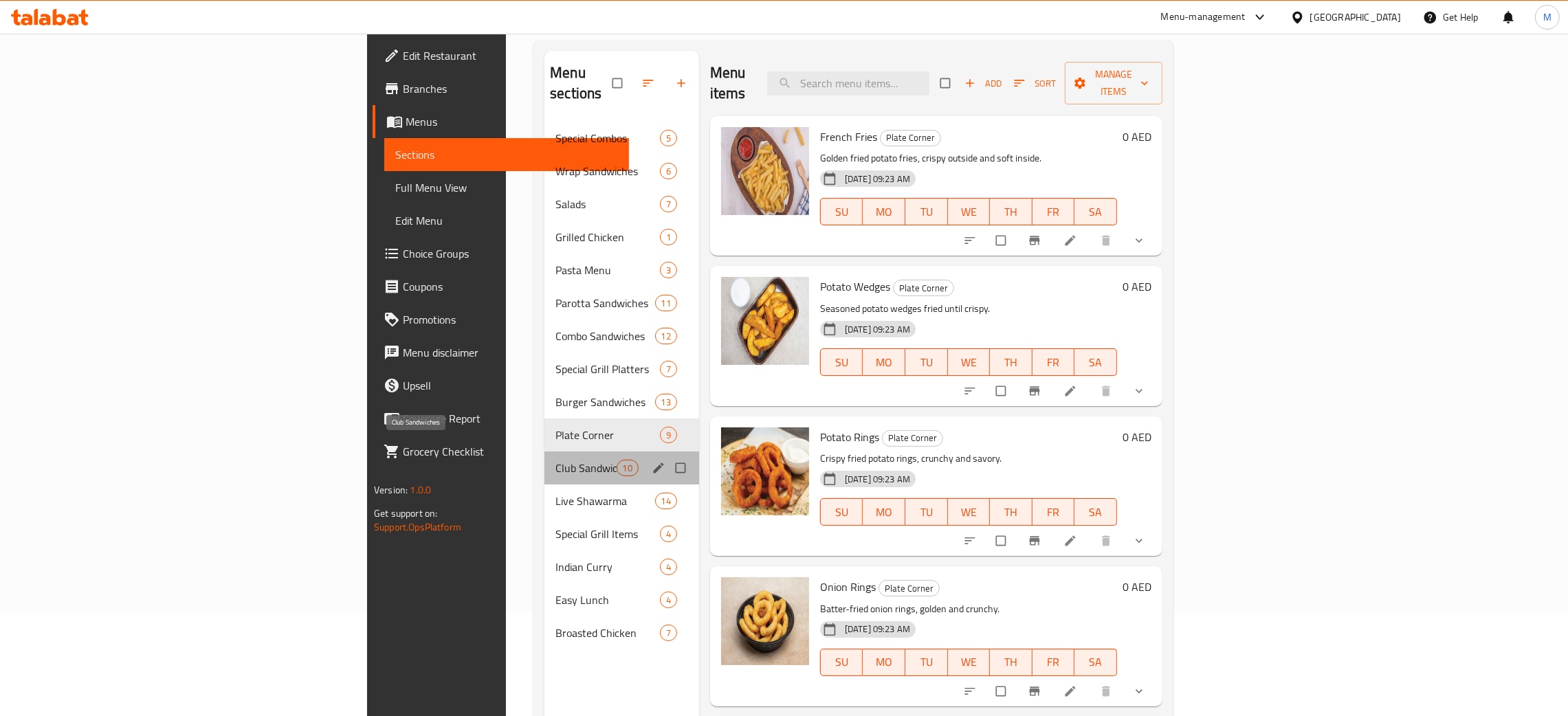
click at [555, 460] on span "Club Sandwiches" at bounding box center [585, 468] width 60 height 17
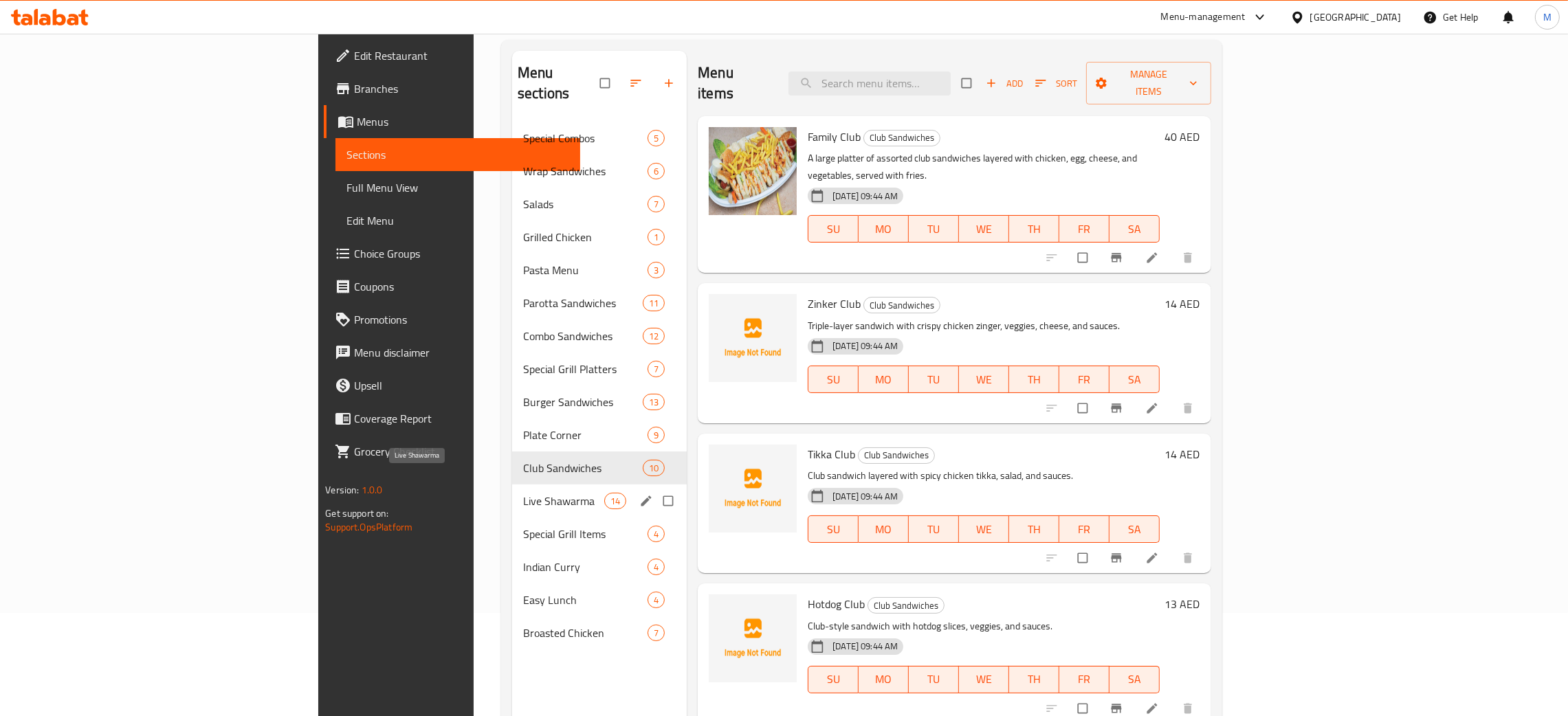
click at [523, 493] on span "Live Shawarma" at bounding box center [564, 501] width 81 height 17
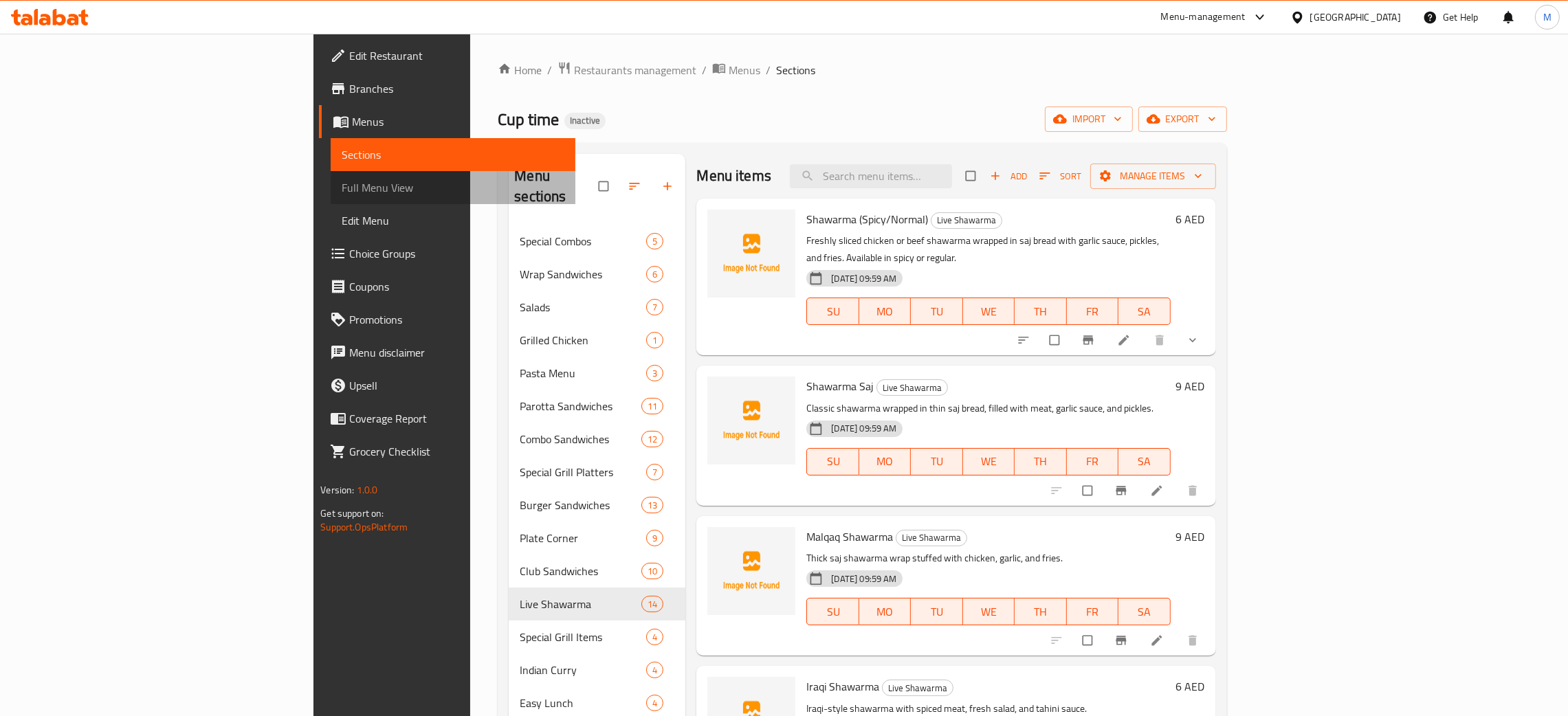
click at [342, 180] on span "Full Menu View" at bounding box center [453, 188] width 222 height 17
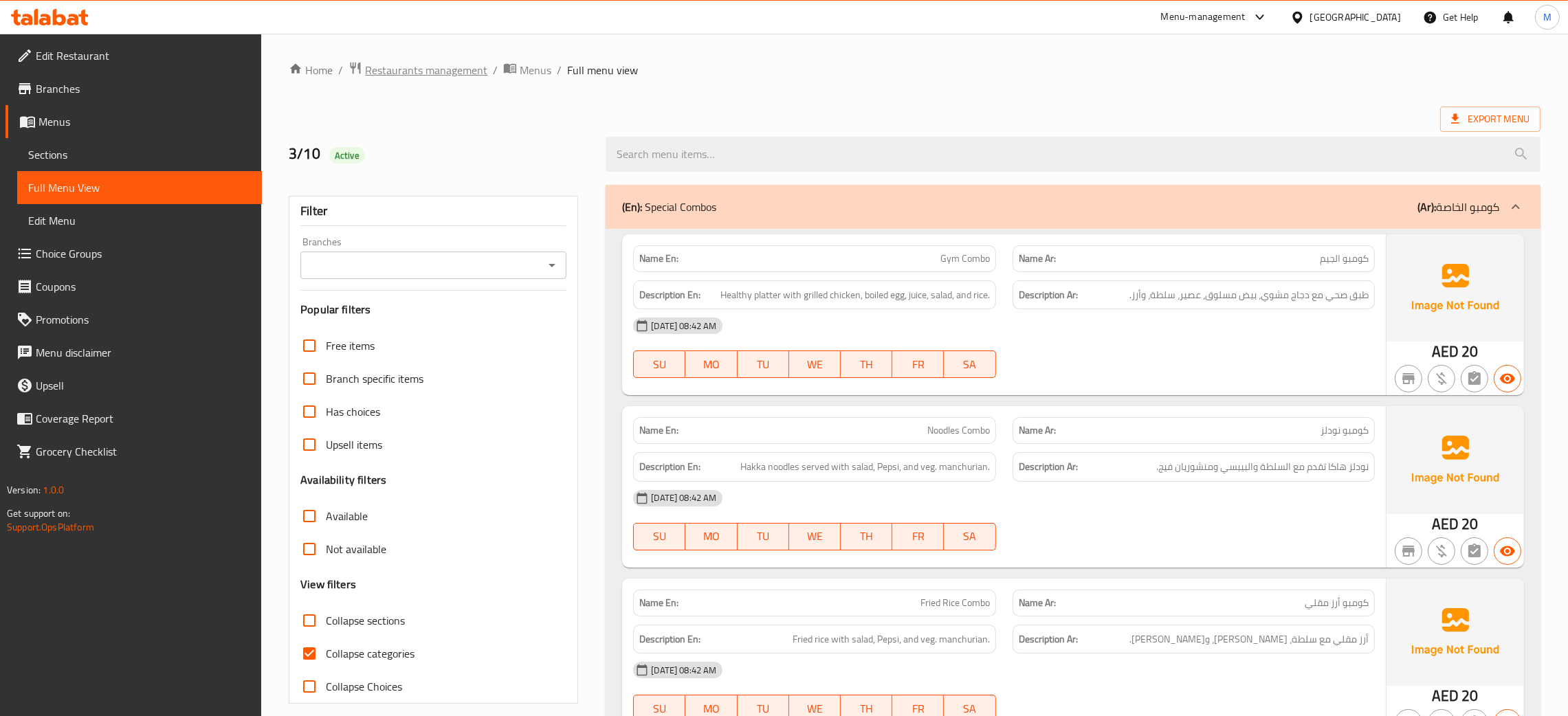
click at [406, 65] on span "Restaurants management" at bounding box center [426, 70] width 122 height 17
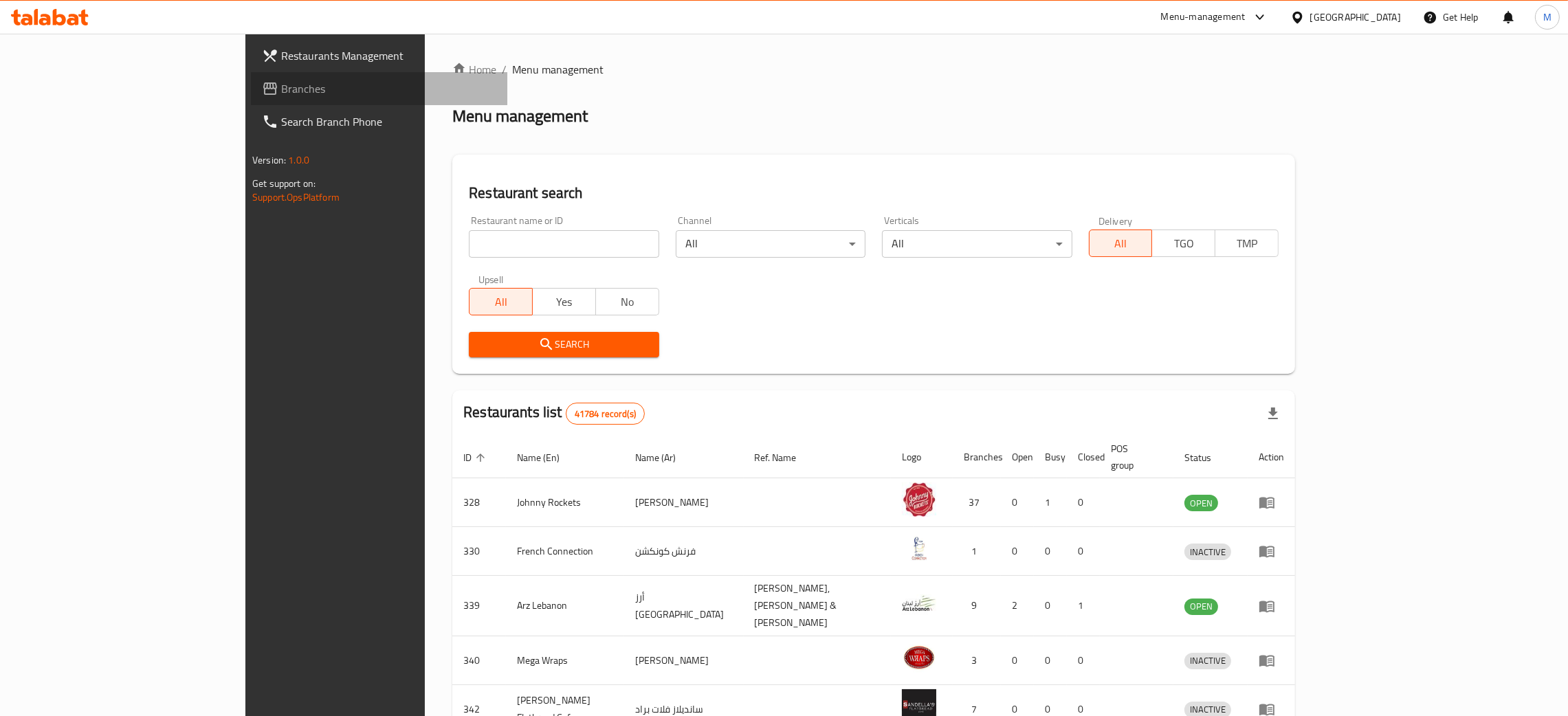
click at [281, 88] on span "Branches" at bounding box center [389, 89] width 215 height 17
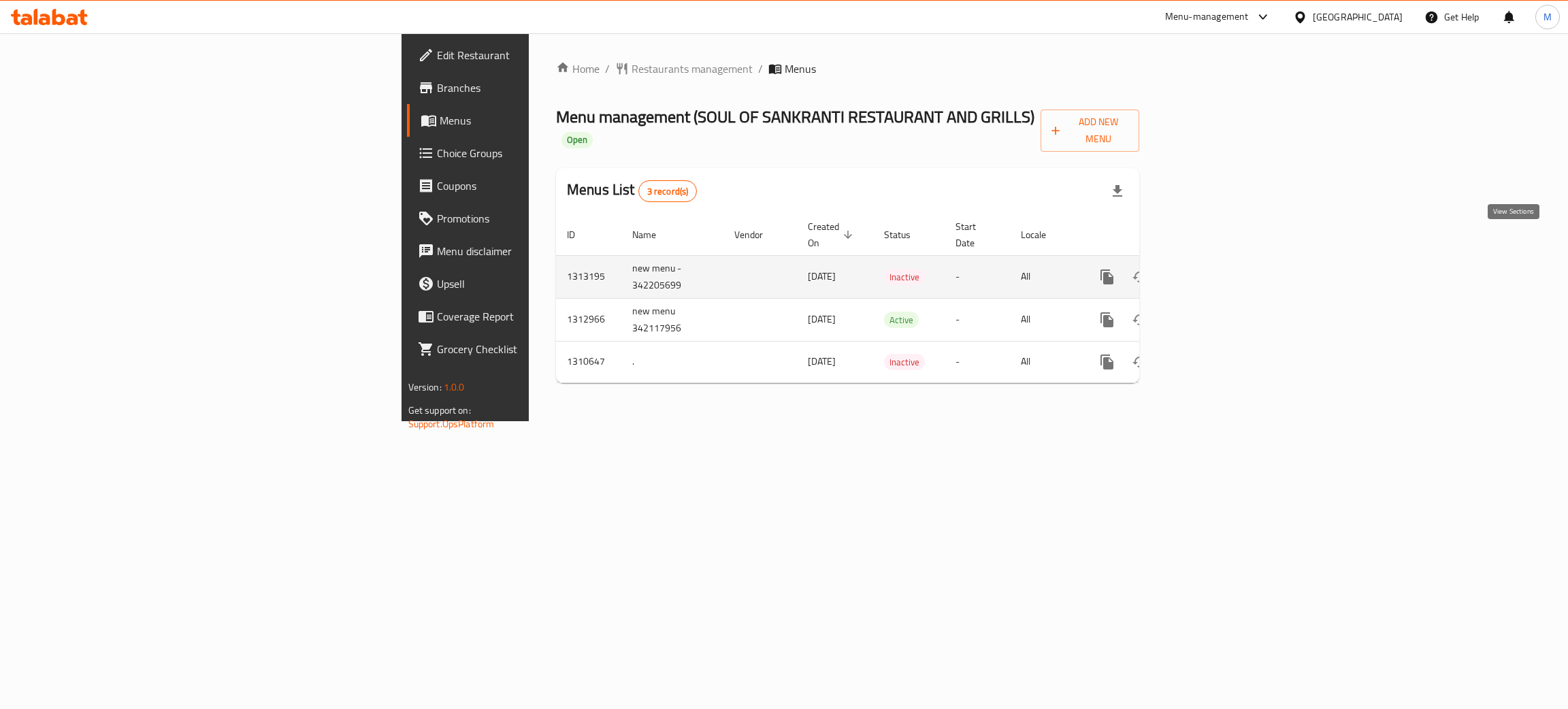
click at [1213, 269] on icon "enhanced table" at bounding box center [1205, 277] width 17 height 17
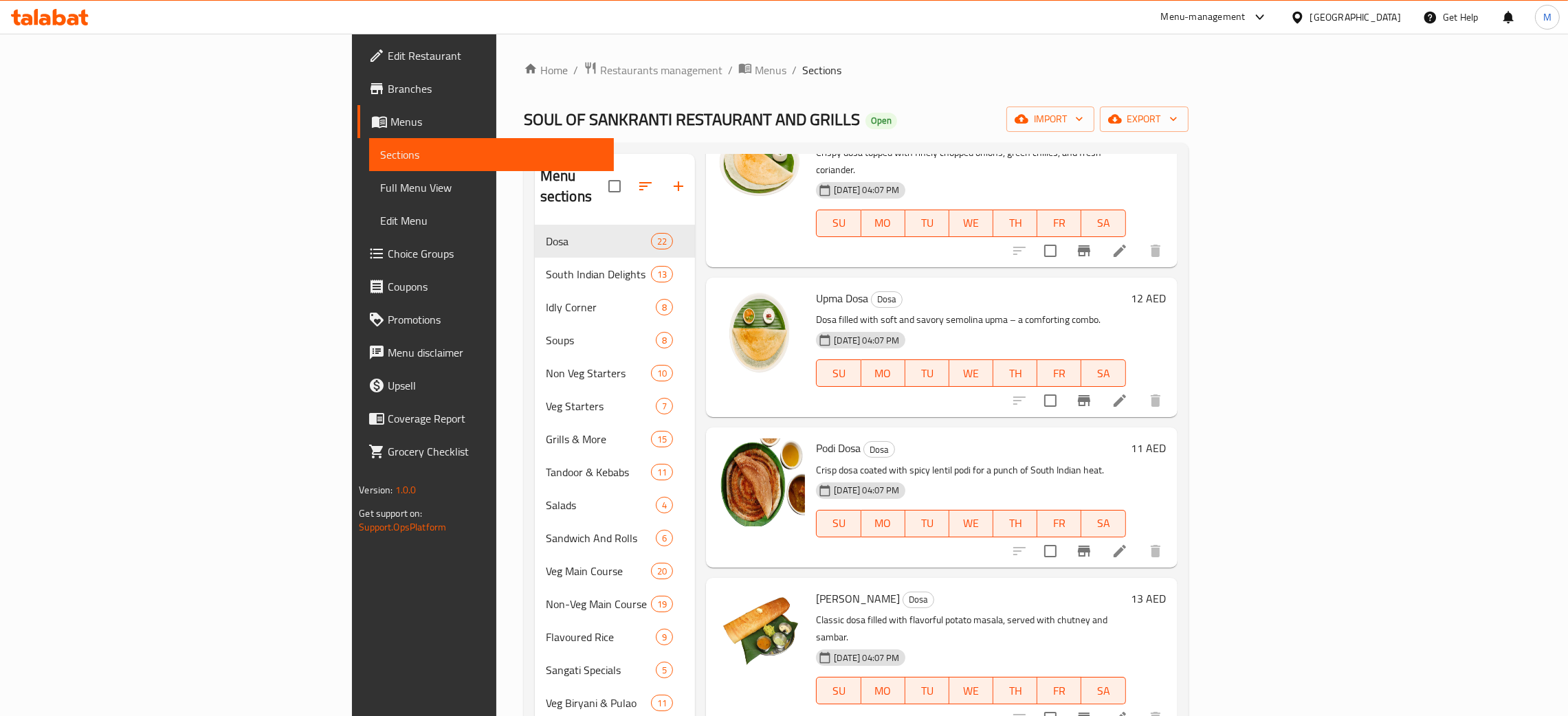
scroll to position [618, 0]
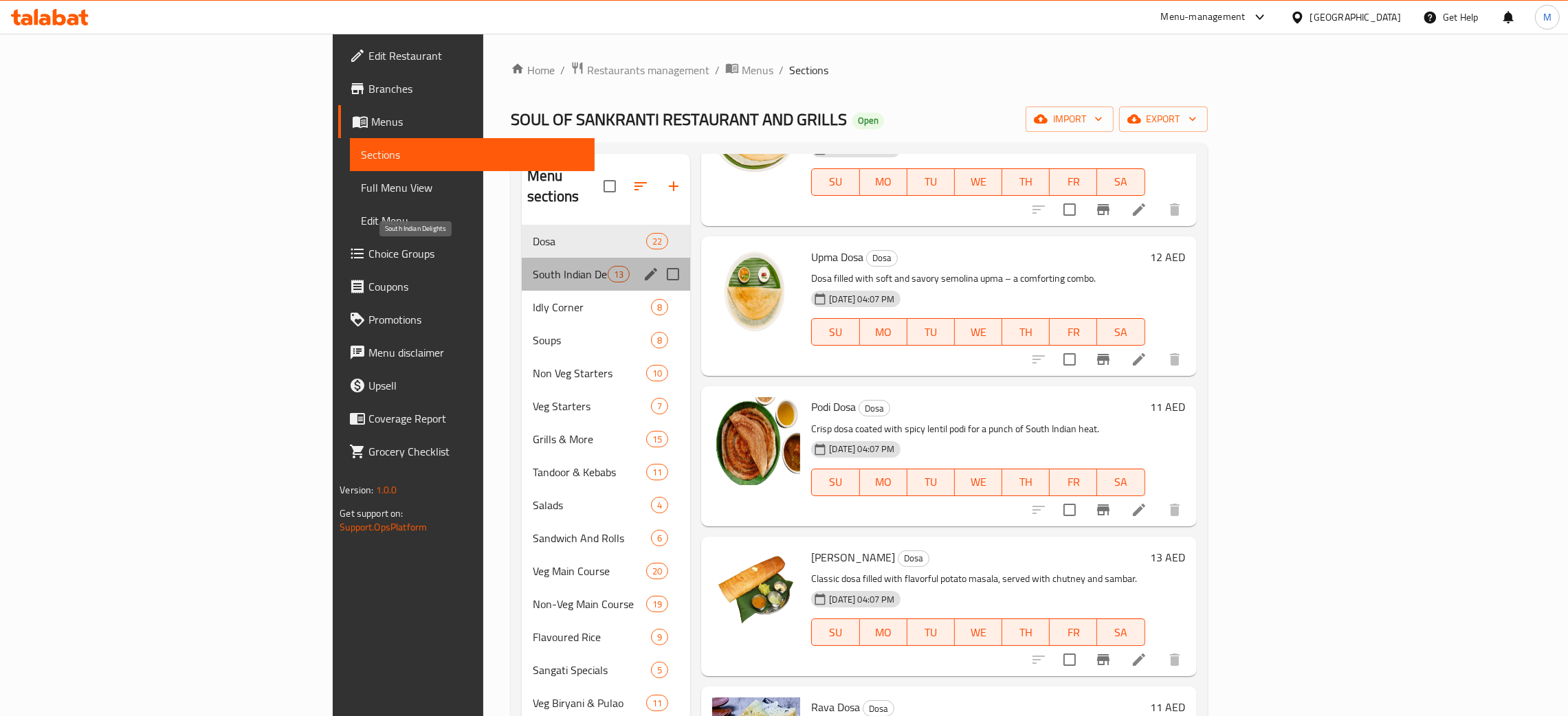
click at [533, 266] on span "South Indian Delights" at bounding box center [570, 274] width 75 height 17
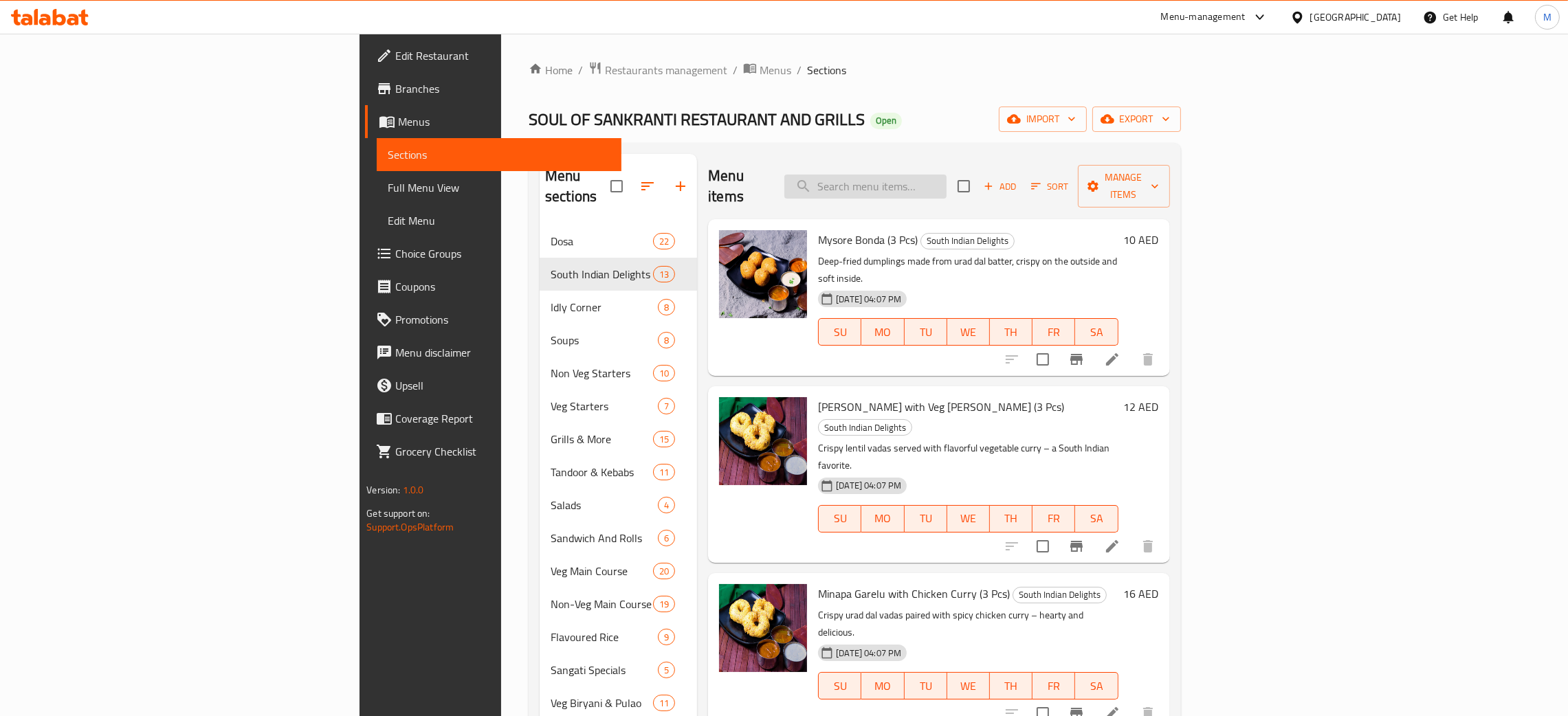
click at [946, 174] on input "search" at bounding box center [865, 186] width 162 height 24
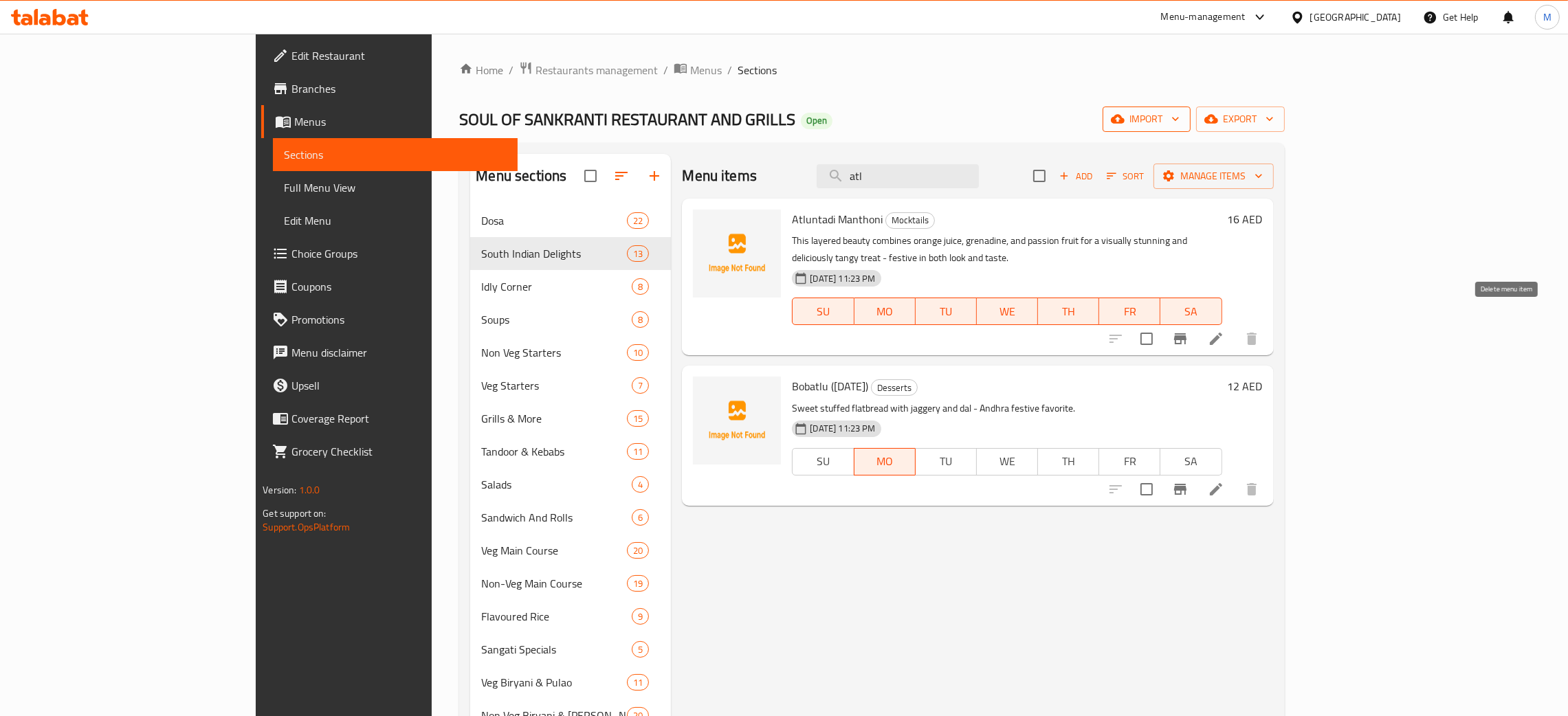
type input "atl"
click at [1180, 126] on span "import" at bounding box center [1146, 119] width 66 height 17
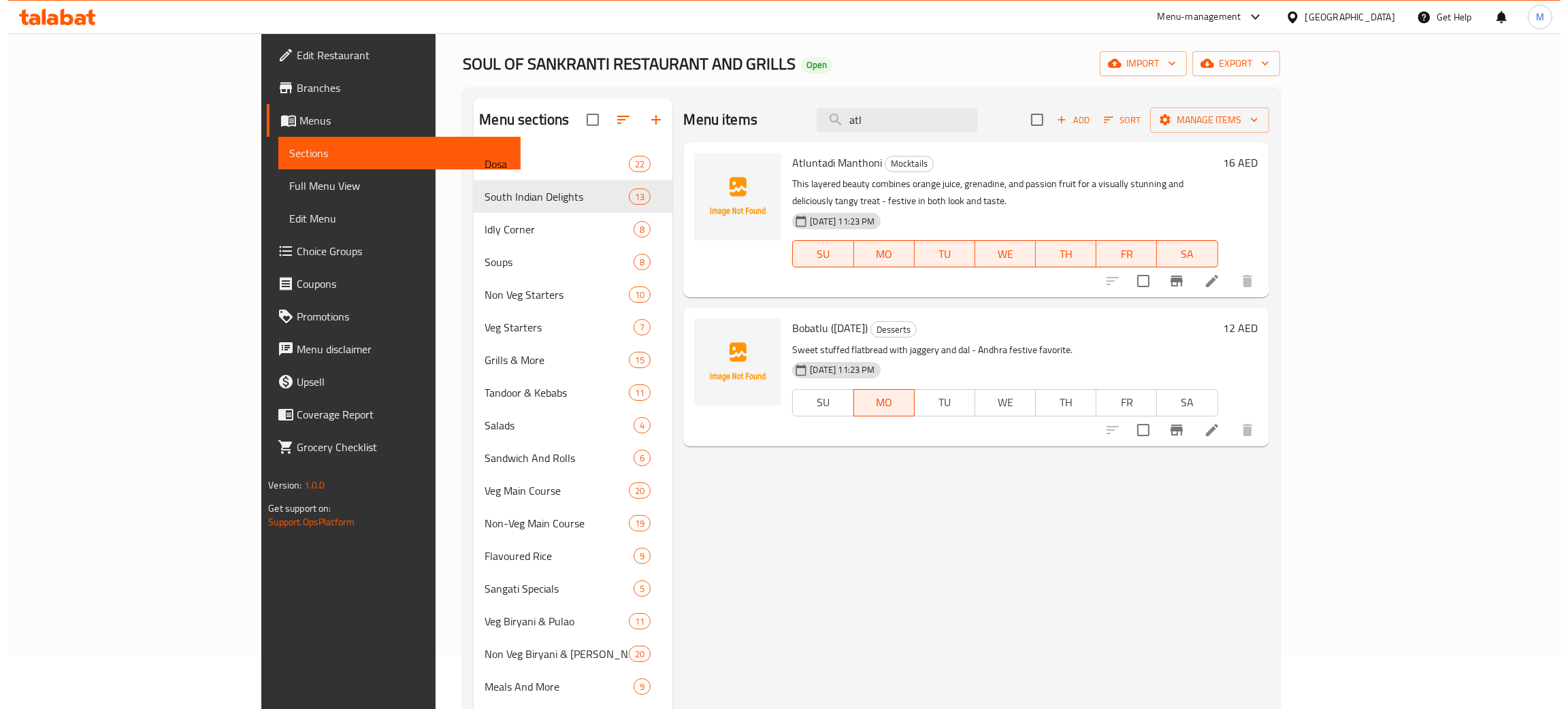
scroll to position [46, 0]
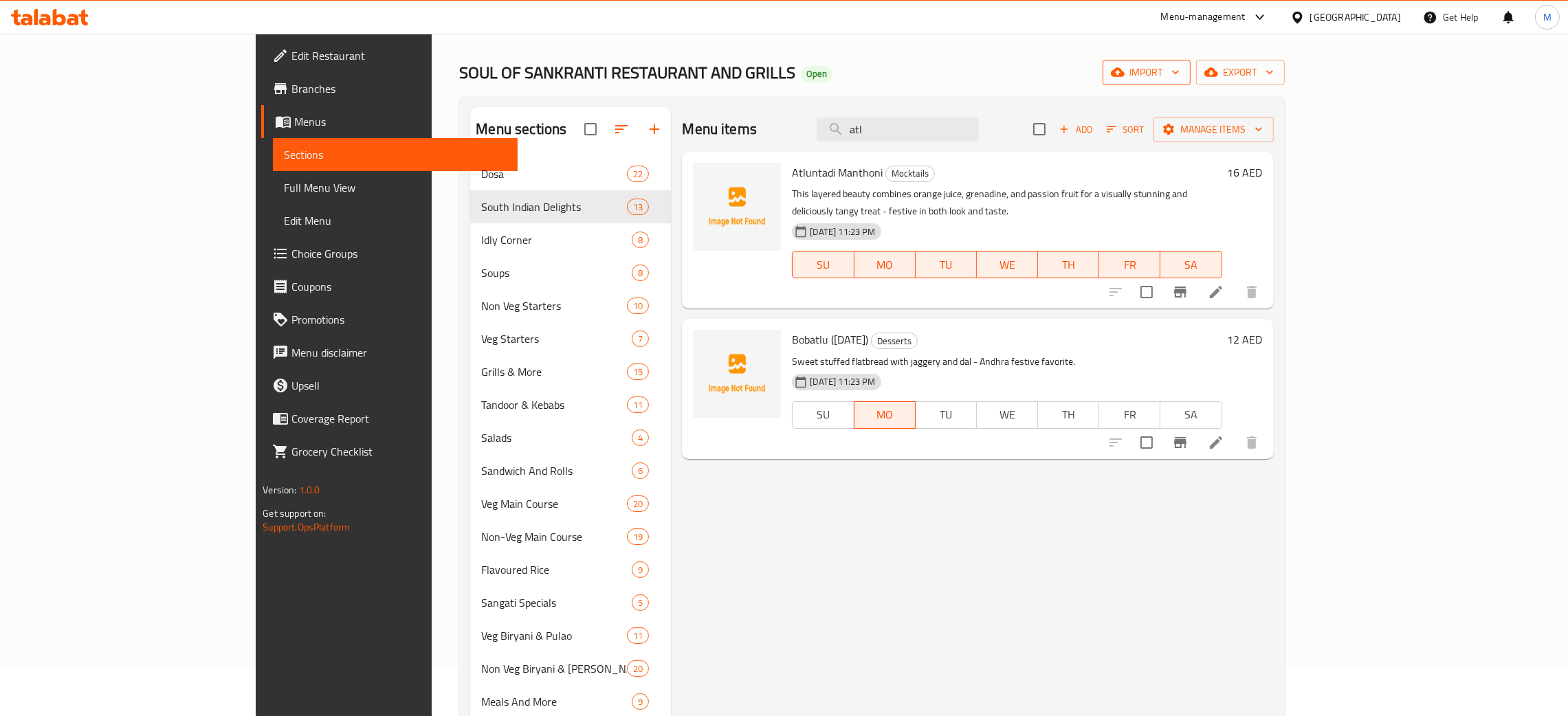
click at [1180, 72] on span "import" at bounding box center [1146, 73] width 66 height 17
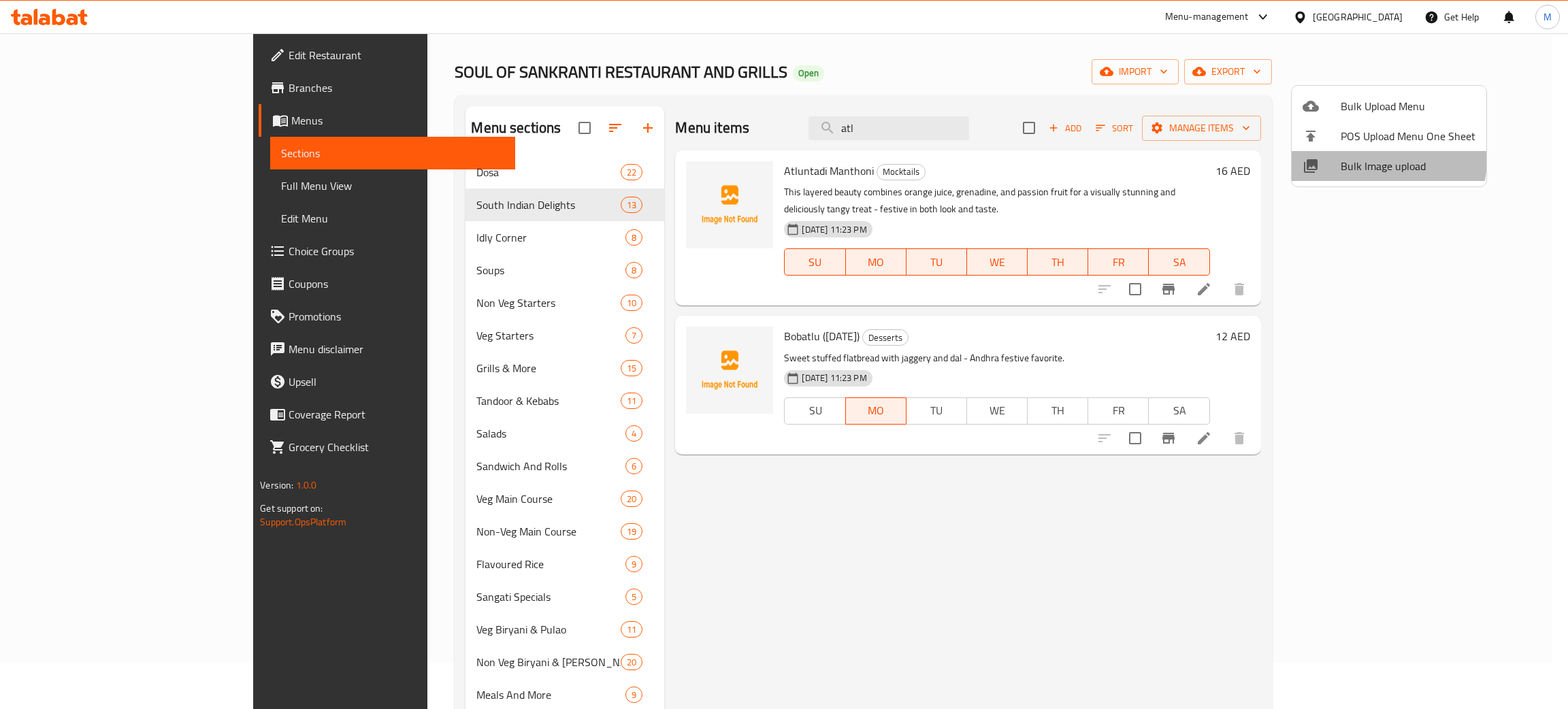
click at [1377, 159] on span "Bulk Image upload" at bounding box center [1408, 166] width 135 height 17
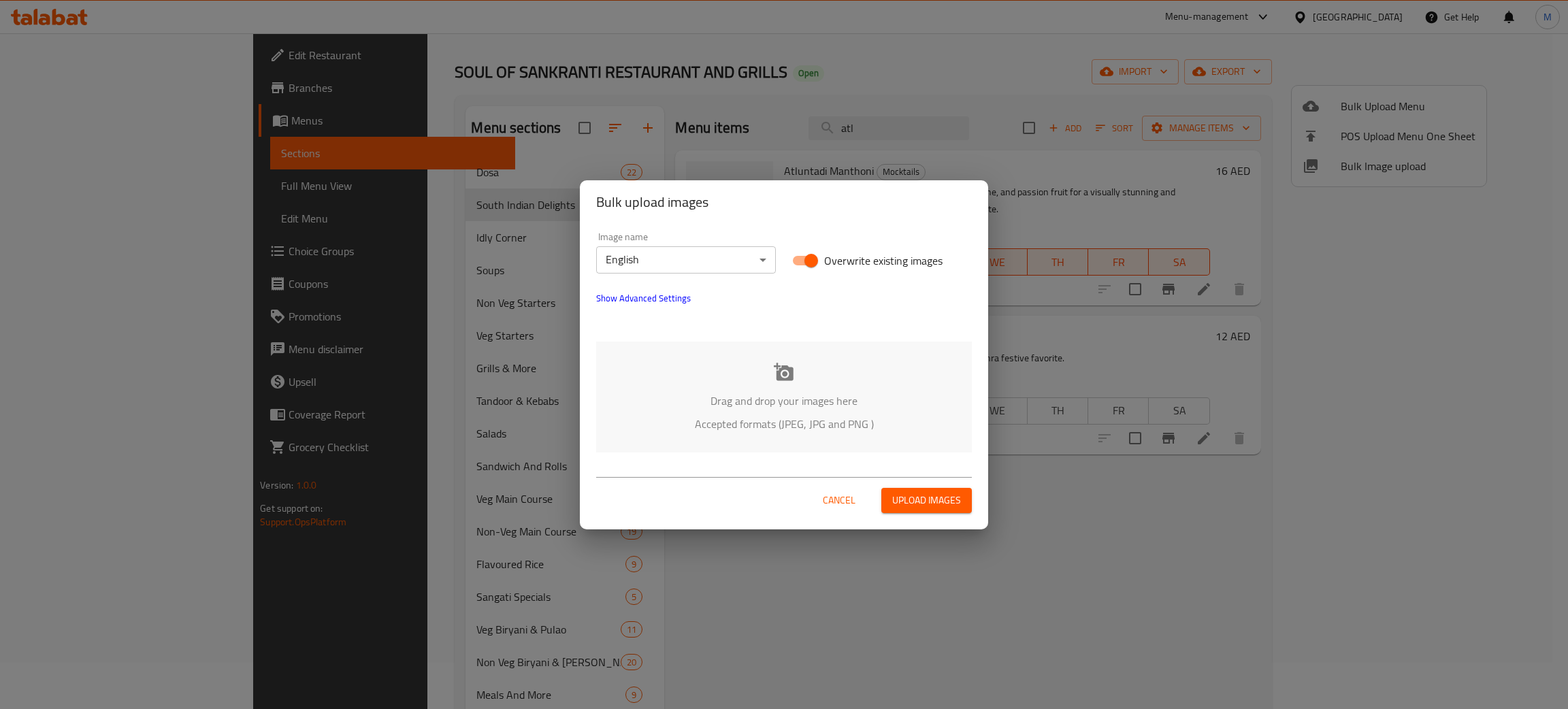
click at [828, 403] on p "Drag and drop your images here" at bounding box center [784, 401] width 335 height 17
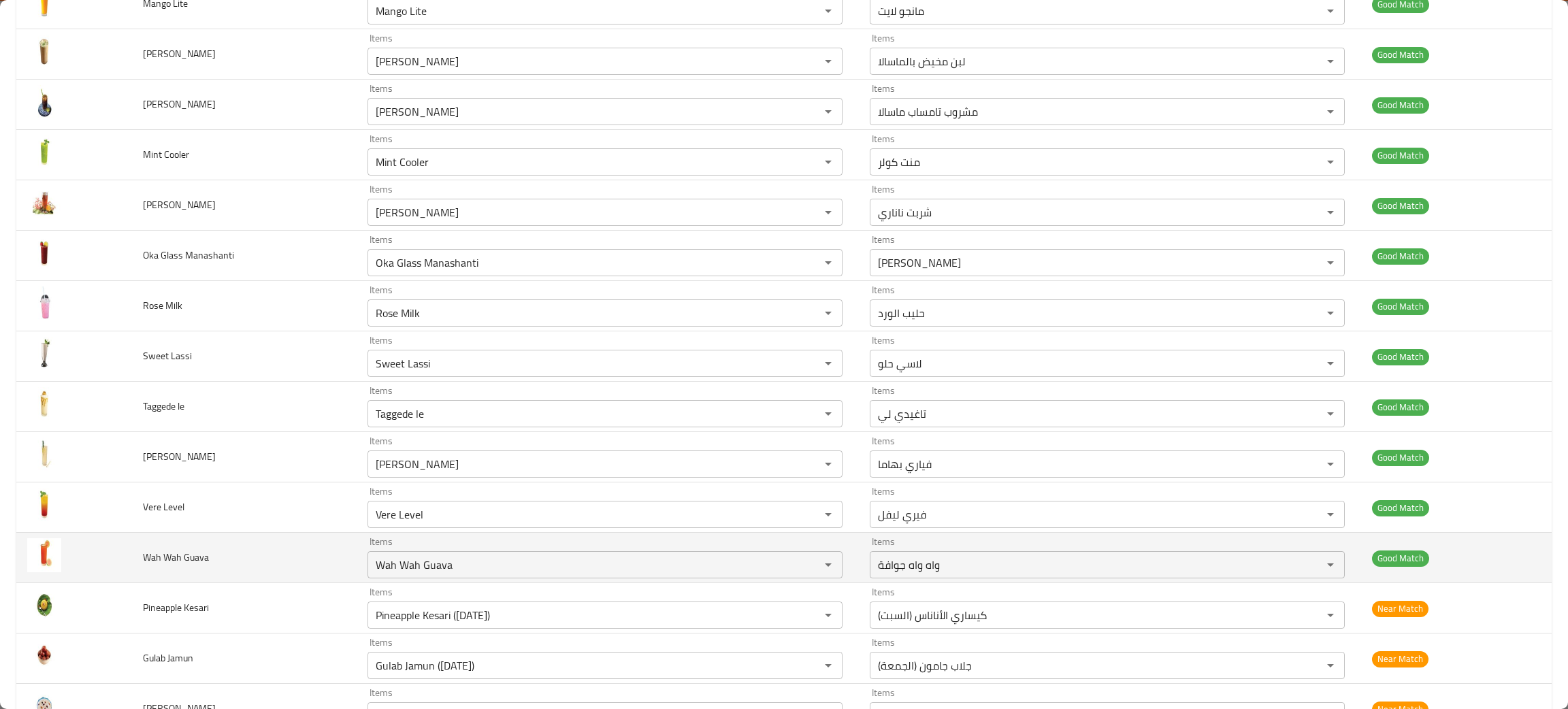
scroll to position [612, 0]
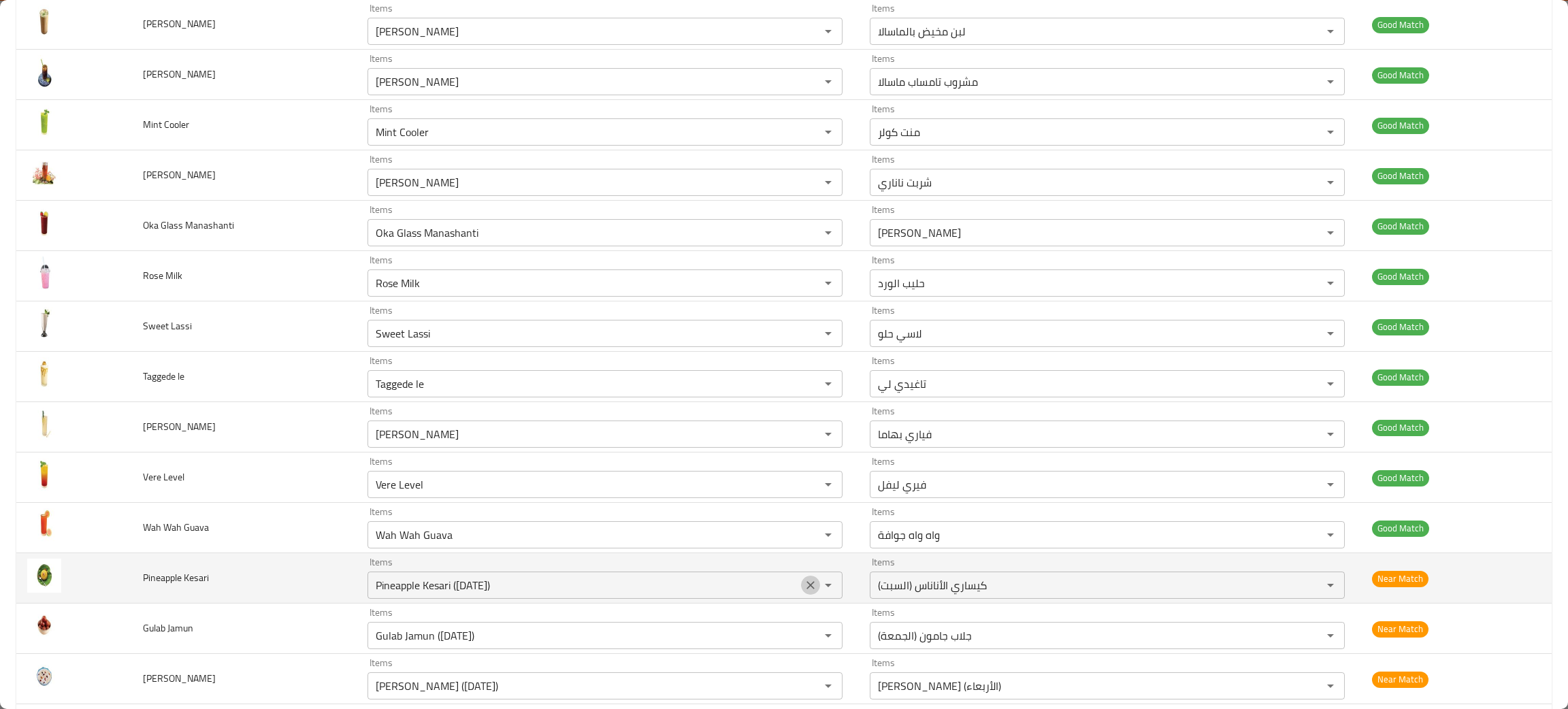
click at [804, 584] on icon "Clear" at bounding box center [810, 585] width 14 height 14
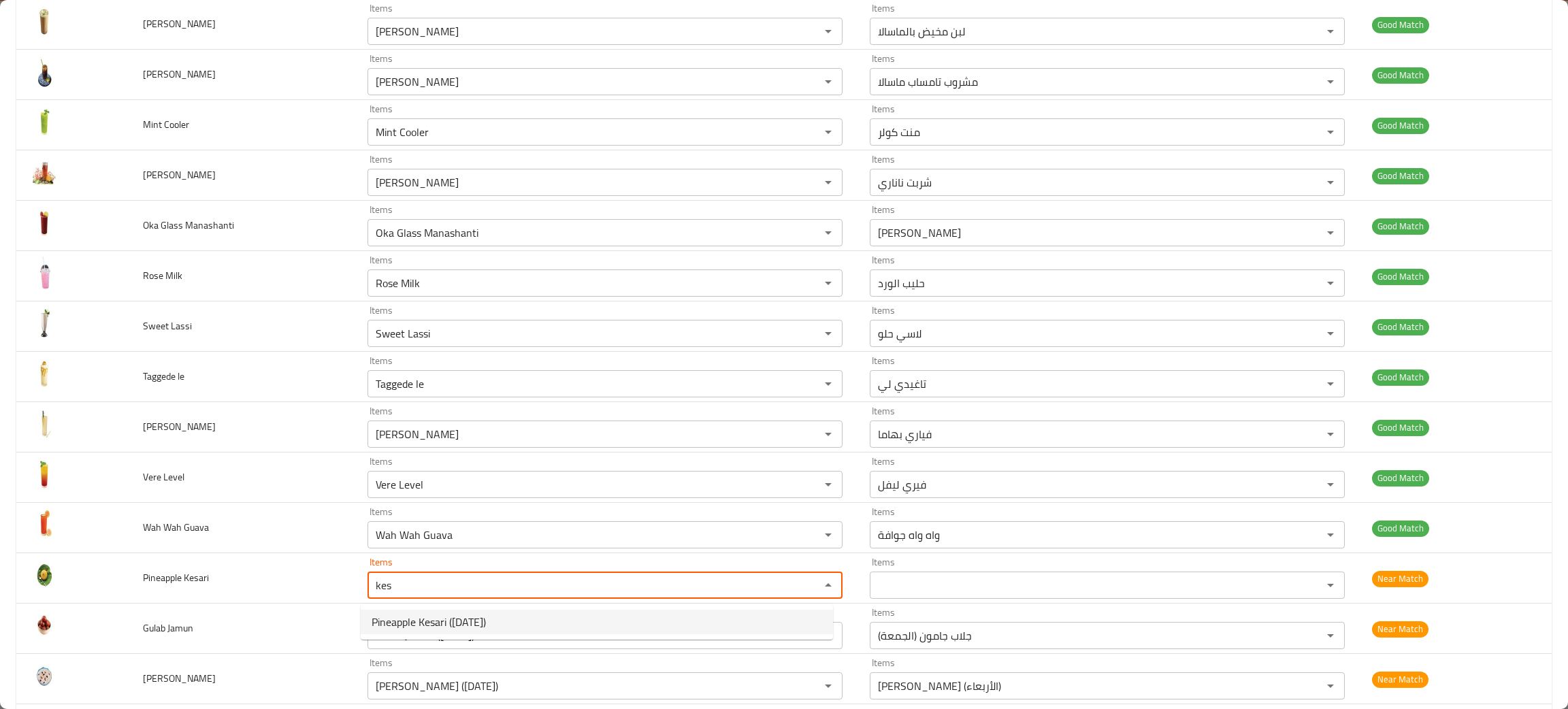
click at [431, 623] on span "Pineapple Kesari ([DATE])" at bounding box center [428, 622] width 114 height 17
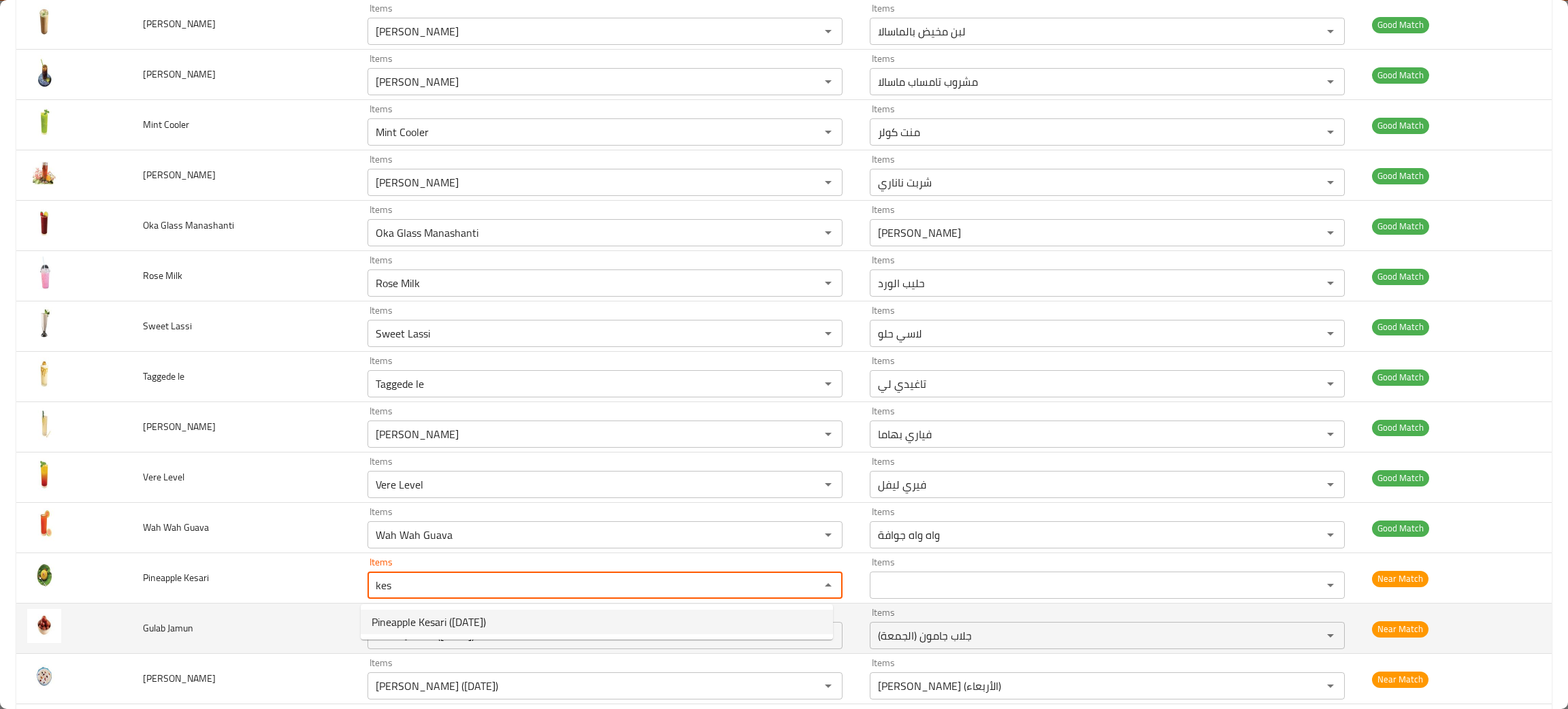
type Kesari "Pineapple Kesari ([DATE])"
type Kesari-ar "كيساري الأناناس (السبت)"
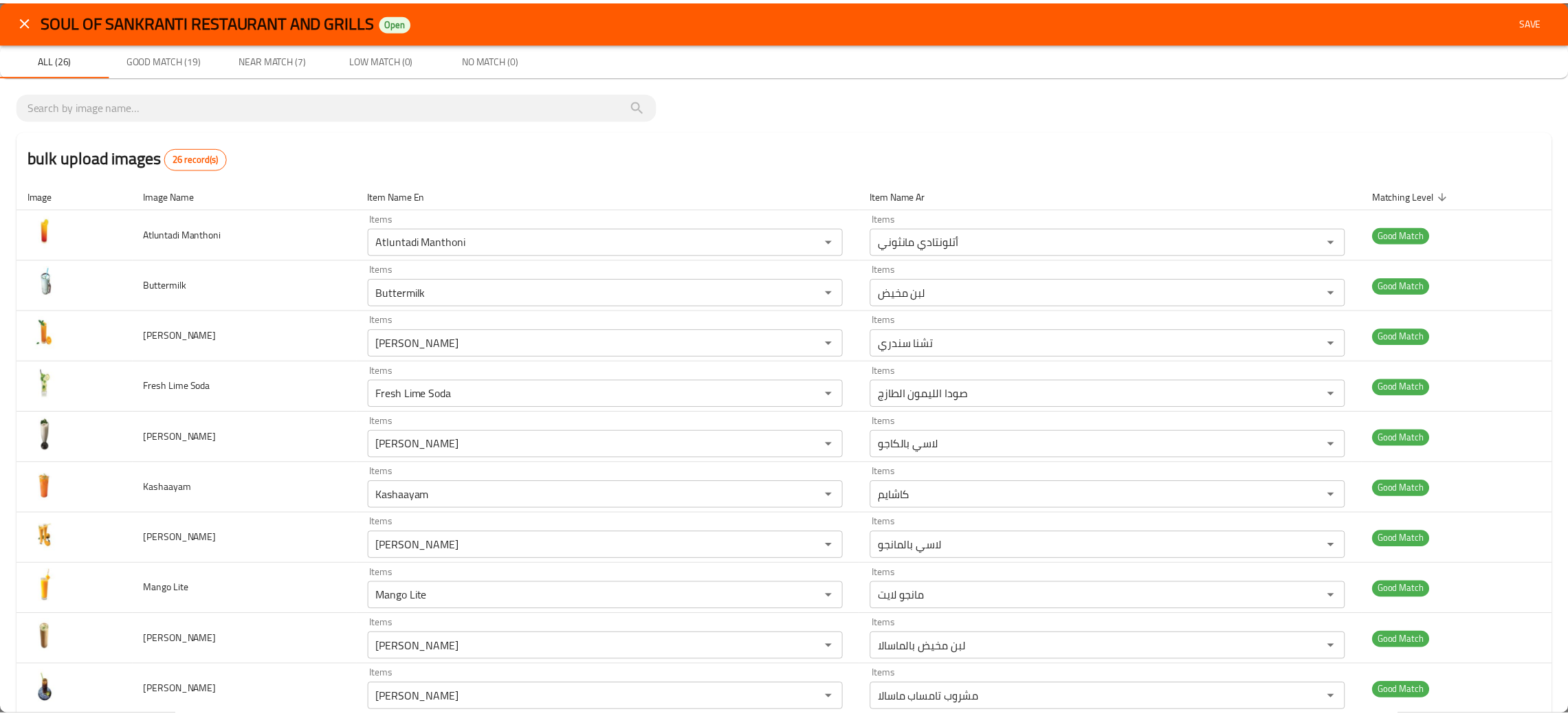
scroll to position [0, 0]
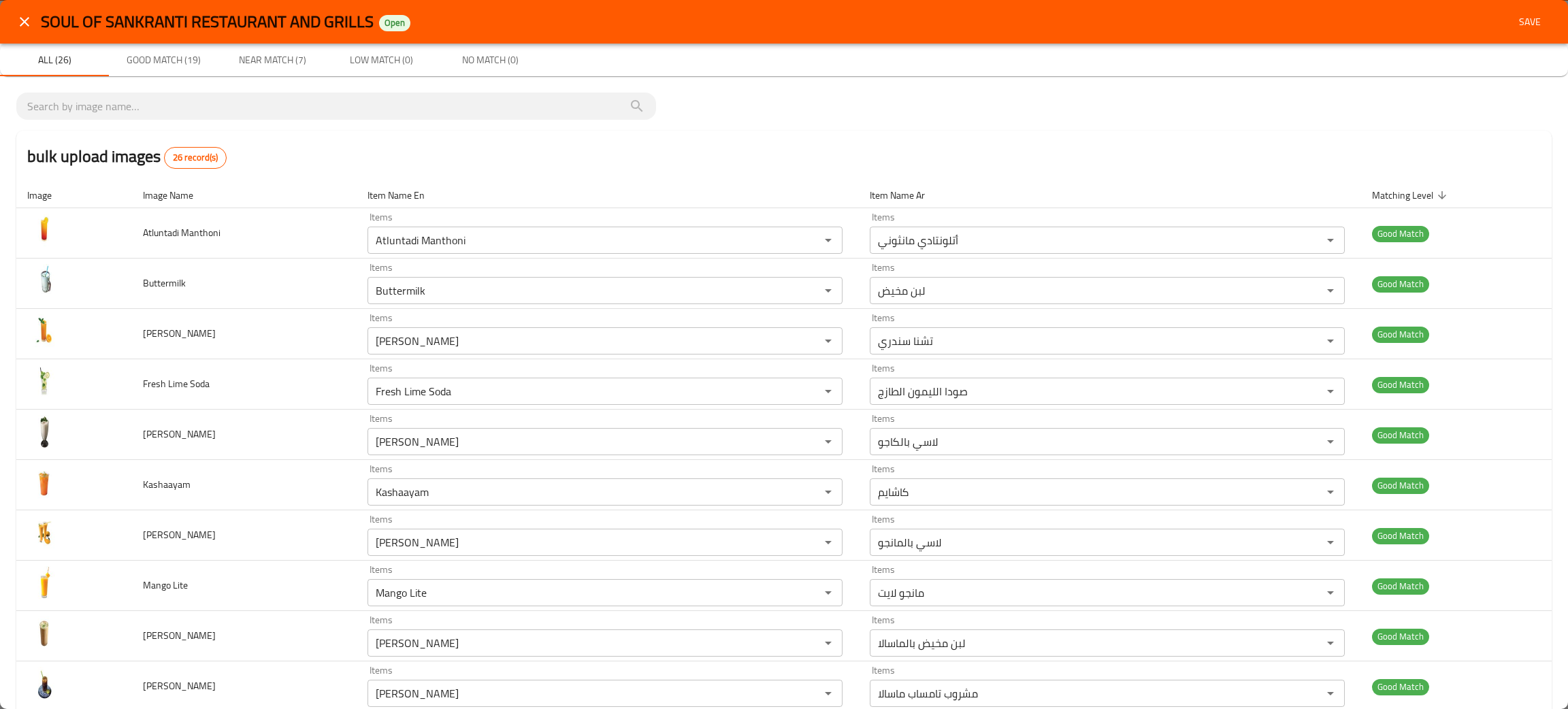
type Kesari "Pineapple Kesari ([DATE])"
click at [1513, 18] on span "Save" at bounding box center [1529, 22] width 32 height 17
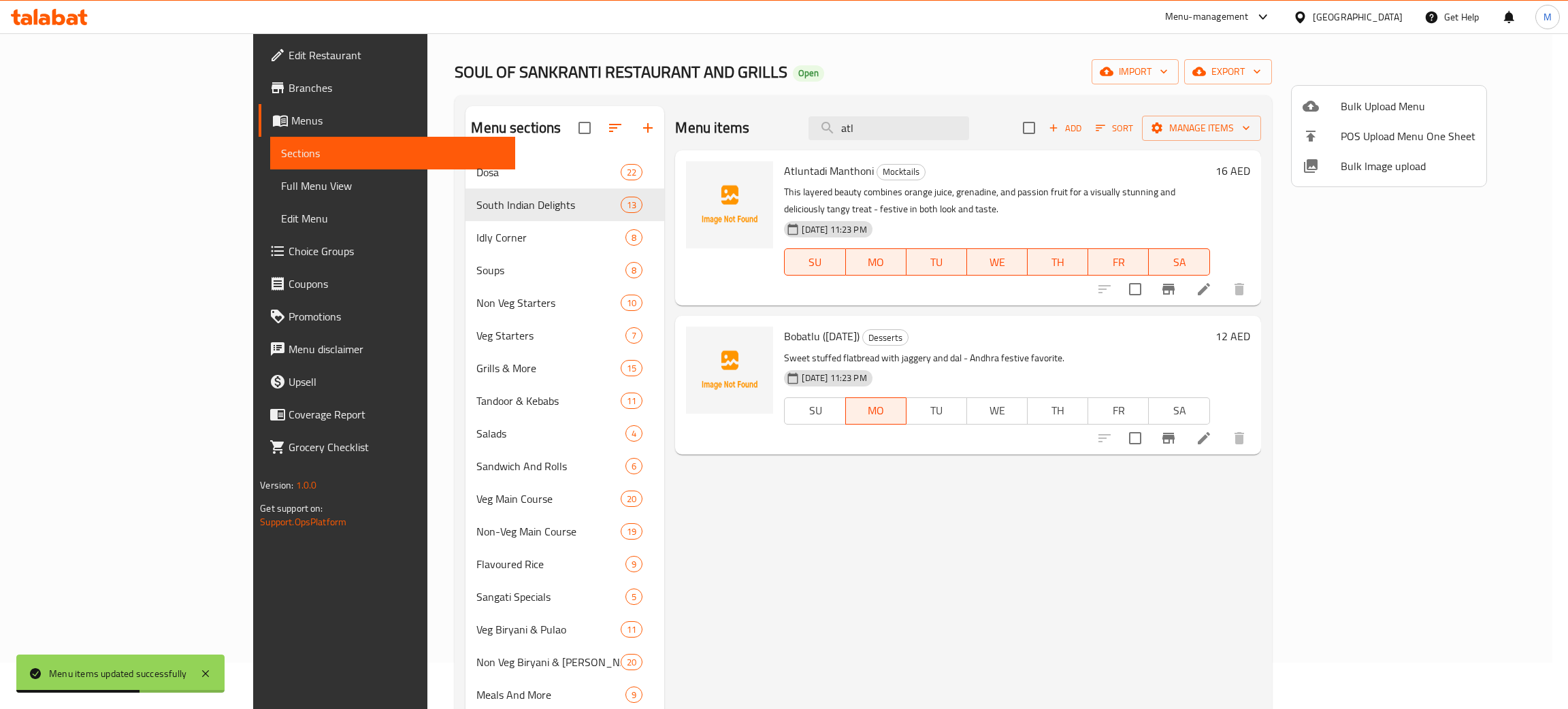
click at [994, 130] on div at bounding box center [784, 354] width 1568 height 709
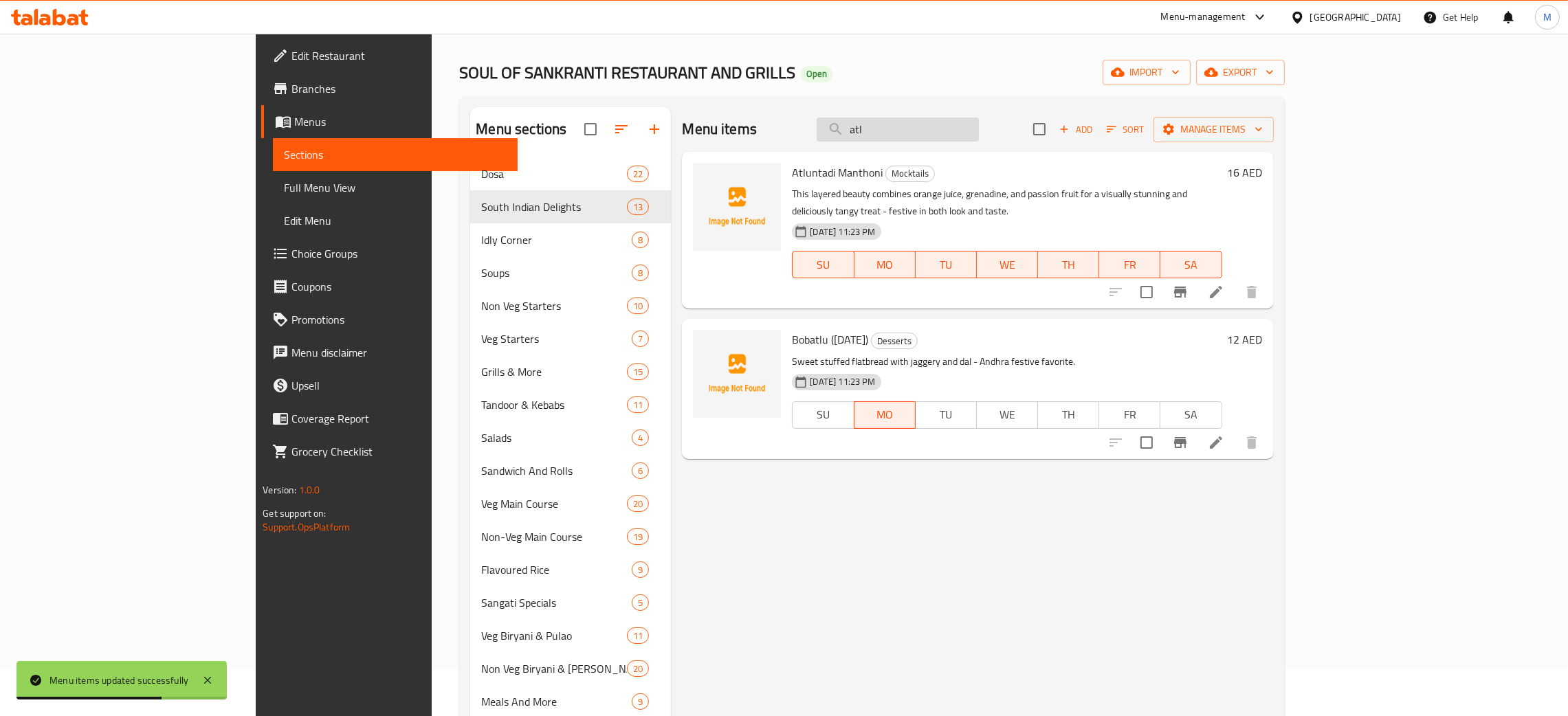
click at [979, 132] on input "atl" at bounding box center [897, 129] width 162 height 24
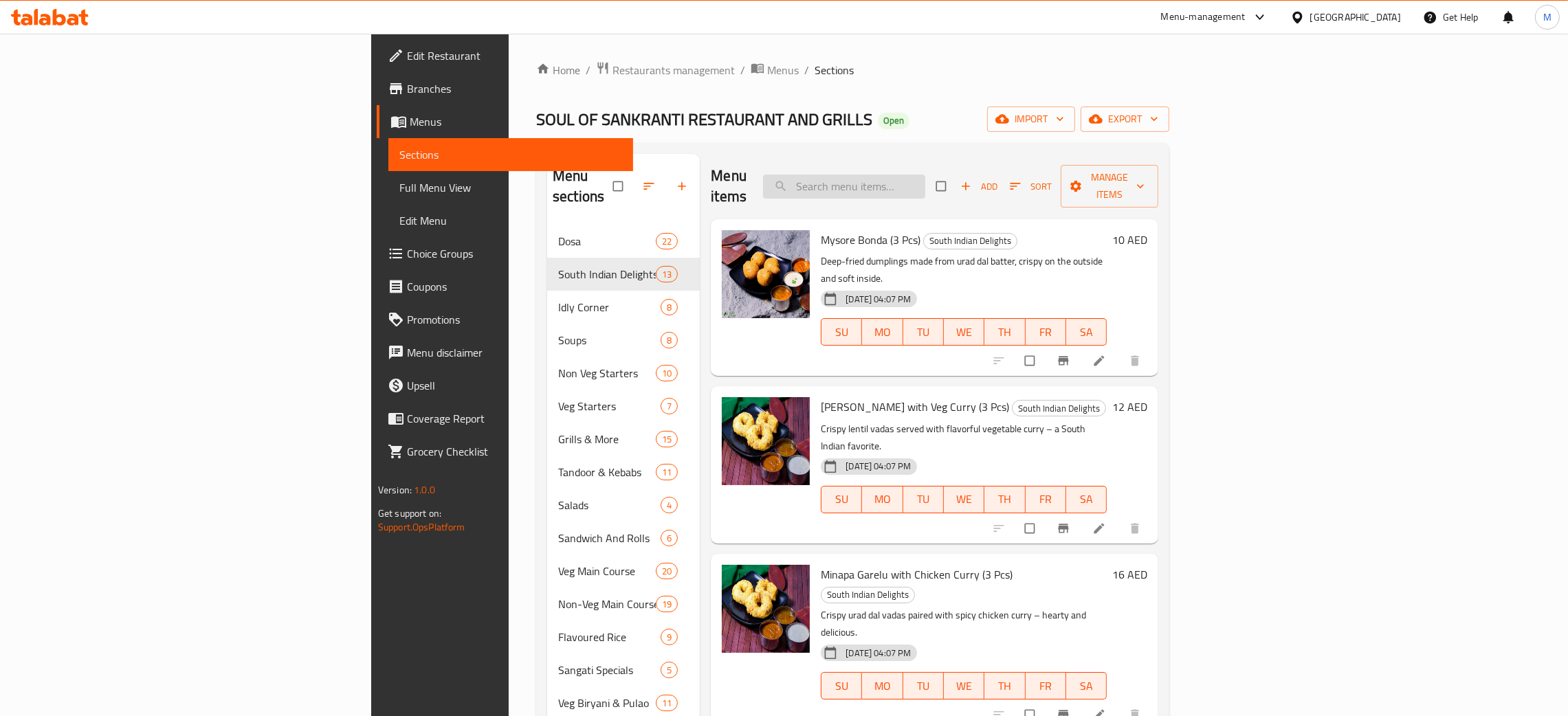
click at [925, 176] on input "search" at bounding box center [844, 186] width 162 height 24
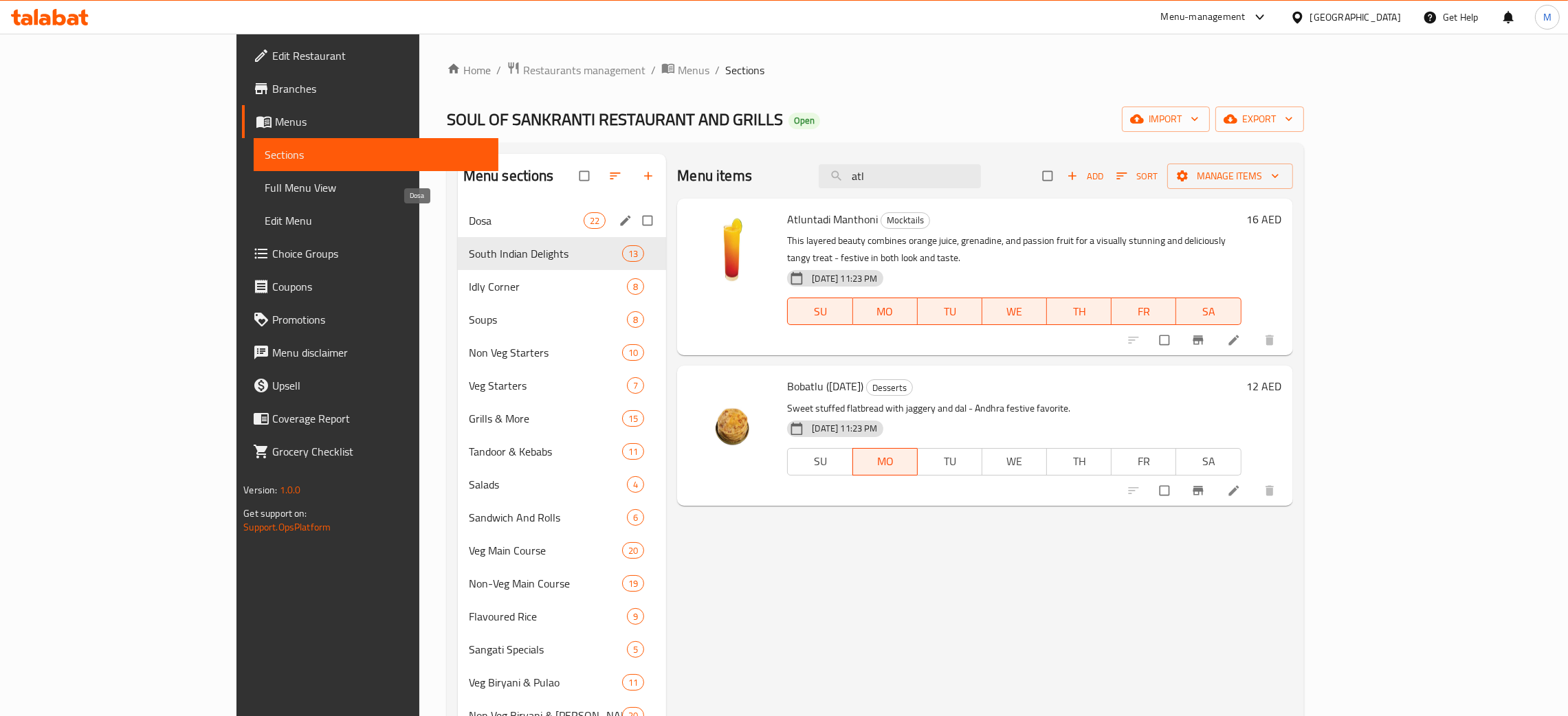
type input "atl"
click at [469, 219] on span "Dosa" at bounding box center [526, 220] width 115 height 17
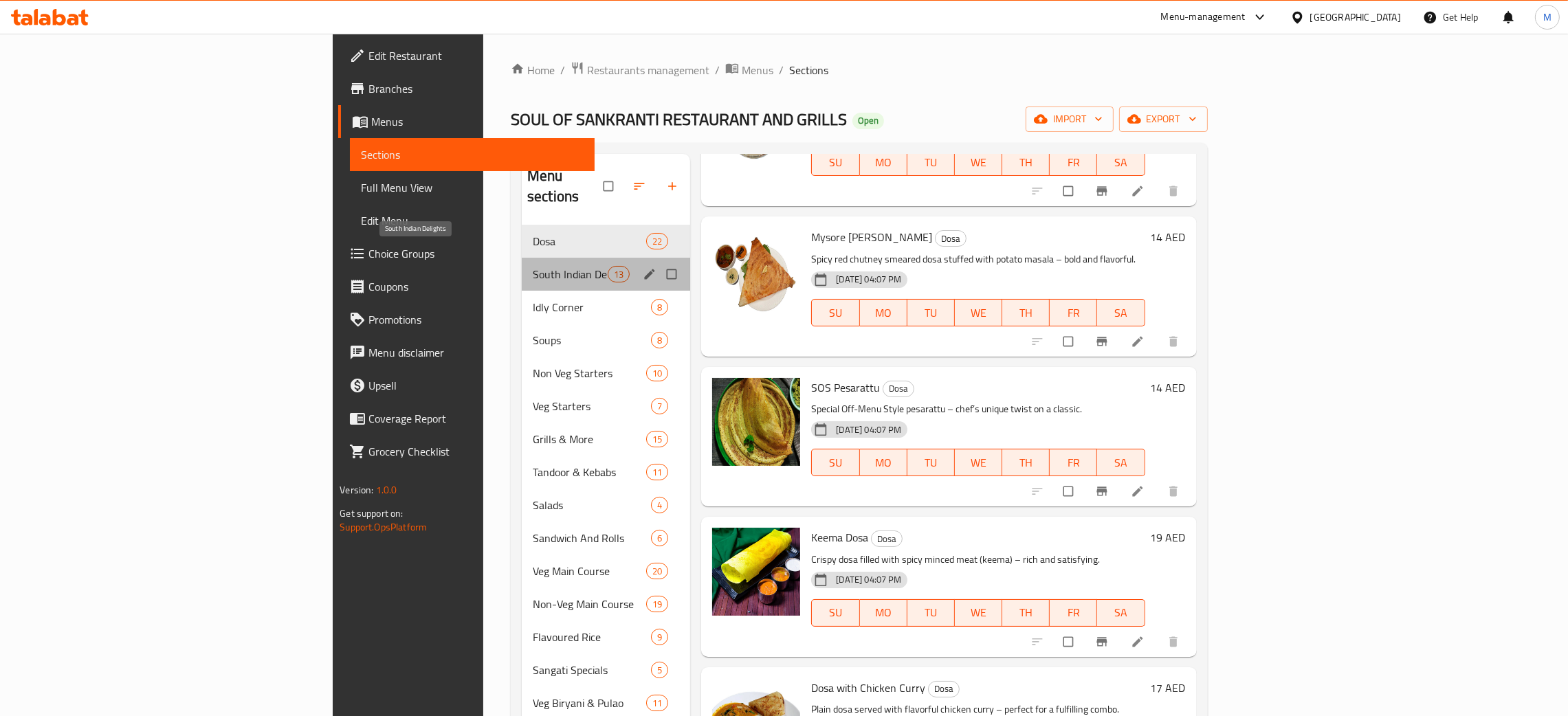
click at [533, 266] on span "South Indian Delights" at bounding box center [570, 274] width 75 height 17
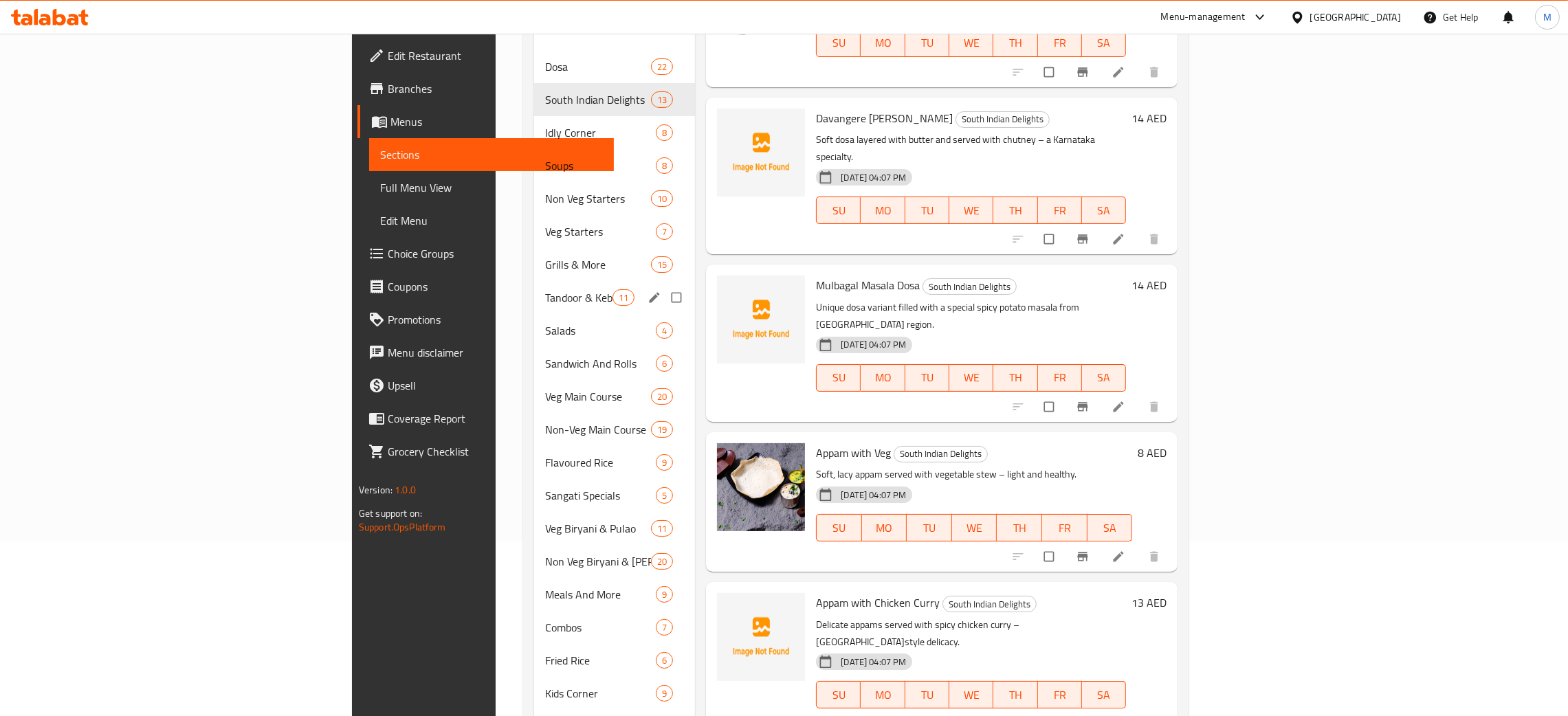
scroll to position [150, 0]
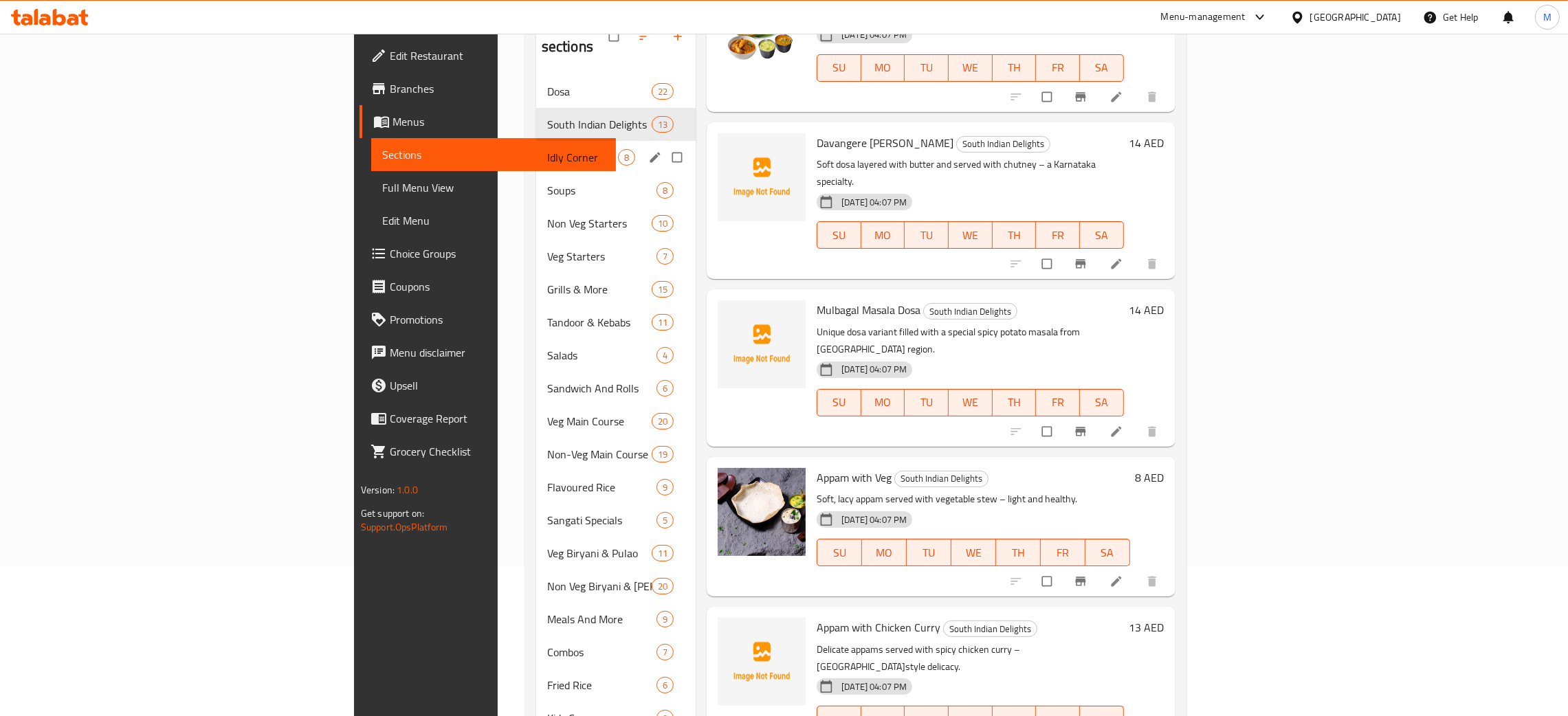
click at [536, 141] on div "Idly Corner 8" at bounding box center [616, 157] width 159 height 33
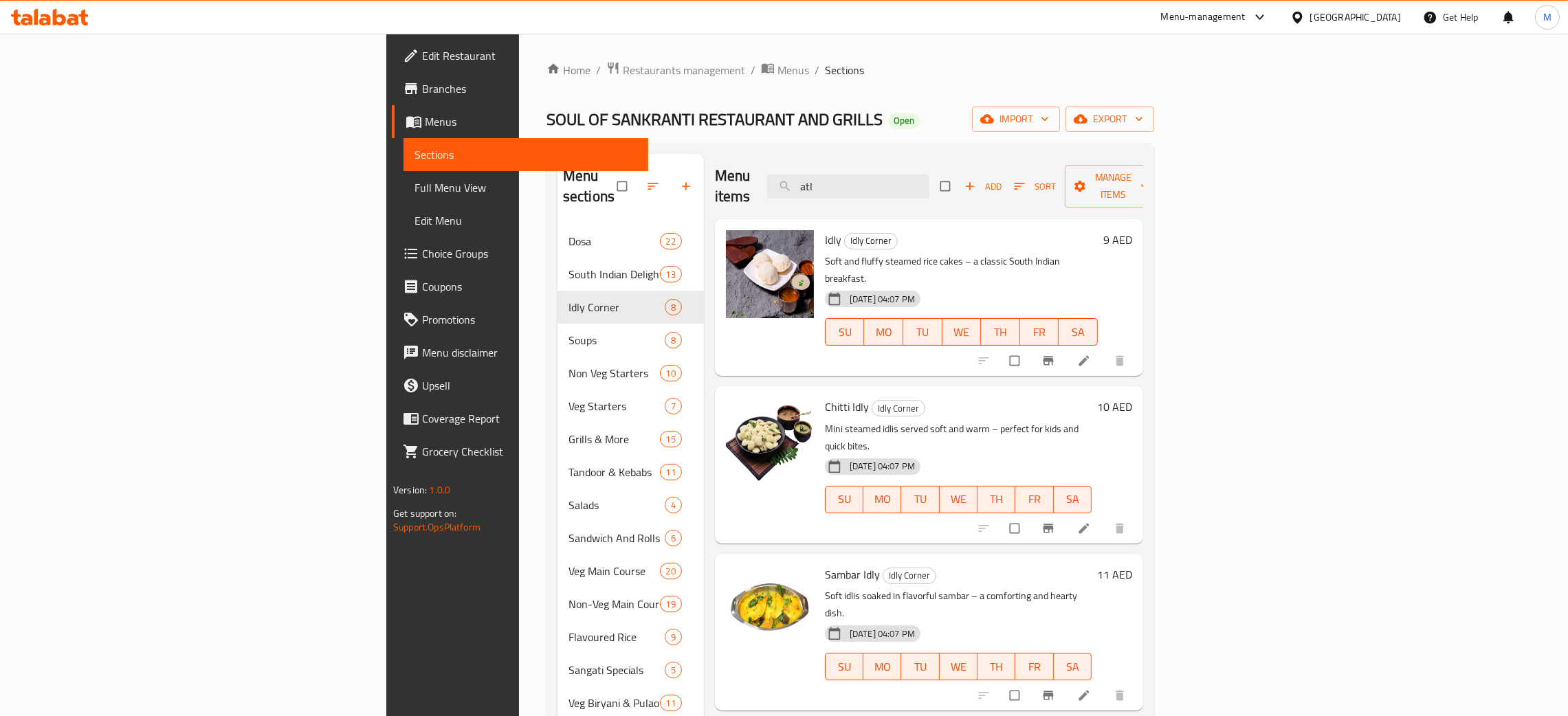
drag, startPoint x: 970, startPoint y: 176, endPoint x: 840, endPoint y: 163, distance: 130.6
click at [840, 163] on div "Menu items atl Add Sort Manage items" at bounding box center [928, 187] width 428 height 65
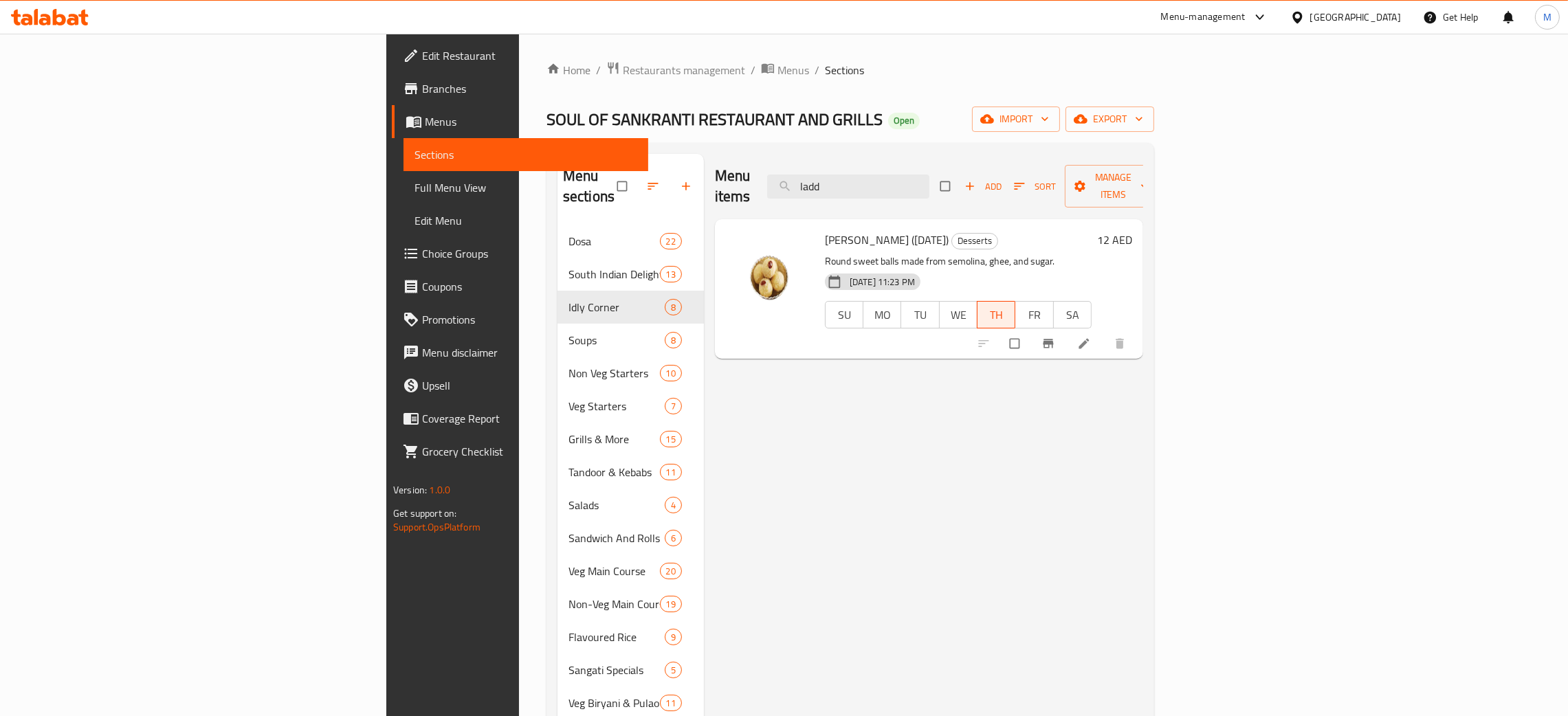
type input "ladd"
click at [414, 189] on span "Full Menu View" at bounding box center [526, 188] width 222 height 17
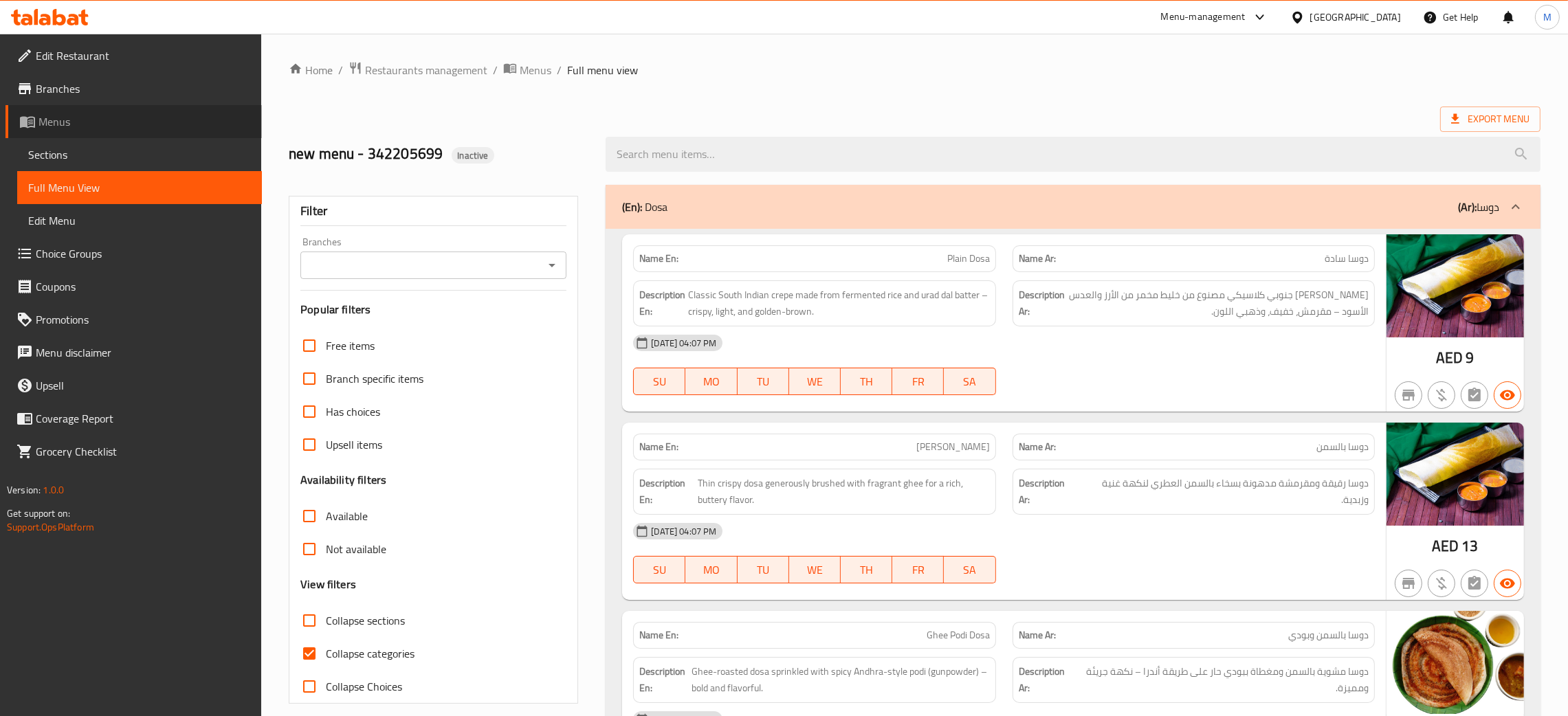
click at [61, 115] on span "Menus" at bounding box center [145, 121] width 212 height 17
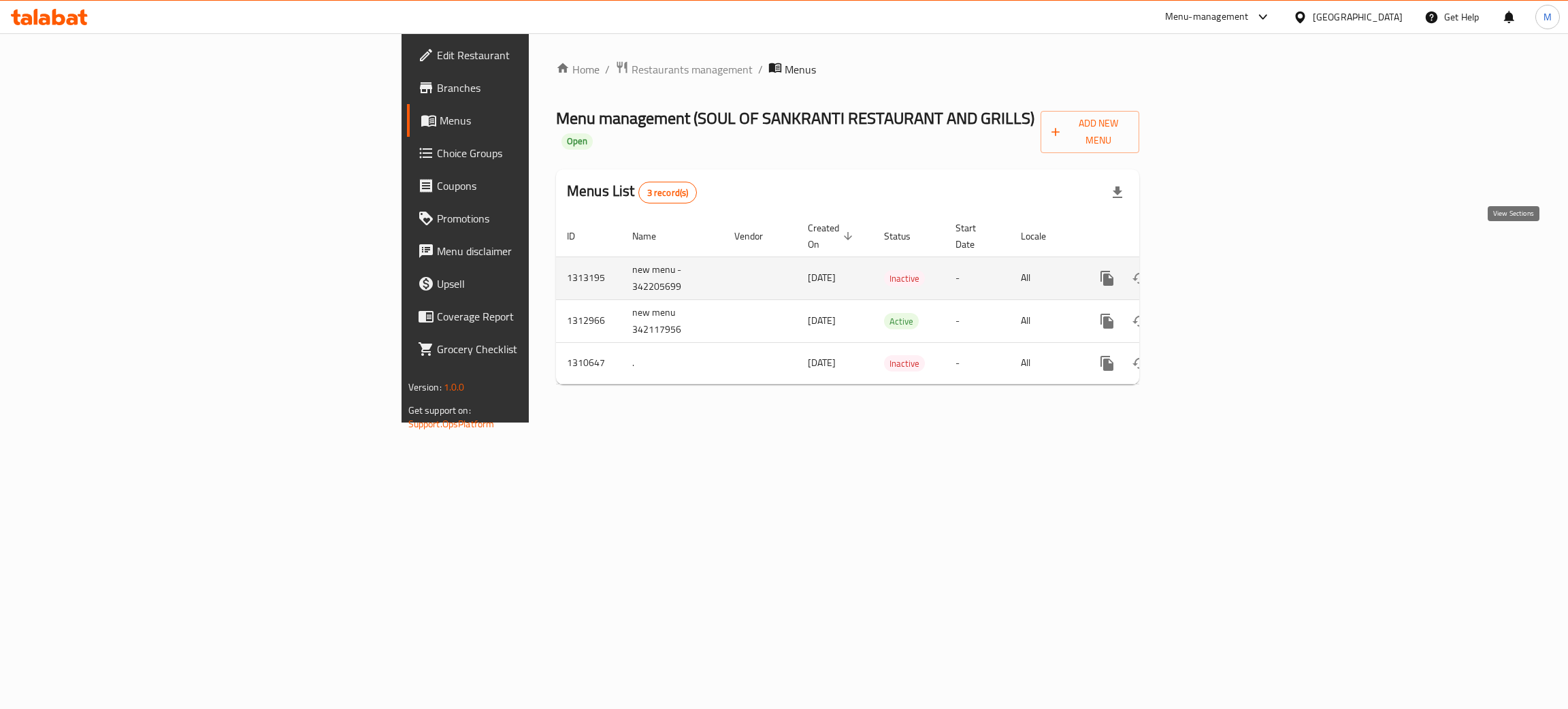
click at [1213, 270] on icon "enhanced table" at bounding box center [1205, 278] width 17 height 17
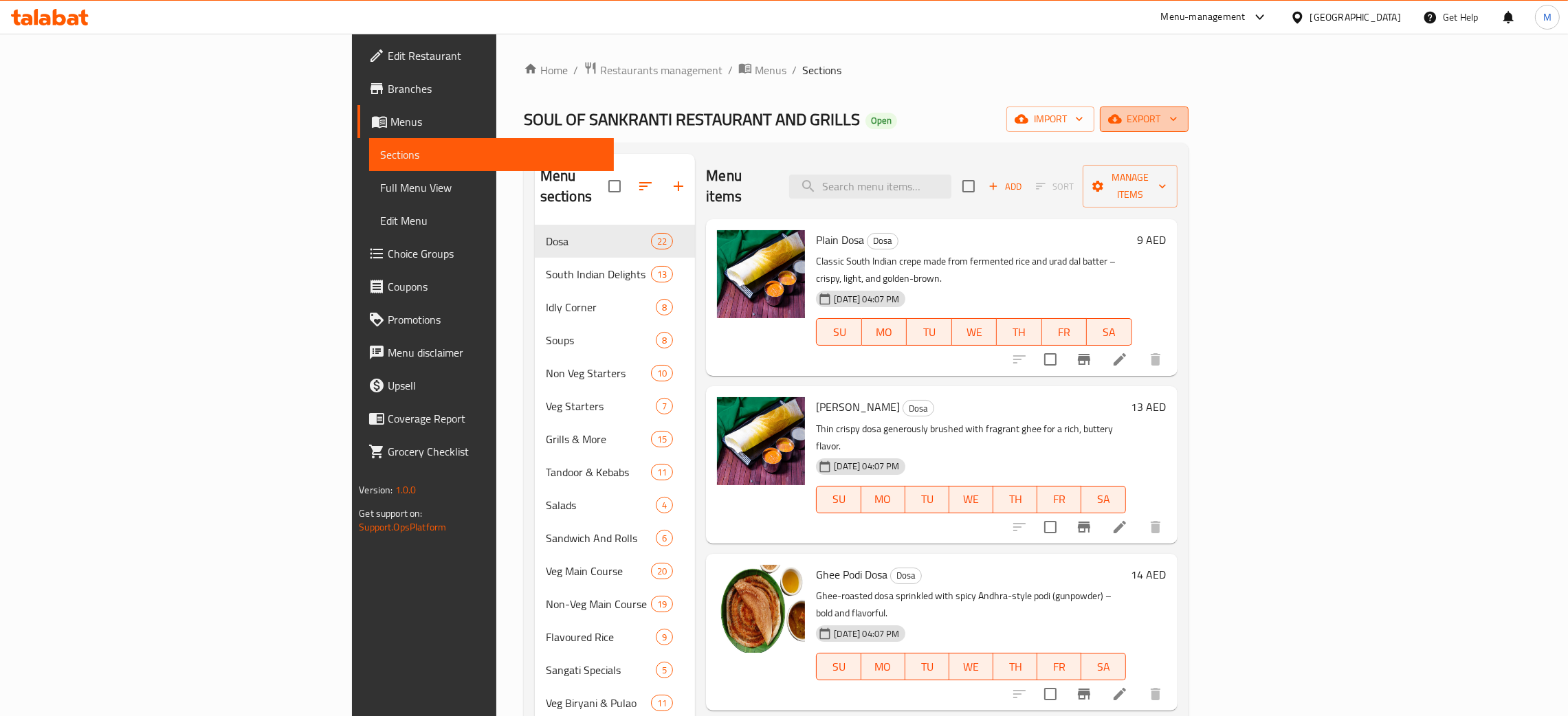
click at [1178, 113] on span "export" at bounding box center [1144, 119] width 67 height 17
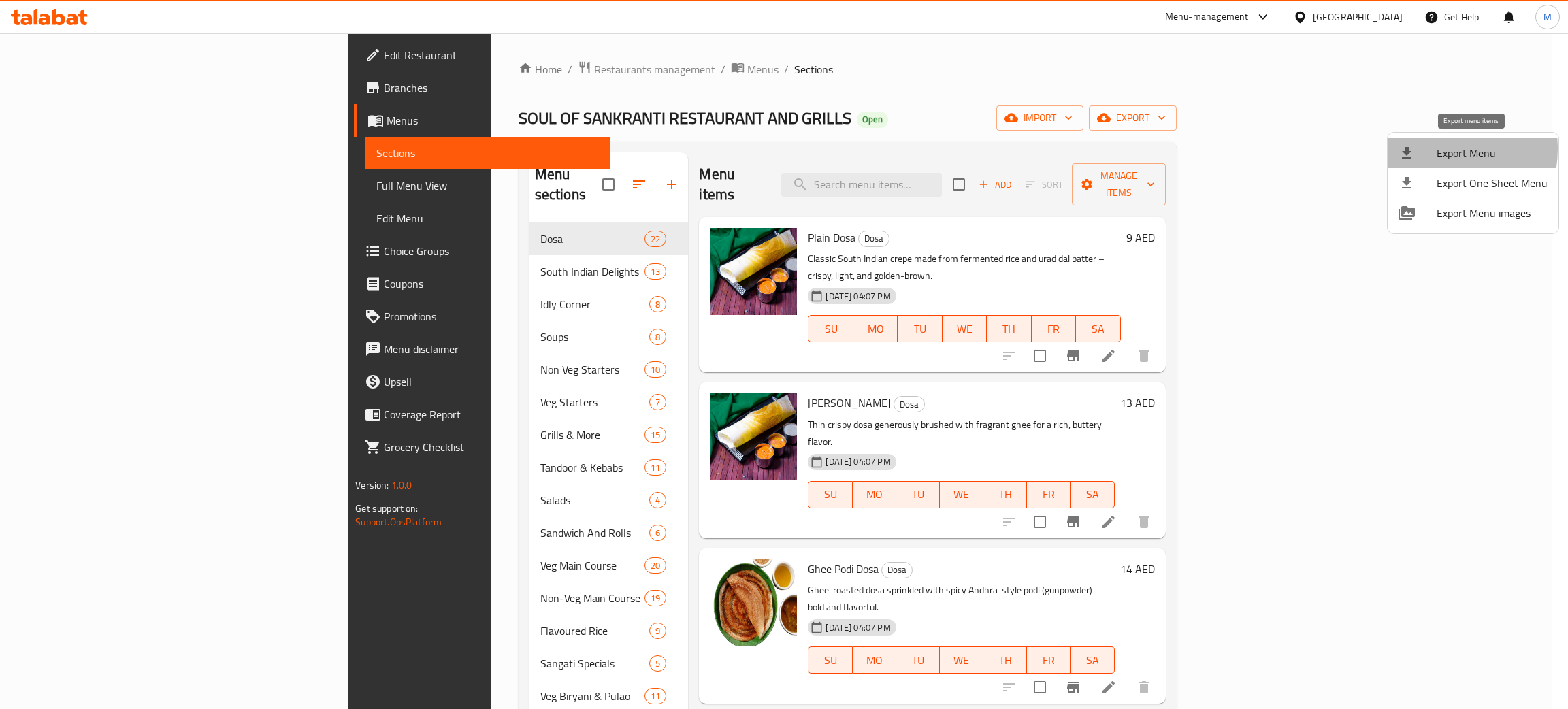
click at [1431, 149] on div at bounding box center [1417, 153] width 38 height 17
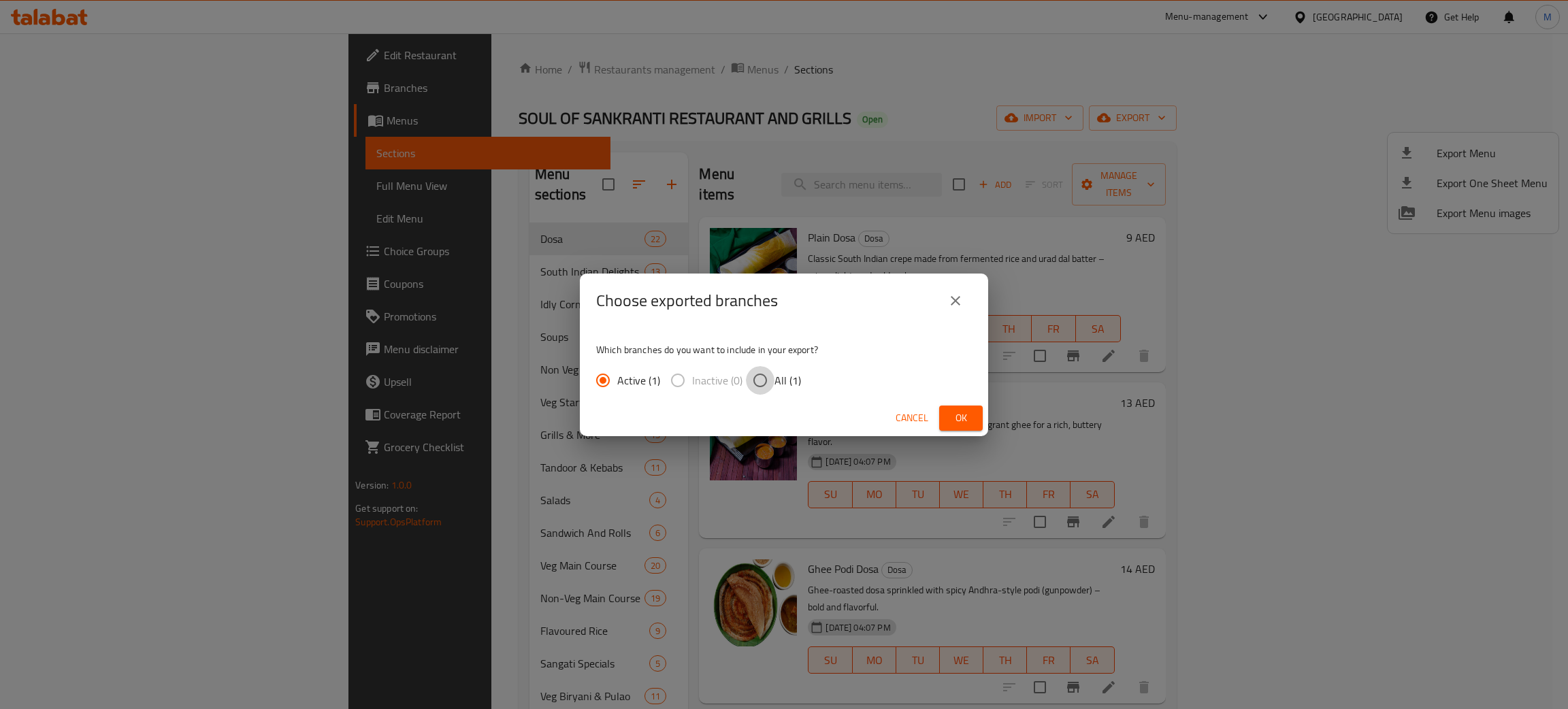
click at [757, 380] on input "All (1)" at bounding box center [760, 381] width 29 height 29
radio input "true"
click at [974, 415] on button "Ok" at bounding box center [961, 418] width 44 height 25
